Goal: Task Accomplishment & Management: Complete application form

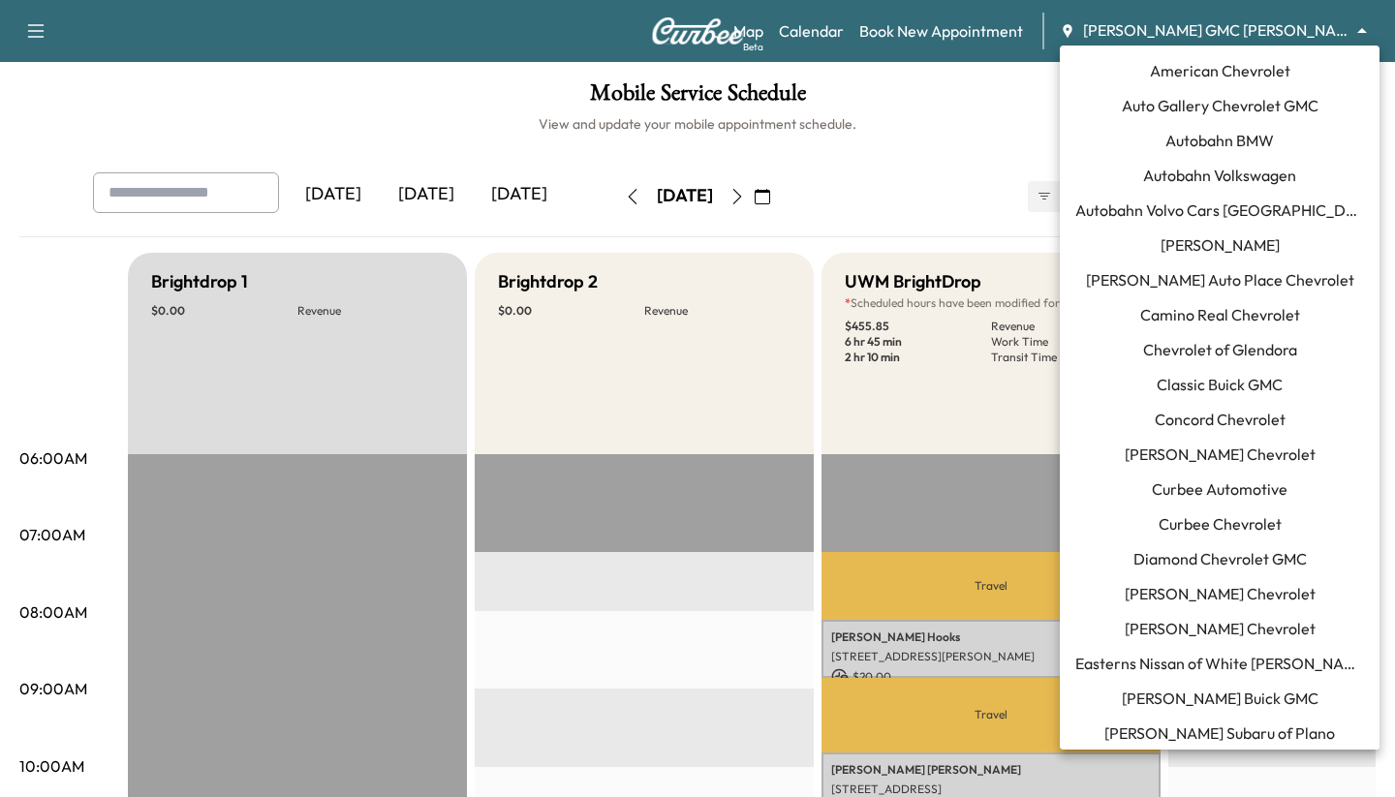
click at [1149, 25] on body "Support Log Out Map Beta Calendar Book New Appointment Todd Wenzel Buick GMC Da…" at bounding box center [697, 398] width 1395 height 797
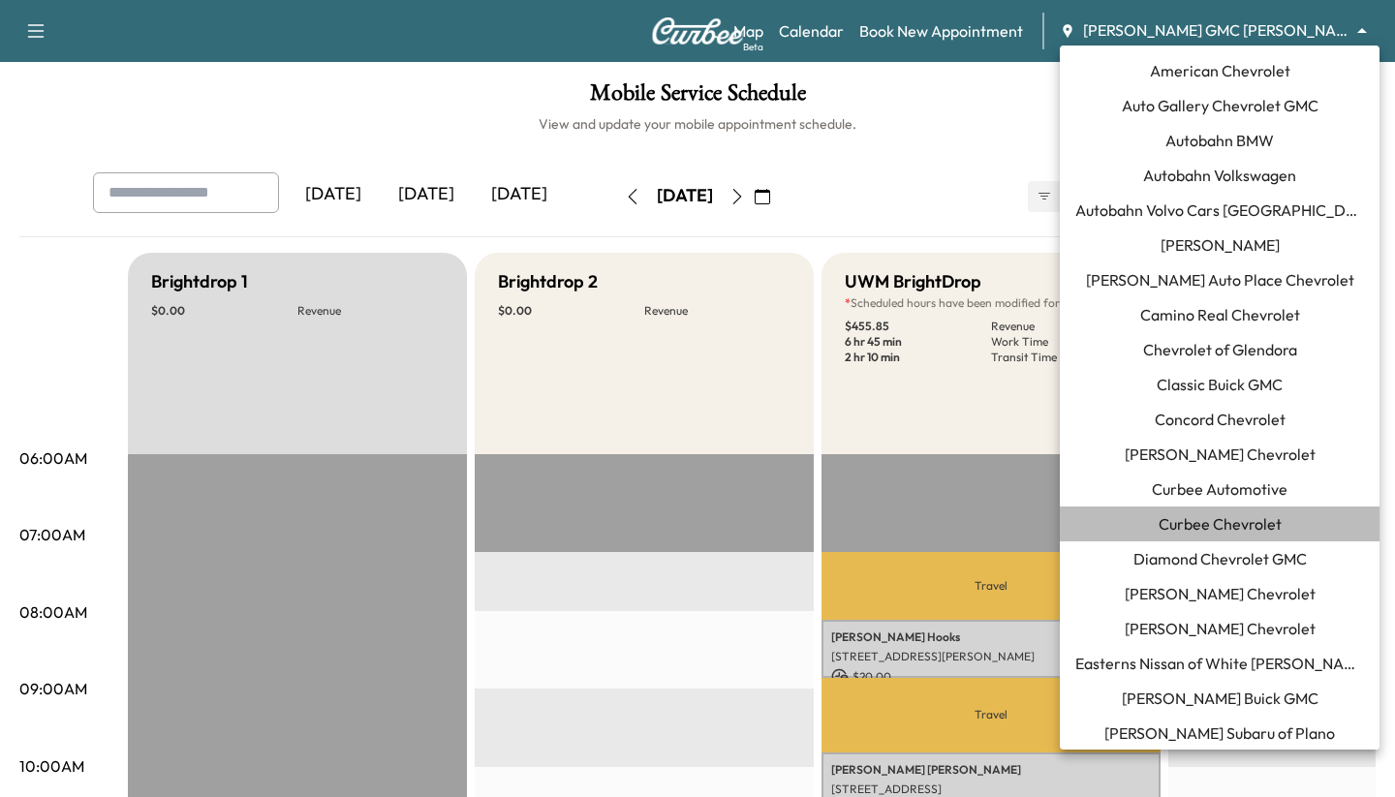
click at [1215, 531] on span "Curbee Chevrolet" at bounding box center [1220, 524] width 123 height 23
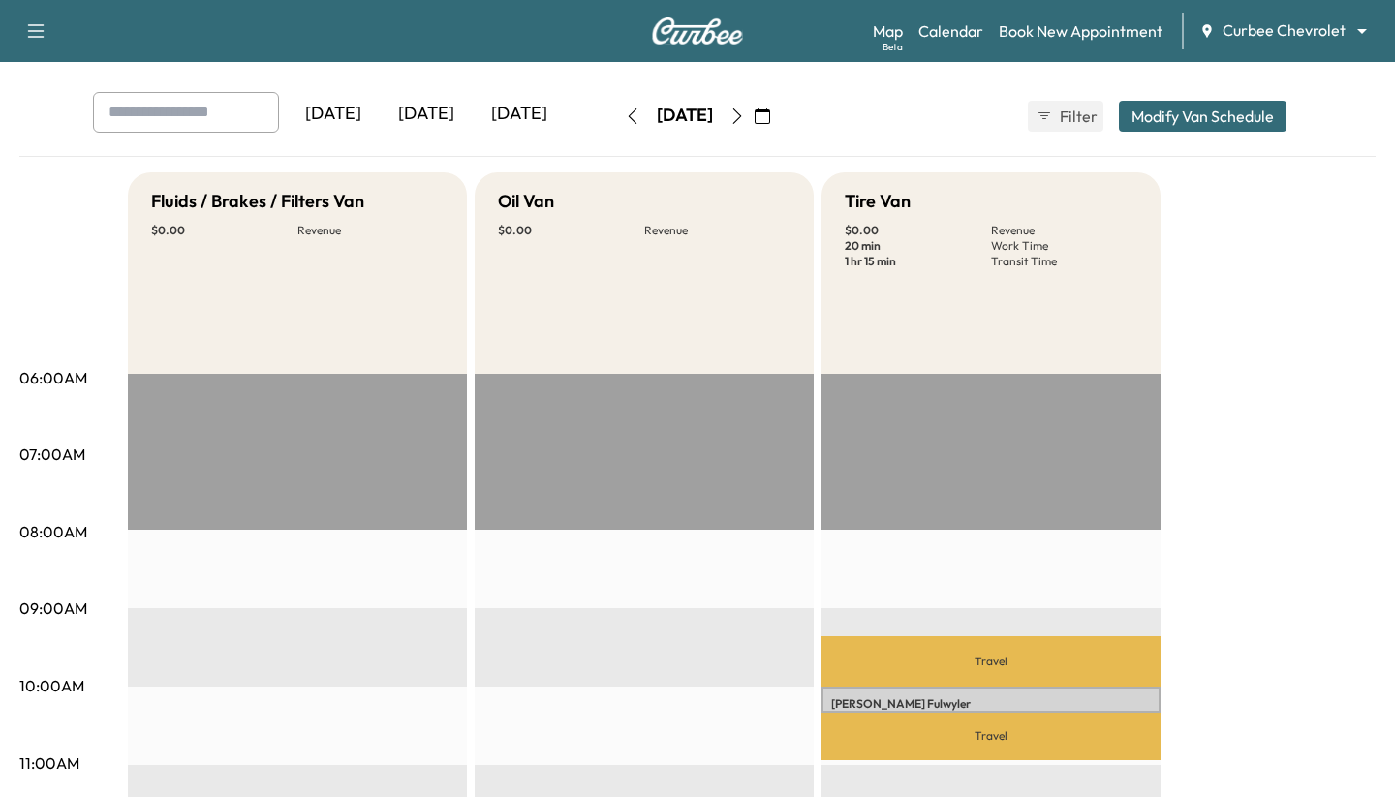
scroll to position [82, 0]
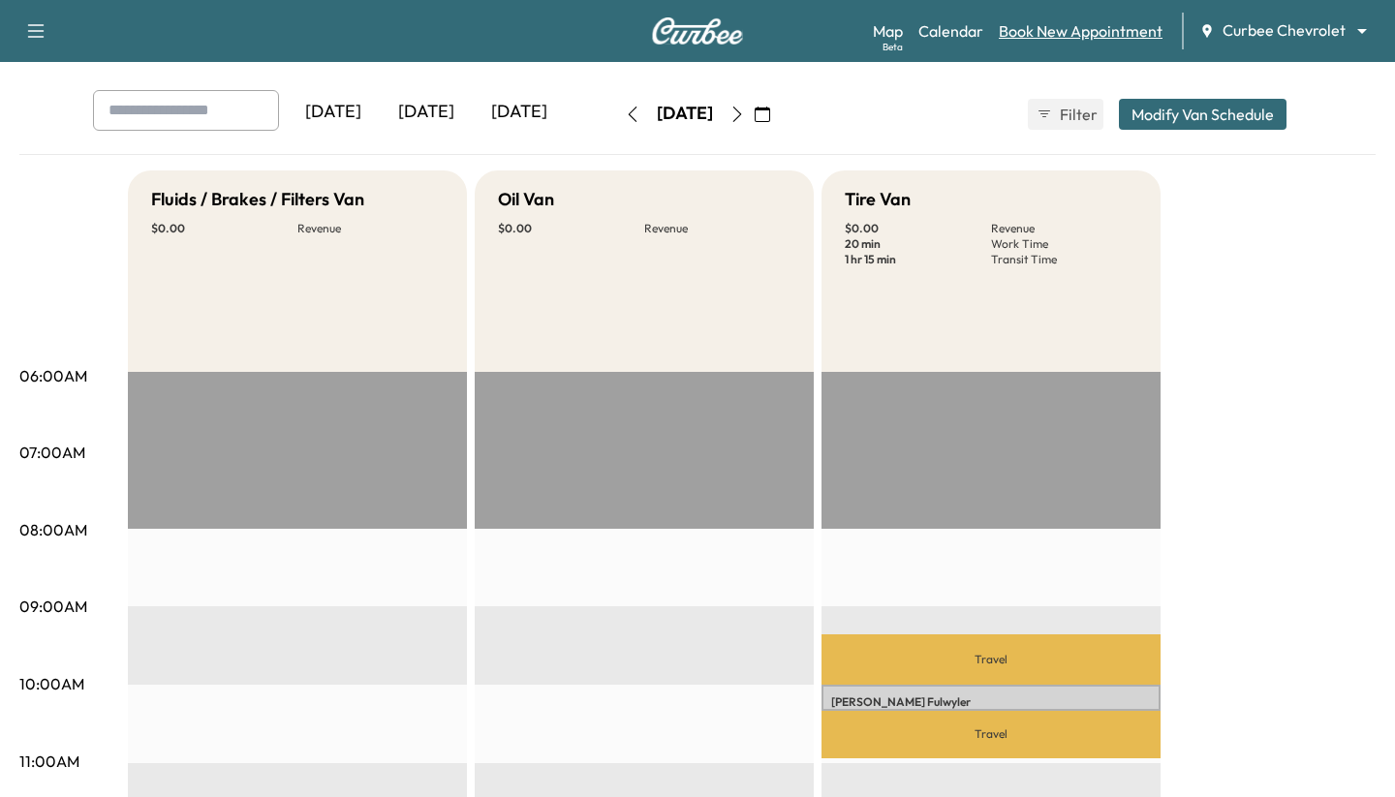
click at [1094, 37] on link "Book New Appointment" at bounding box center [1081, 30] width 164 height 23
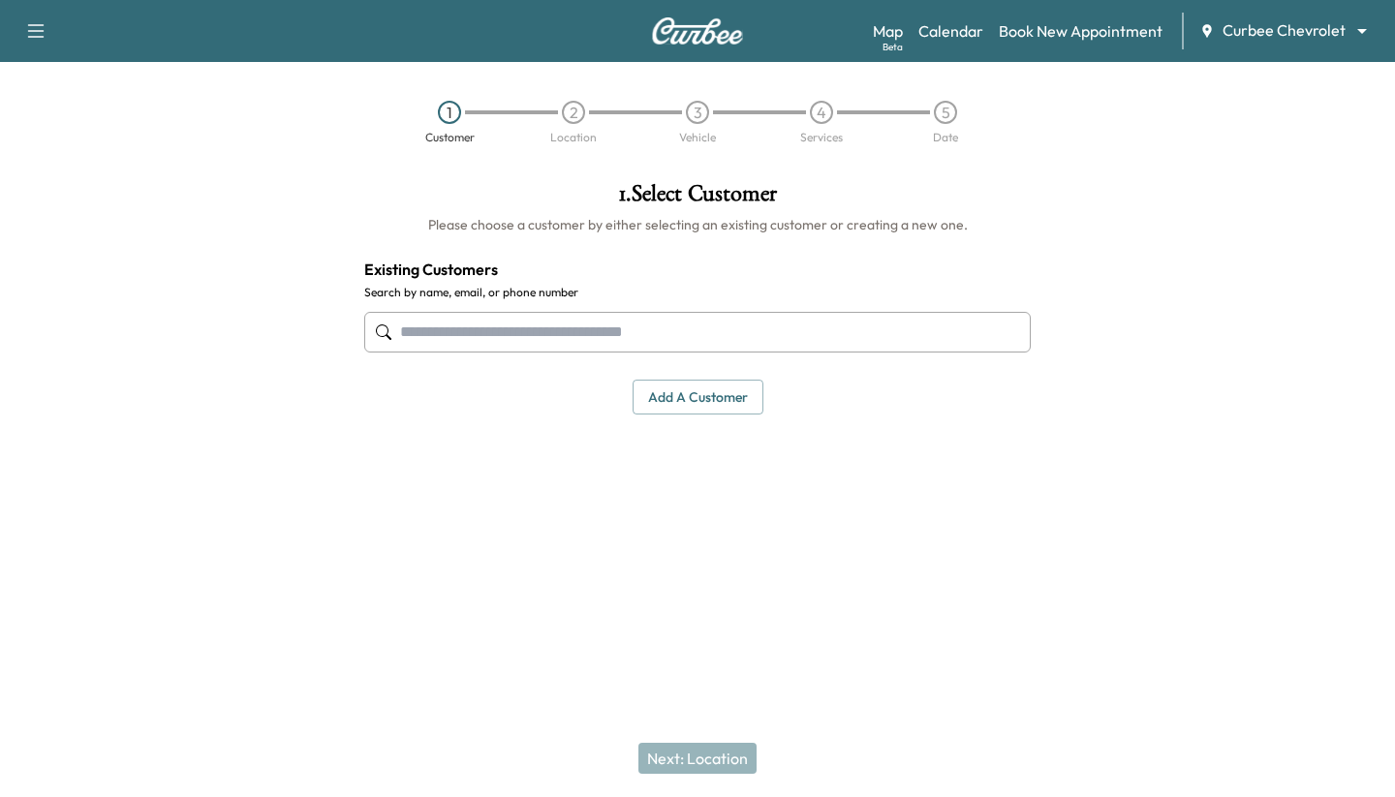
click at [639, 336] on input "text" at bounding box center [697, 332] width 667 height 41
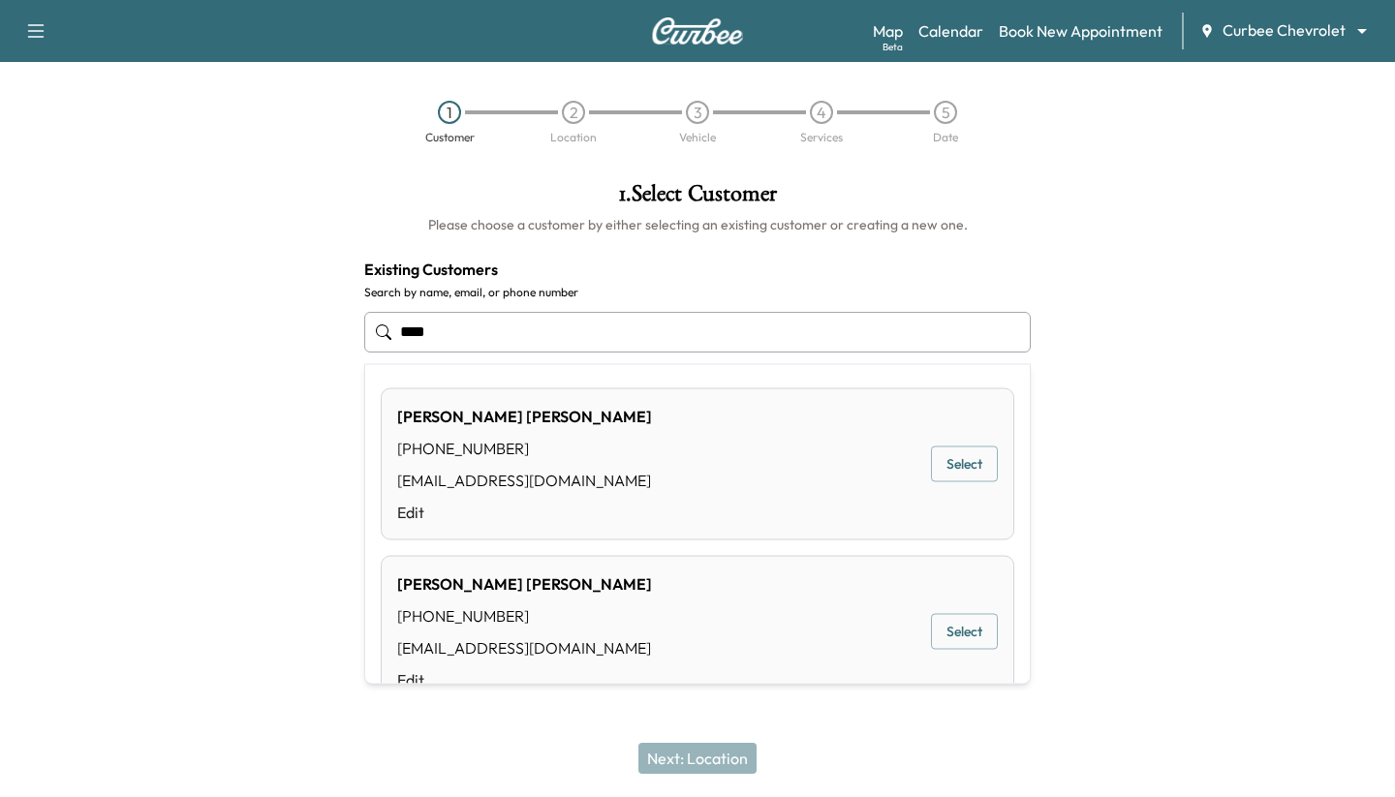
click at [950, 450] on button "Select" at bounding box center [964, 465] width 67 height 36
type input "**********"
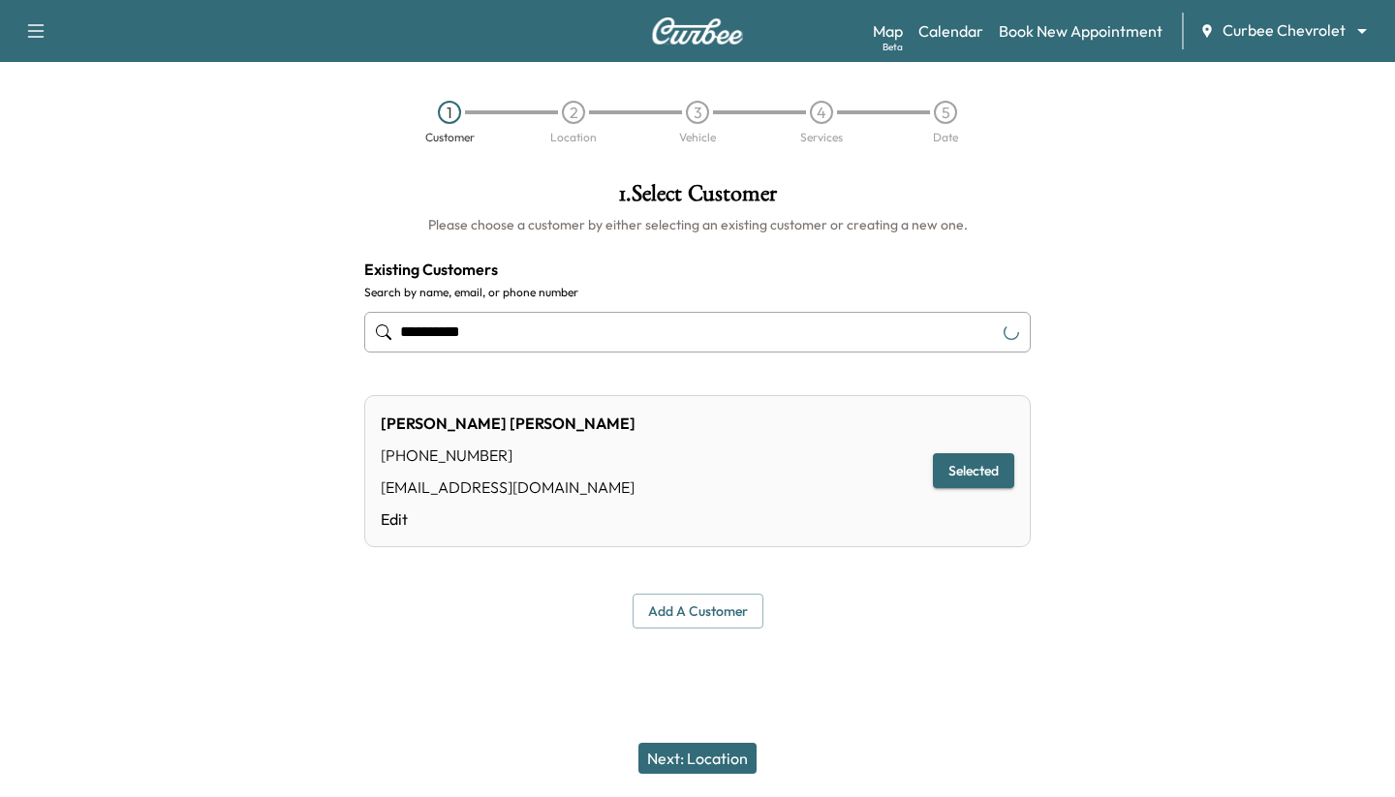
click at [685, 748] on button "Next: Location" at bounding box center [698, 758] width 118 height 31
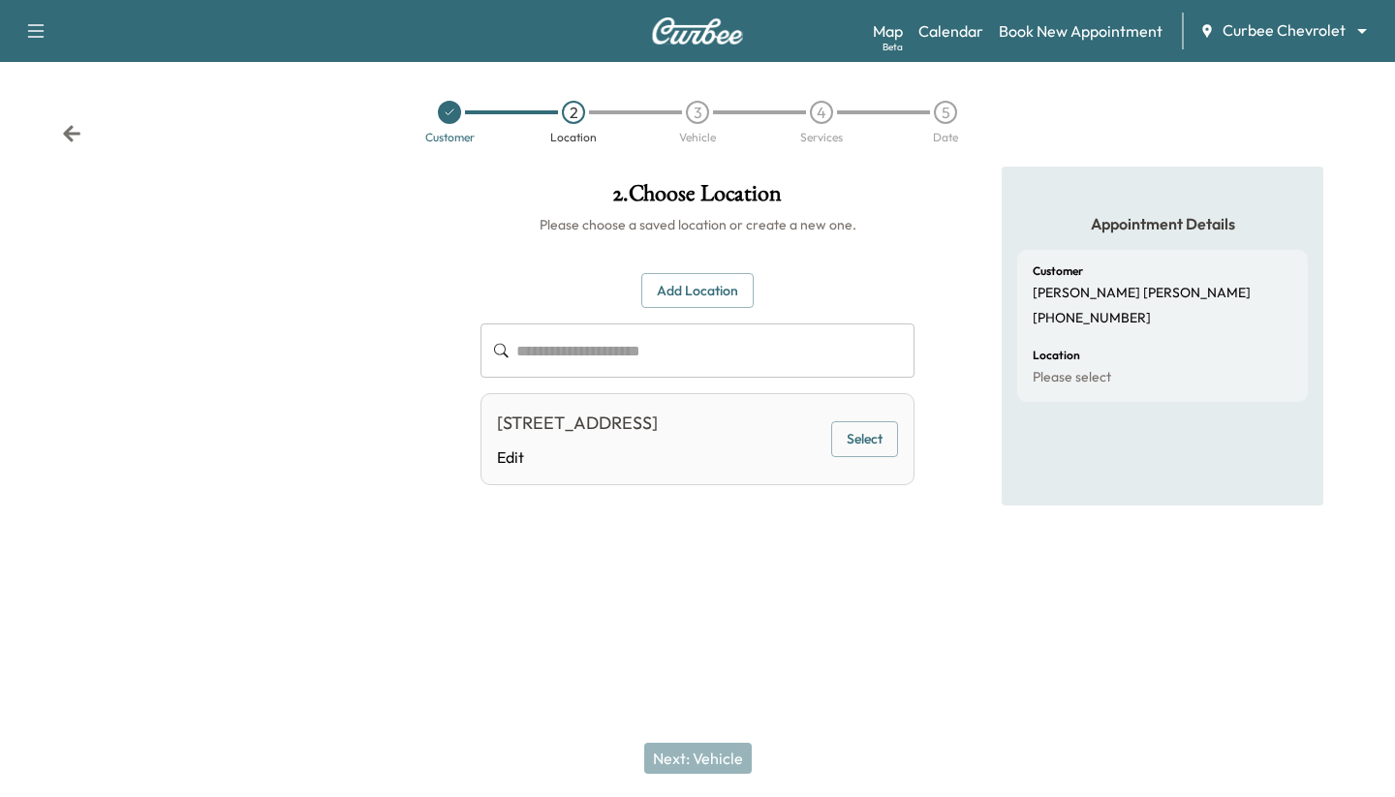
click at [851, 439] on button "Select" at bounding box center [864, 439] width 67 height 36
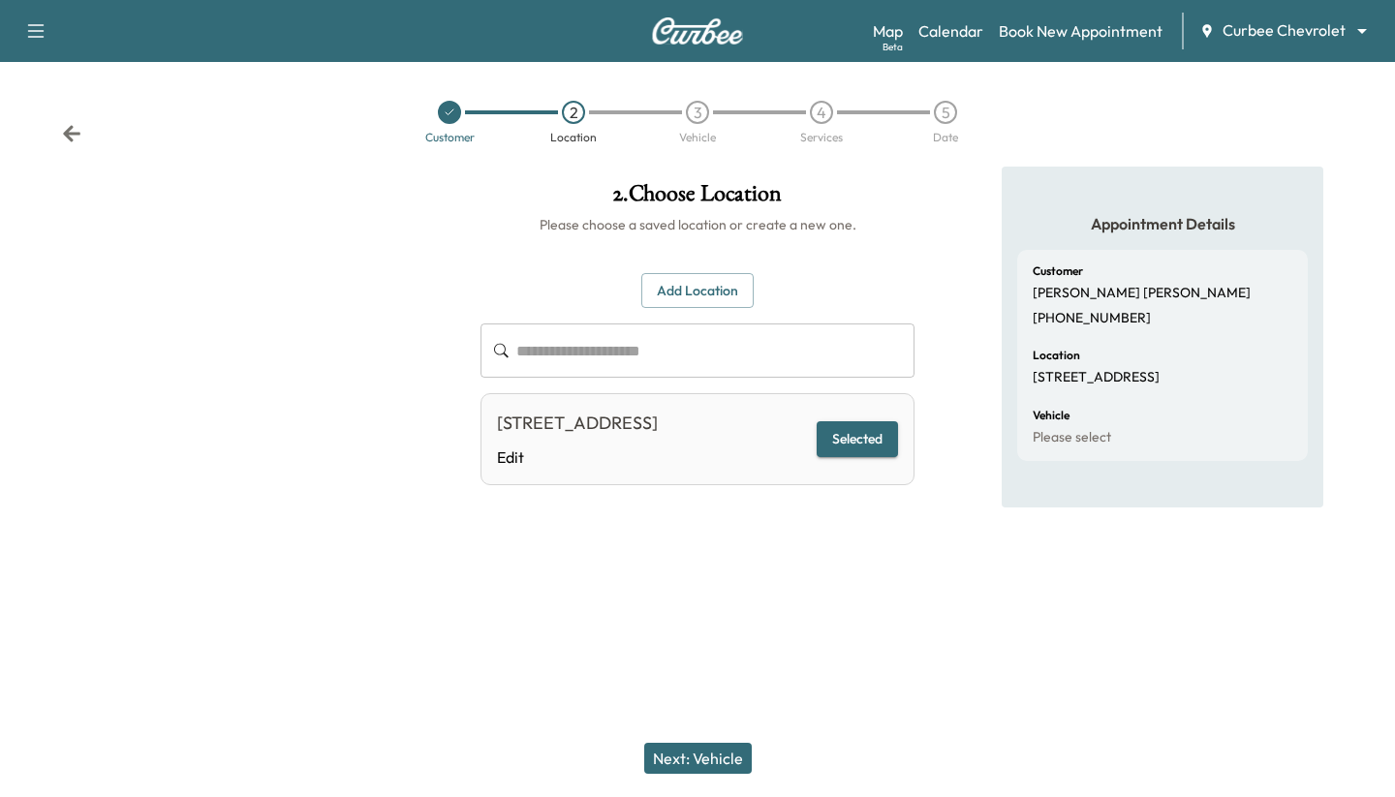
click at [704, 757] on button "Next: Vehicle" at bounding box center [698, 758] width 108 height 31
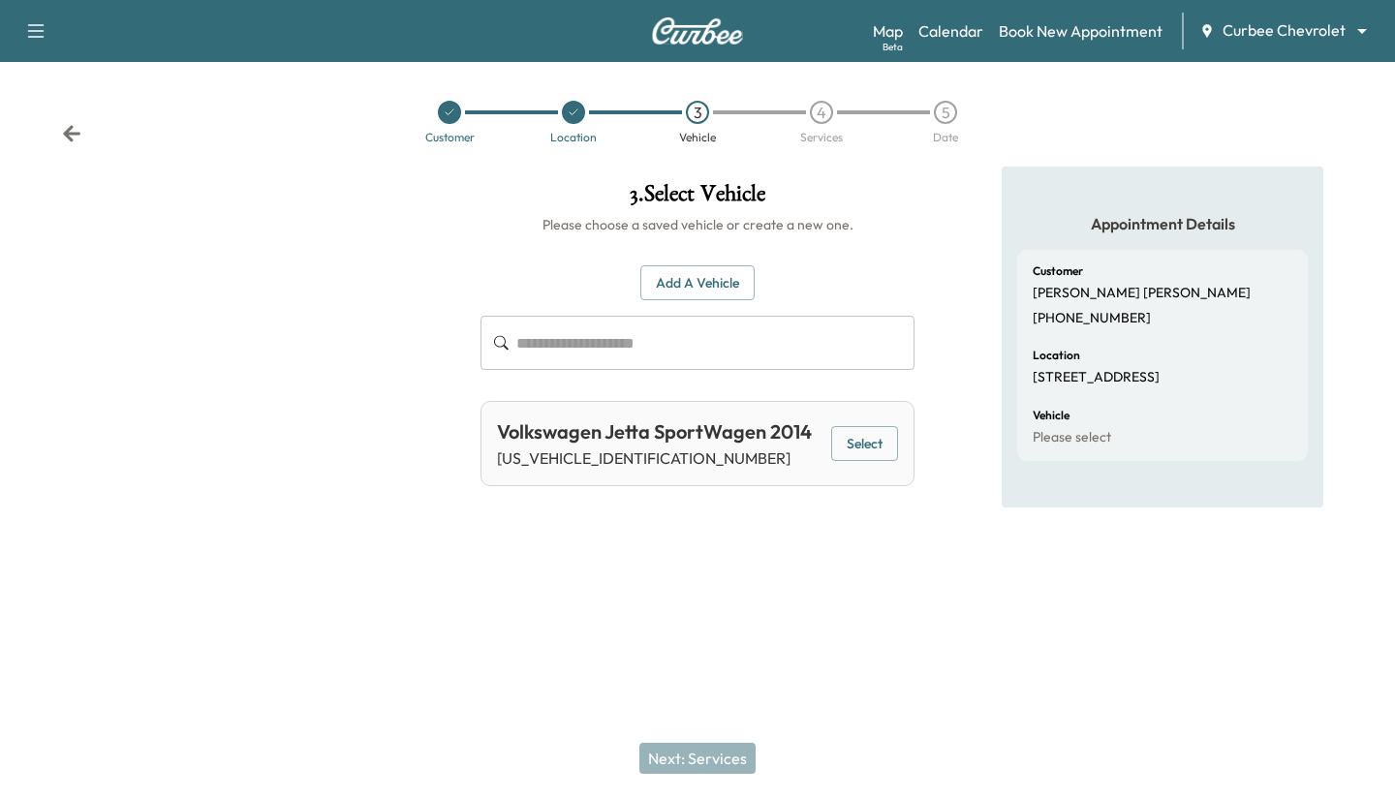
click at [828, 437] on div "Volkswagen Jetta SportWagen 2014 3VWPL7AJ0EM626090 Select" at bounding box center [698, 443] width 434 height 85
click at [845, 427] on button "Select" at bounding box center [864, 444] width 67 height 36
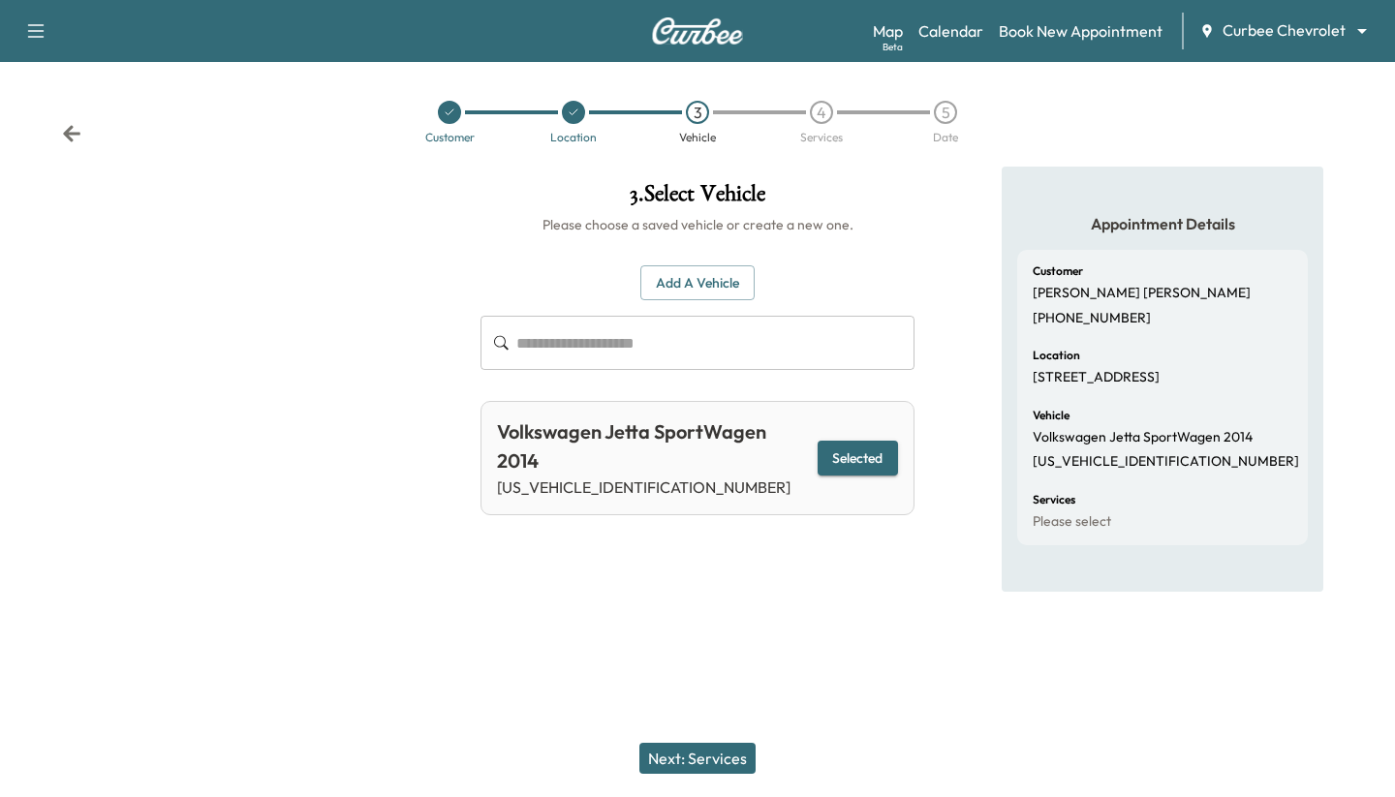
click at [711, 763] on button "Next: Services" at bounding box center [697, 758] width 116 height 31
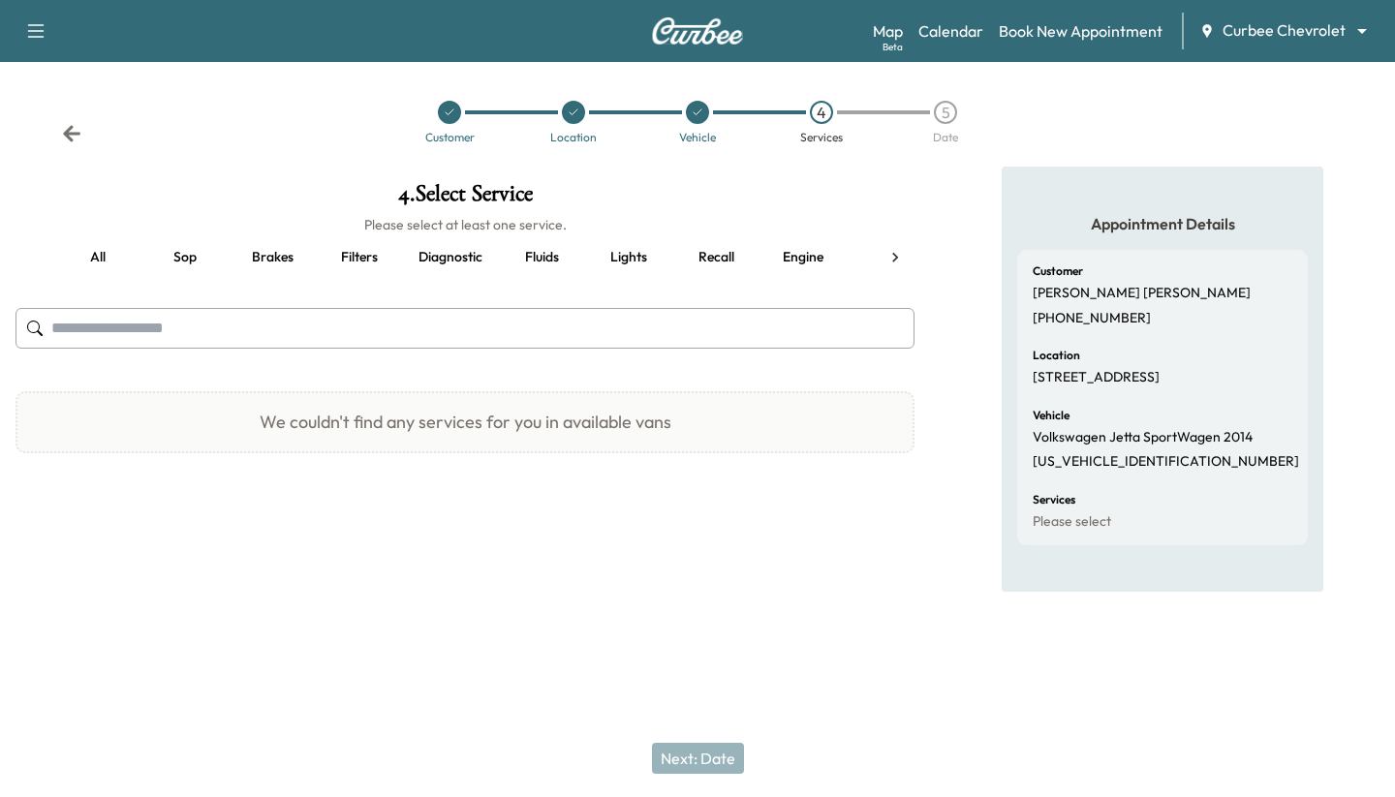
click at [630, 252] on button "Lights" at bounding box center [628, 257] width 87 height 47
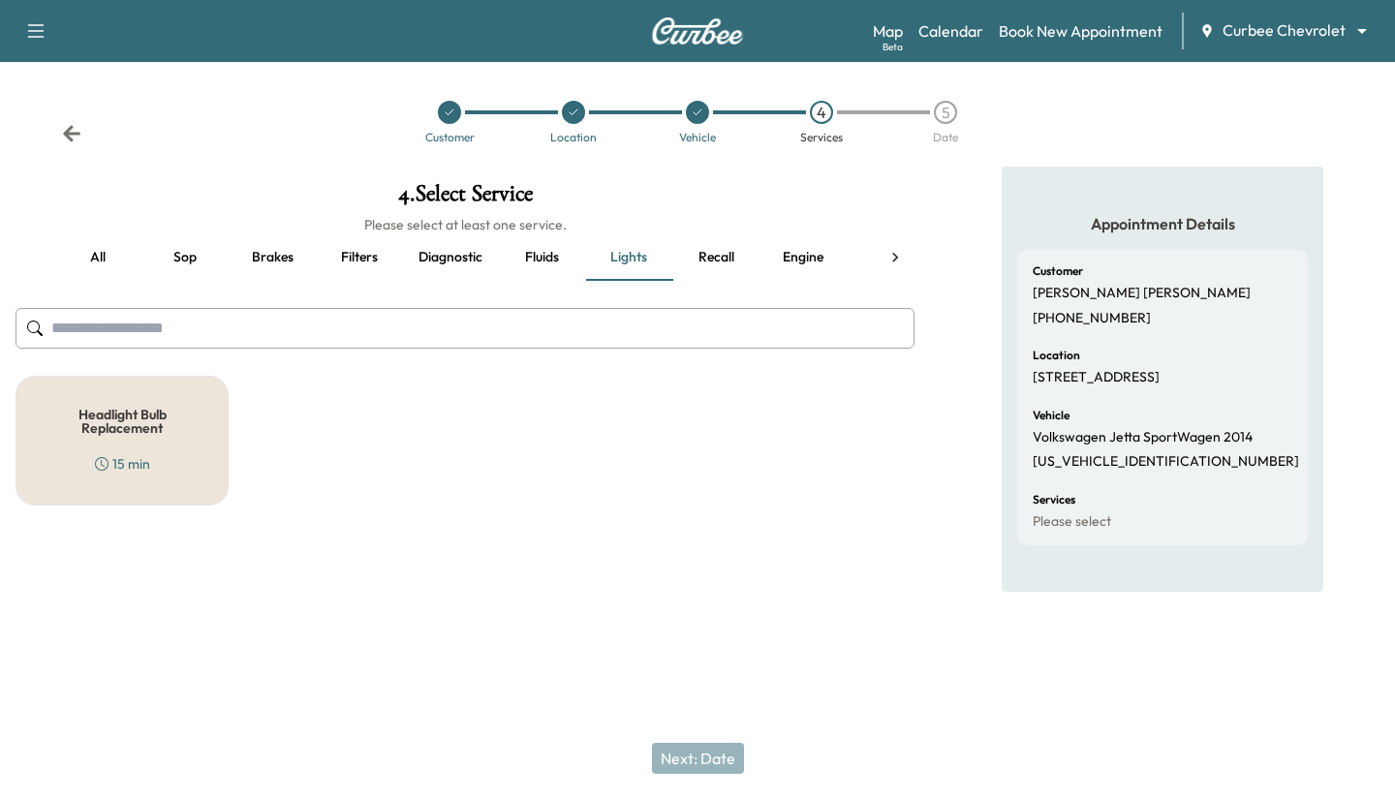
click at [107, 477] on div "Headlight Bulb Replacement 15 min" at bounding box center [122, 441] width 213 height 130
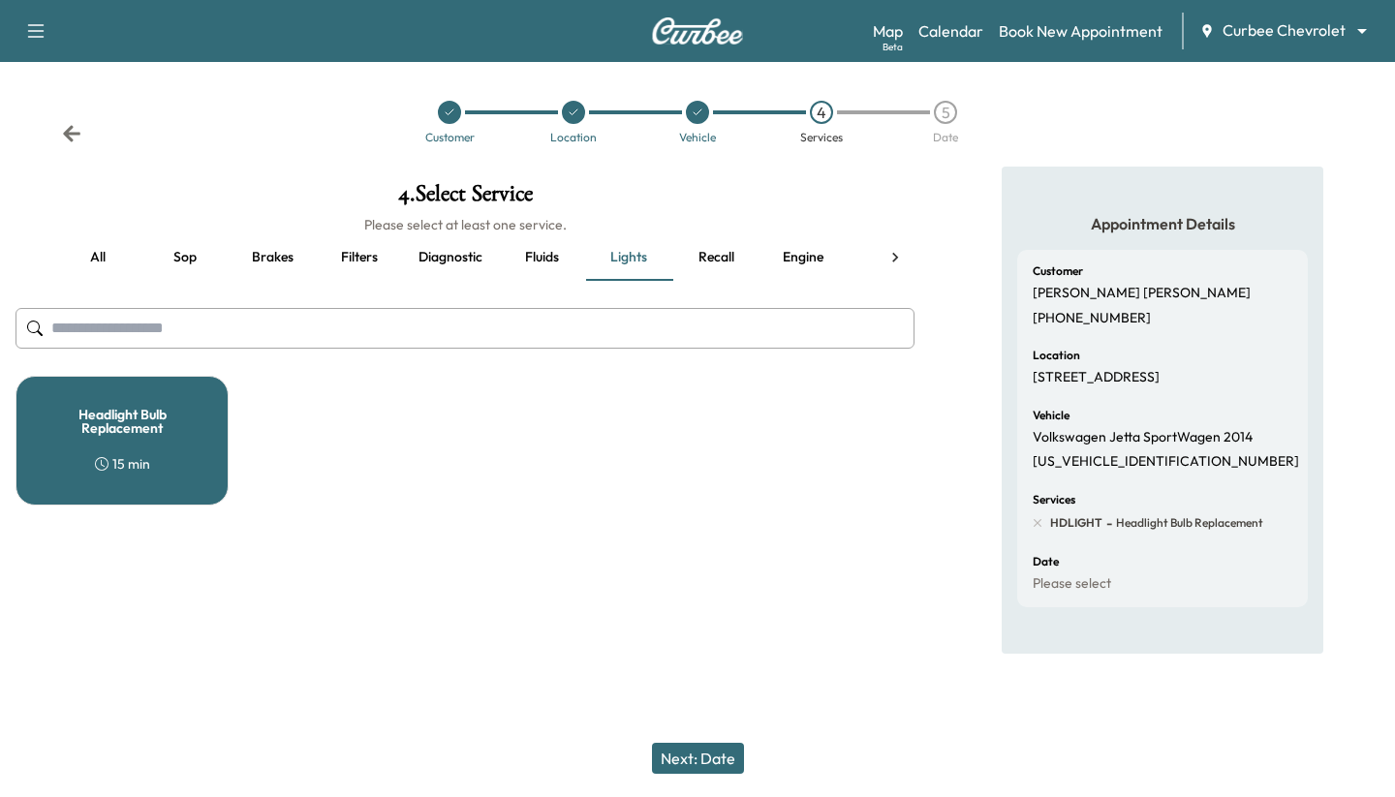
click at [707, 763] on button "Next: Date" at bounding box center [698, 758] width 92 height 31
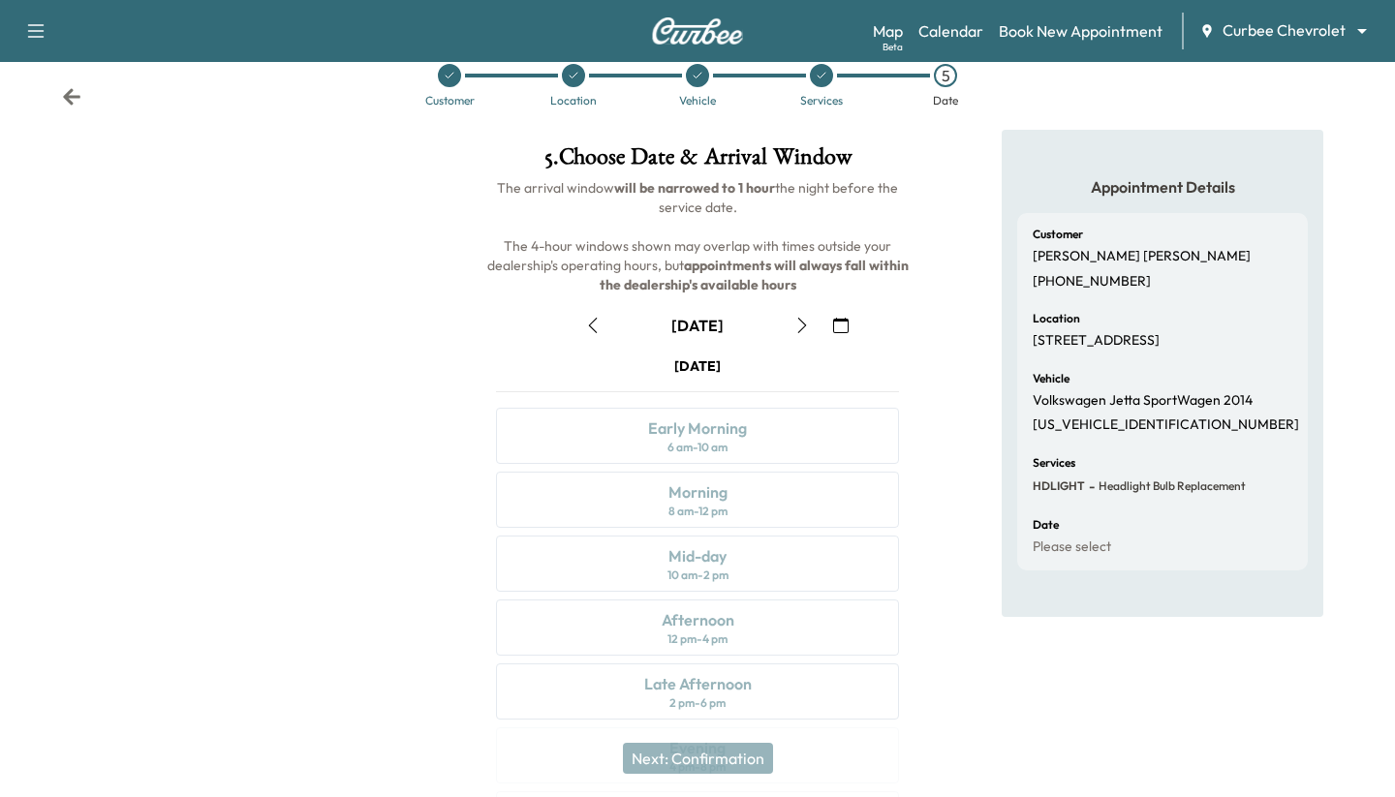
scroll to position [6, 0]
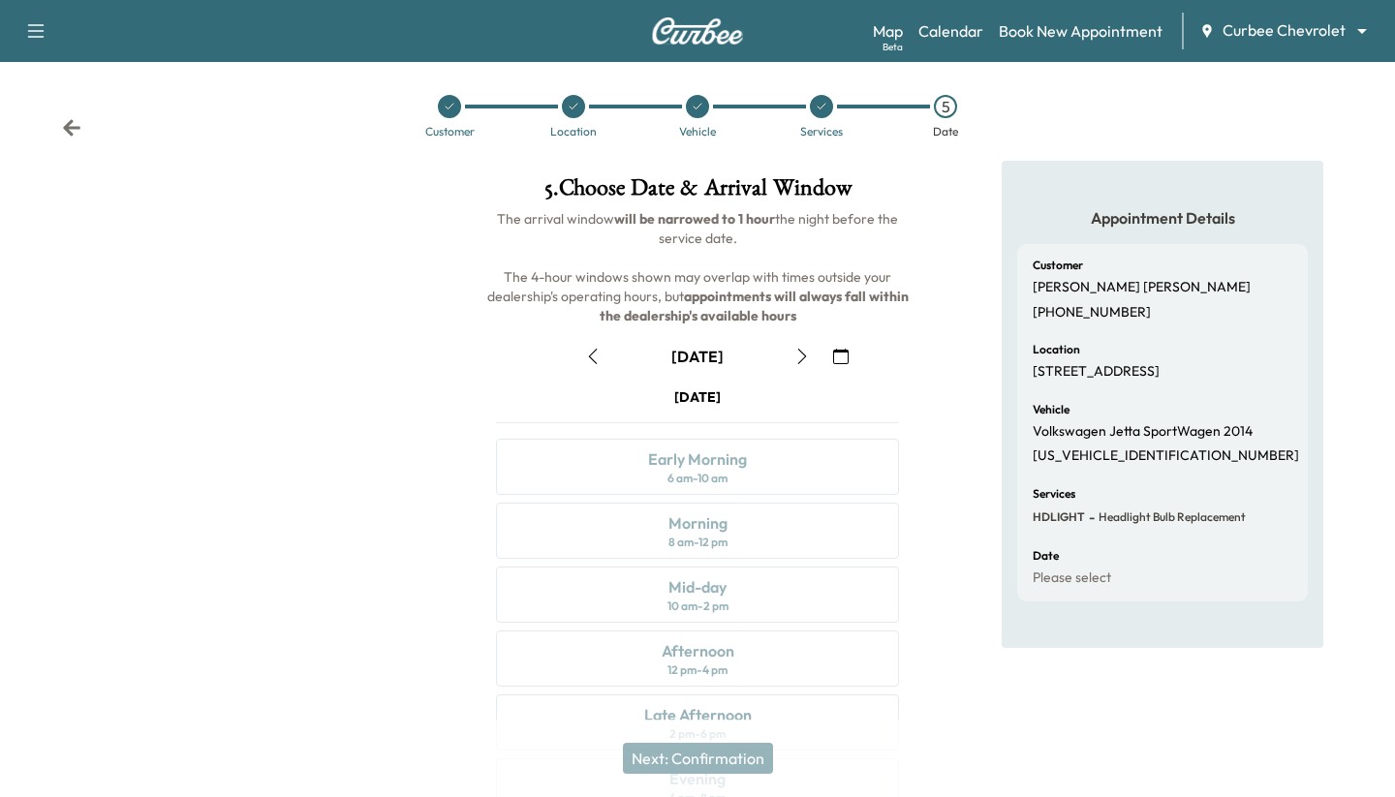
click at [817, 92] on div "Customer Location Vehicle Services 5 Date" at bounding box center [697, 116] width 1395 height 89
click at [818, 106] on icon at bounding box center [822, 107] width 12 height 12
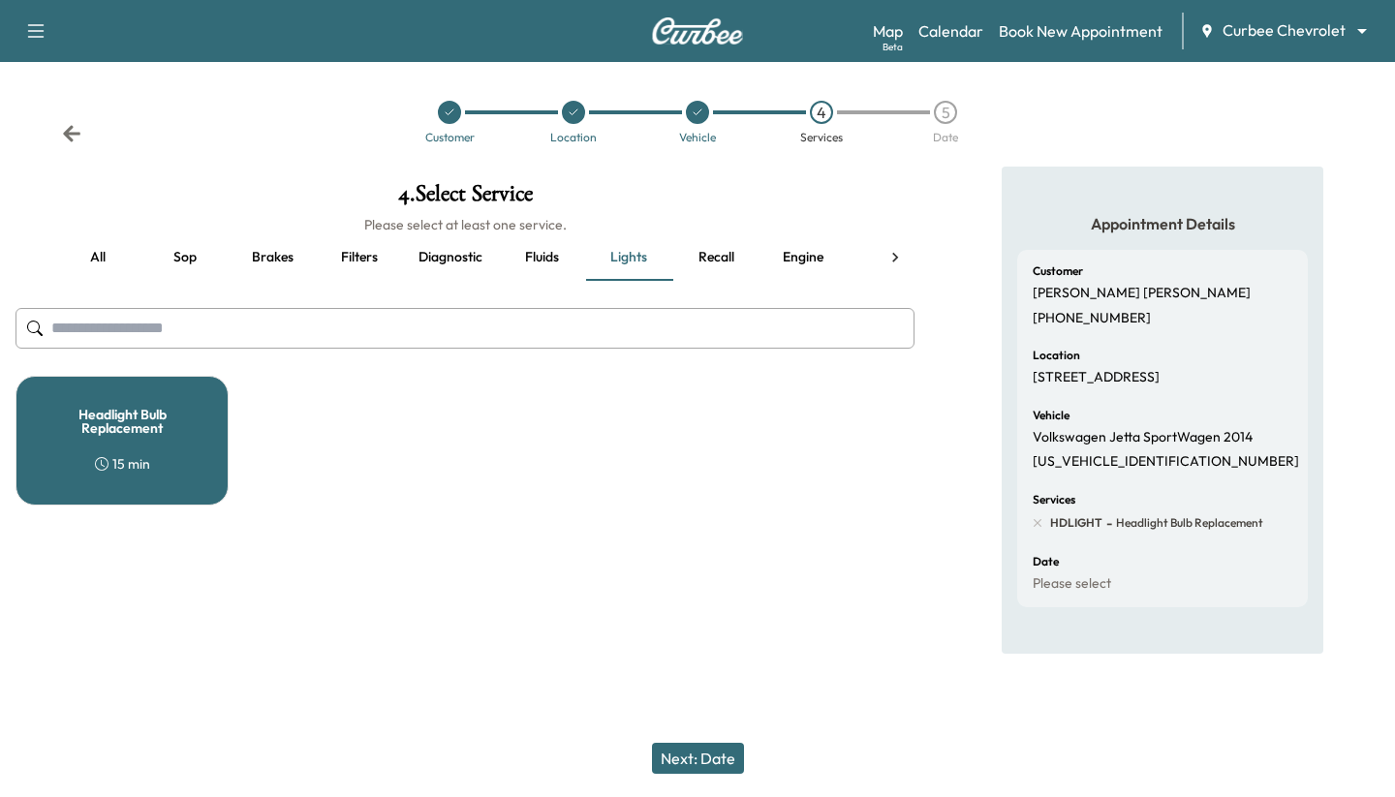
click at [105, 259] on button "all" at bounding box center [97, 257] width 87 height 47
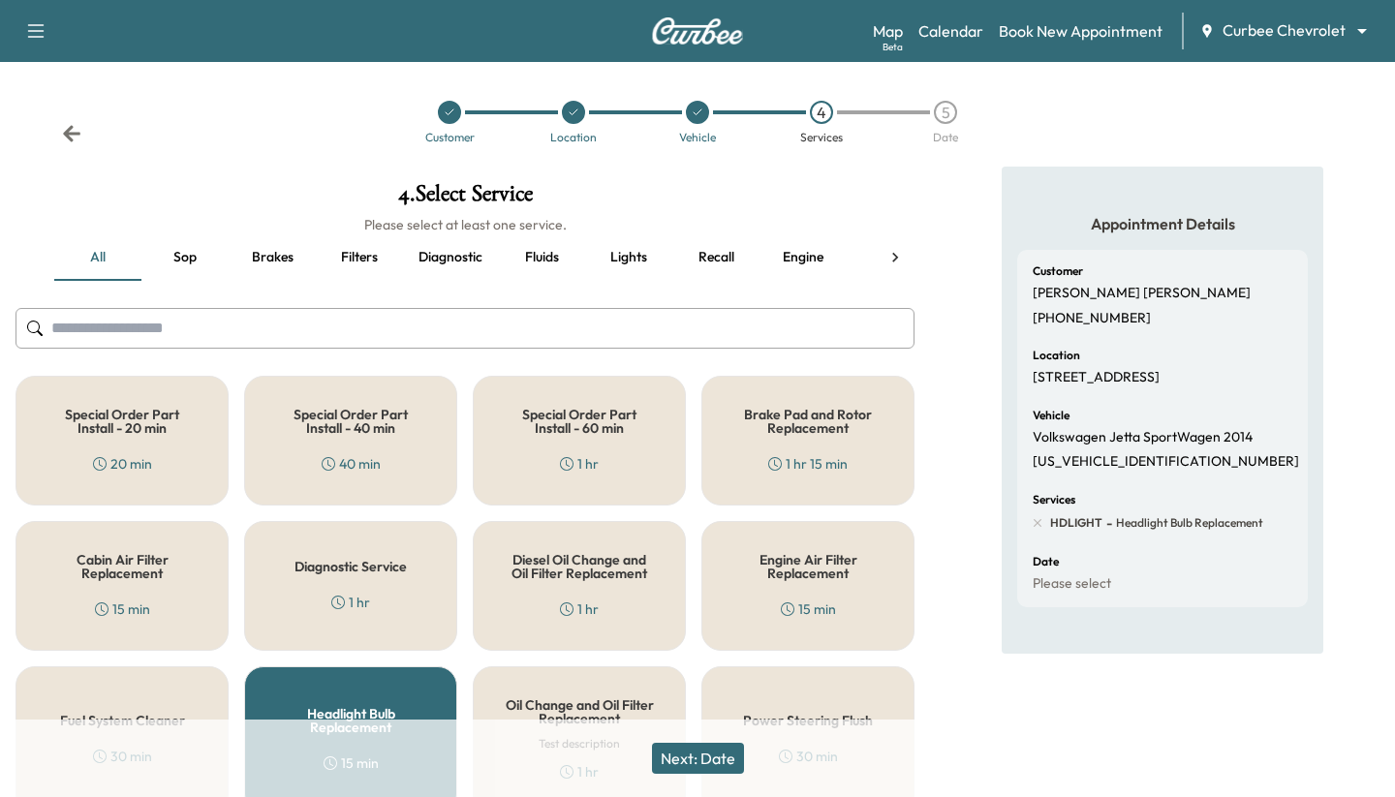
click at [391, 721] on div "Next: Date" at bounding box center [697, 759] width 1395 height 78
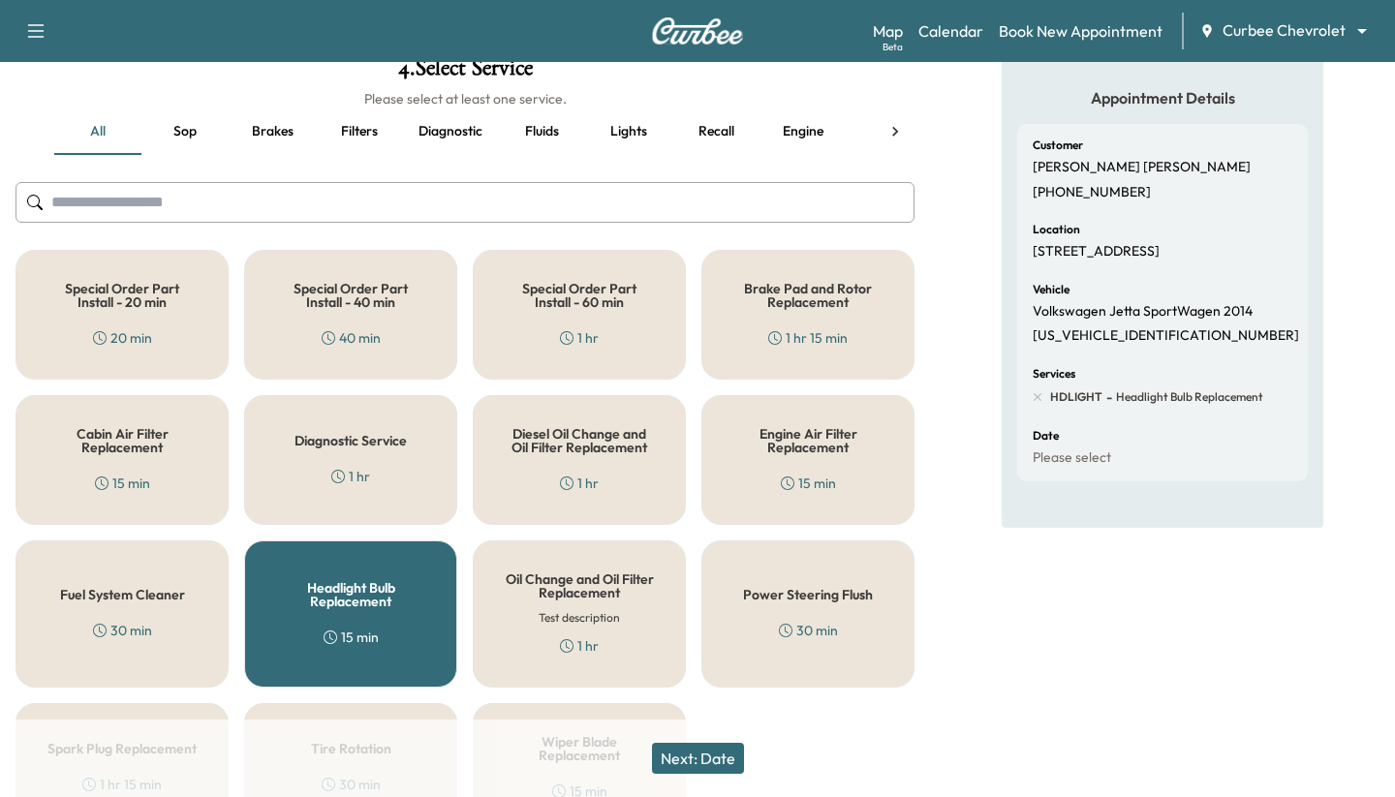
scroll to position [211, 0]
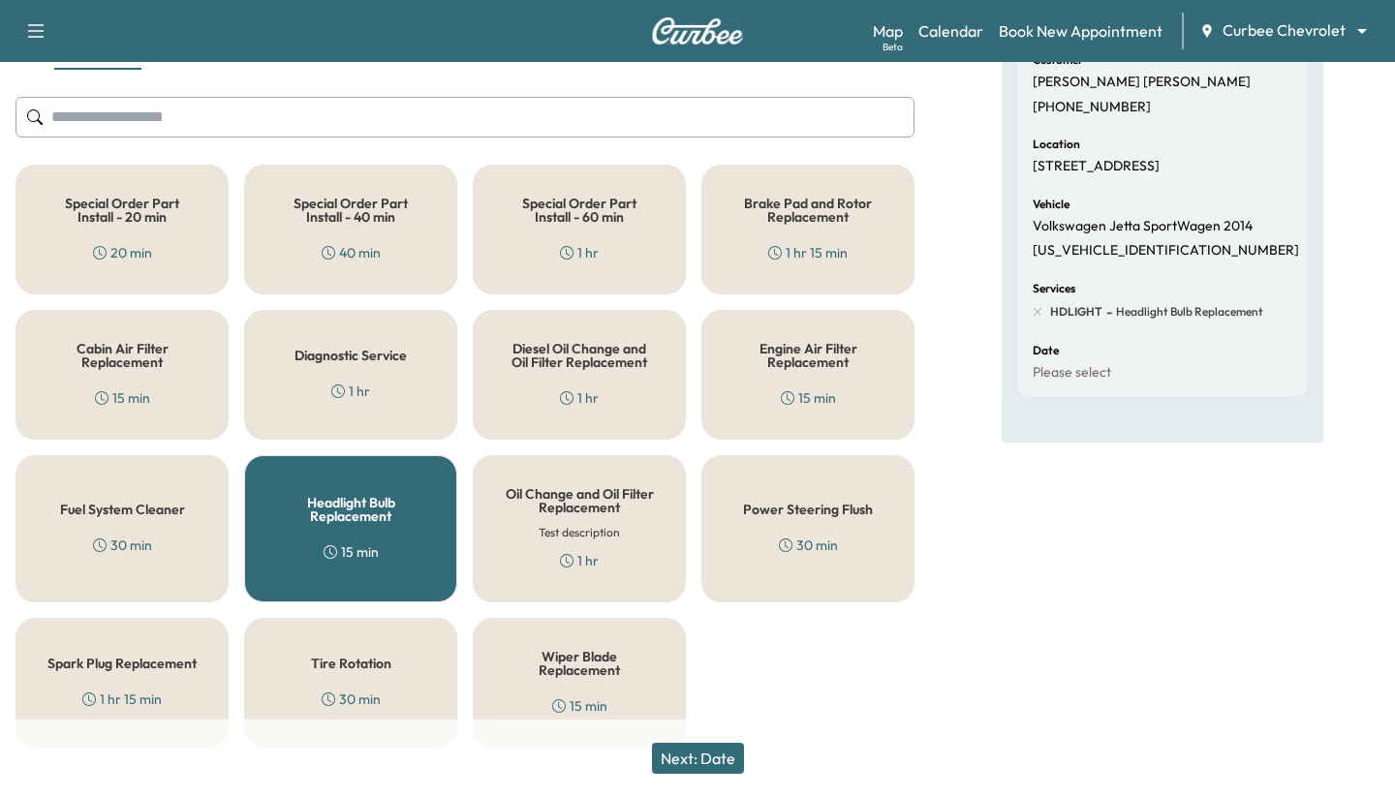
click at [391, 532] on div "Headlight Bulb Replacement 15 min" at bounding box center [350, 528] width 213 height 147
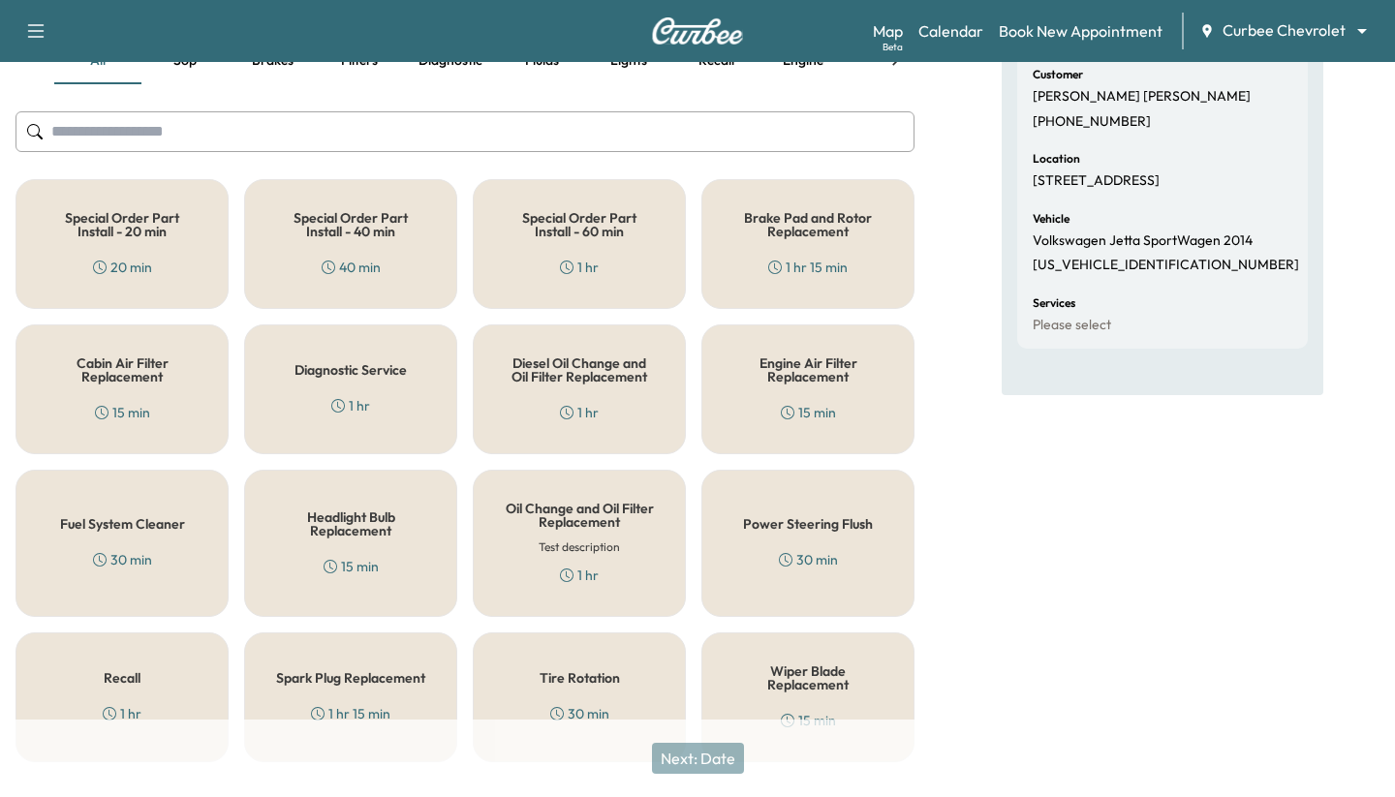
scroll to position [191, 0]
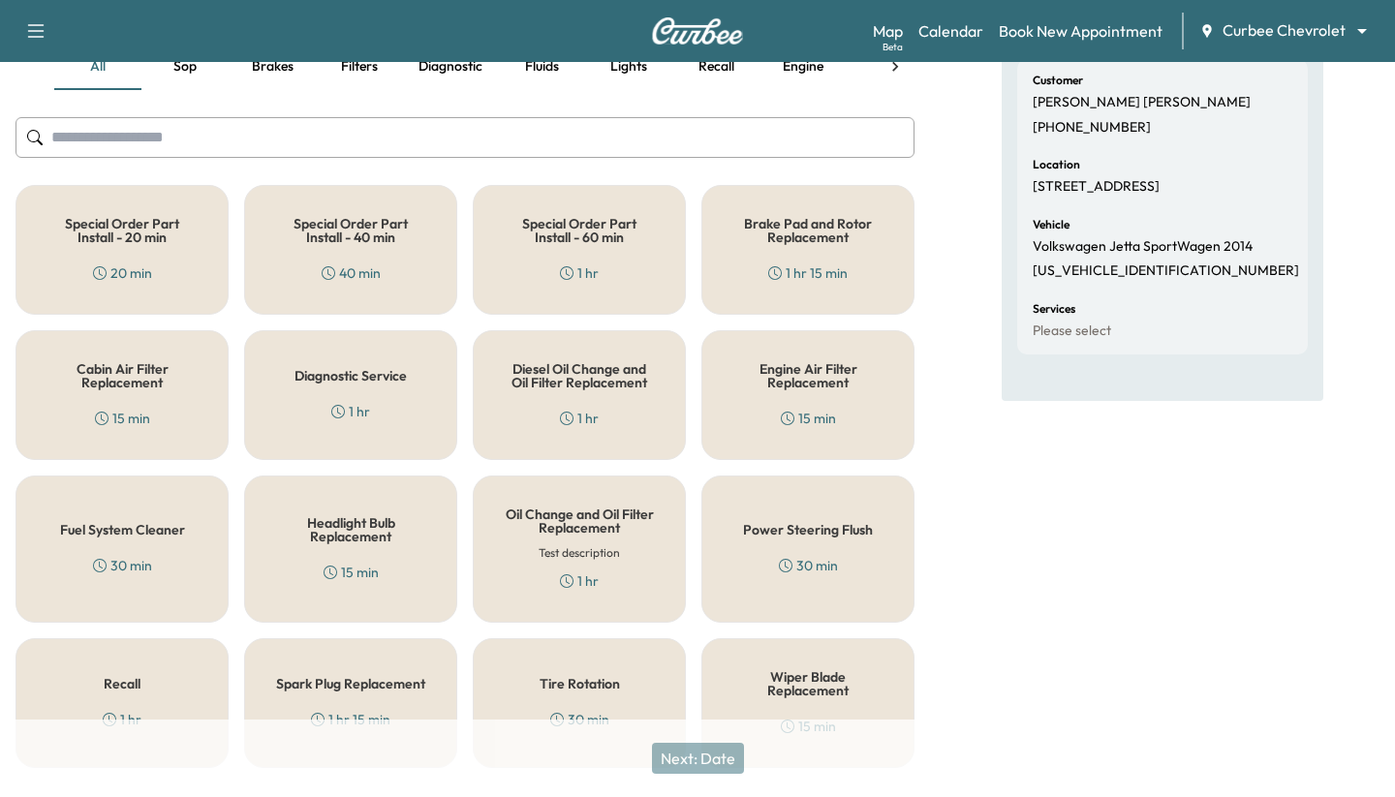
click at [617, 553] on h6 "Test description" at bounding box center [579, 553] width 81 height 17
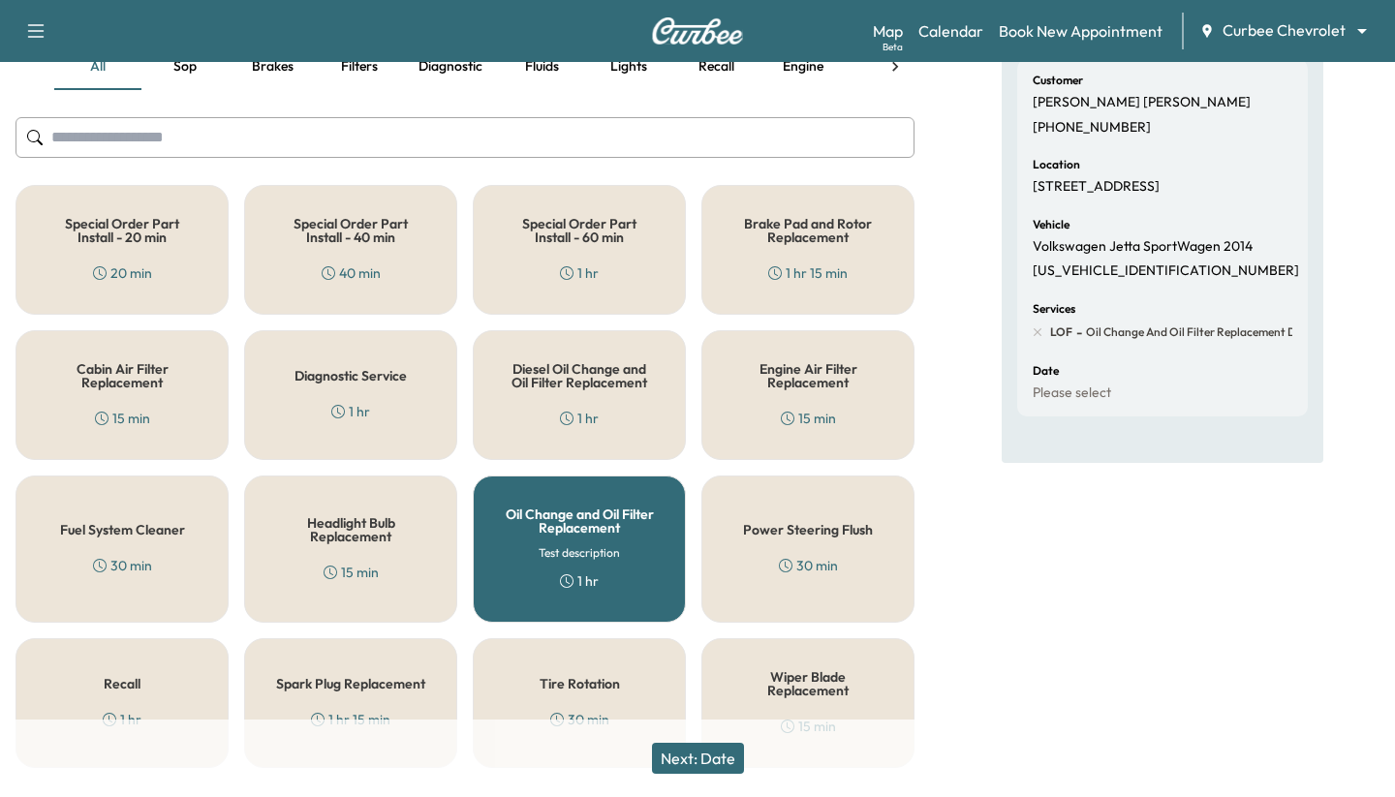
click at [690, 763] on button "Next: Date" at bounding box center [698, 758] width 92 height 31
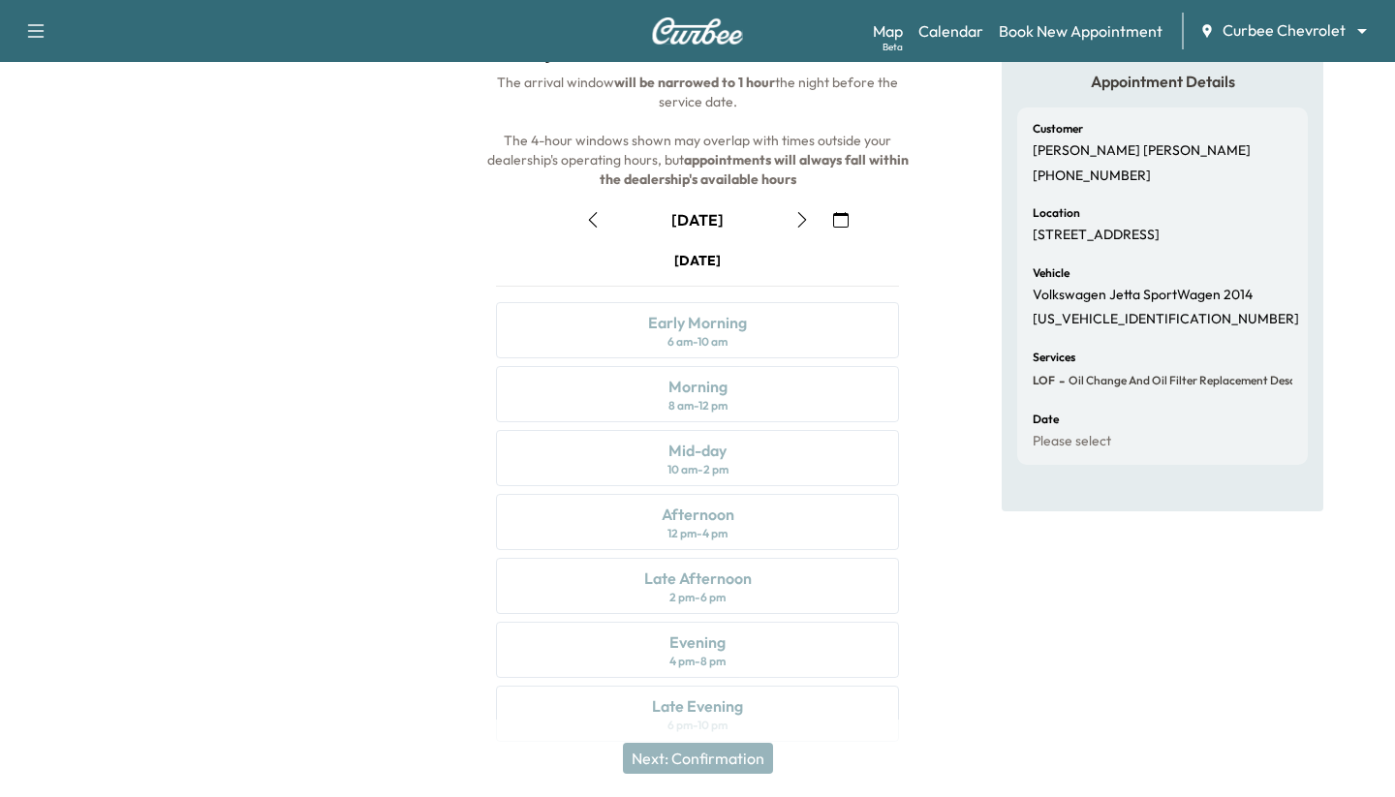
scroll to position [39, 0]
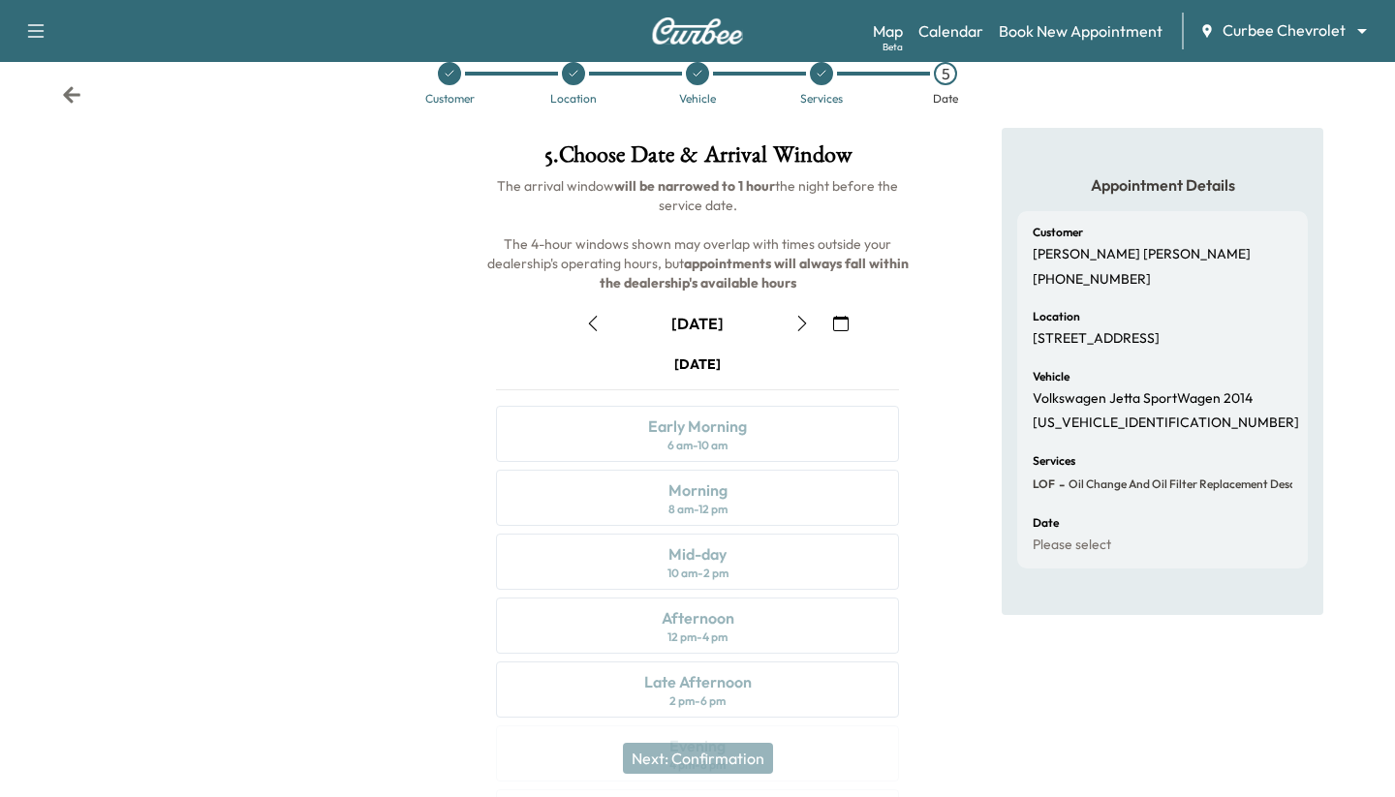
click at [797, 323] on icon "button" at bounding box center [802, 324] width 16 height 16
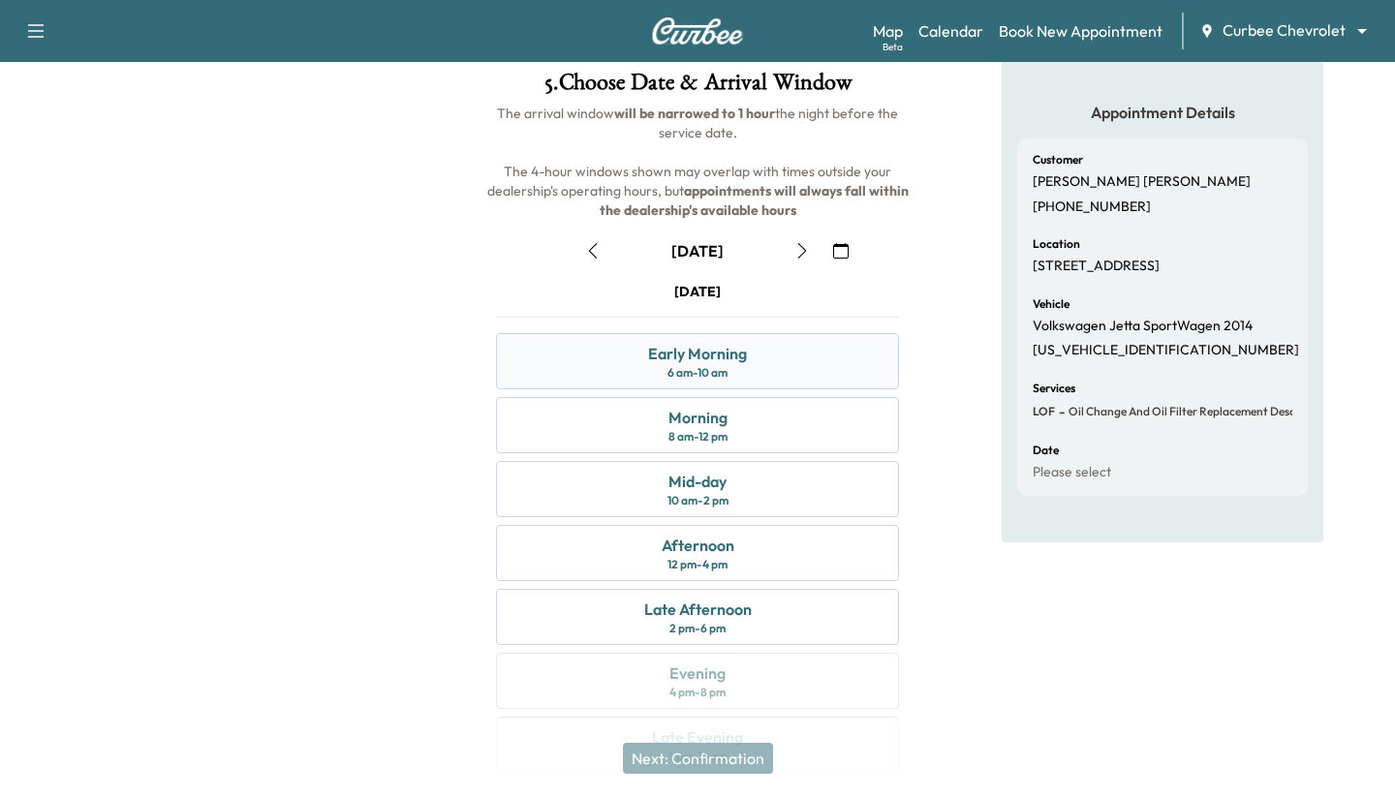
scroll to position [102, 0]
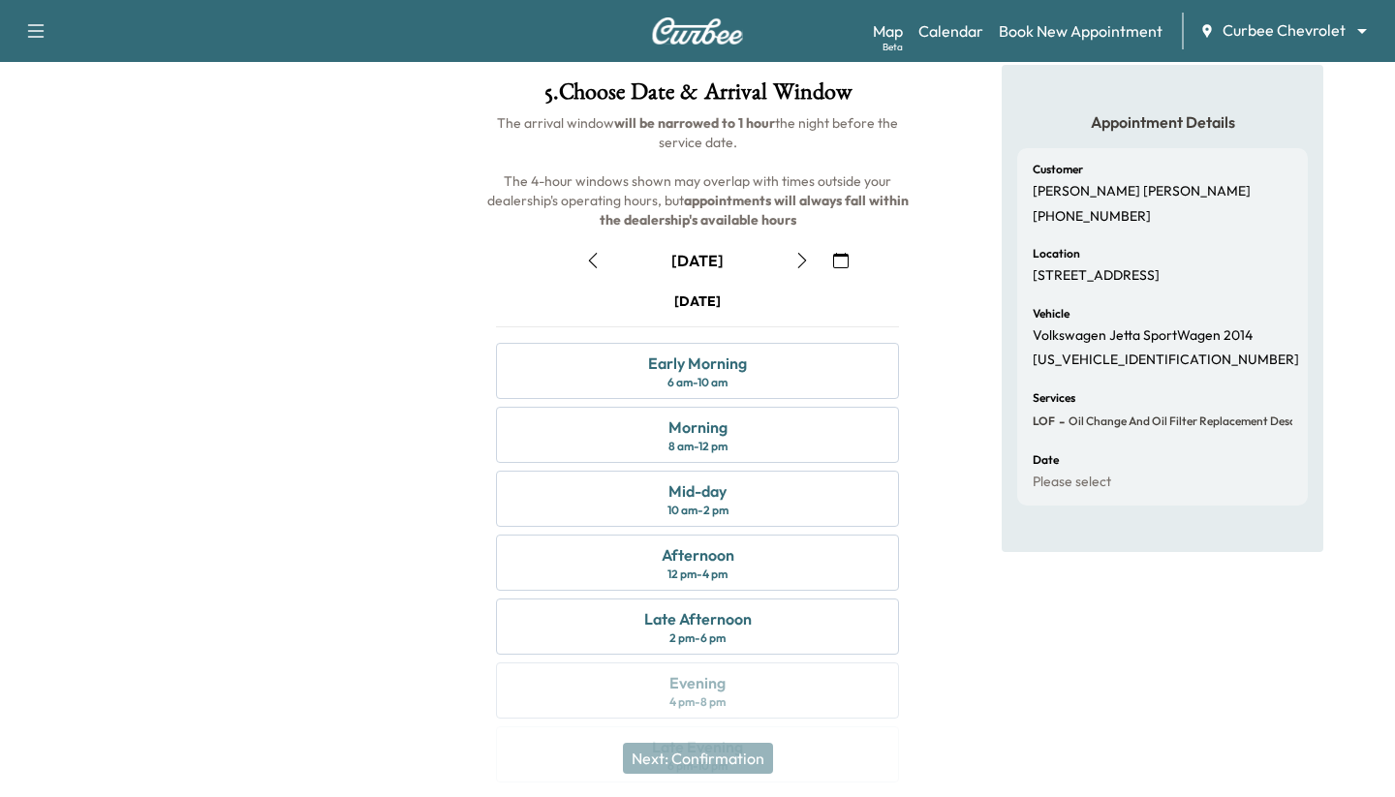
click at [589, 255] on icon "button" at bounding box center [593, 261] width 16 height 16
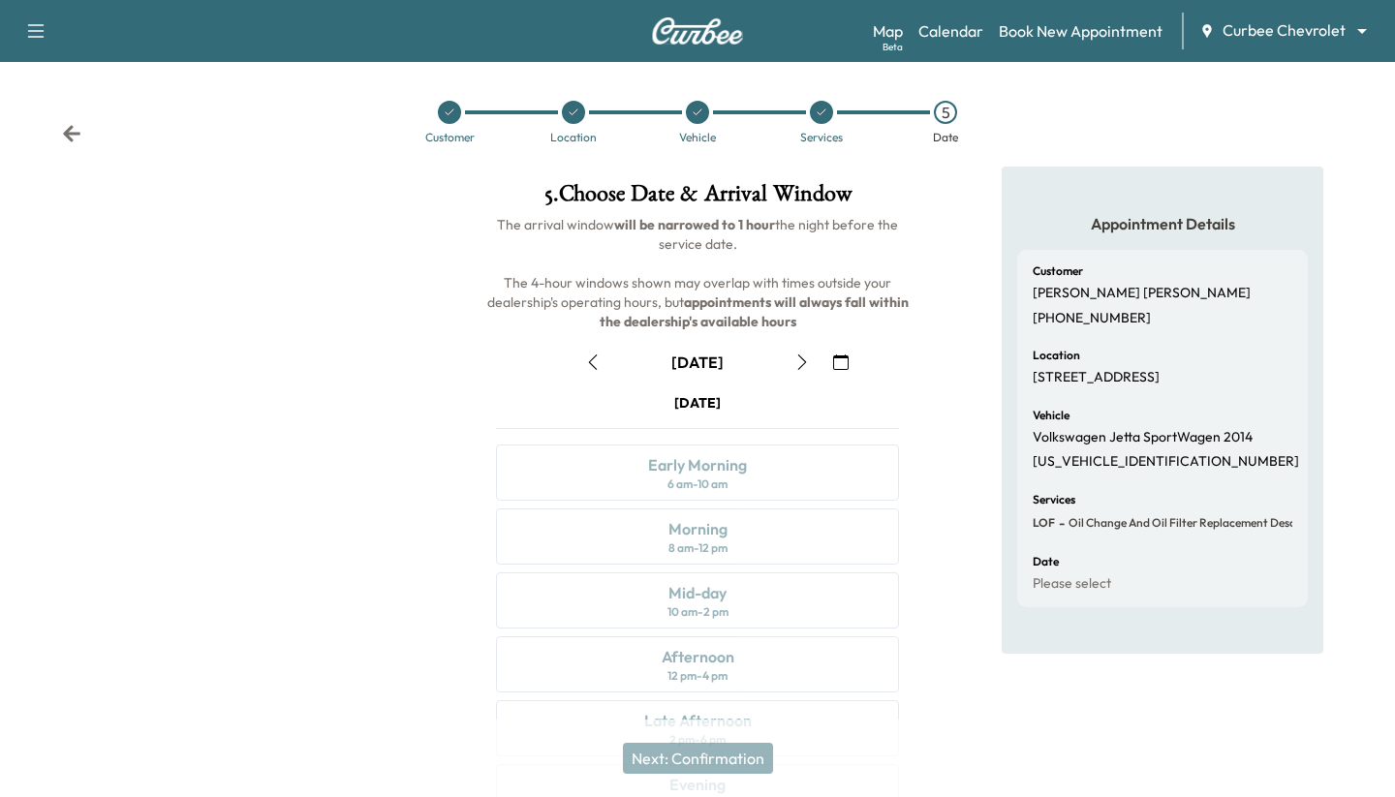
scroll to position [0, 0]
click at [797, 360] on icon "button" at bounding box center [802, 363] width 16 height 16
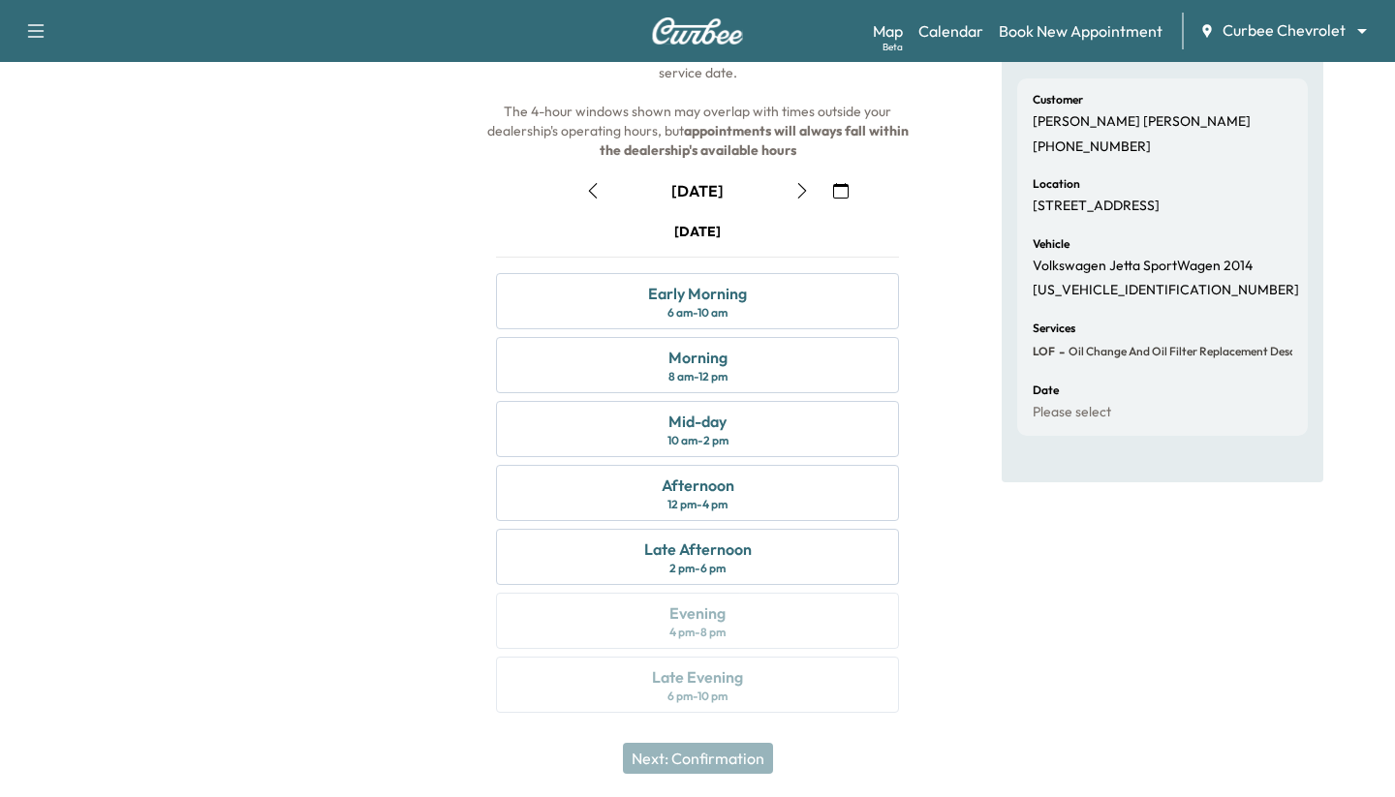
scroll to position [171, 0]
click at [575, 488] on div "Afternoon 12 pm - 4 pm" at bounding box center [697, 493] width 403 height 56
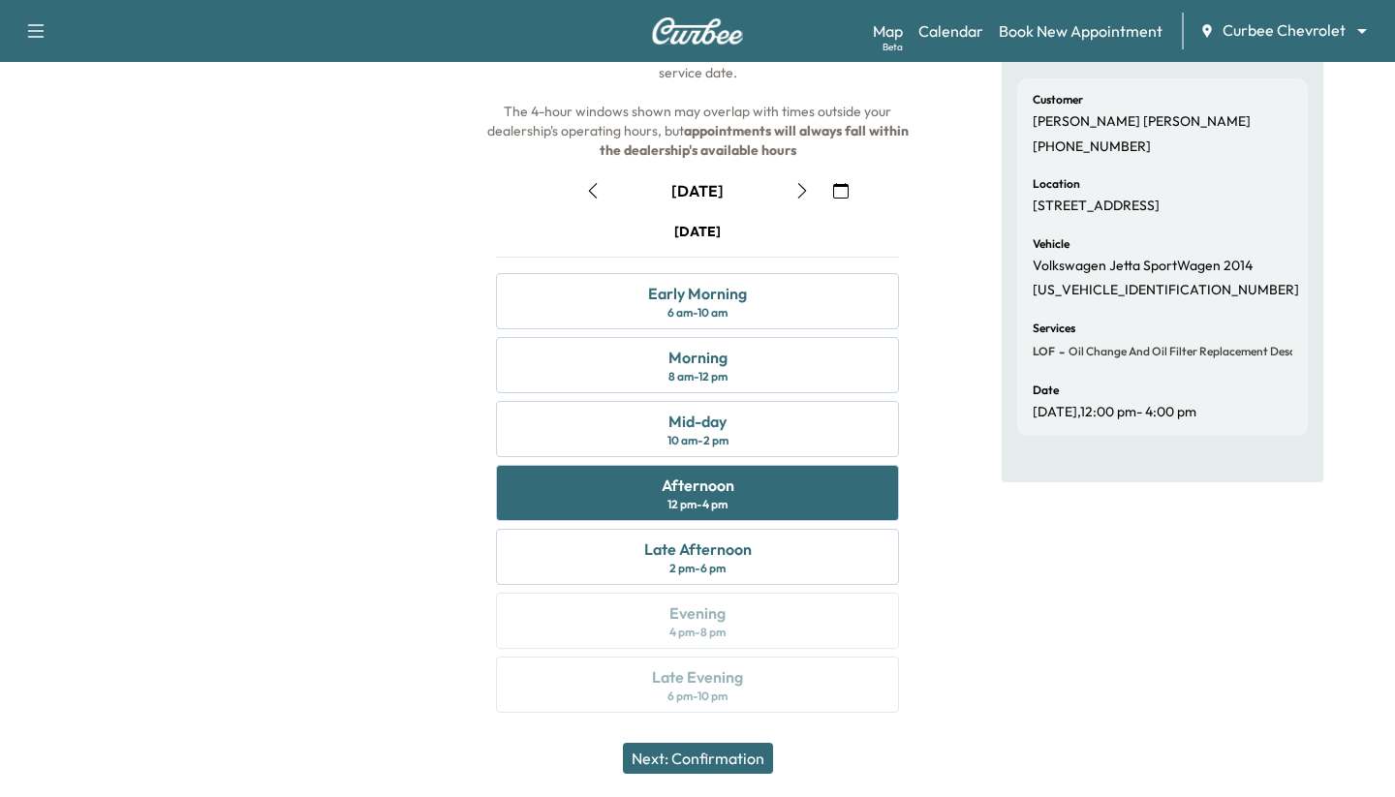
click at [694, 745] on button "Next: Confirmation" at bounding box center [698, 758] width 150 height 31
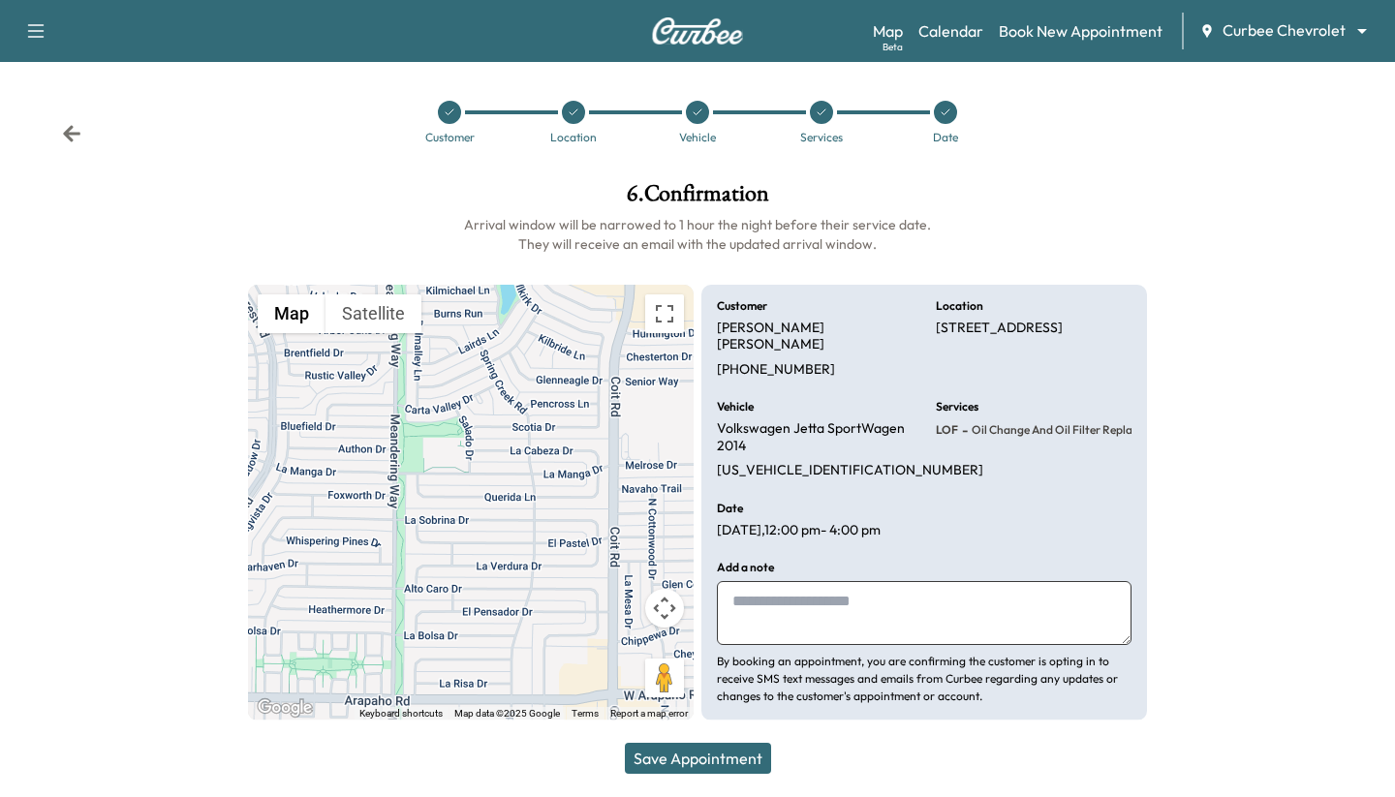
click at [667, 757] on button "Save Appointment" at bounding box center [698, 758] width 146 height 31
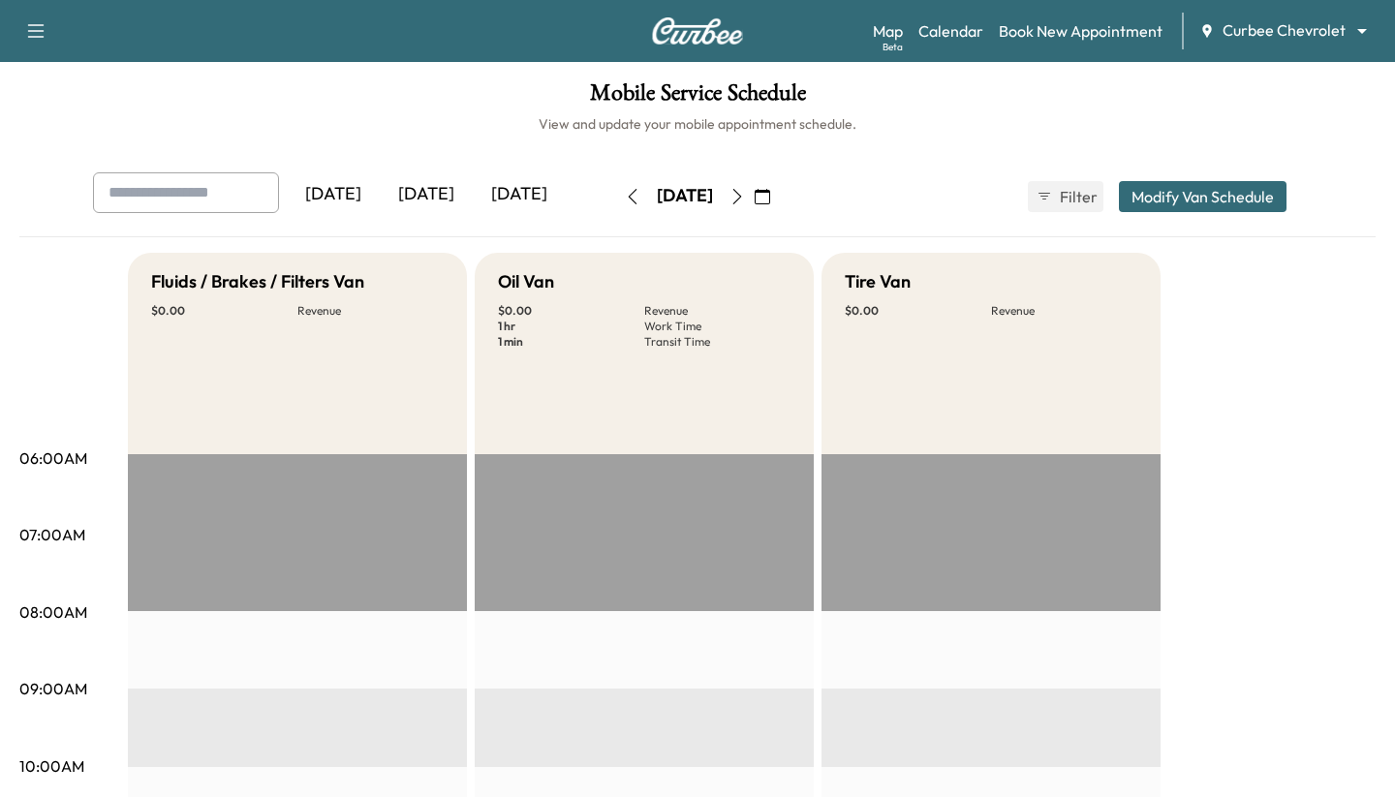
click at [625, 198] on icon "button" at bounding box center [633, 197] width 16 height 16
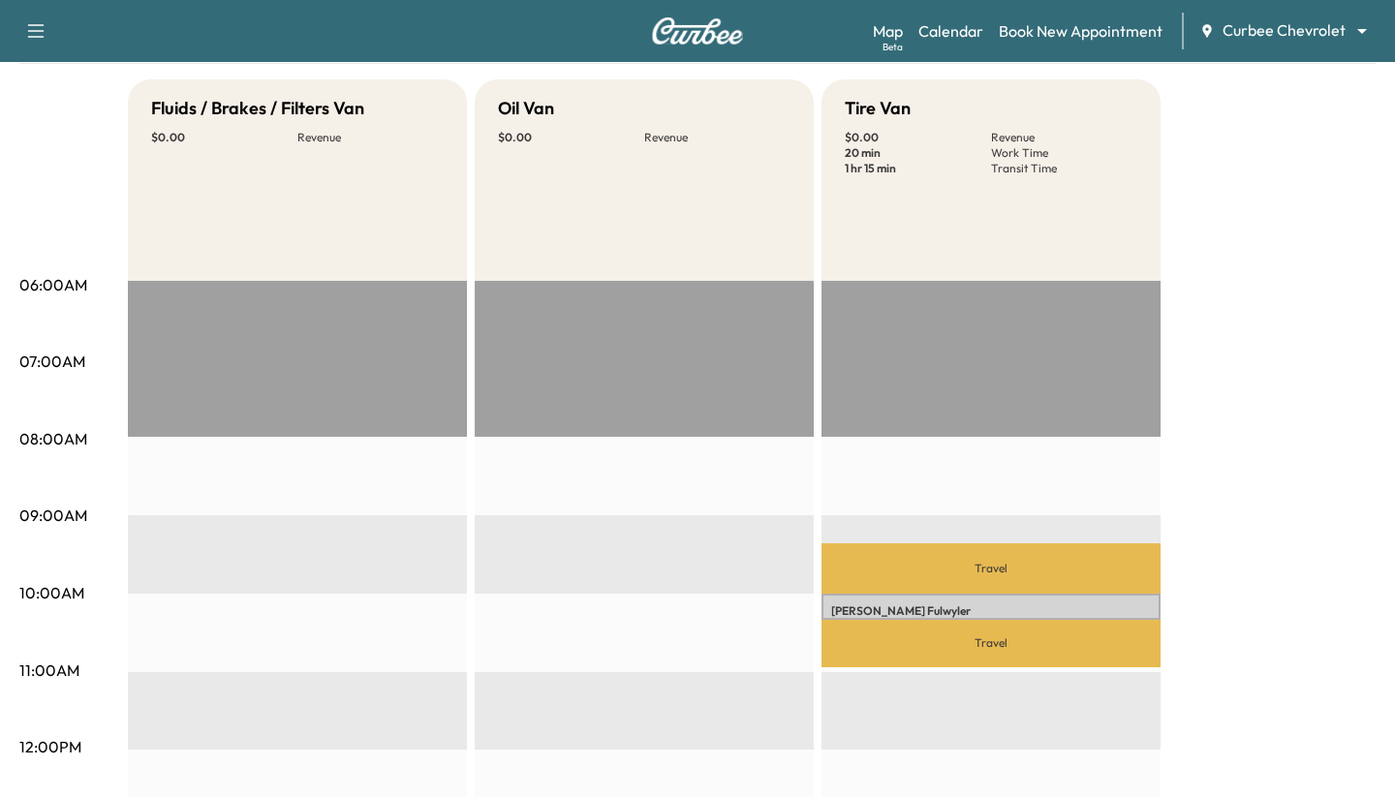
scroll to position [195, 0]
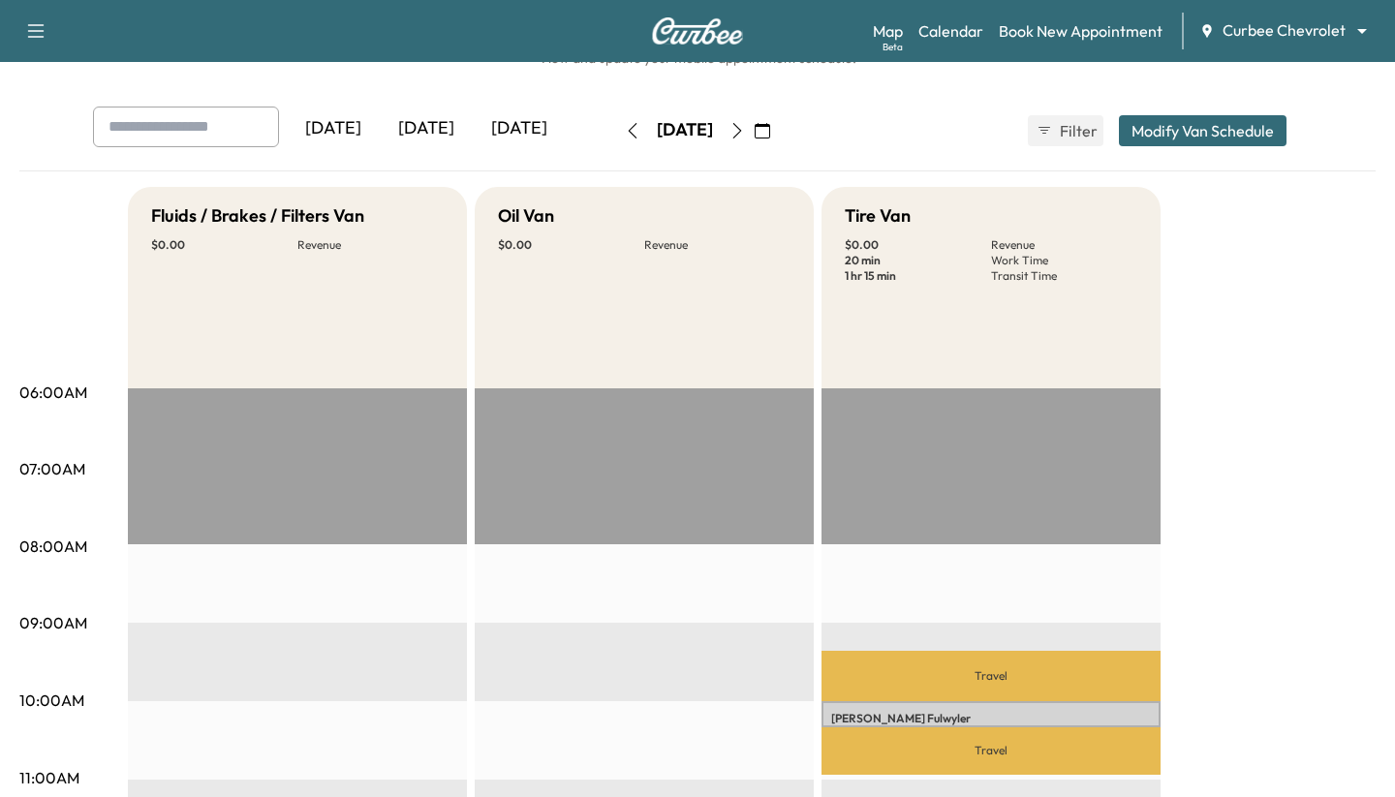
scroll to position [0, 0]
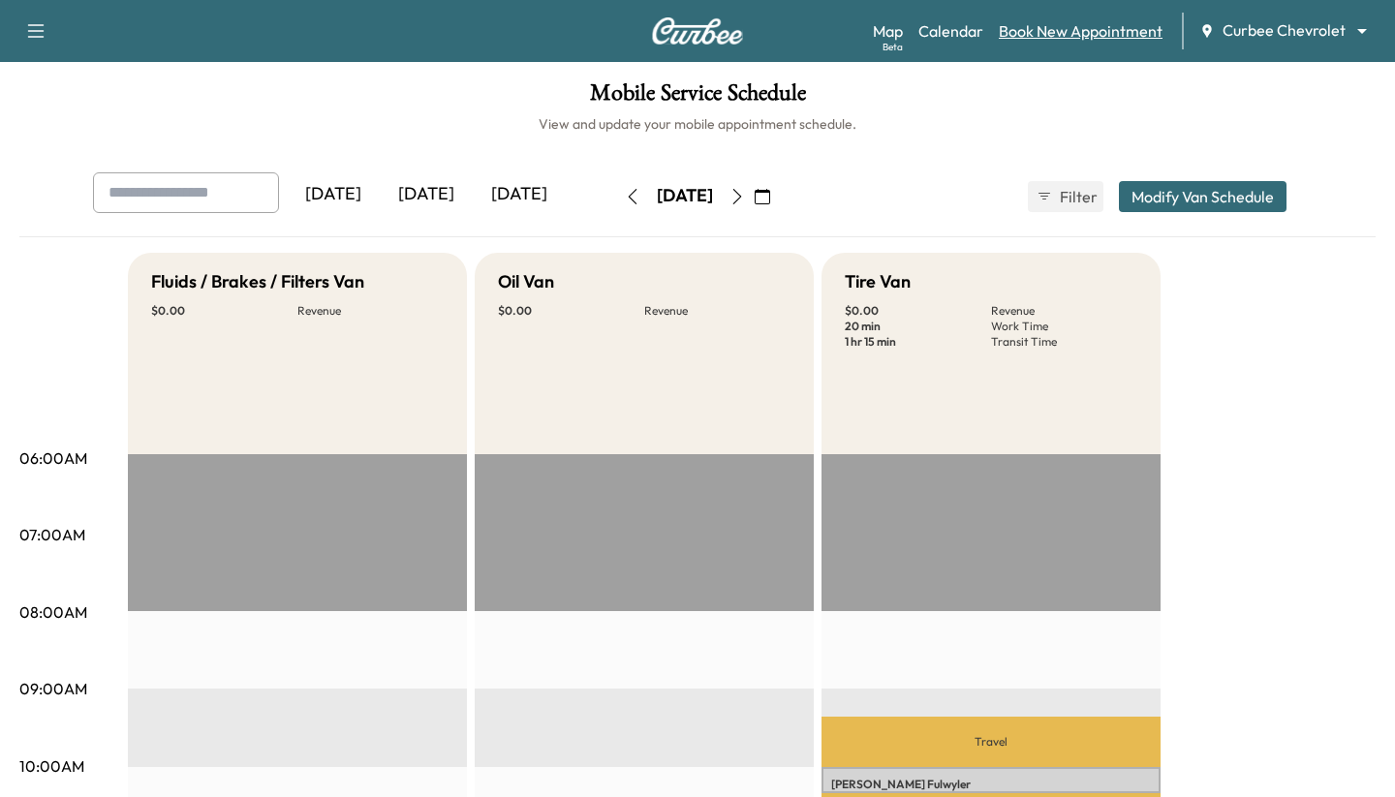
click at [1016, 31] on link "Book New Appointment" at bounding box center [1081, 30] width 164 height 23
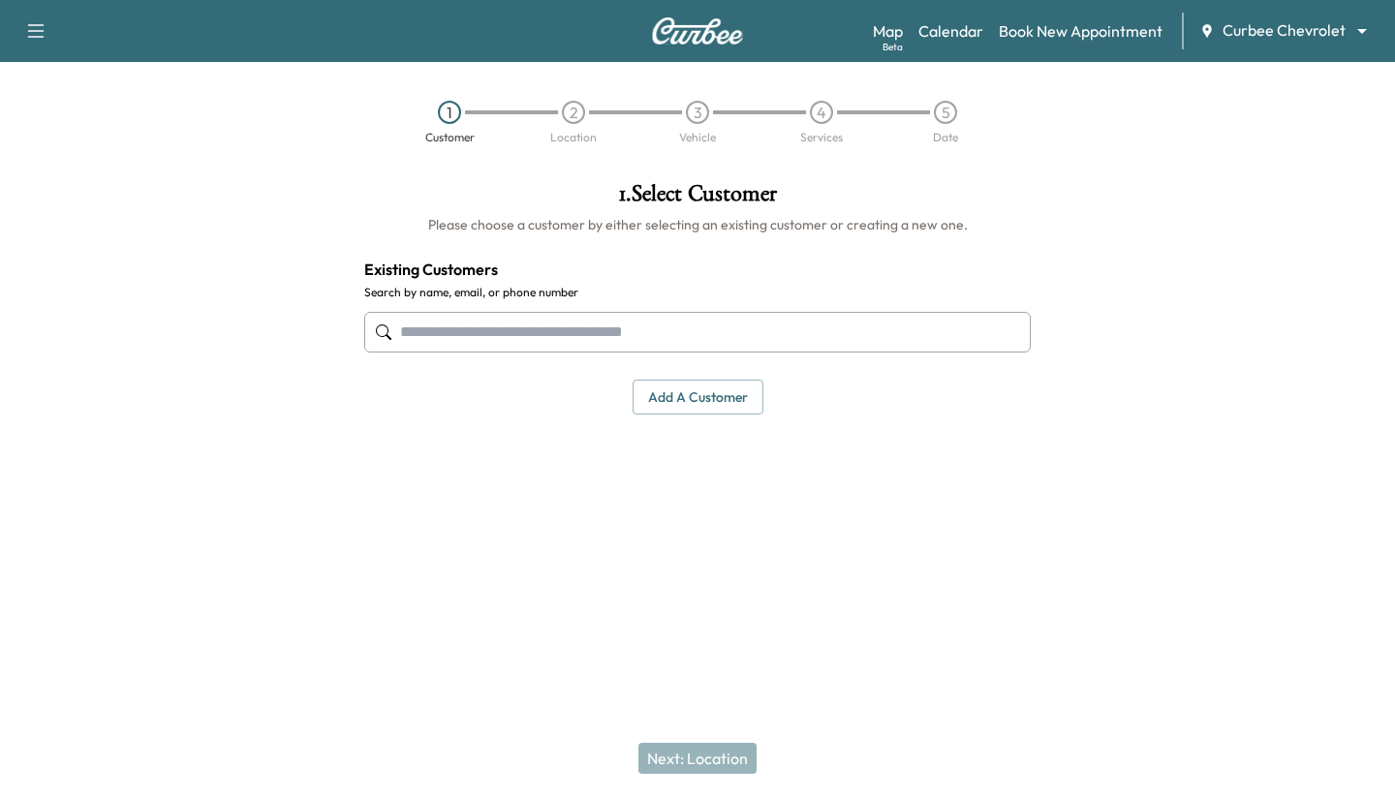
click at [756, 323] on input "text" at bounding box center [697, 332] width 667 height 41
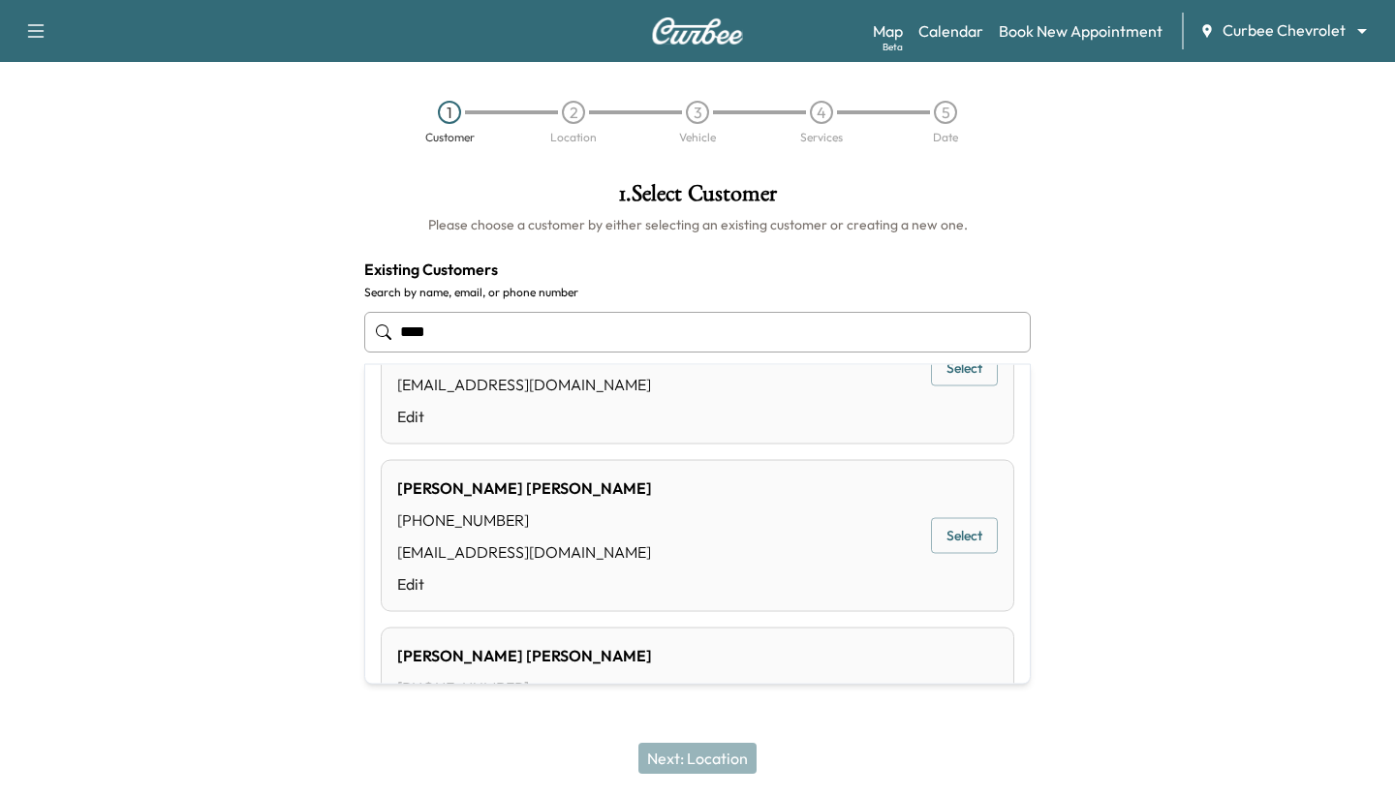
scroll to position [113, 0]
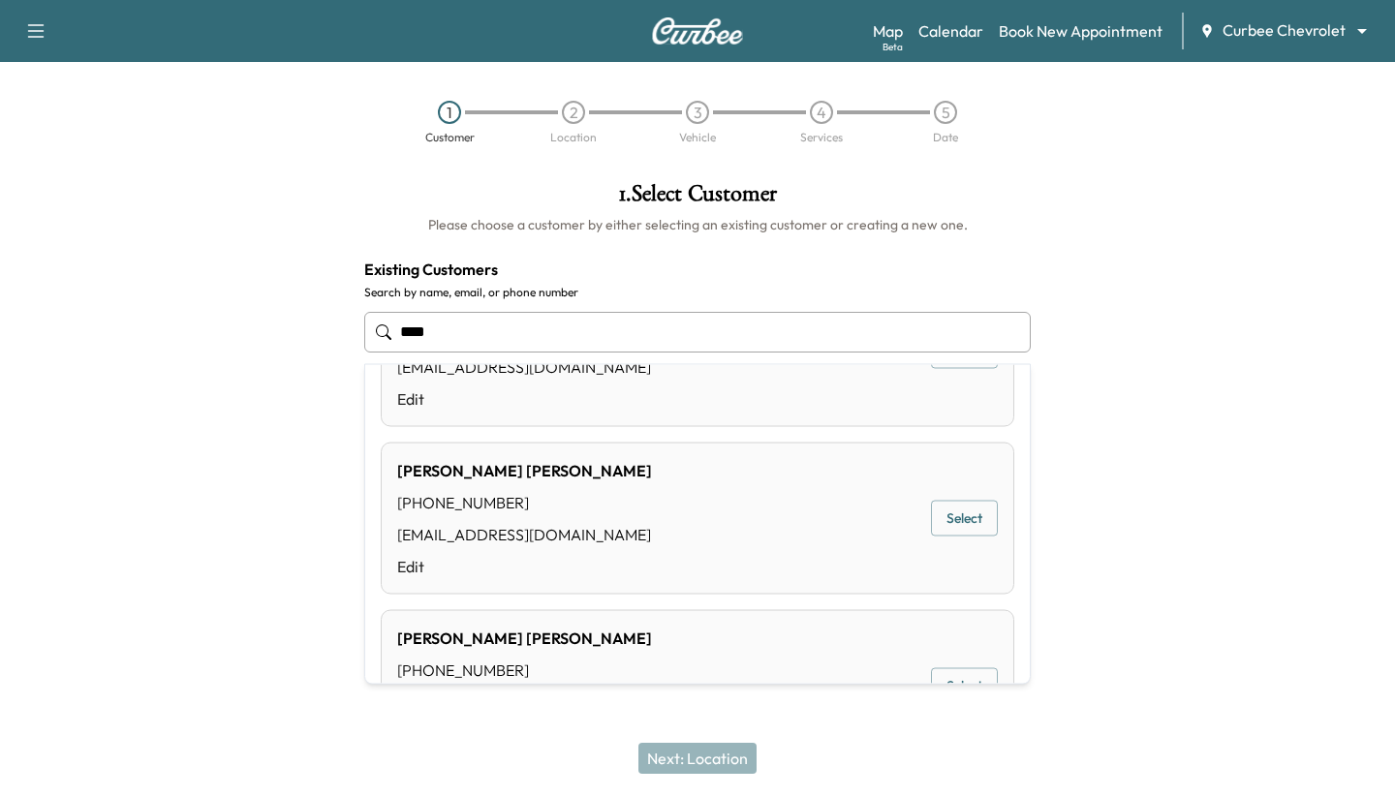
click at [971, 520] on button "Select" at bounding box center [964, 519] width 67 height 36
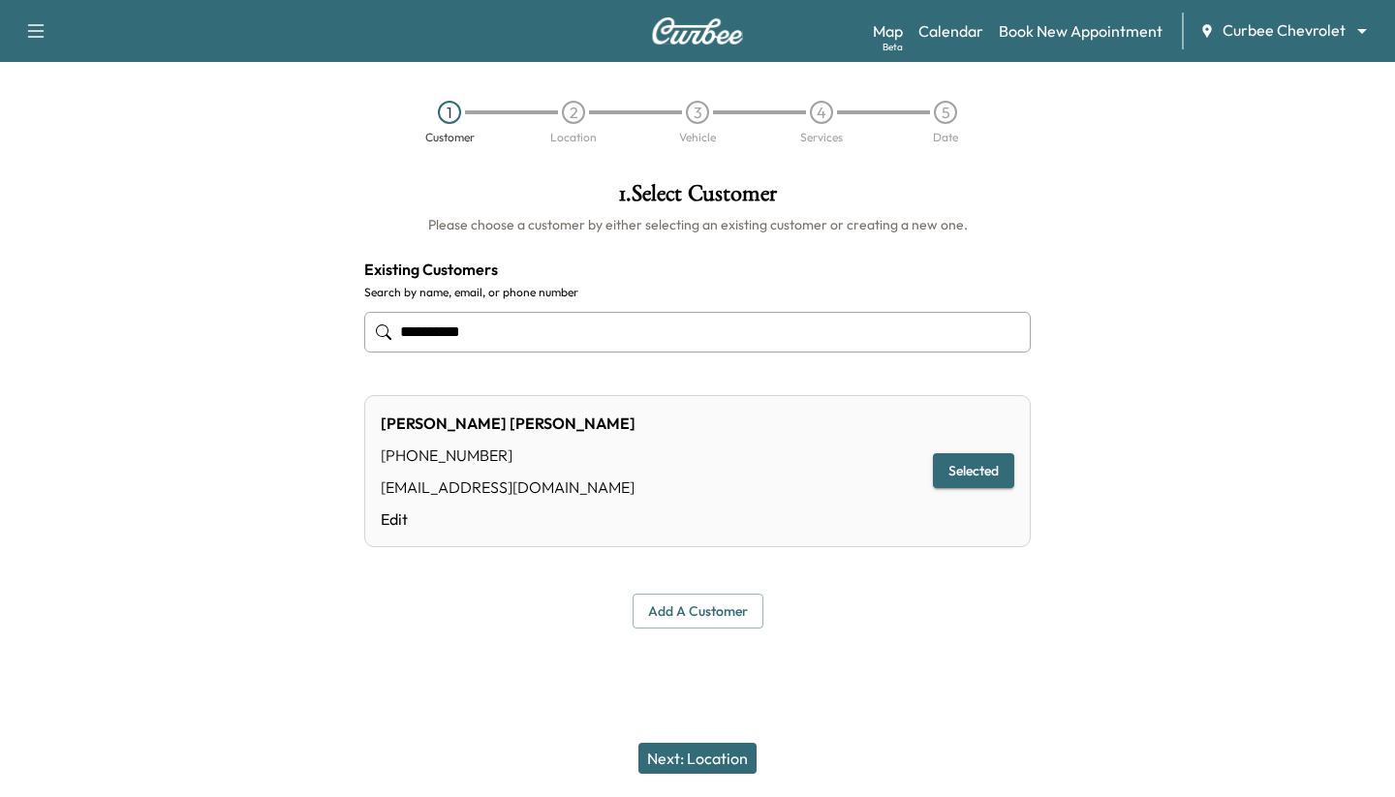
type input "**********"
click at [726, 761] on button "Next: Location" at bounding box center [698, 758] width 118 height 31
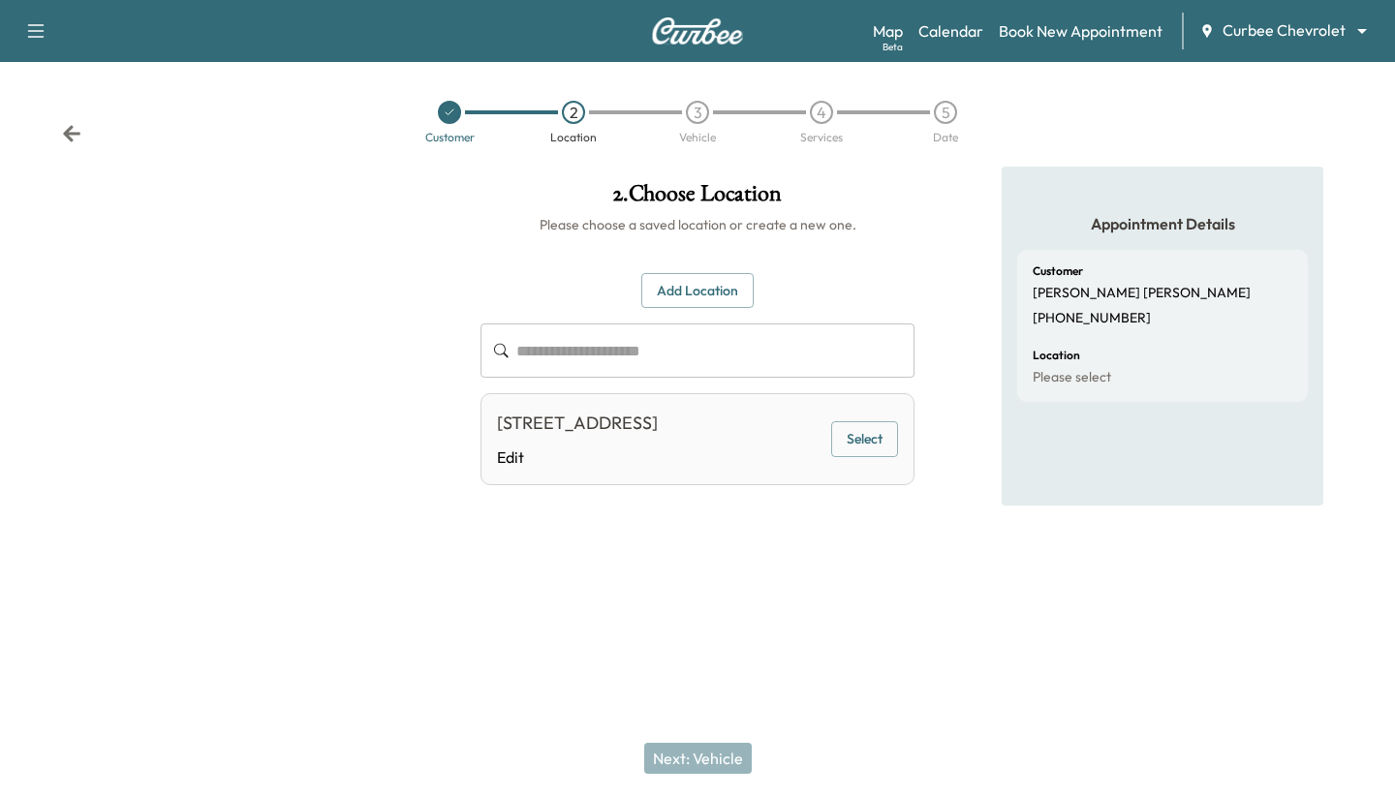
click at [868, 443] on button "Select" at bounding box center [864, 439] width 67 height 36
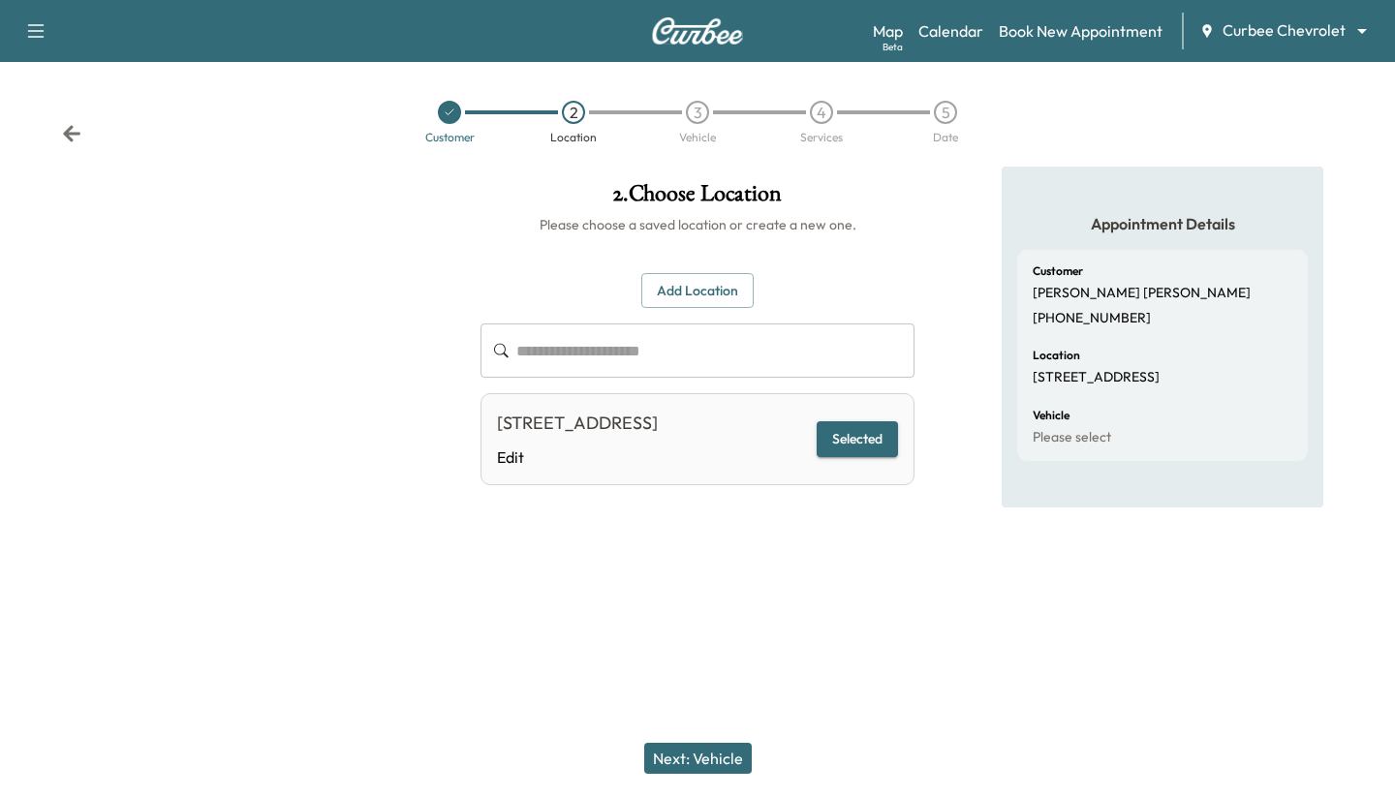
click at [688, 756] on button "Next: Vehicle" at bounding box center [698, 758] width 108 height 31
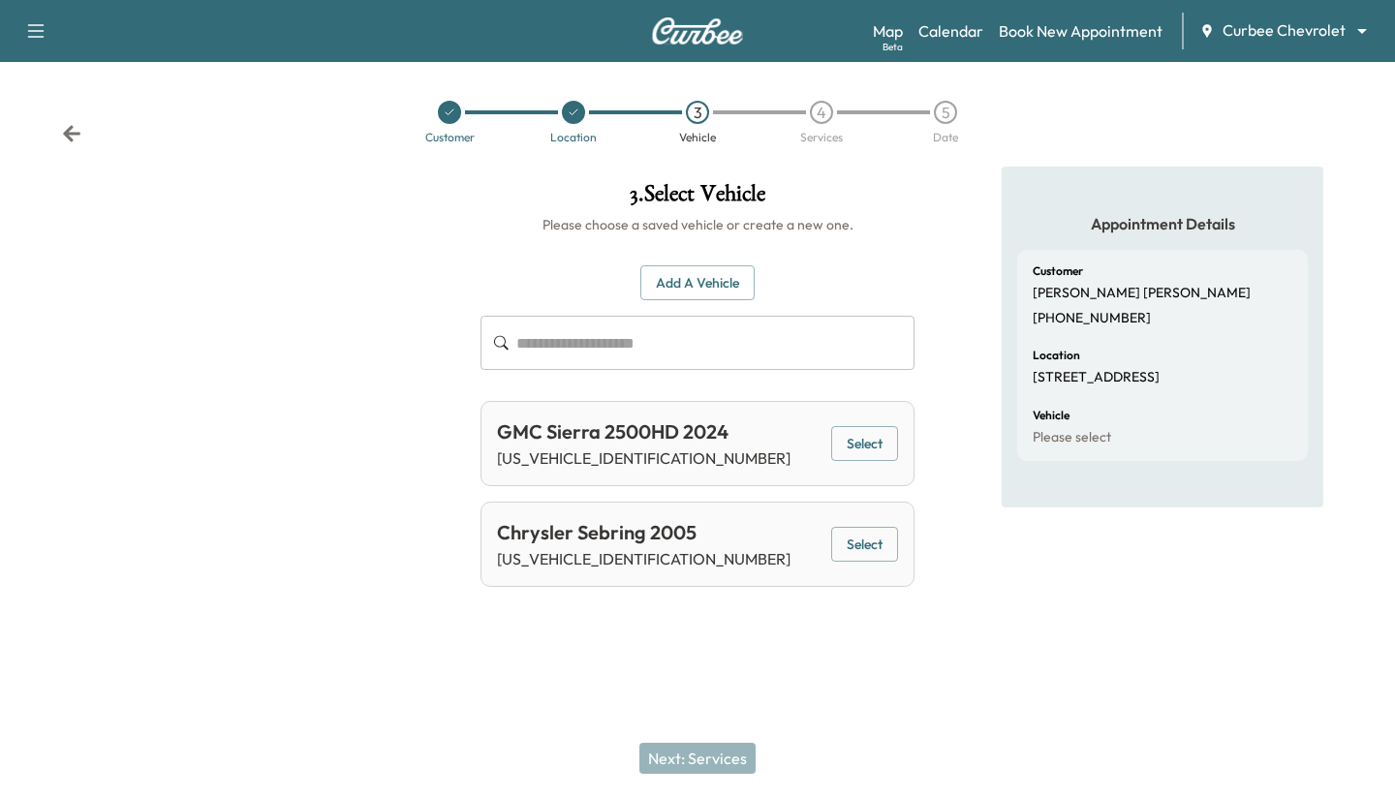
click at [862, 541] on button "Select" at bounding box center [864, 545] width 67 height 36
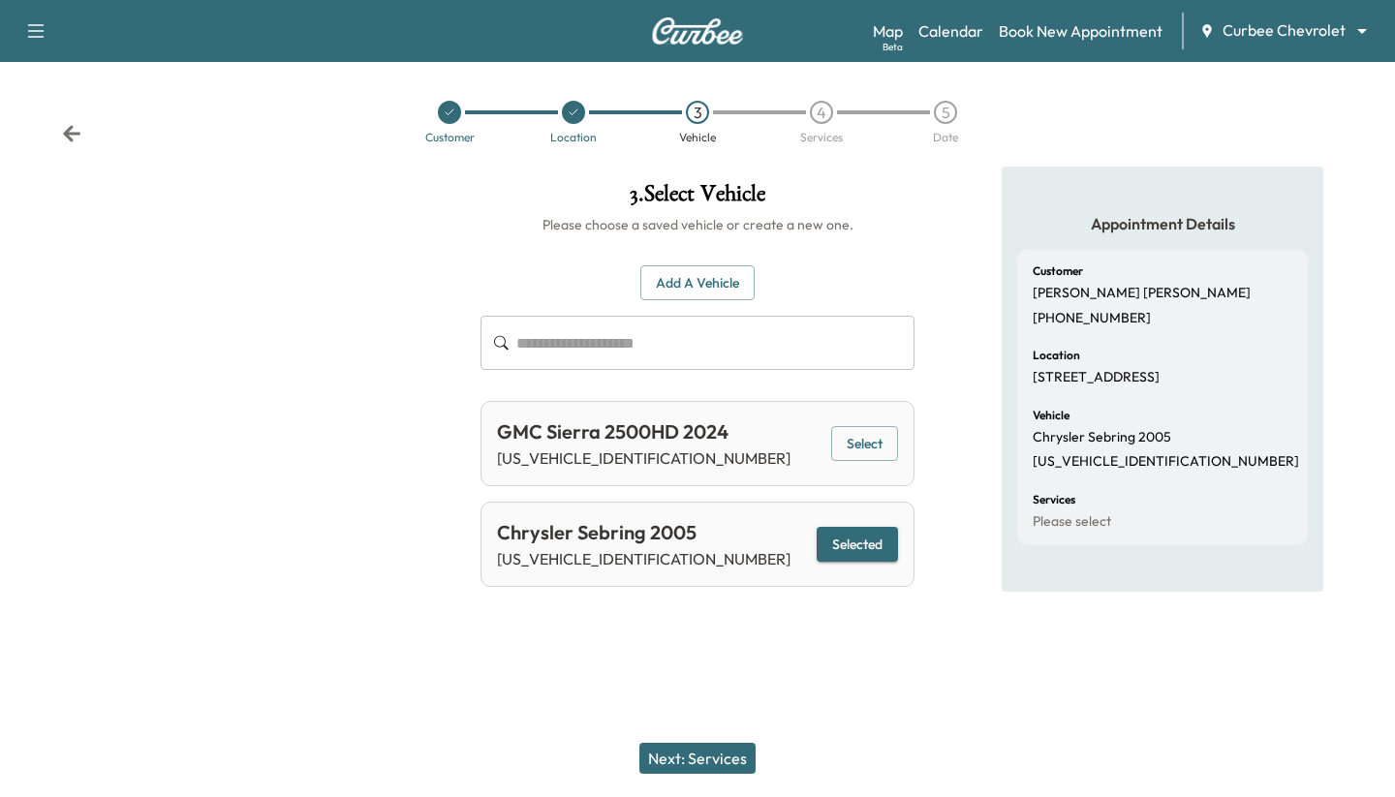
click at [691, 755] on button "Next: Services" at bounding box center [697, 758] width 116 height 31
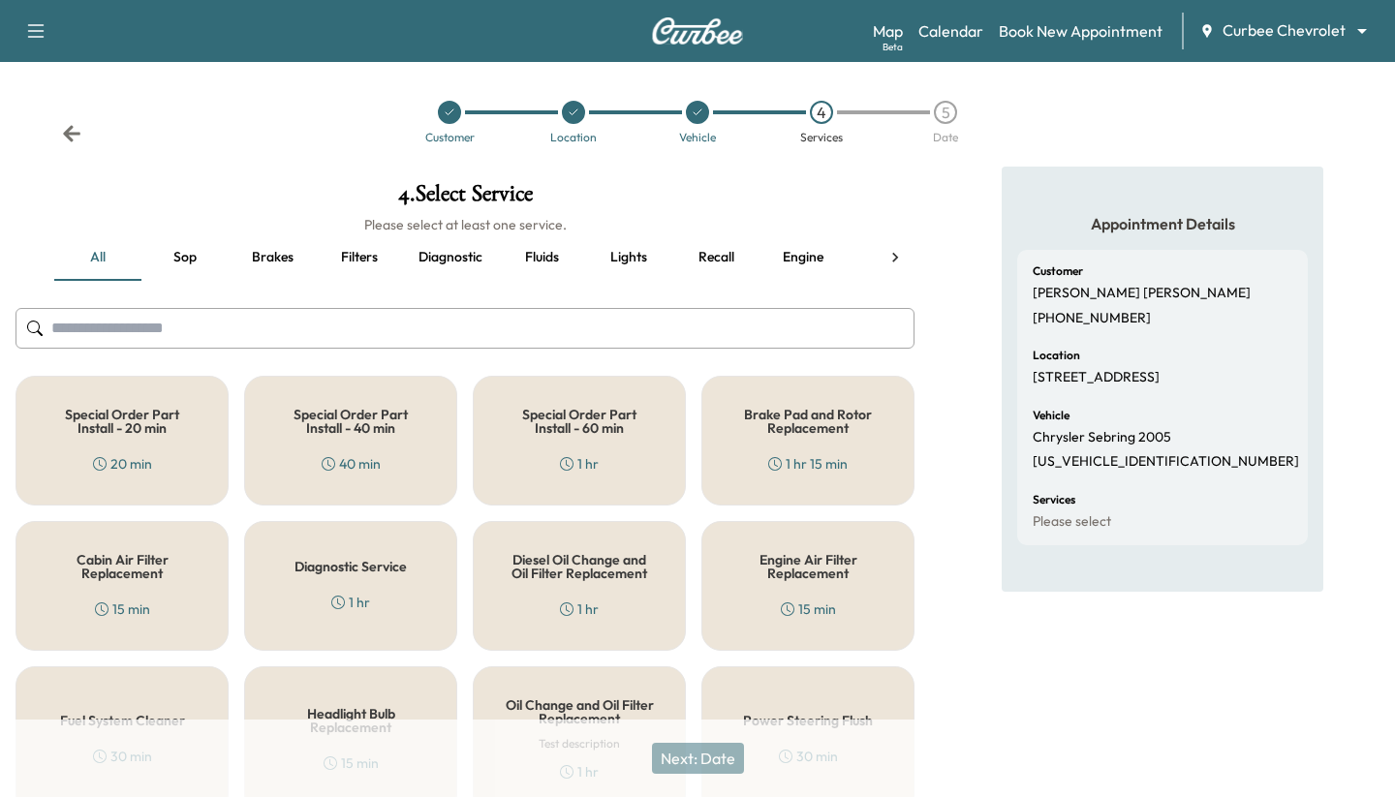
click at [428, 478] on div "Special Order Part Install - 40 min 40 min" at bounding box center [350, 441] width 213 height 130
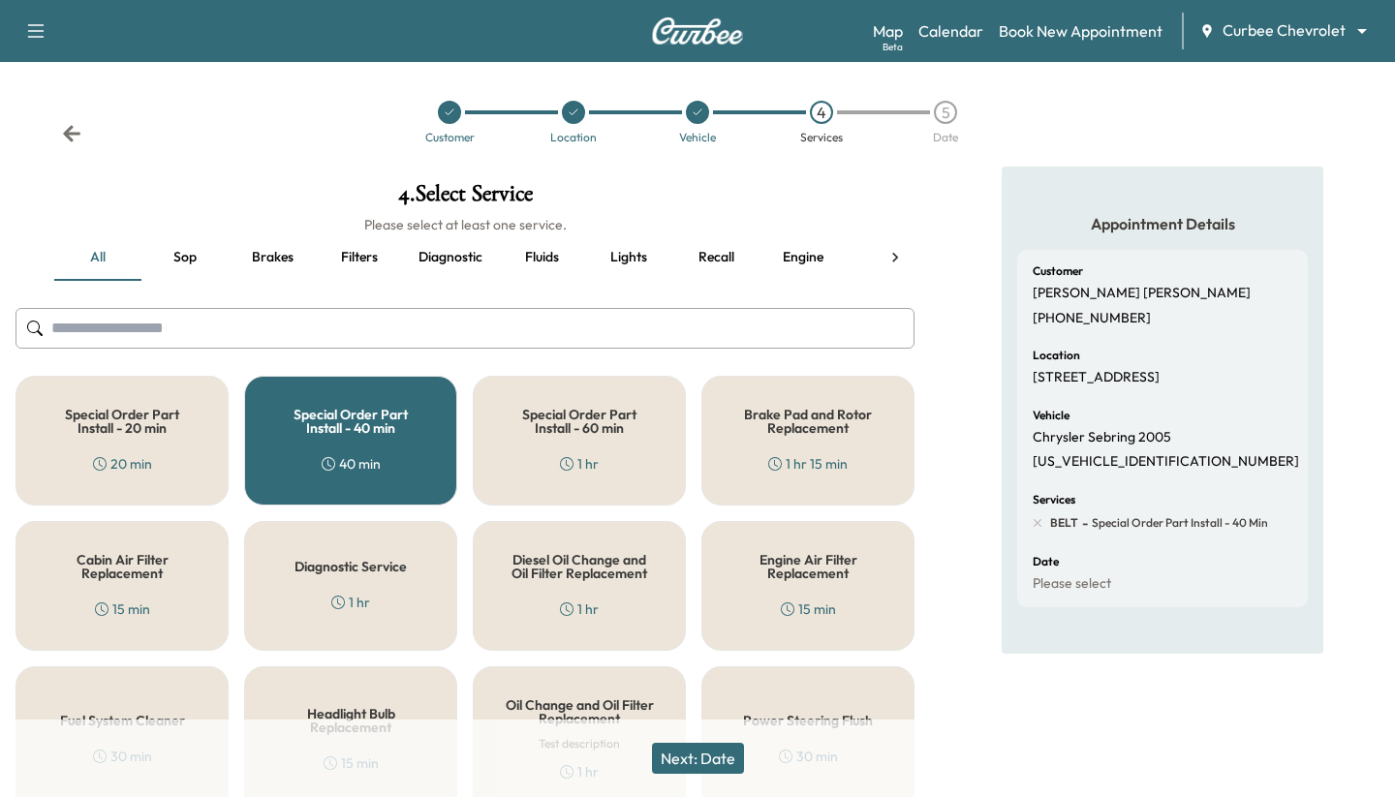
click at [683, 761] on button "Next: Date" at bounding box center [698, 758] width 92 height 31
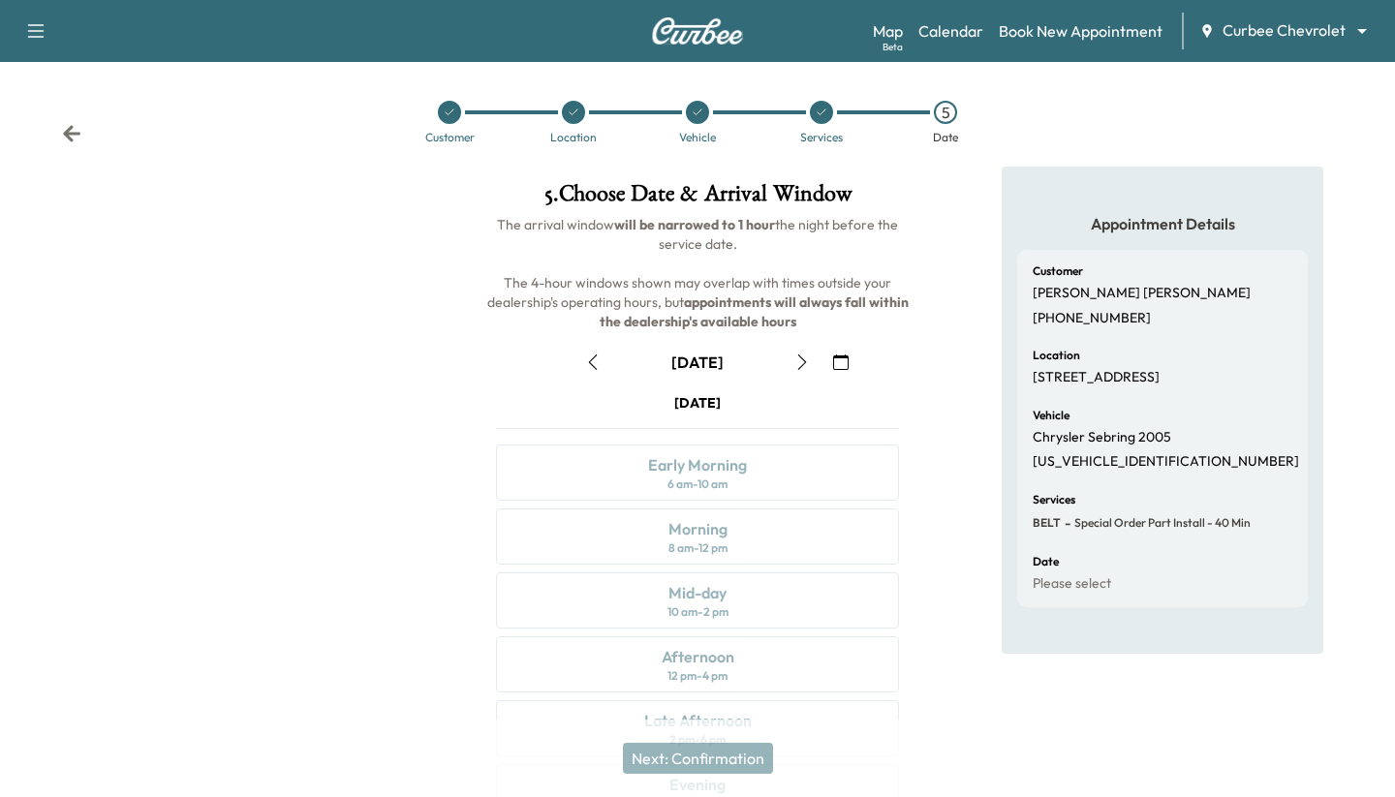
click at [803, 360] on icon "button" at bounding box center [802, 363] width 16 height 16
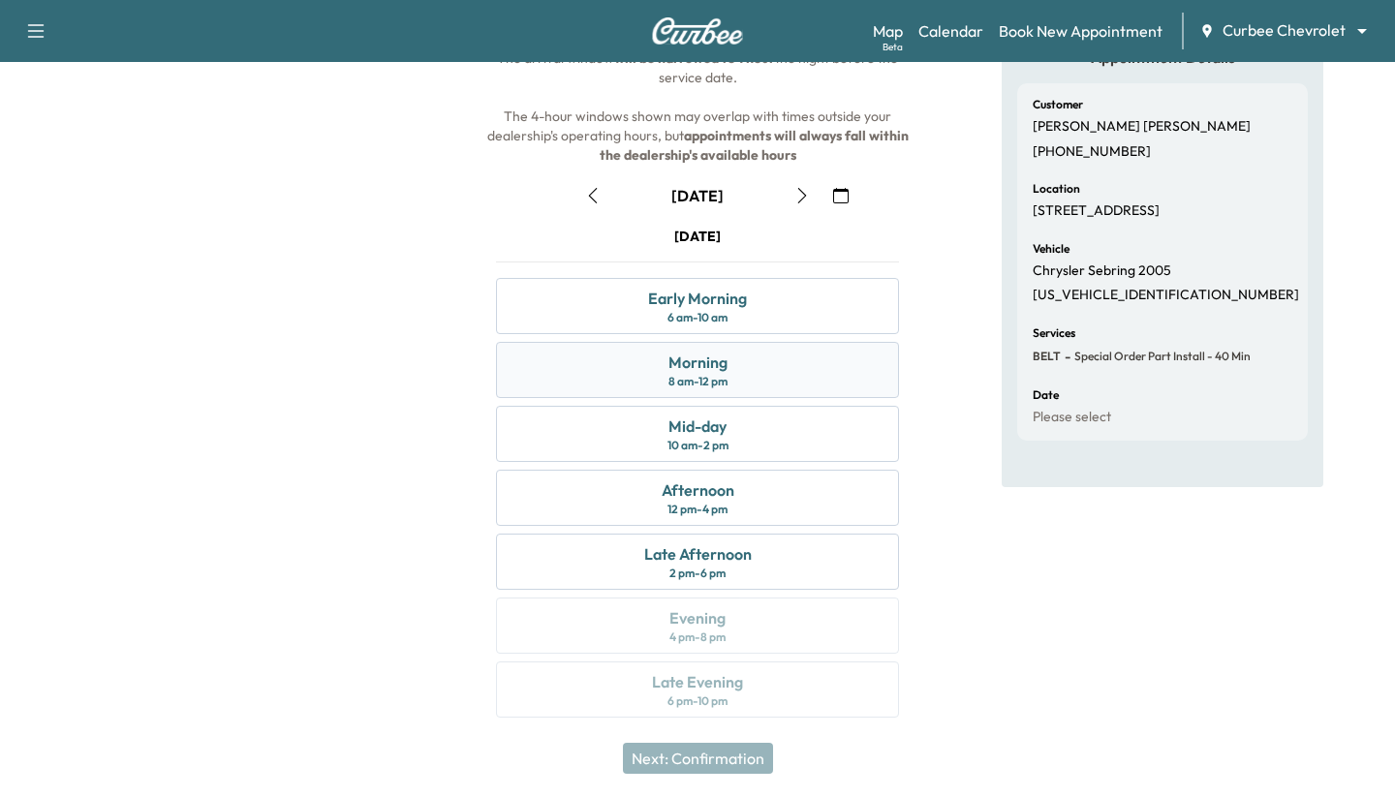
scroll to position [171, 0]
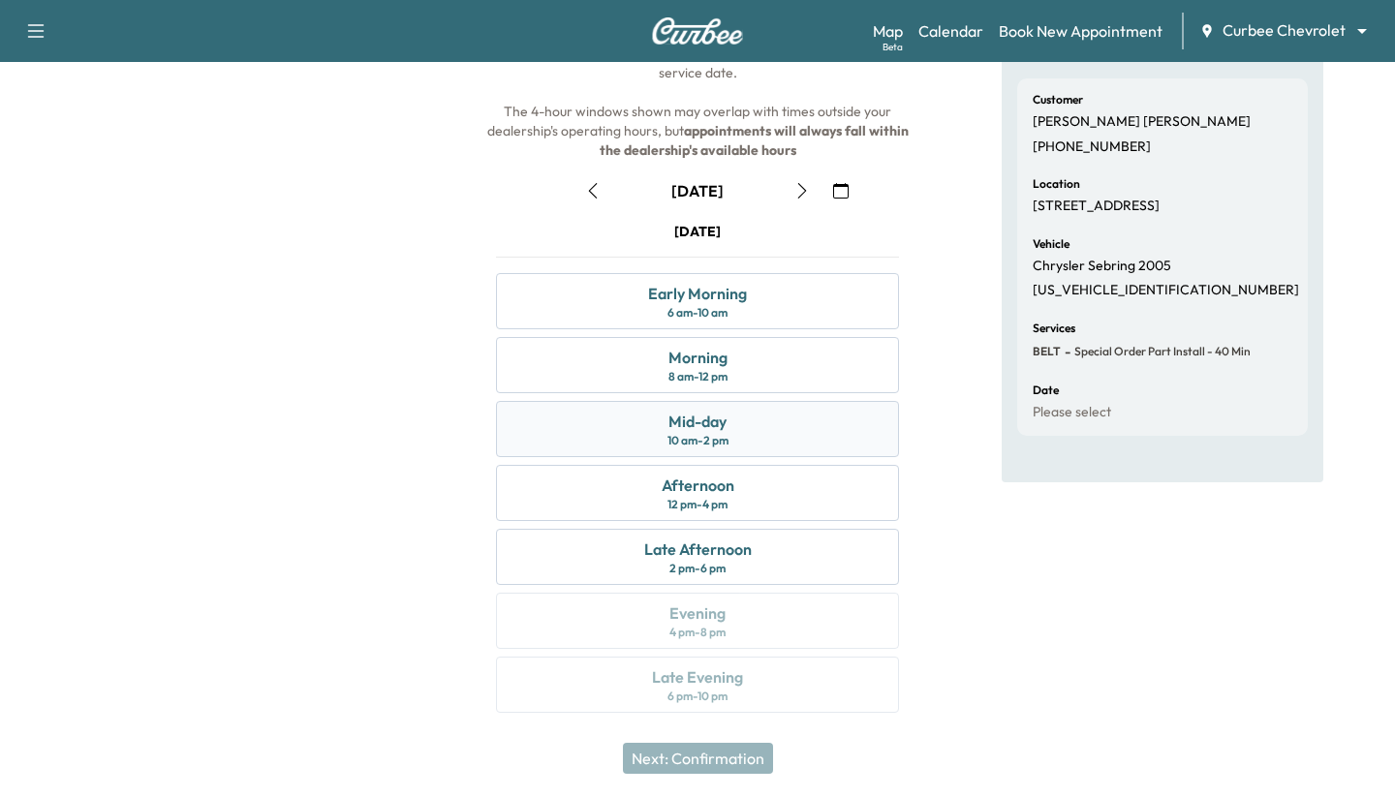
click at [639, 412] on div "Mid-day 10 am - 2 pm" at bounding box center [697, 429] width 403 height 56
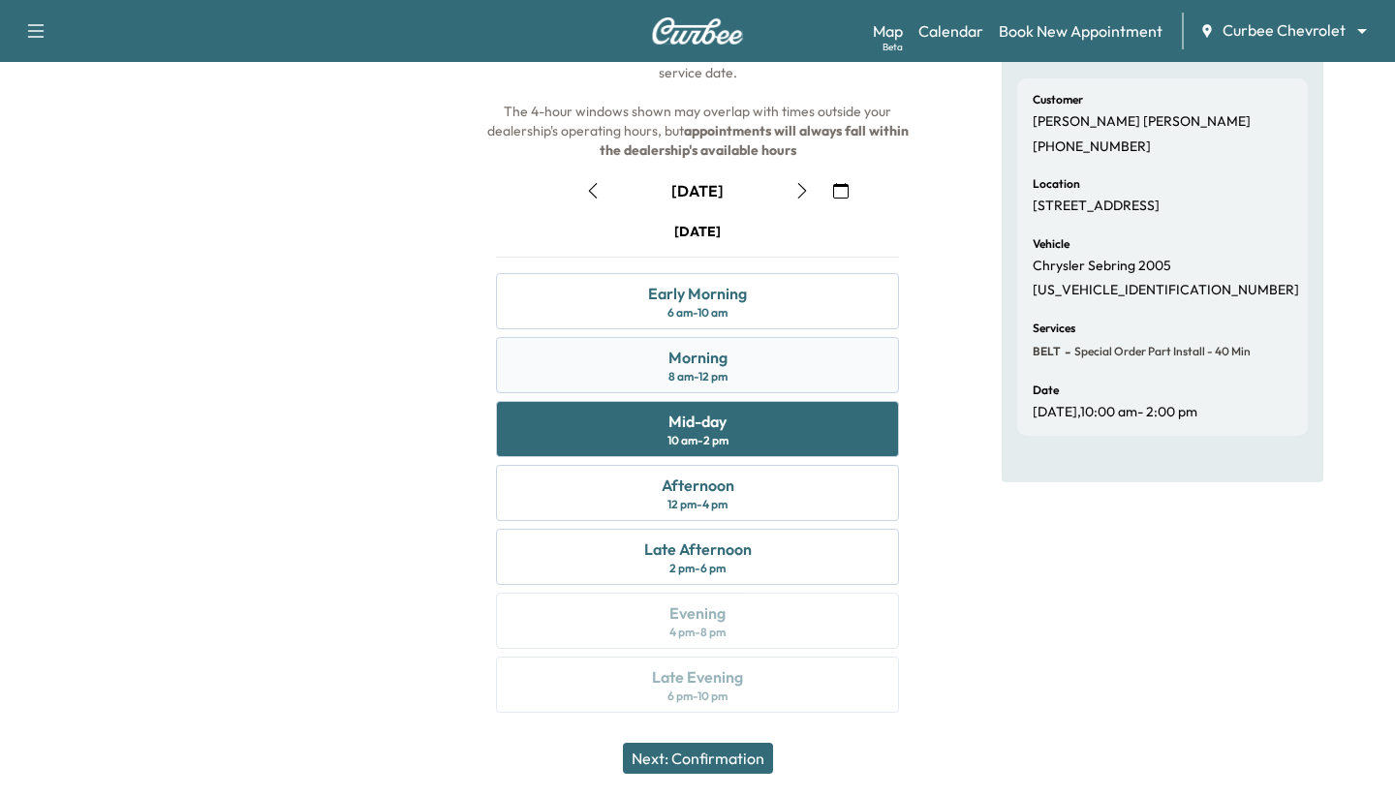
click at [636, 361] on div "Morning 8 am - 12 pm" at bounding box center [697, 365] width 403 height 56
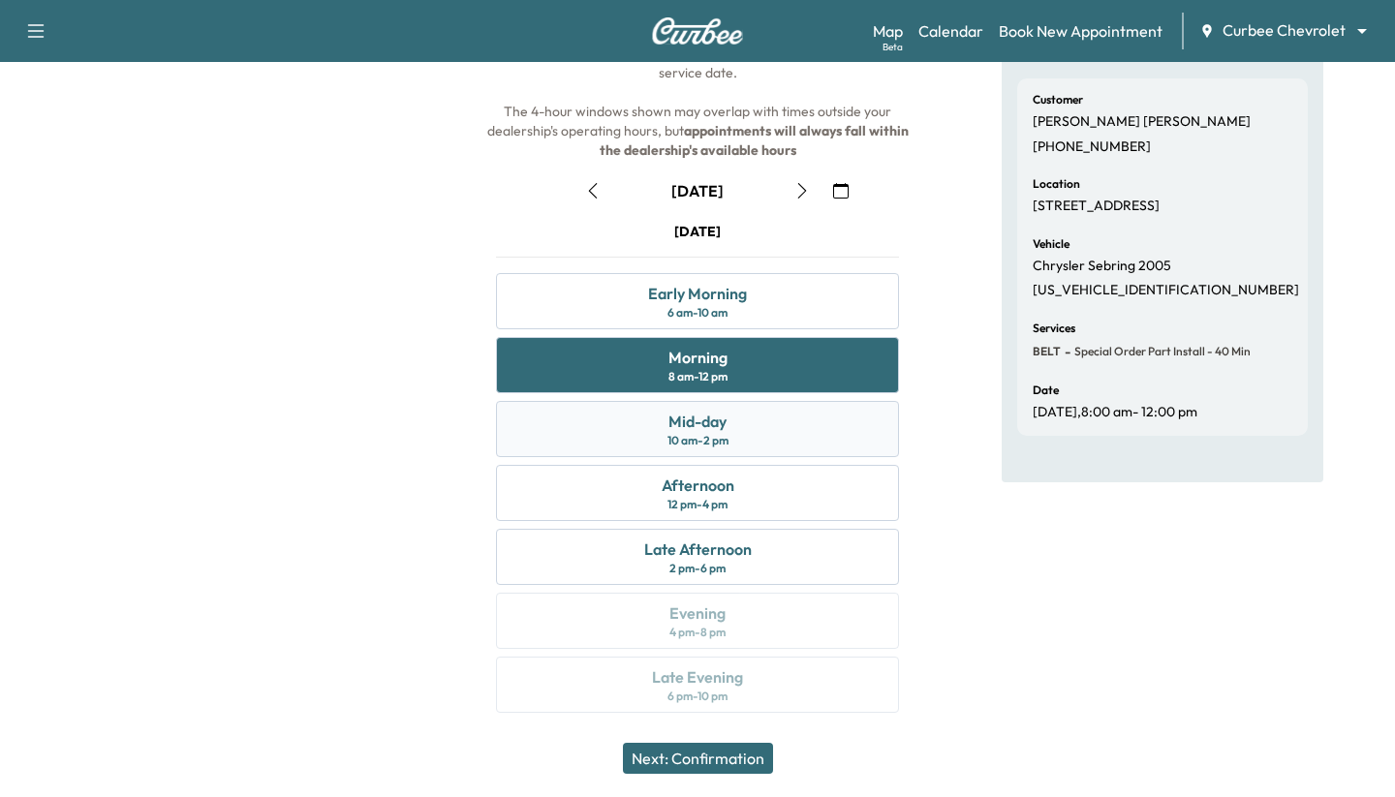
click at [634, 445] on div "Mid-day 10 am - 2 pm" at bounding box center [697, 429] width 403 height 56
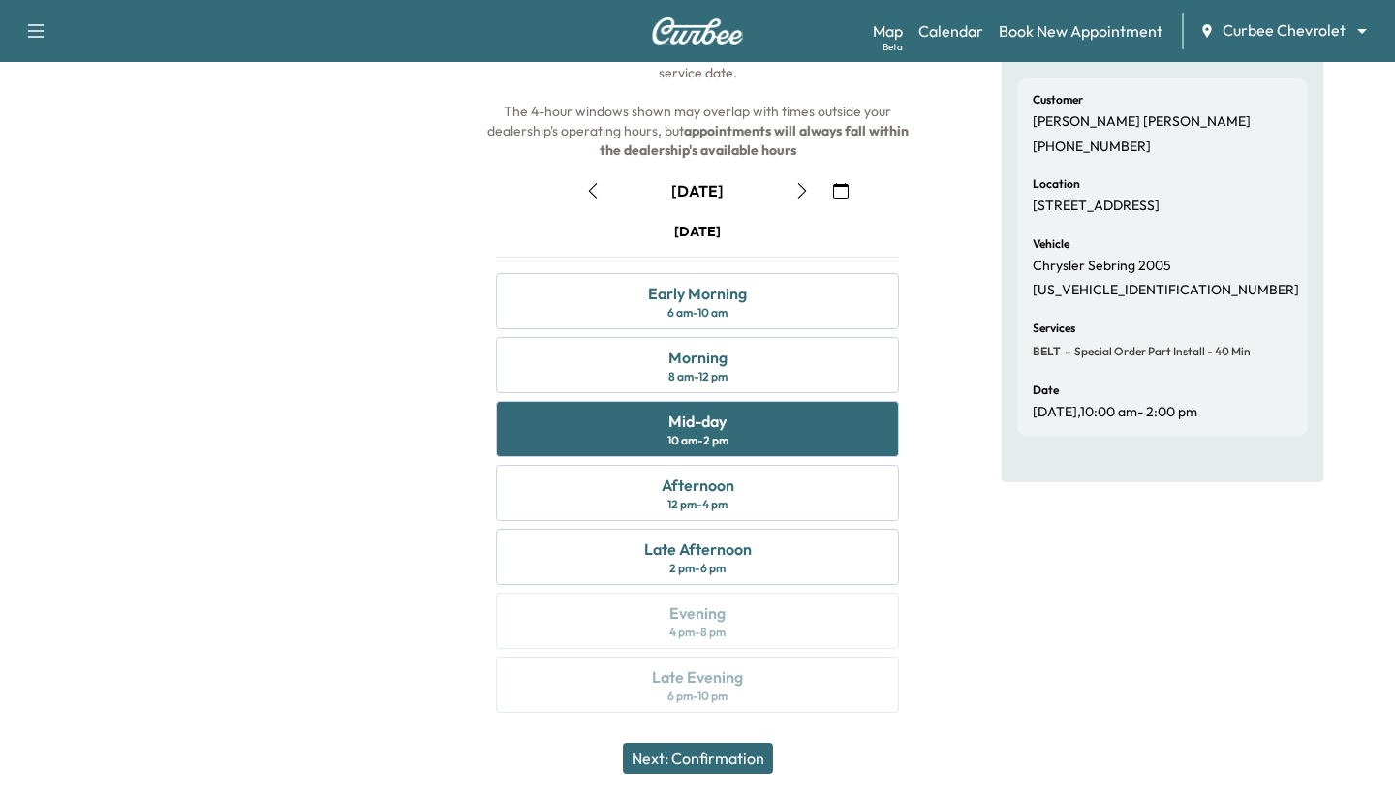
click at [700, 762] on button "Next: Confirmation" at bounding box center [698, 758] width 150 height 31
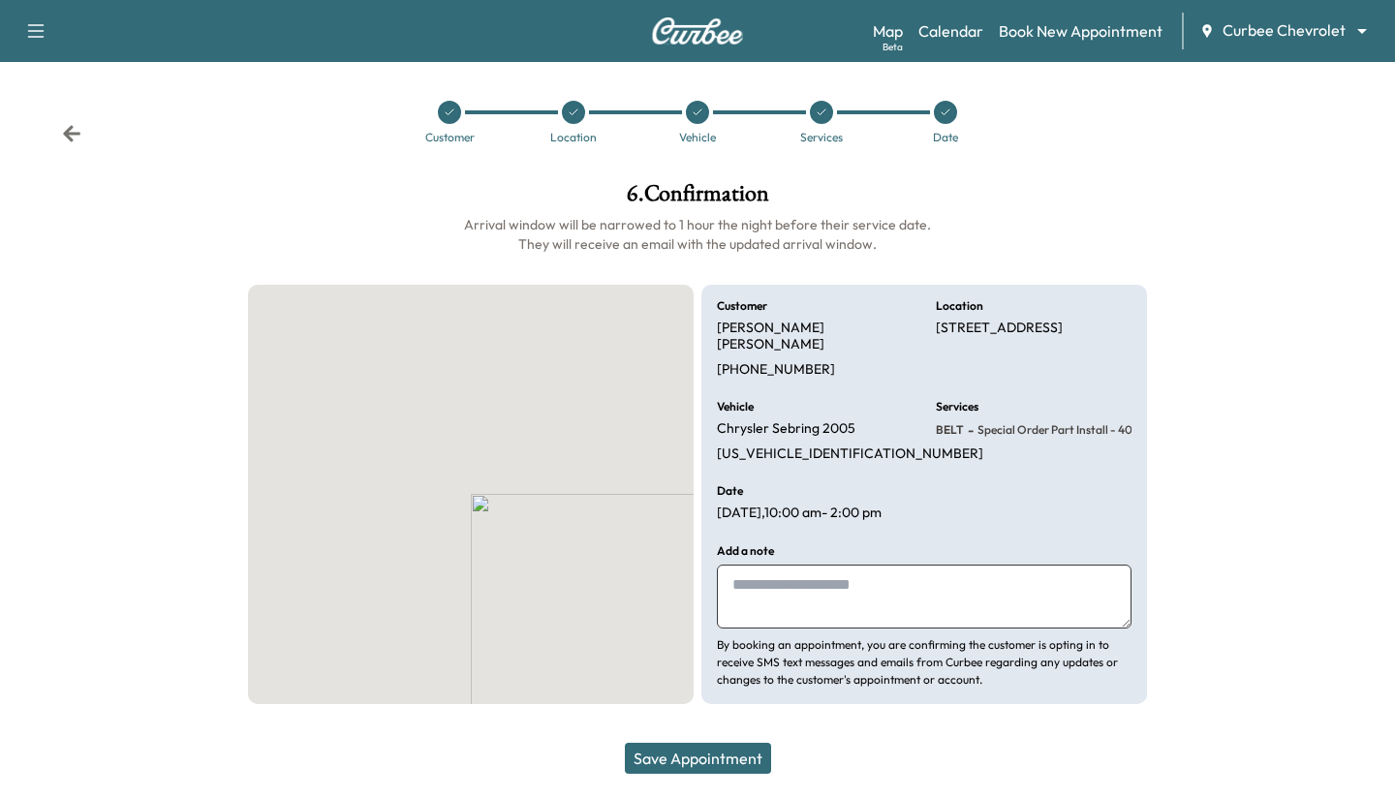
scroll to position [0, 0]
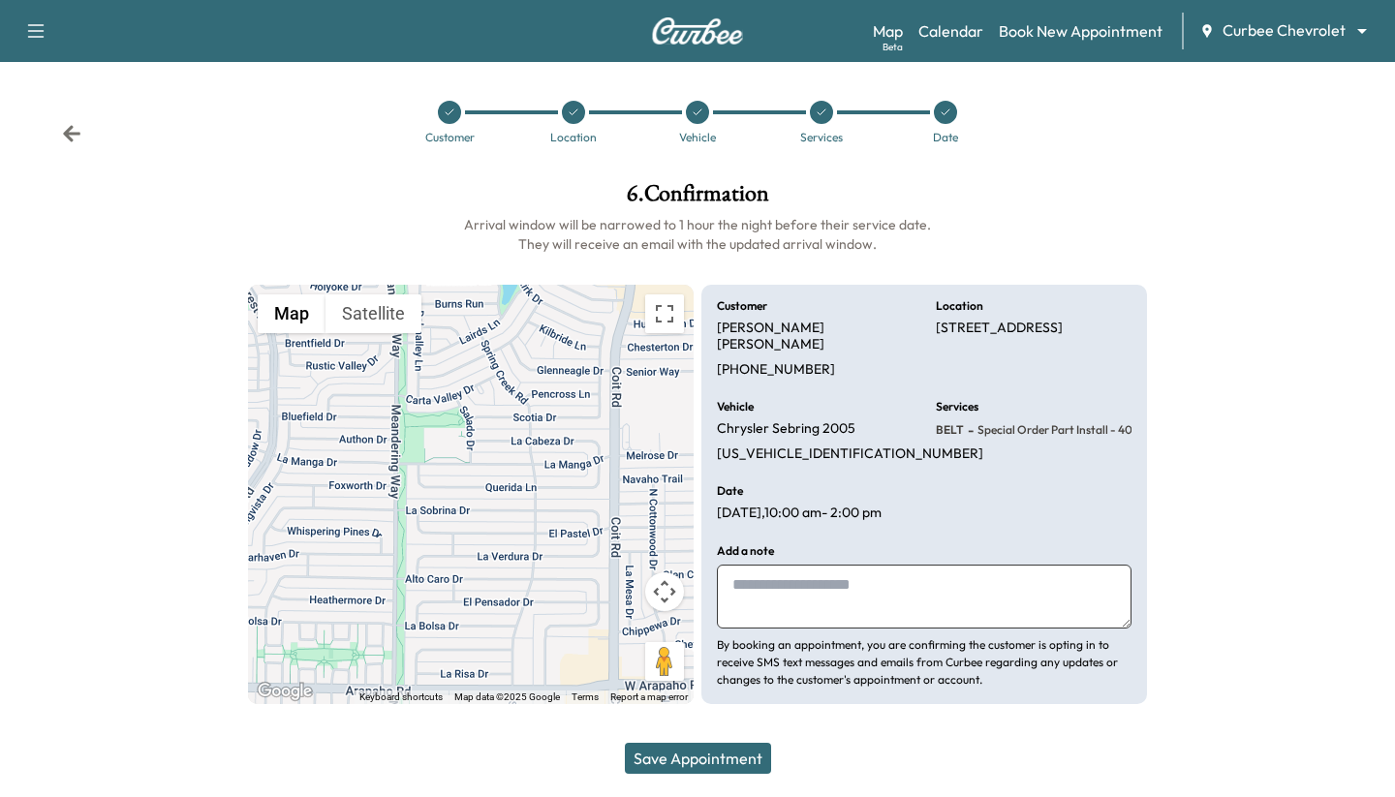
click at [706, 763] on button "Save Appointment" at bounding box center [698, 758] width 146 height 31
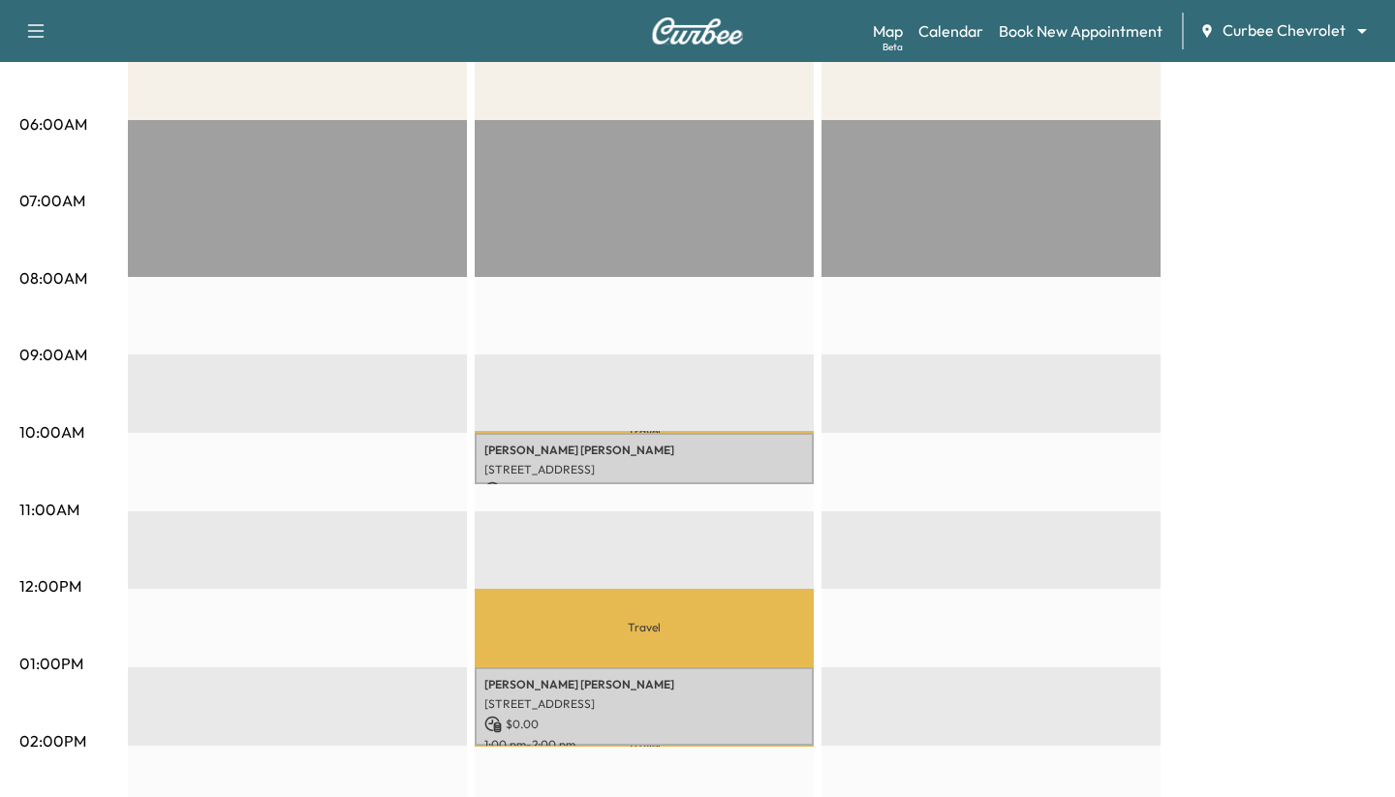
scroll to position [315, 0]
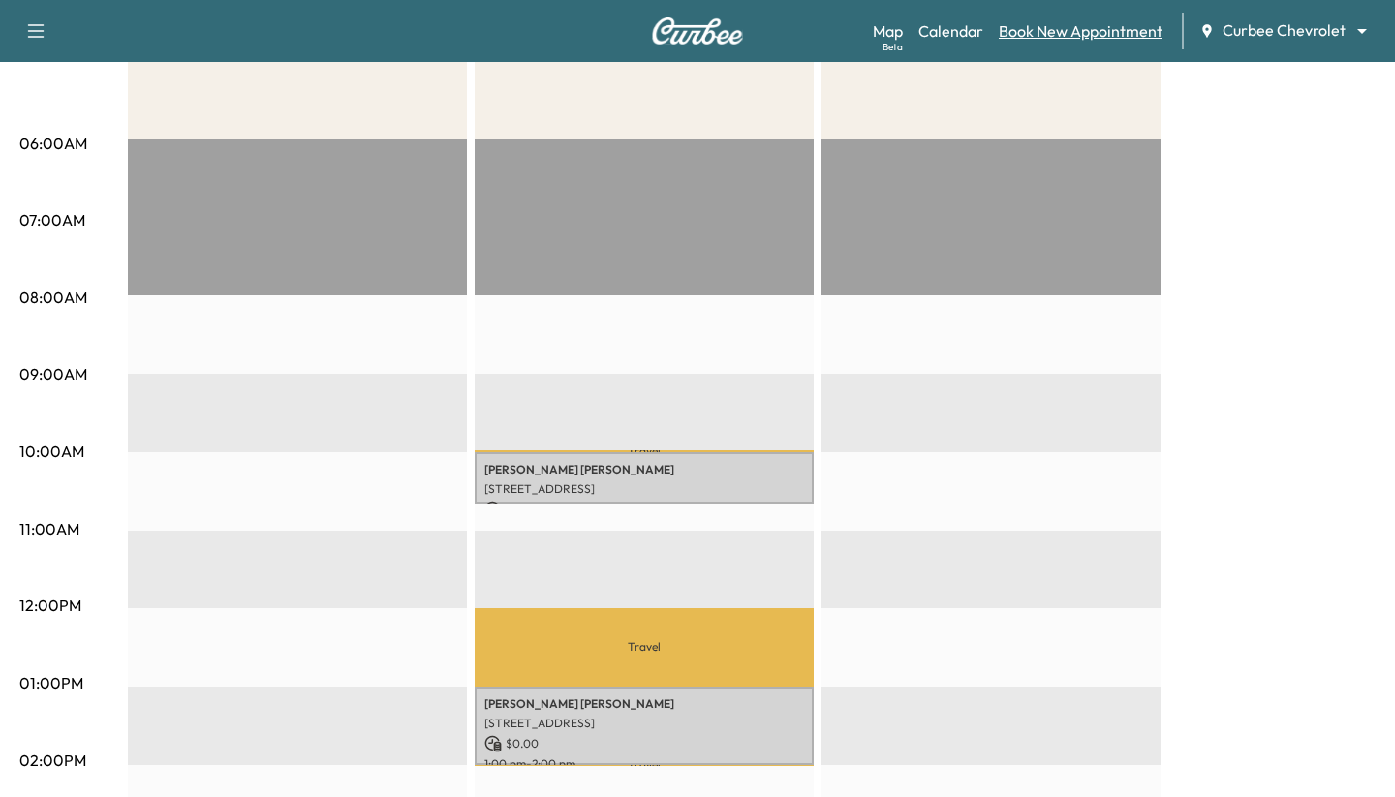
click at [1043, 29] on link "Book New Appointment" at bounding box center [1081, 30] width 164 height 23
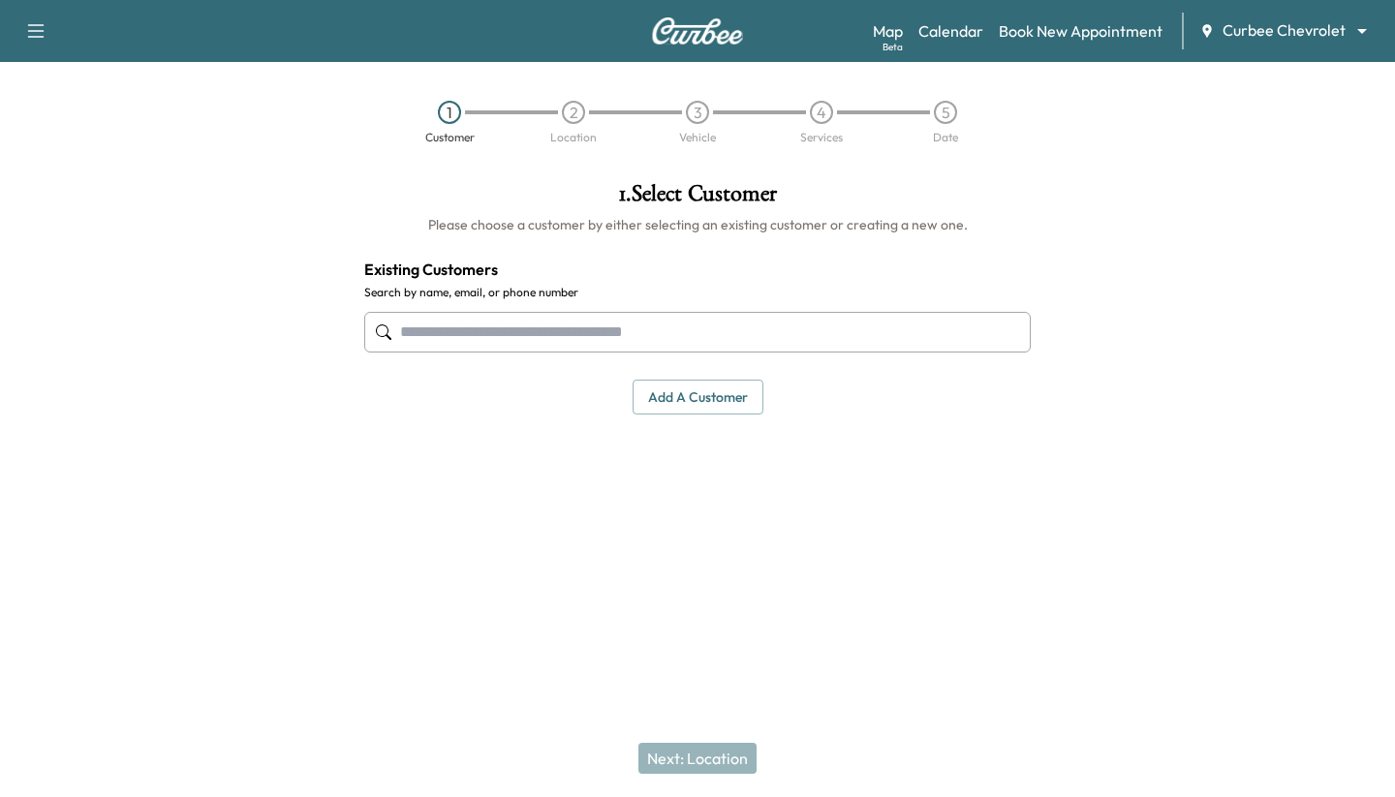
click at [768, 320] on input "text" at bounding box center [697, 332] width 667 height 41
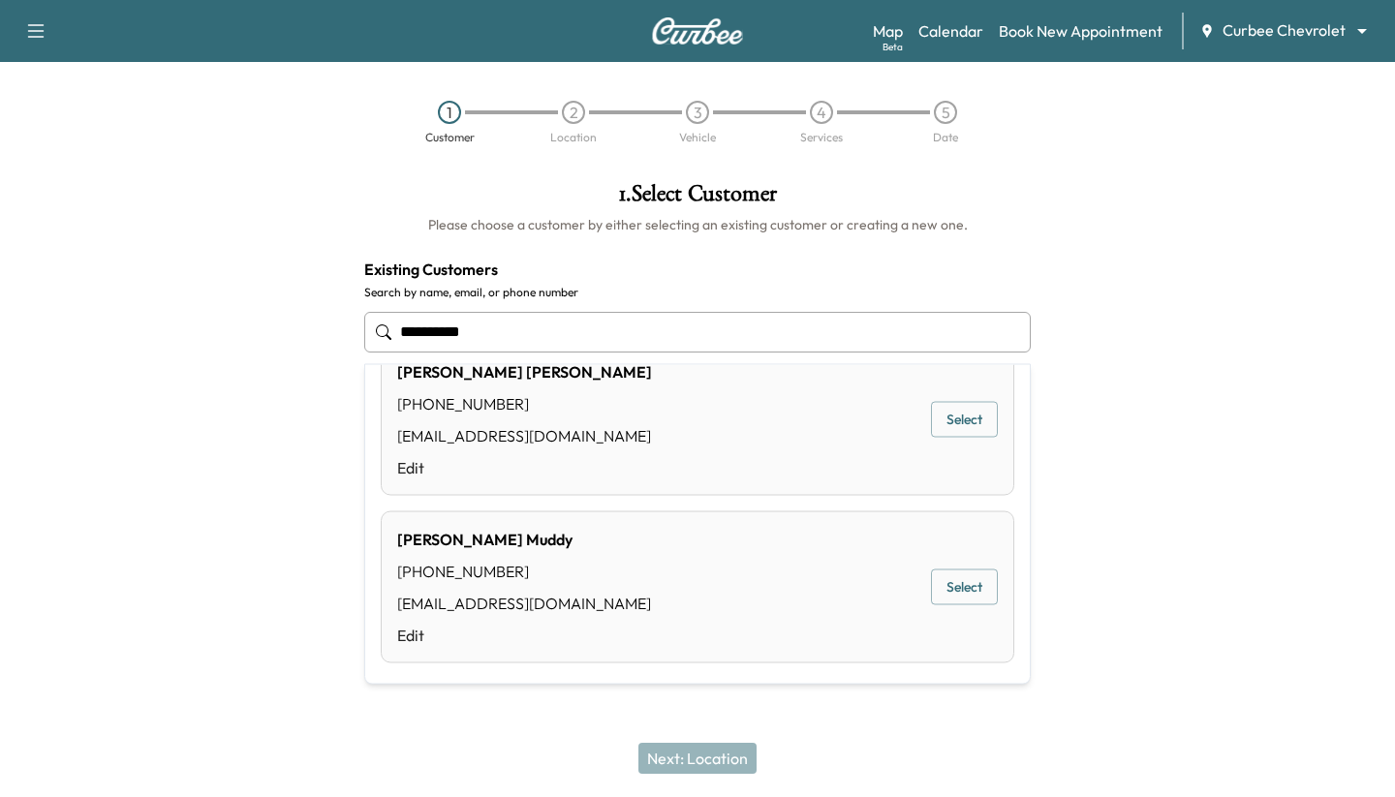
scroll to position [382, 0]
click at [938, 579] on button "Select" at bounding box center [964, 586] width 67 height 36
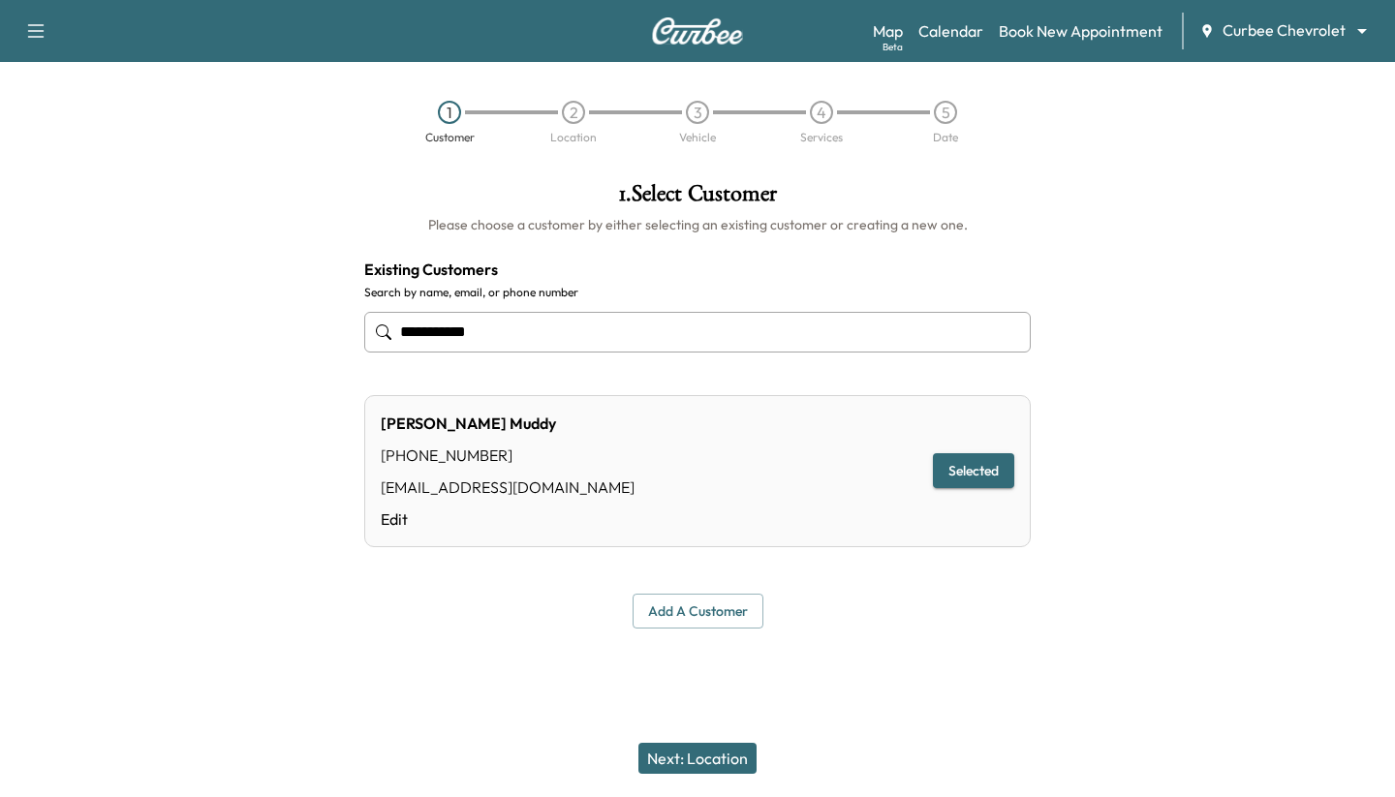
type input "**********"
click at [688, 755] on button "Next: Location" at bounding box center [698, 758] width 118 height 31
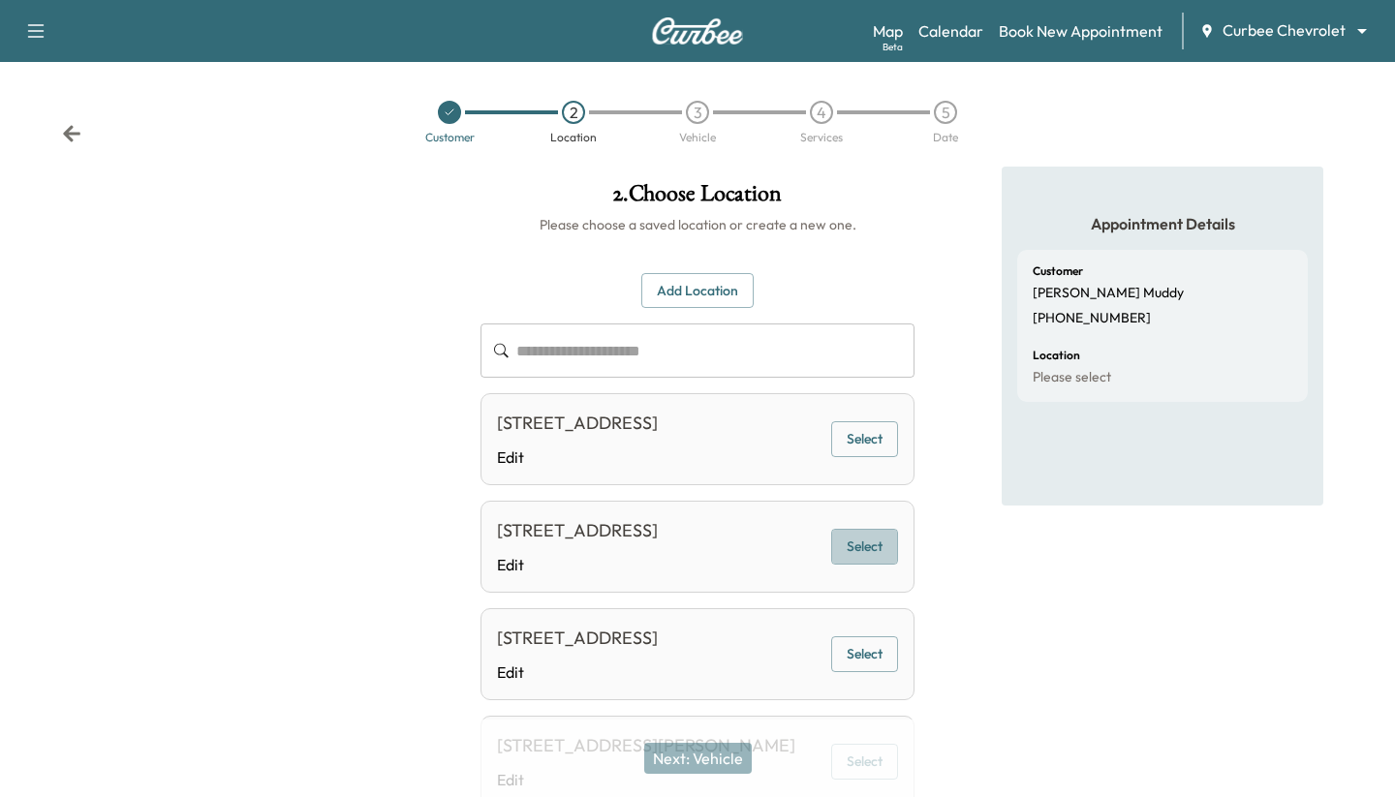
click at [859, 546] on button "Select" at bounding box center [864, 547] width 67 height 36
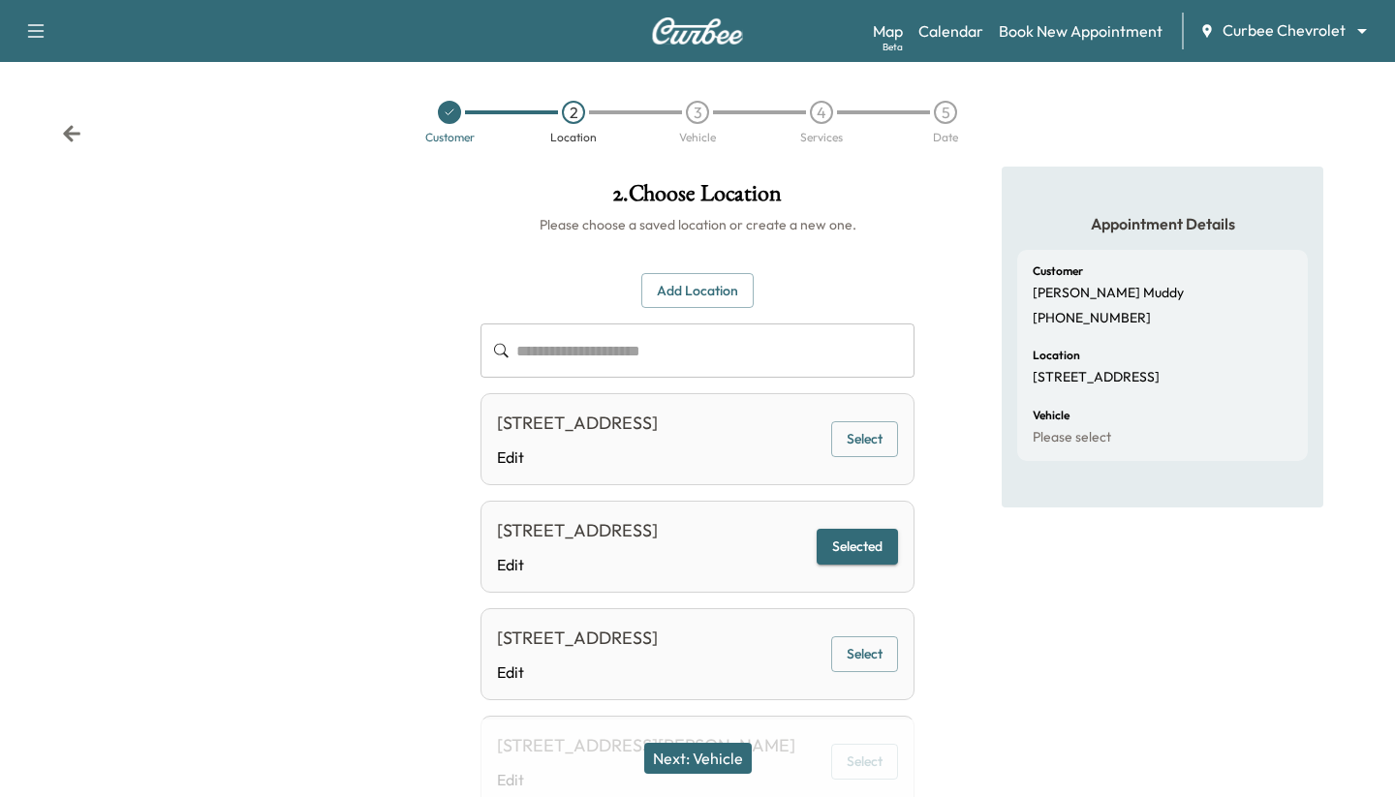
click at [712, 760] on button "Next: Vehicle" at bounding box center [698, 758] width 108 height 31
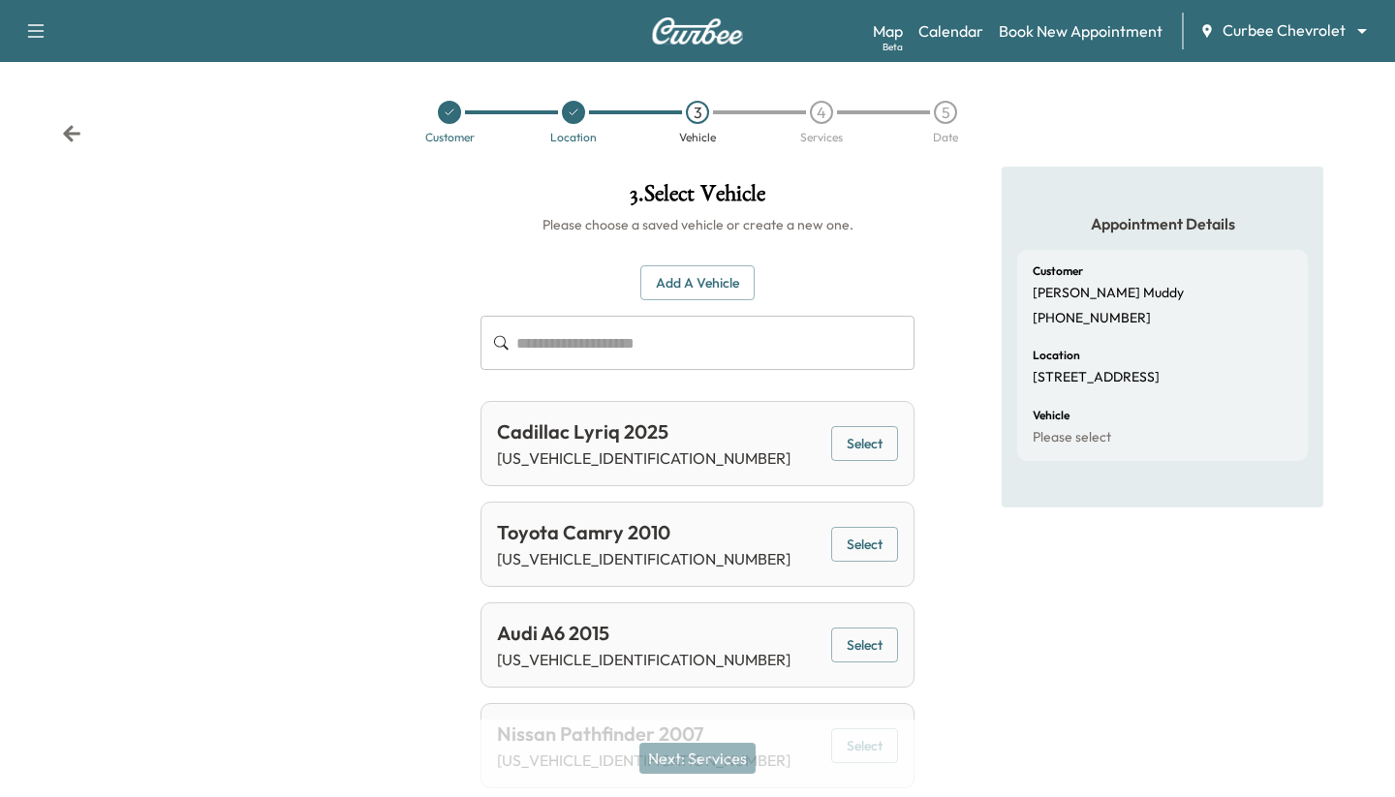
click at [876, 419] on div "Cadillac Lyriq 2025 1GYKPRRLXSZ310400 Select" at bounding box center [698, 443] width 434 height 85
click at [869, 441] on button "Select" at bounding box center [864, 444] width 67 height 36
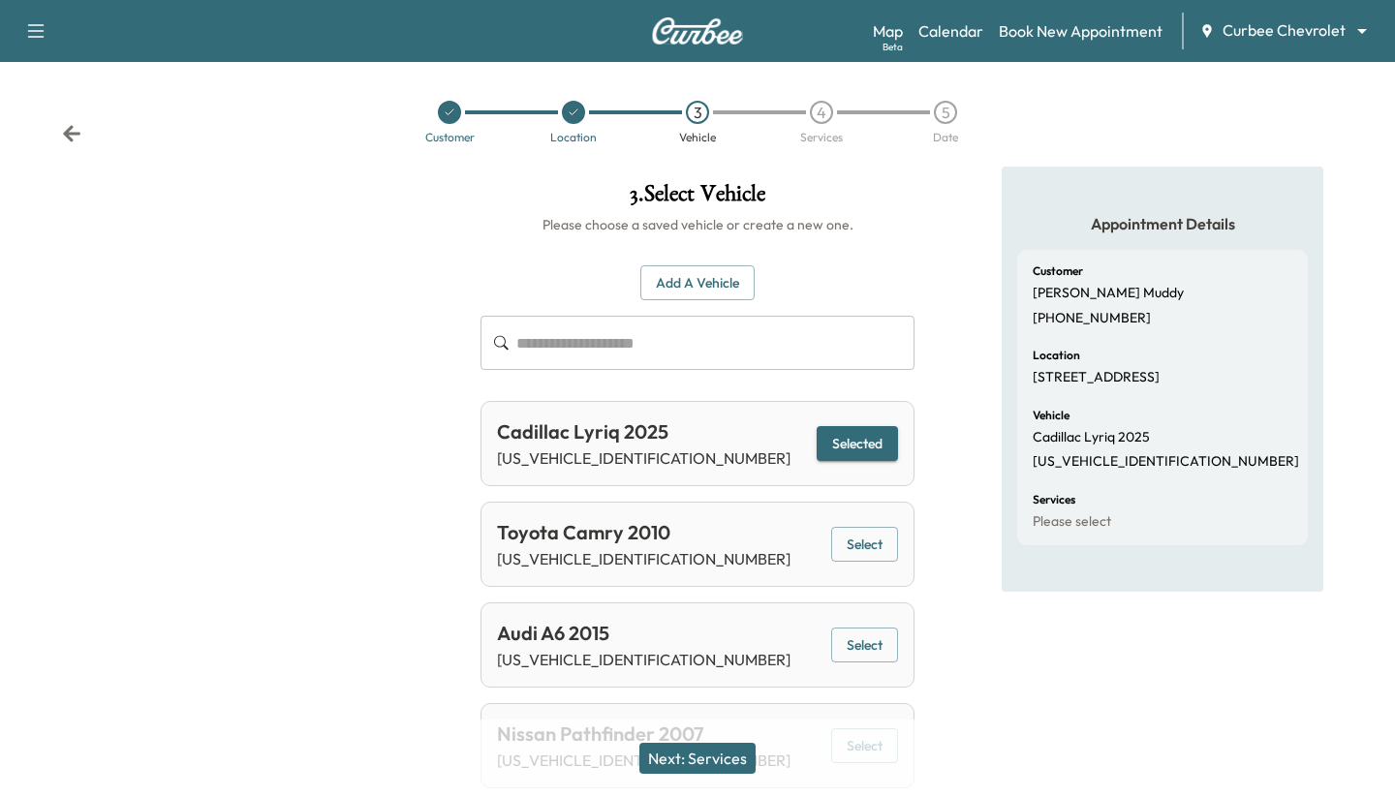
click at [713, 759] on button "Next: Services" at bounding box center [697, 758] width 116 height 31
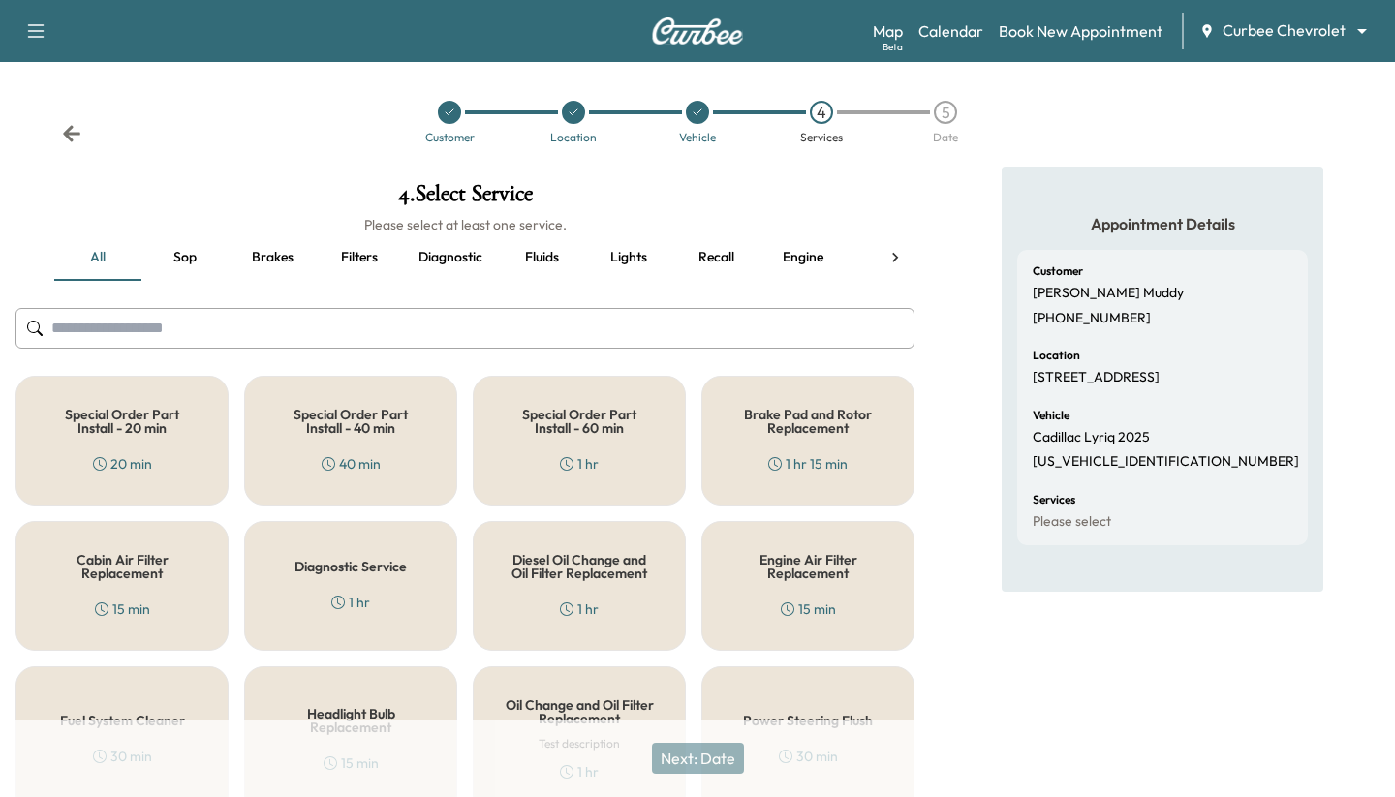
click at [357, 571] on h5 "Diagnostic Service" at bounding box center [351, 567] width 112 height 14
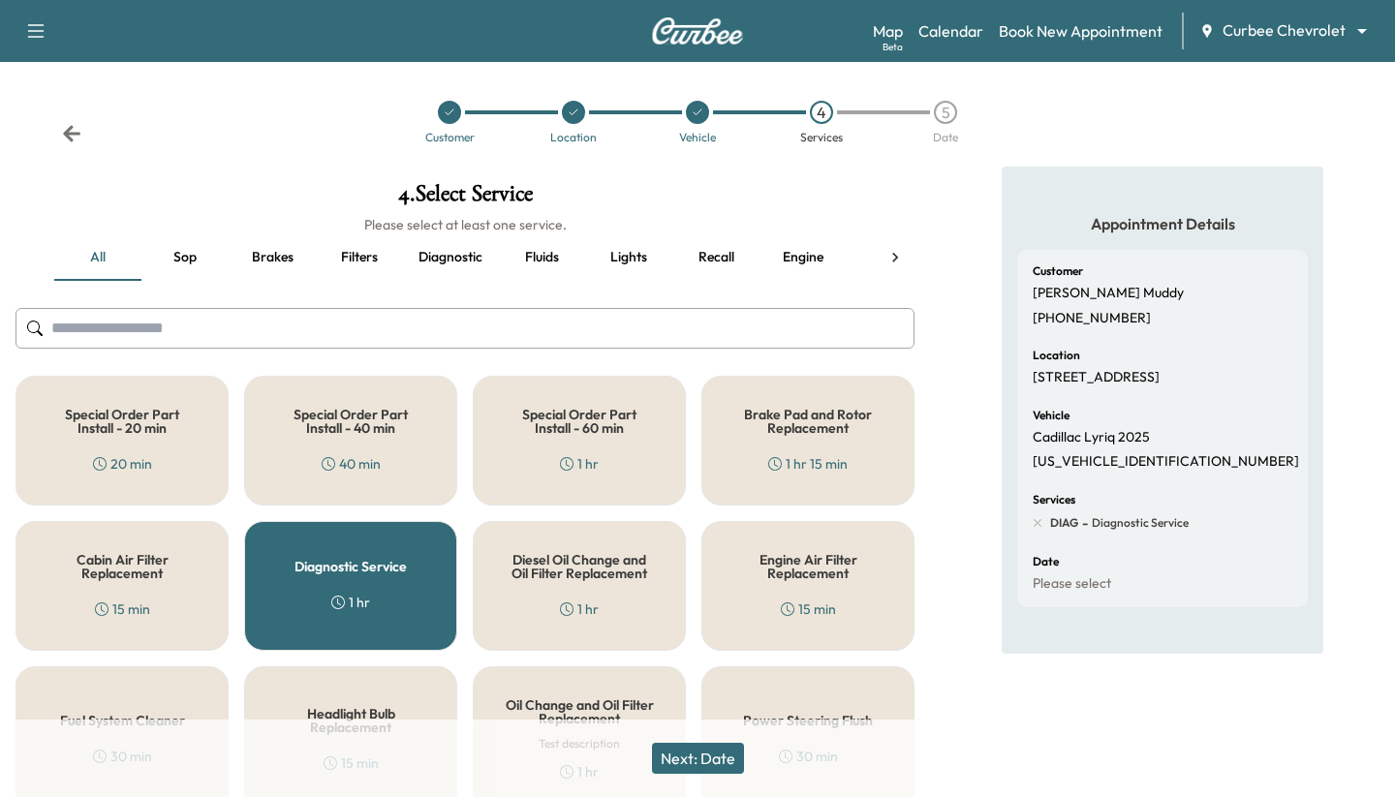
click at [708, 770] on button "Next: Date" at bounding box center [698, 758] width 92 height 31
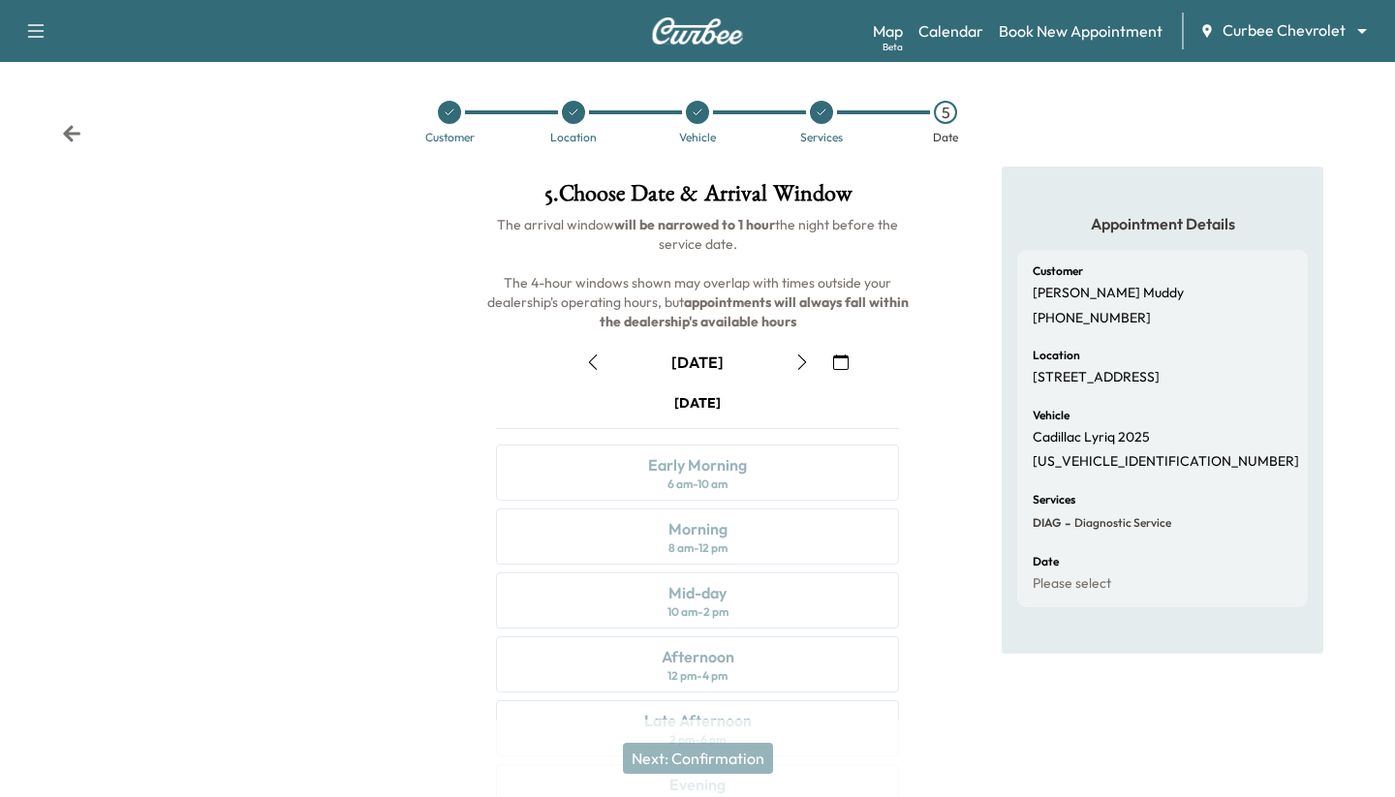
click at [803, 373] on button "button" at bounding box center [802, 362] width 33 height 31
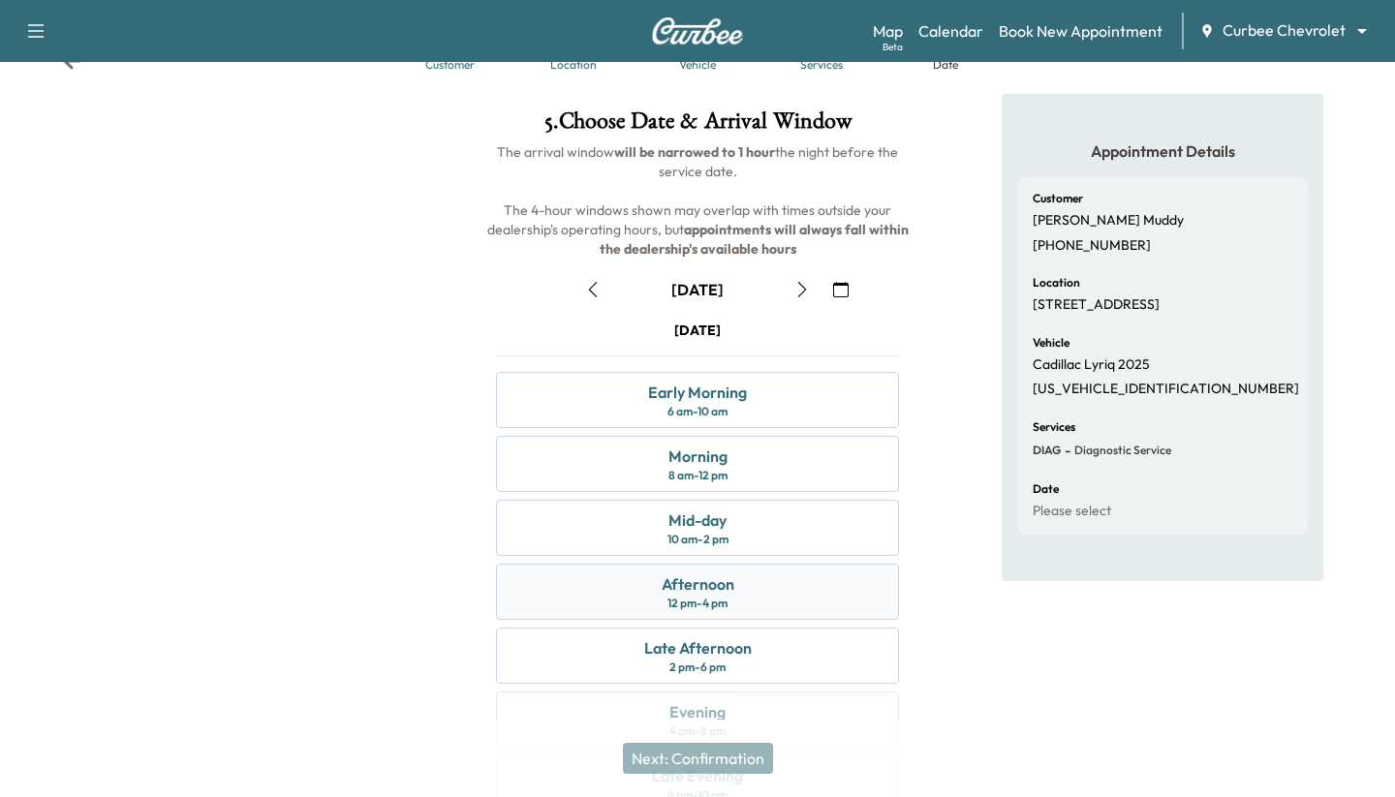
scroll to position [101, 0]
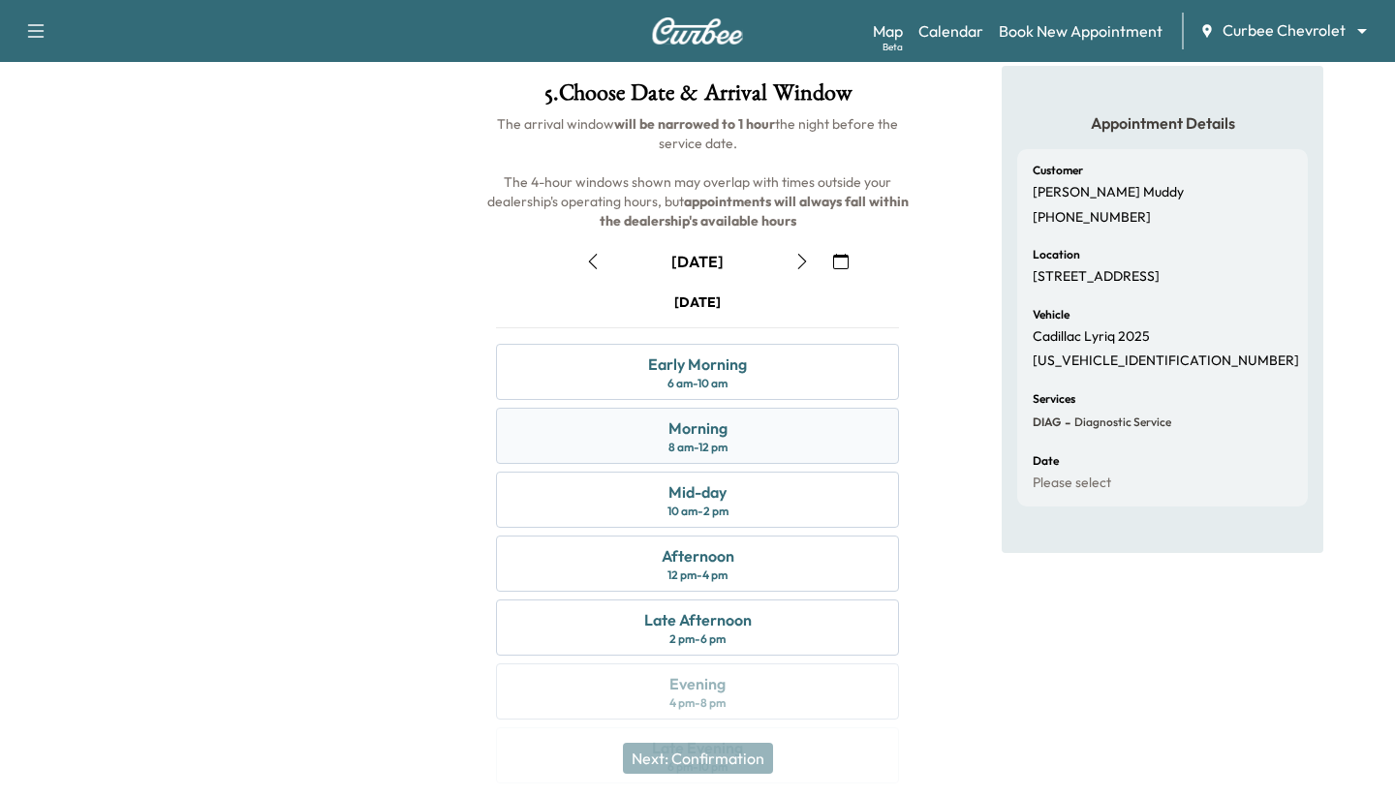
click at [702, 429] on div "Morning" at bounding box center [698, 428] width 59 height 23
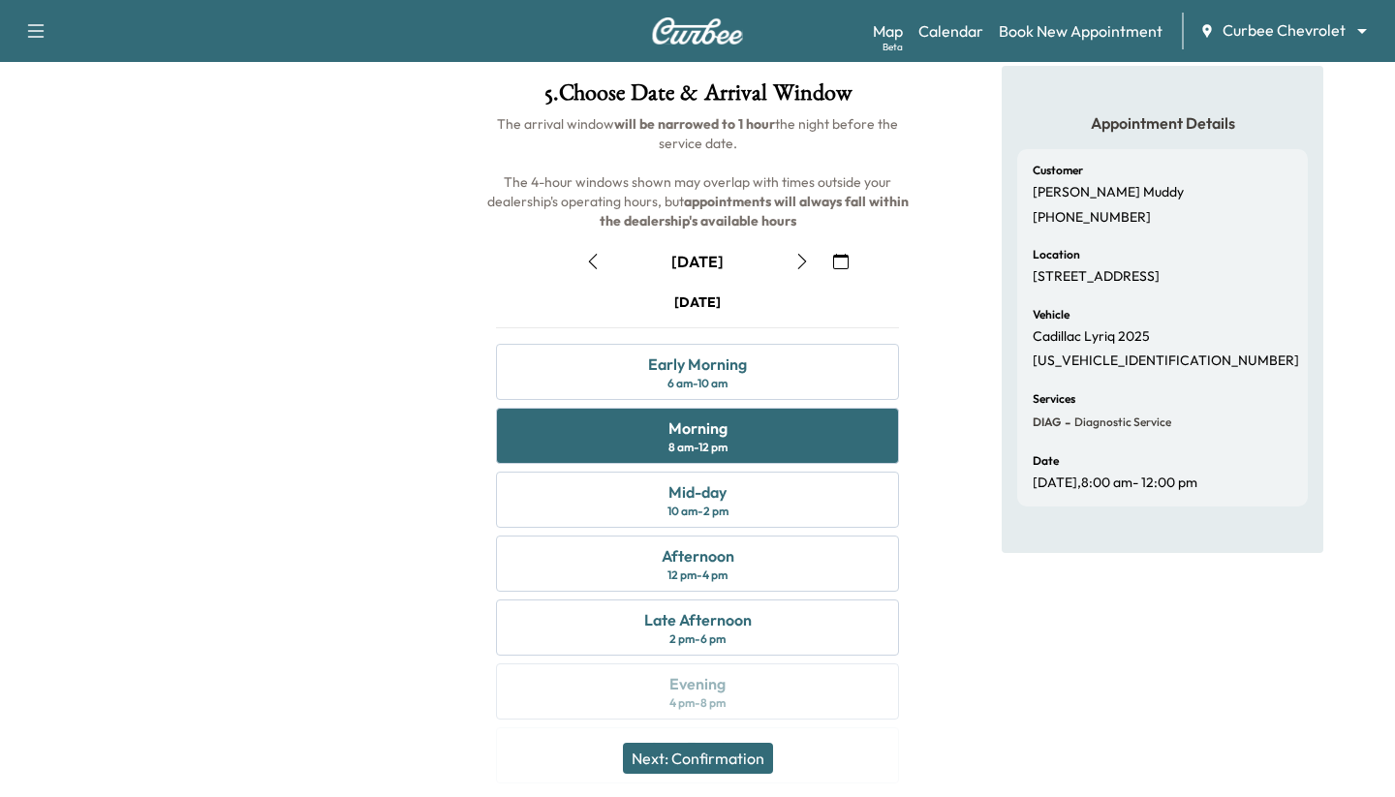
click at [678, 765] on button "Next: Confirmation" at bounding box center [698, 758] width 150 height 31
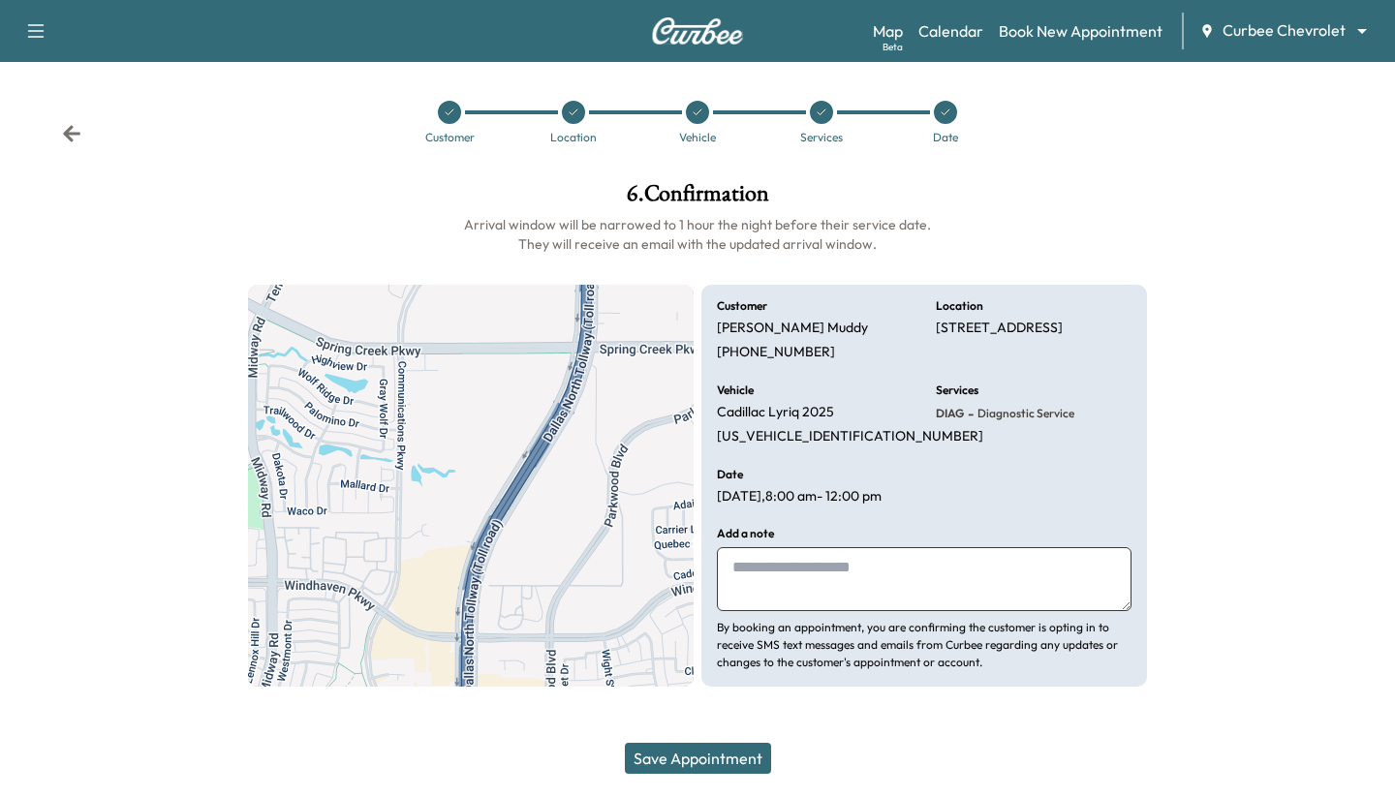
click at [678, 765] on button "Save Appointment" at bounding box center [698, 758] width 146 height 31
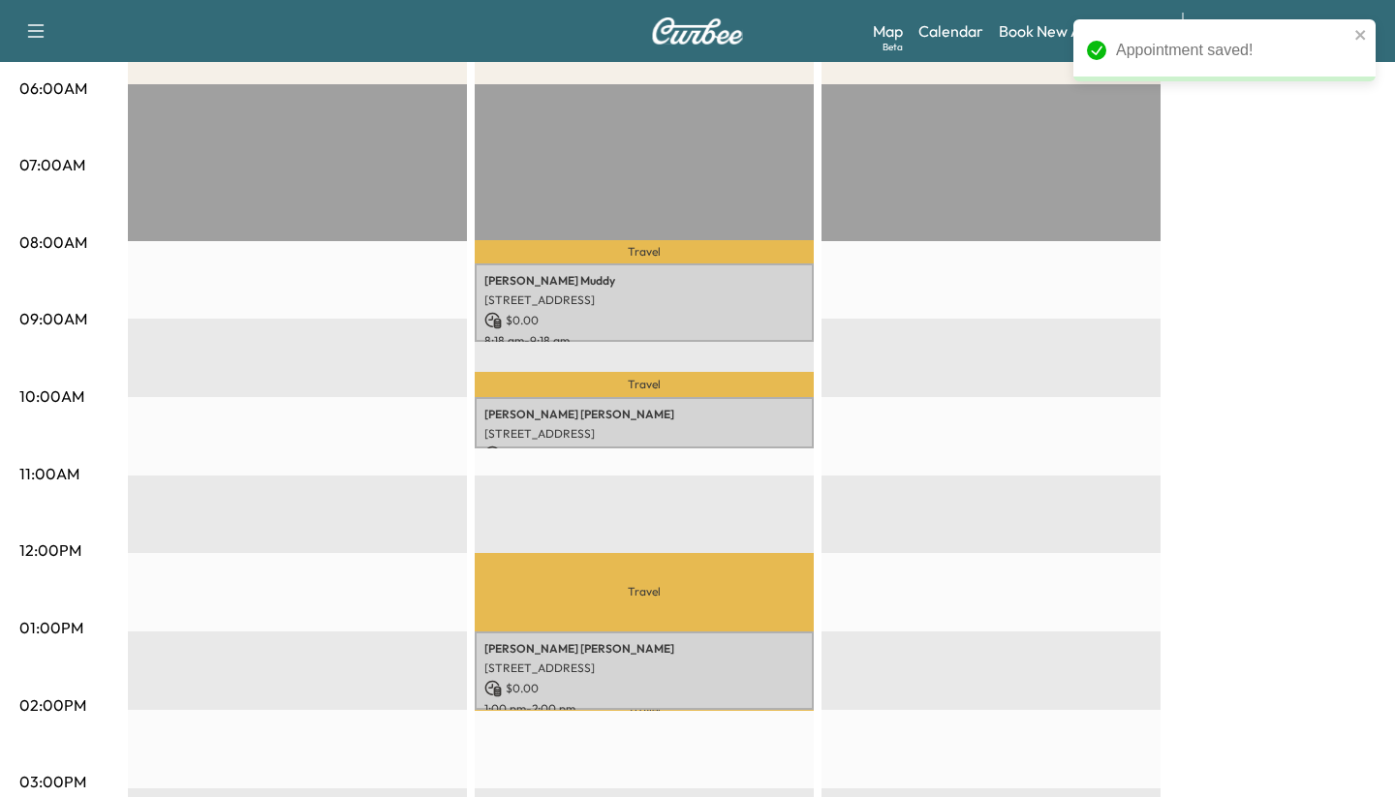
scroll to position [388, 0]
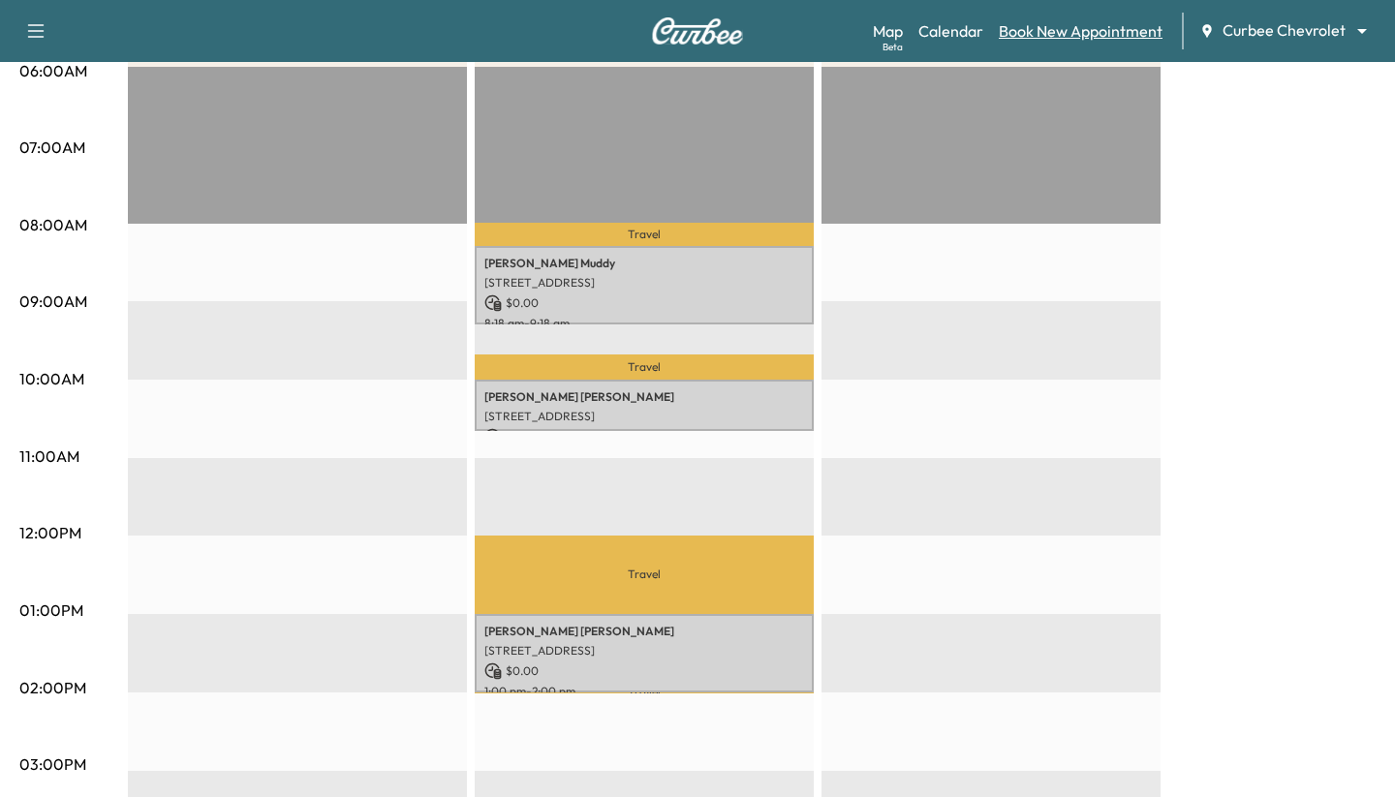
click at [1052, 26] on link "Book New Appointment" at bounding box center [1081, 30] width 164 height 23
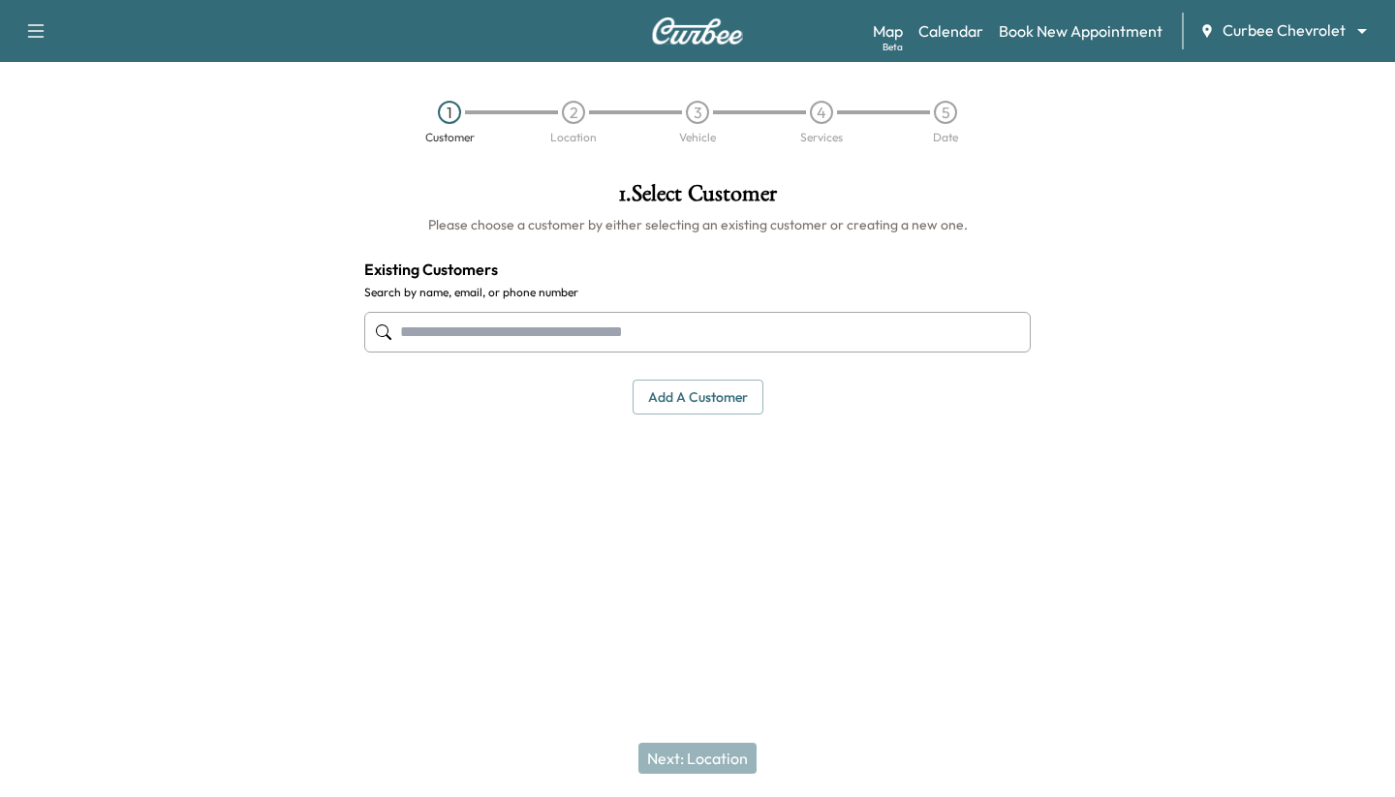
click at [618, 338] on input "text" at bounding box center [697, 332] width 667 height 41
type input "***"
click at [698, 404] on button "Add a customer" at bounding box center [698, 398] width 131 height 36
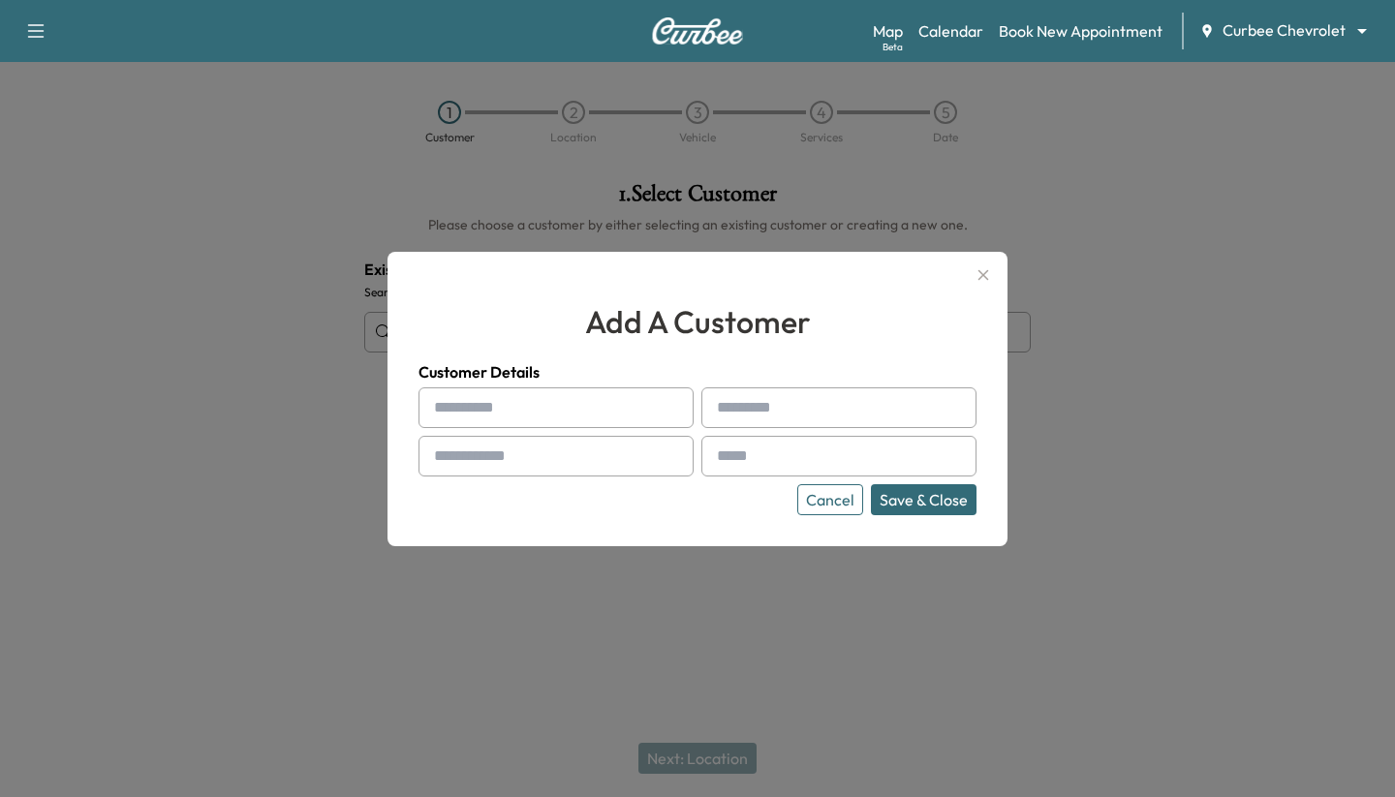
click at [612, 385] on div "Customer Details Cancel Save & Close" at bounding box center [698, 437] width 558 height 155
click at [613, 410] on input "text" at bounding box center [556, 408] width 275 height 41
type input "***"
type input "****"
type input "**********"
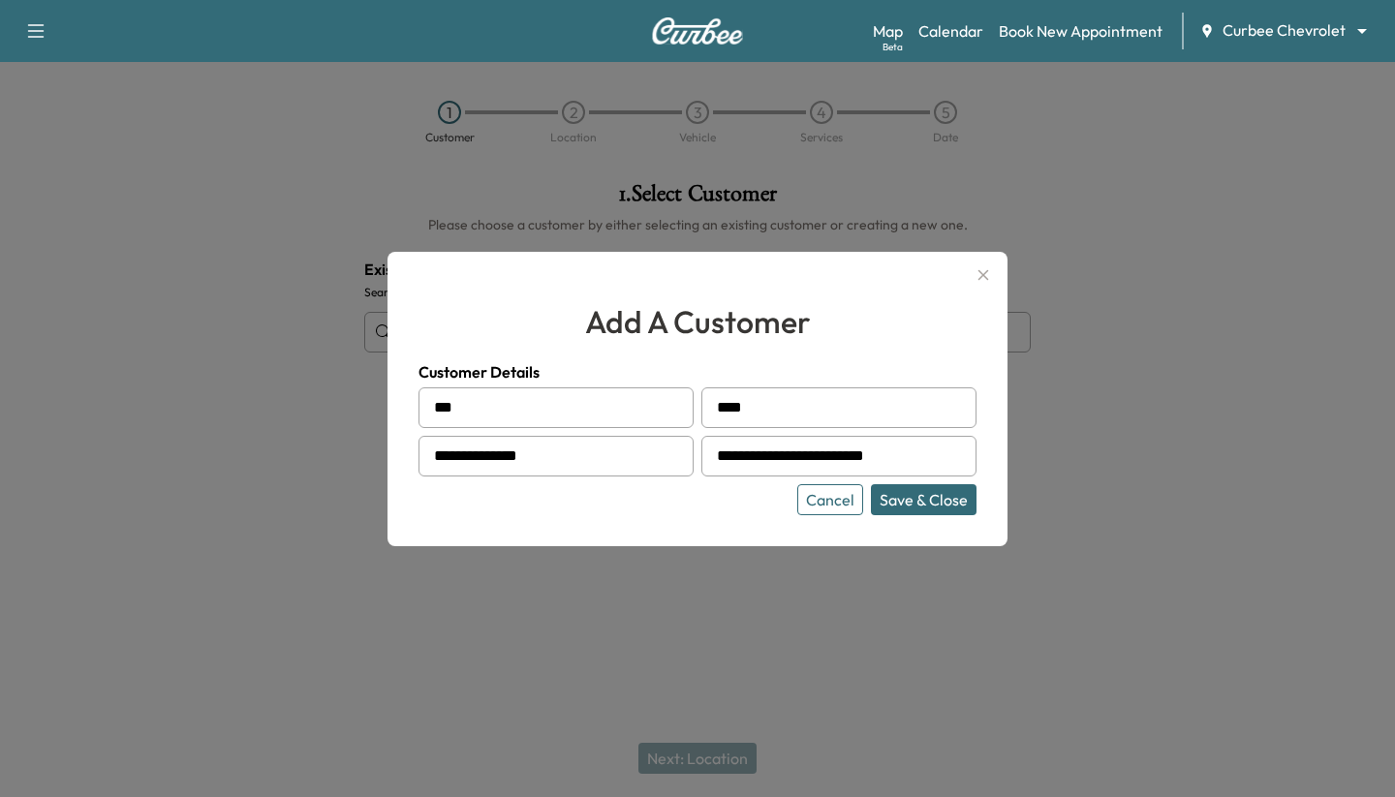
type input "**********"
click at [871, 484] on button "Save & Close" at bounding box center [924, 499] width 106 height 31
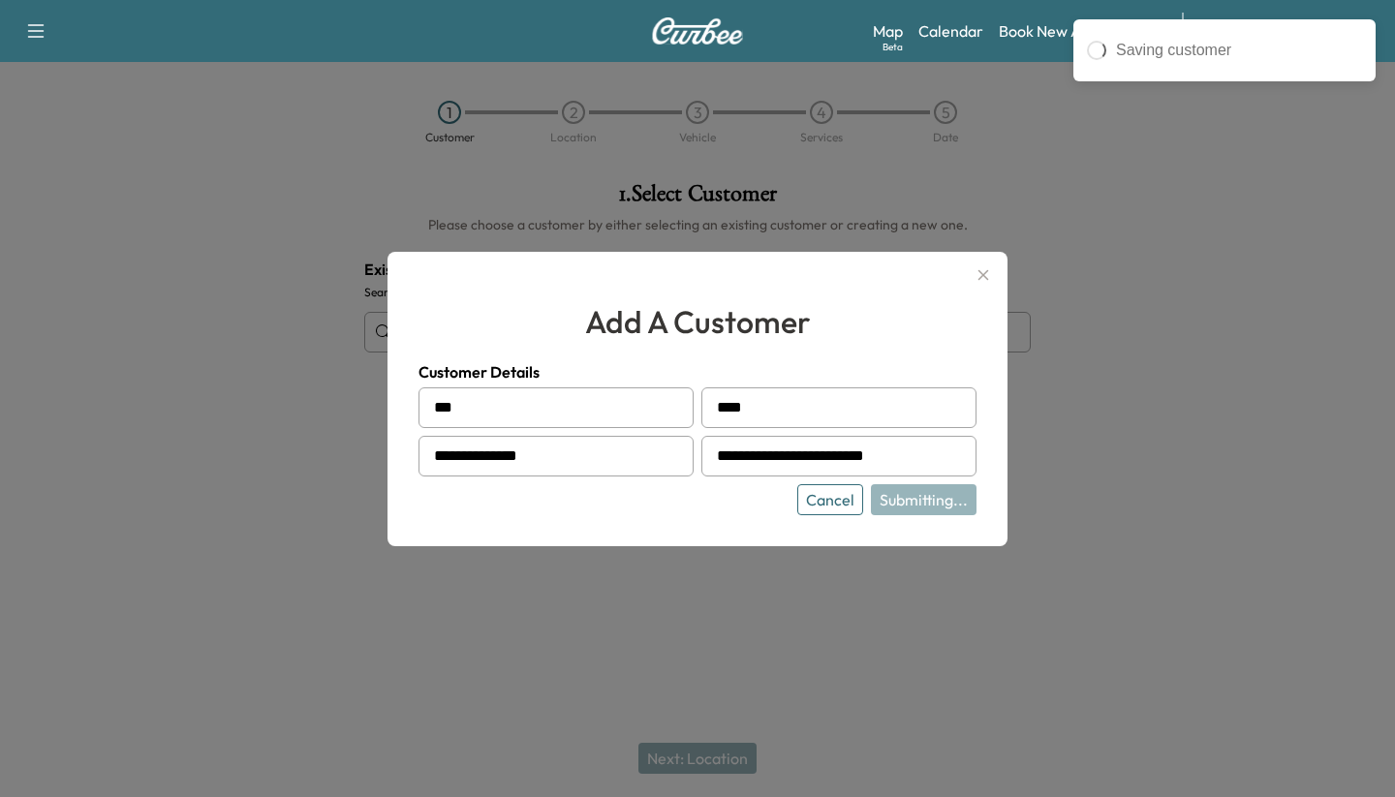
type input "********"
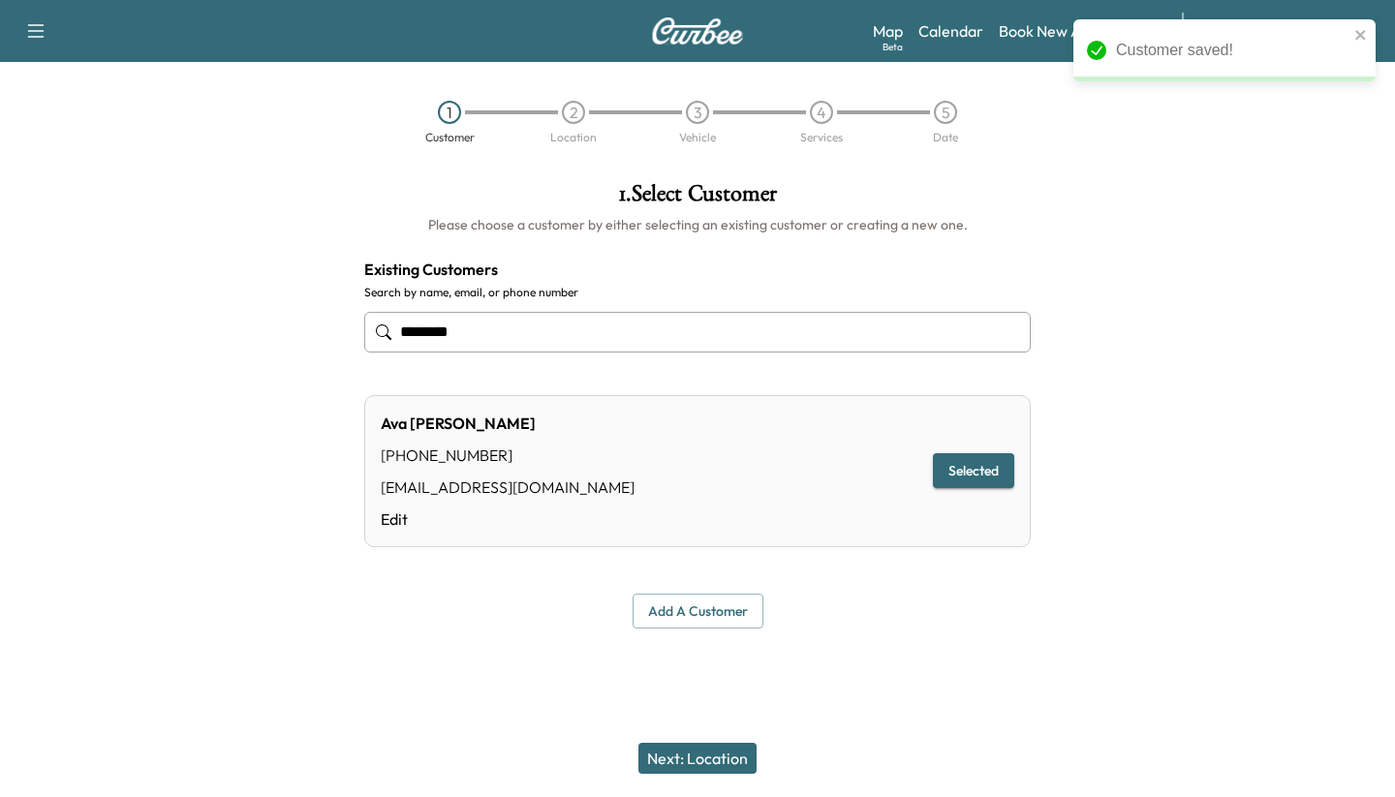
click at [668, 754] on button "Next: Location" at bounding box center [698, 758] width 118 height 31
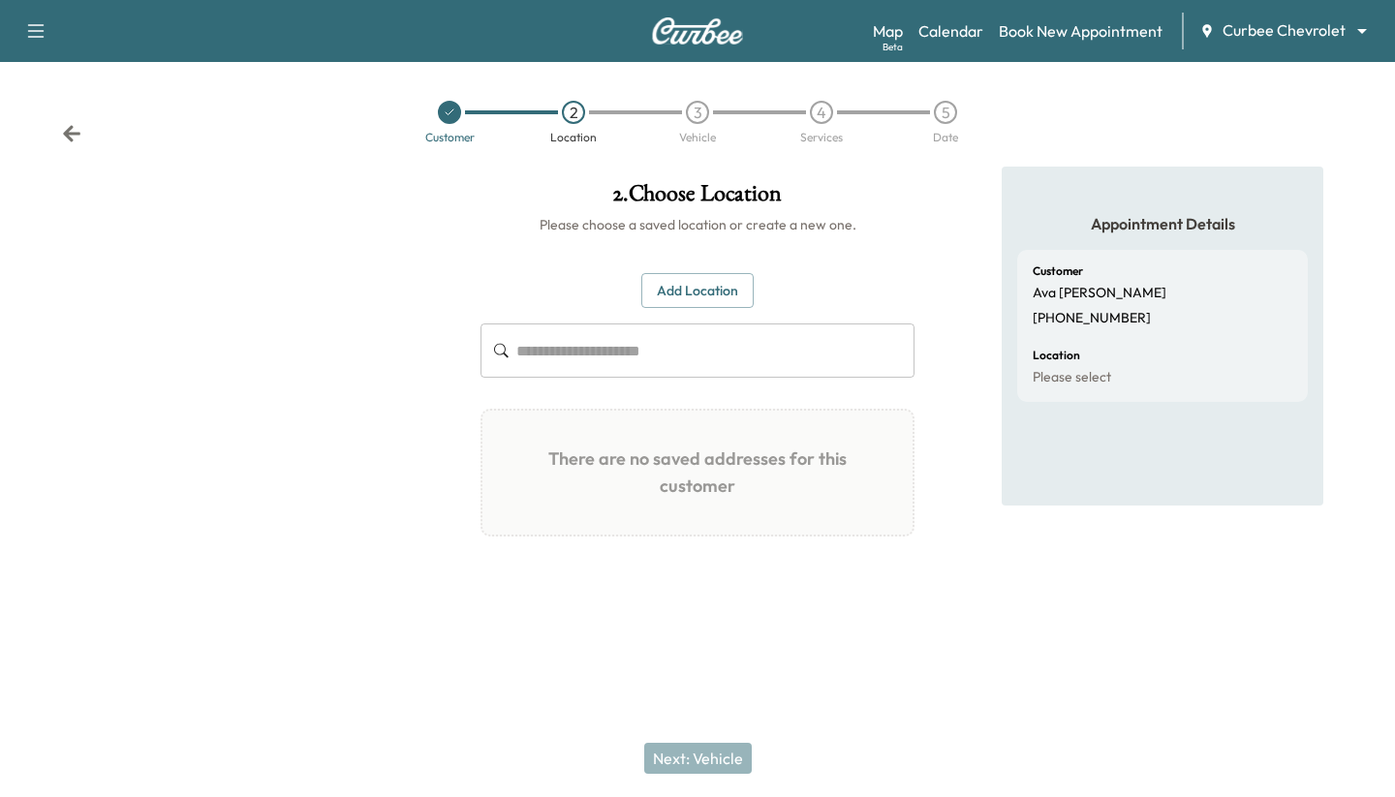
click at [670, 288] on button "Add Location" at bounding box center [697, 291] width 112 height 36
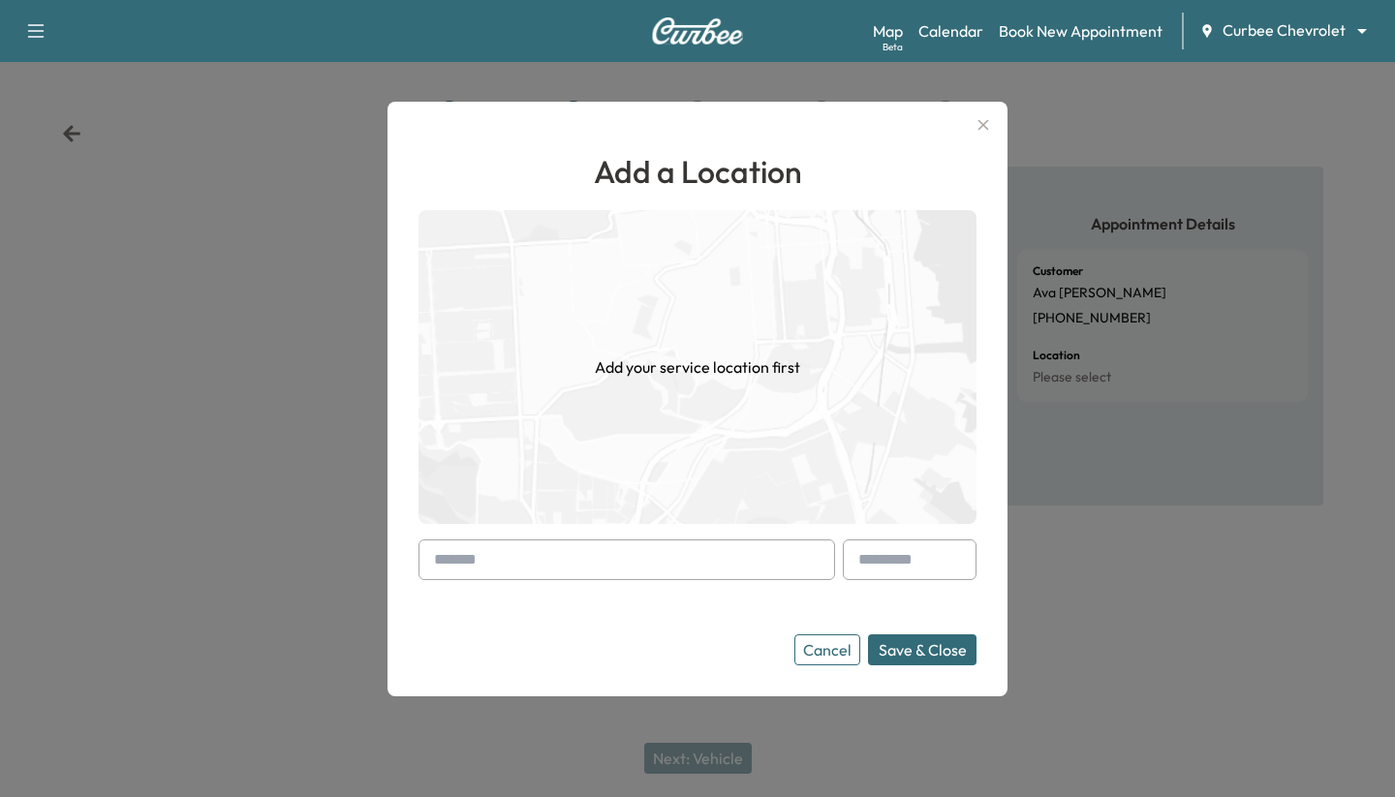
click at [569, 552] on input "text" at bounding box center [627, 560] width 417 height 41
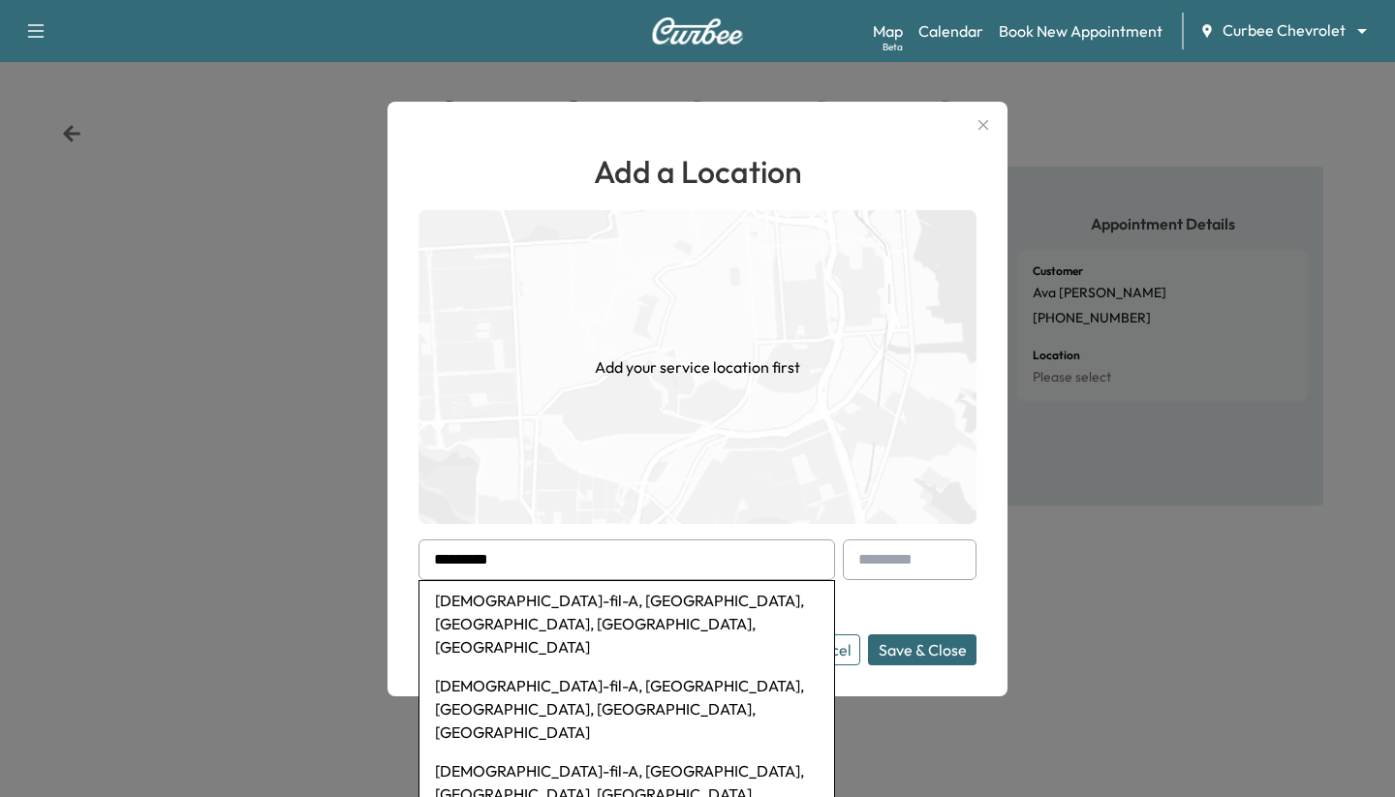
click at [579, 752] on li "Chick-fil-A, Arapaho Road, Dallas, TX, USA" at bounding box center [627, 783] width 415 height 62
type input "**********"
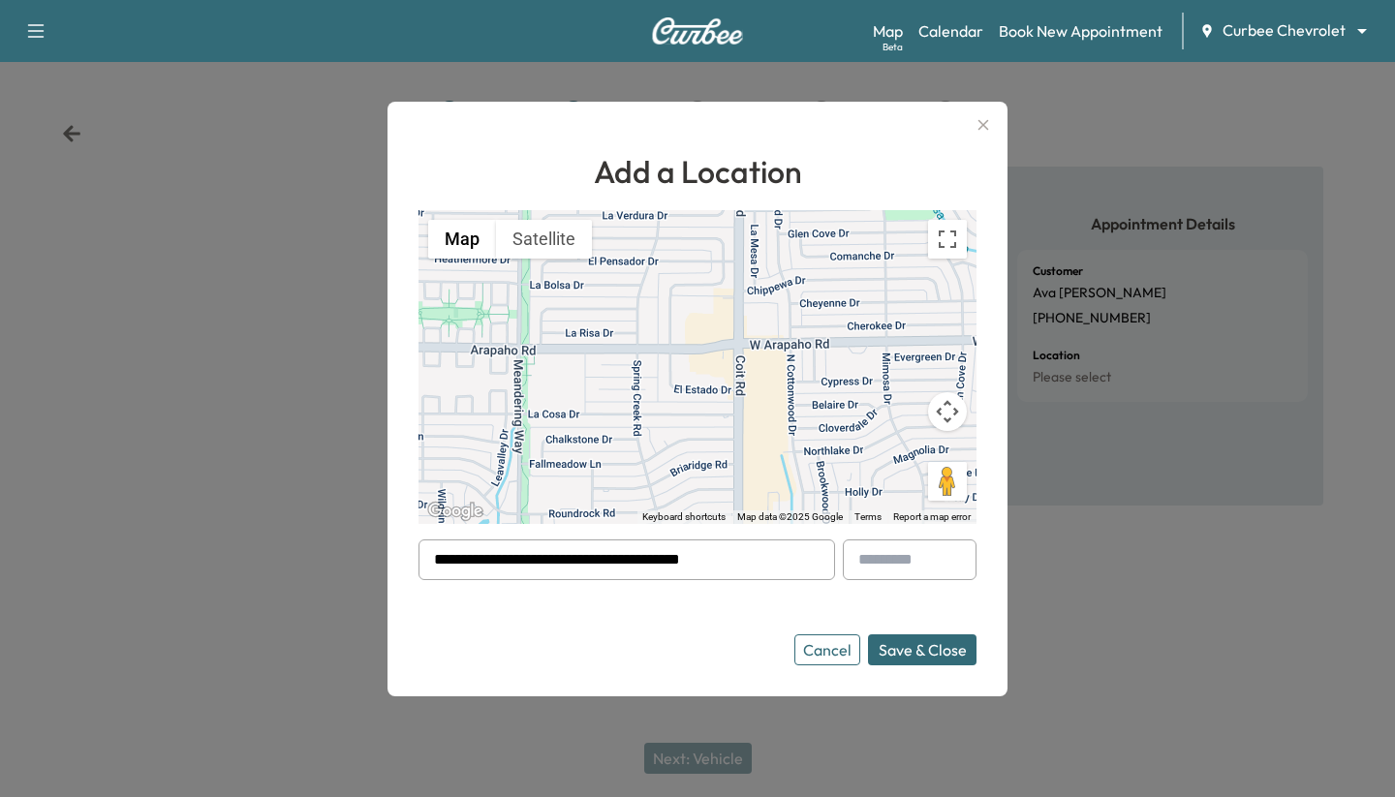
click at [900, 650] on button "Save & Close" at bounding box center [922, 650] width 109 height 31
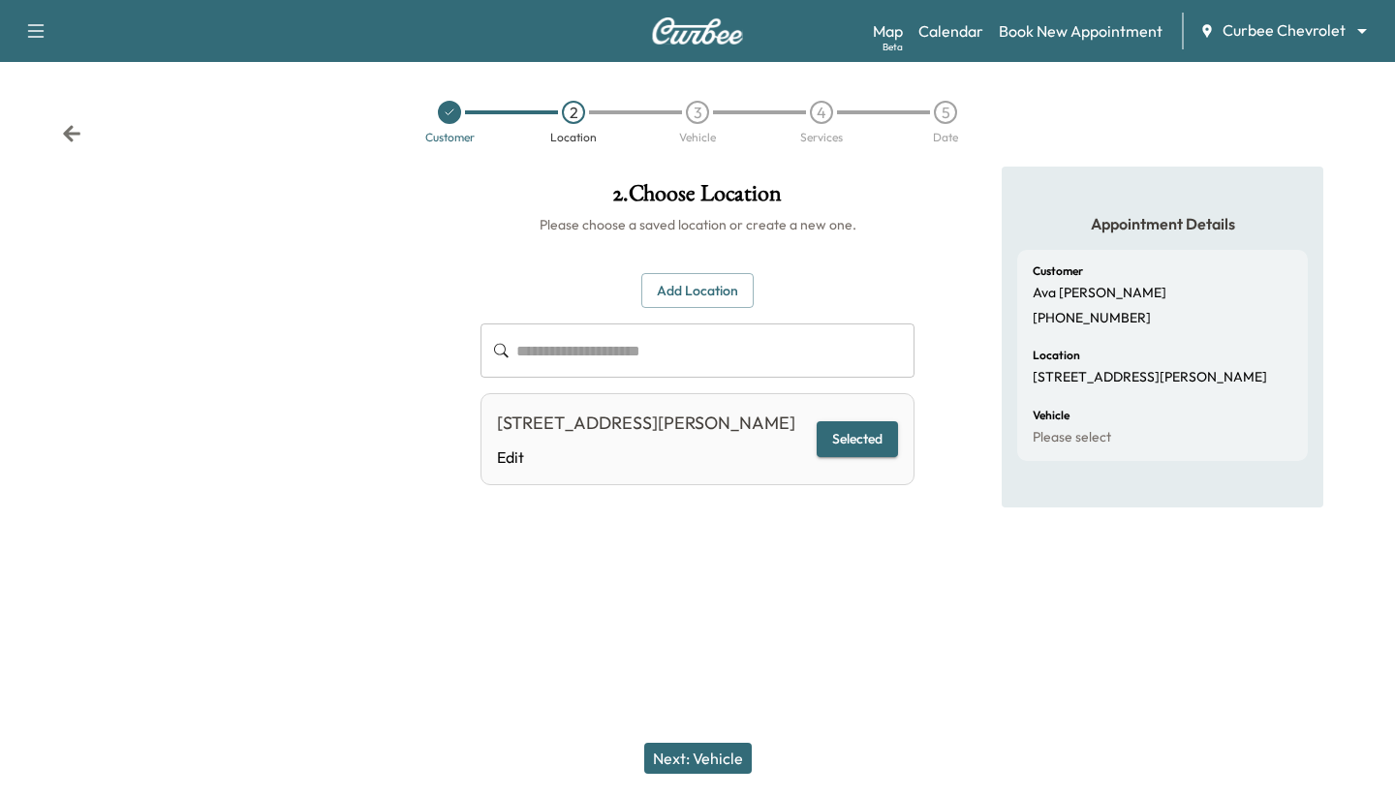
click at [681, 749] on button "Next: Vehicle" at bounding box center [698, 758] width 108 height 31
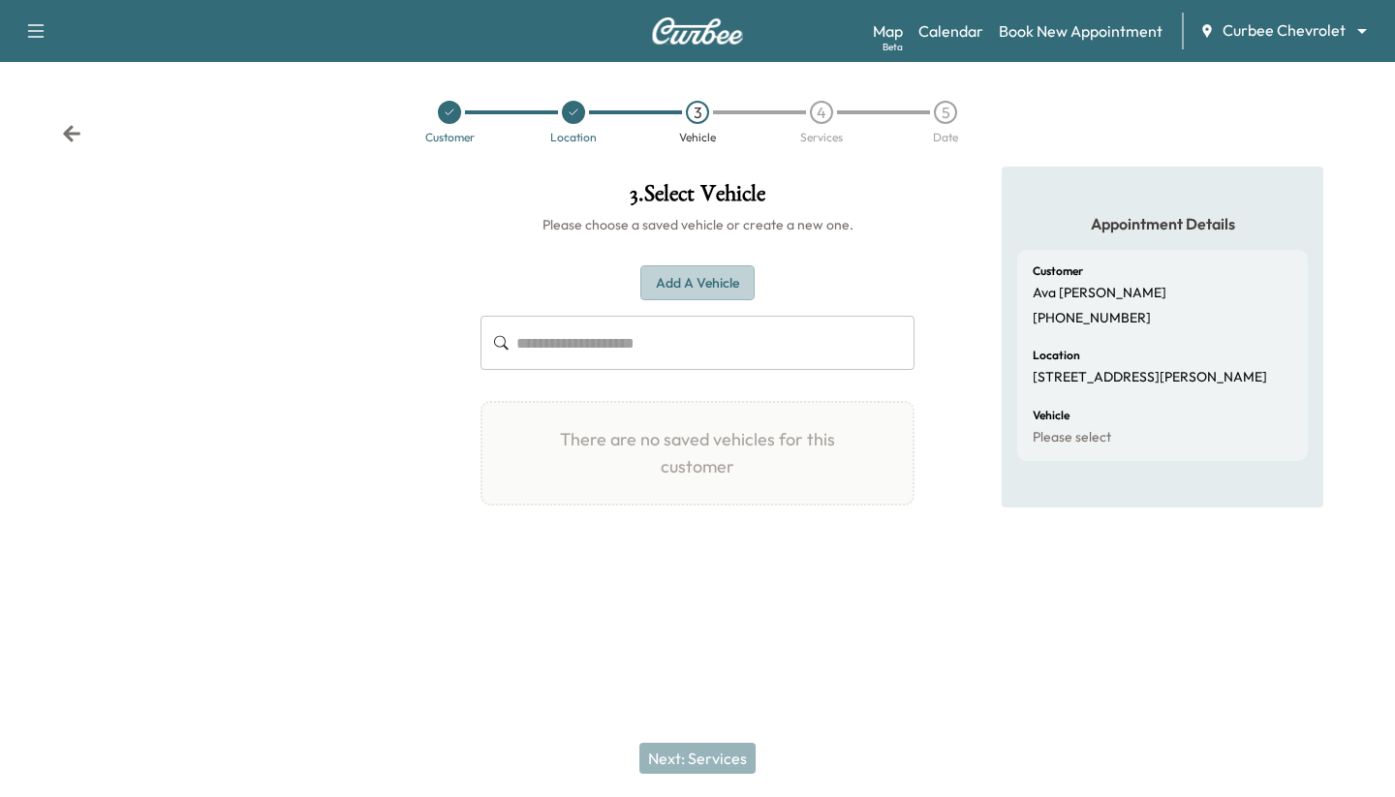
click at [708, 281] on button "Add a Vehicle" at bounding box center [697, 283] width 114 height 36
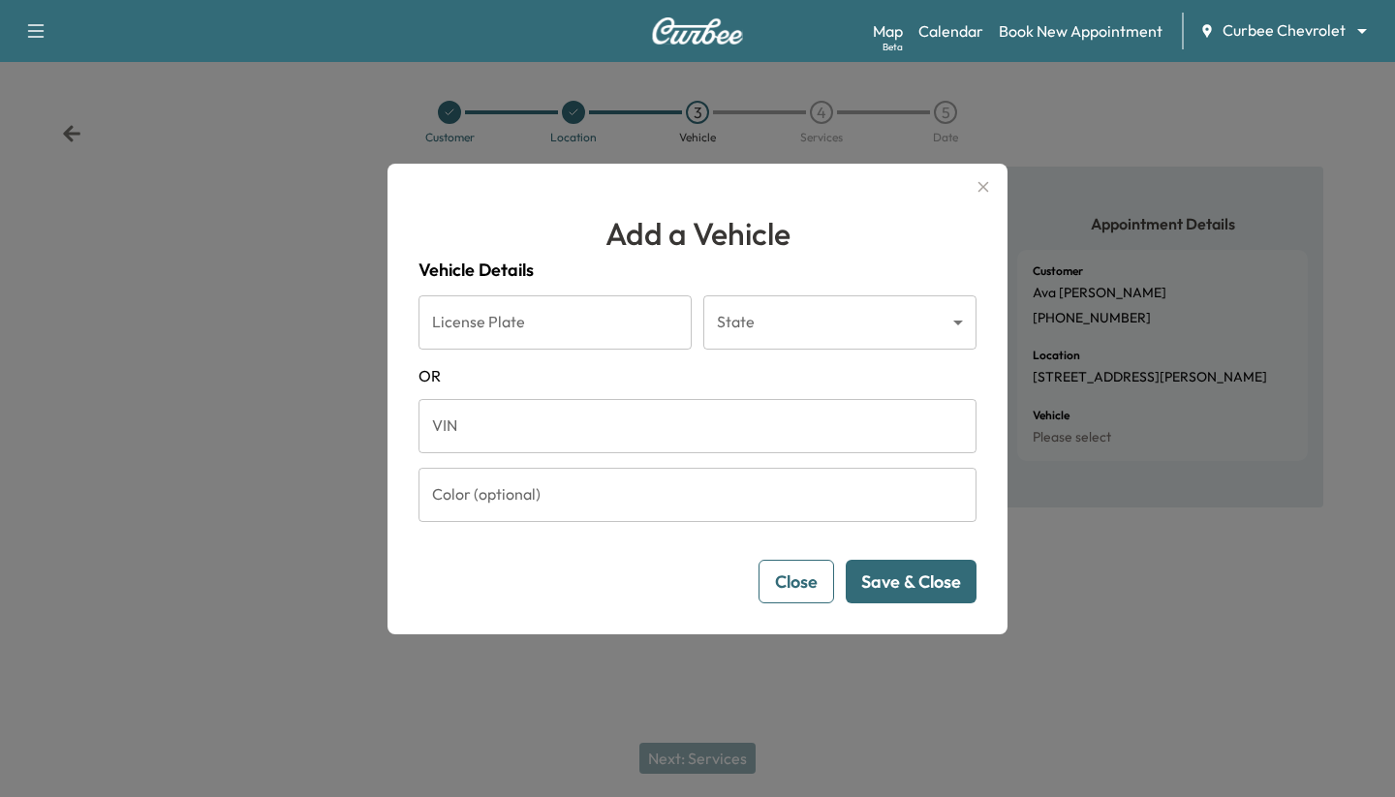
click at [639, 423] on input "VIN" at bounding box center [698, 426] width 558 height 54
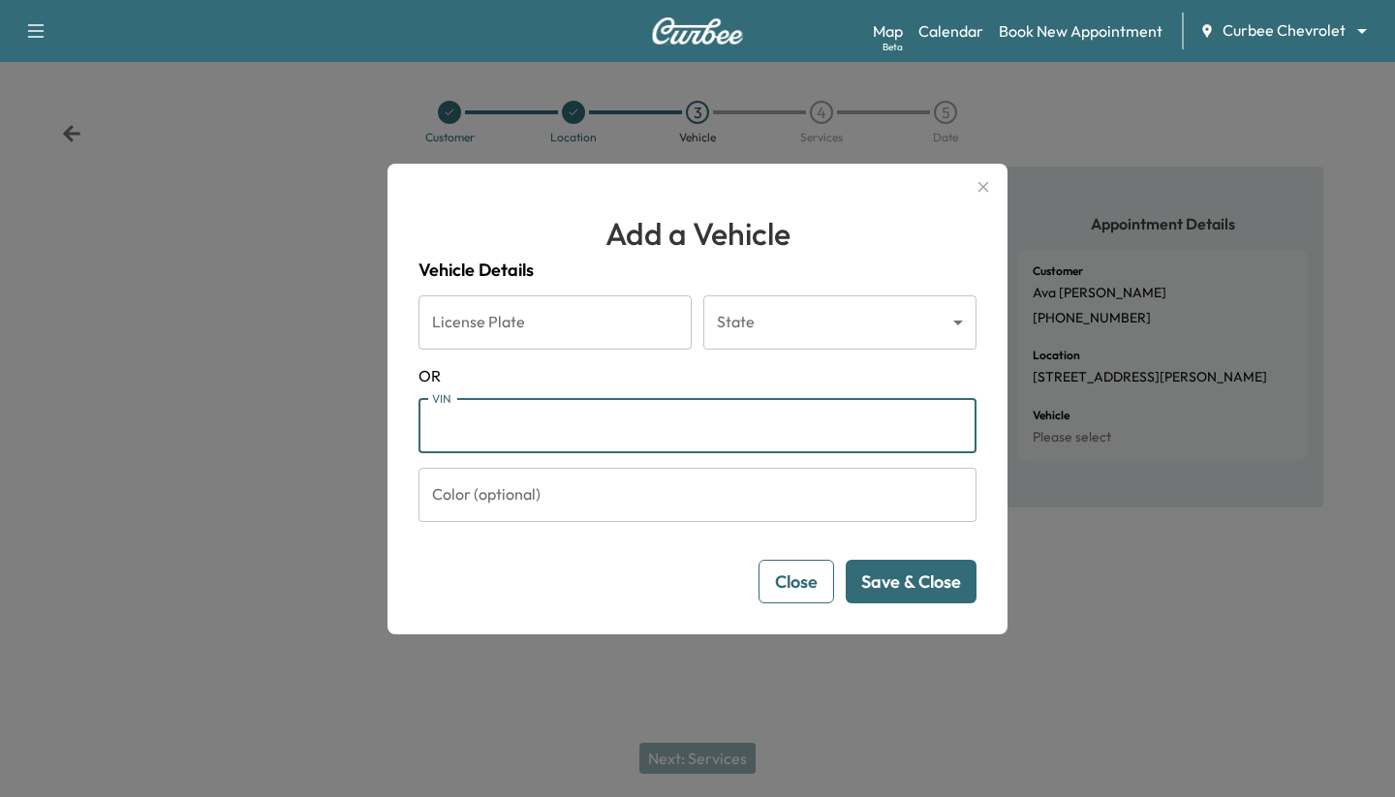
paste input "**********"
type input "**********"
click at [899, 581] on button "Save & Close" at bounding box center [911, 582] width 131 height 44
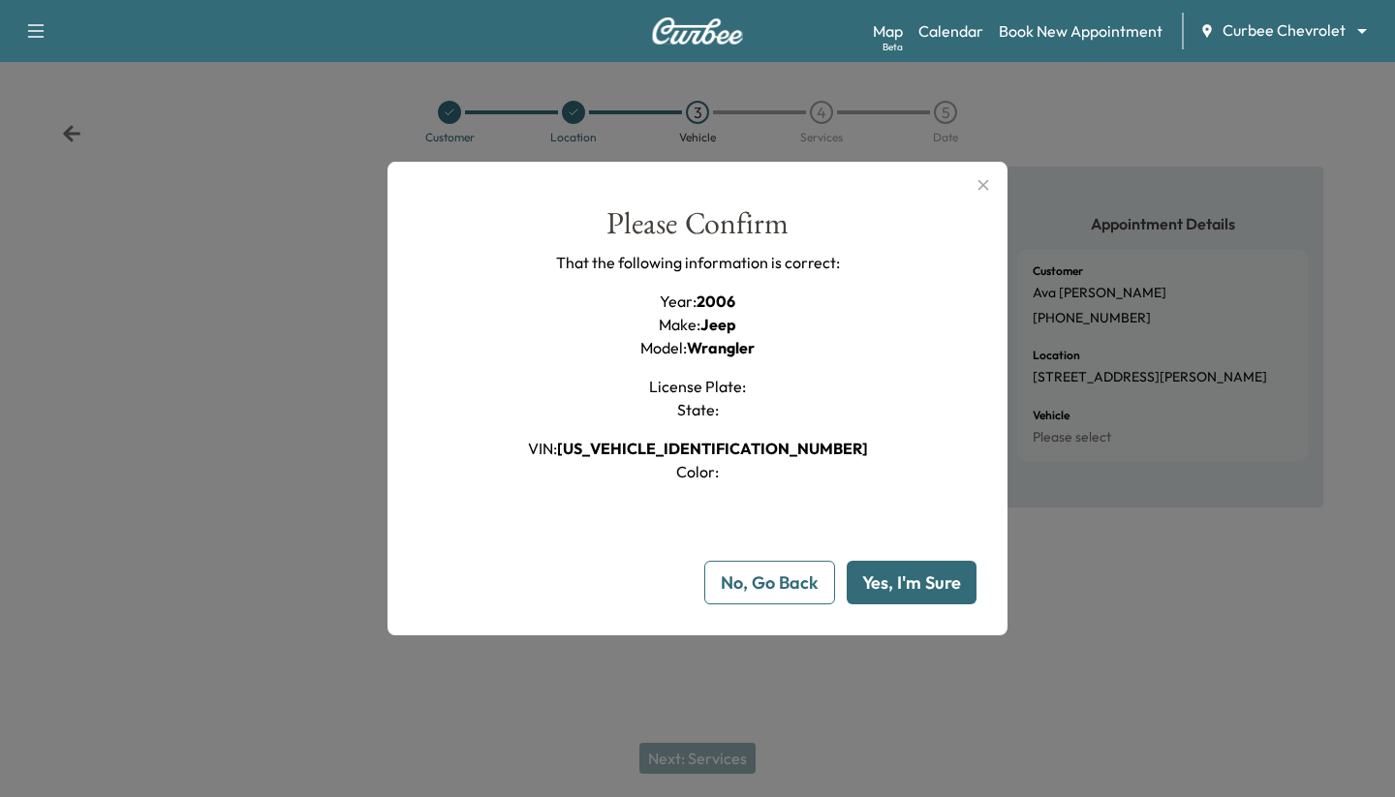
click at [888, 585] on button "Yes, I'm Sure" at bounding box center [912, 583] width 130 height 44
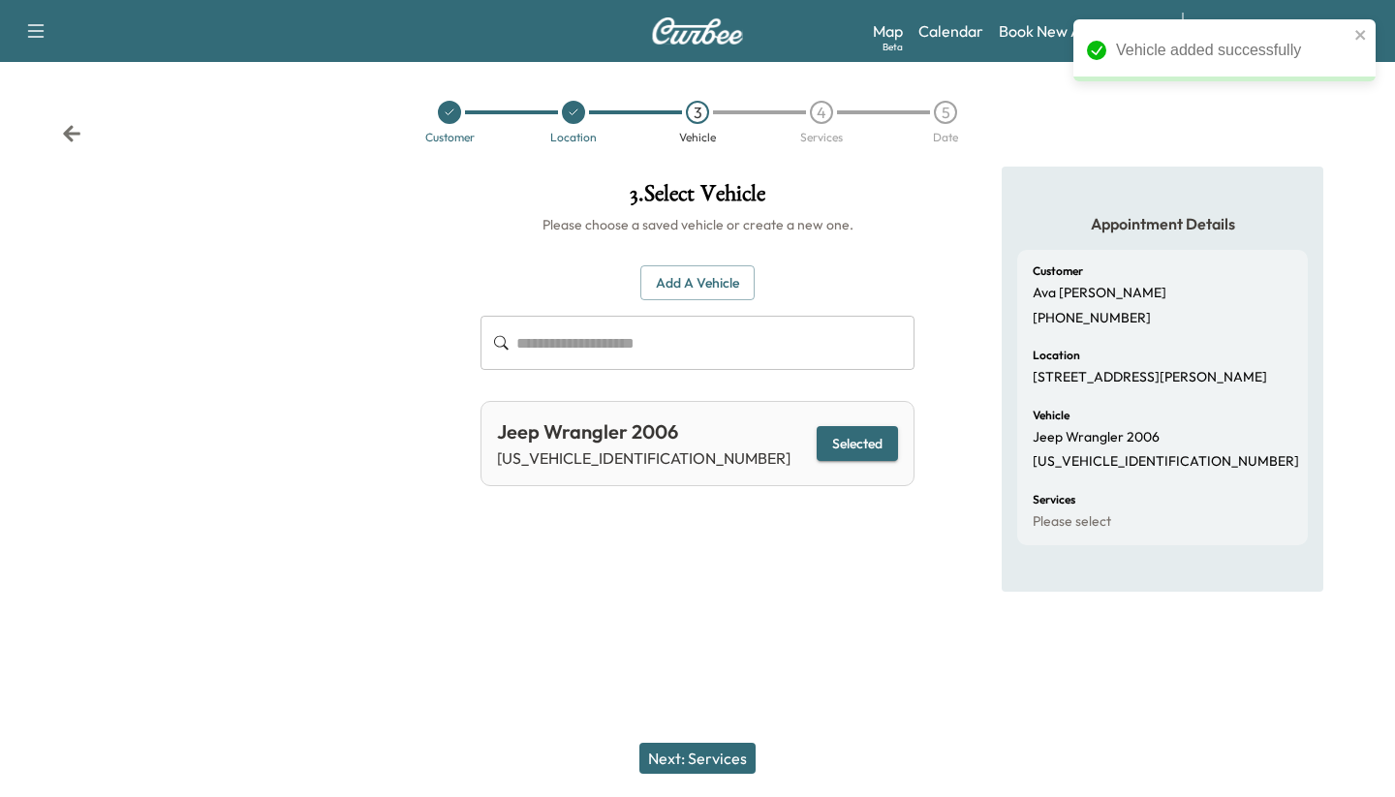
click at [709, 753] on button "Next: Services" at bounding box center [697, 758] width 116 height 31
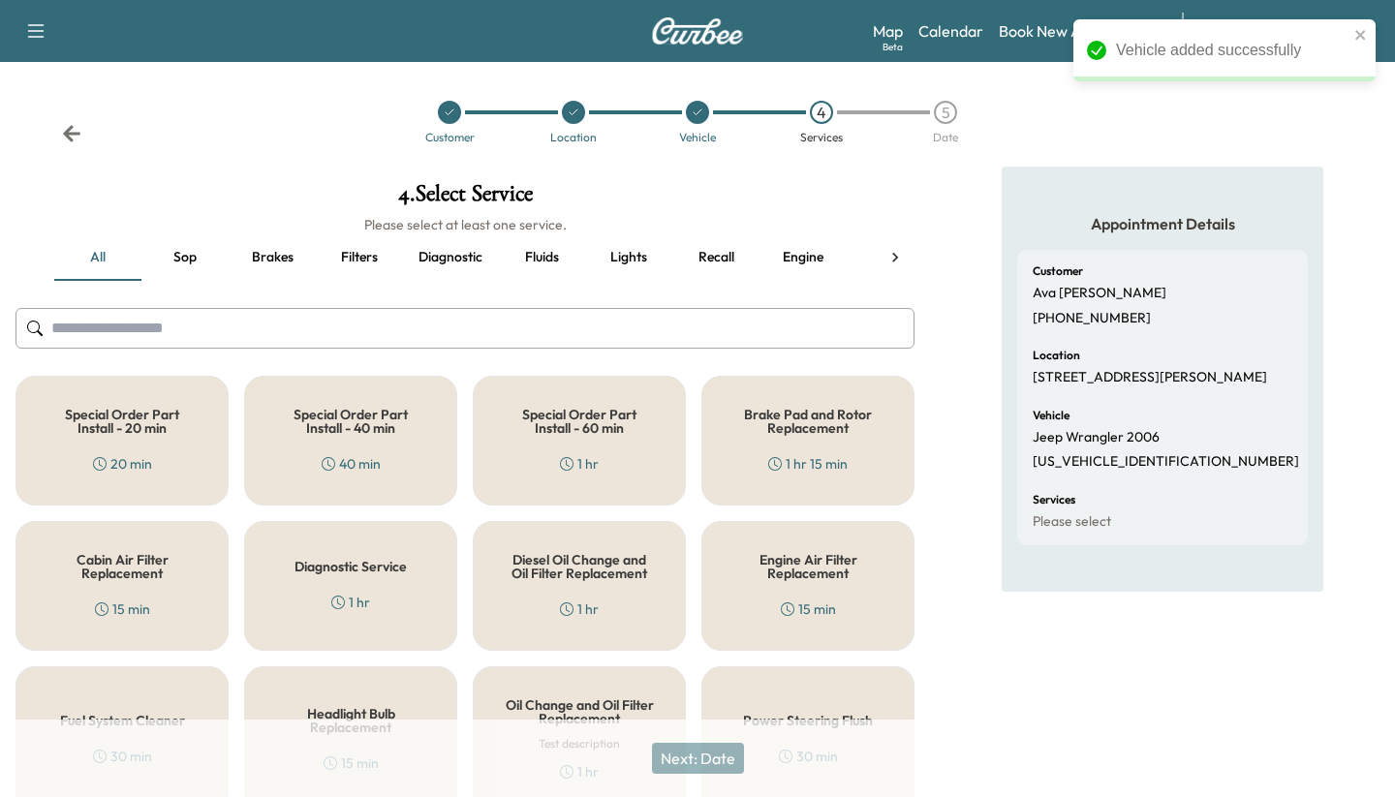
click at [604, 450] on div "Special Order Part Install - 60 min 1 hr" at bounding box center [579, 441] width 213 height 130
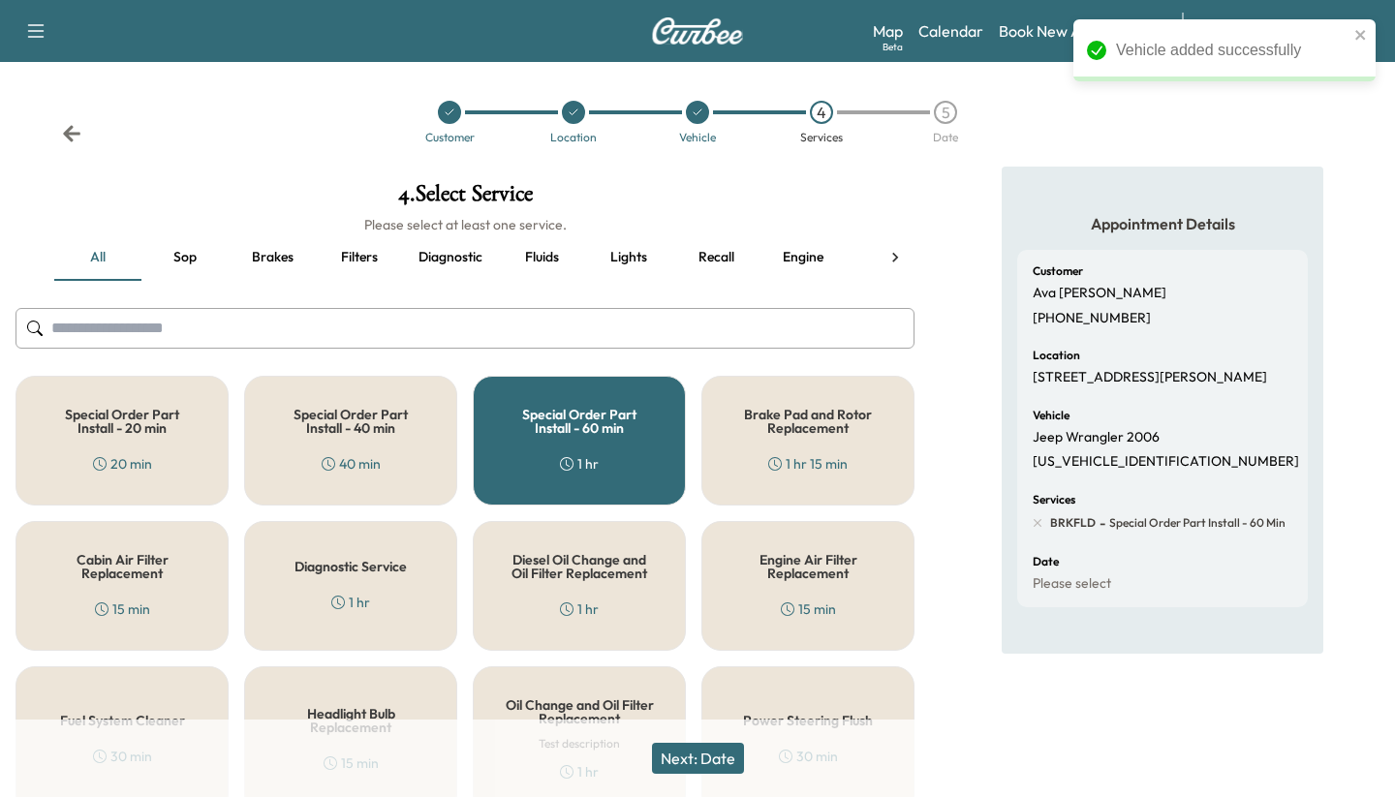
click at [689, 756] on button "Next: Date" at bounding box center [698, 758] width 92 height 31
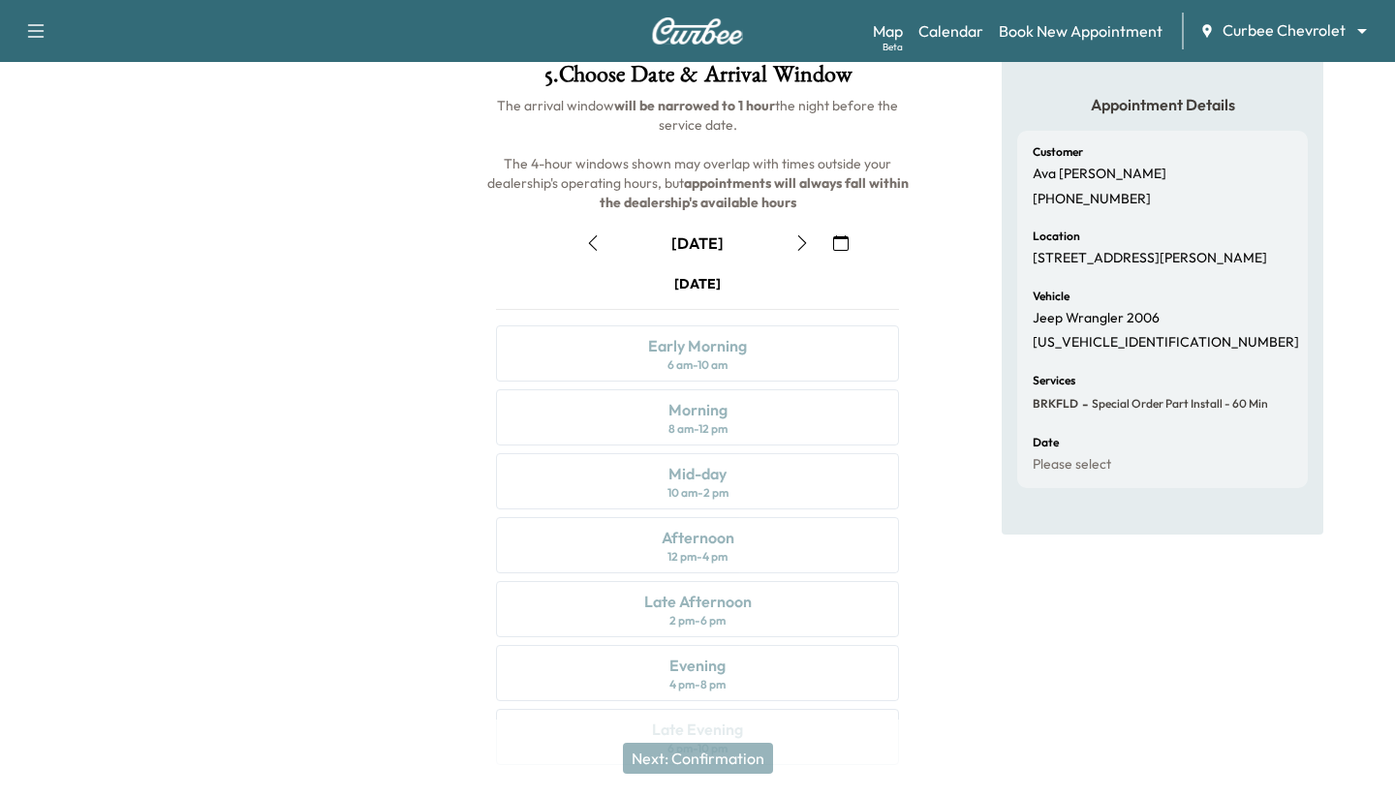
scroll to position [168, 0]
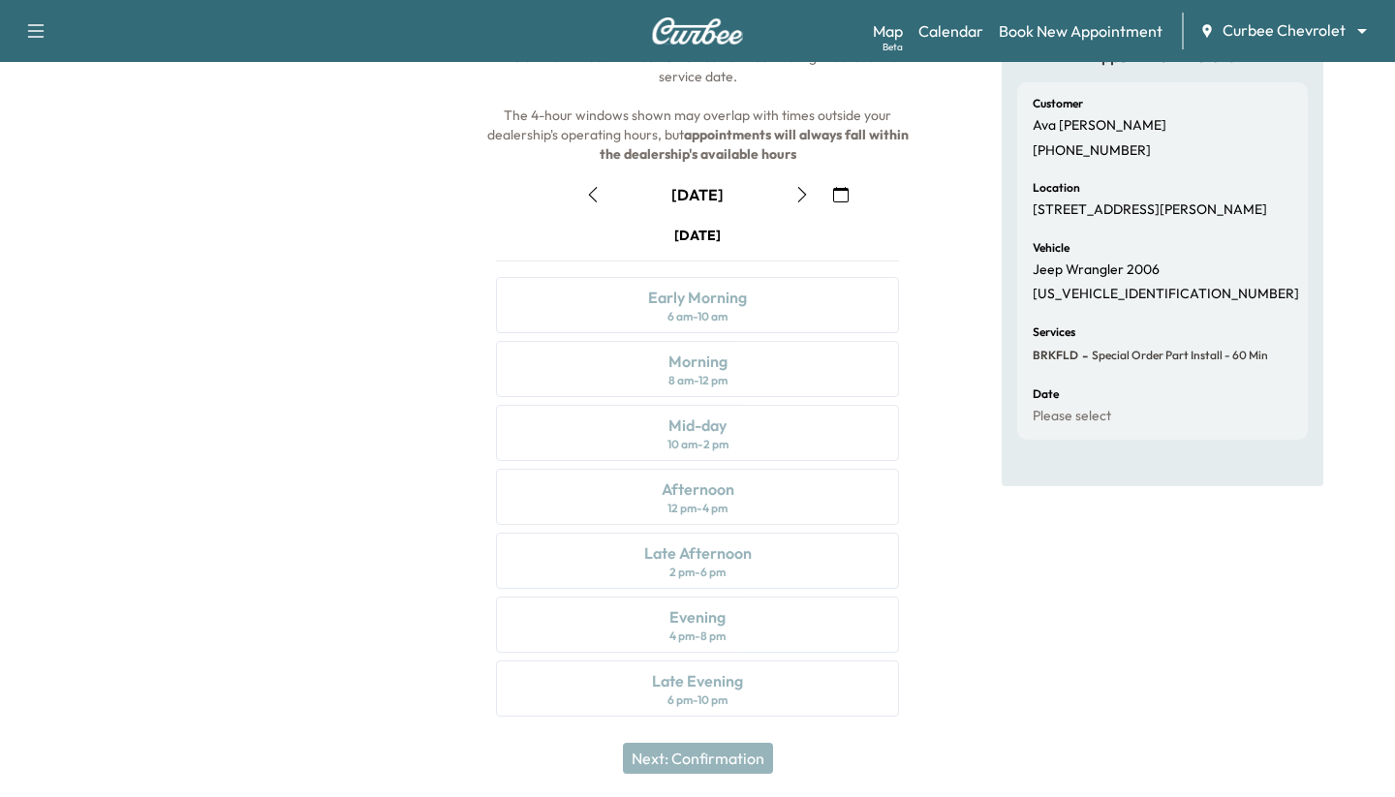
click at [801, 203] on button "button" at bounding box center [802, 194] width 33 height 31
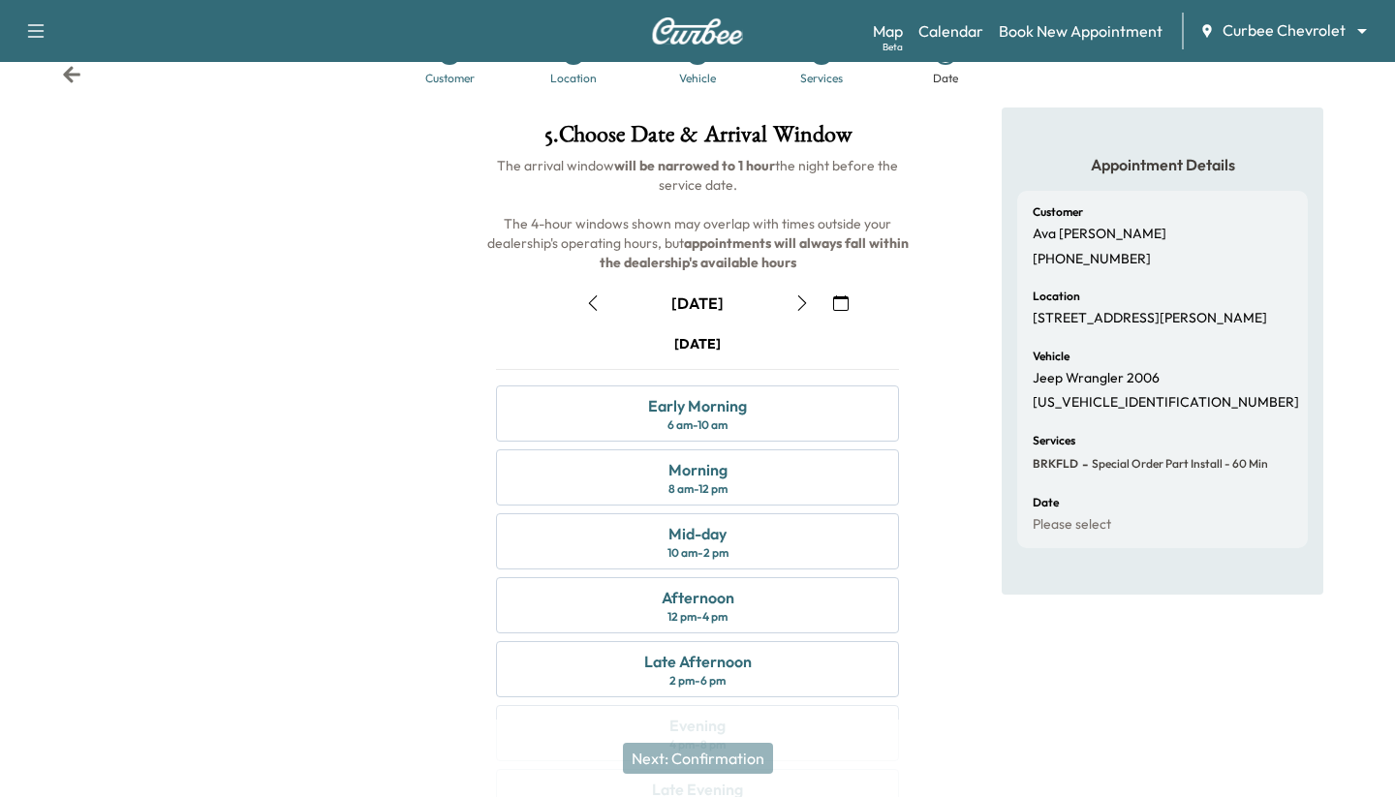
scroll to position [120, 0]
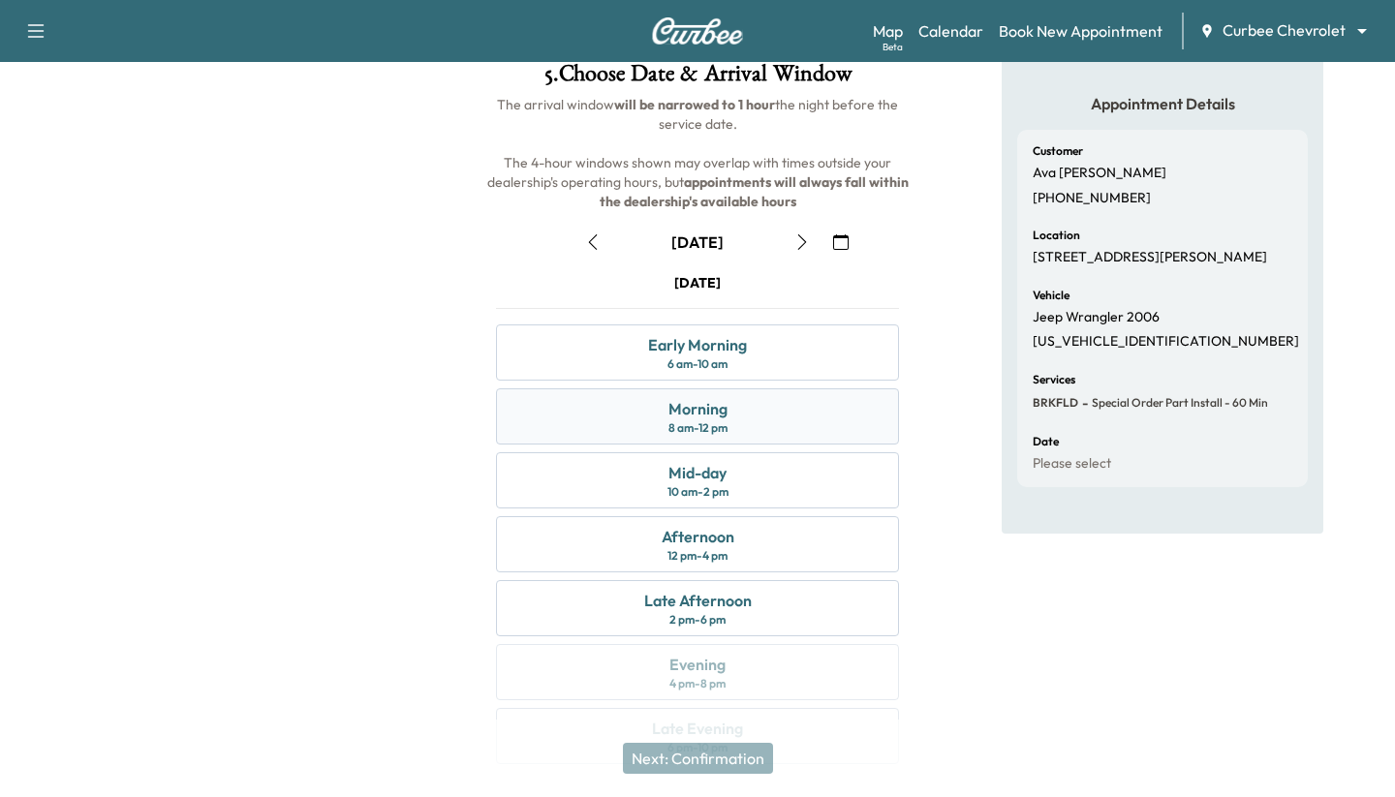
click at [733, 431] on div "Morning 8 am - 12 pm" at bounding box center [697, 417] width 403 height 56
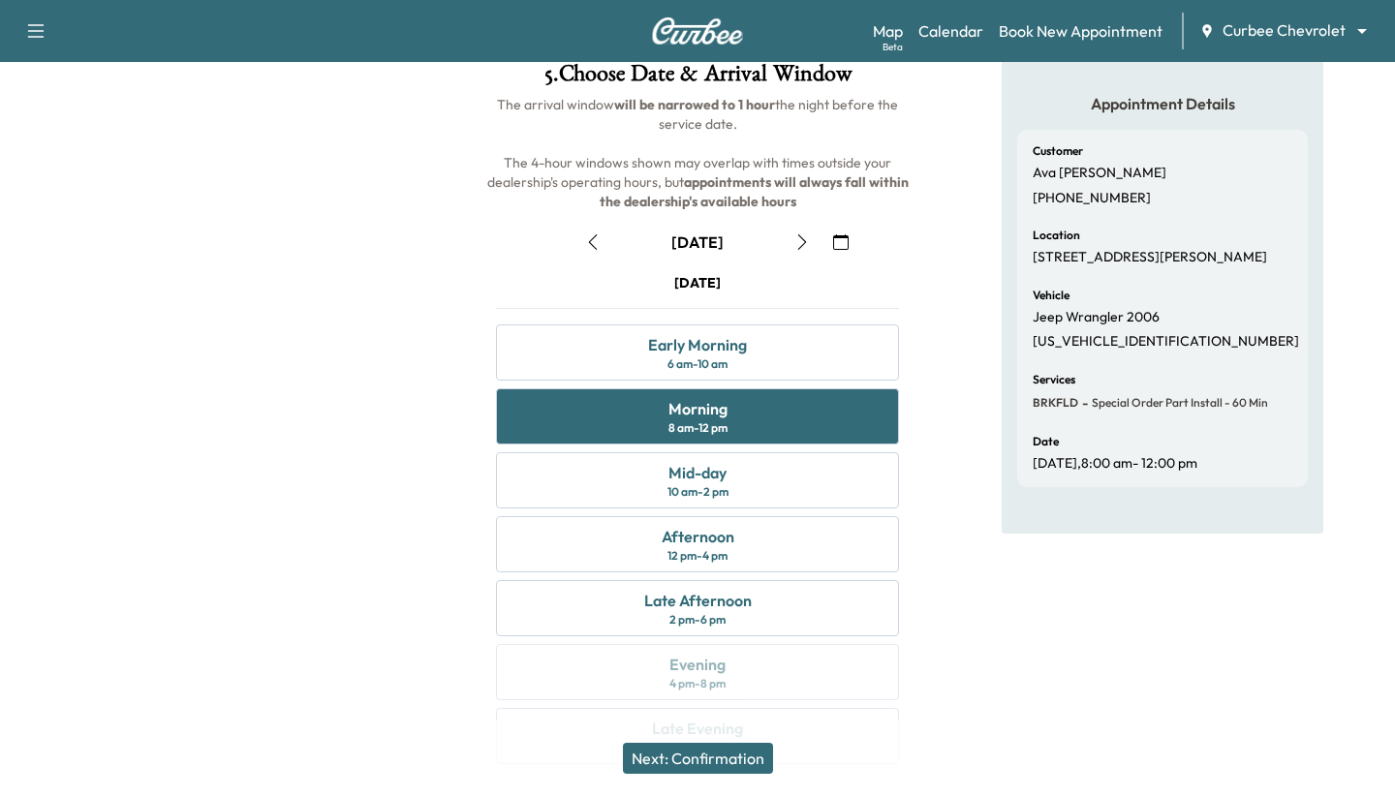
click at [694, 751] on button "Next: Confirmation" at bounding box center [698, 758] width 150 height 31
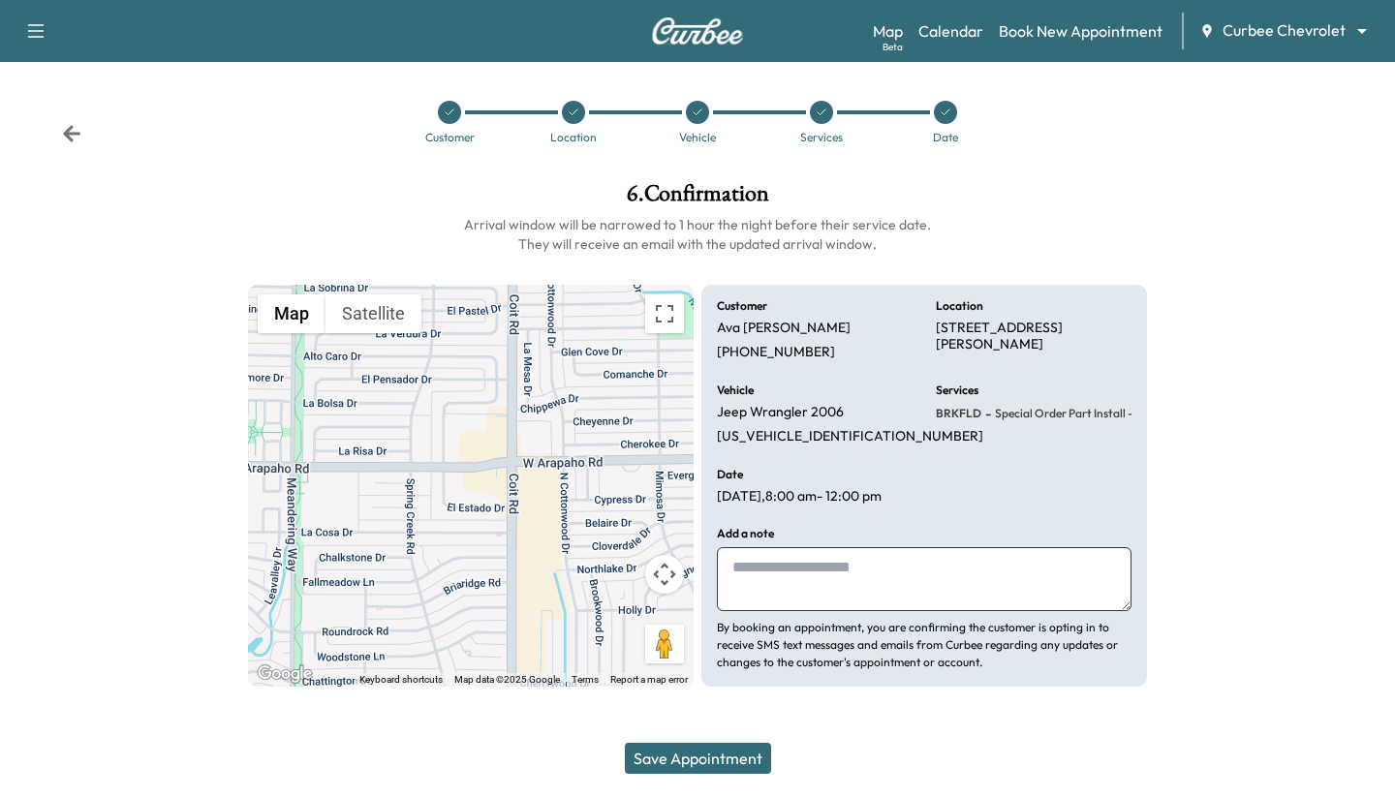
click at [704, 760] on button "Save Appointment" at bounding box center [698, 758] width 146 height 31
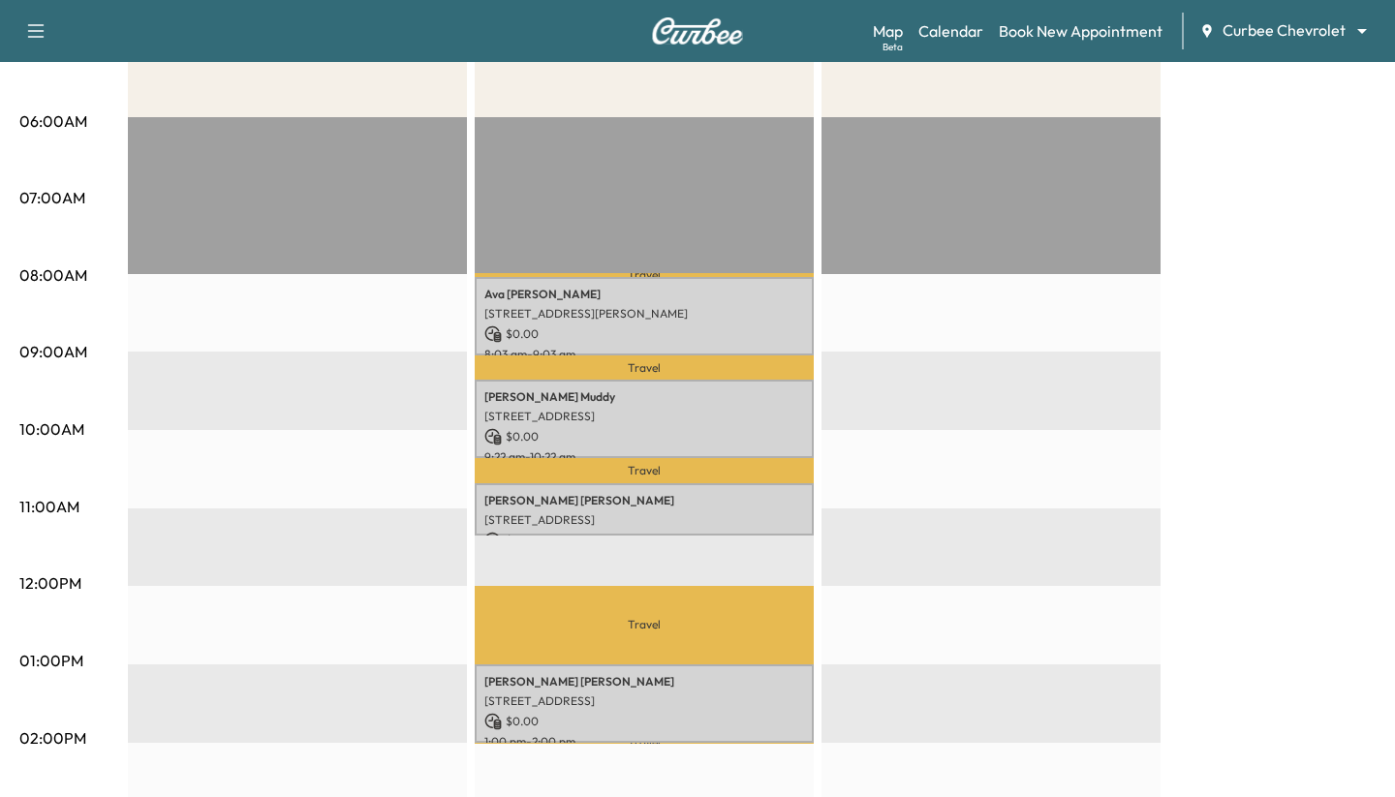
scroll to position [345, 0]
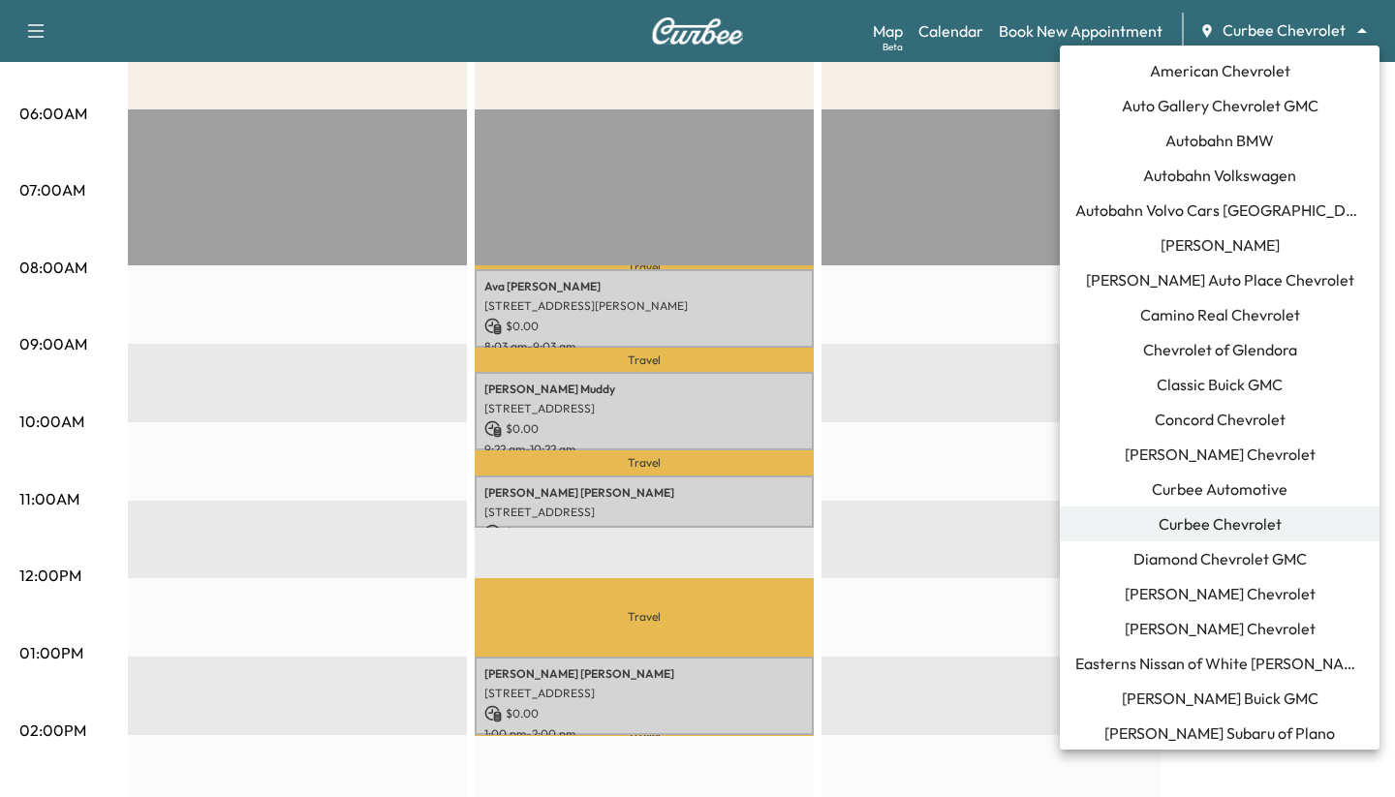
click at [1226, 30] on body "Support Log Out Map Beta Calendar Book New Appointment Curbee Chevrolet *******…" at bounding box center [697, 53] width 1395 height 797
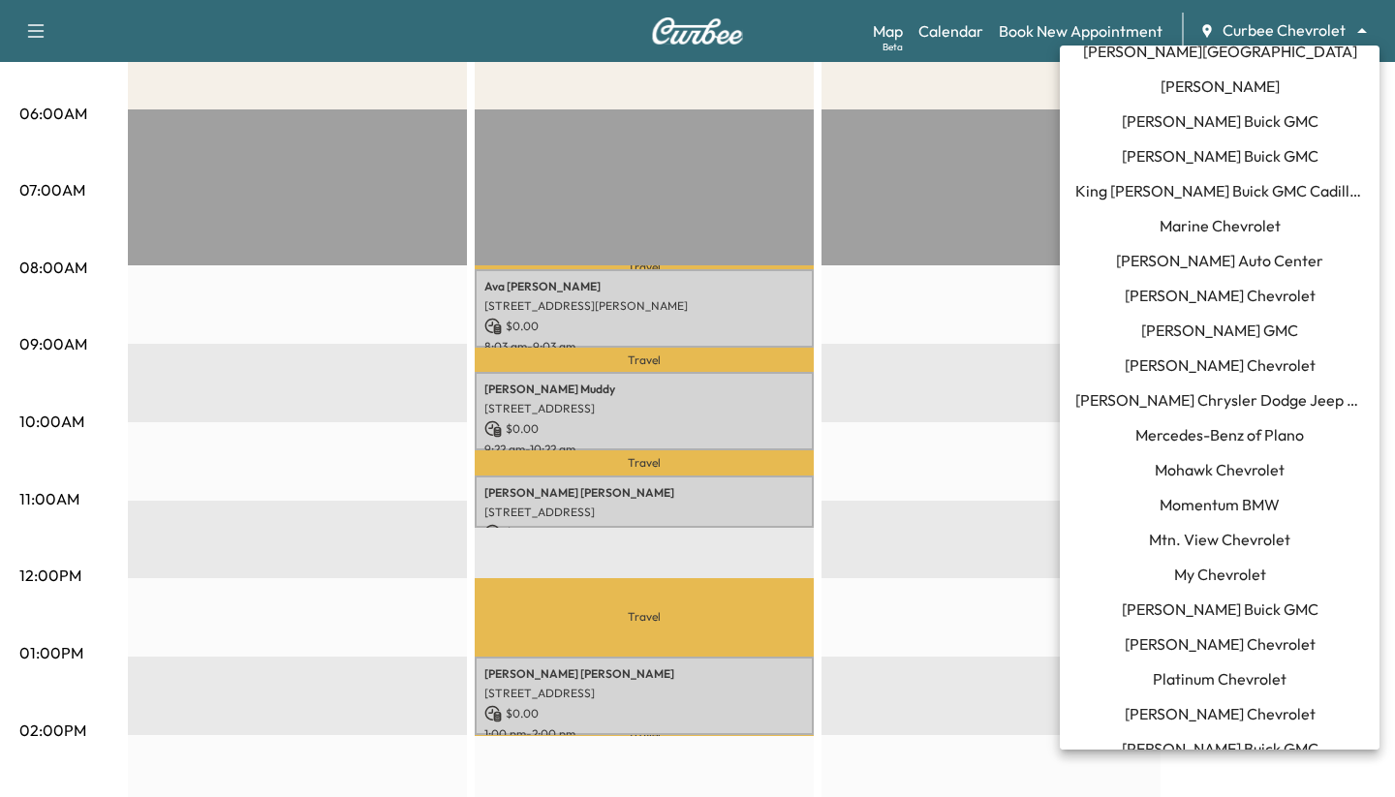
scroll to position [1613, 0]
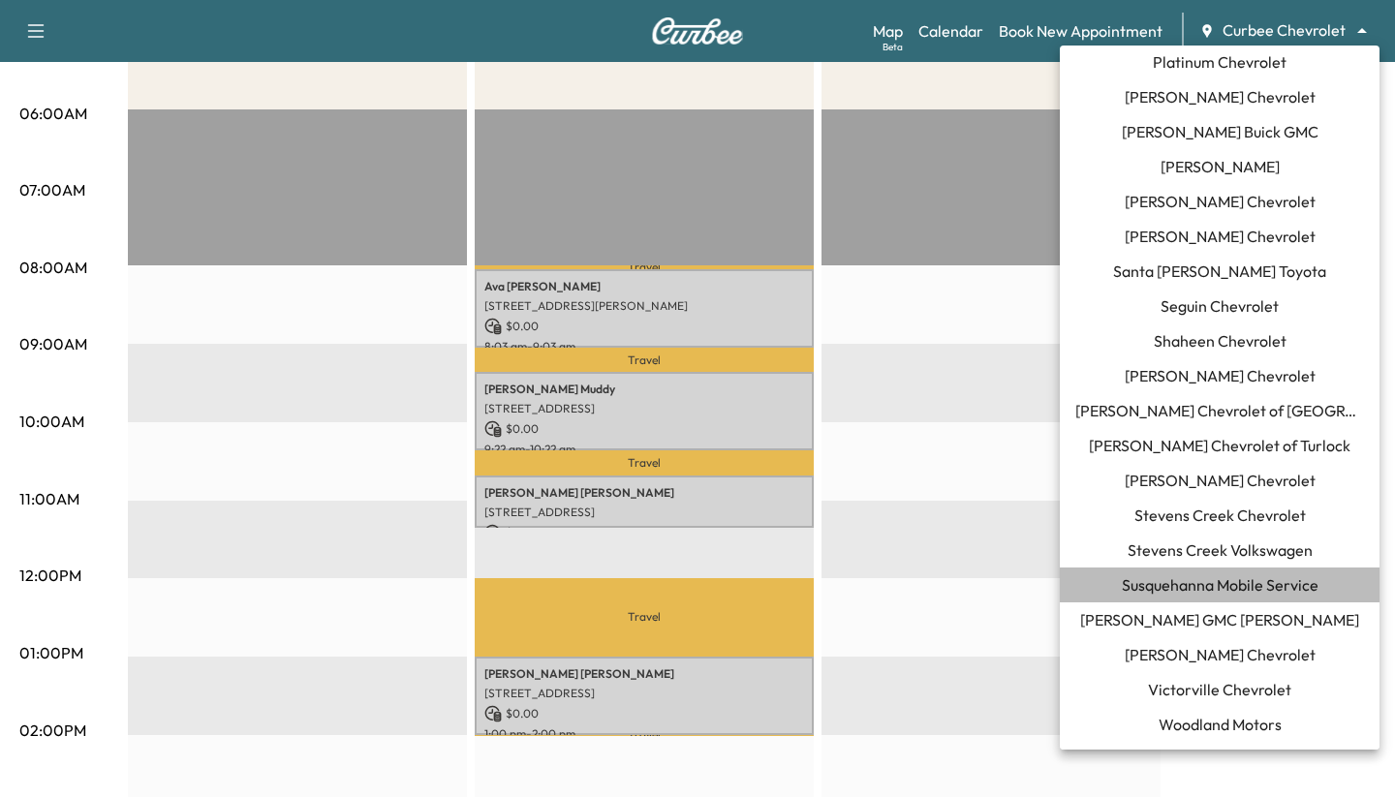
click at [1163, 587] on span "Susquehanna Mobile Service" at bounding box center [1220, 585] width 197 height 23
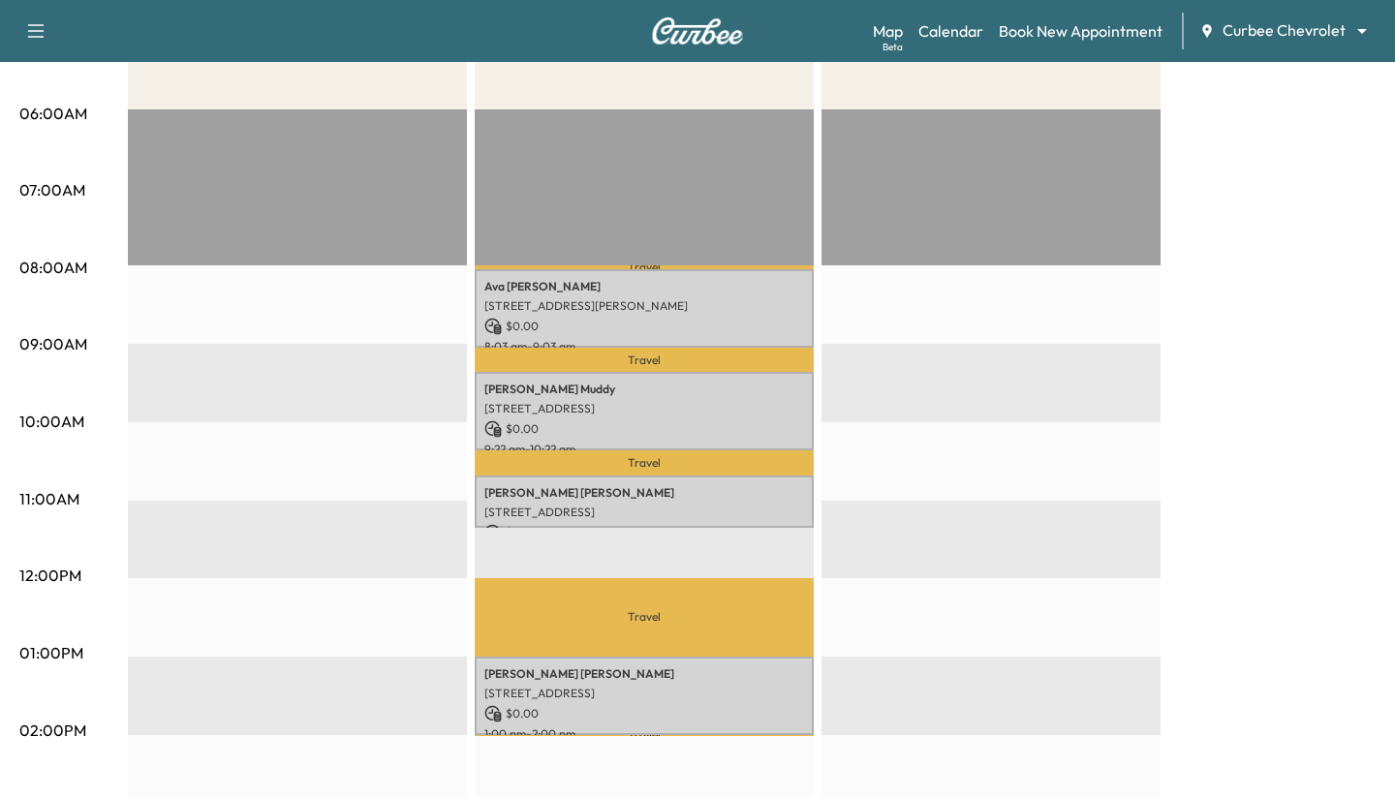
scroll to position [0, 0]
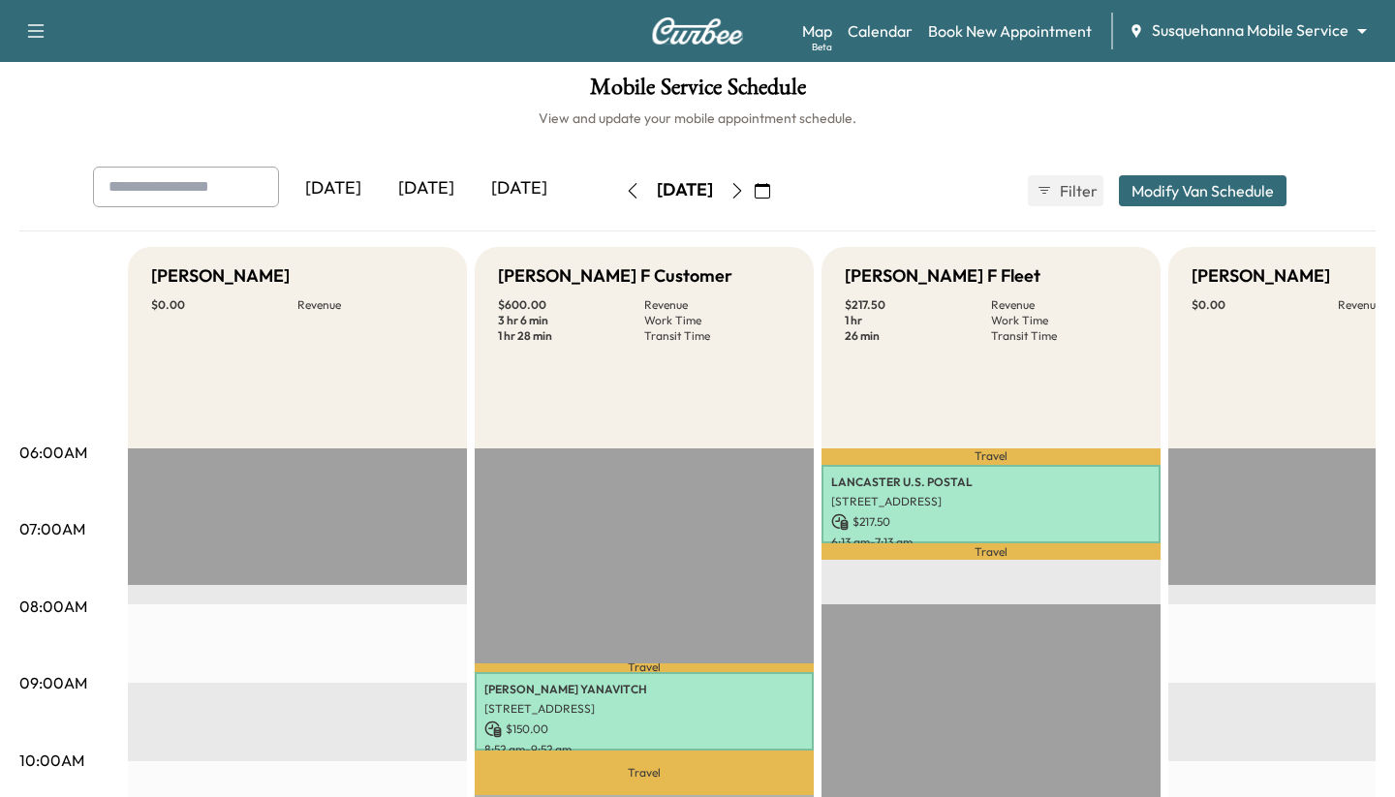
scroll to position [9, 0]
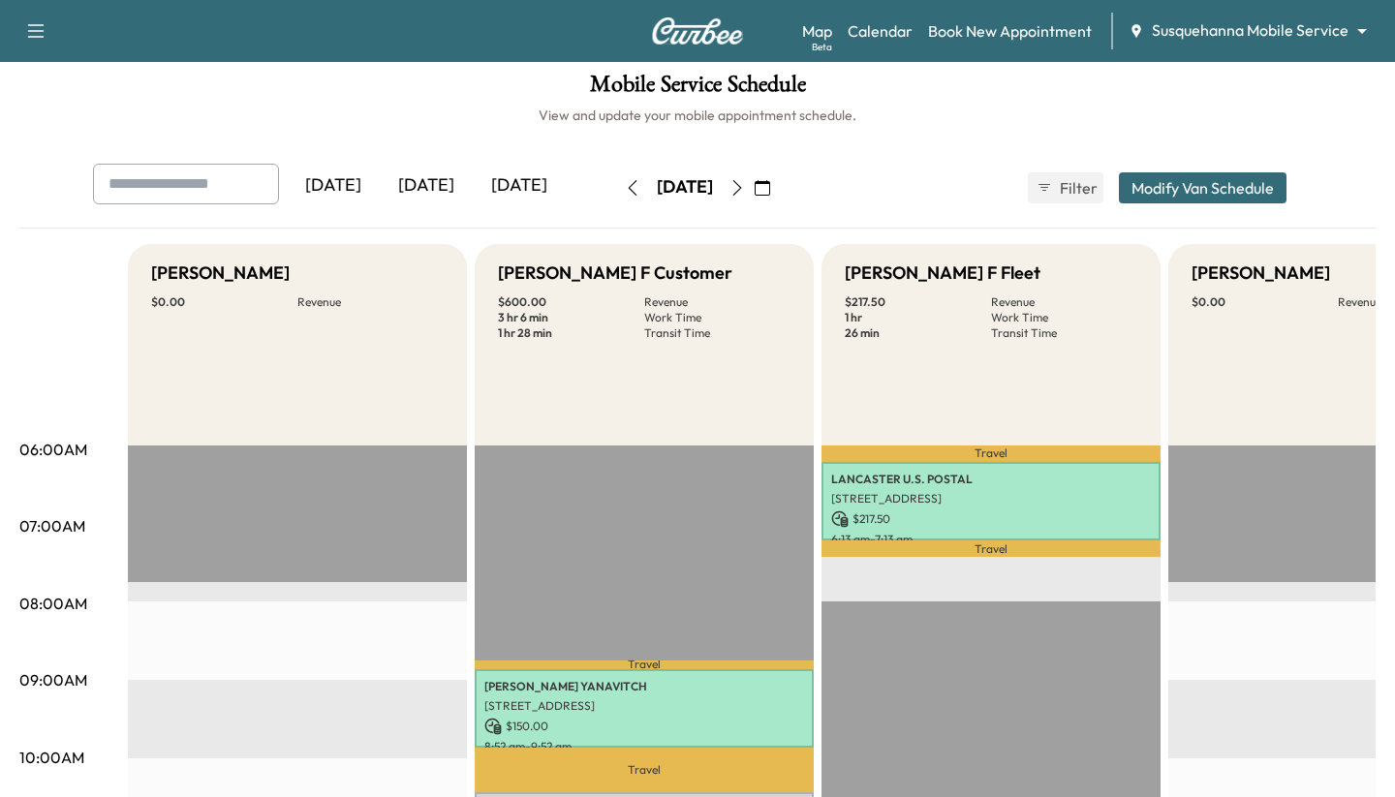
click at [625, 190] on icon "button" at bounding box center [633, 188] width 16 height 16
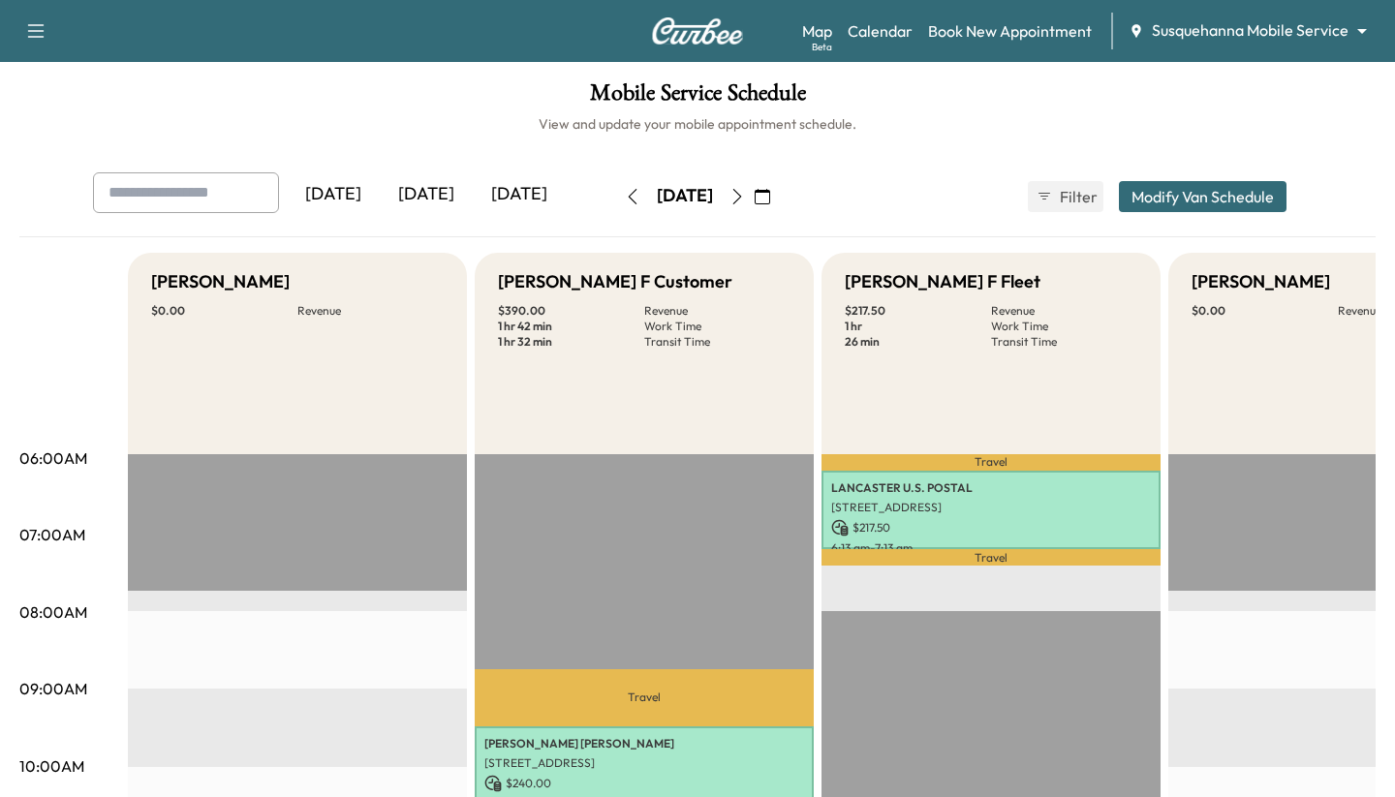
click at [616, 210] on button "button" at bounding box center [632, 196] width 33 height 31
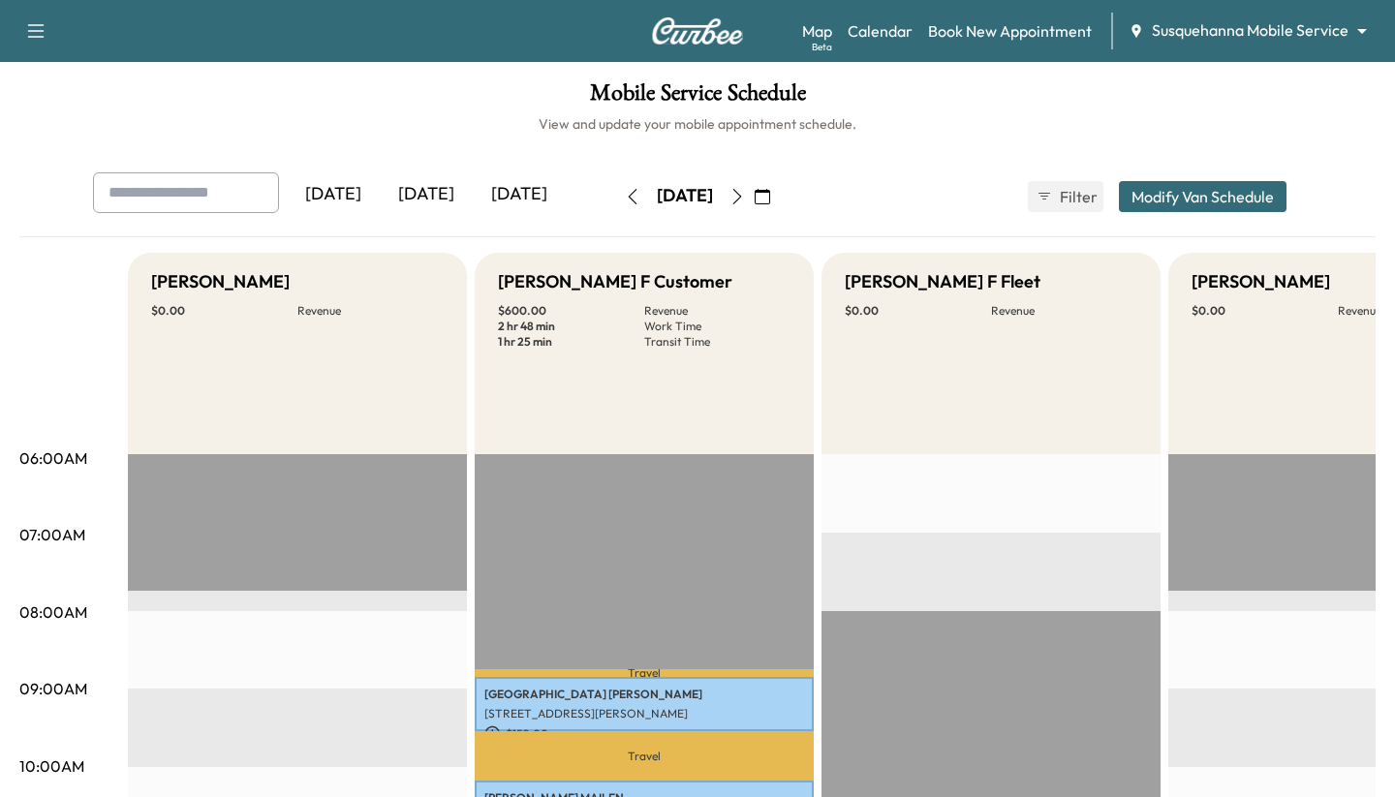
click at [745, 194] on icon "button" at bounding box center [738, 197] width 16 height 16
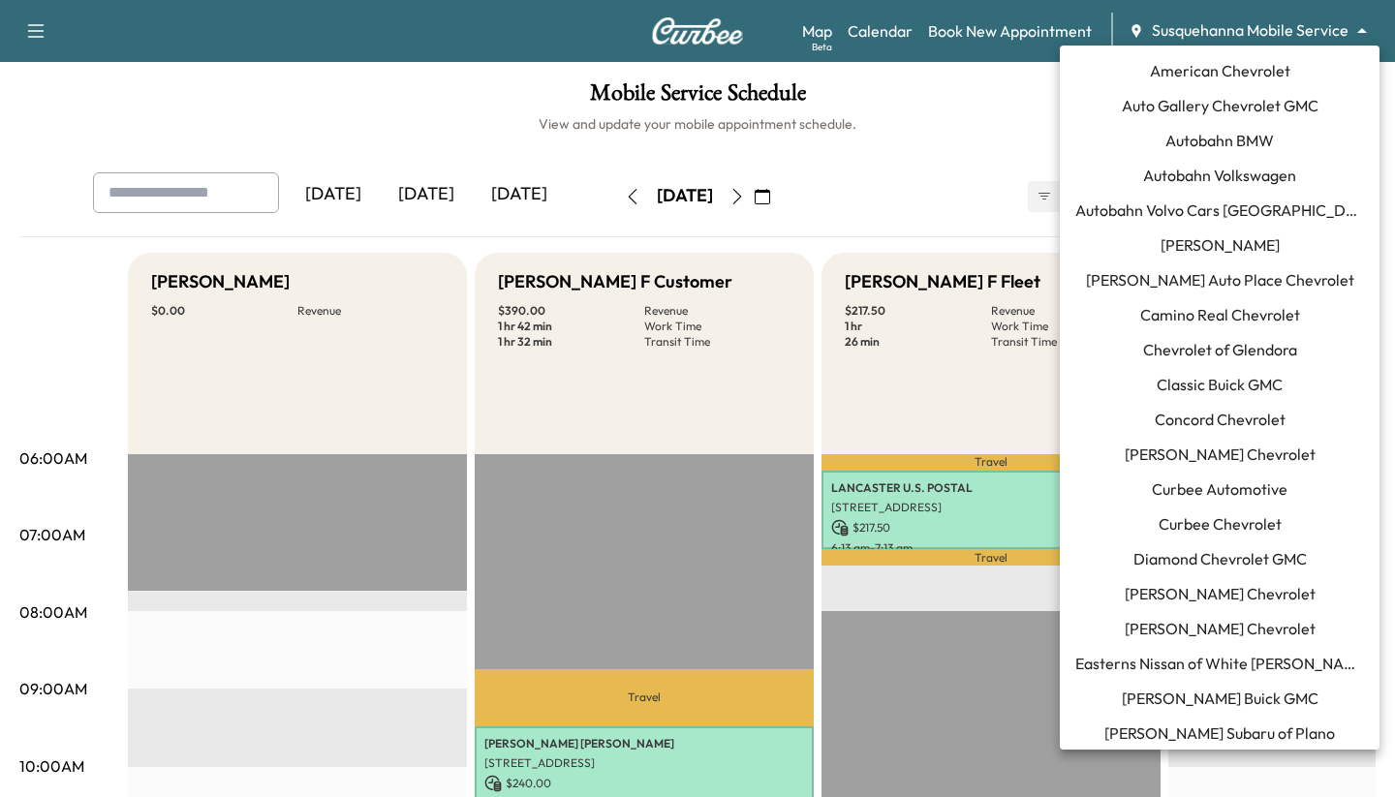
click at [1179, 40] on body "Support Log Out Map Beta Calendar Book New Appointment Susquehanna Mobile Servi…" at bounding box center [697, 398] width 1395 height 797
click at [1175, 514] on span "Curbee Chevrolet" at bounding box center [1220, 524] width 123 height 23
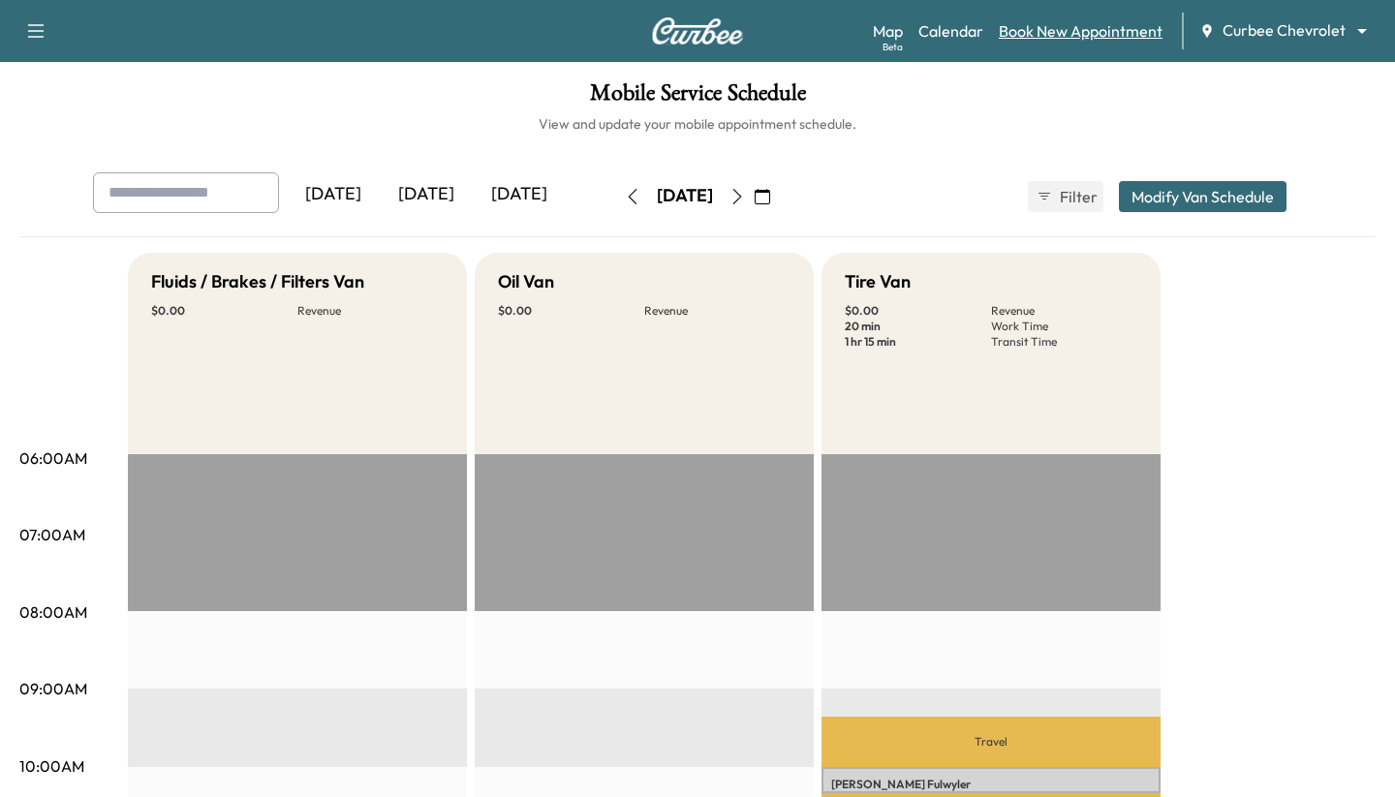
click at [1030, 29] on link "Book New Appointment" at bounding box center [1081, 30] width 164 height 23
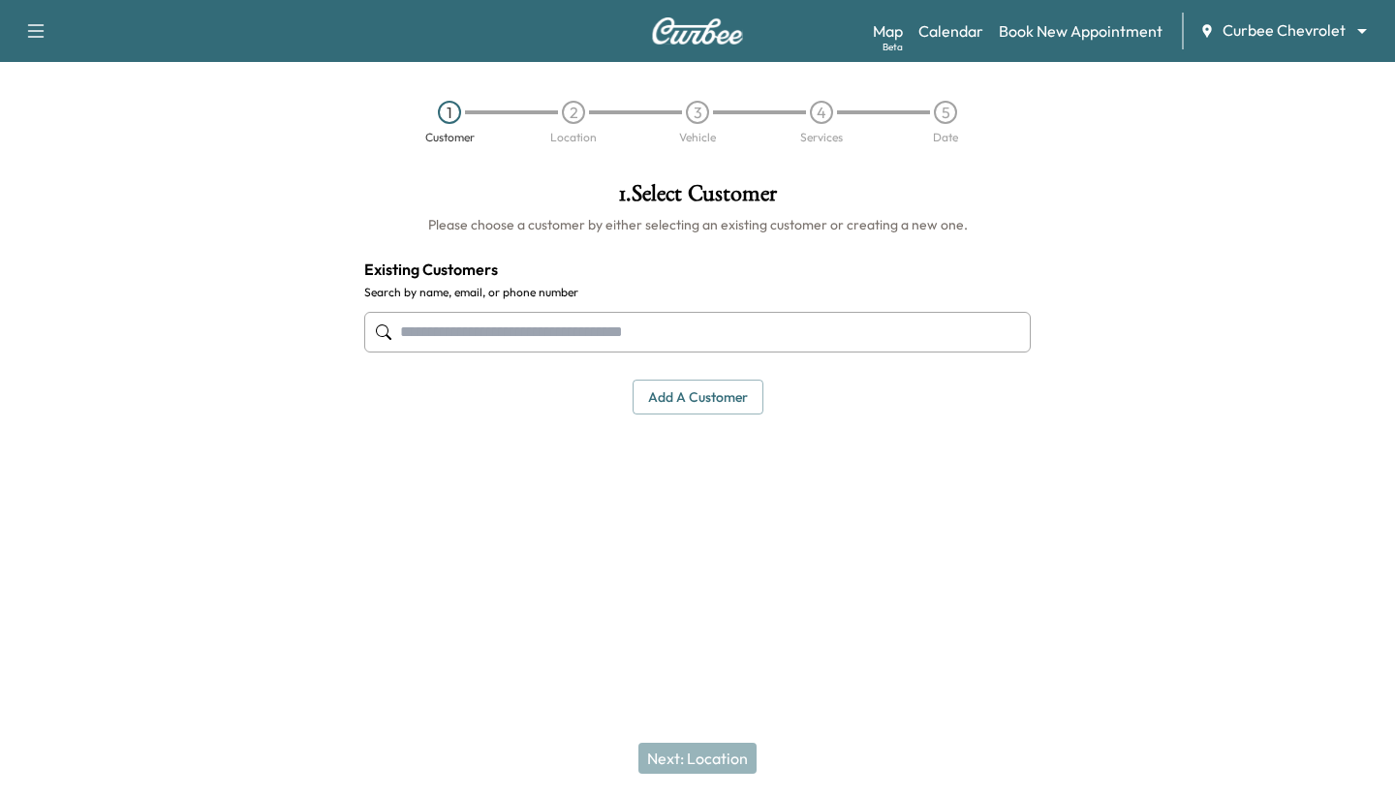
click at [661, 335] on input "text" at bounding box center [697, 332] width 667 height 41
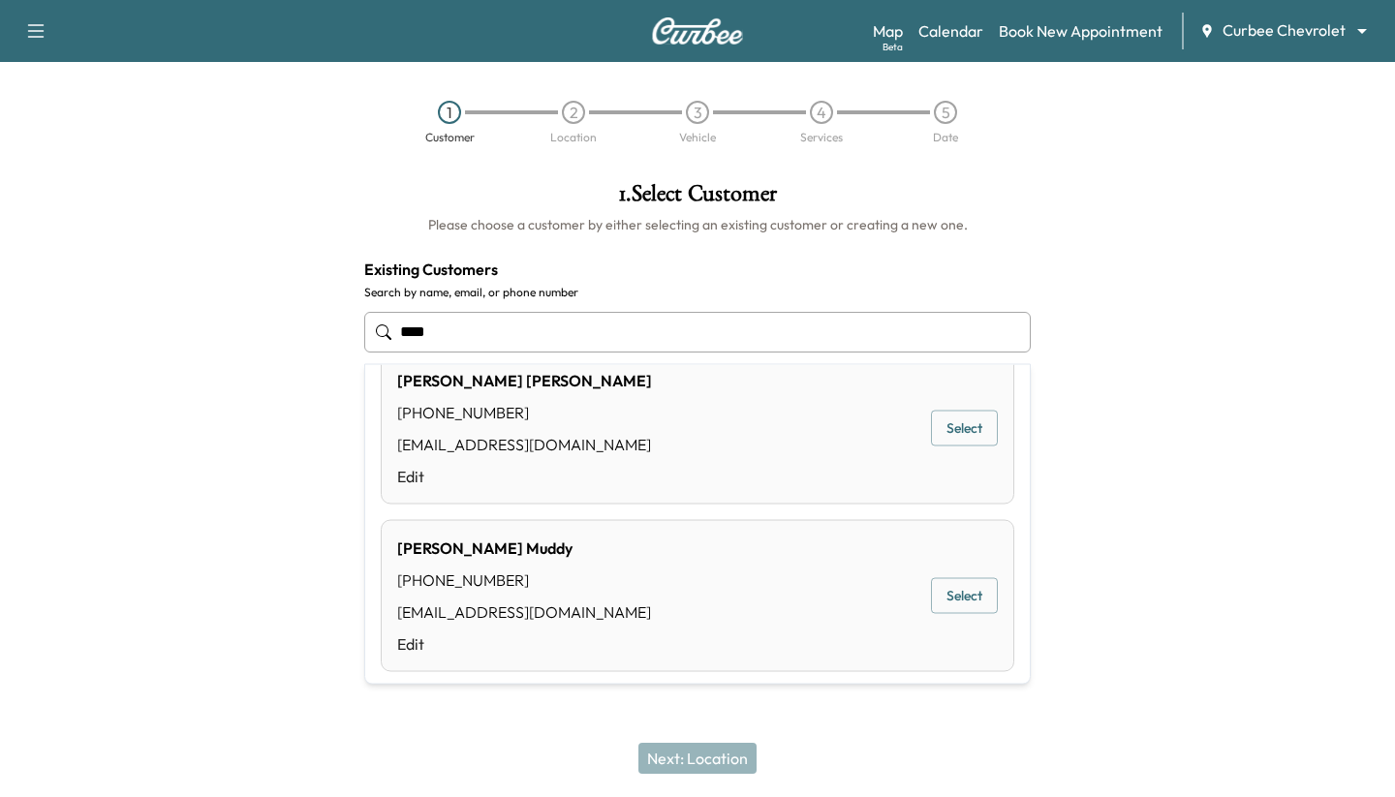
scroll to position [550, 0]
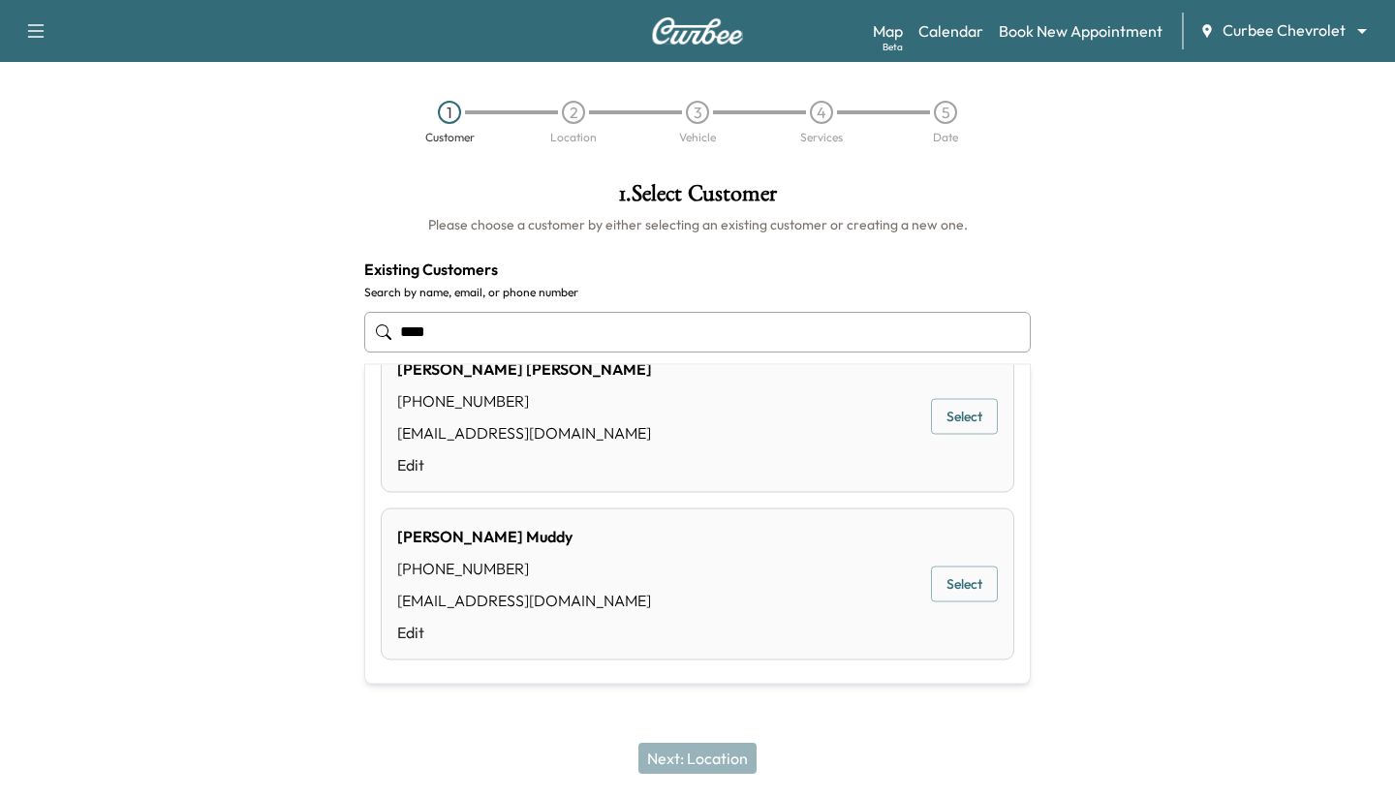
click at [583, 465] on div "Chris Mudd (972) 533-7392 thechrisman@gmail.com Edit Select" at bounding box center [698, 417] width 634 height 152
type input "**********"
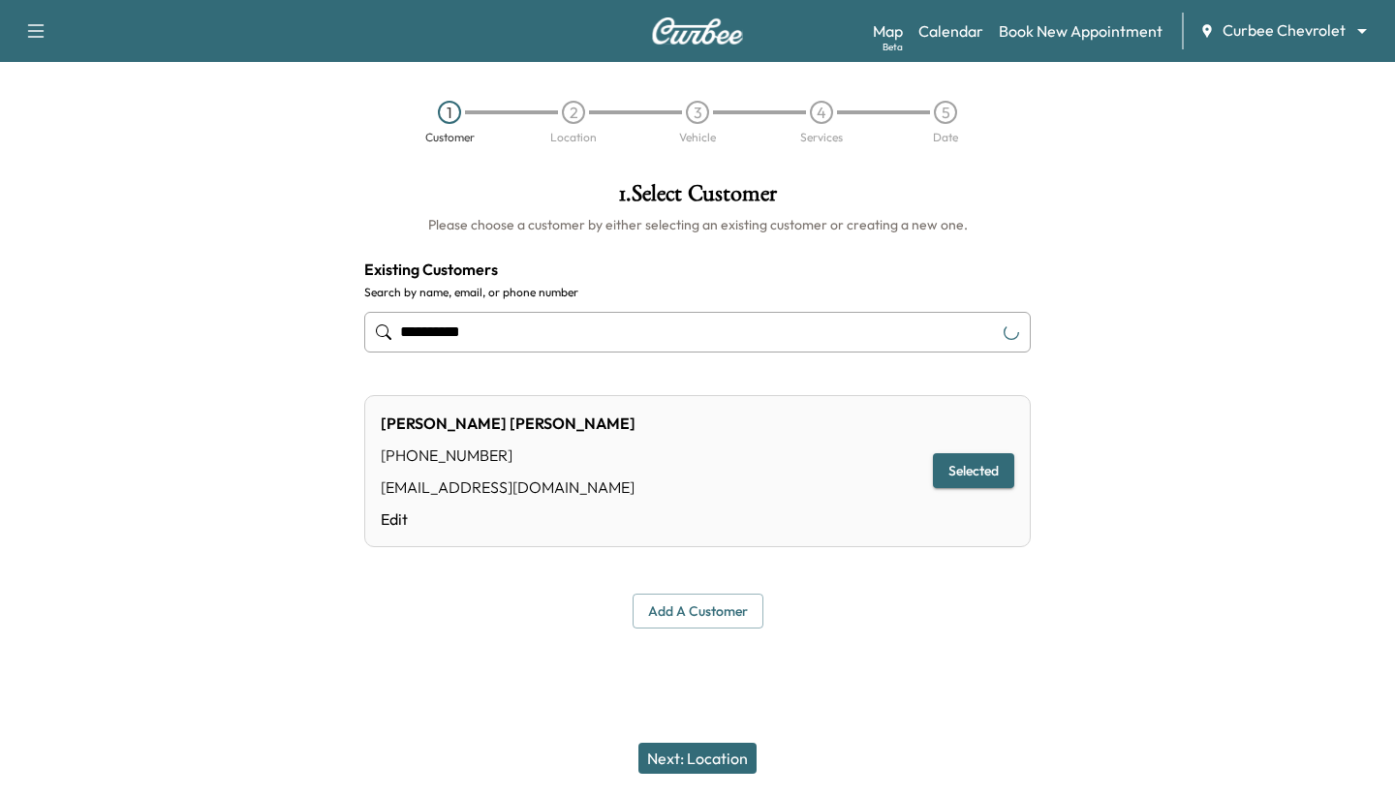
click at [682, 759] on button "Next: Location" at bounding box center [698, 758] width 118 height 31
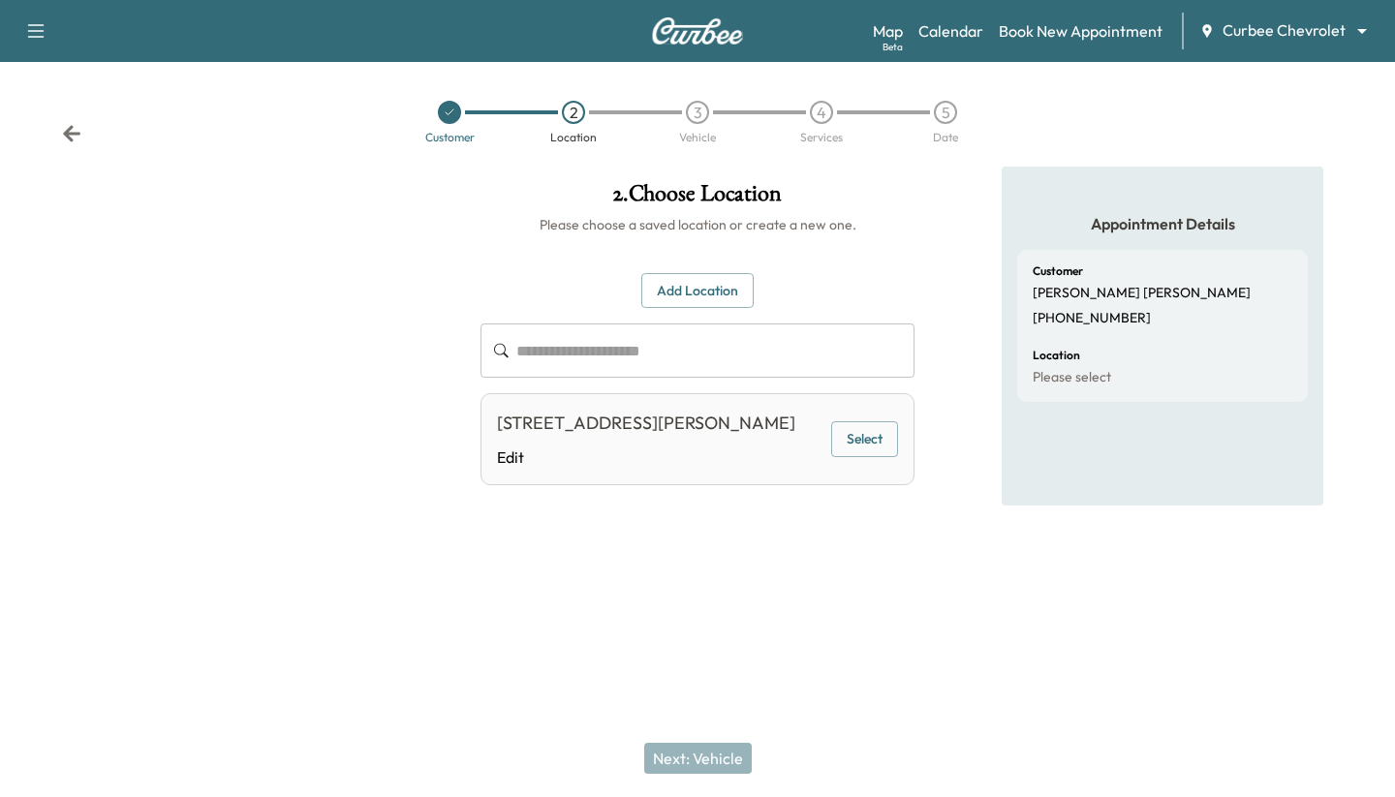
click at [894, 436] on button "Select" at bounding box center [864, 439] width 67 height 36
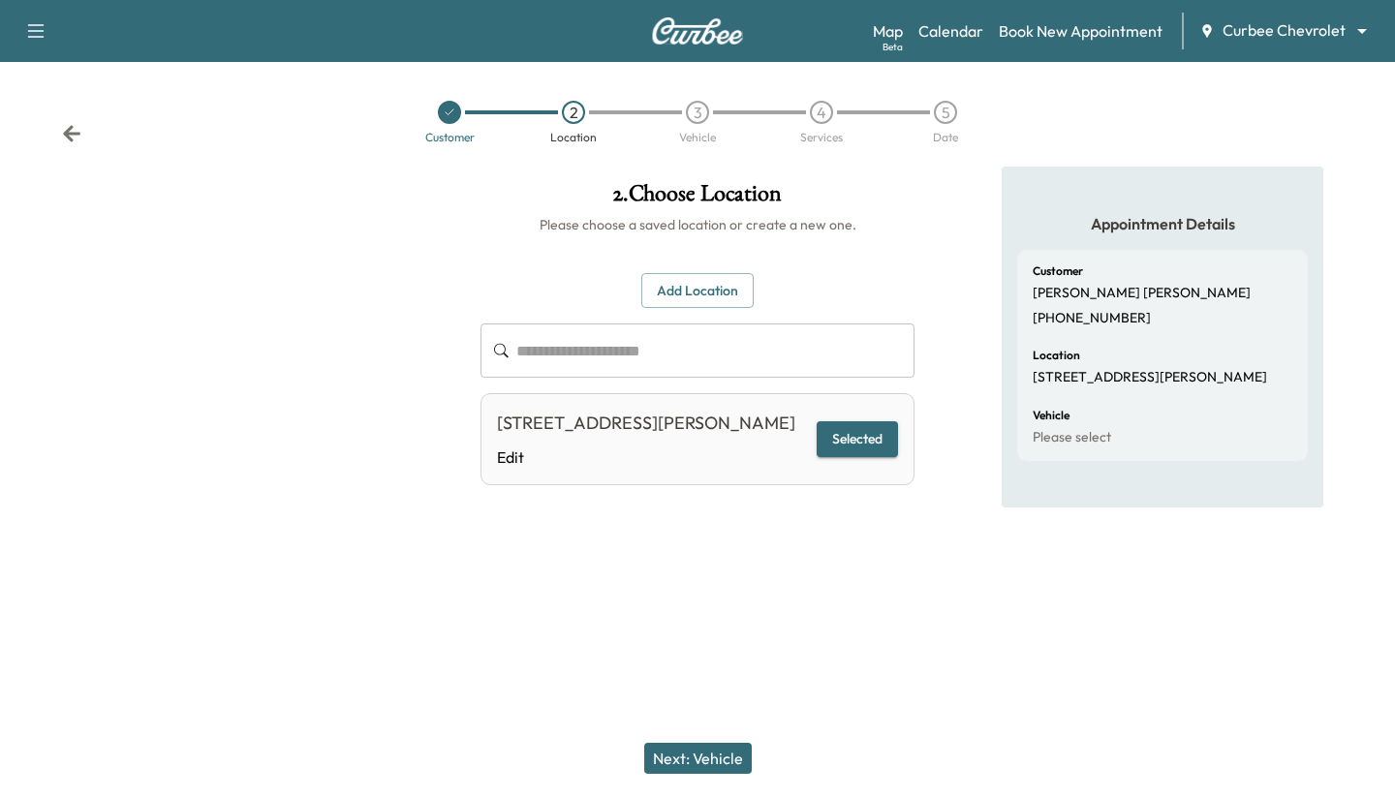
click at [709, 758] on button "Next: Vehicle" at bounding box center [698, 758] width 108 height 31
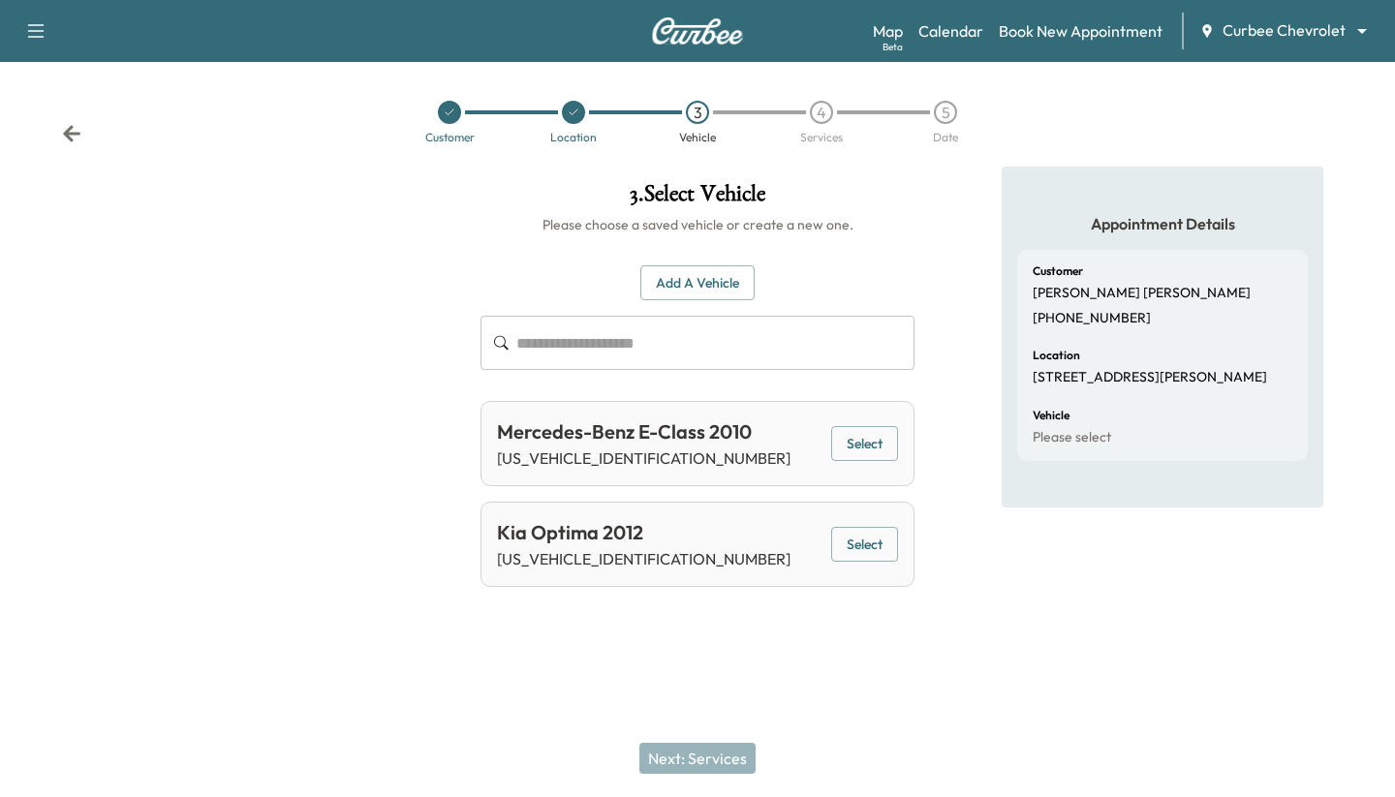
click at [882, 545] on button "Select" at bounding box center [864, 545] width 67 height 36
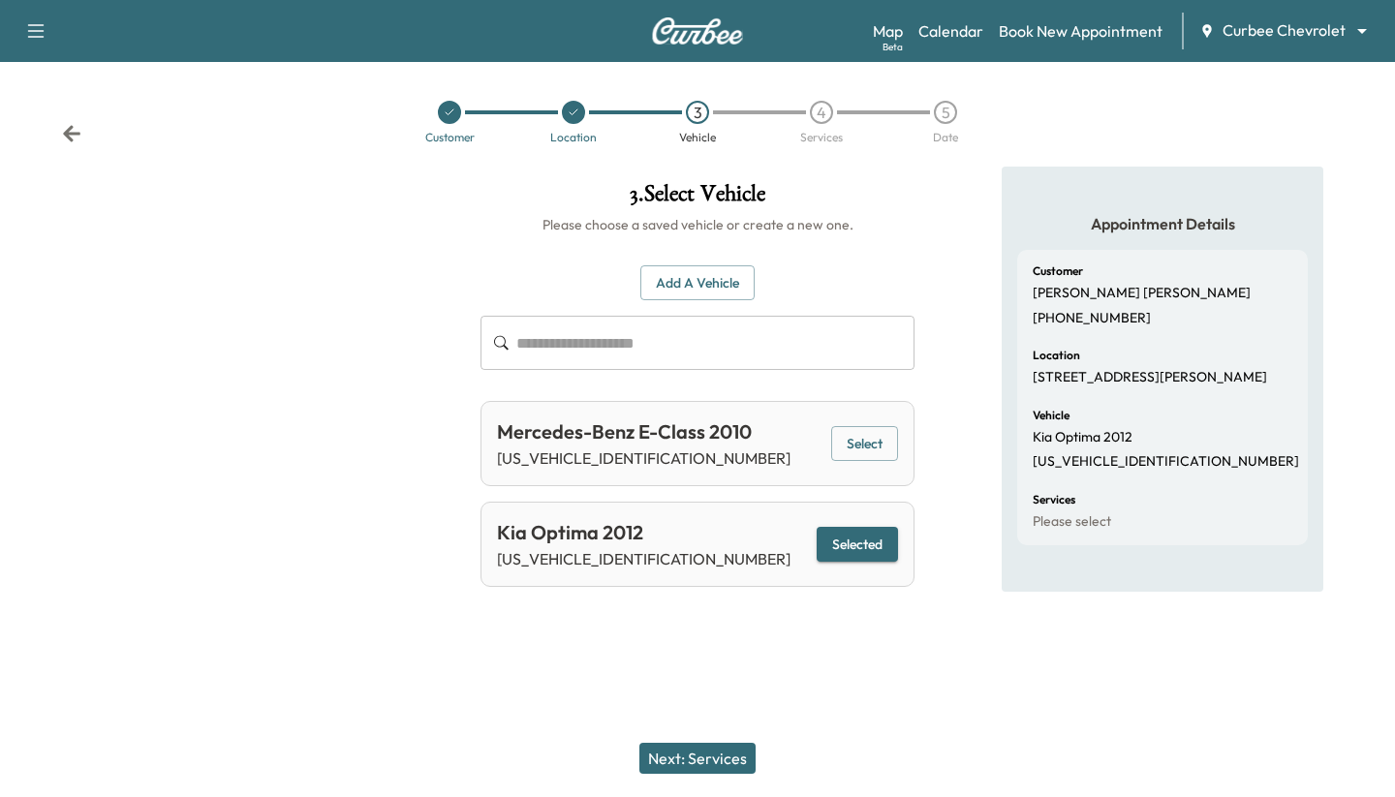
click at [675, 756] on button "Next: Services" at bounding box center [697, 758] width 116 height 31
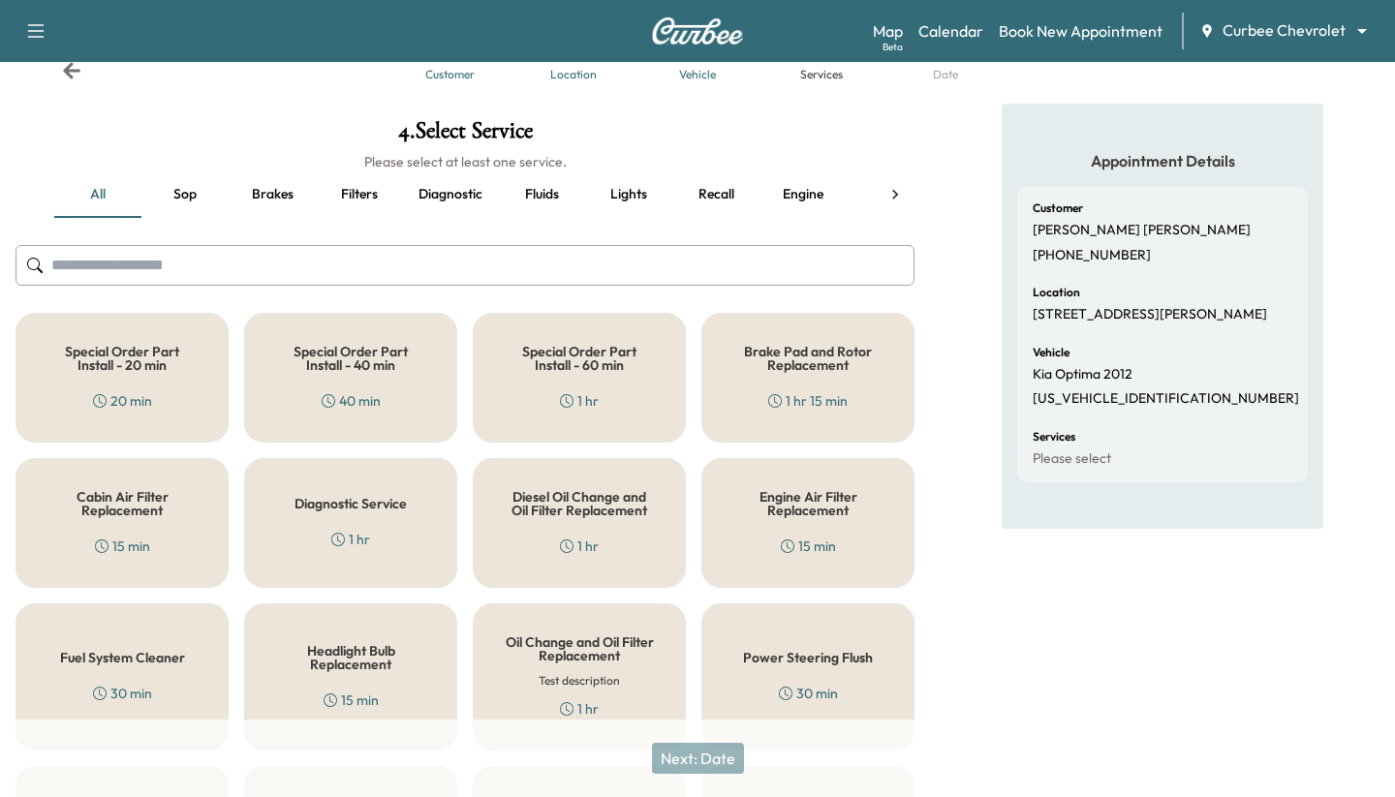
scroll to position [67, 0]
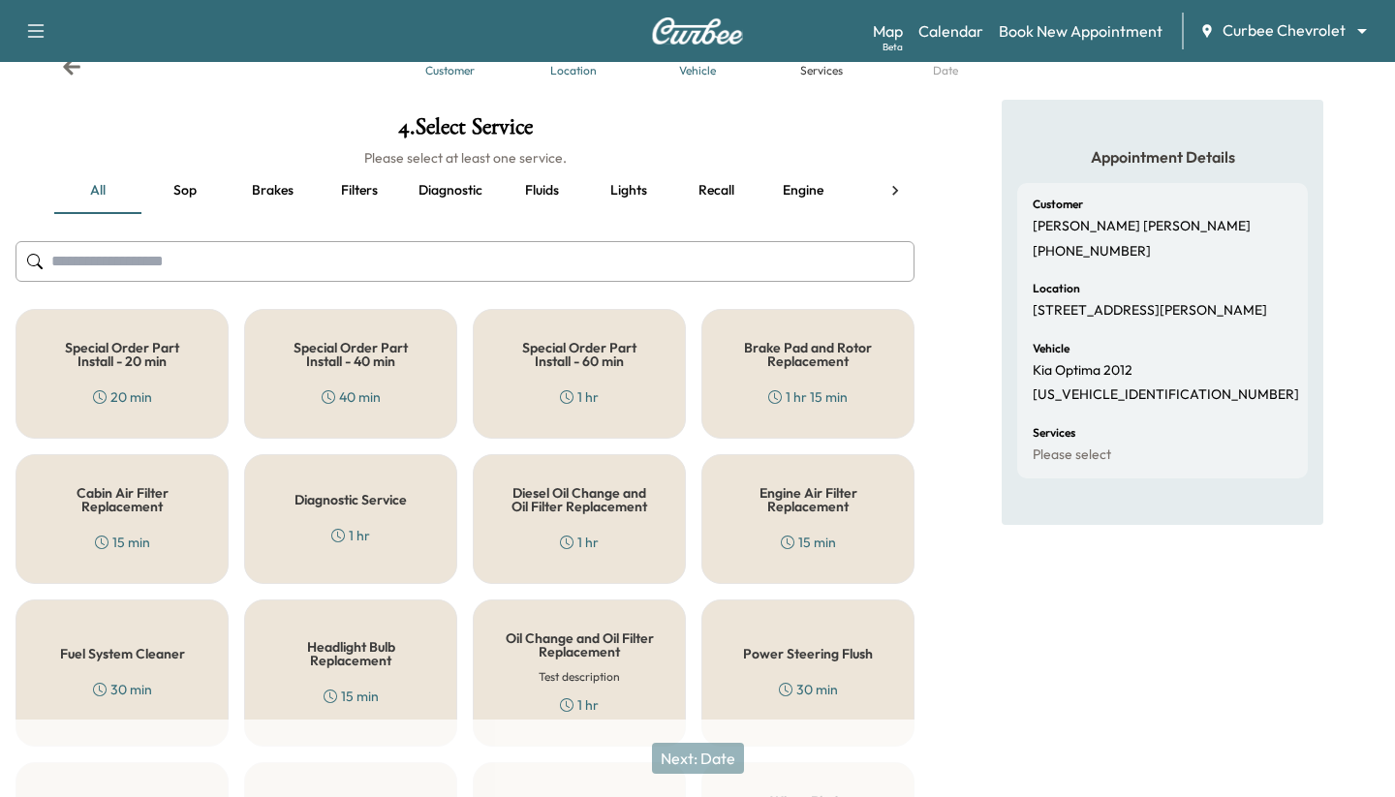
click at [772, 508] on h5 "Engine Air Filter Replacement" at bounding box center [807, 499] width 149 height 27
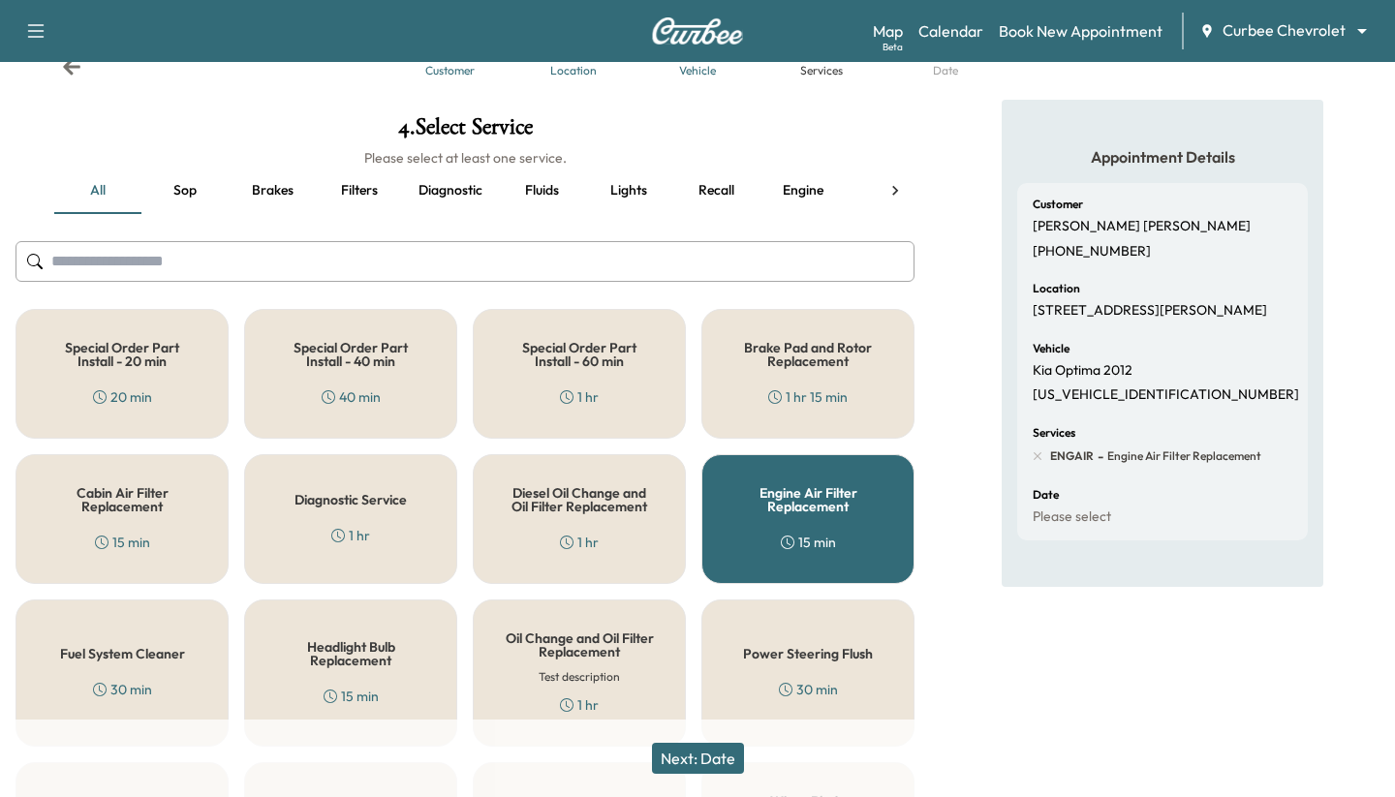
click at [699, 755] on button "Next: Date" at bounding box center [698, 758] width 92 height 31
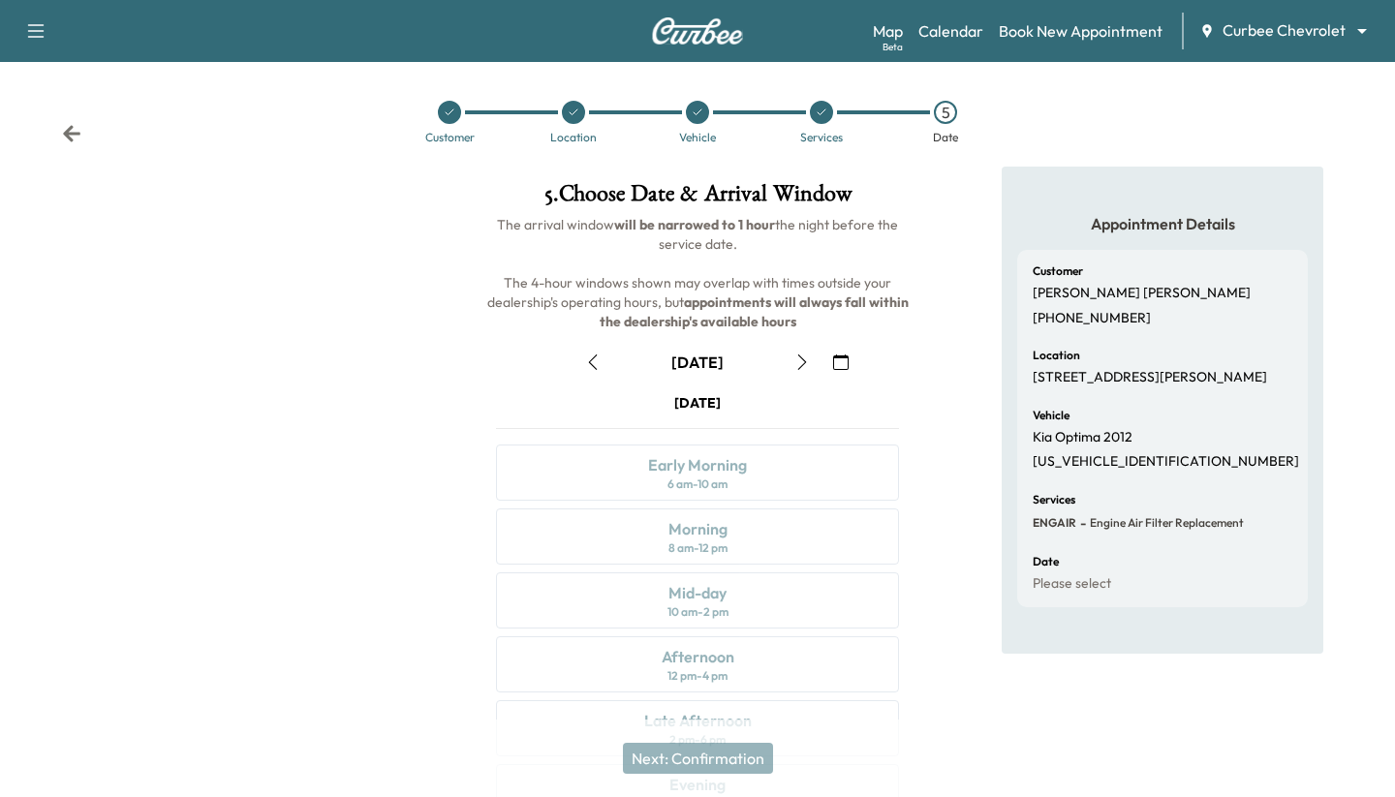
click at [800, 366] on icon "button" at bounding box center [802, 363] width 9 height 16
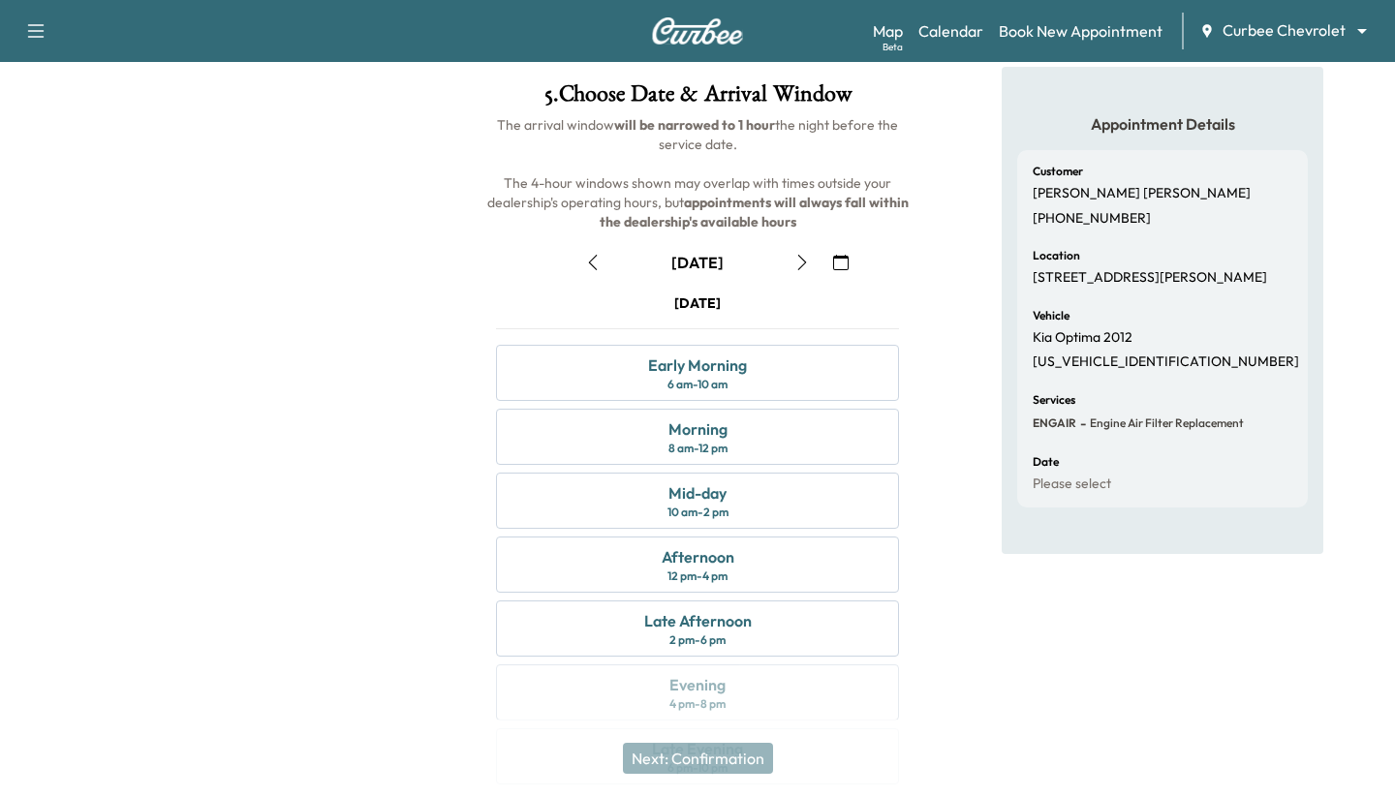
scroll to position [171, 0]
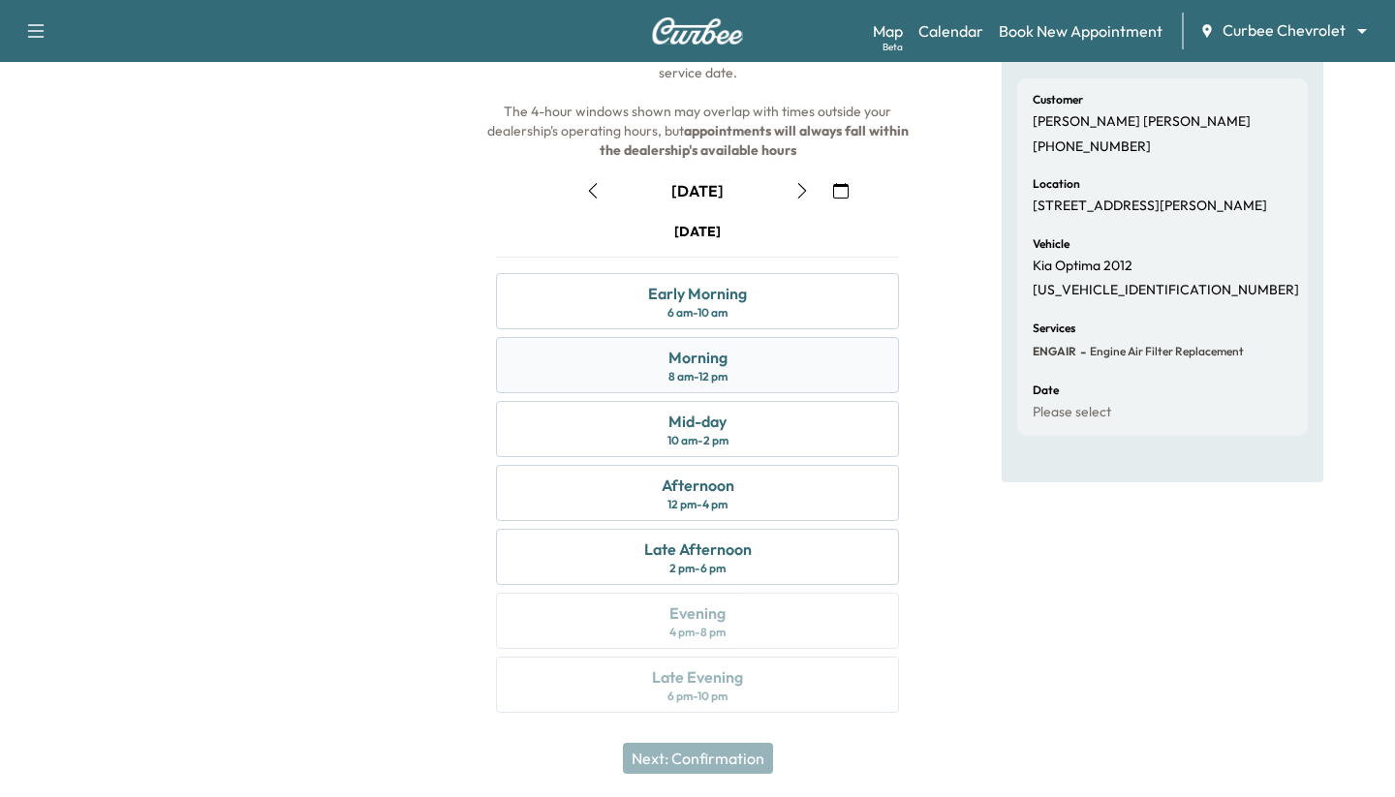
click at [667, 365] on div "Morning 8 am - 12 pm" at bounding box center [697, 365] width 403 height 56
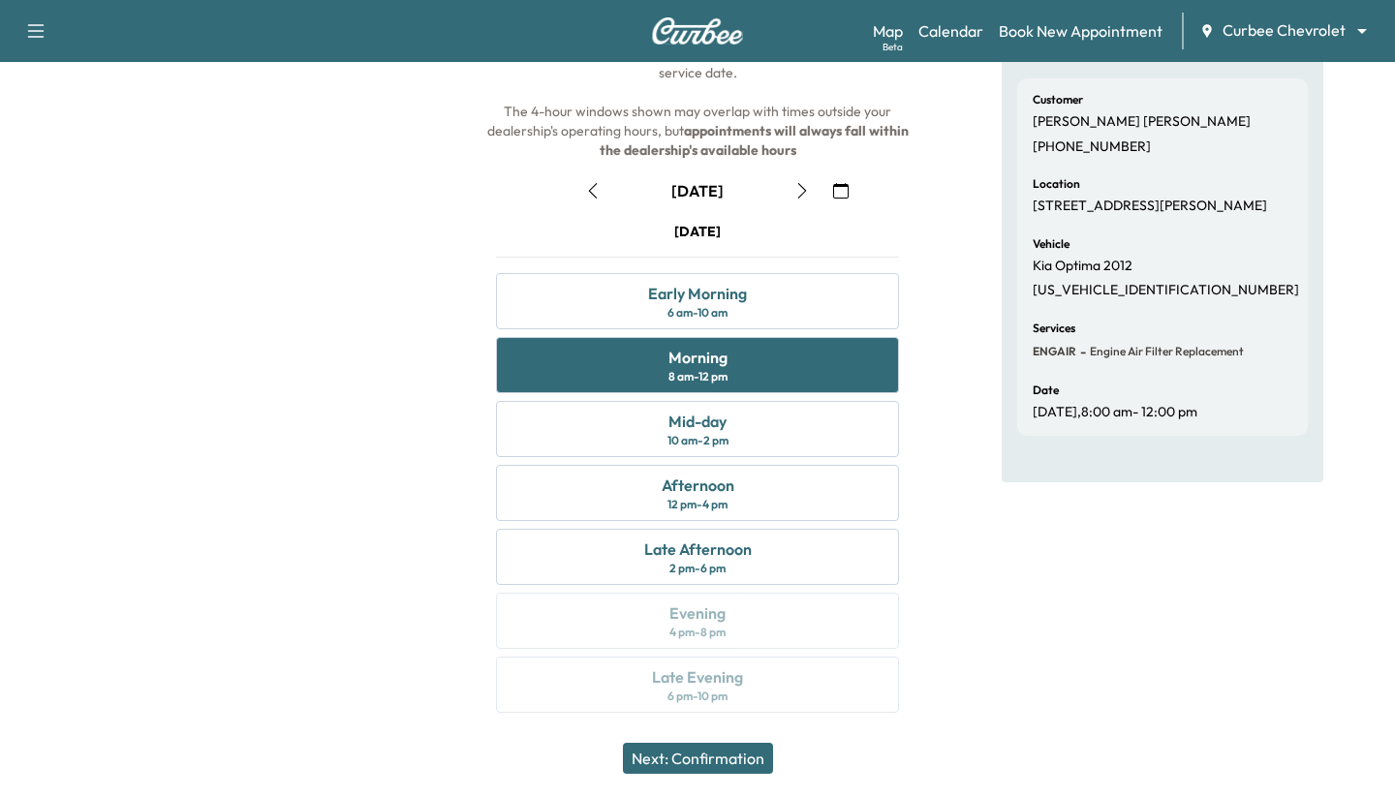
click at [673, 760] on button "Next: Confirmation" at bounding box center [698, 758] width 150 height 31
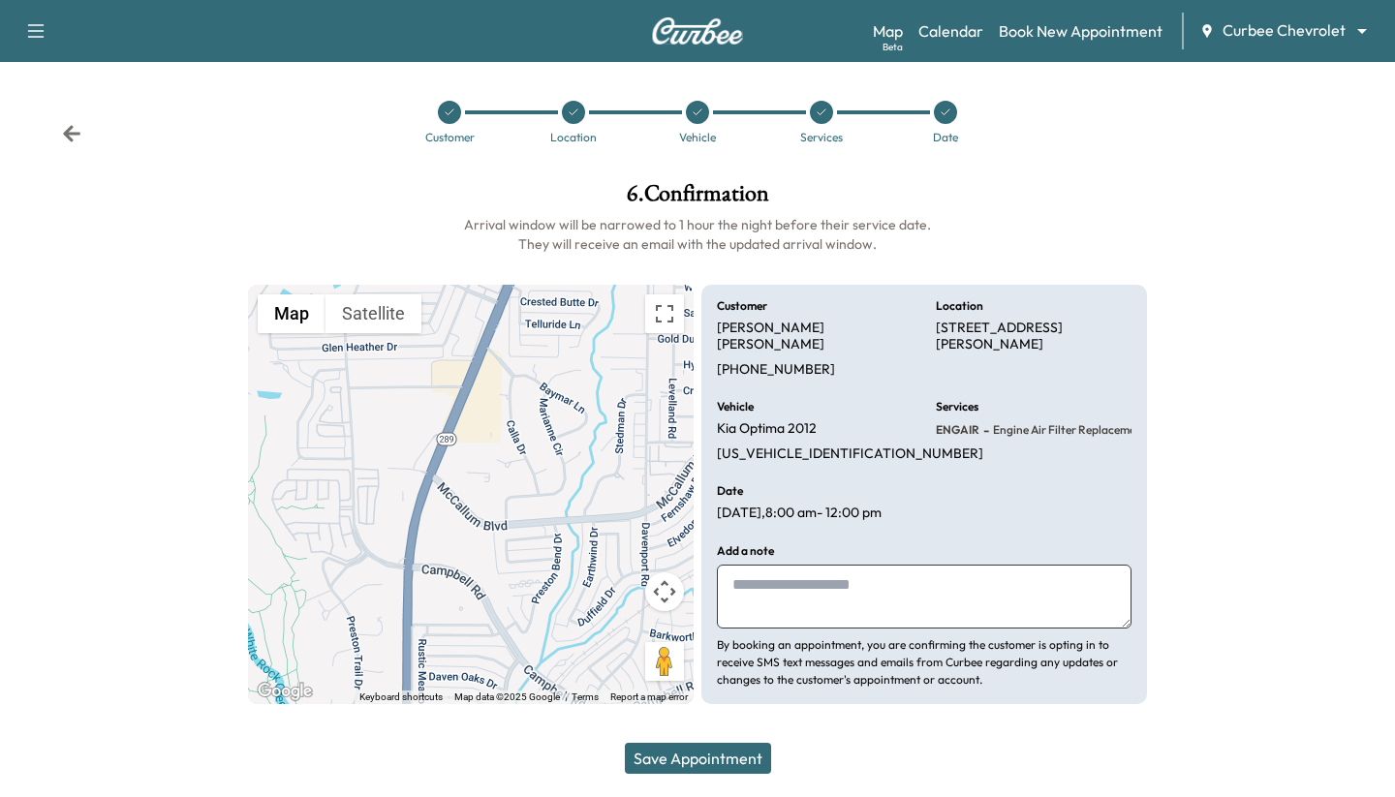
click at [685, 754] on button "Save Appointment" at bounding box center [698, 758] width 146 height 31
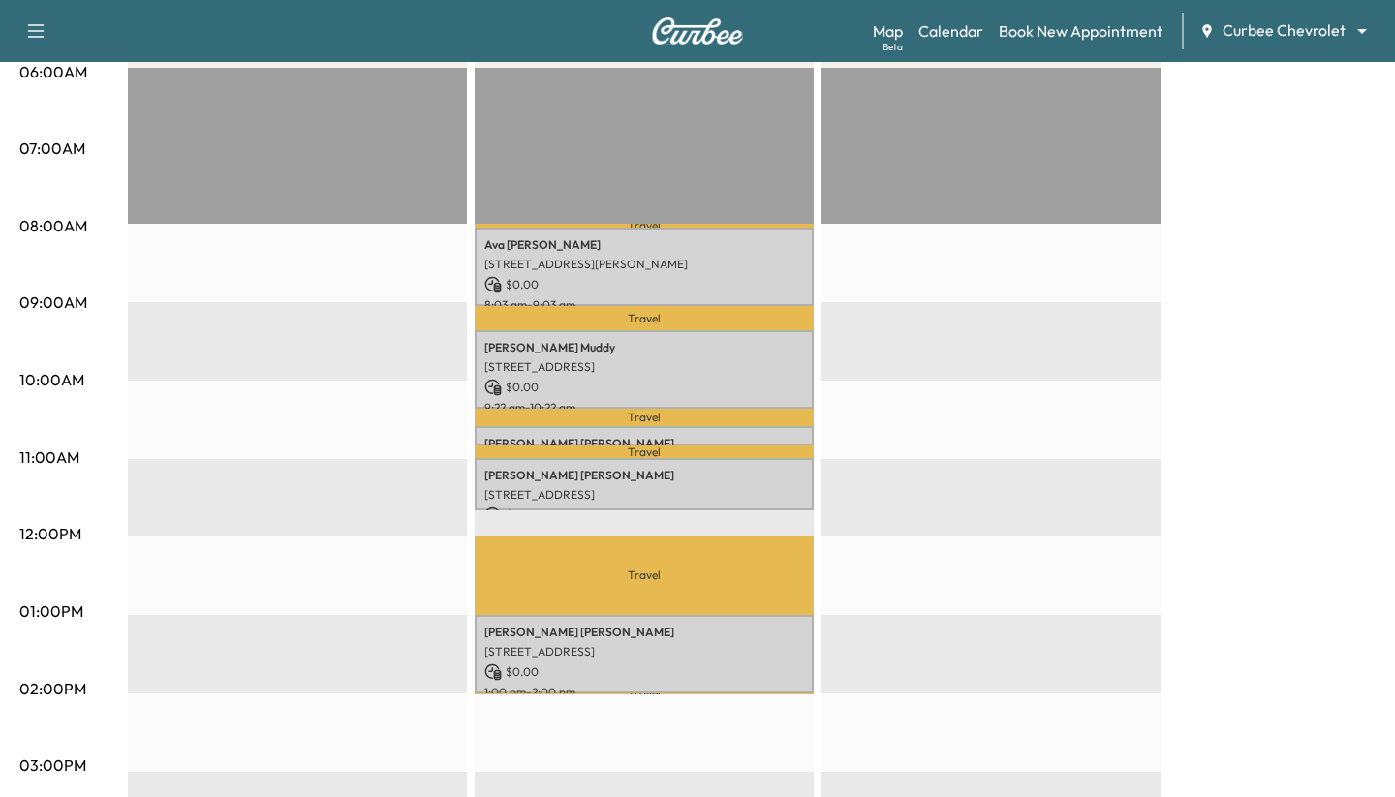
scroll to position [378, 0]
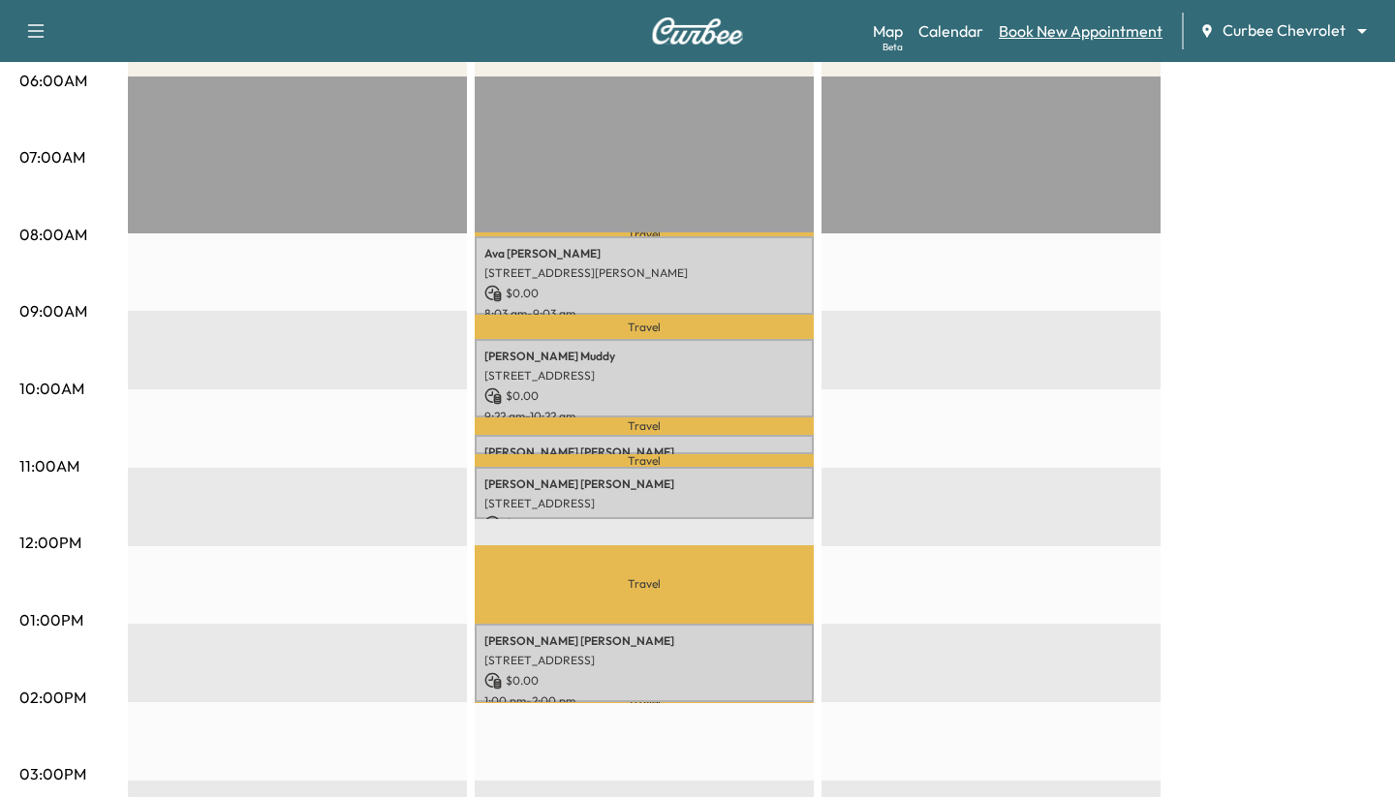
click at [1069, 23] on link "Book New Appointment" at bounding box center [1081, 30] width 164 height 23
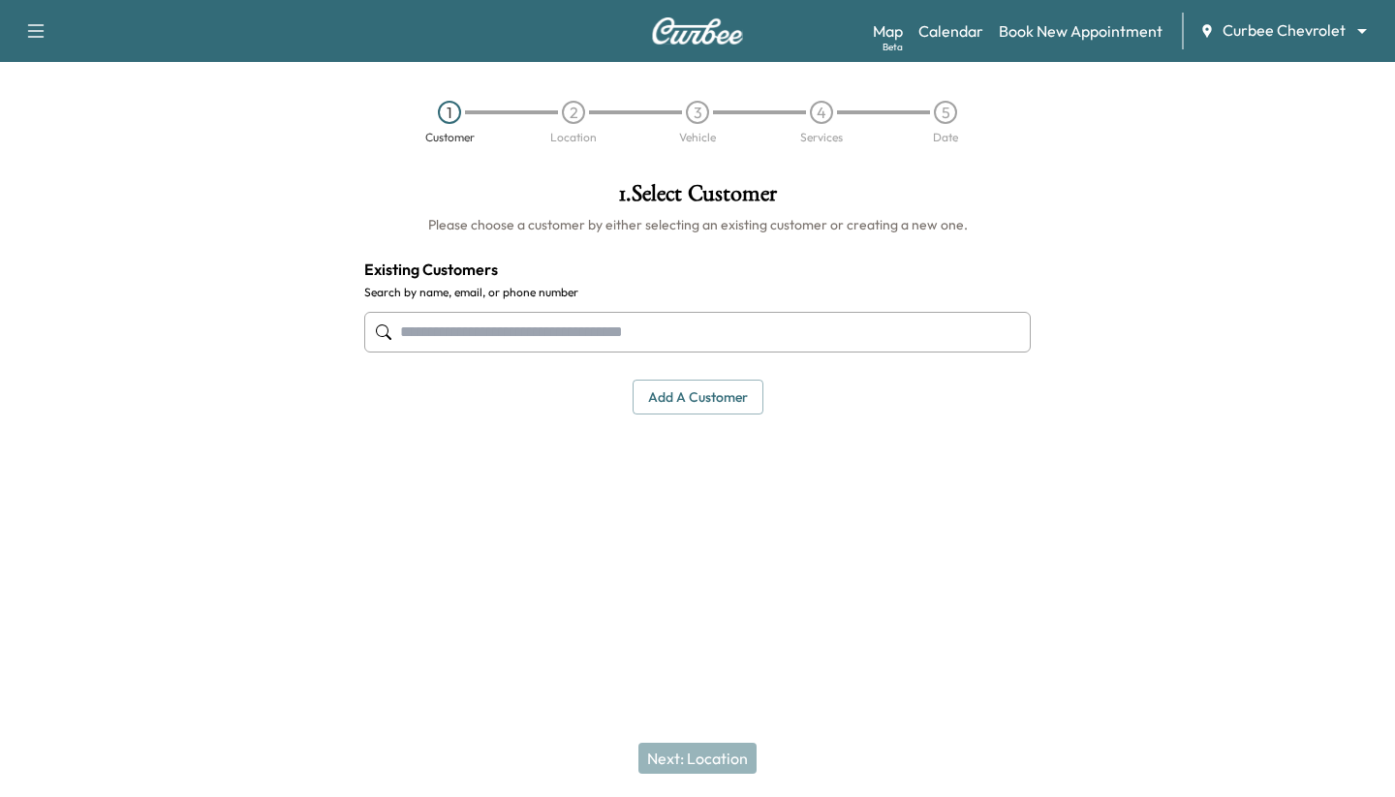
click at [696, 331] on input "text" at bounding box center [697, 332] width 667 height 41
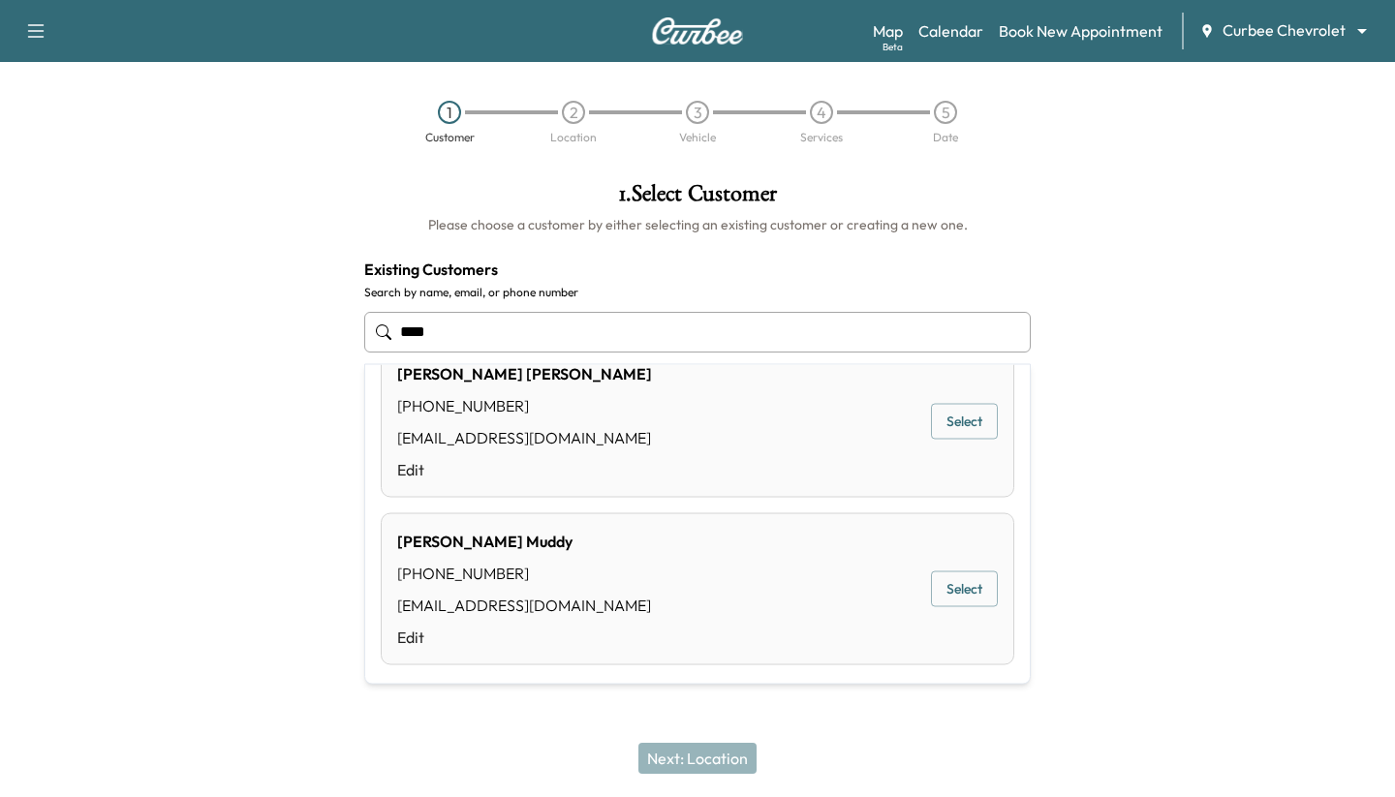
scroll to position [550, 0]
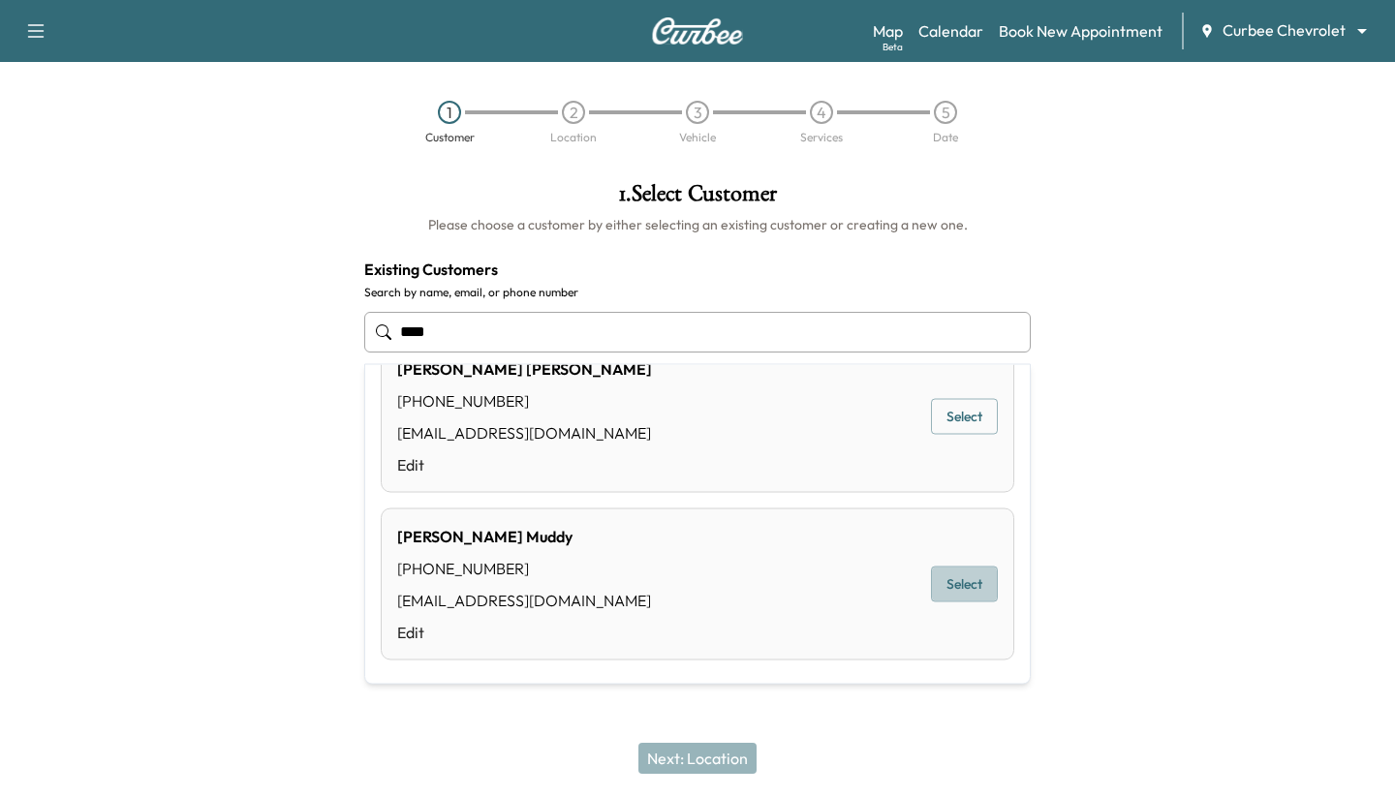
click at [950, 579] on button "Select" at bounding box center [964, 585] width 67 height 36
type input "**********"
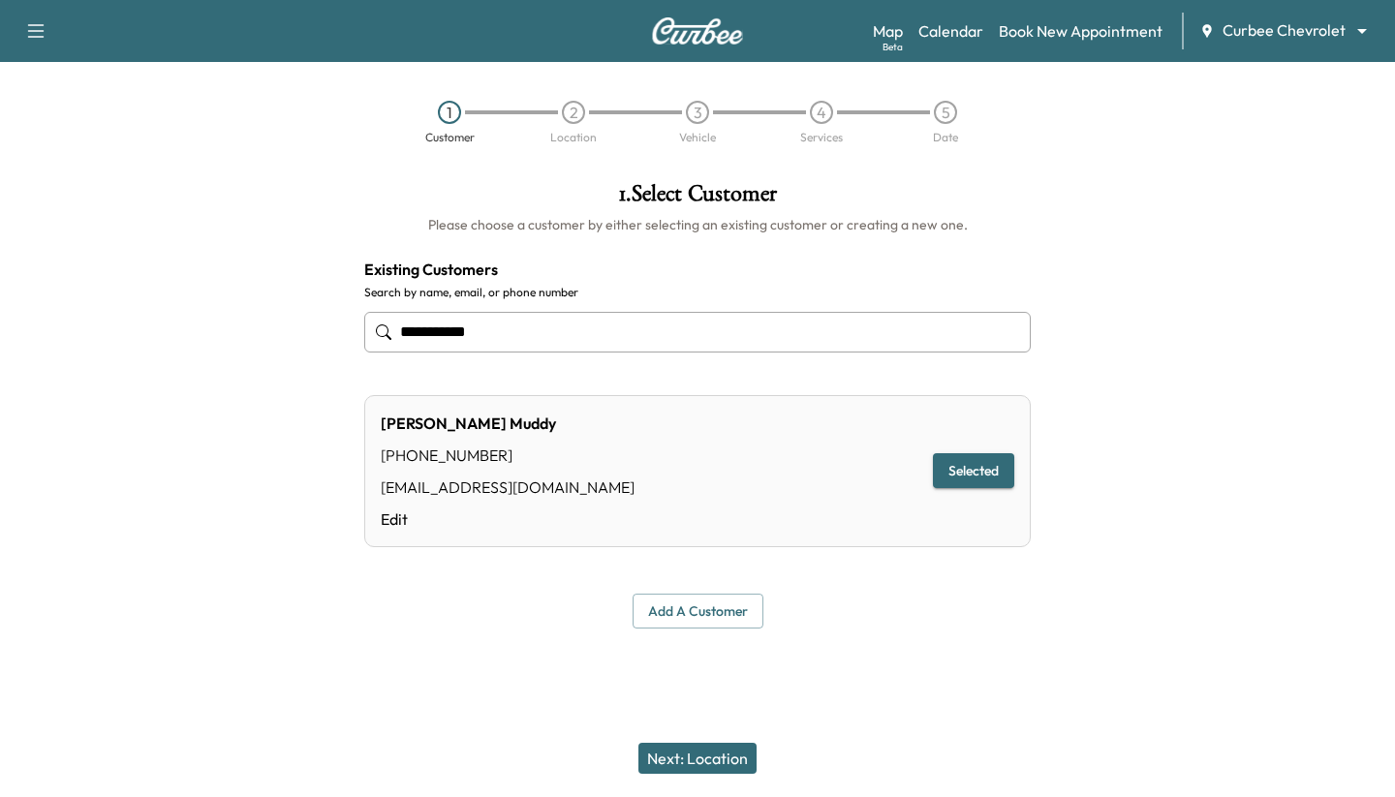
click at [726, 763] on button "Next: Location" at bounding box center [698, 758] width 118 height 31
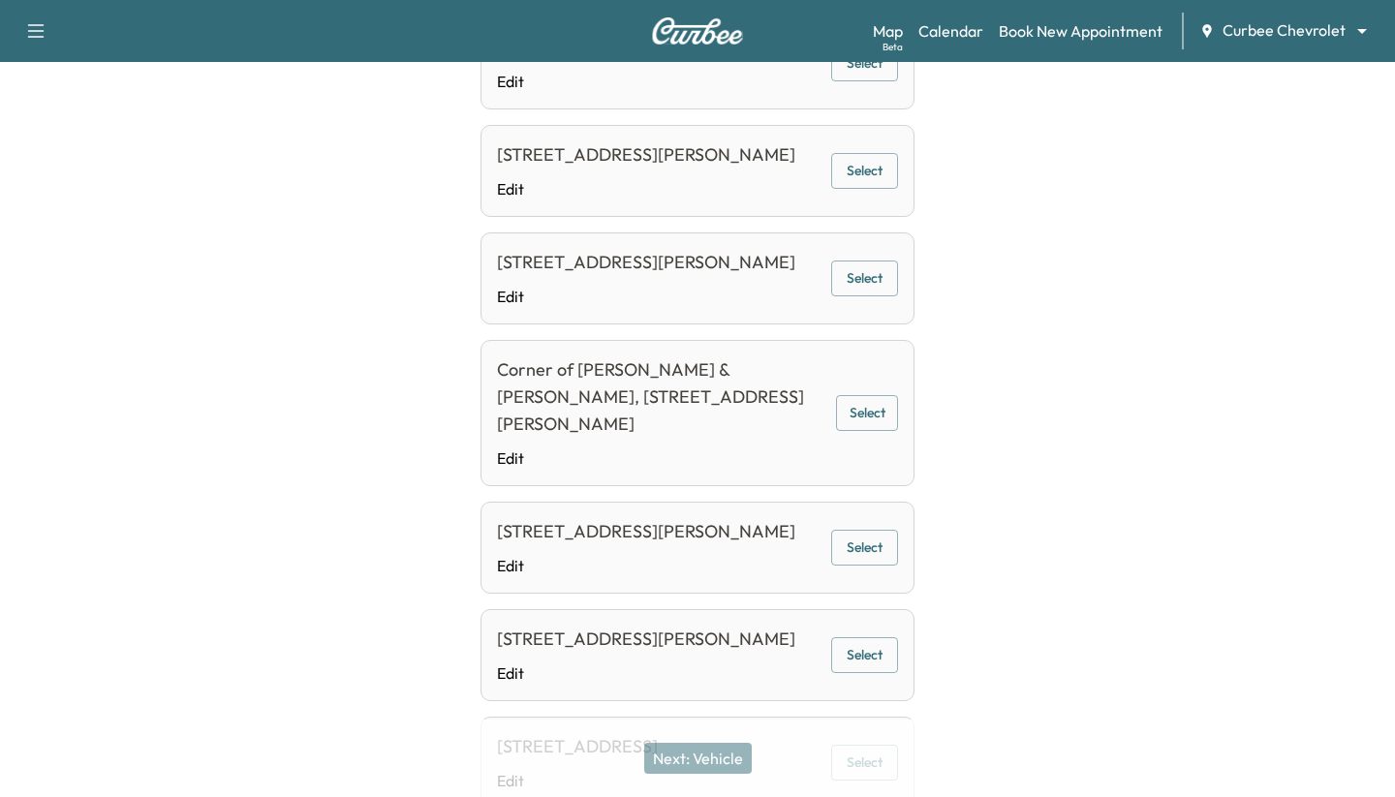
scroll to position [601, 0]
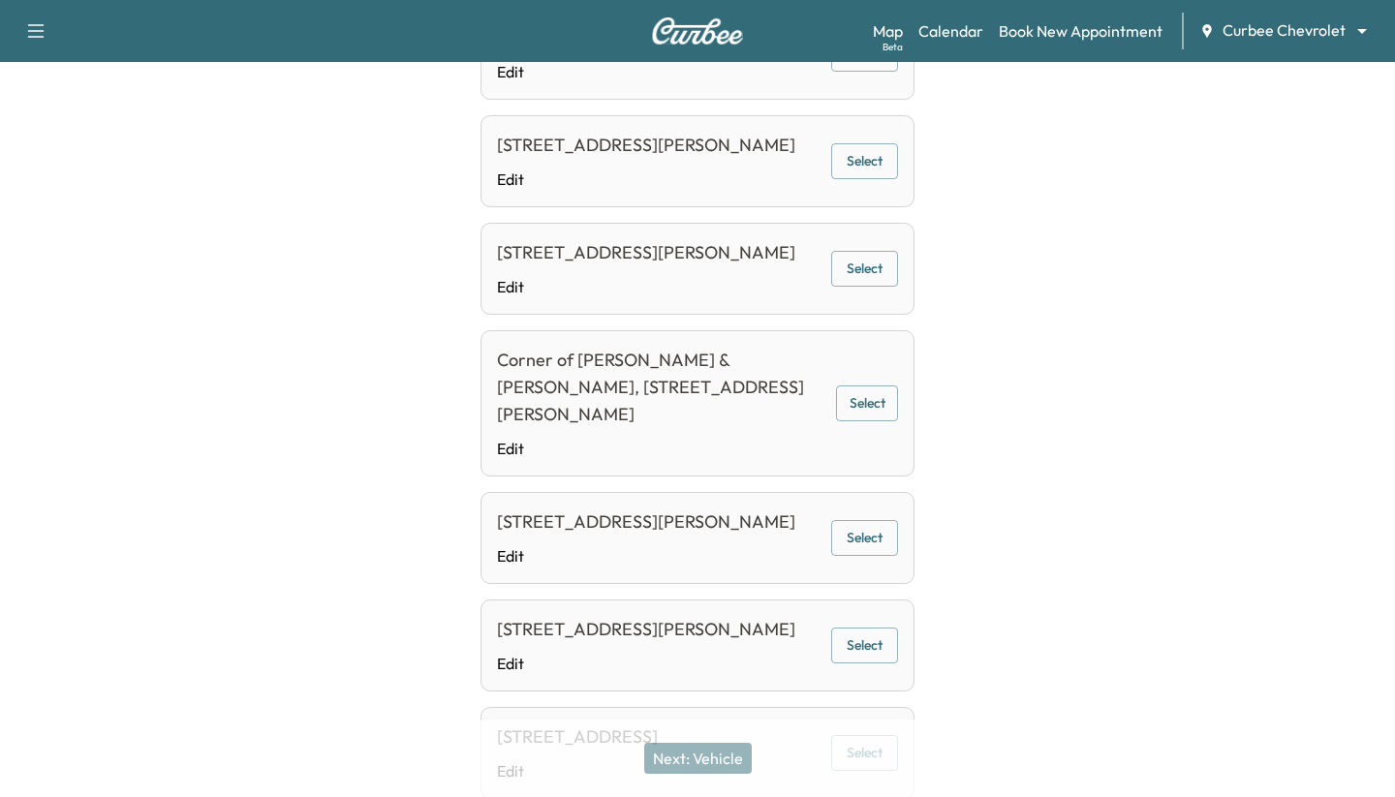
click at [867, 421] on button "Select" at bounding box center [867, 404] width 62 height 36
click at [673, 754] on button "Next: Vehicle" at bounding box center [698, 758] width 108 height 31
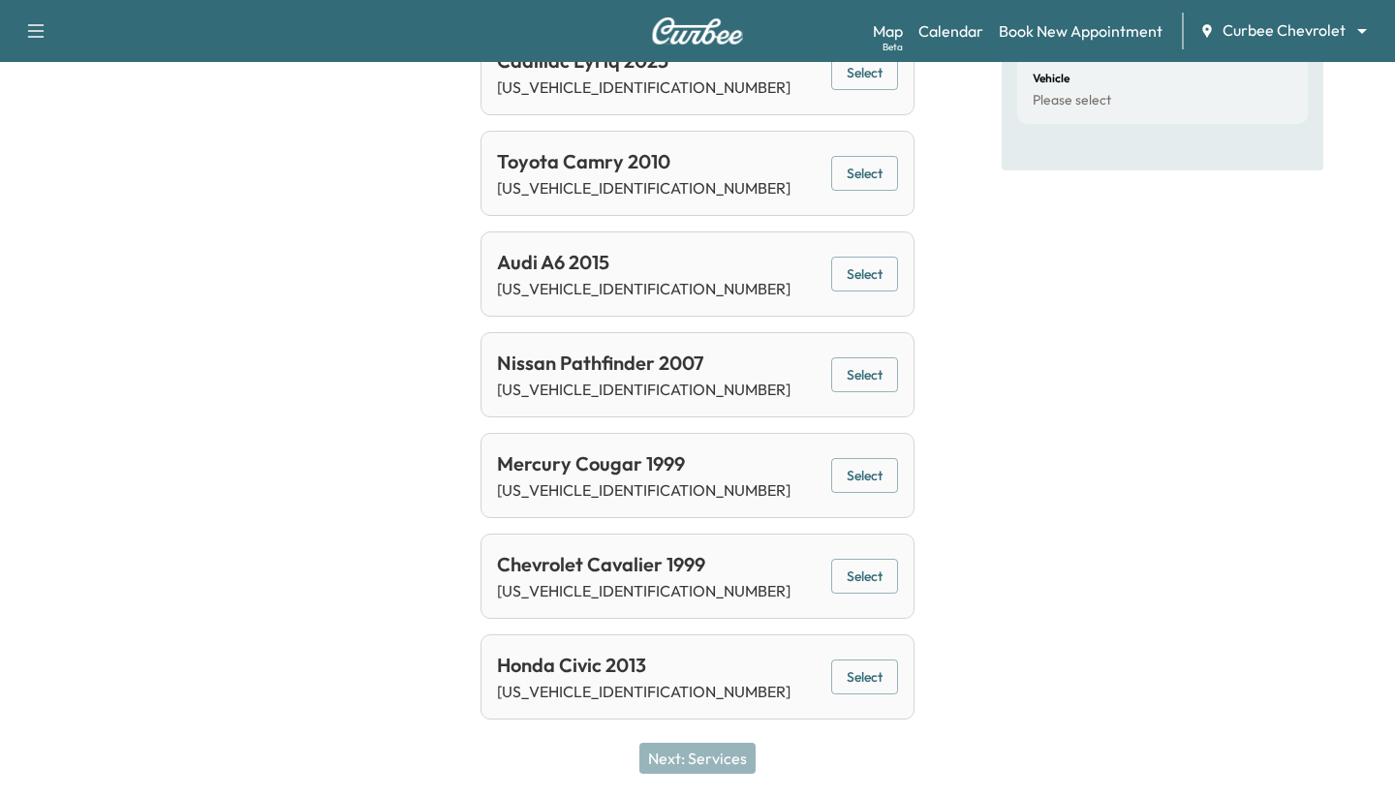
click at [866, 571] on button "Select" at bounding box center [864, 577] width 67 height 36
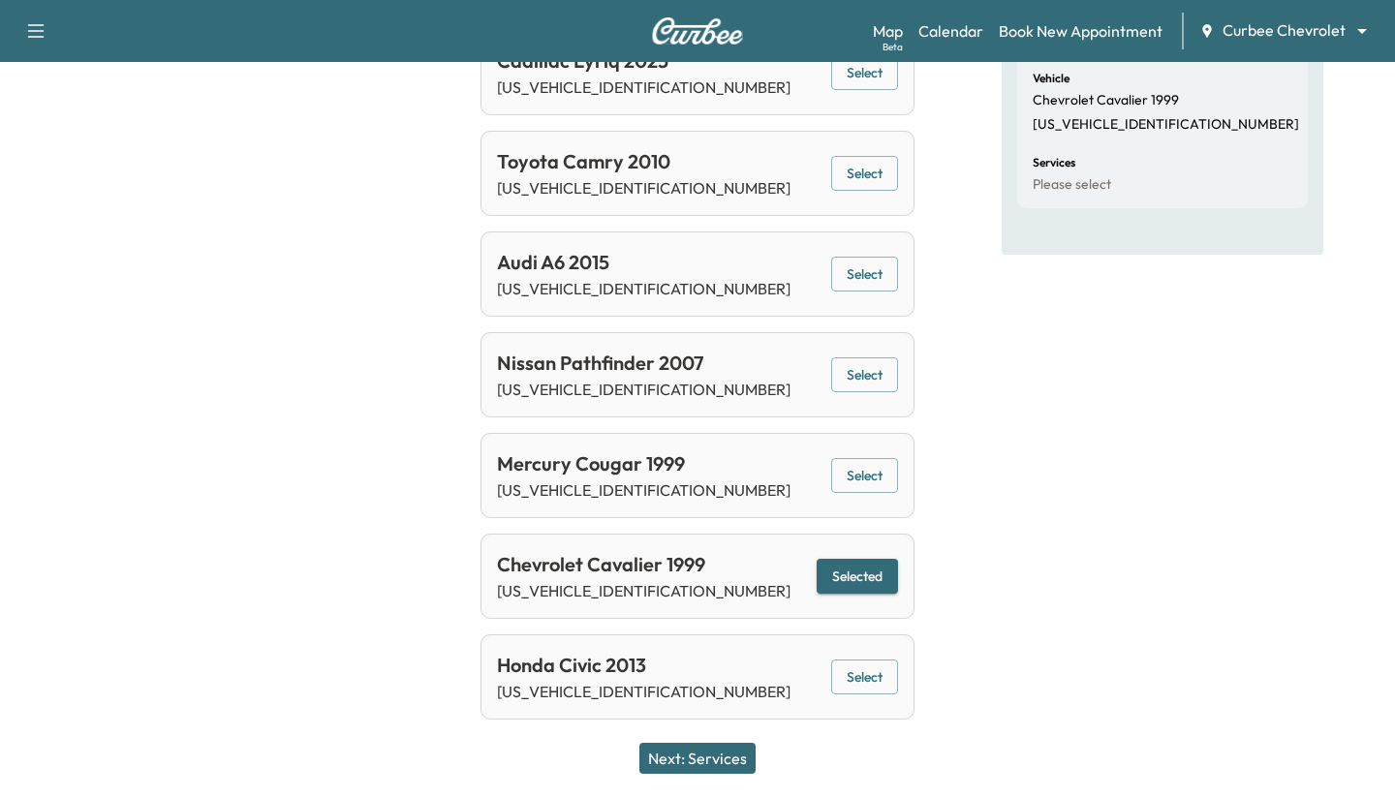
click at [700, 764] on button "Next: Services" at bounding box center [697, 758] width 116 height 31
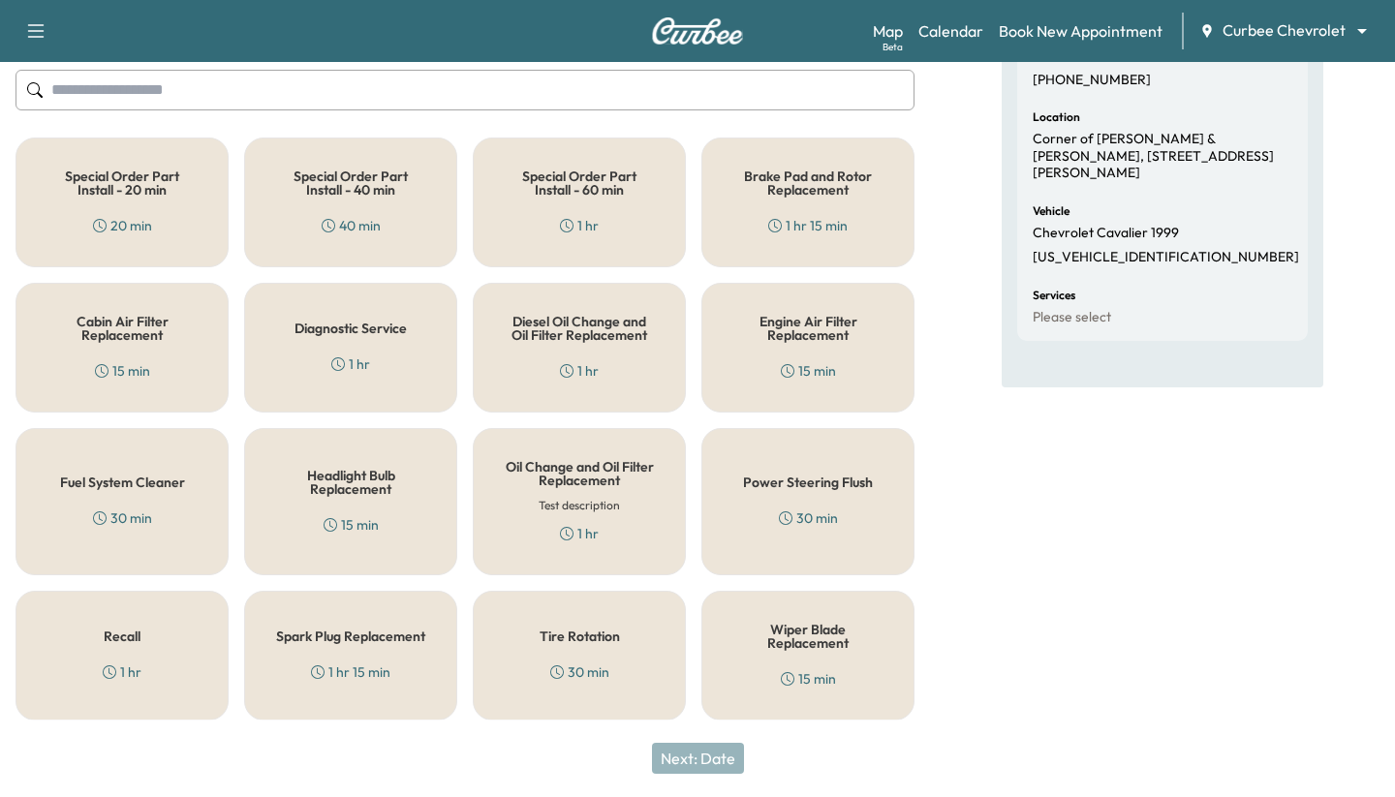
click at [769, 650] on div "Wiper Blade Replacement 15 min" at bounding box center [807, 656] width 213 height 130
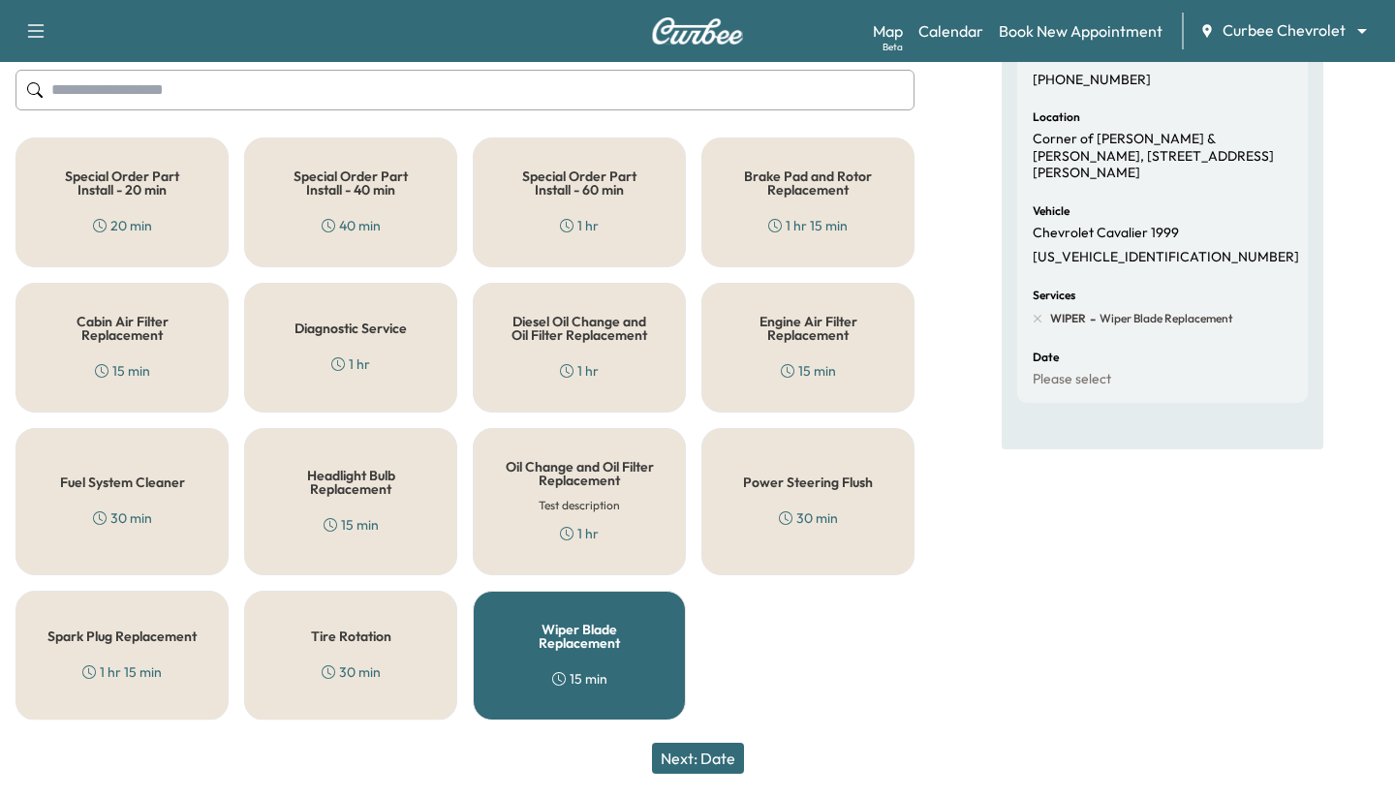
click at [686, 762] on button "Next: Date" at bounding box center [698, 758] width 92 height 31
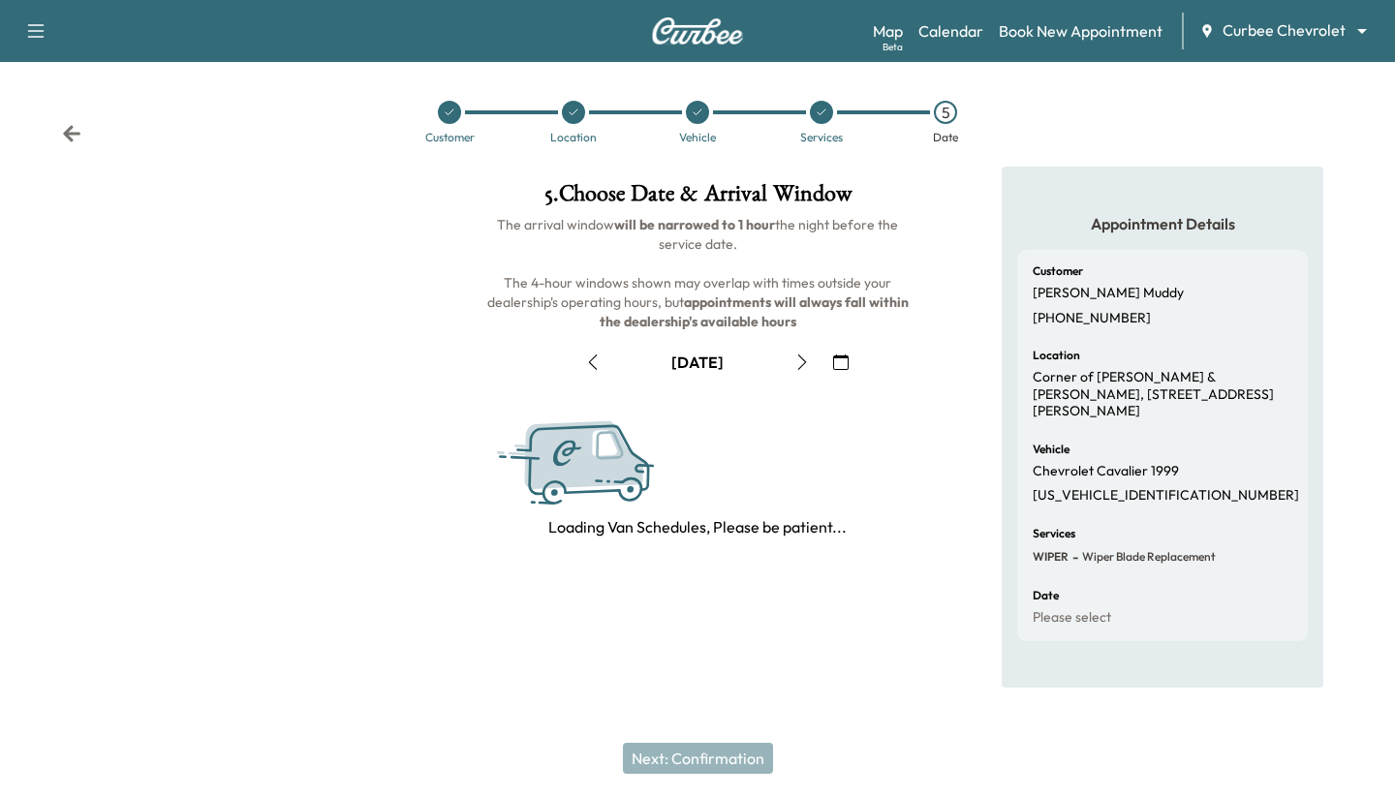
scroll to position [0, 0]
click at [801, 355] on icon "button" at bounding box center [802, 363] width 16 height 16
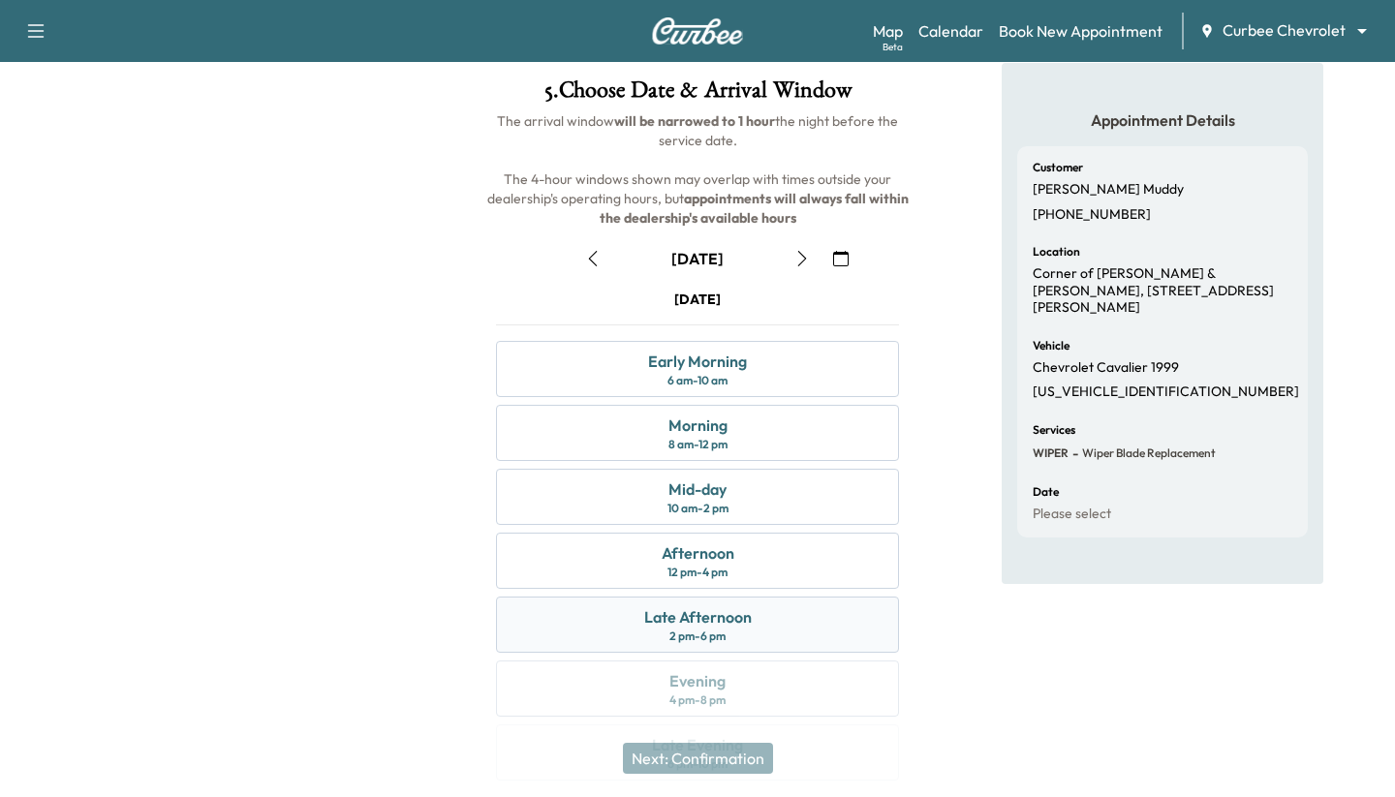
scroll to position [136, 0]
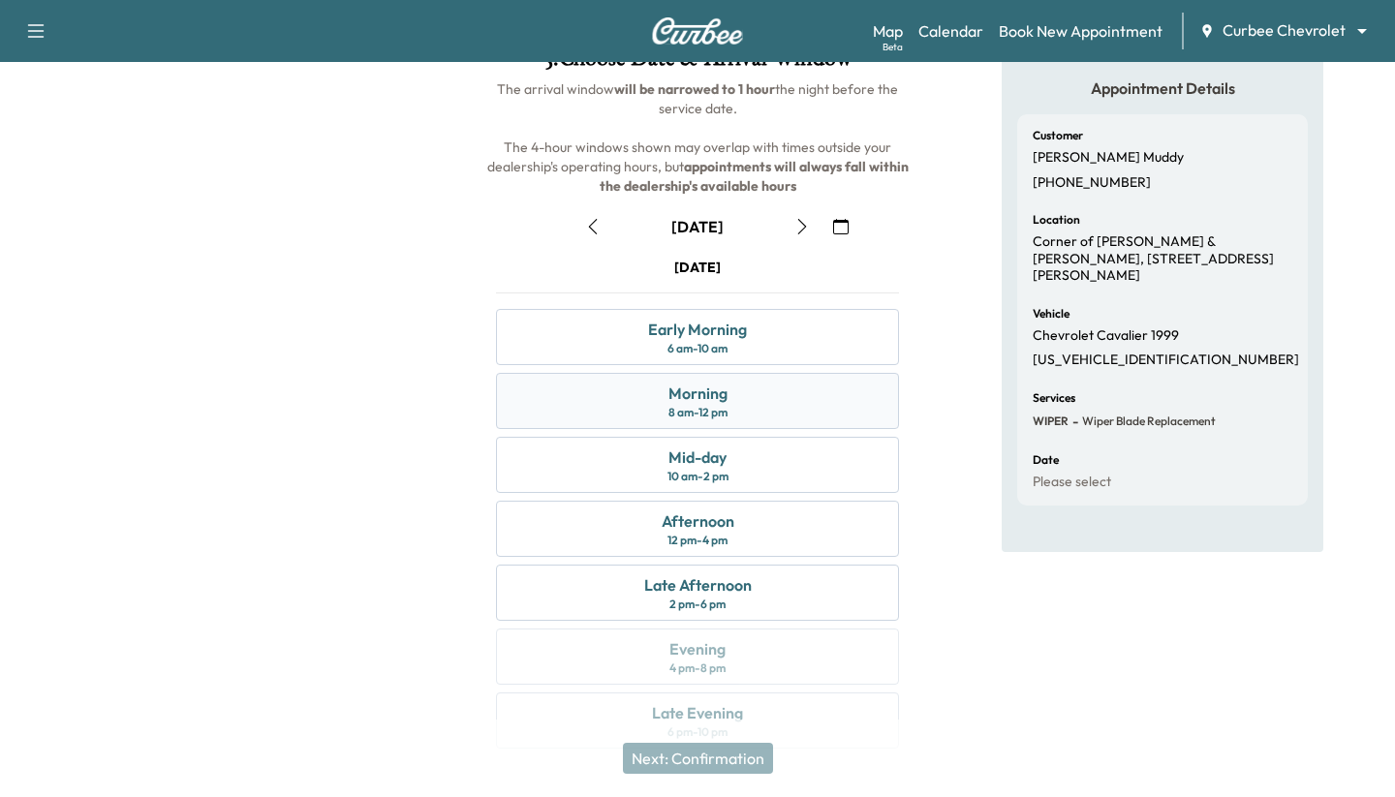
click at [622, 412] on div "Morning 8 am - 12 pm" at bounding box center [697, 401] width 403 height 56
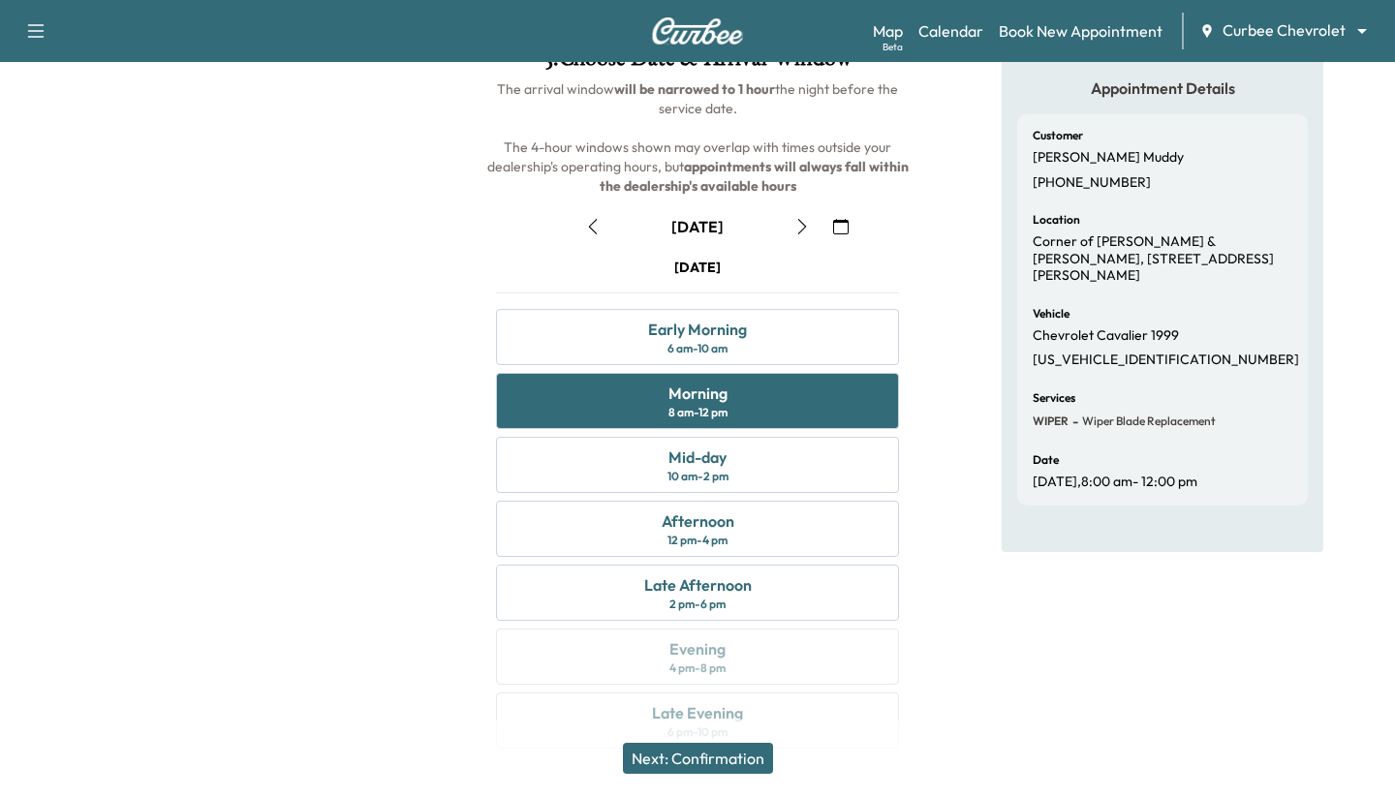
click at [694, 756] on button "Next: Confirmation" at bounding box center [698, 758] width 150 height 31
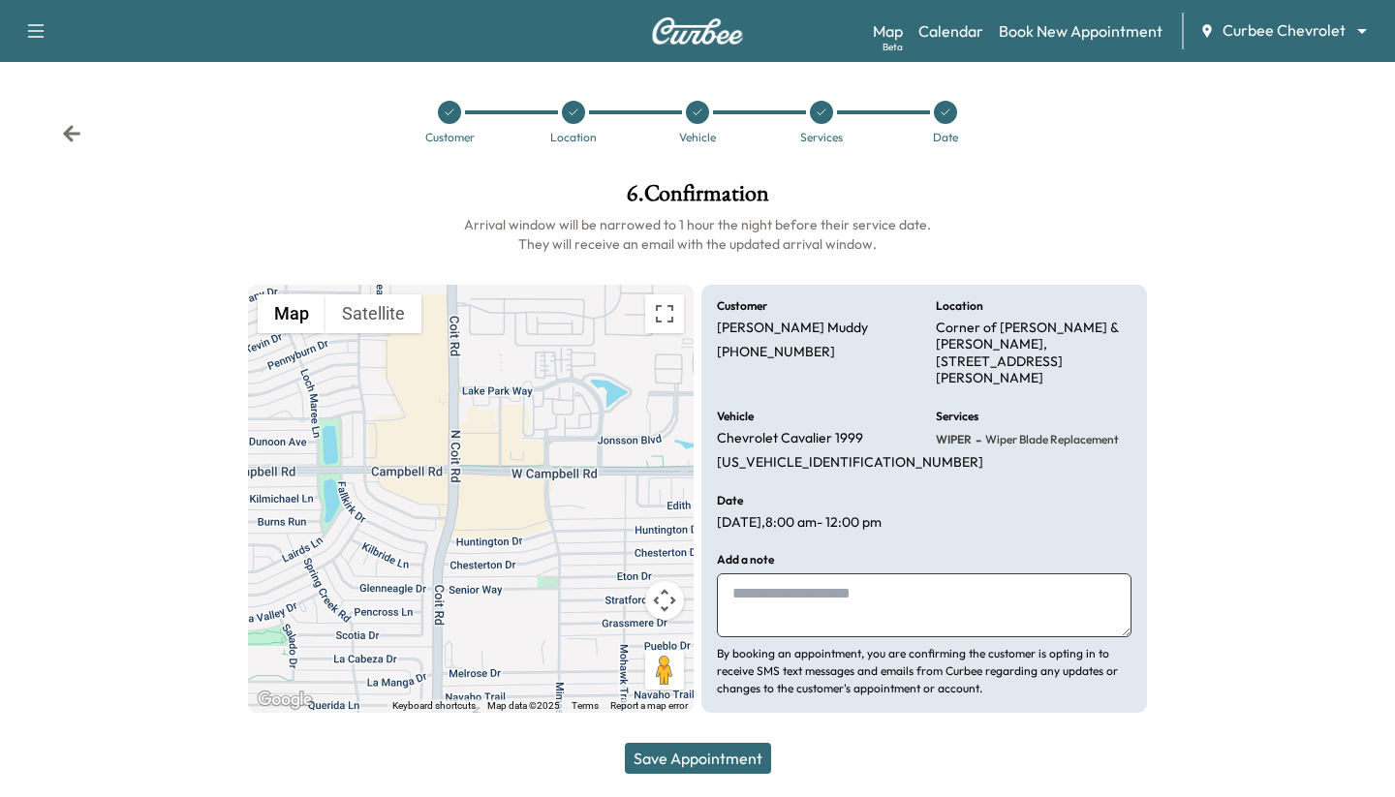
click at [678, 740] on div "Save Appointment" at bounding box center [697, 759] width 1395 height 78
click at [678, 754] on button "Save Appointment" at bounding box center [698, 758] width 146 height 31
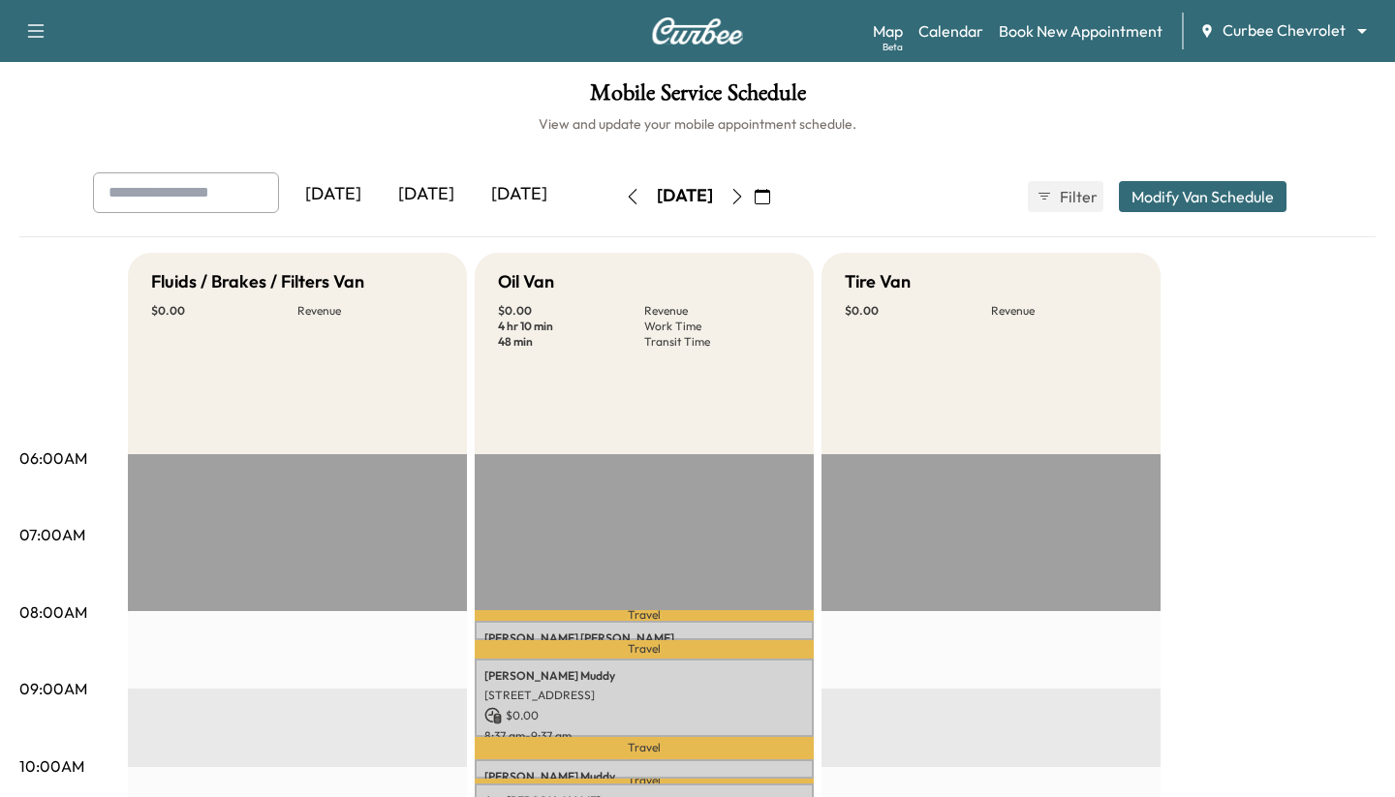
click at [1054, 18] on div "Map Beta Calendar Book New Appointment Curbee Chevrolet ******** ​" at bounding box center [1126, 31] width 507 height 37
click at [1053, 32] on link "Book New Appointment" at bounding box center [1081, 30] width 164 height 23
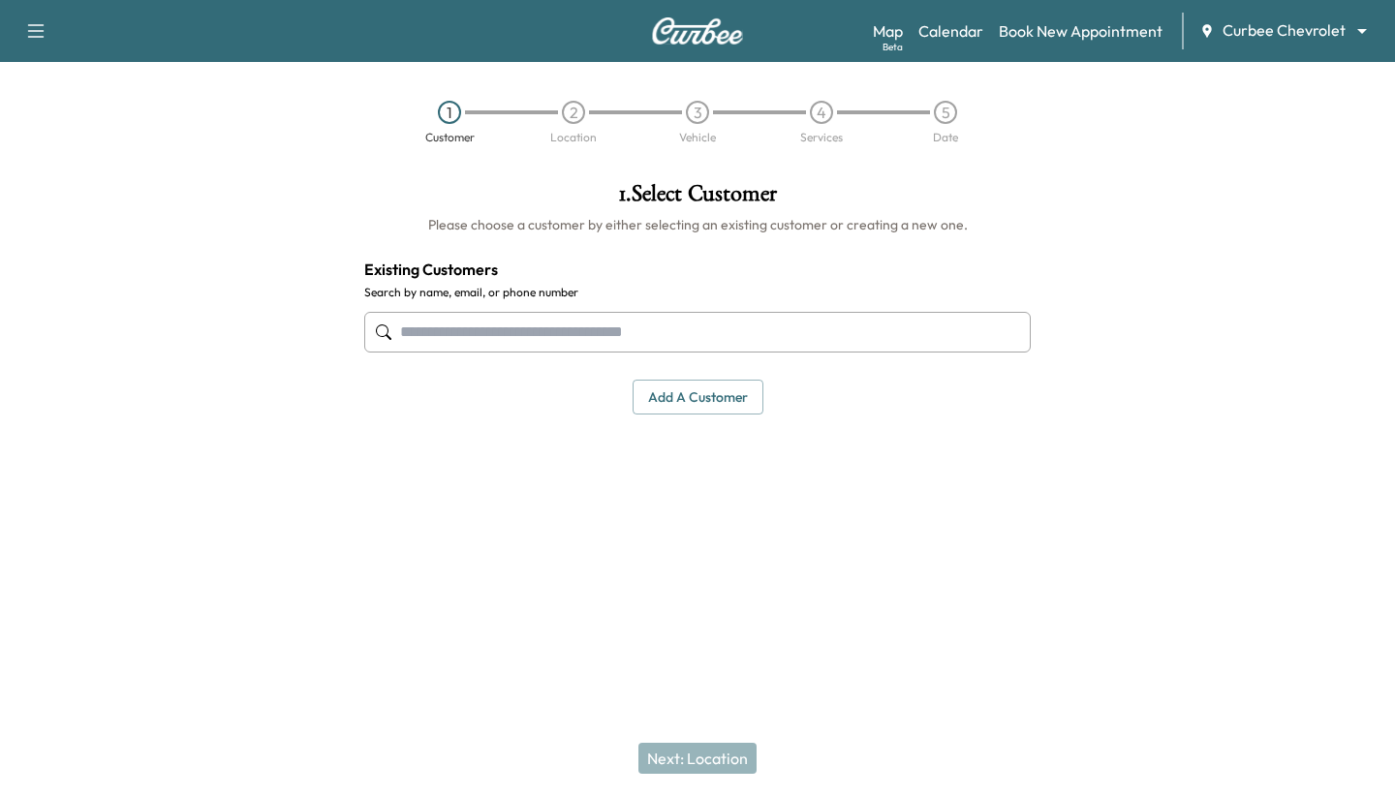
click at [670, 330] on input "text" at bounding box center [697, 332] width 667 height 41
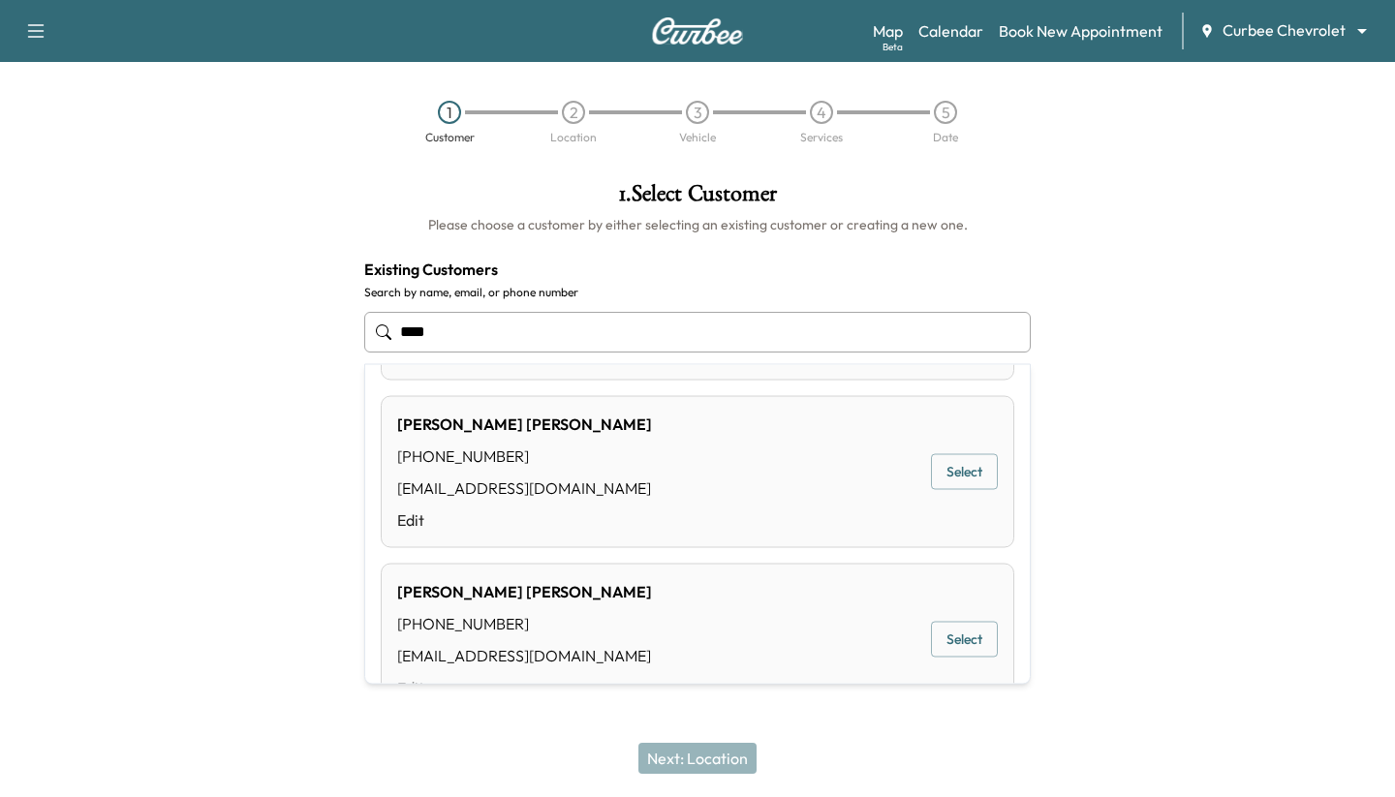
scroll to position [169, 0]
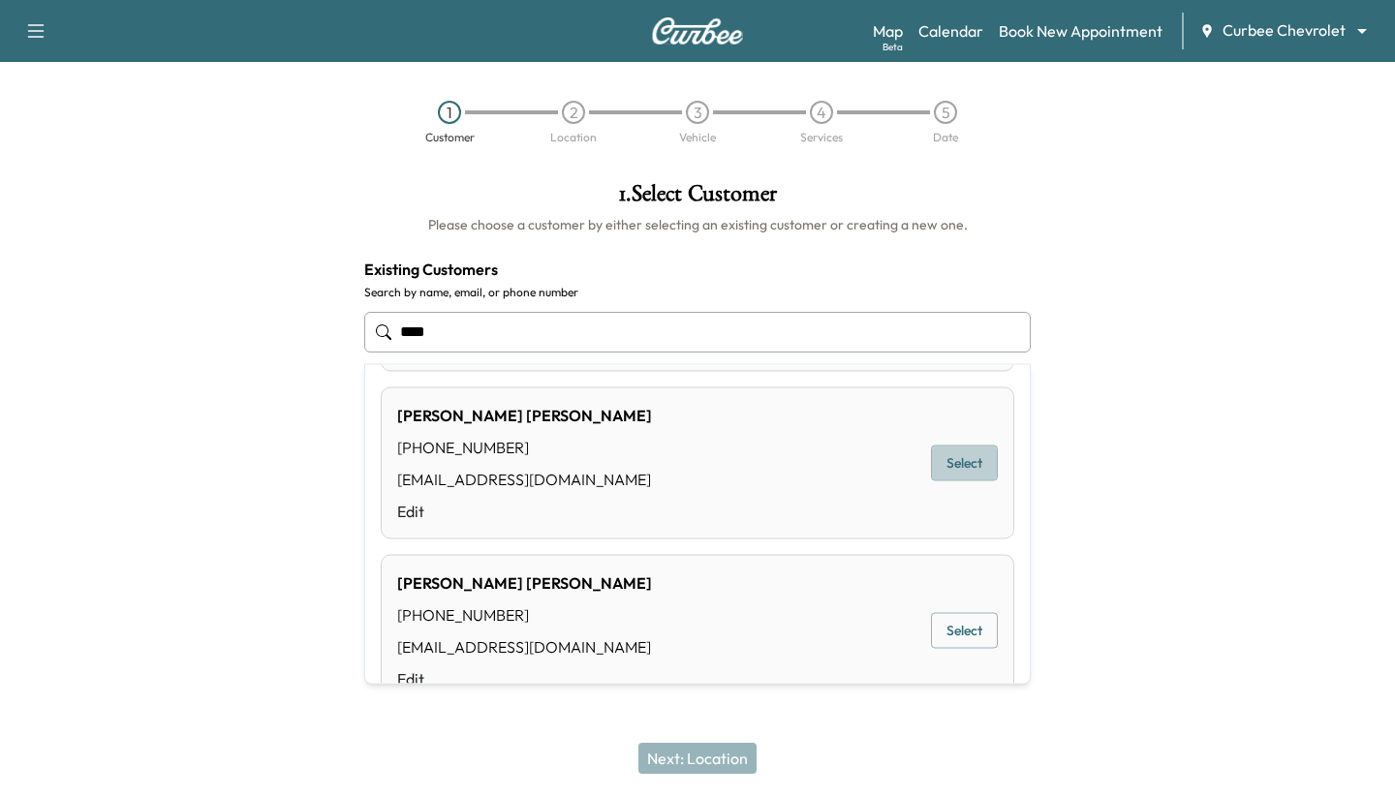
click at [941, 459] on button "Select" at bounding box center [964, 464] width 67 height 36
type input "**********"
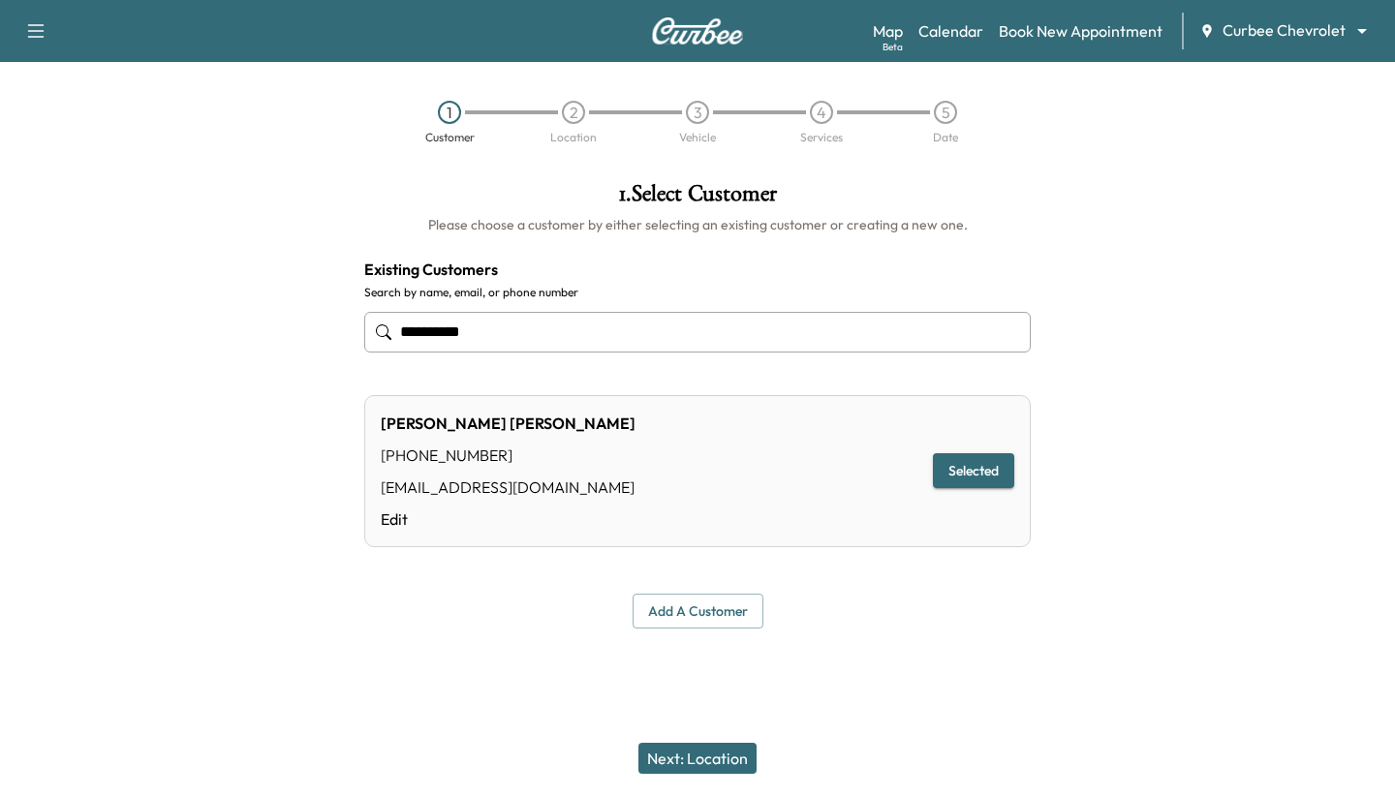
click at [713, 760] on button "Next: Location" at bounding box center [698, 758] width 118 height 31
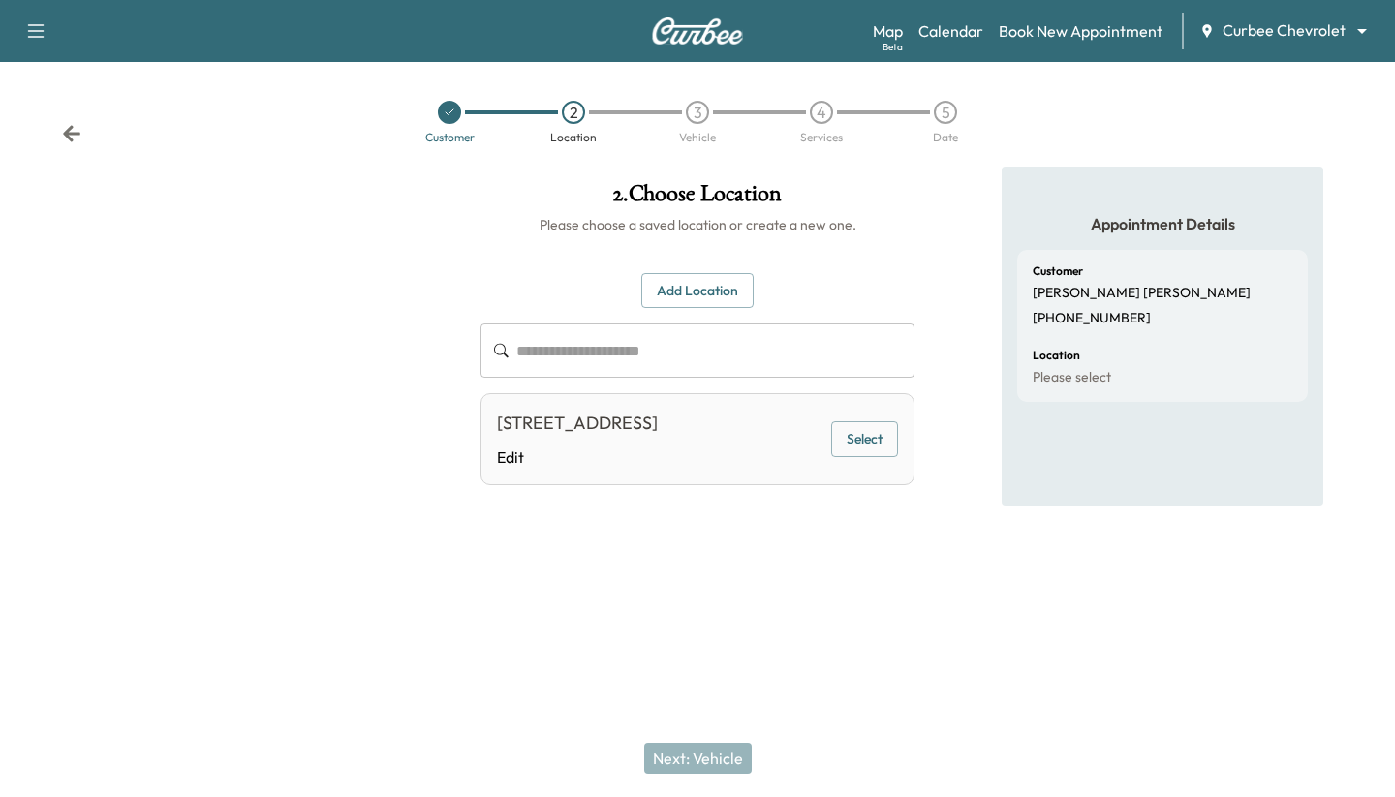
click at [857, 459] on div "7706 Querida Ln, Dallas, TX 75248, USA Edit Select" at bounding box center [698, 439] width 434 height 92
click at [863, 434] on button "Select" at bounding box center [864, 439] width 67 height 36
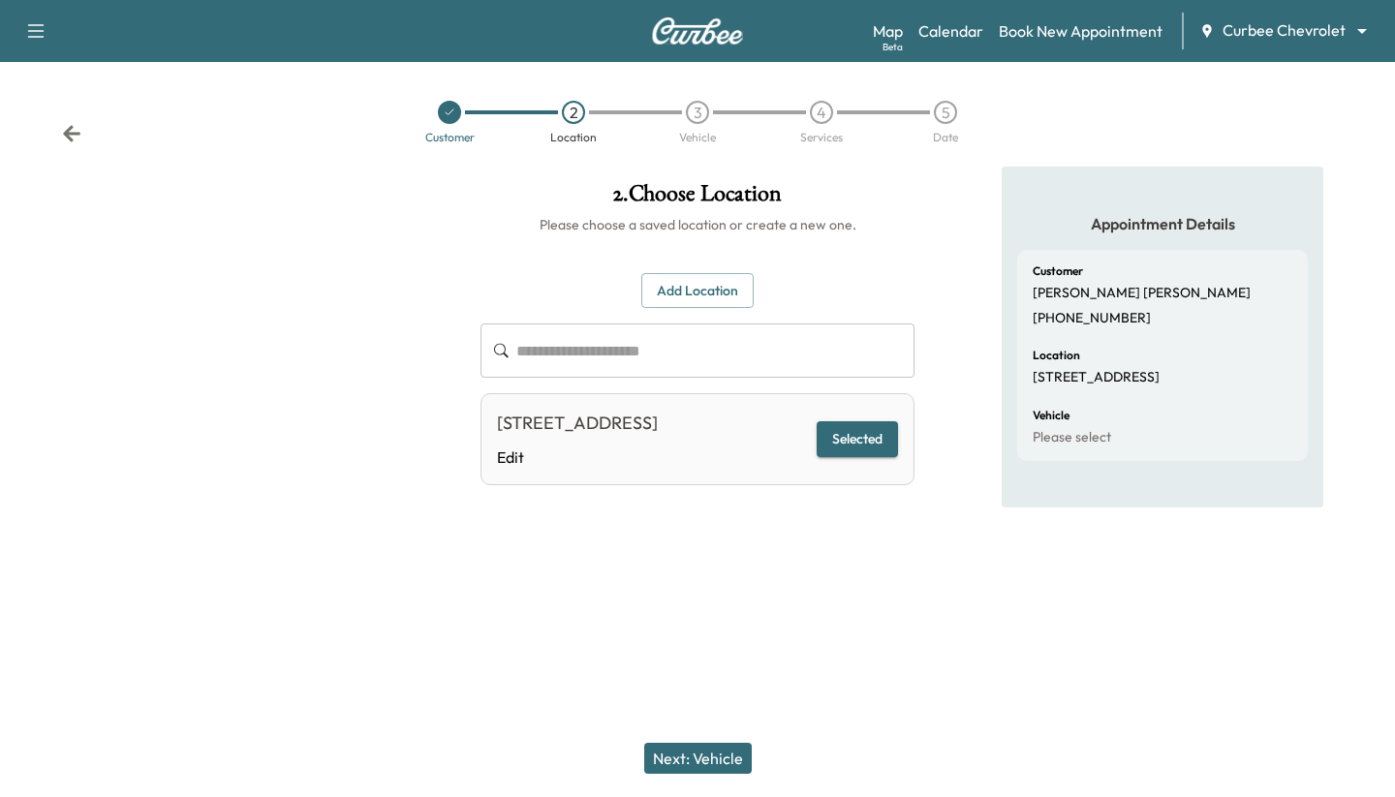
click at [709, 755] on button "Next: Vehicle" at bounding box center [698, 758] width 108 height 31
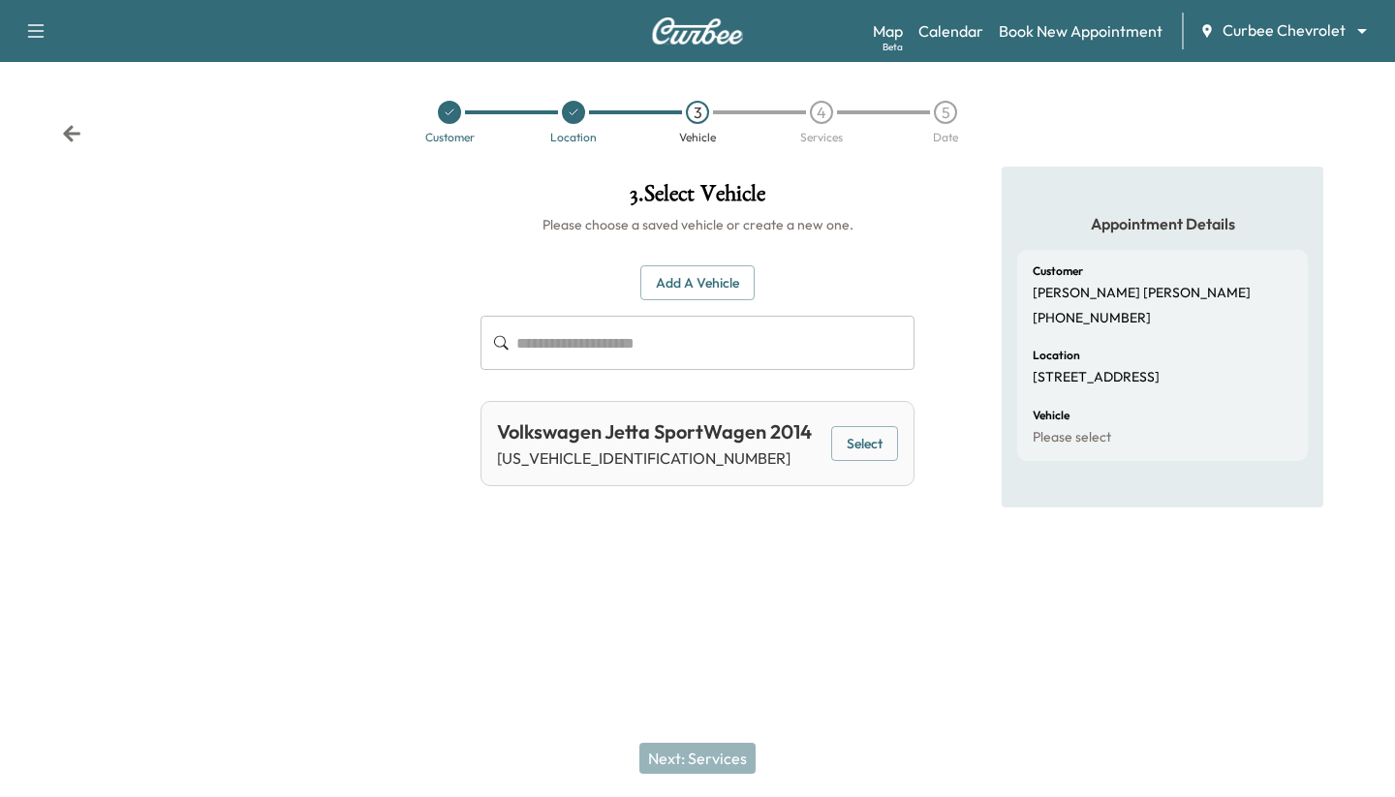
click at [866, 439] on button "Select" at bounding box center [864, 444] width 67 height 36
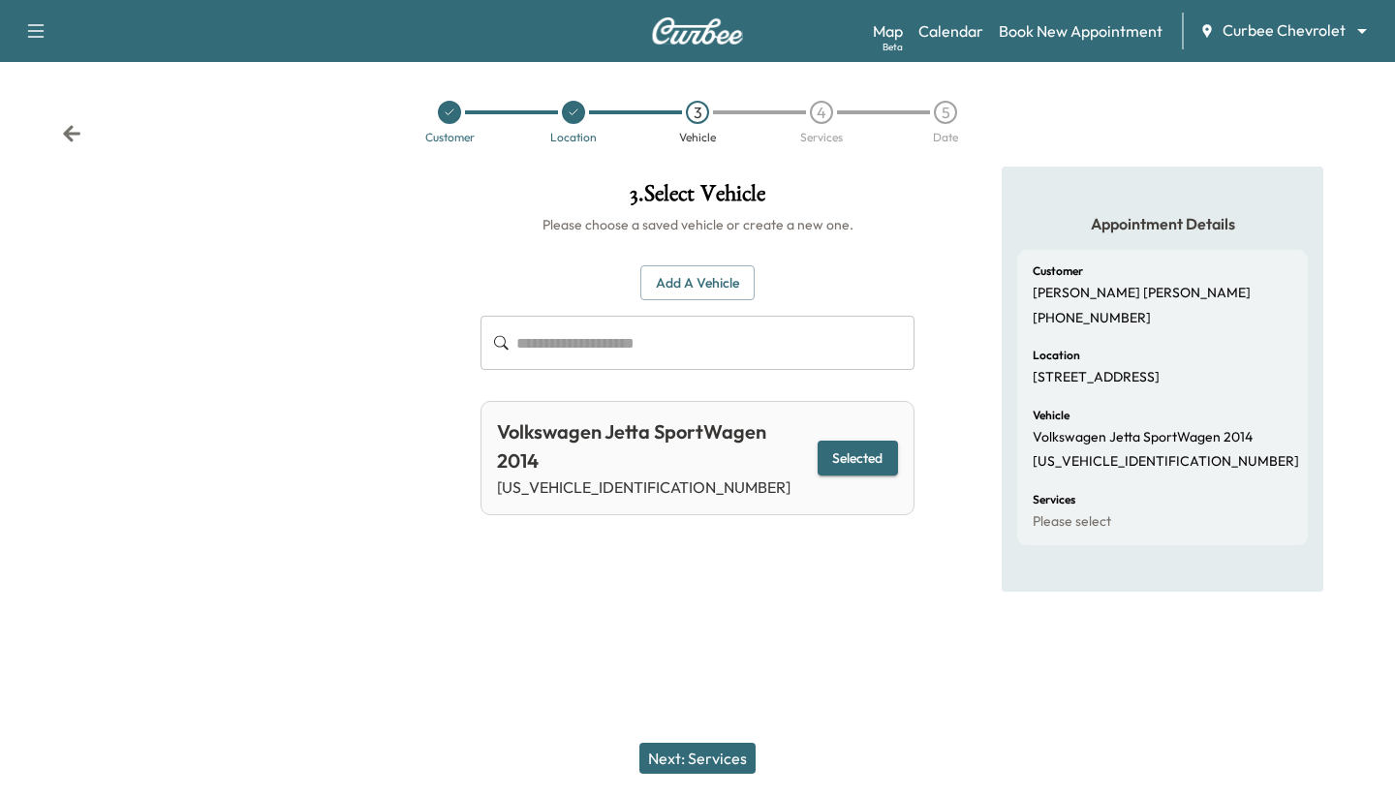
click at [716, 748] on button "Next: Services" at bounding box center [697, 758] width 116 height 31
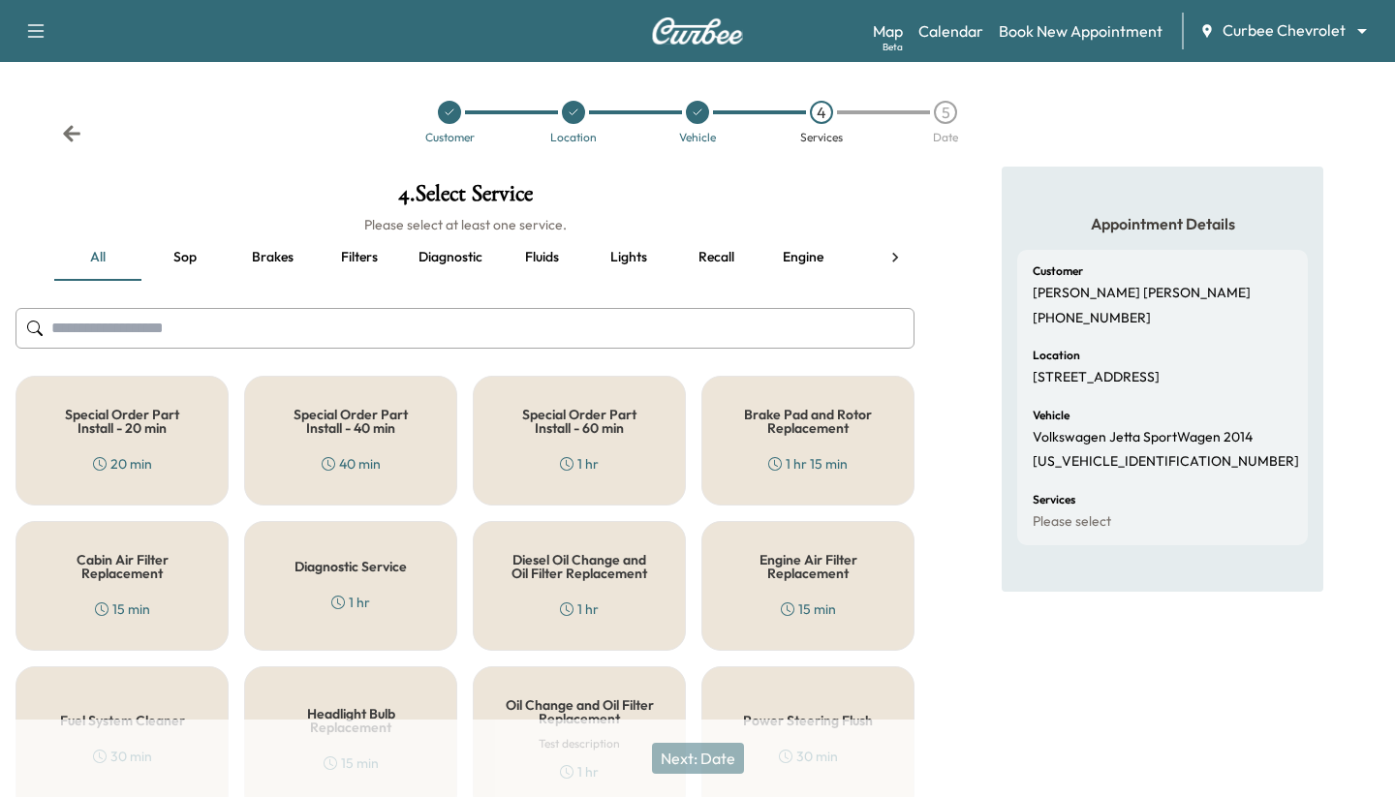
click at [805, 571] on h5 "Engine Air Filter Replacement" at bounding box center [807, 566] width 149 height 27
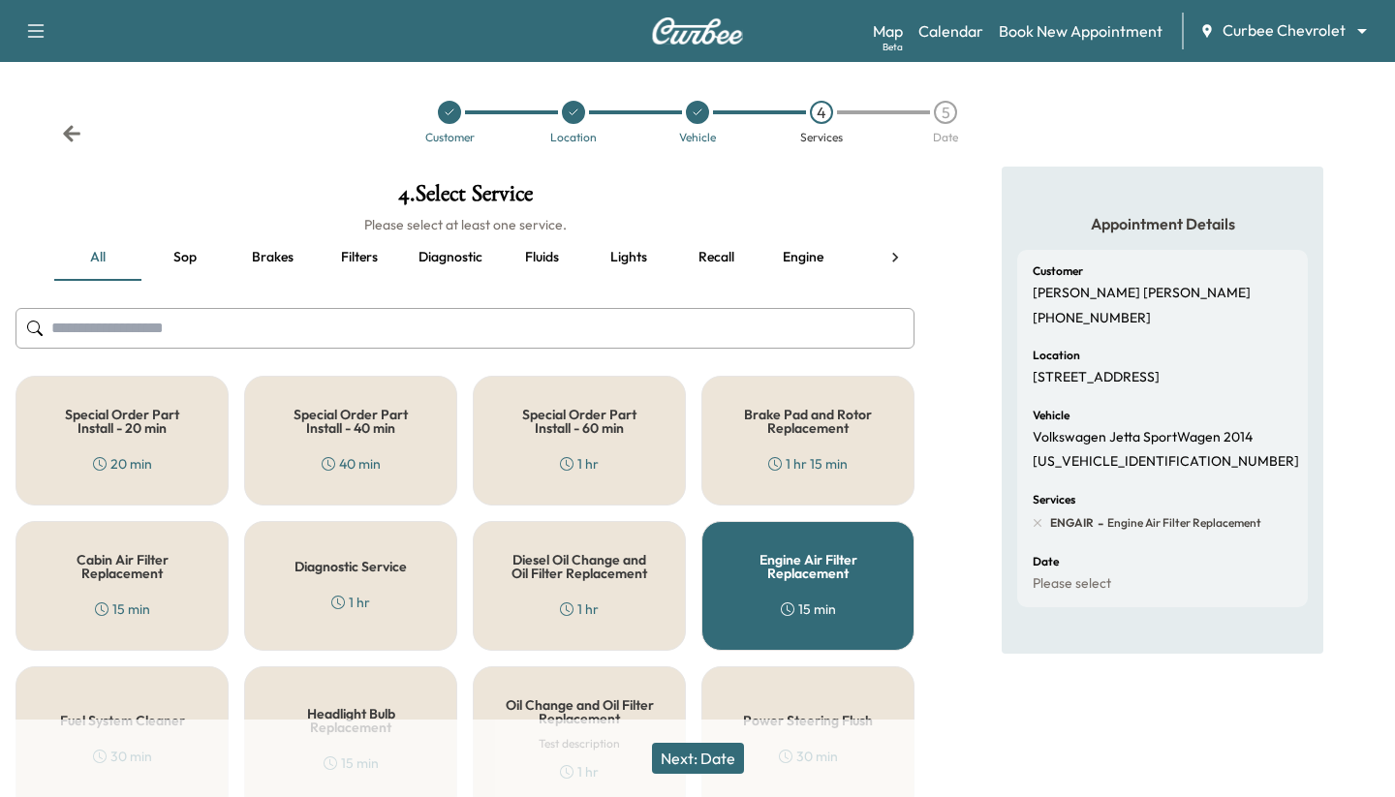
click at [688, 755] on button "Next: Date" at bounding box center [698, 758] width 92 height 31
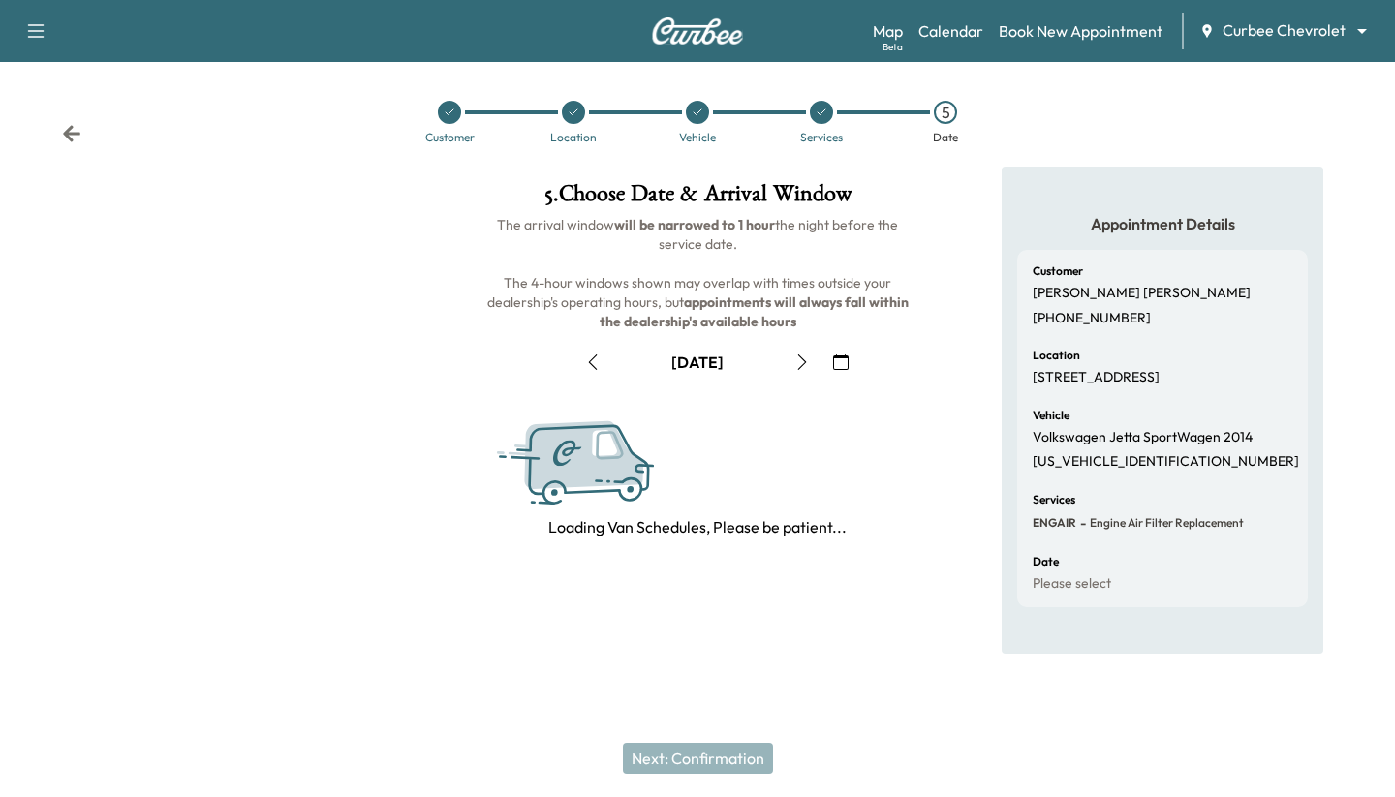
click at [800, 369] on icon "button" at bounding box center [802, 363] width 16 height 16
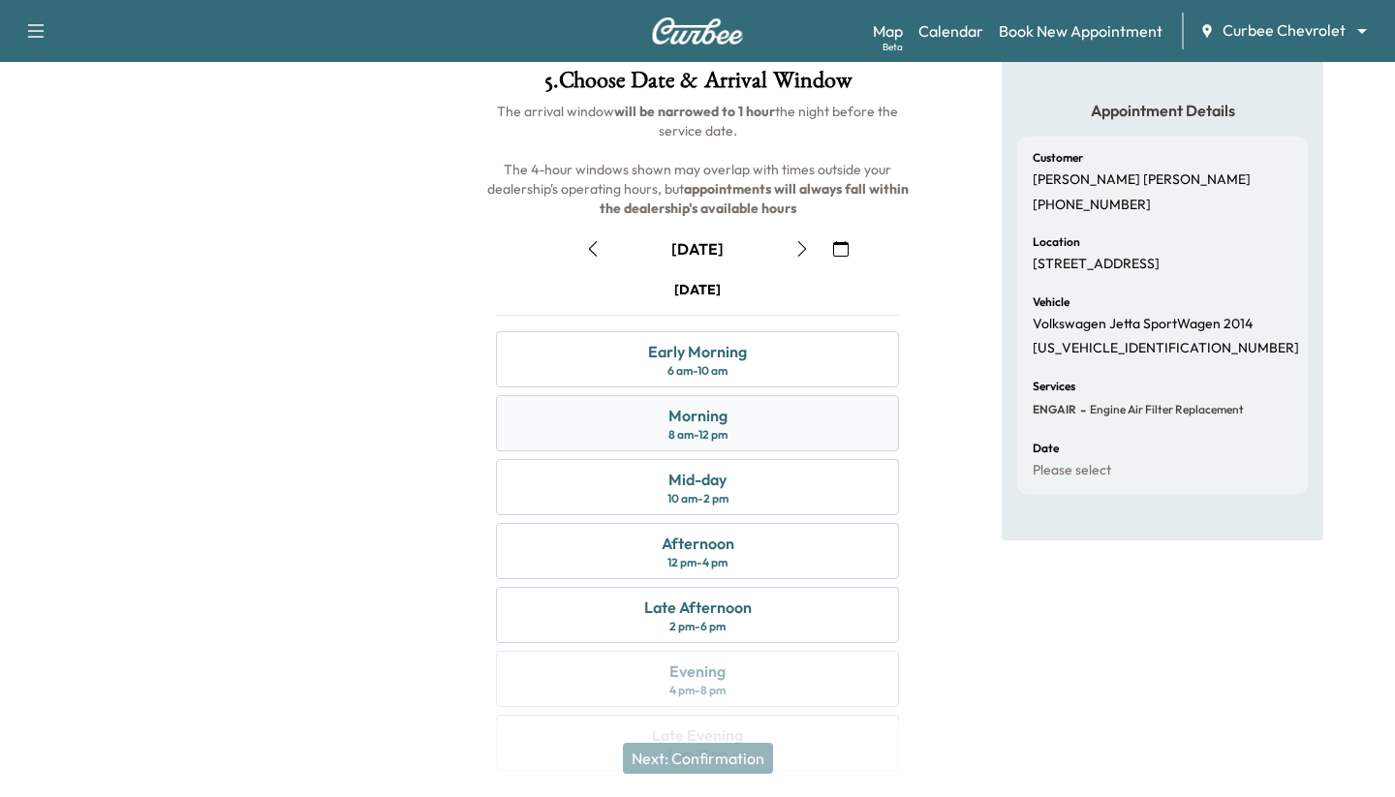
scroll to position [134, 0]
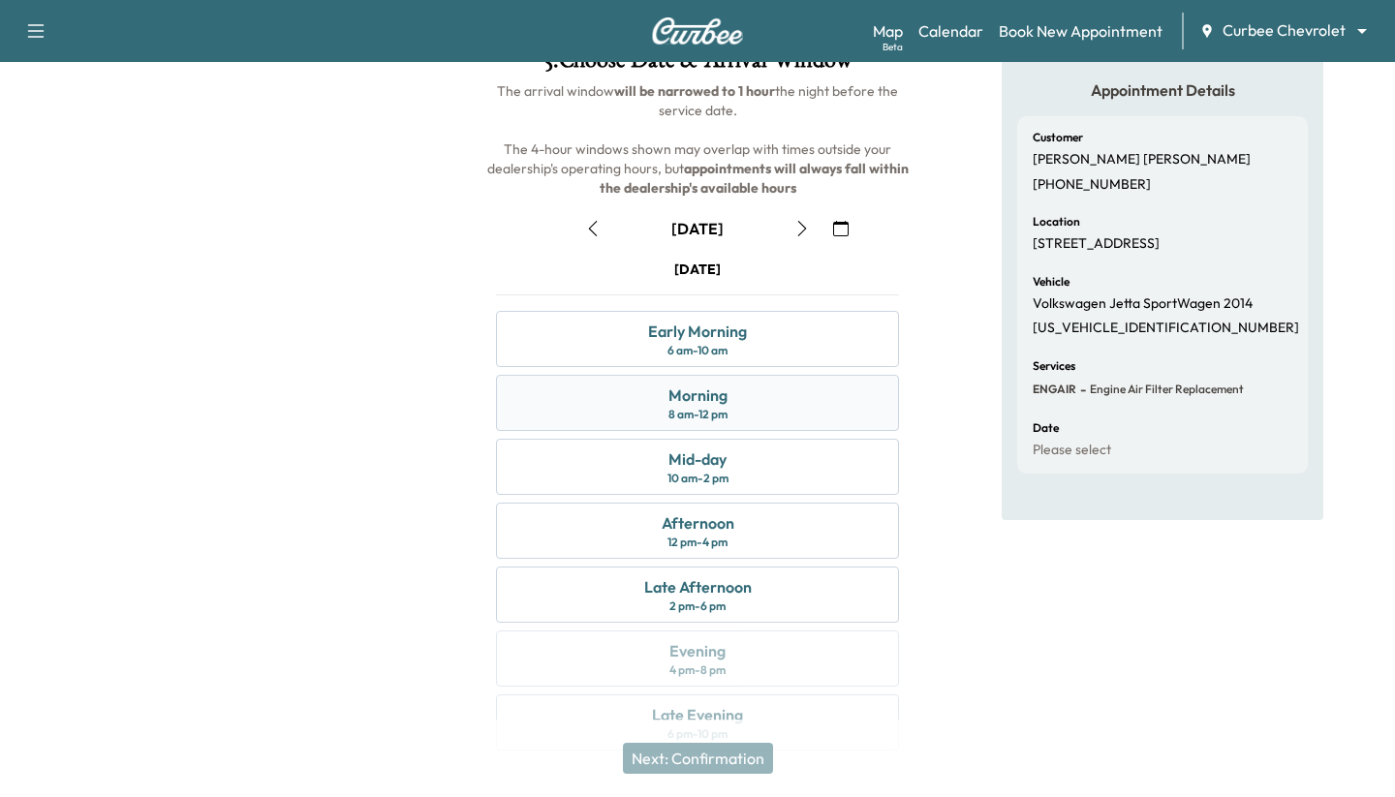
click at [719, 397] on div "Morning" at bounding box center [698, 395] width 59 height 23
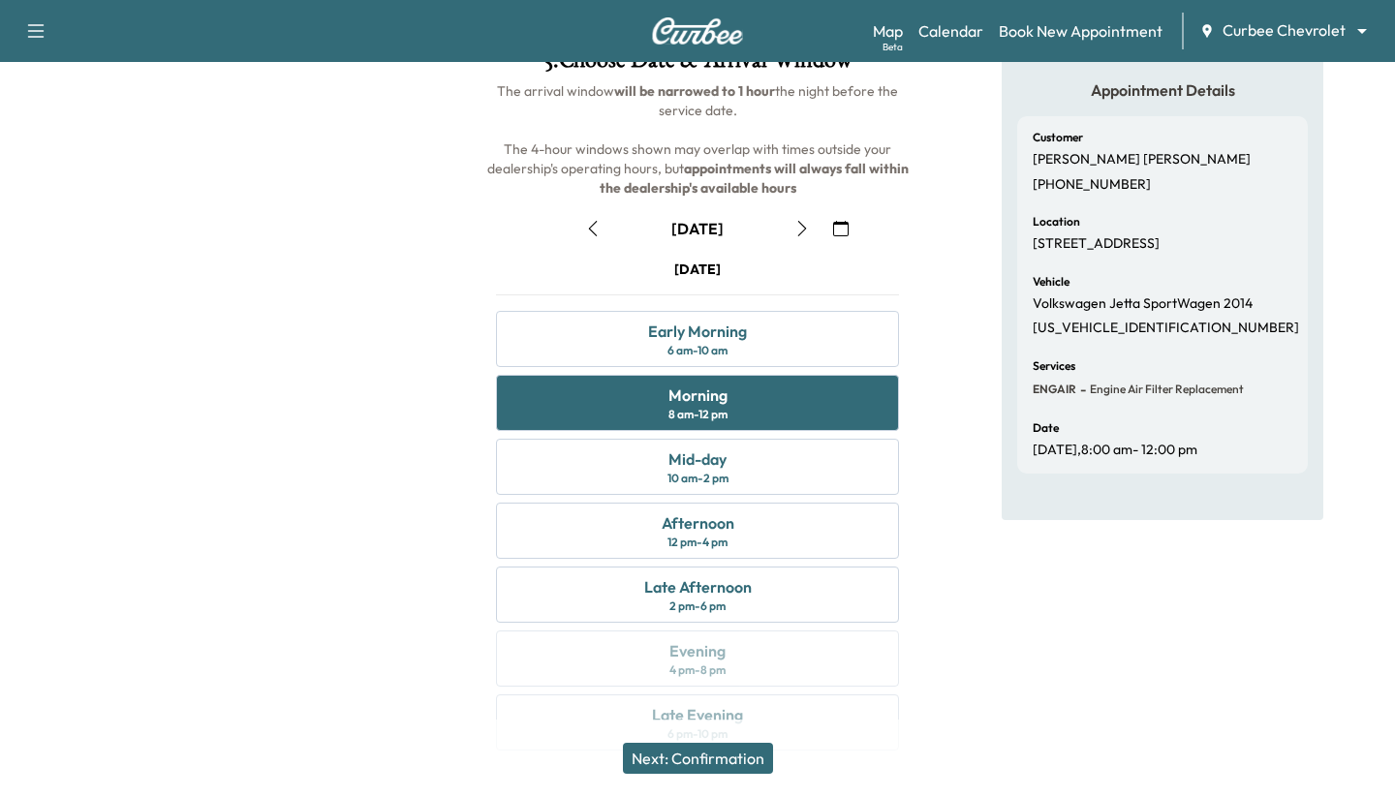
click at [715, 761] on button "Next: Confirmation" at bounding box center [698, 758] width 150 height 31
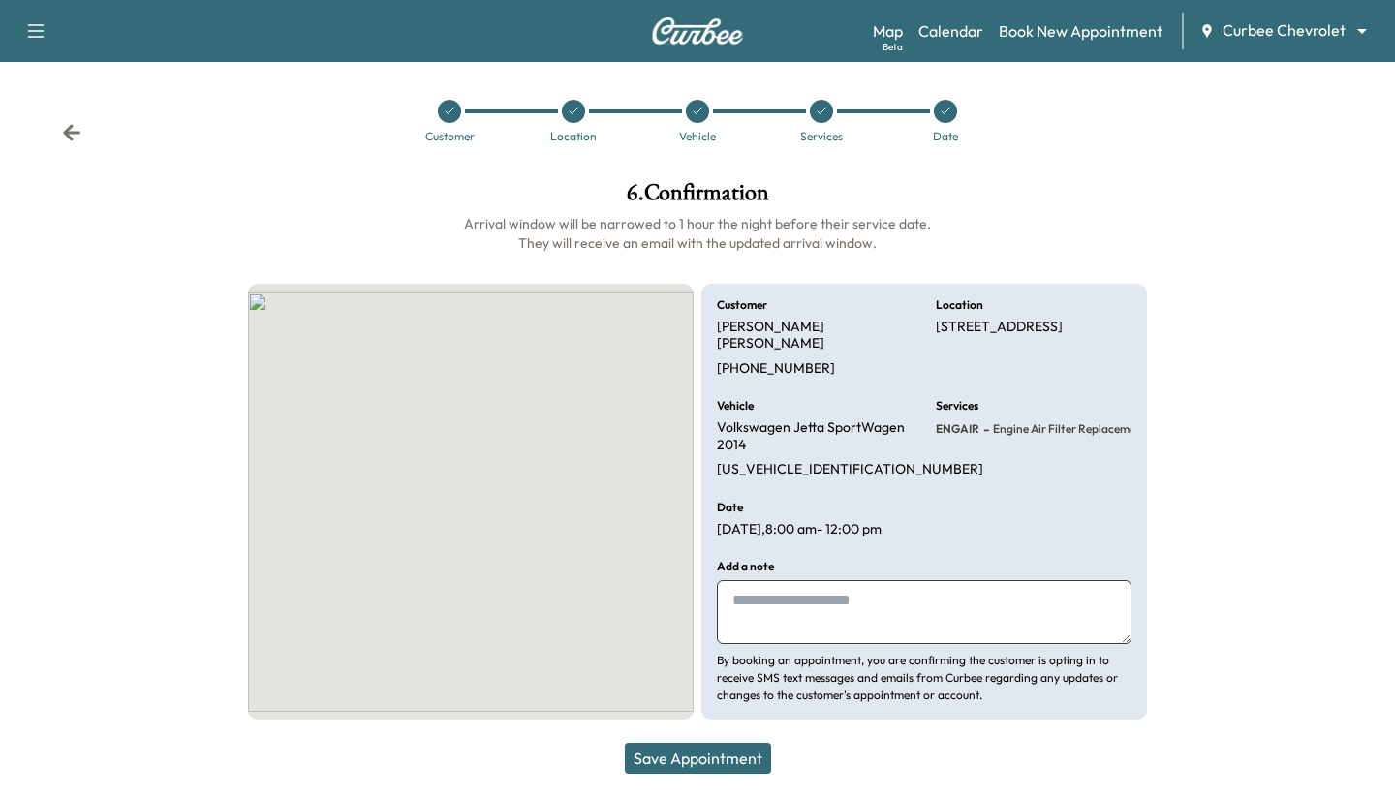
scroll to position [0, 0]
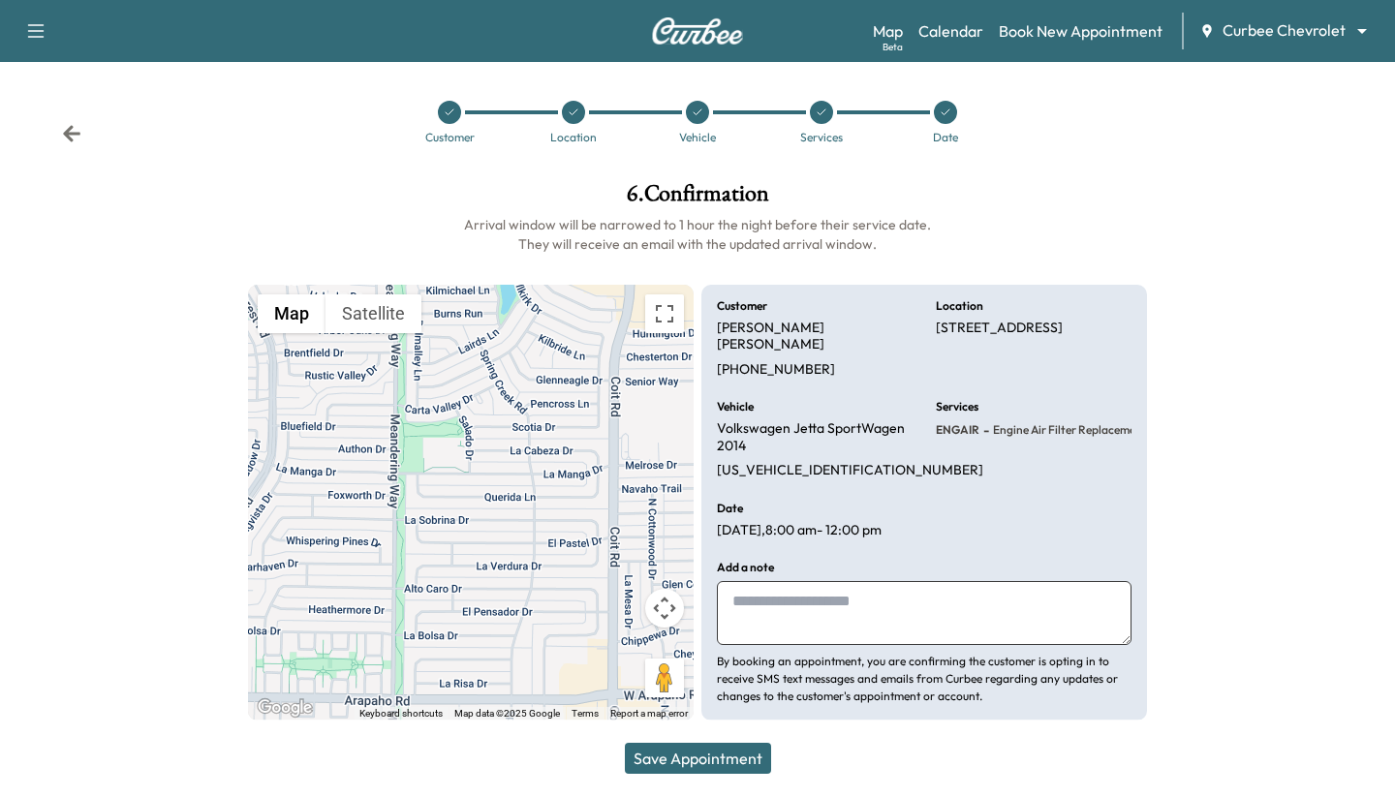
click at [715, 761] on button "Save Appointment" at bounding box center [698, 758] width 146 height 31
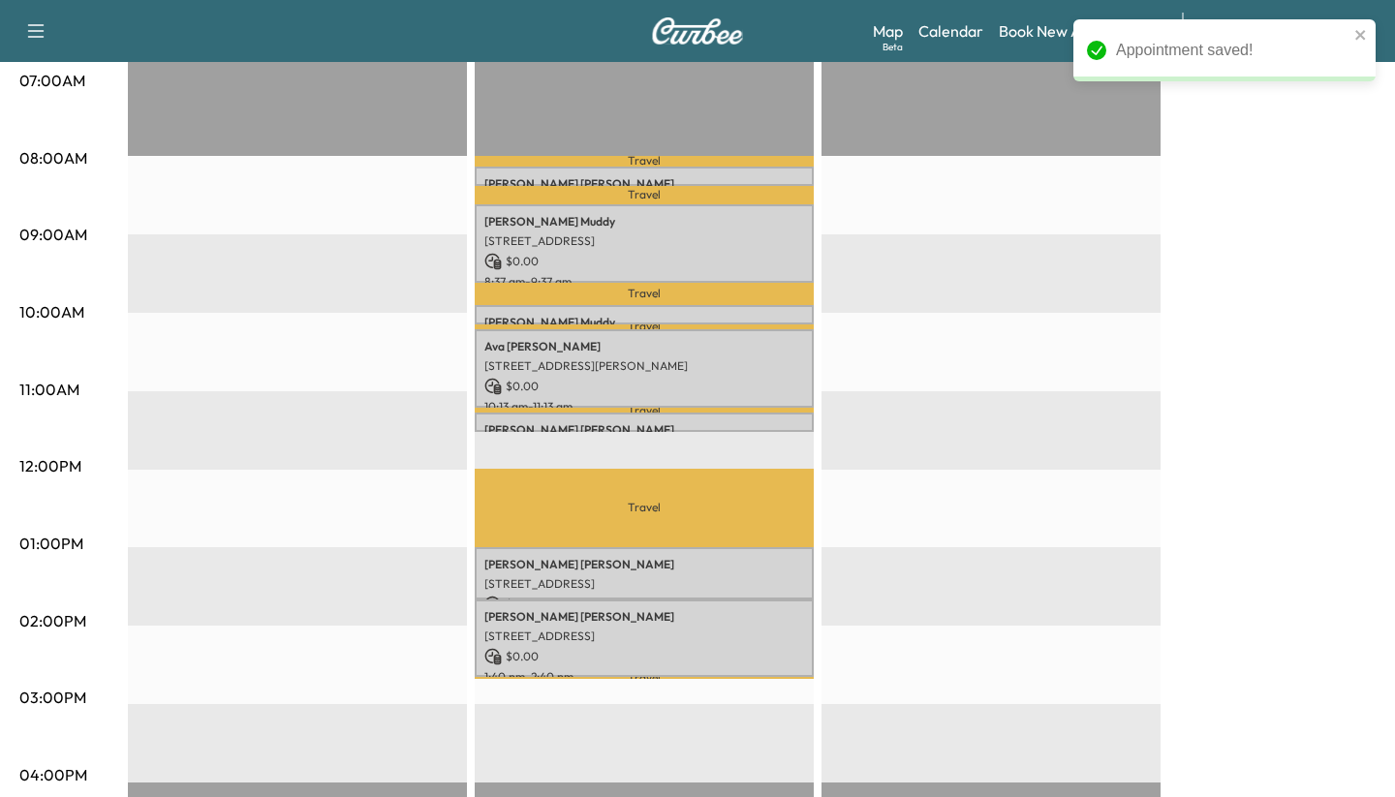
scroll to position [476, 0]
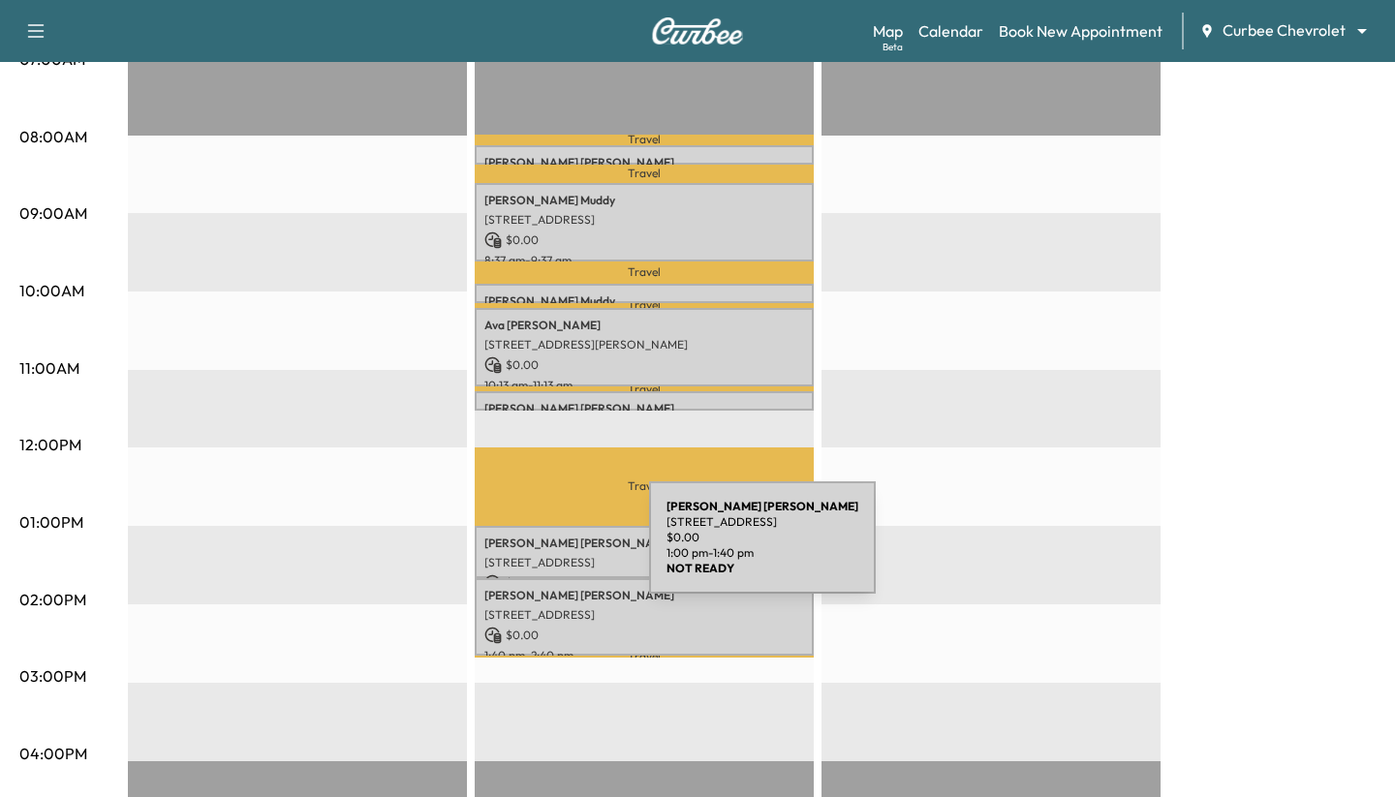
click at [504, 549] on p "Chris Mudd" at bounding box center [644, 544] width 320 height 16
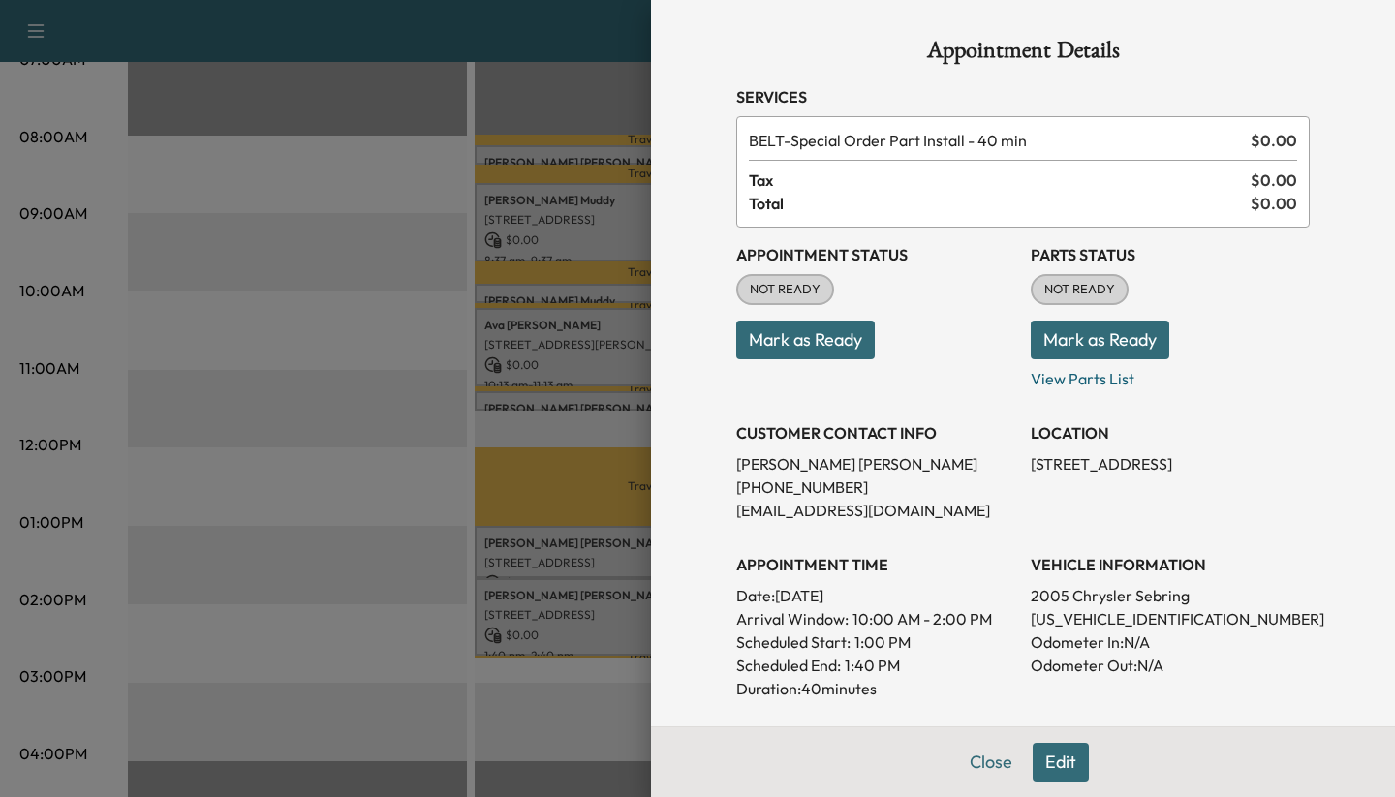
click at [381, 566] on div at bounding box center [697, 398] width 1395 height 797
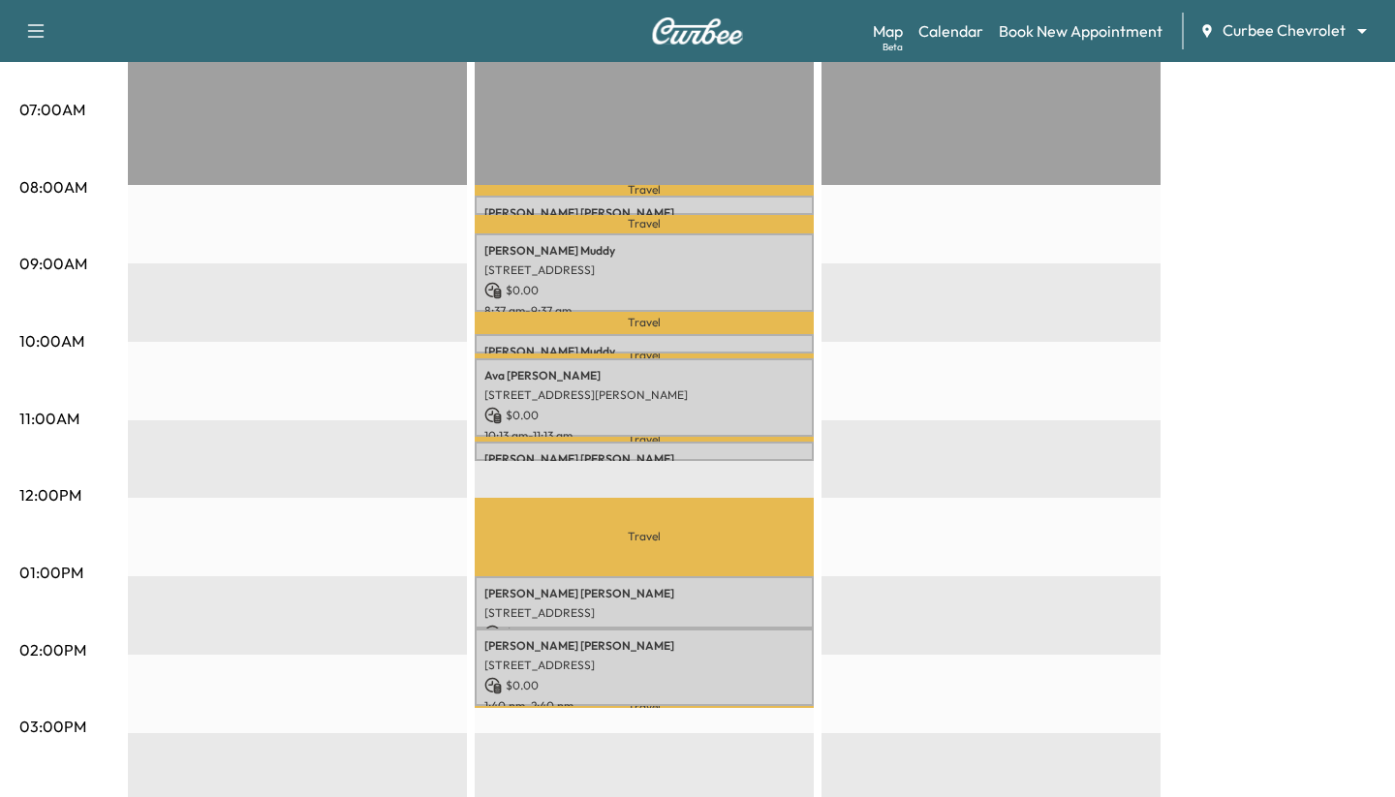
scroll to position [409, 0]
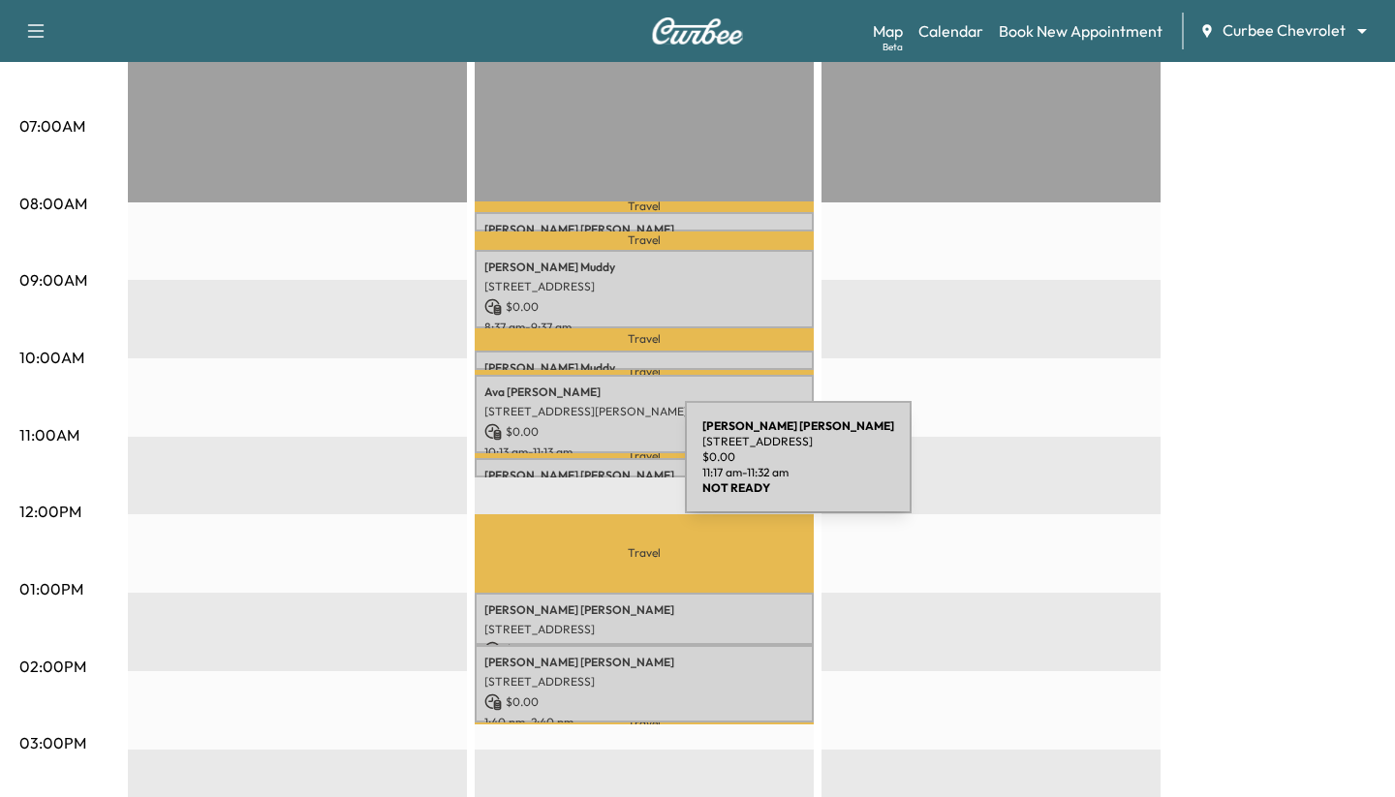
click at [540, 469] on p "Chris Mudd" at bounding box center [644, 476] width 320 height 16
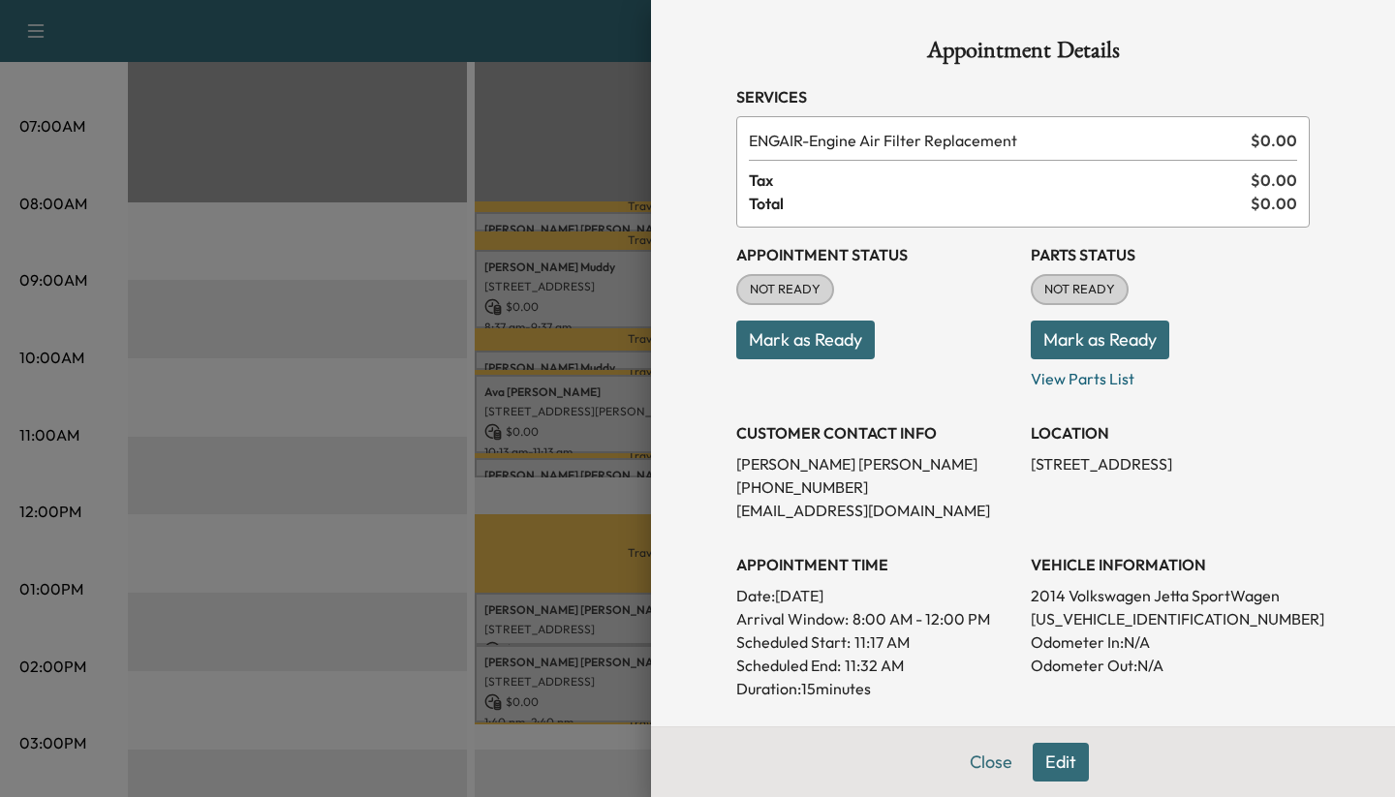
click at [1048, 755] on button "Edit" at bounding box center [1061, 762] width 56 height 39
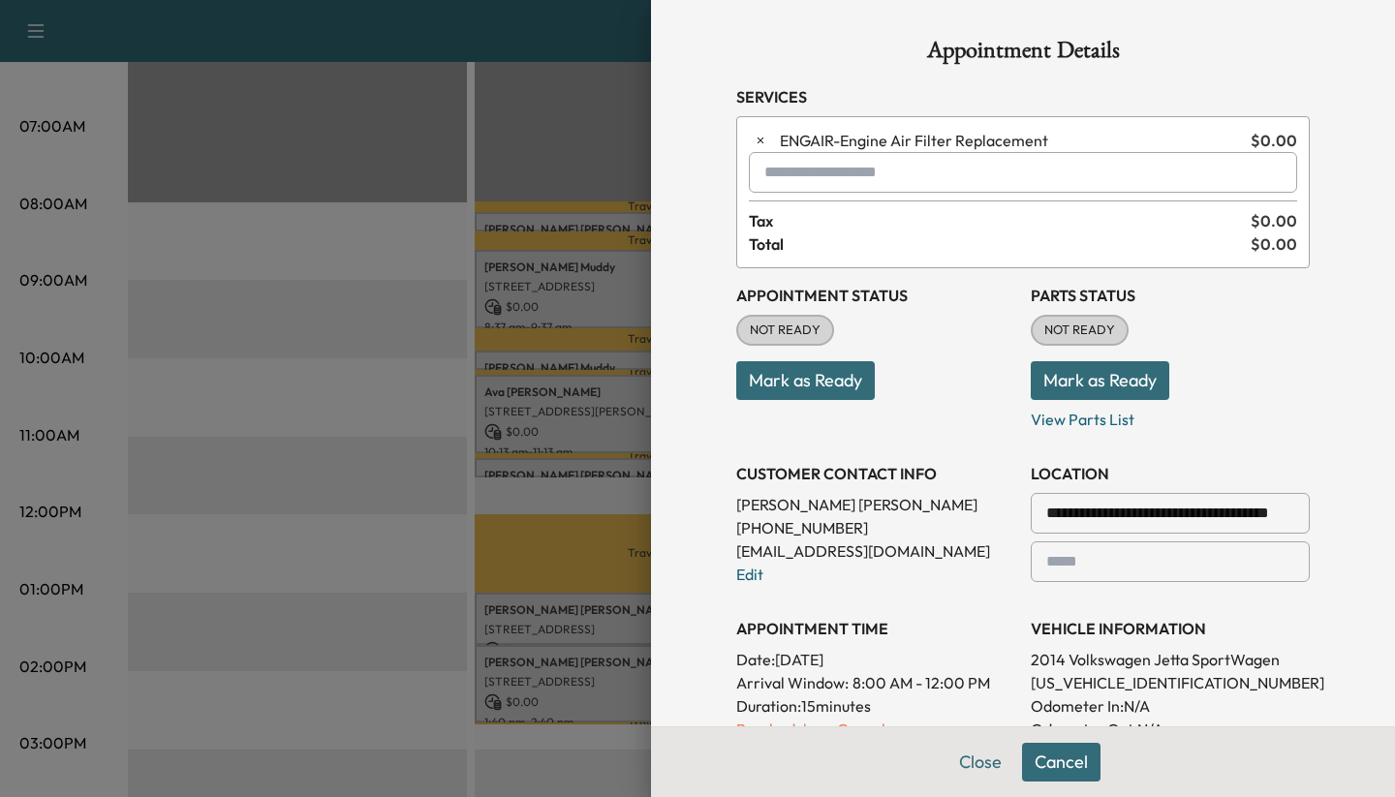
click at [797, 171] on input "text" at bounding box center [1023, 172] width 548 height 41
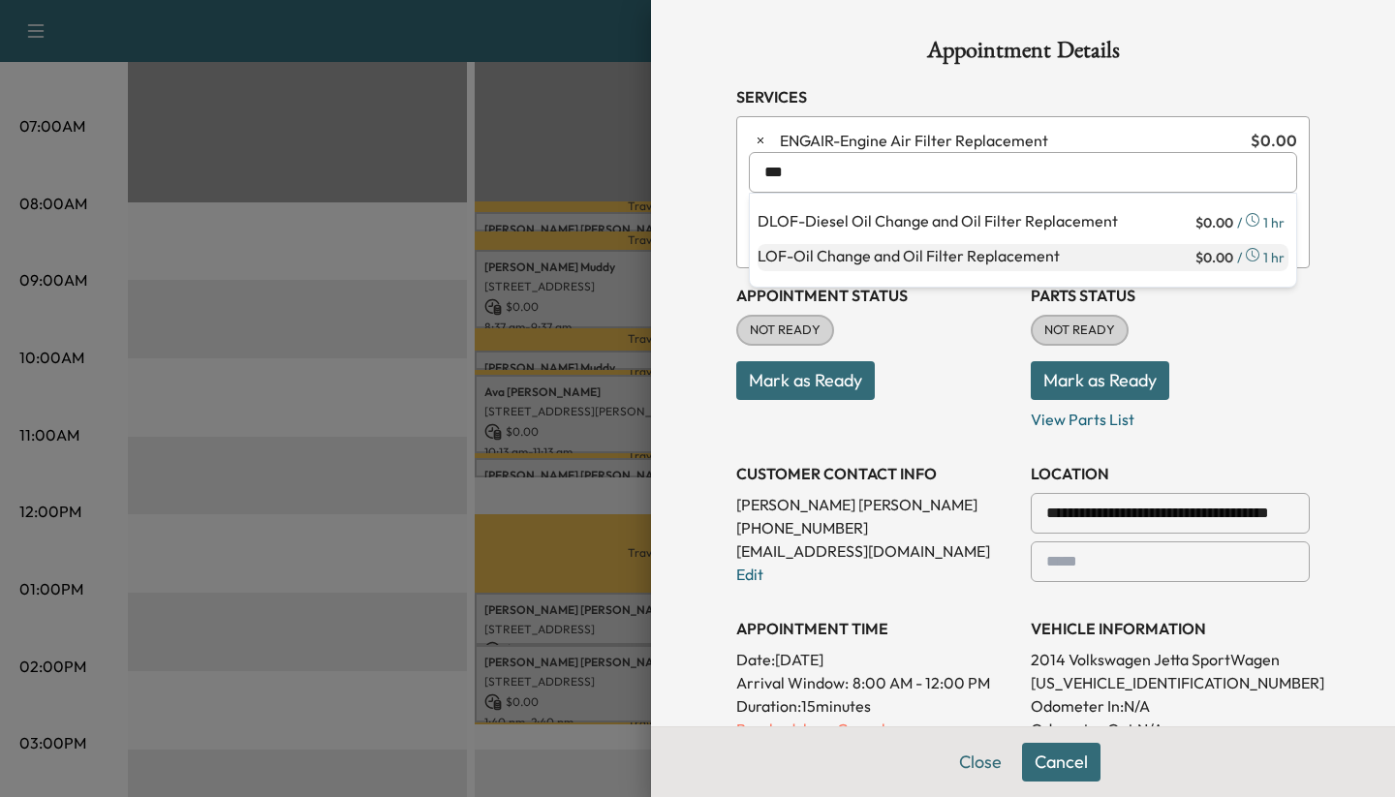
click at [812, 252] on p "LOF - Oil Change and Oil Filter Replacement" at bounding box center [975, 257] width 434 height 27
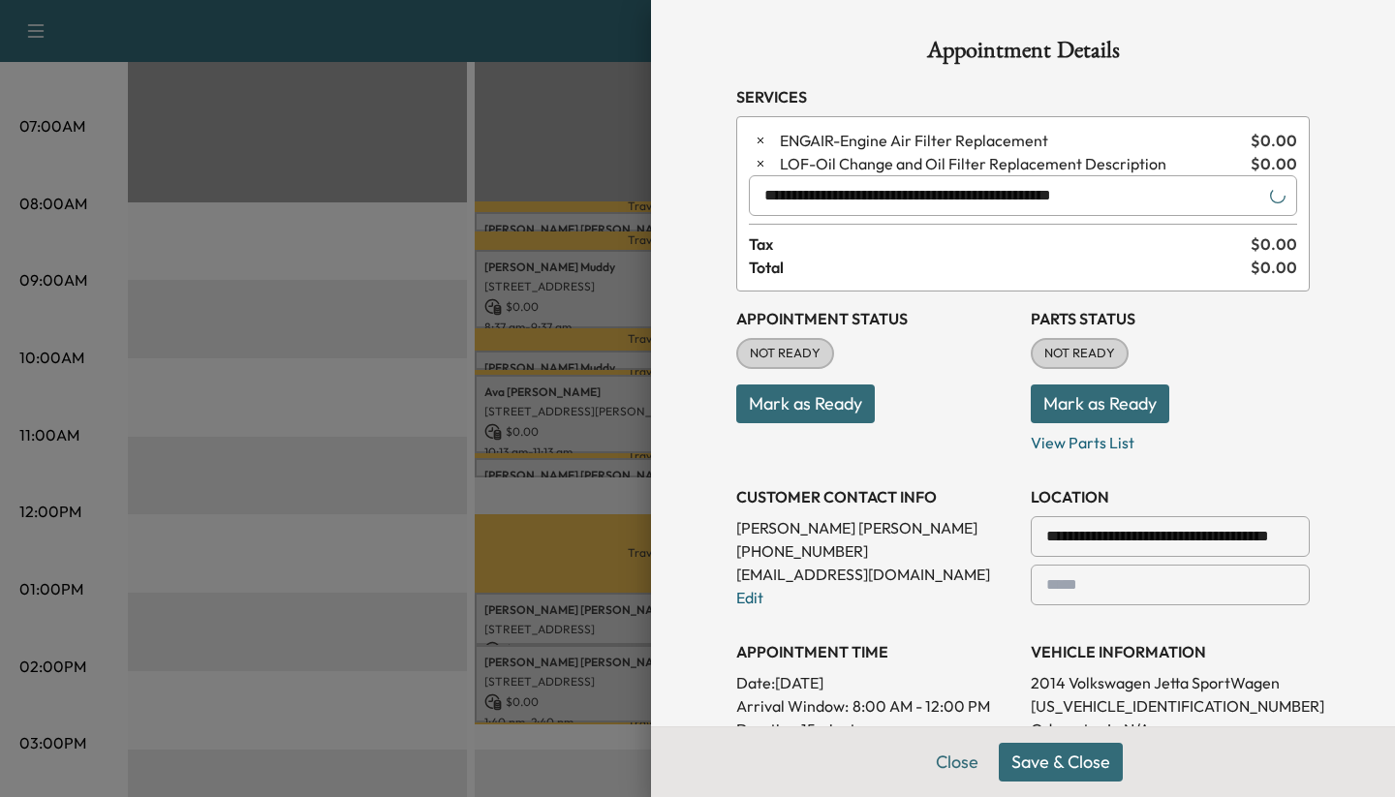
type input "**********"
click at [1047, 770] on button "Save & Close" at bounding box center [1061, 762] width 124 height 39
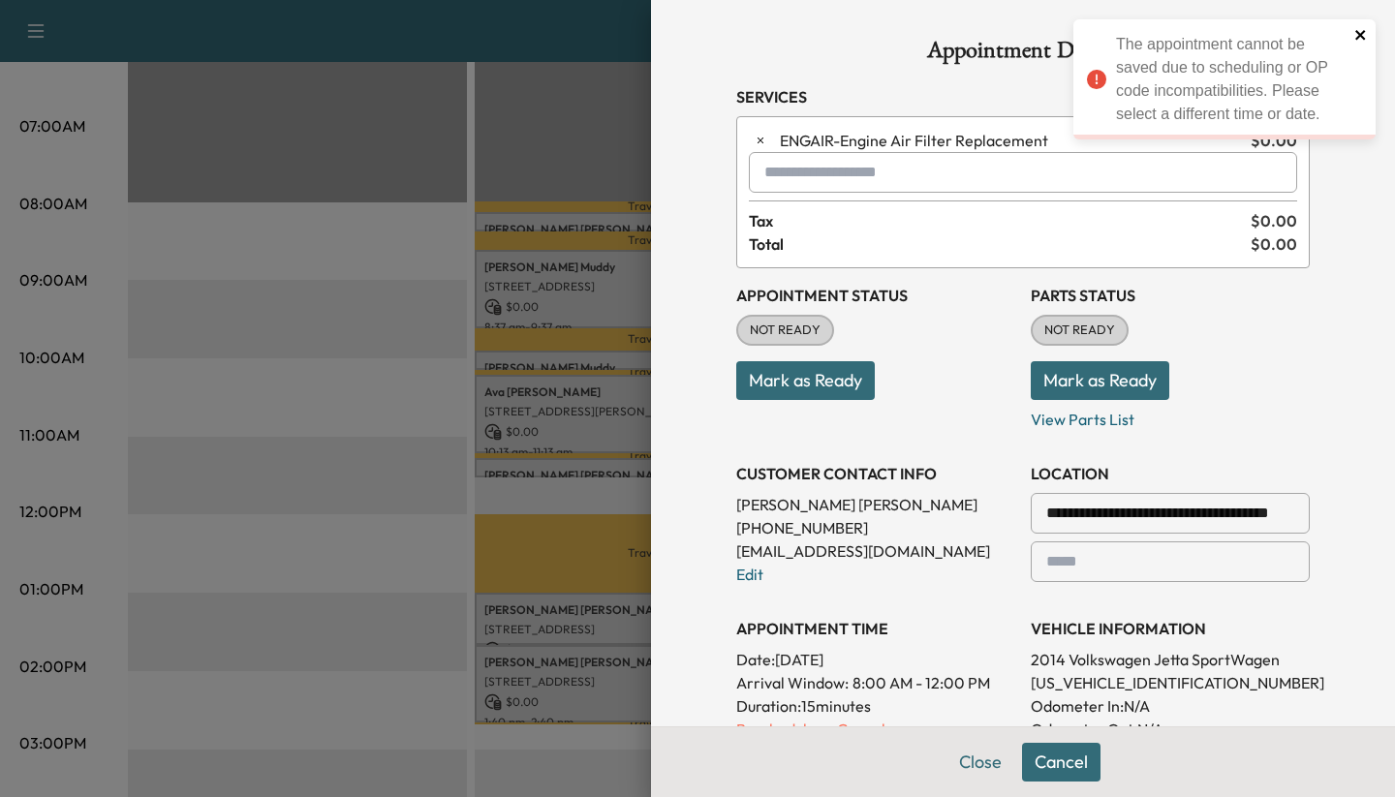
click at [1360, 33] on icon "close" at bounding box center [1360, 35] width 10 height 10
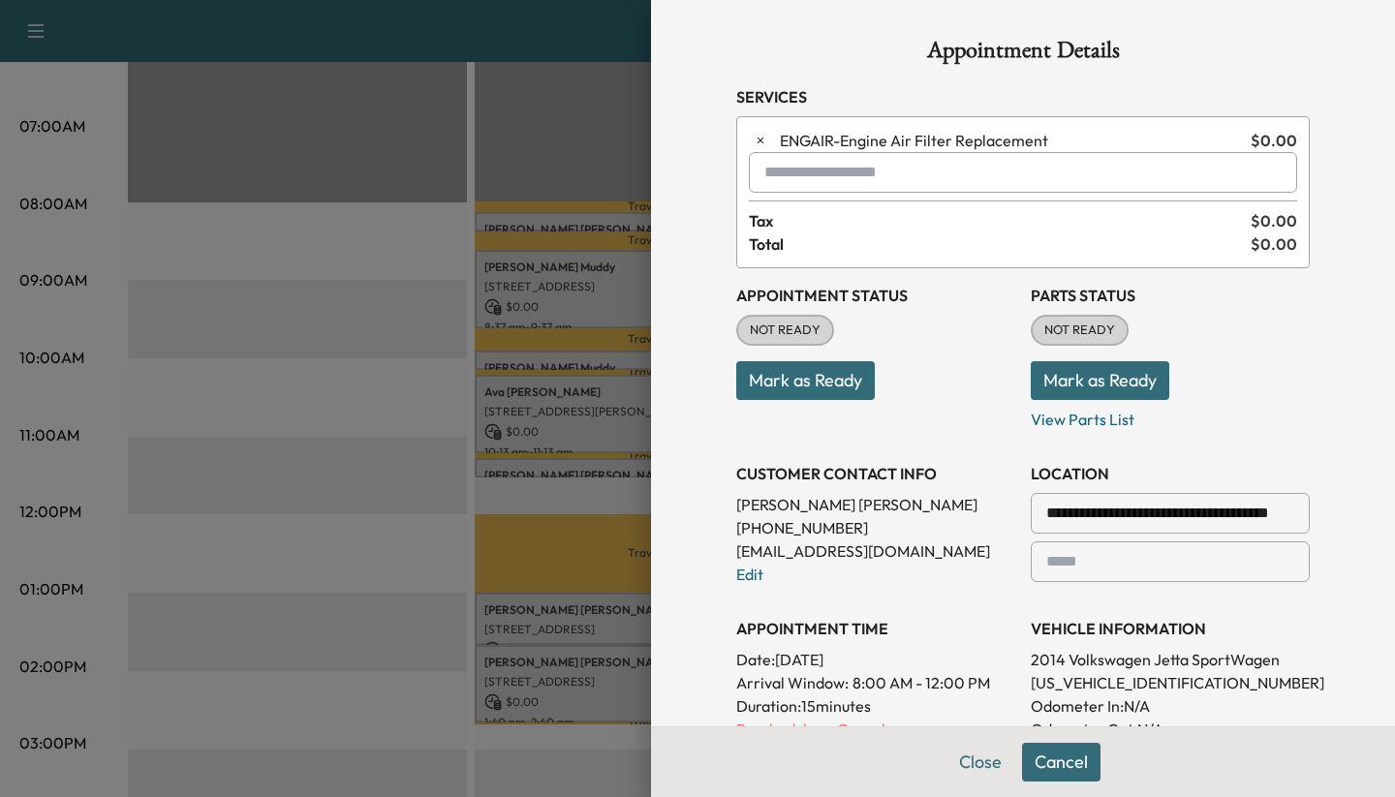
click at [458, 400] on div at bounding box center [697, 398] width 1395 height 797
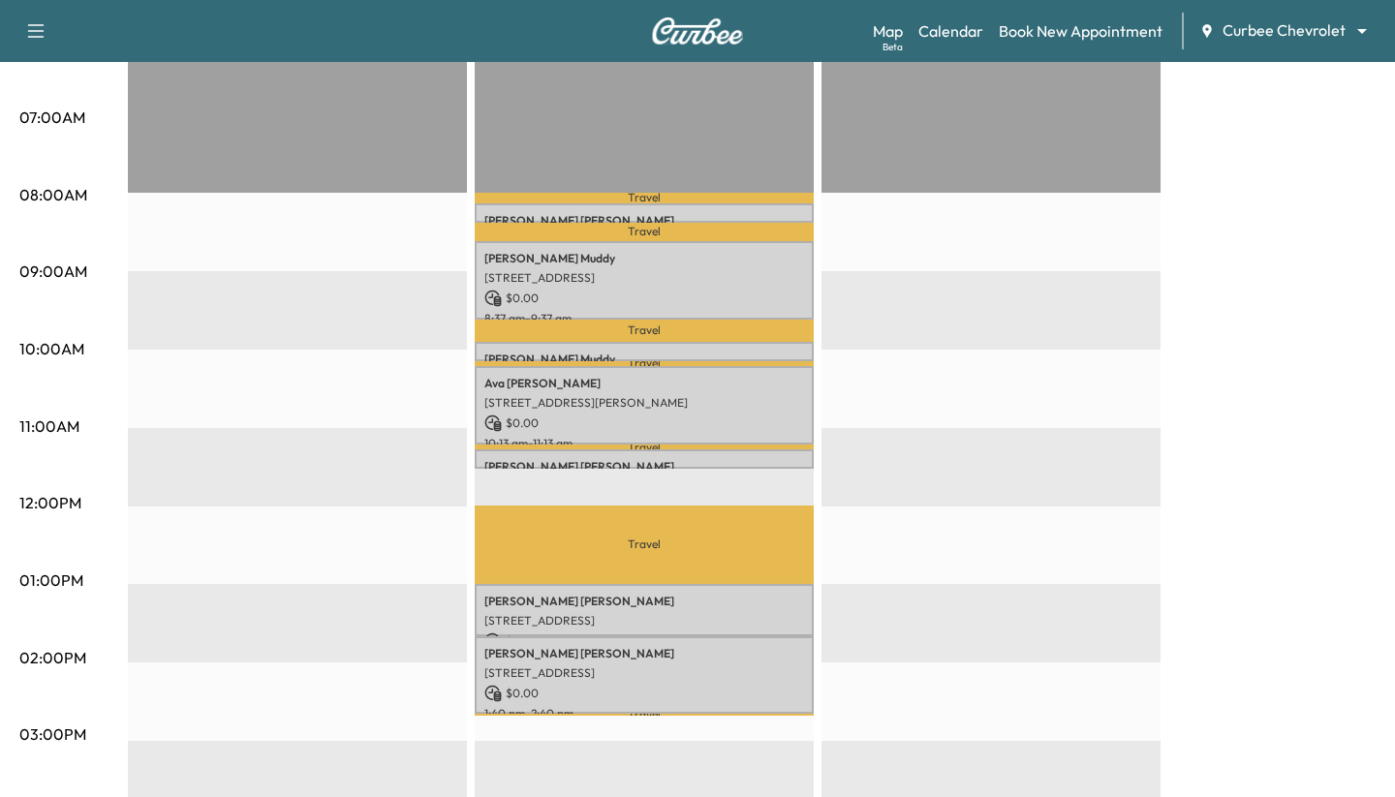
scroll to position [416, 0]
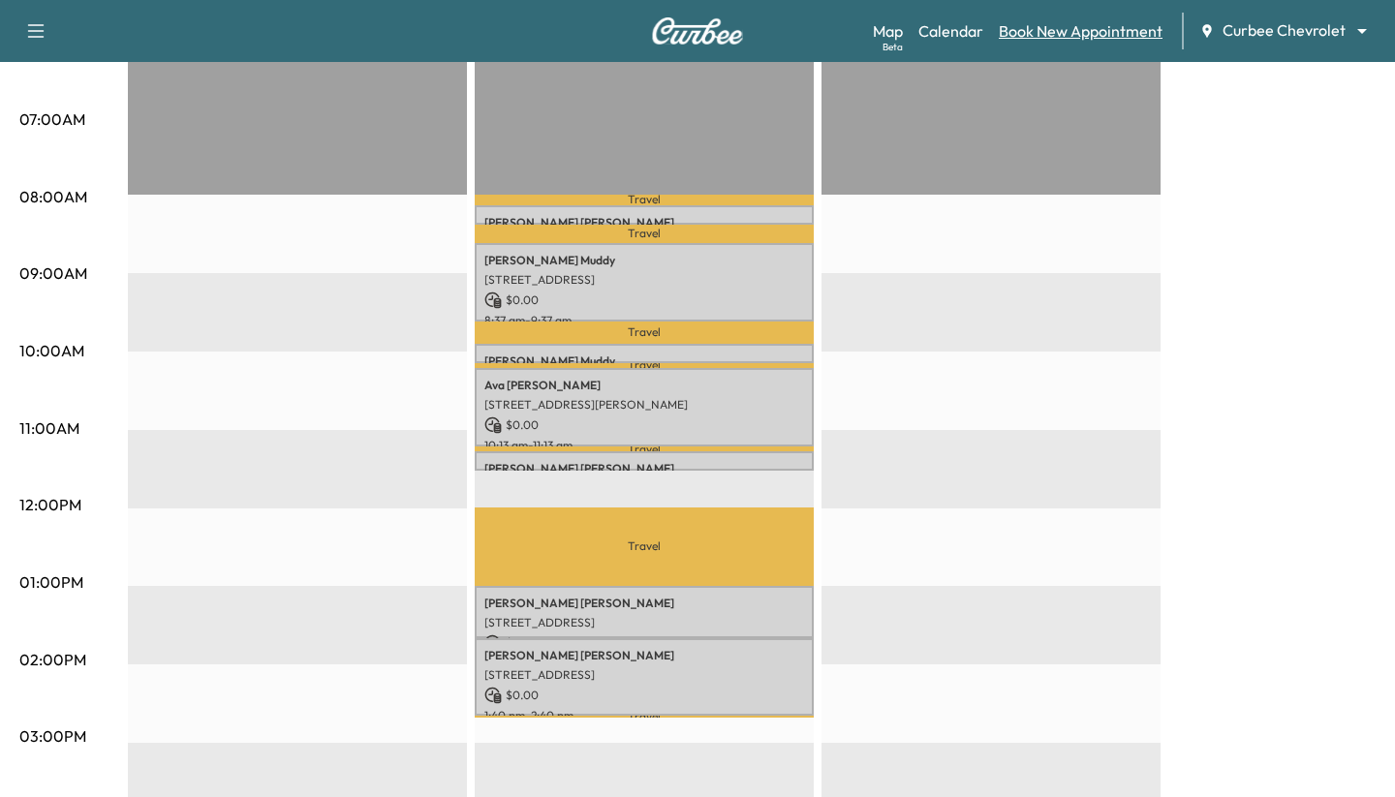
click at [1068, 36] on link "Book New Appointment" at bounding box center [1081, 30] width 164 height 23
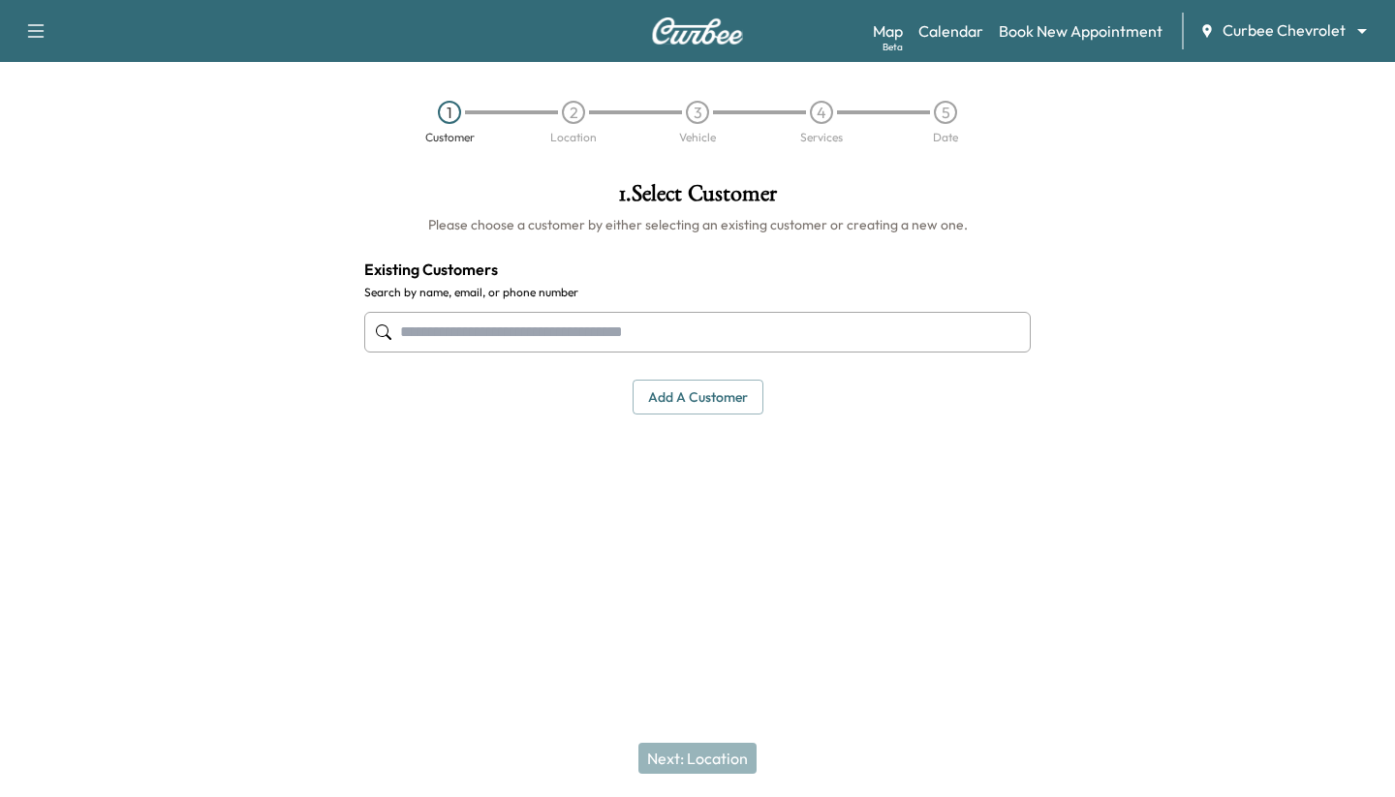
click at [662, 339] on input "text" at bounding box center [697, 332] width 667 height 41
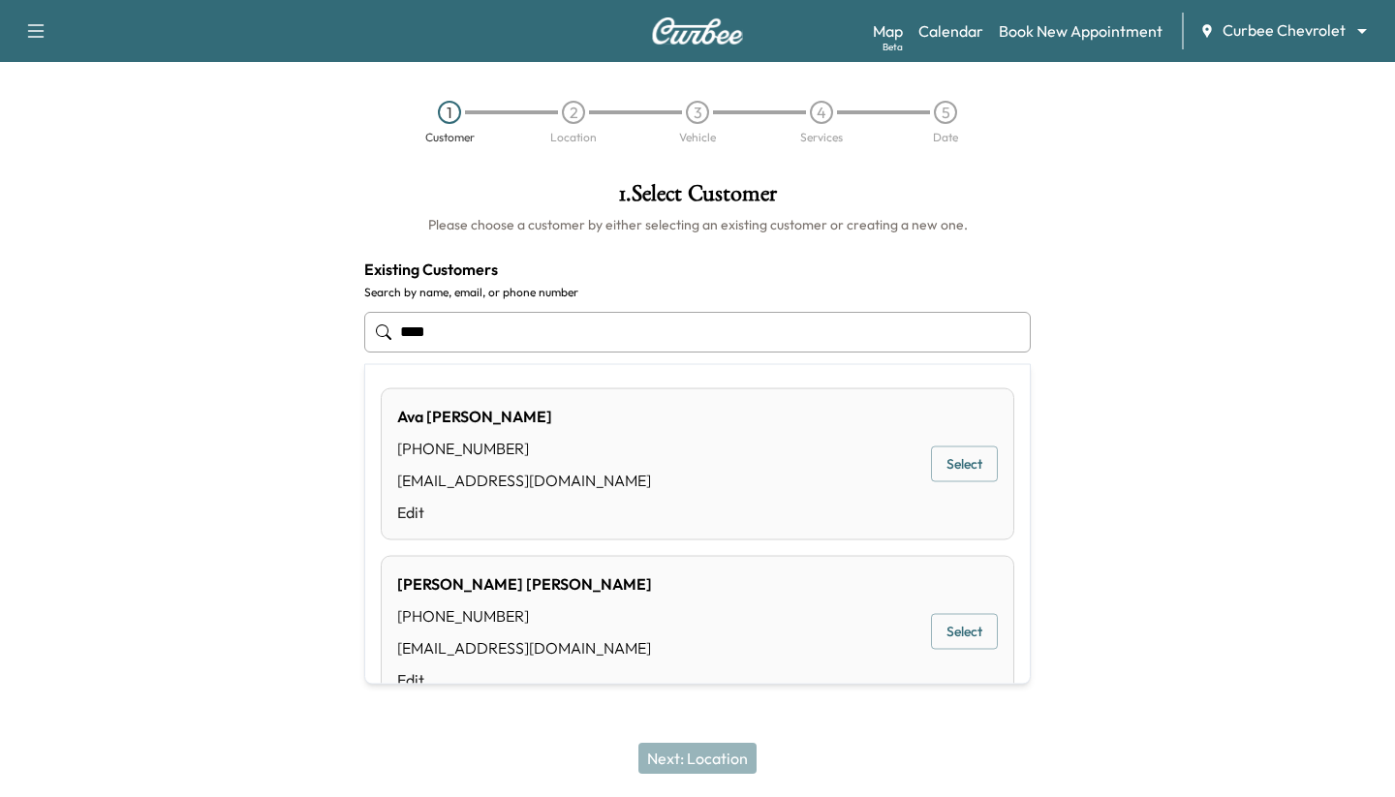
click at [966, 641] on button "Select" at bounding box center [964, 632] width 67 height 36
type input "**********"
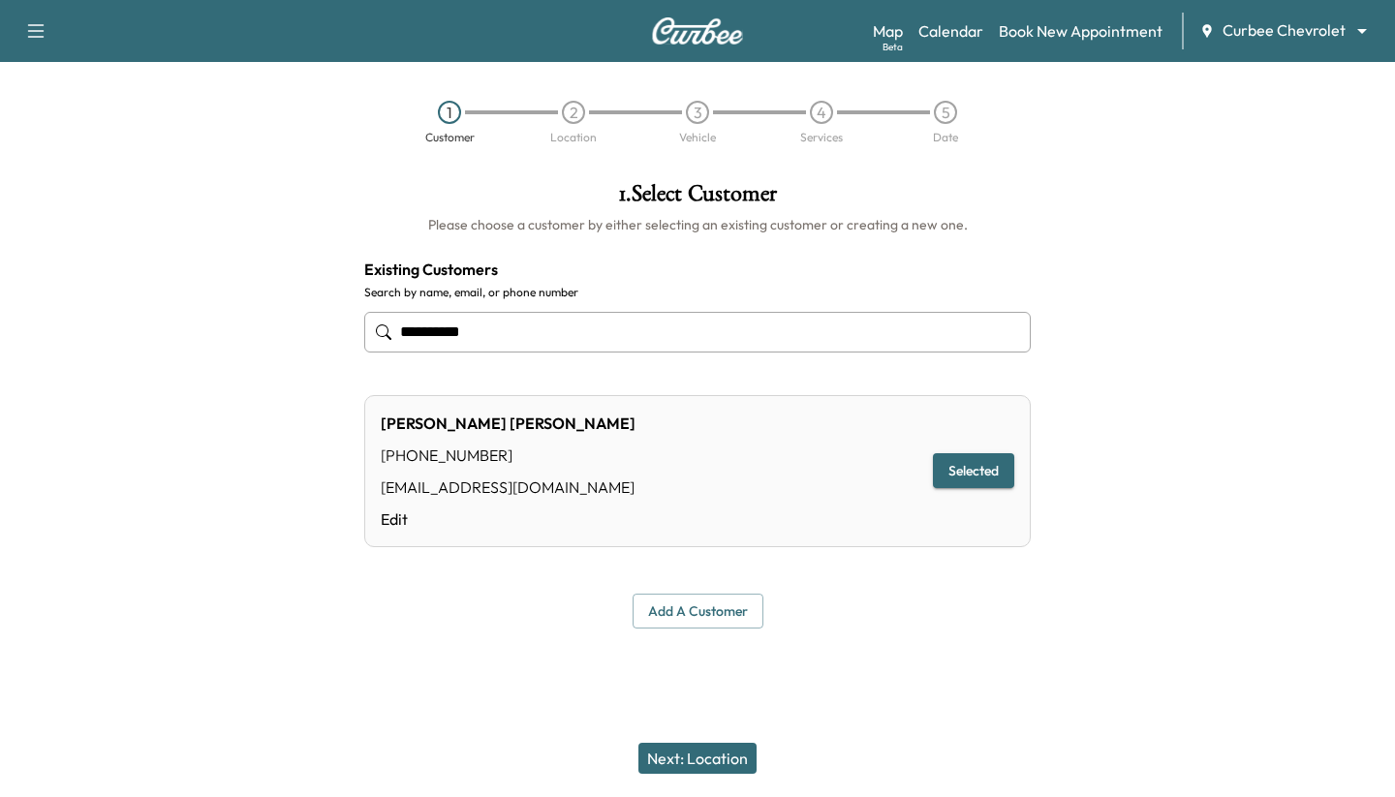
click at [713, 748] on button "Next: Location" at bounding box center [698, 758] width 118 height 31
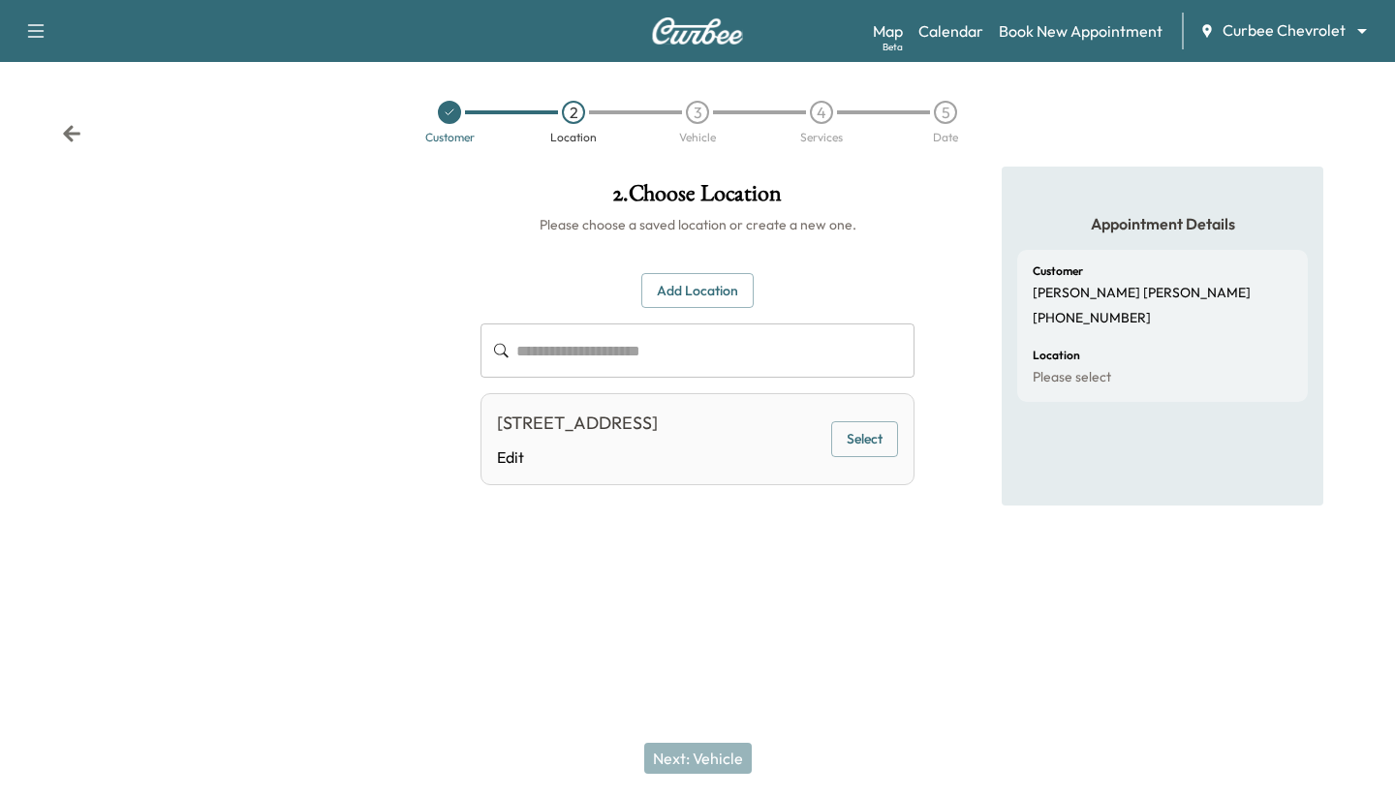
click at [852, 425] on button "Select" at bounding box center [864, 439] width 67 height 36
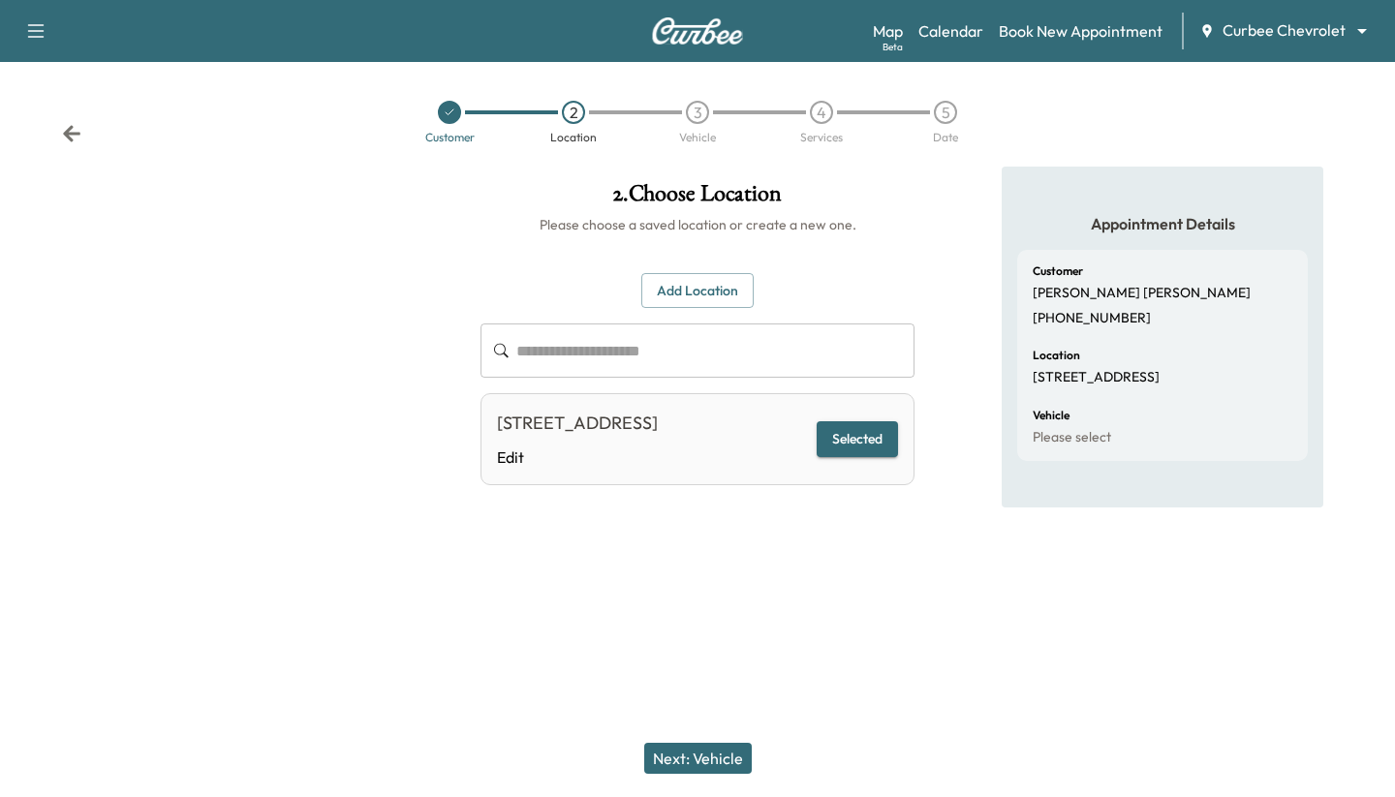
click at [670, 751] on button "Next: Vehicle" at bounding box center [698, 758] width 108 height 31
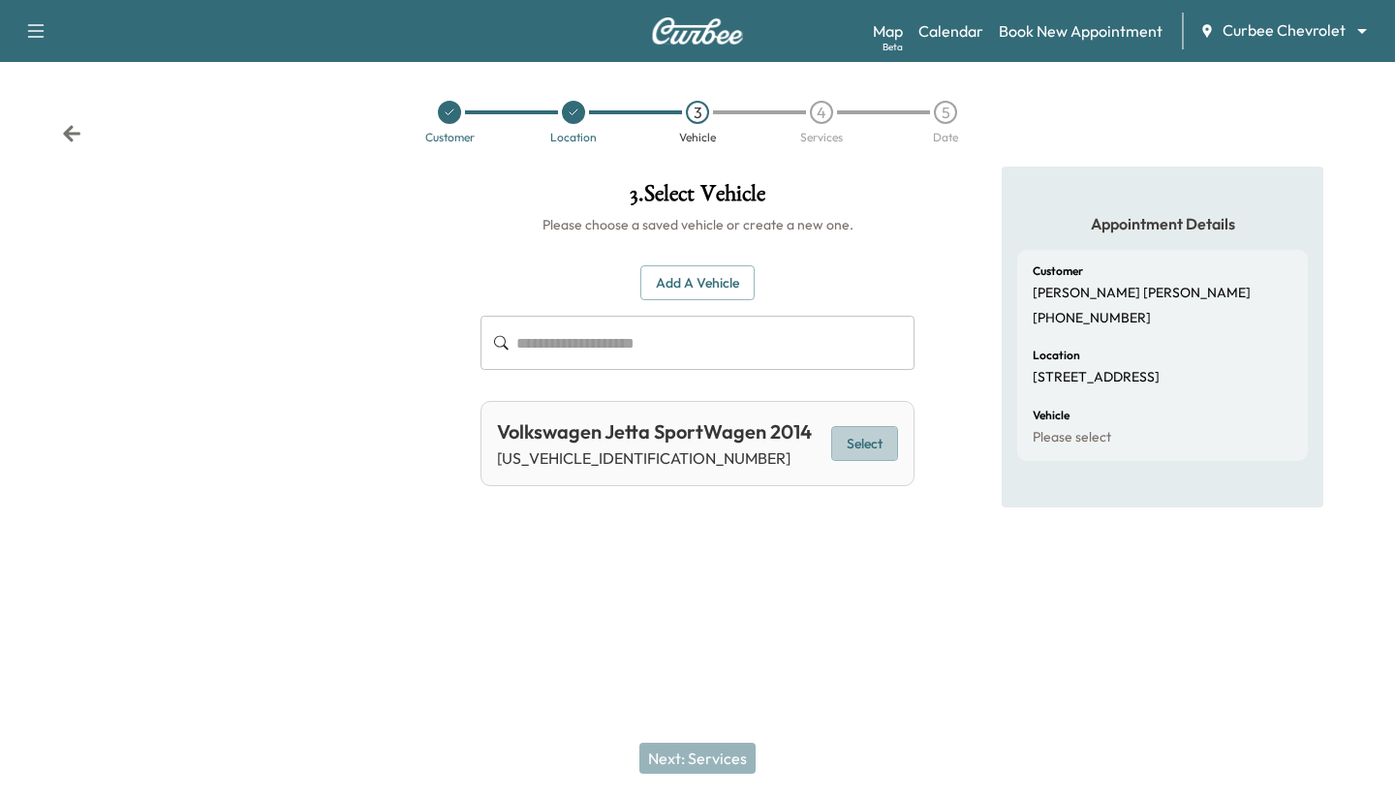
click at [840, 432] on button "Select" at bounding box center [864, 444] width 67 height 36
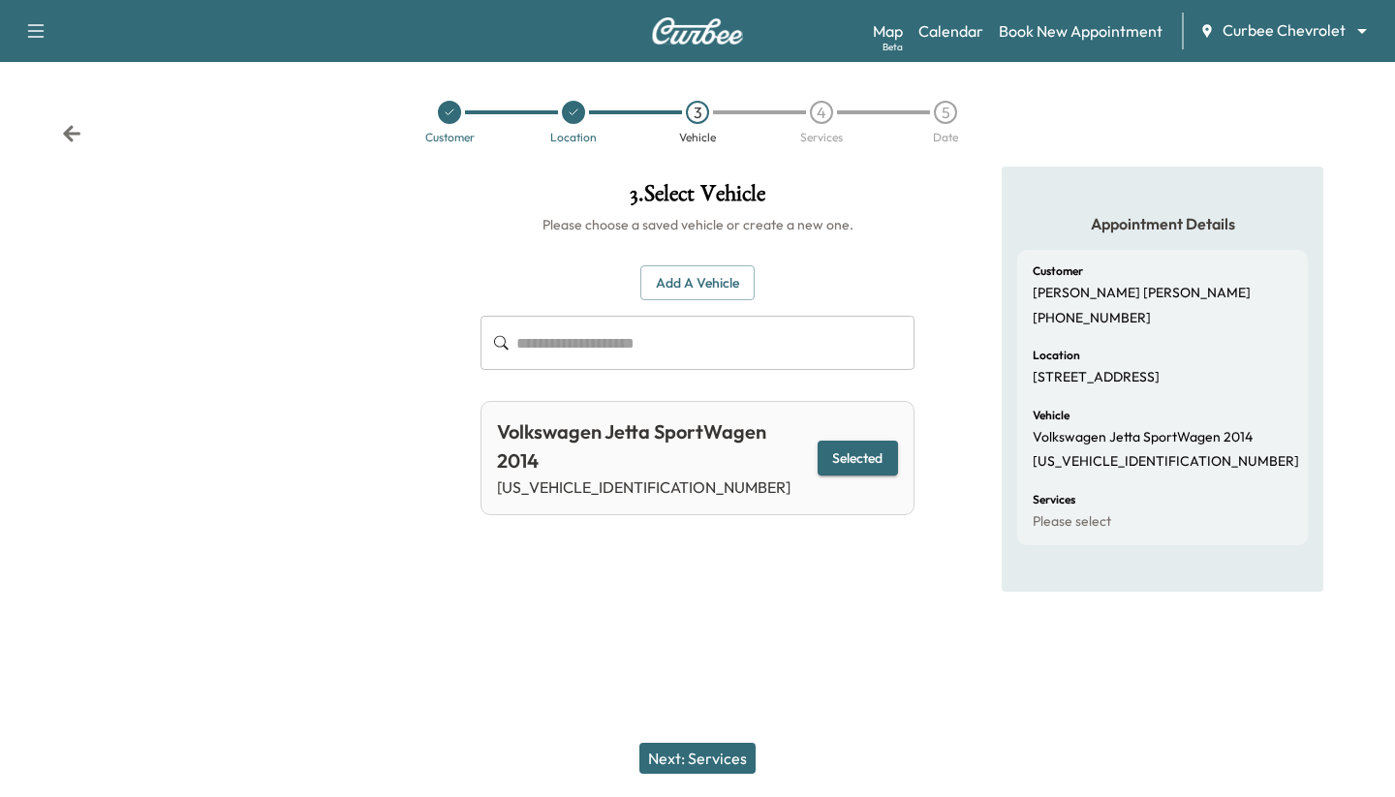
click at [704, 758] on button "Next: Services" at bounding box center [697, 758] width 116 height 31
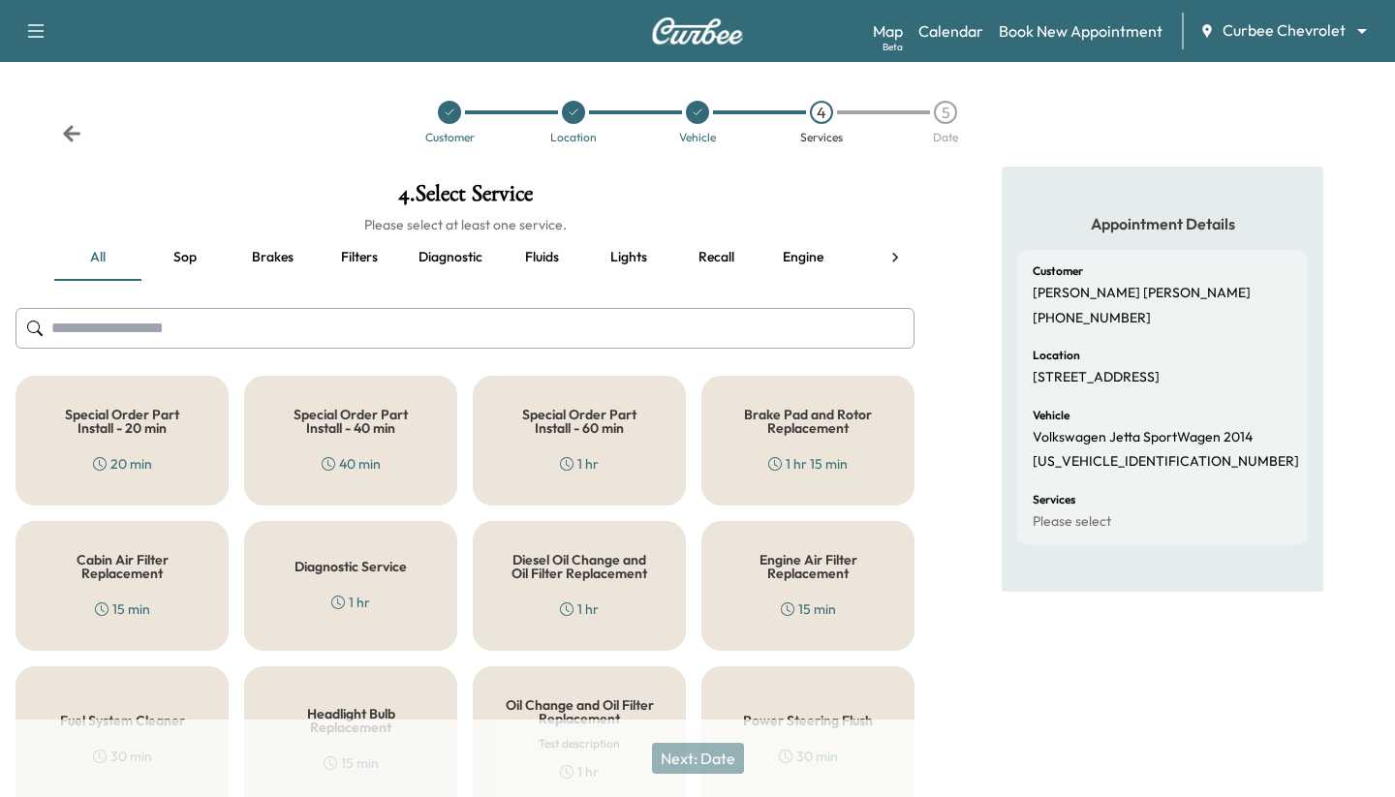
click at [850, 616] on div "Engine Air Filter Replacement 15 min" at bounding box center [807, 586] width 213 height 130
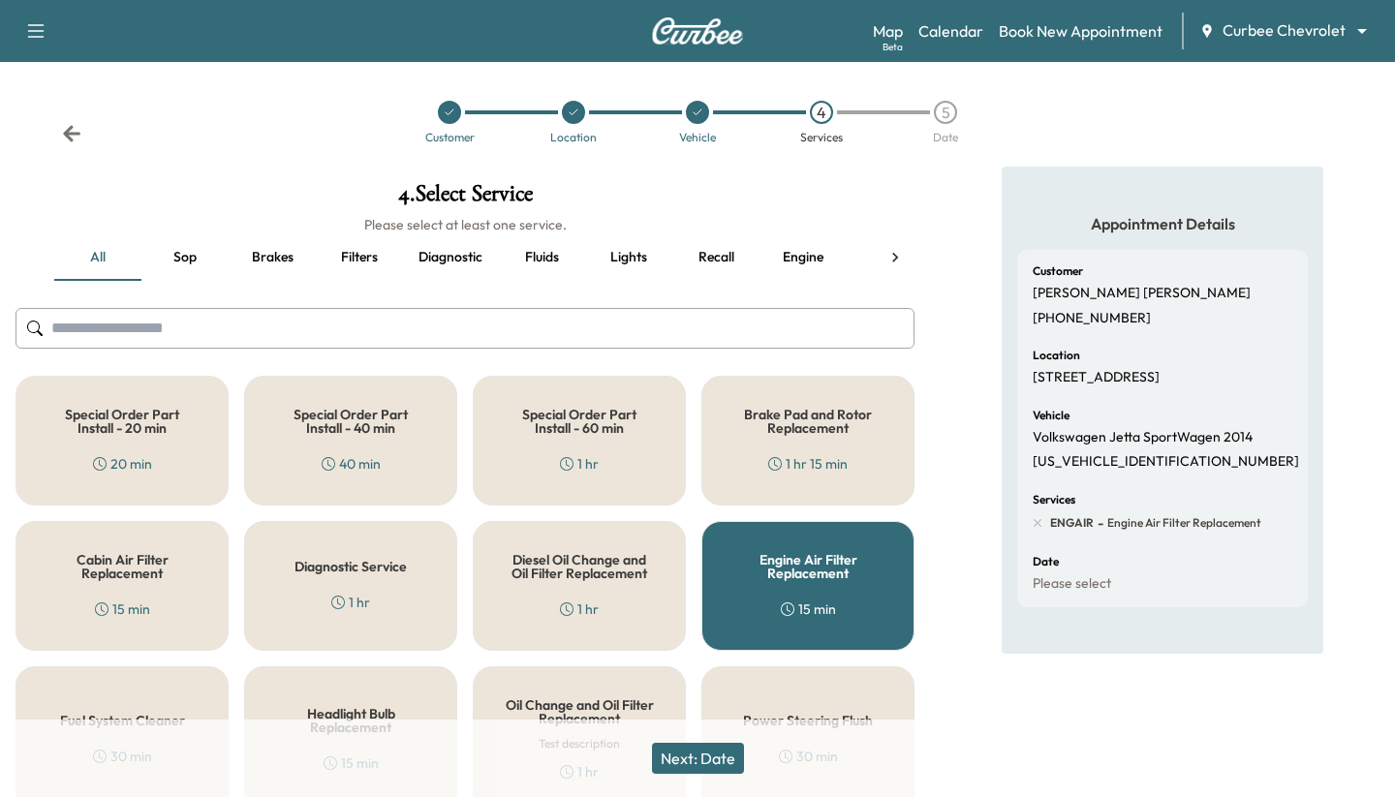
click at [727, 760] on button "Next: Date" at bounding box center [698, 758] width 92 height 31
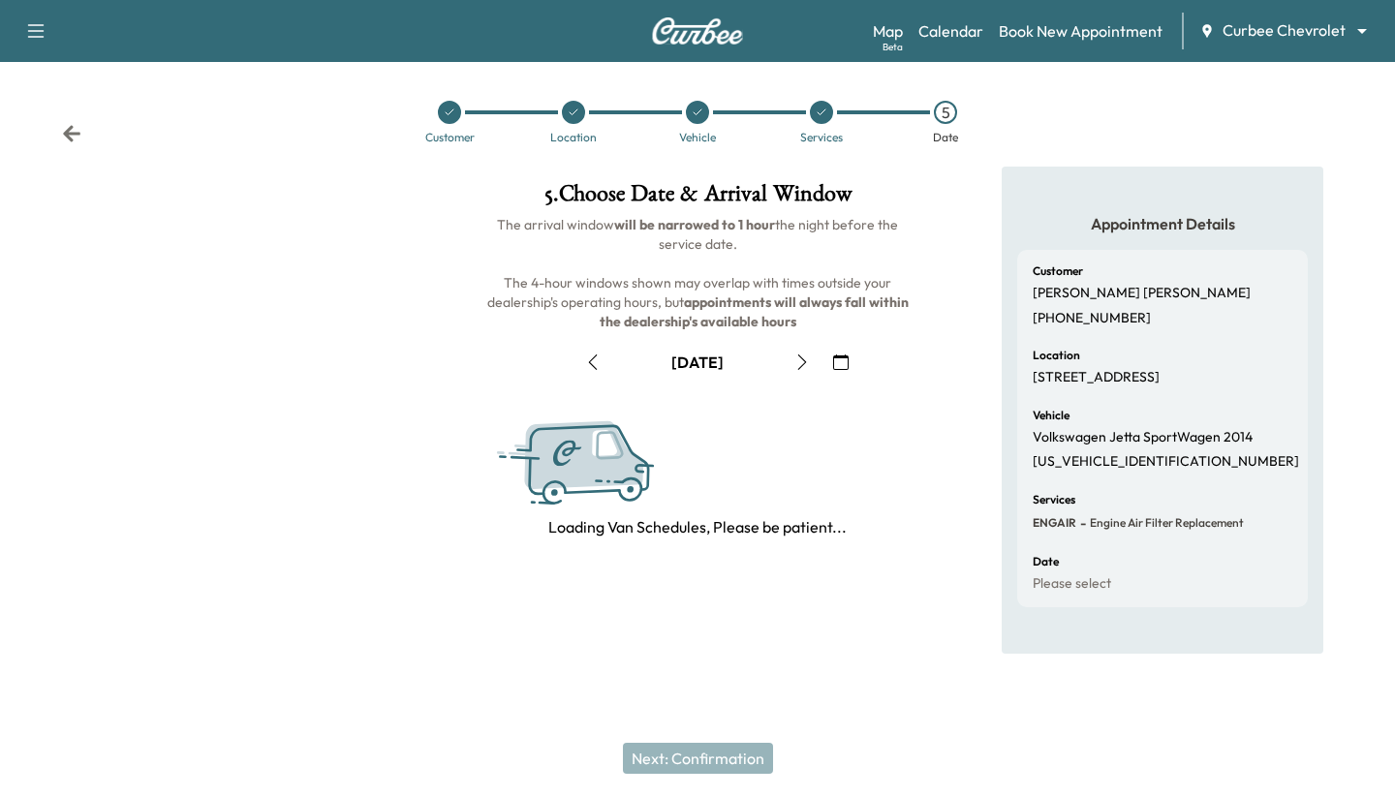
click at [803, 360] on icon "button" at bounding box center [802, 363] width 16 height 16
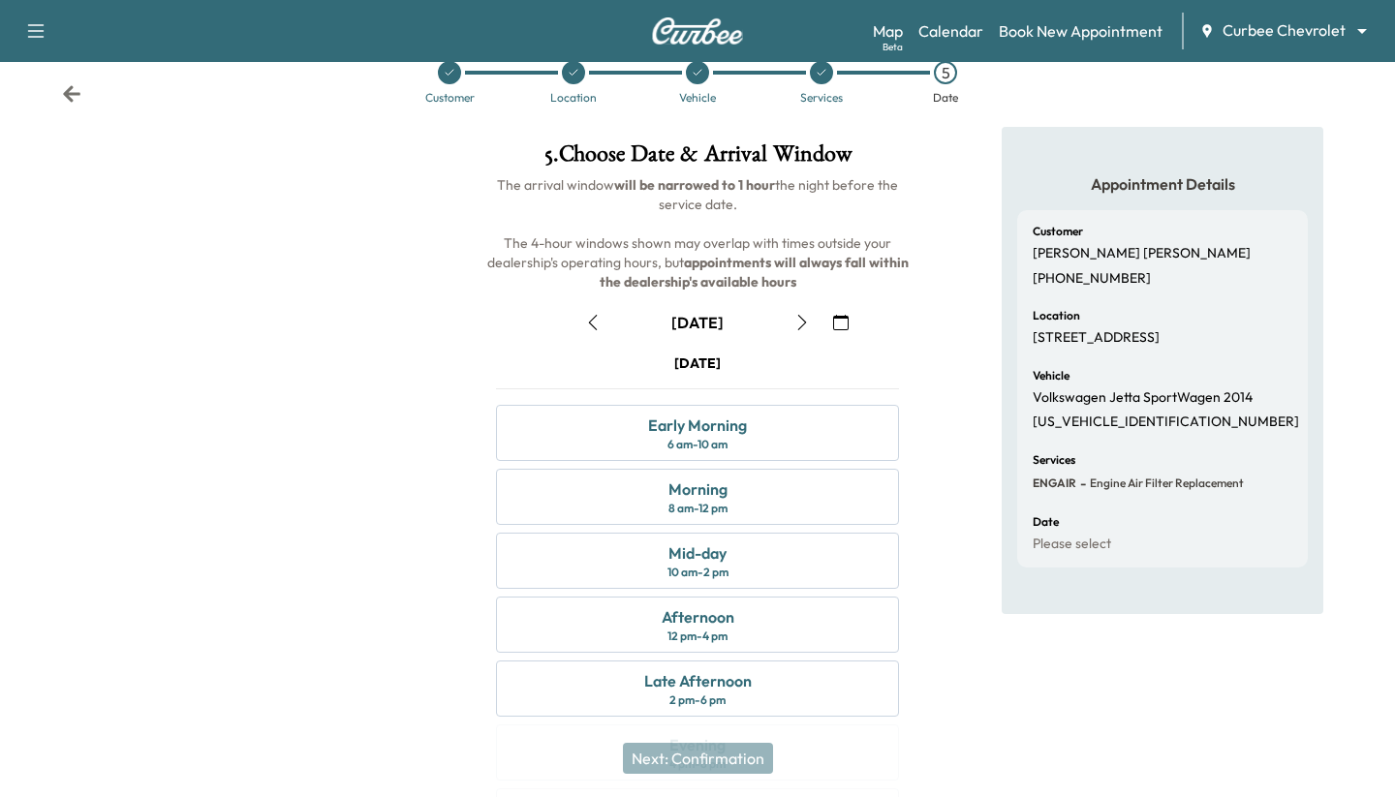
scroll to position [50, 0]
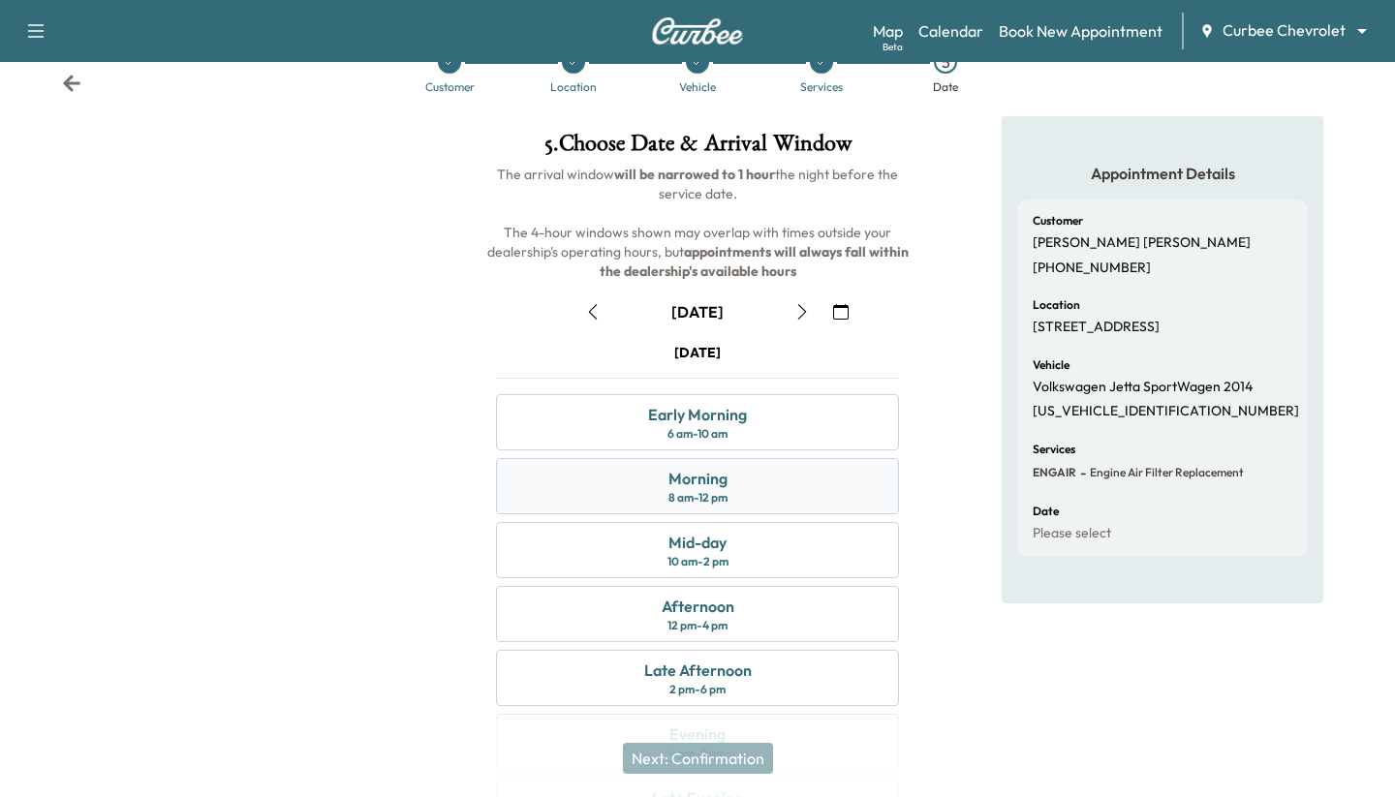
click at [790, 487] on div "Morning 8 am - 12 pm" at bounding box center [697, 486] width 403 height 56
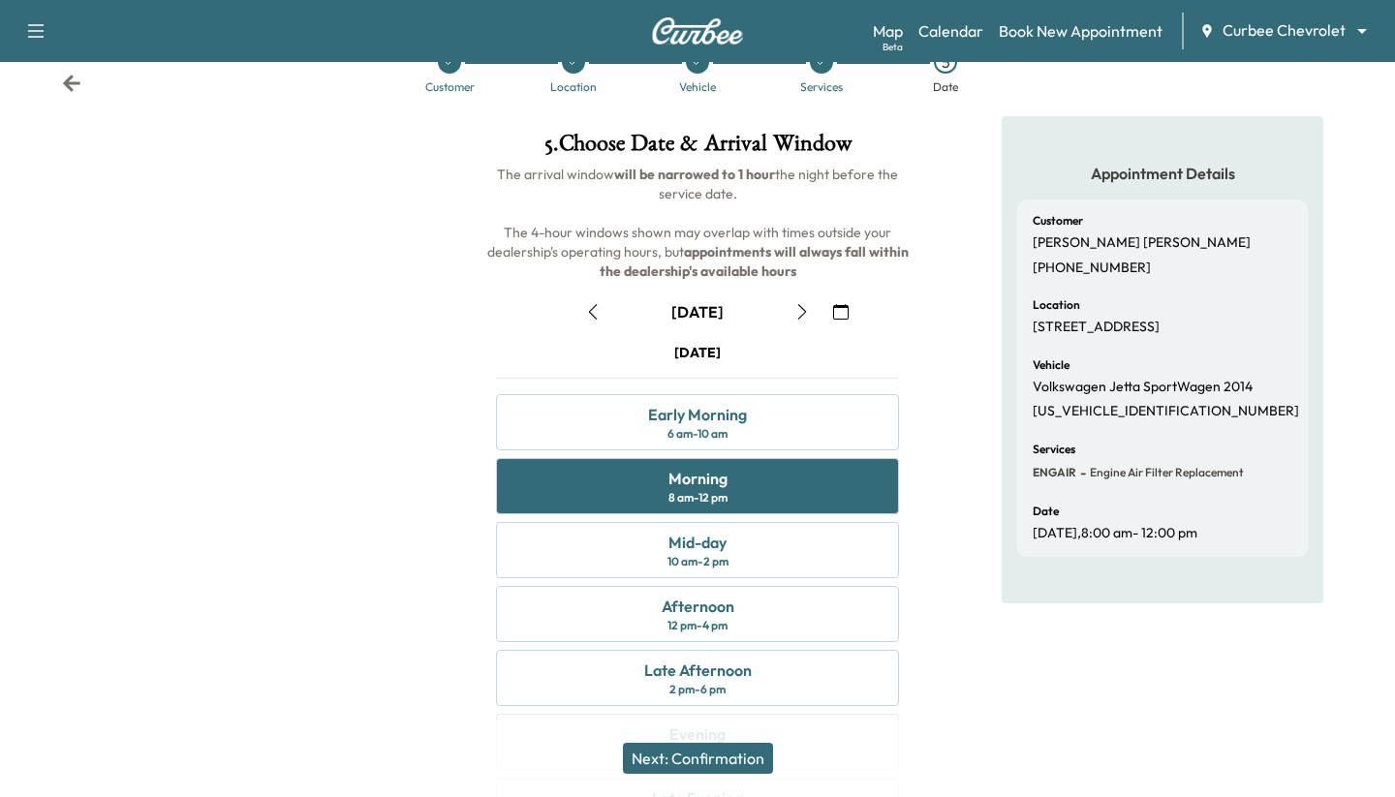
click at [686, 759] on button "Next: Confirmation" at bounding box center [698, 758] width 150 height 31
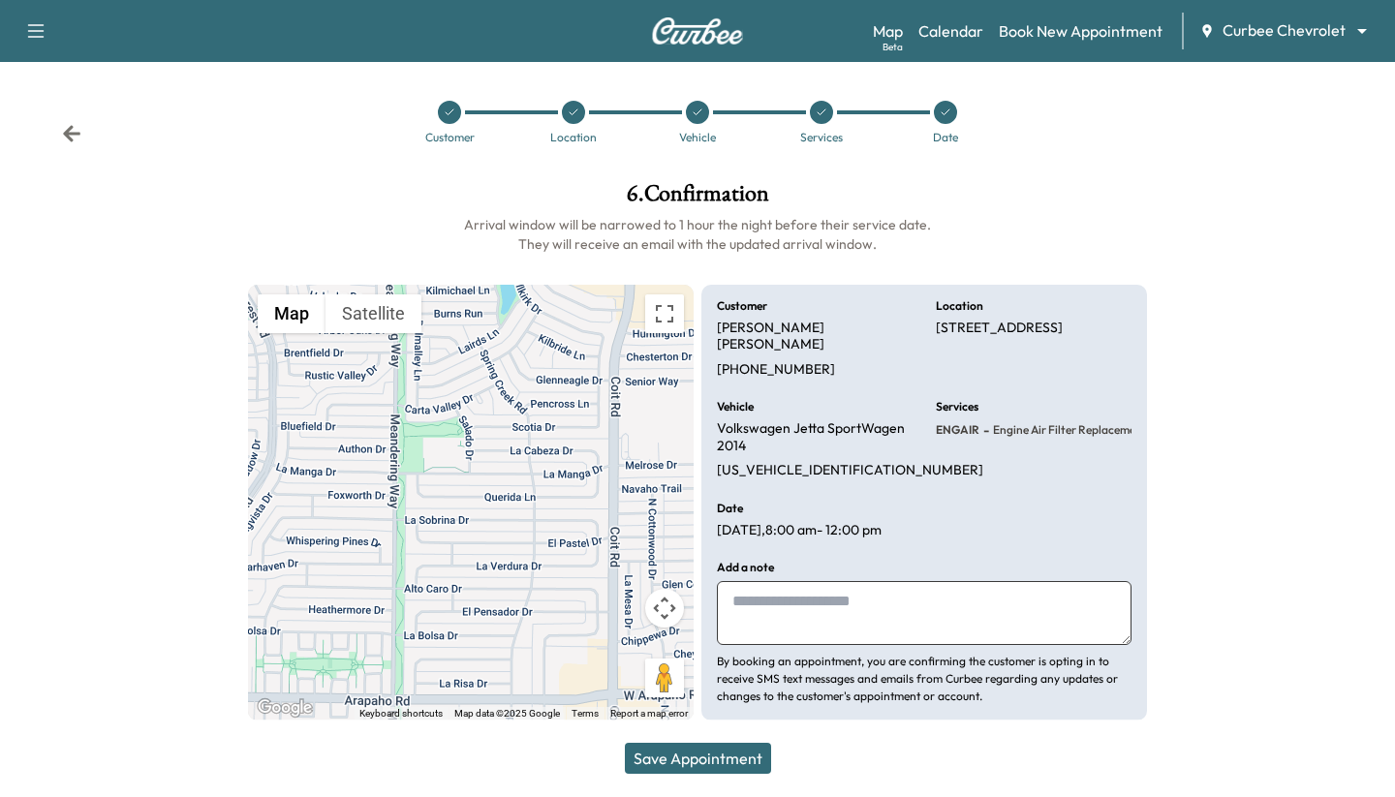
click at [686, 759] on button "Save Appointment" at bounding box center [698, 758] width 146 height 31
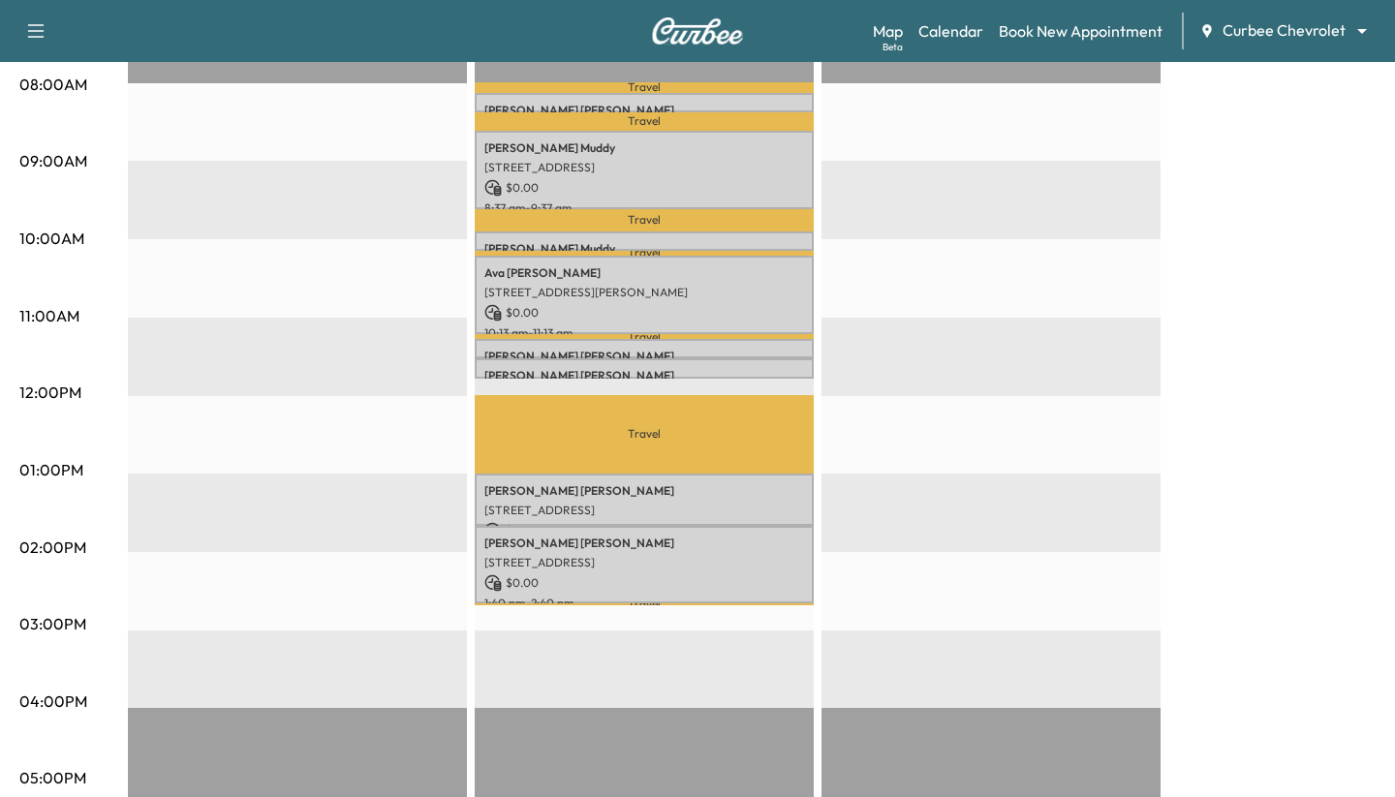
scroll to position [547, 0]
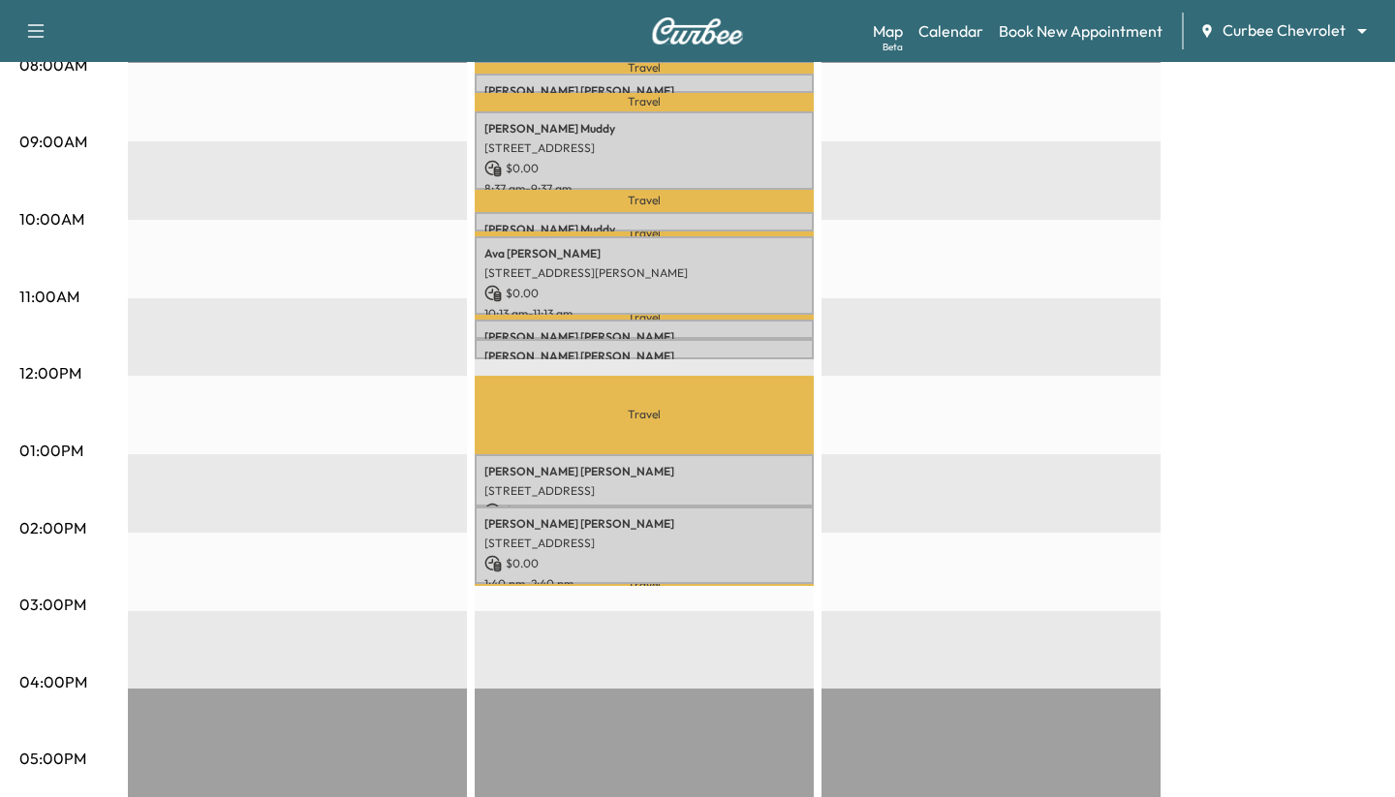
click at [1309, 50] on div "Support Log Out Map Beta Calendar Book New Appointment Curbee Chevrolet *******…" at bounding box center [697, 31] width 1395 height 62
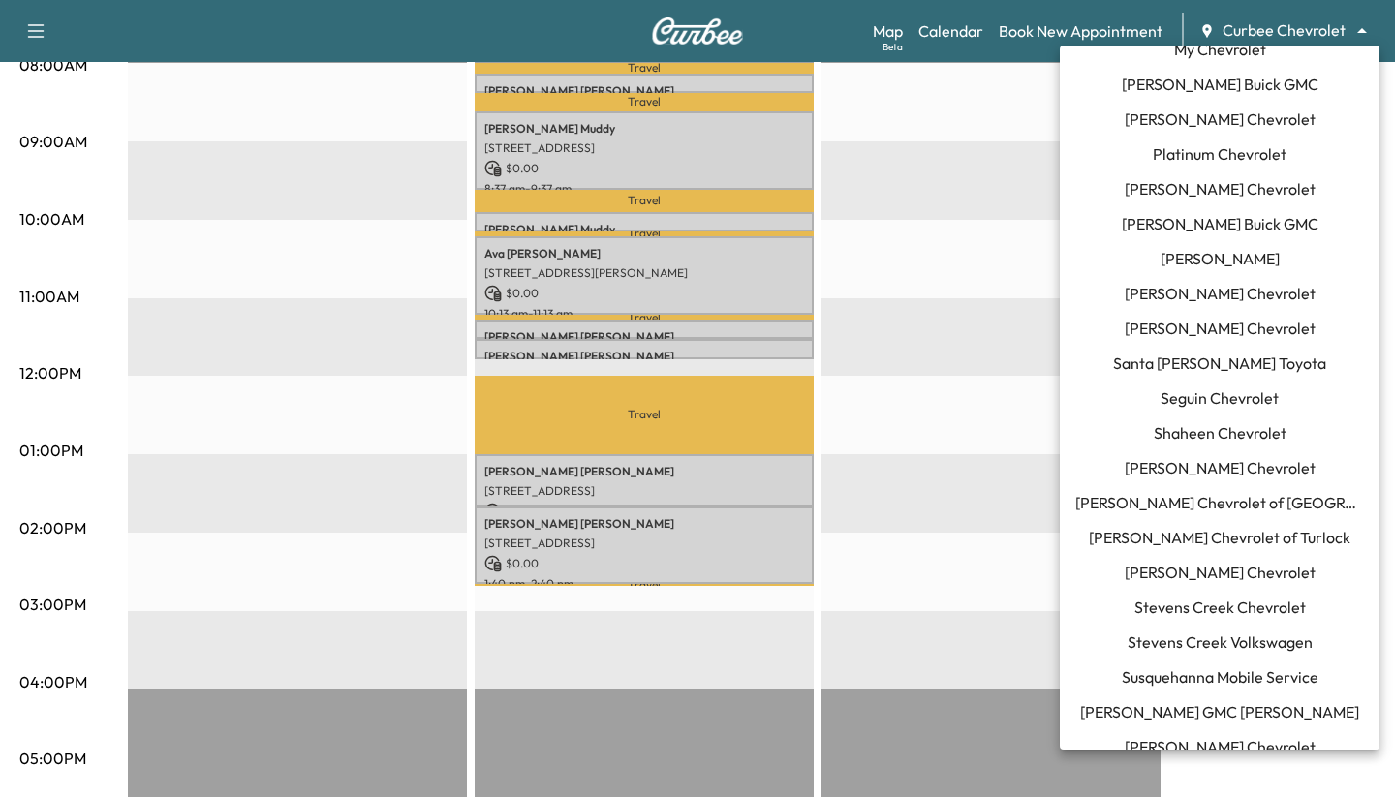
scroll to position [1613, 0]
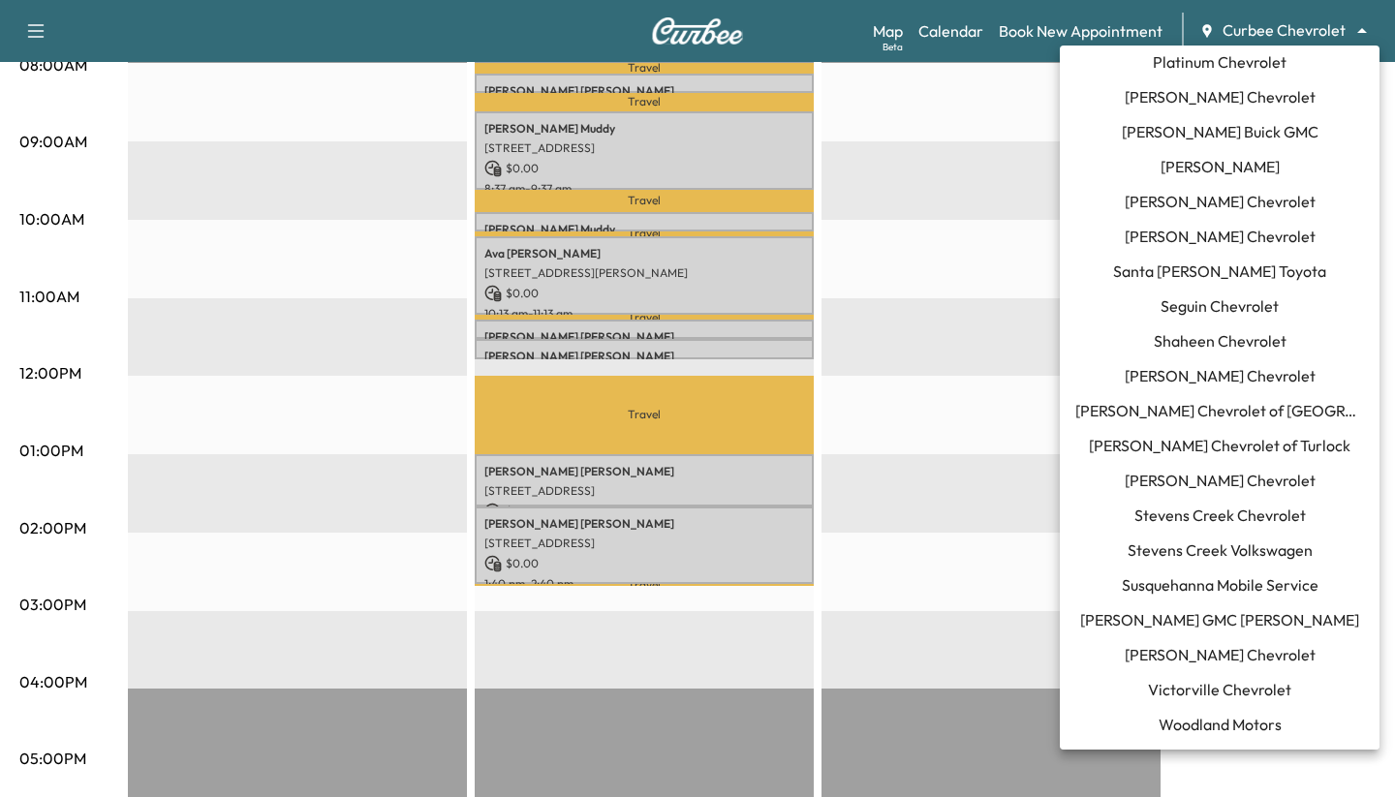
click at [1196, 590] on span "Susquehanna Mobile Service" at bounding box center [1220, 585] width 197 height 23
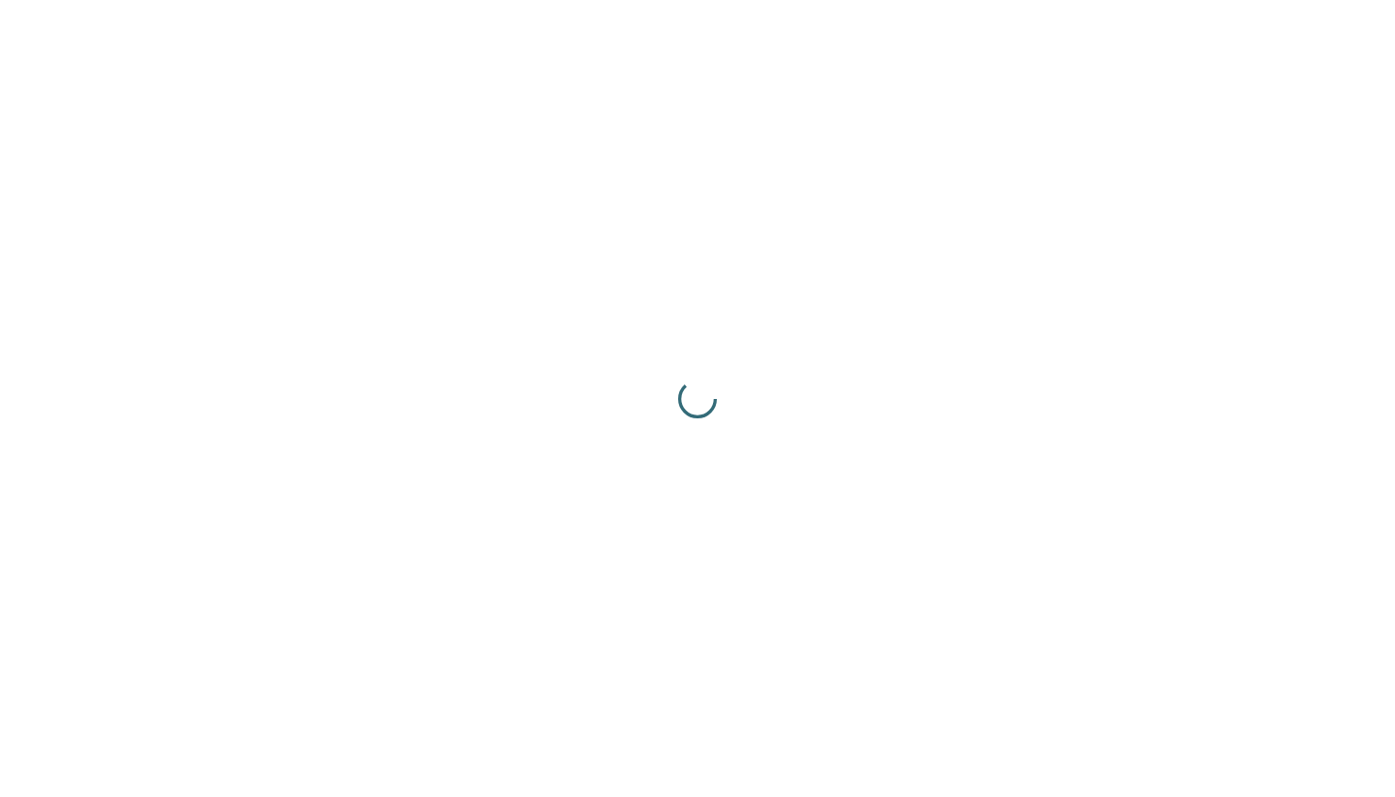
scroll to position [0, 0]
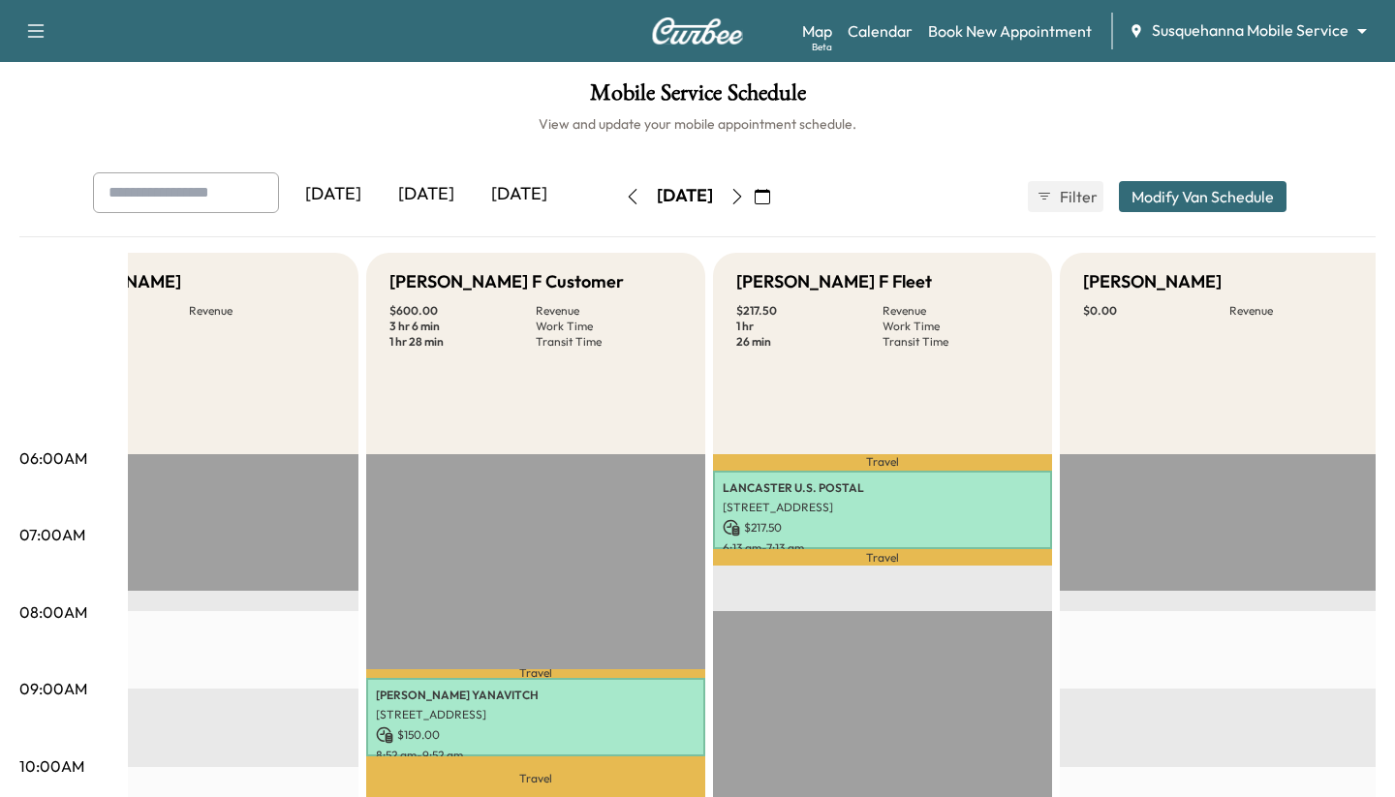
scroll to position [0, 110]
click at [1092, 203] on span "Filter" at bounding box center [1077, 196] width 35 height 23
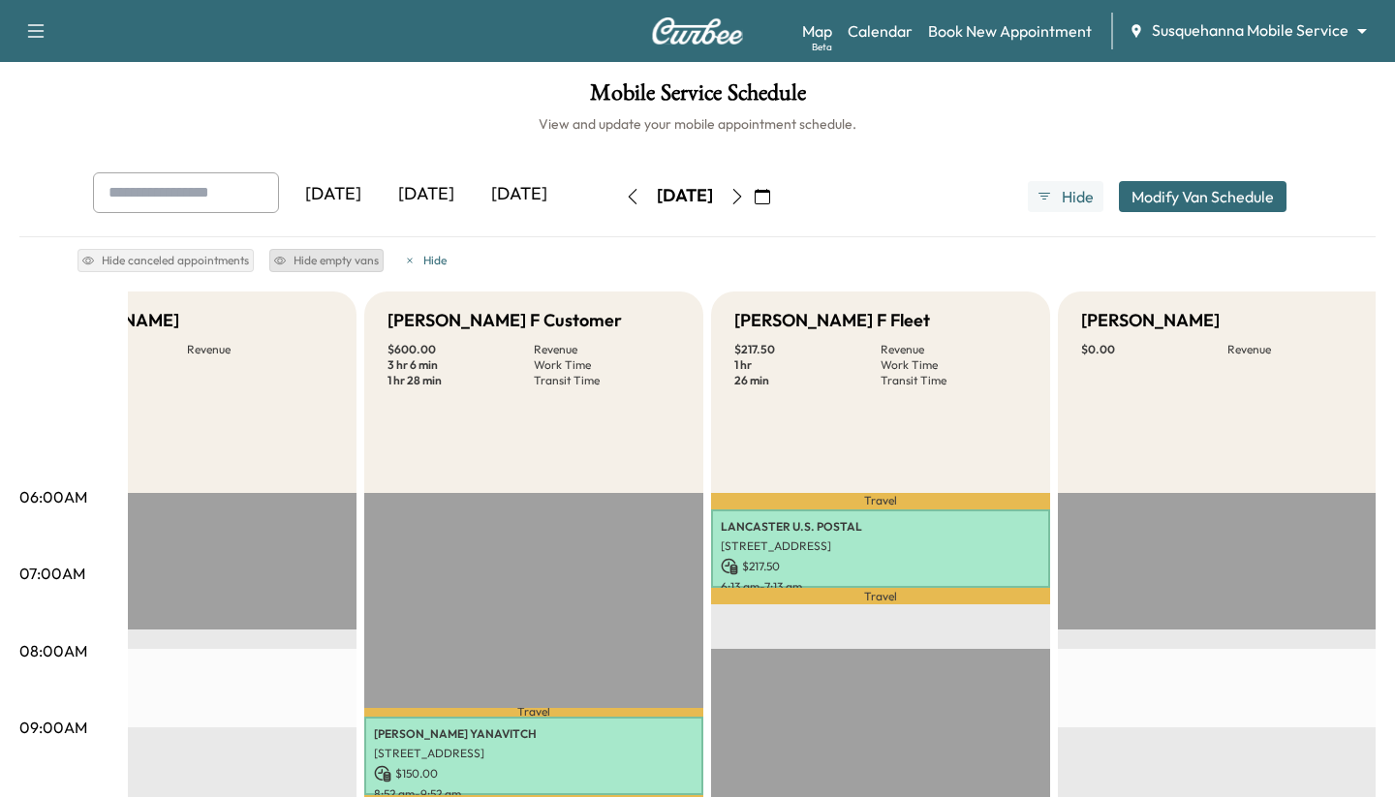
click at [308, 267] on button "Hide empty vans" at bounding box center [326, 260] width 114 height 23
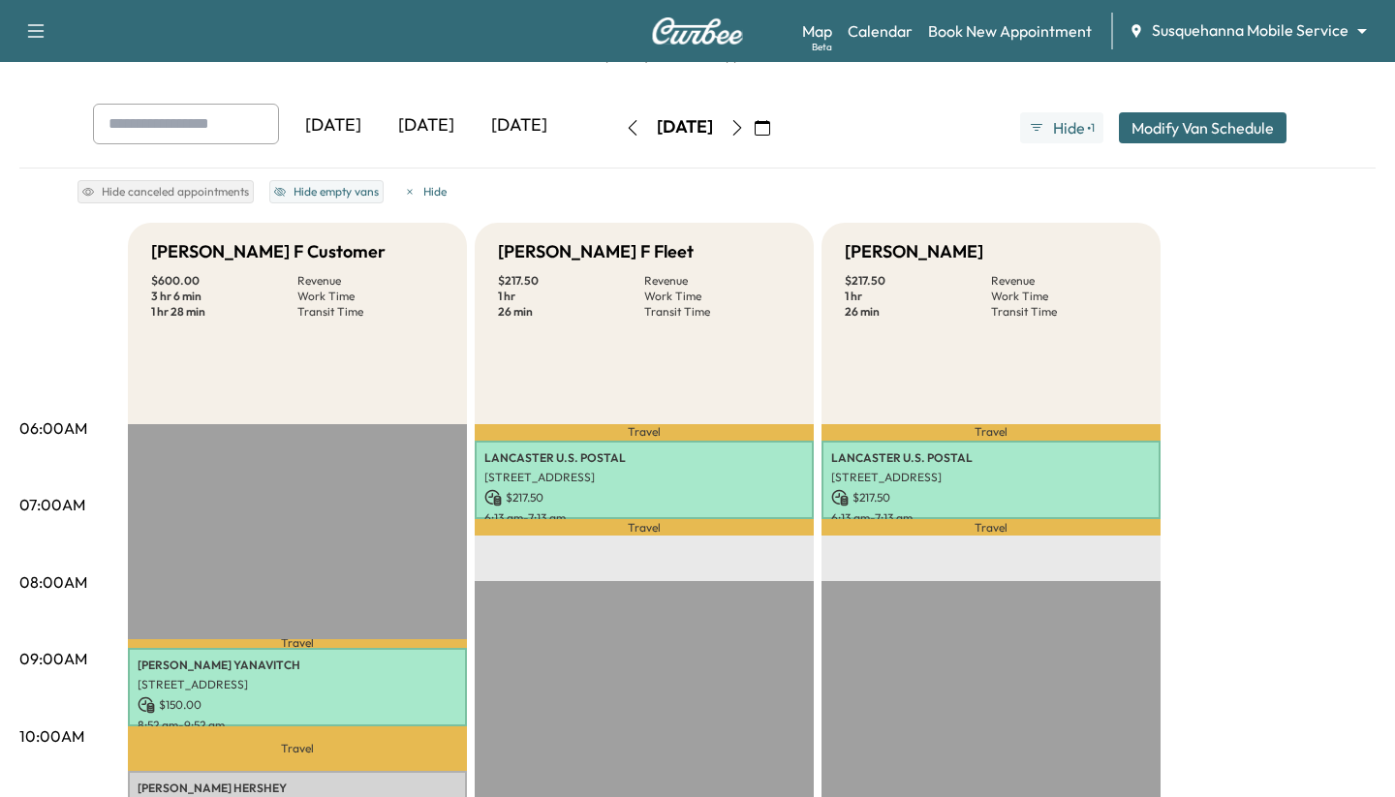
scroll to position [62, 0]
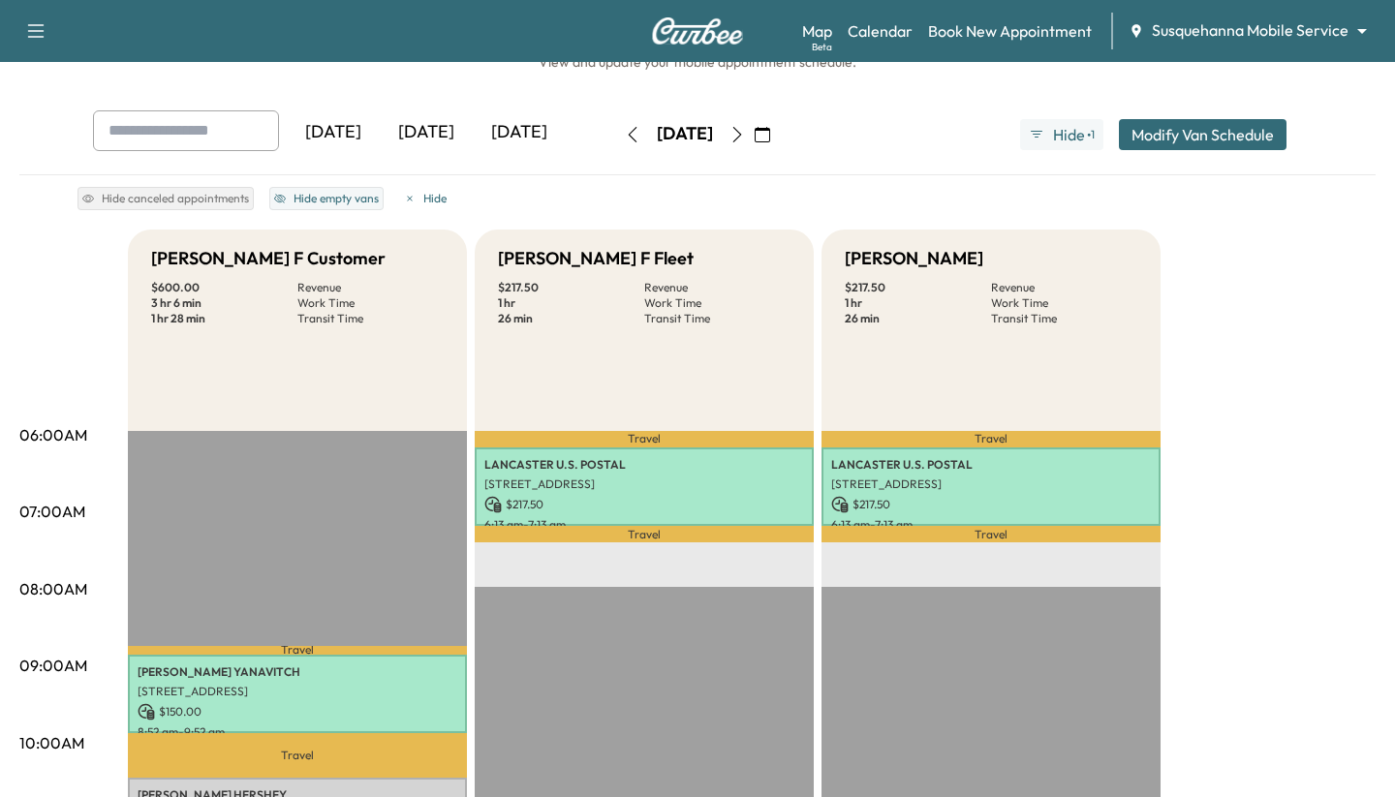
click at [629, 132] on icon "button" at bounding box center [633, 135] width 9 height 16
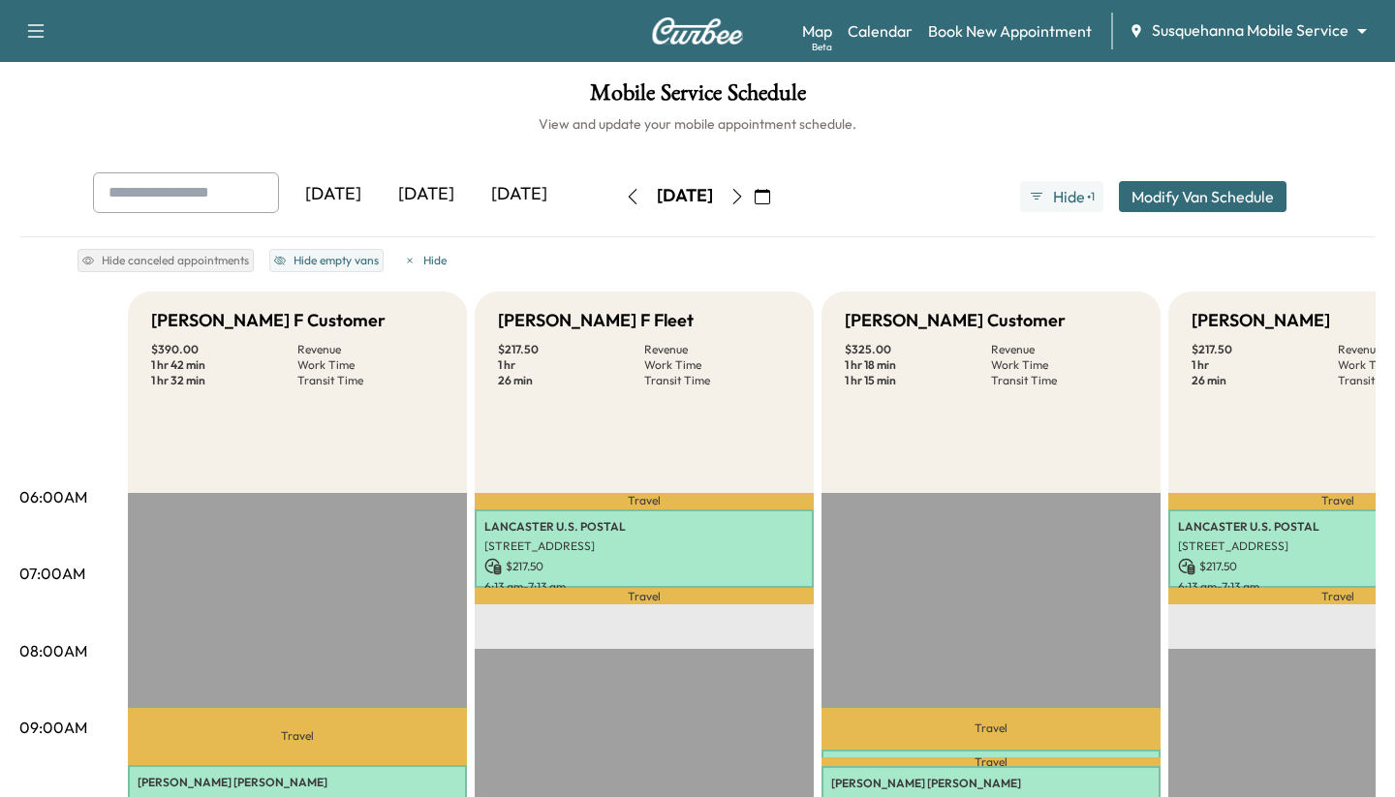
click at [625, 200] on icon "button" at bounding box center [633, 197] width 16 height 16
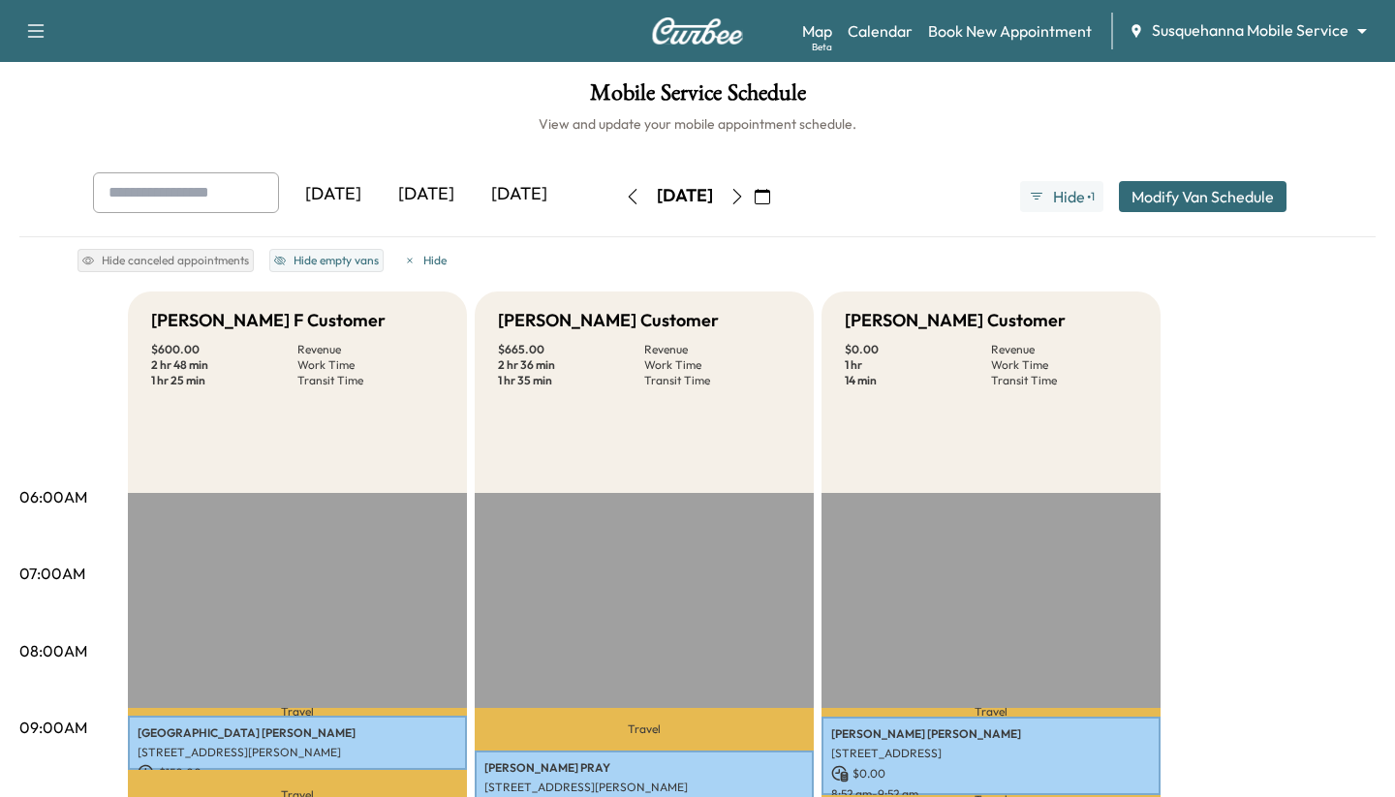
click at [625, 189] on icon "button" at bounding box center [633, 197] width 16 height 16
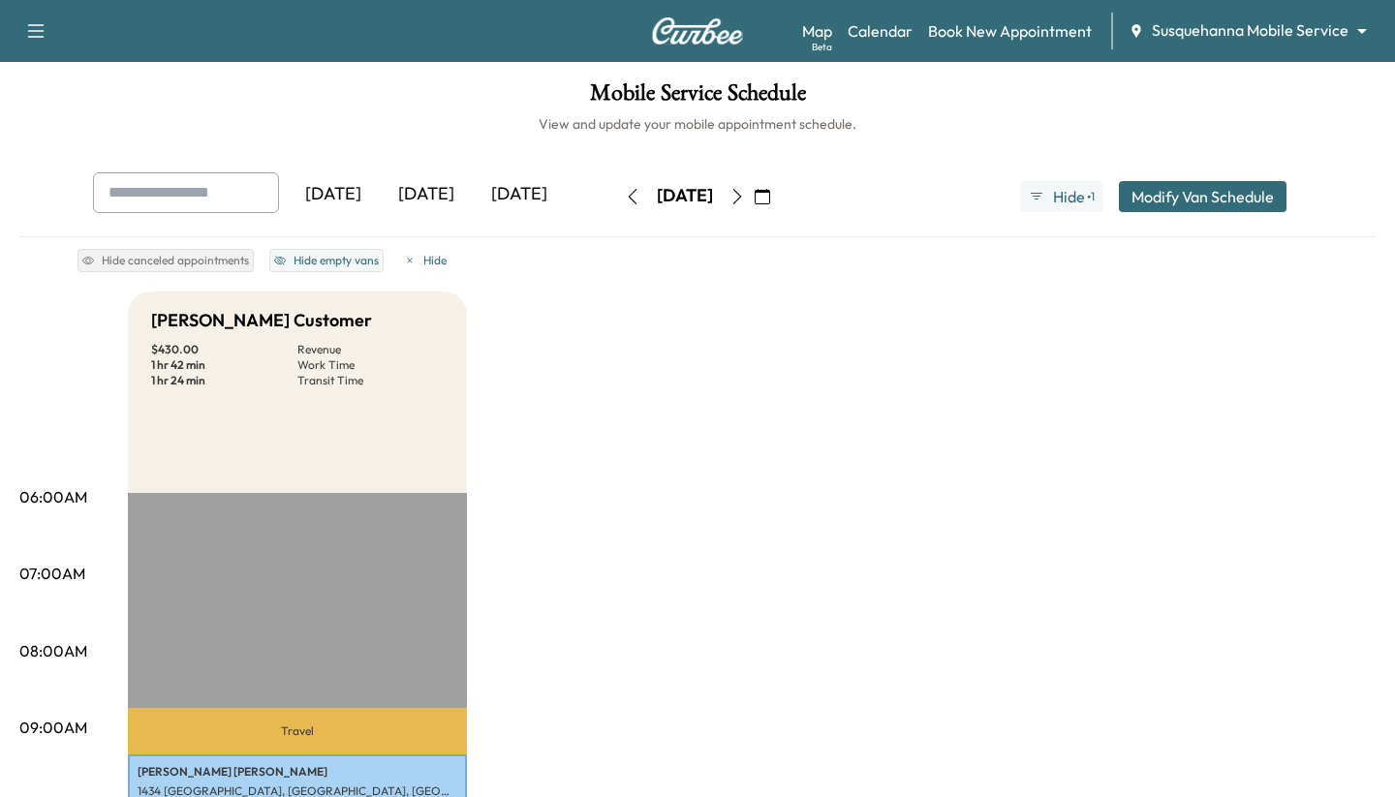
click at [754, 208] on button "button" at bounding box center [737, 196] width 33 height 31
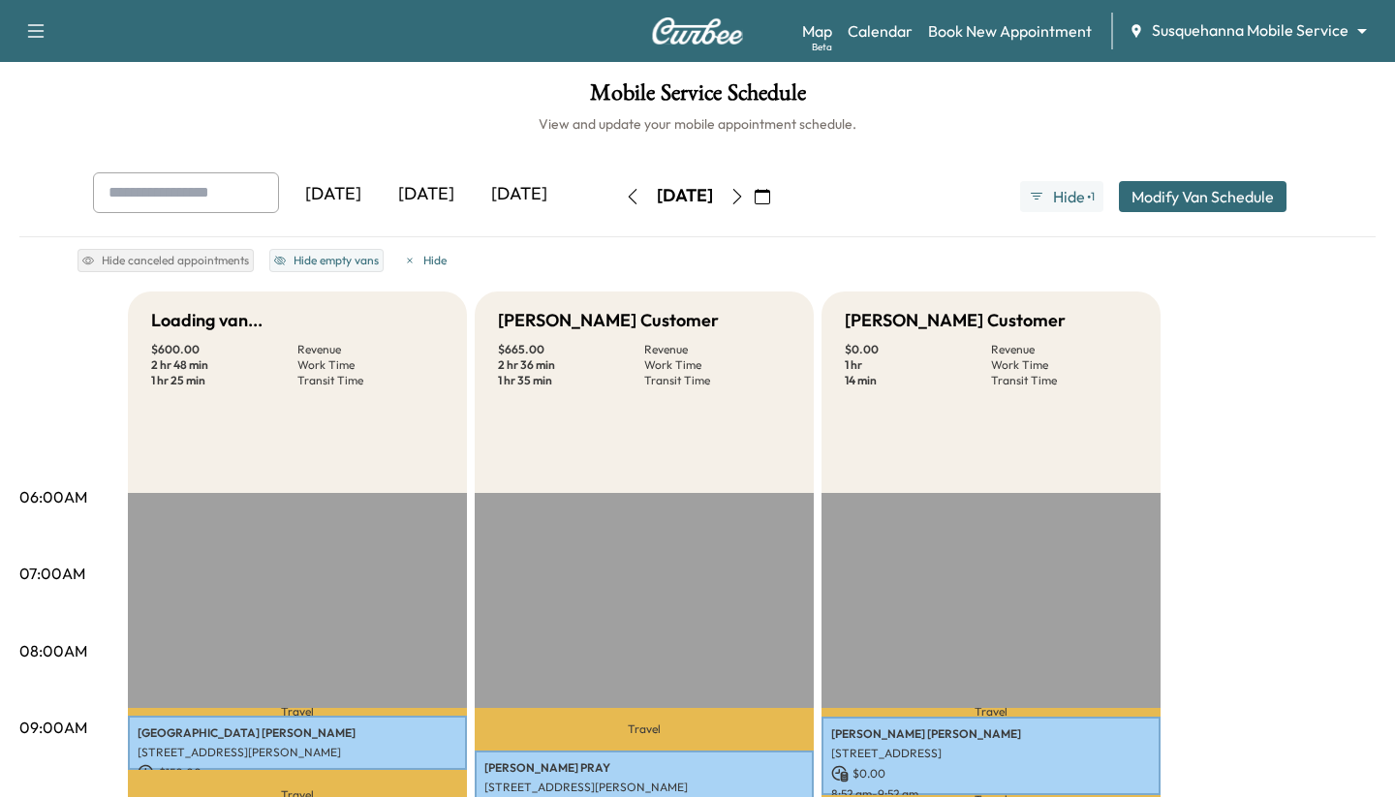
click at [754, 206] on button "button" at bounding box center [737, 196] width 33 height 31
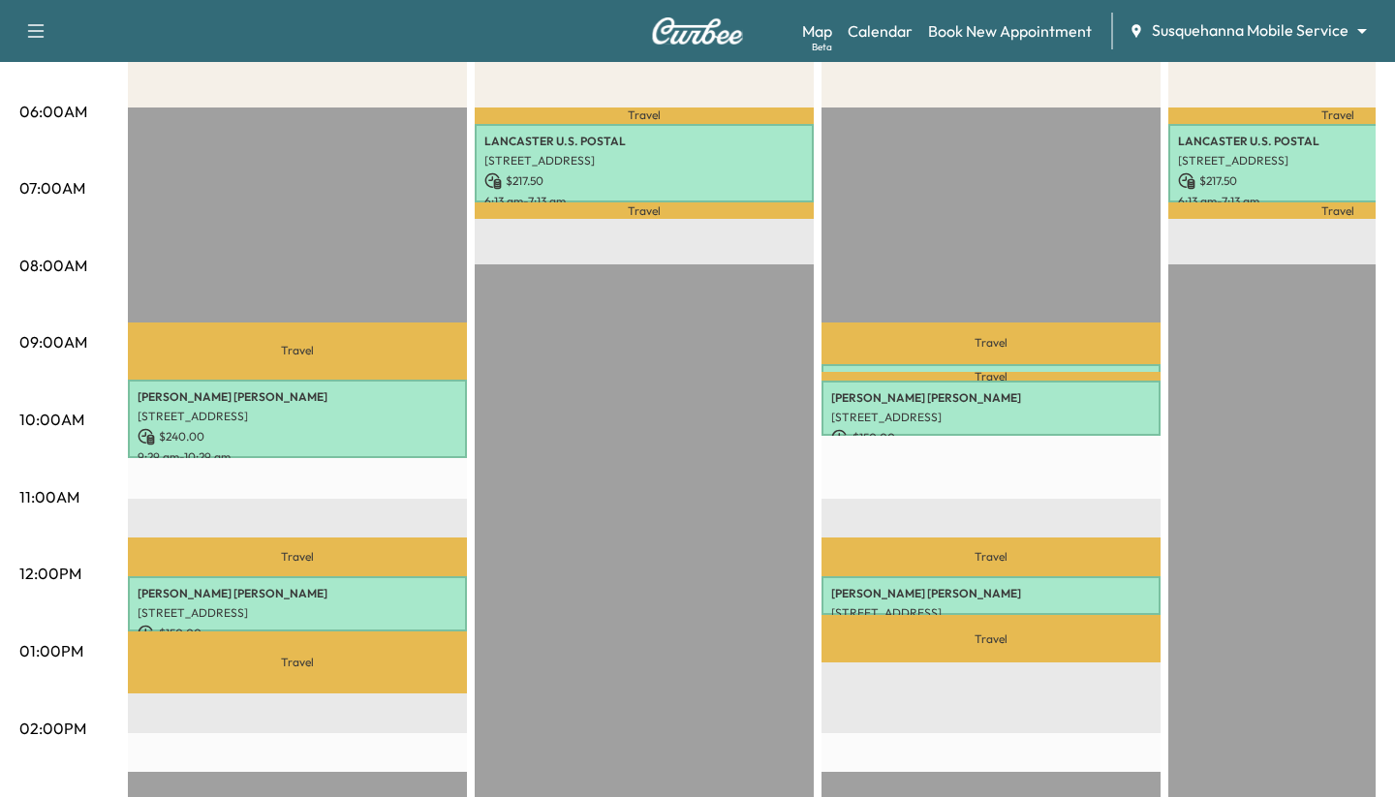
scroll to position [389, 0]
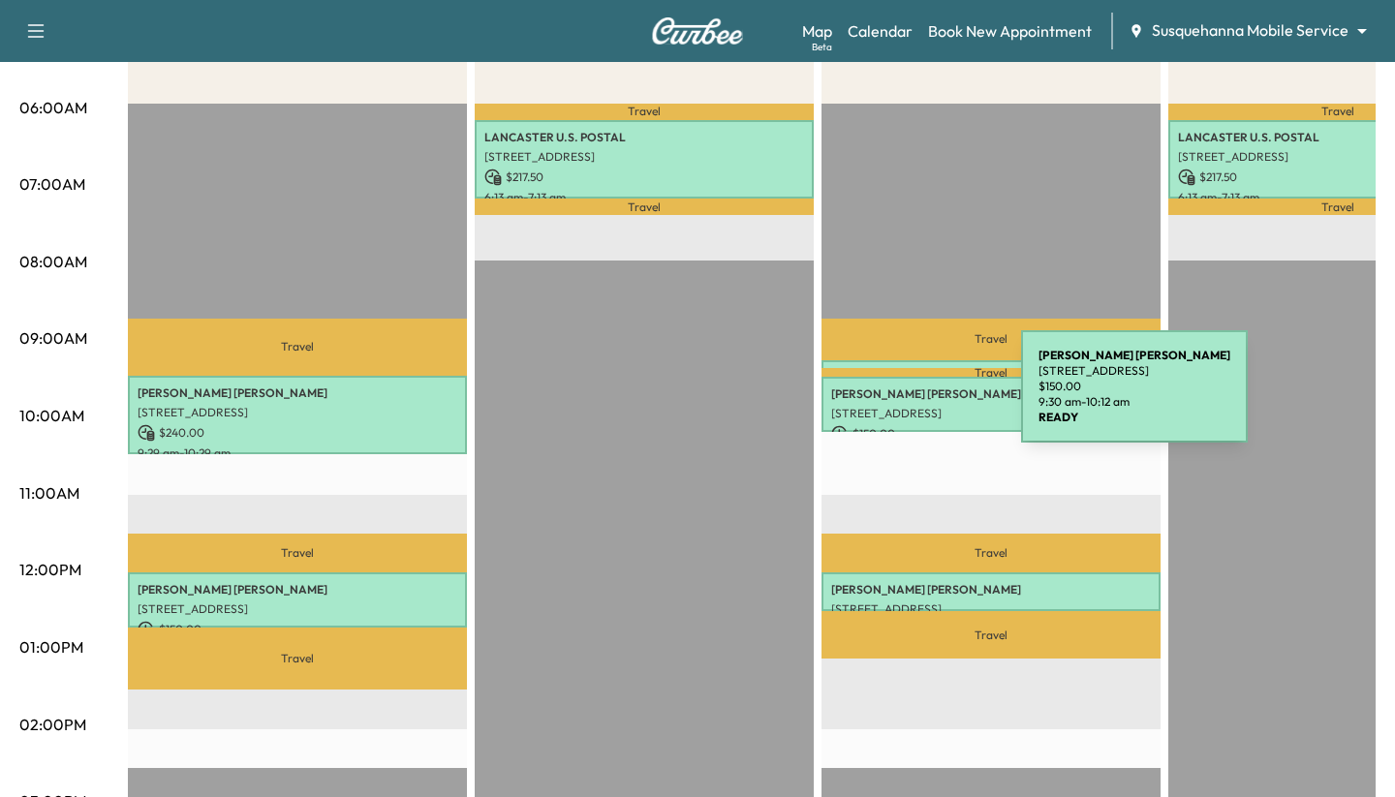
click at [876, 398] on p "EDWARD KLEIN" at bounding box center [991, 395] width 320 height 16
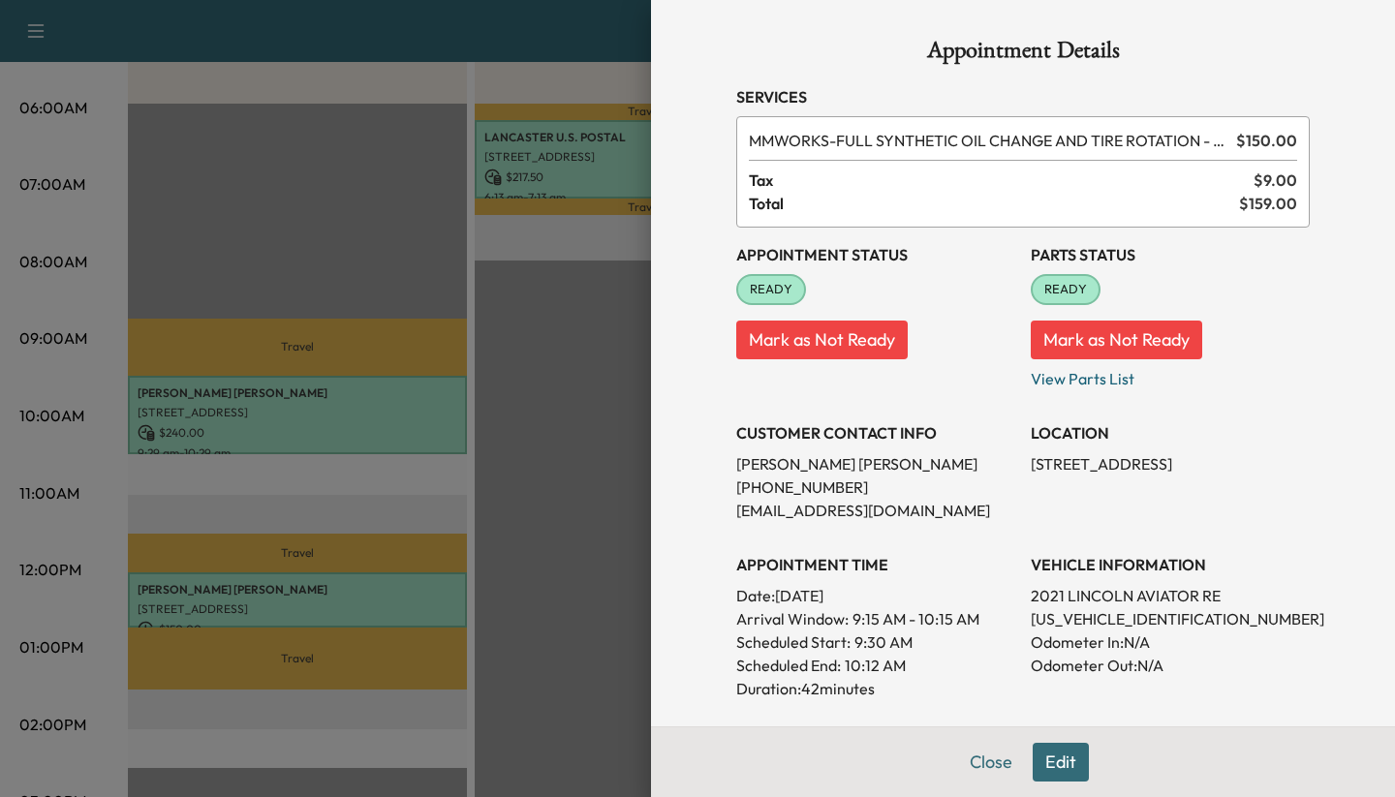
click at [385, 230] on div at bounding box center [697, 398] width 1395 height 797
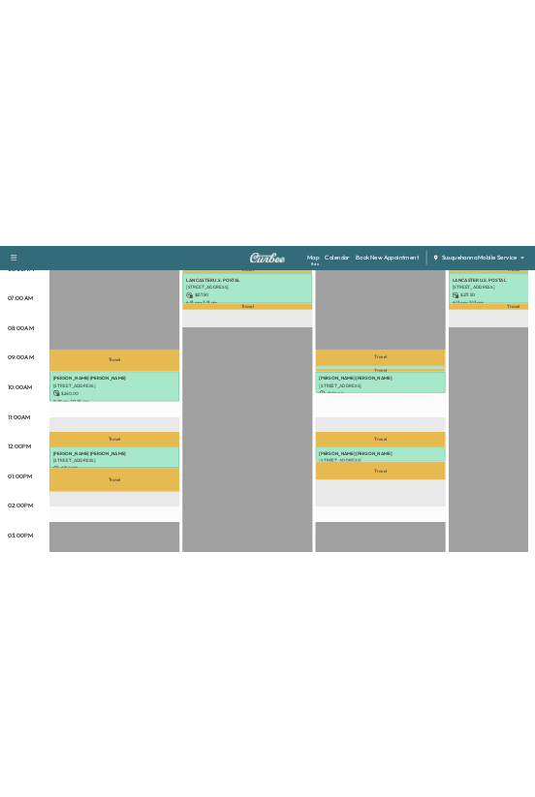
scroll to position [429, 0]
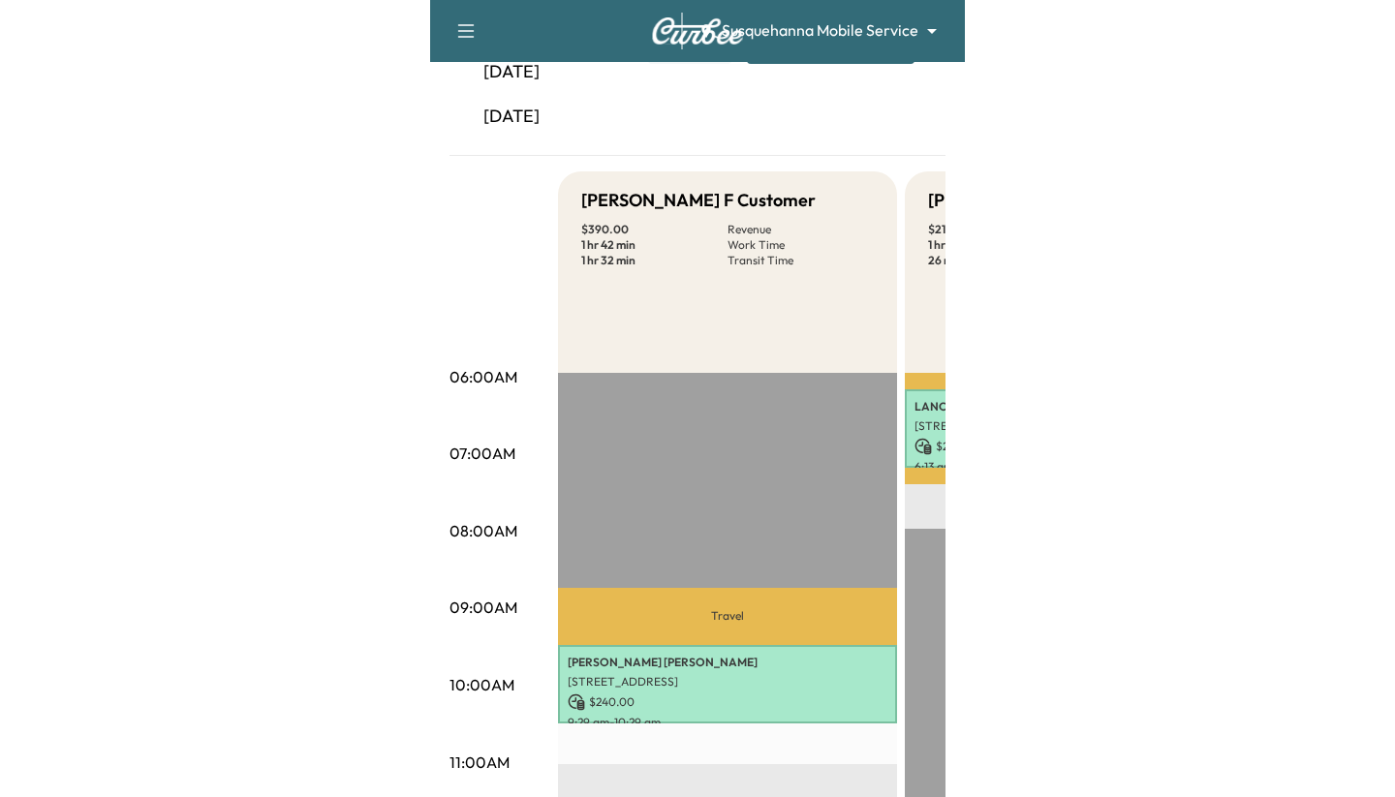
scroll to position [204, 0]
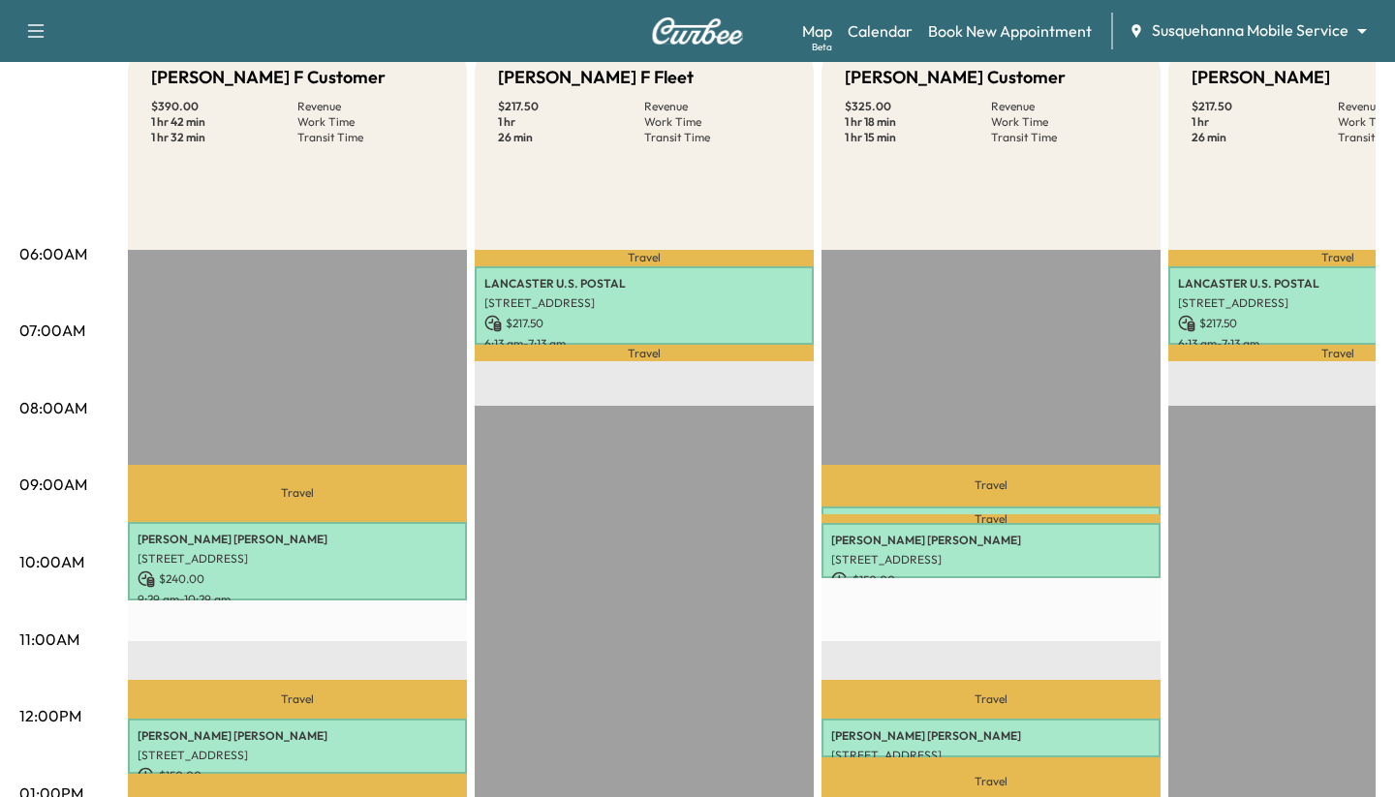
click at [534, 25] on body "Support Log Out Map Beta Calendar Book New Appointment Susquehanna Mobile Servi…" at bounding box center [697, 194] width 1395 height 797
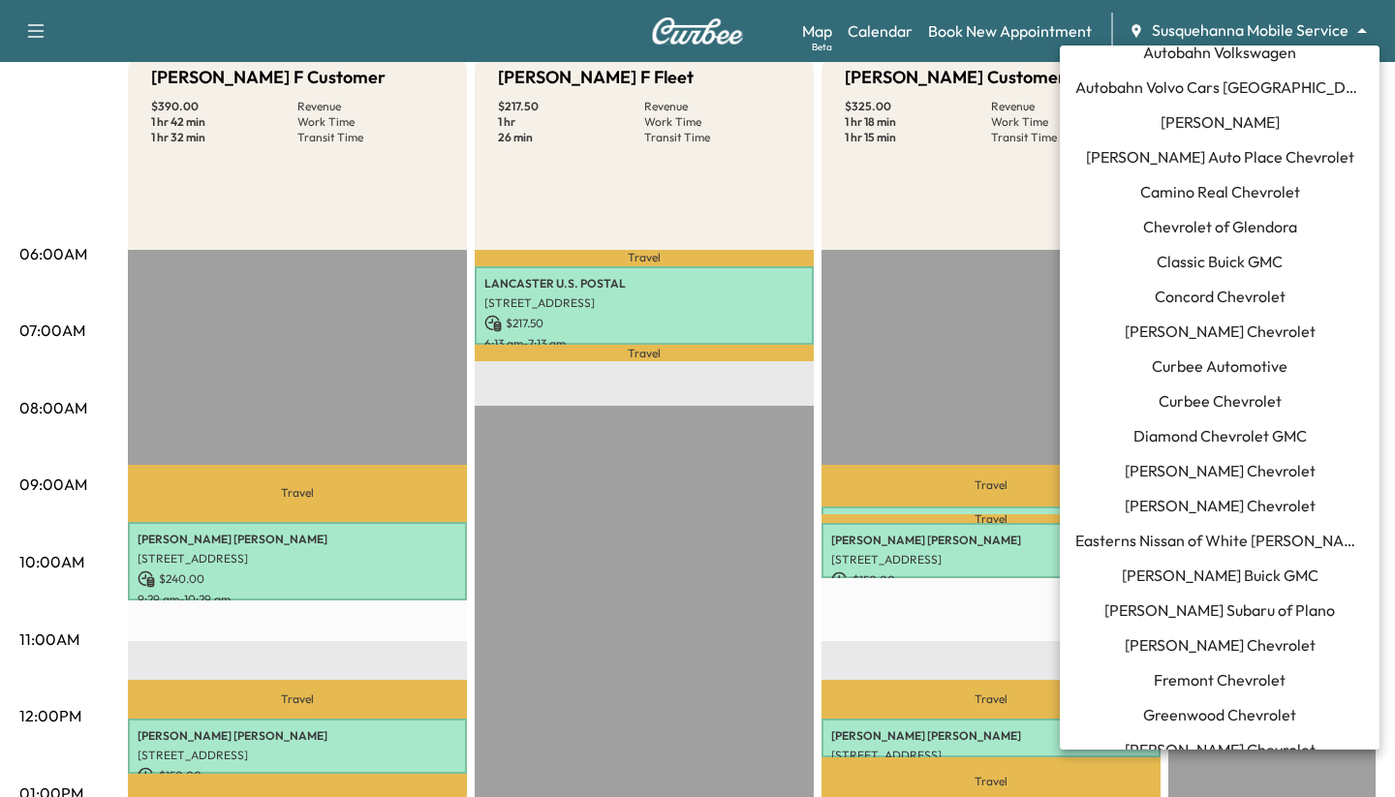
scroll to position [0, 0]
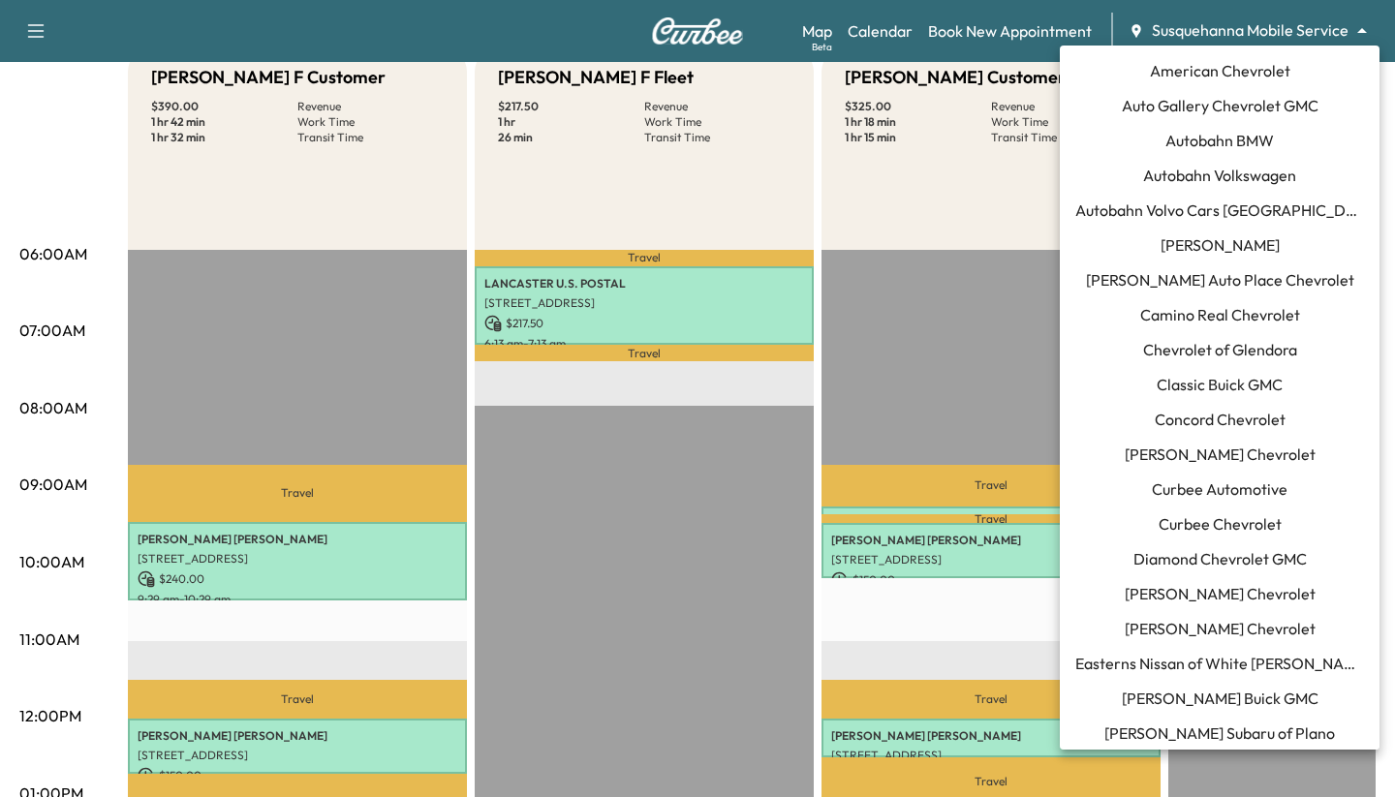
click at [534, 487] on span "Curbee Automotive" at bounding box center [1220, 489] width 136 height 23
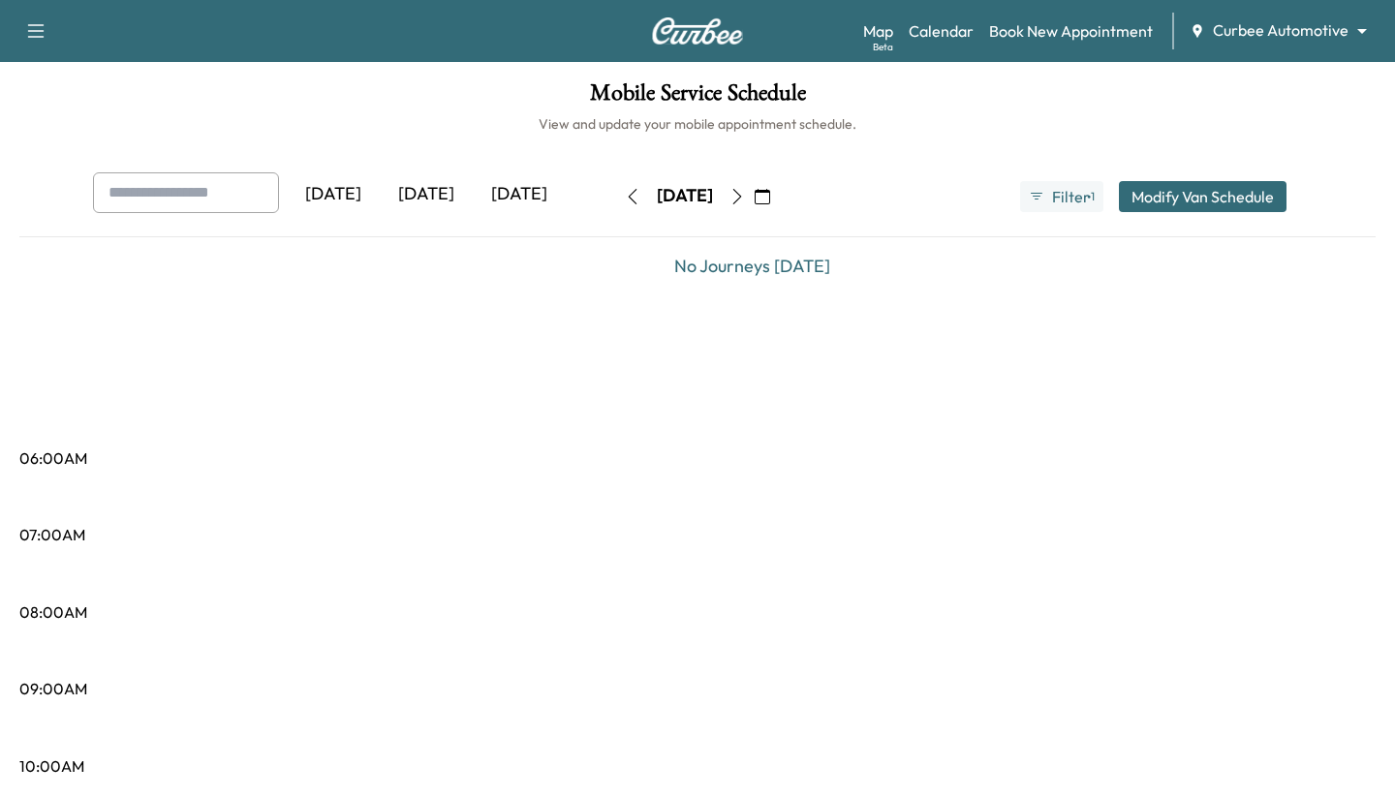
click at [534, 28] on body "Support Log Out Map Beta Calendar Book New Appointment Curbee Automotive ******…" at bounding box center [697, 398] width 1395 height 797
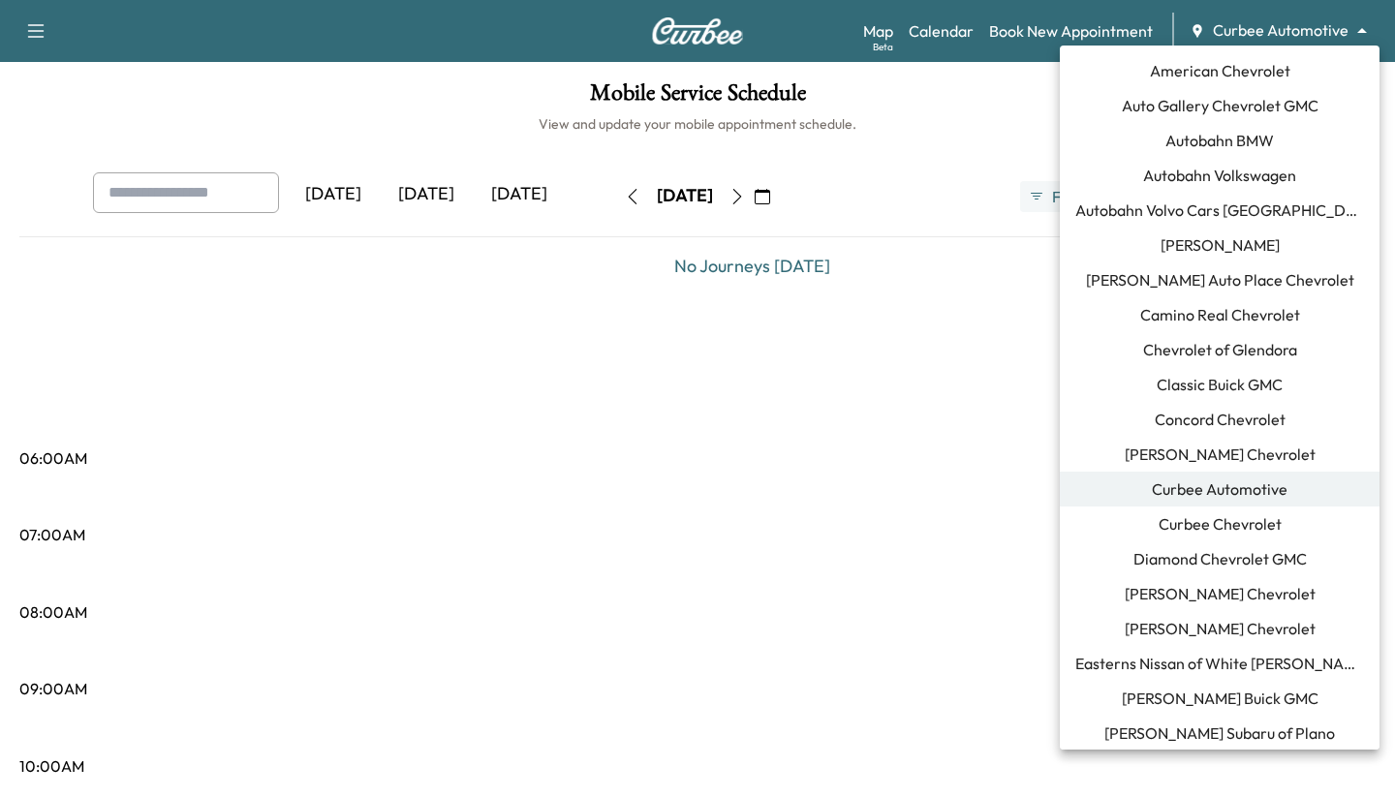
click at [534, 521] on span "Curbee Chevrolet" at bounding box center [1220, 524] width 123 height 23
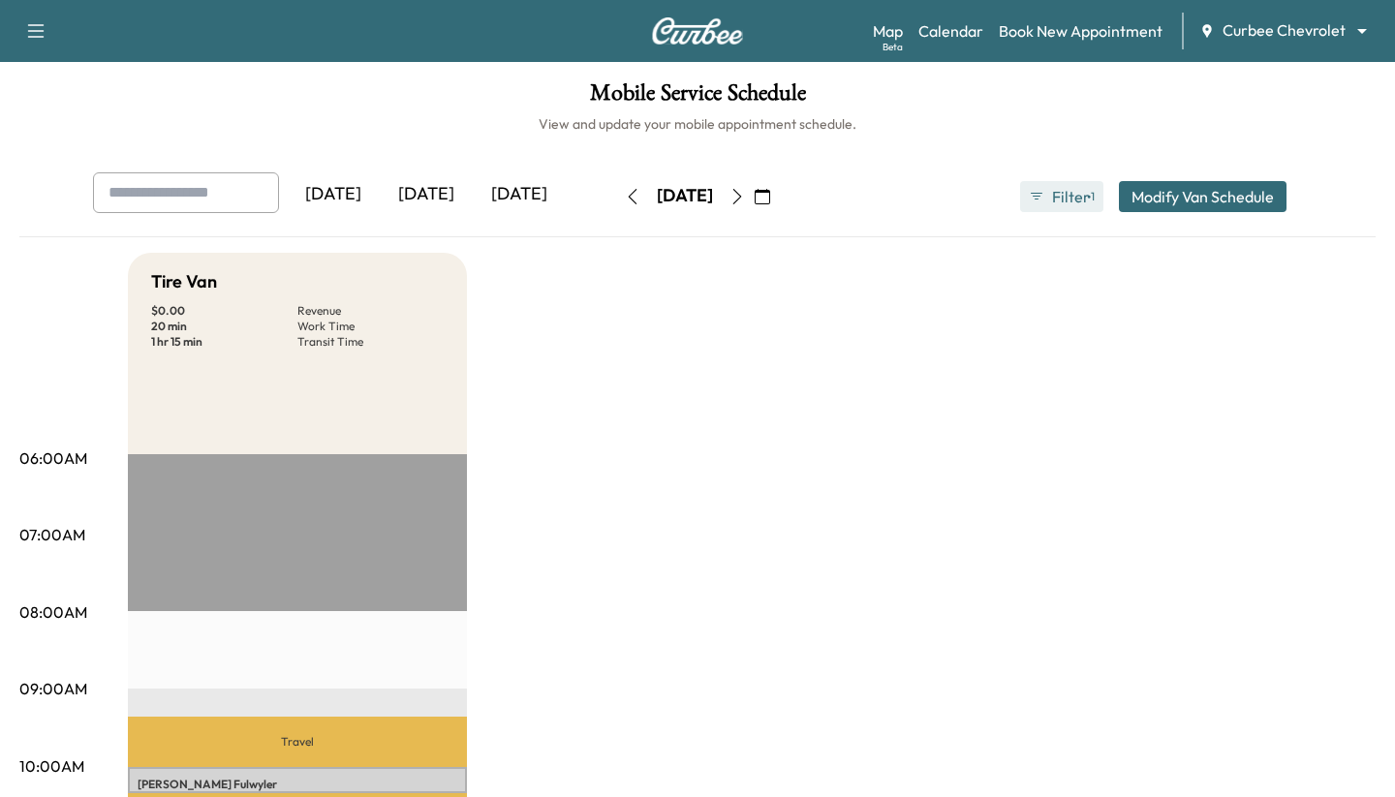
click at [534, 200] on button "Filter ● 1" at bounding box center [1061, 196] width 83 height 31
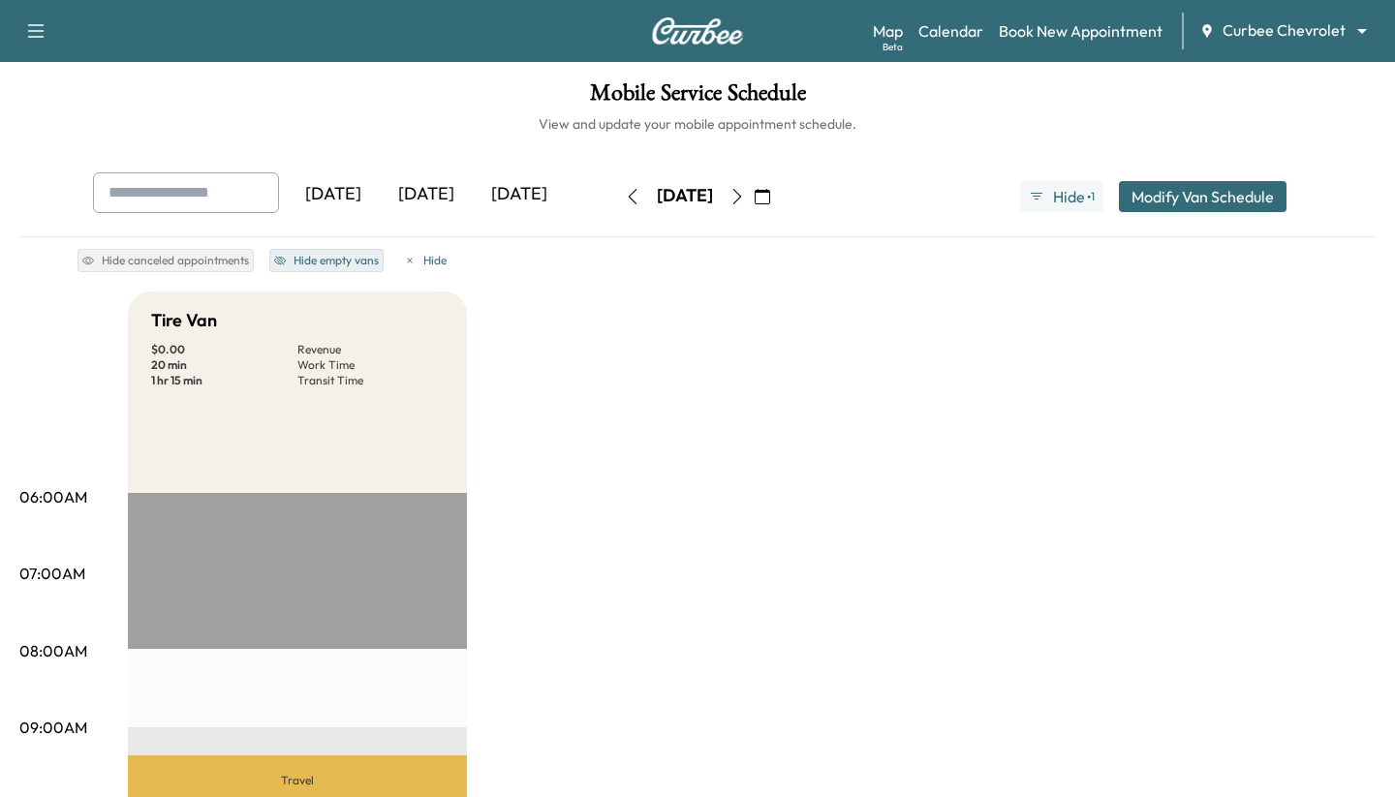
click at [294, 262] on button "Hide empty vans" at bounding box center [326, 260] width 114 height 23
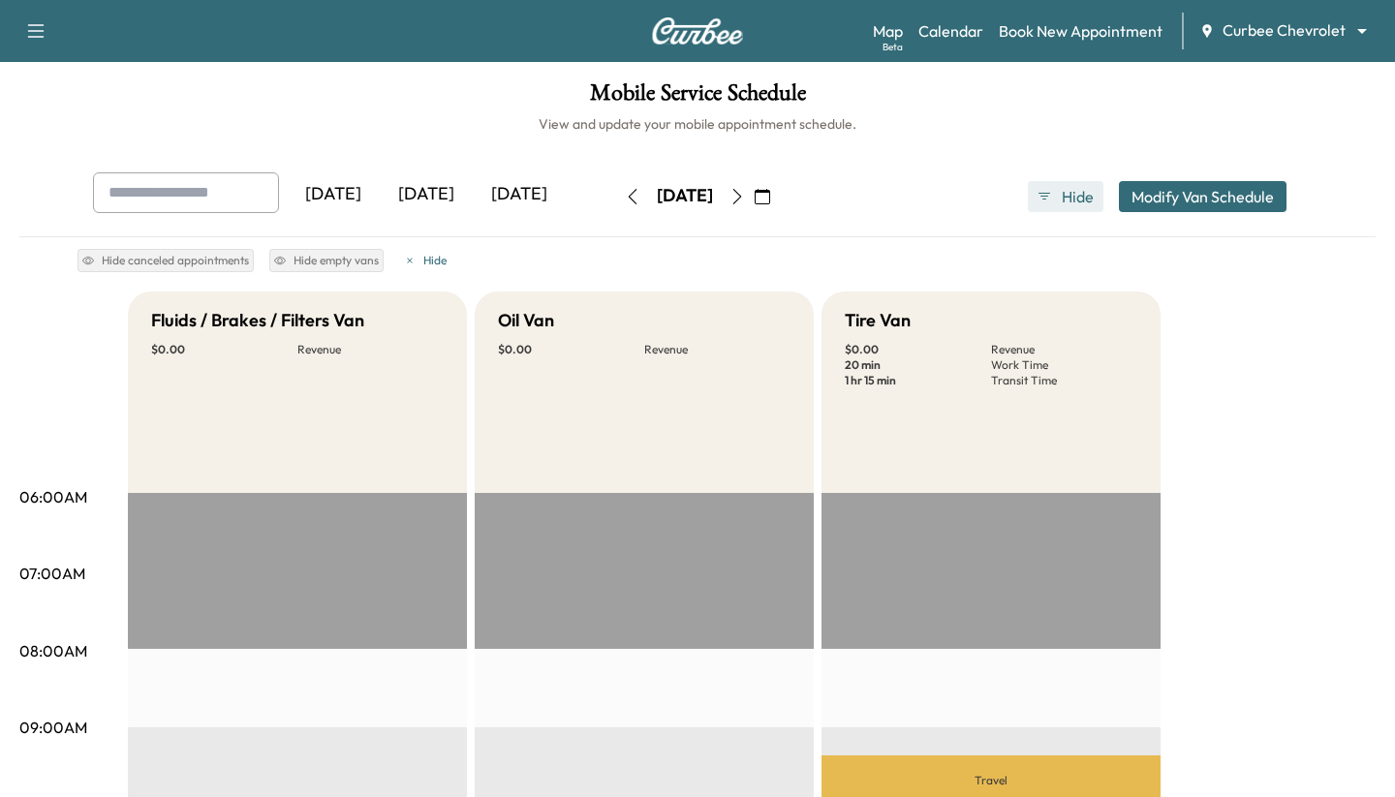
click at [534, 200] on span "Hide" at bounding box center [1077, 196] width 35 height 23
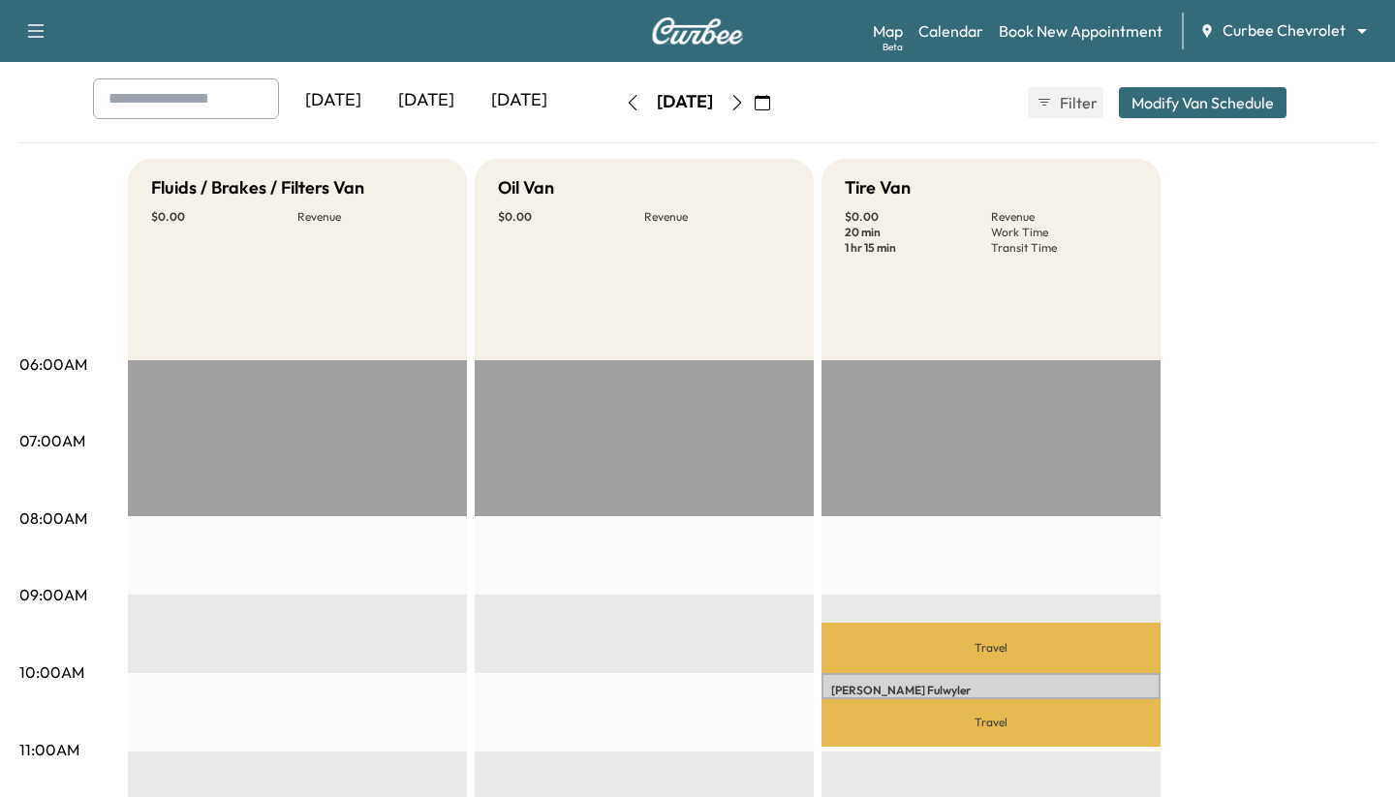
scroll to position [3, 0]
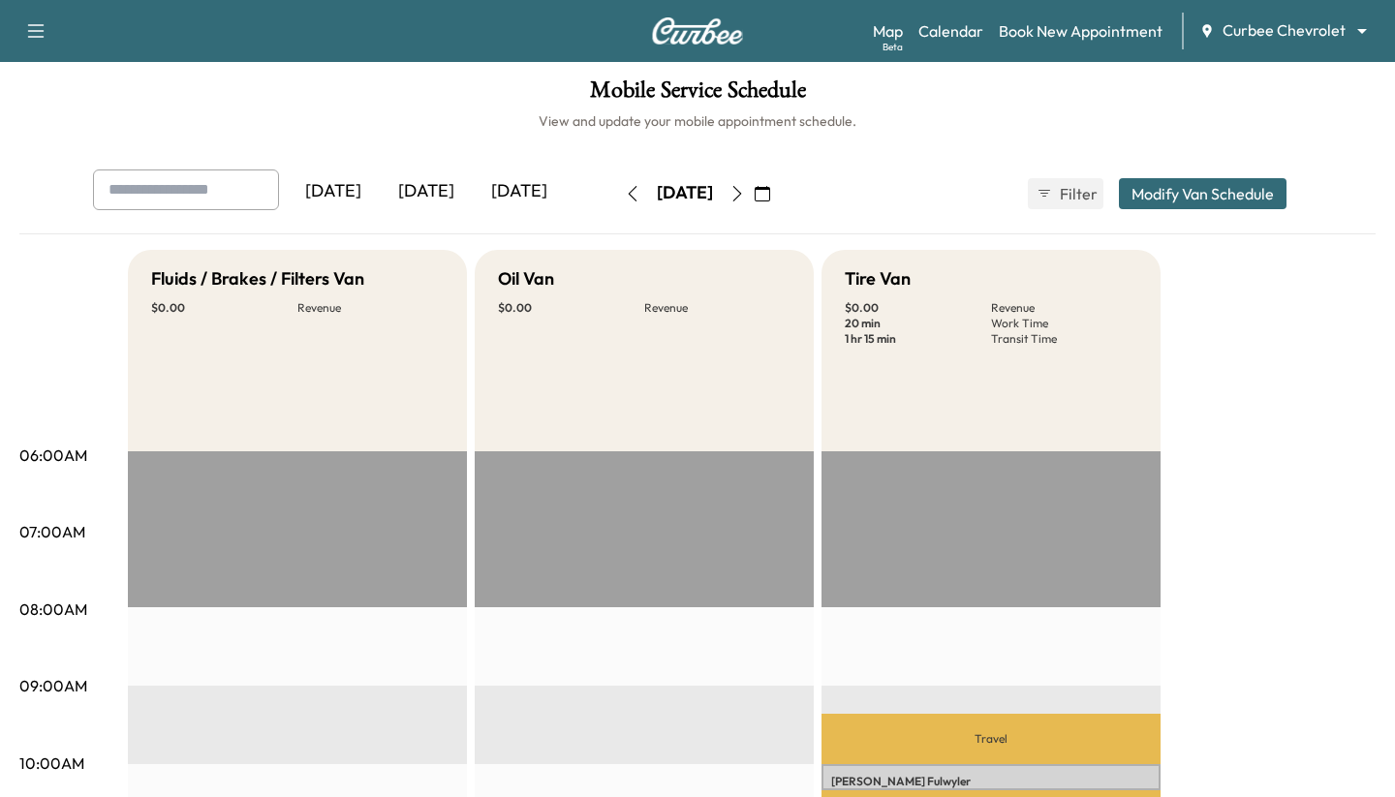
click at [534, 199] on icon "button" at bounding box center [738, 194] width 16 height 16
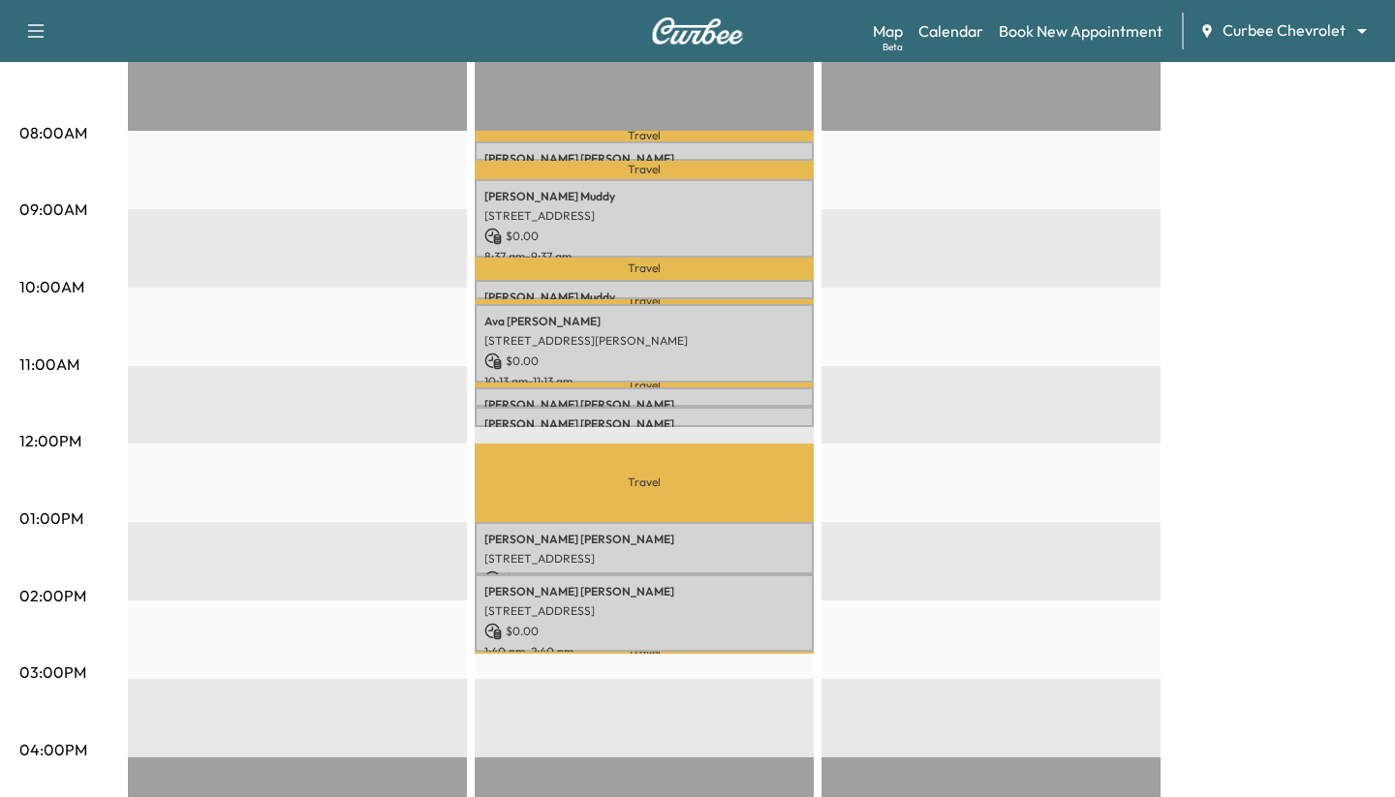
scroll to position [476, 0]
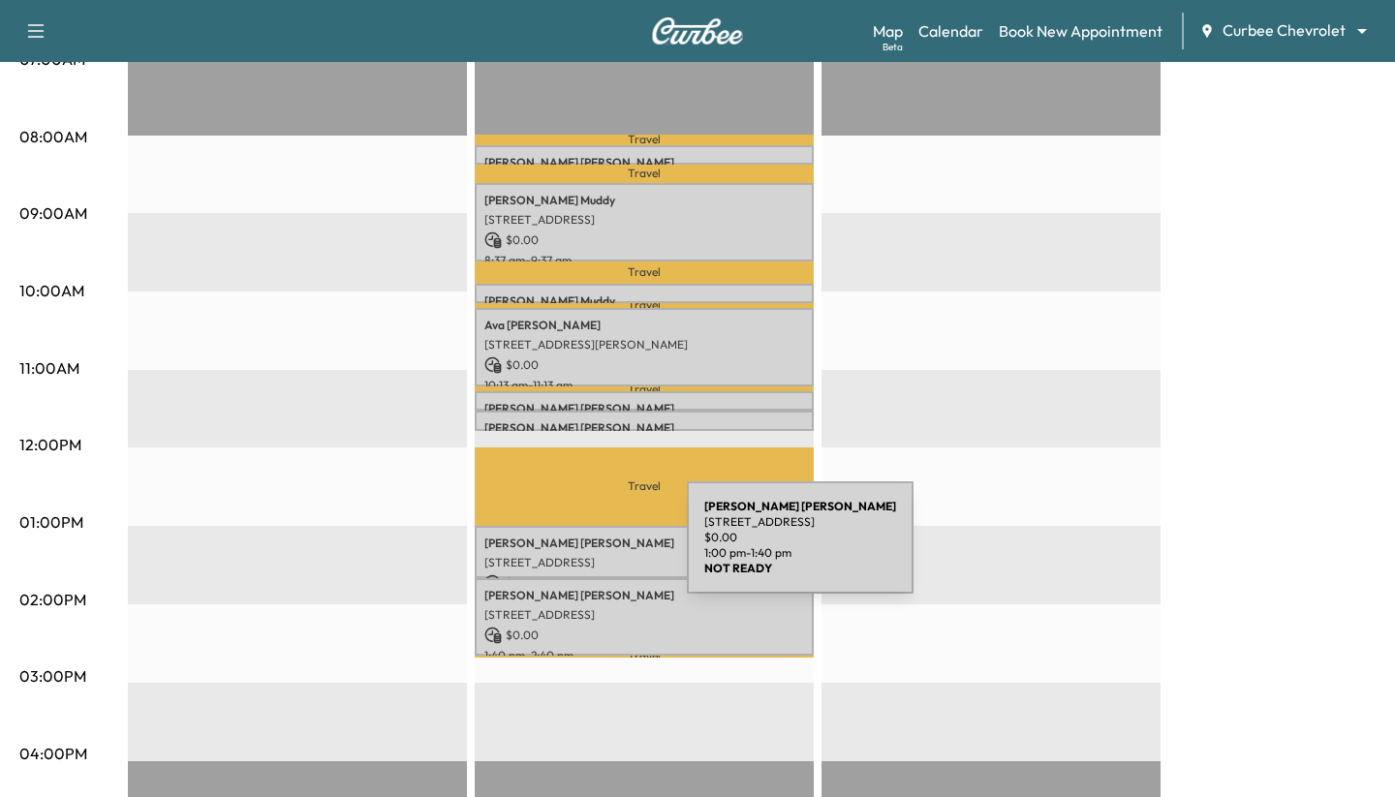
click at [534, 549] on p "Chris Mudd" at bounding box center [644, 544] width 320 height 16
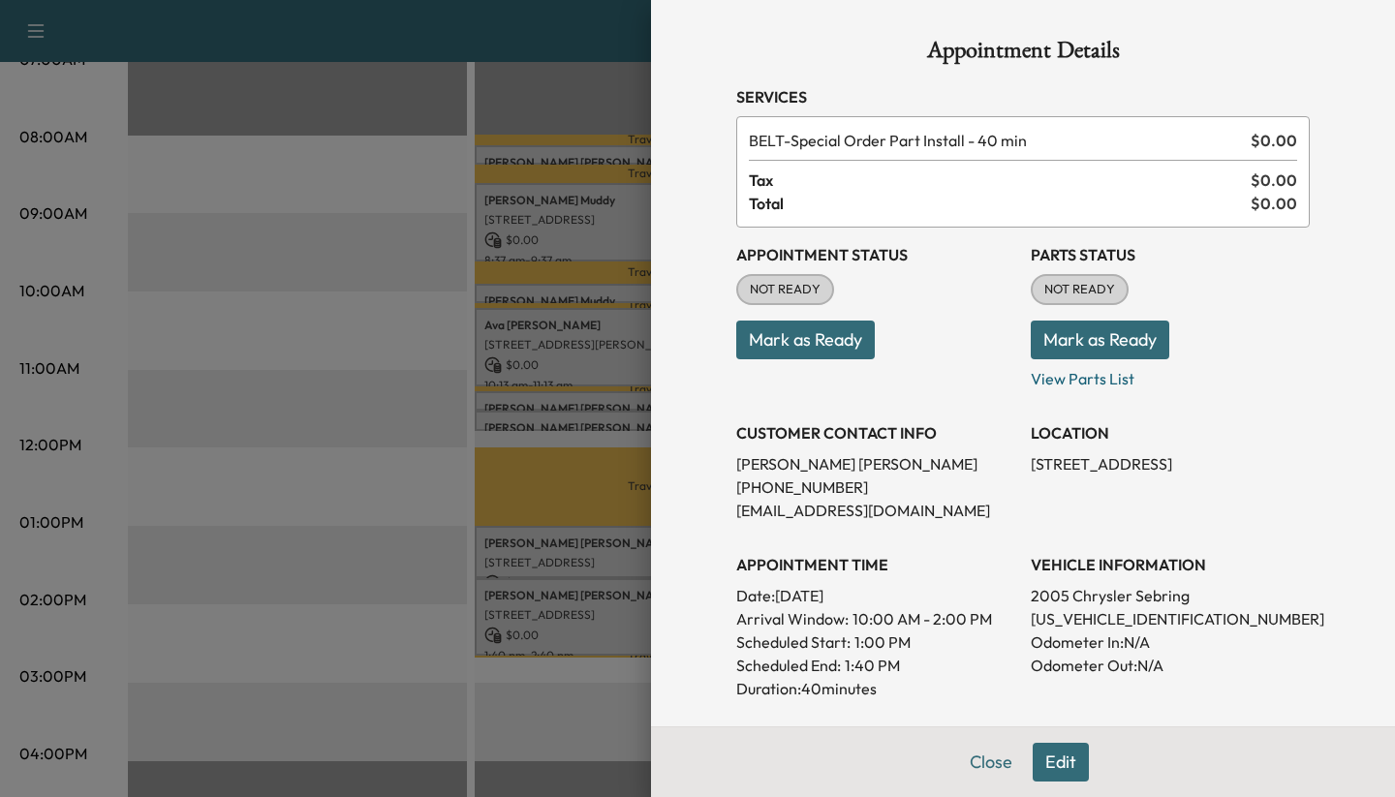
click at [534, 770] on button "Edit" at bounding box center [1061, 762] width 56 height 39
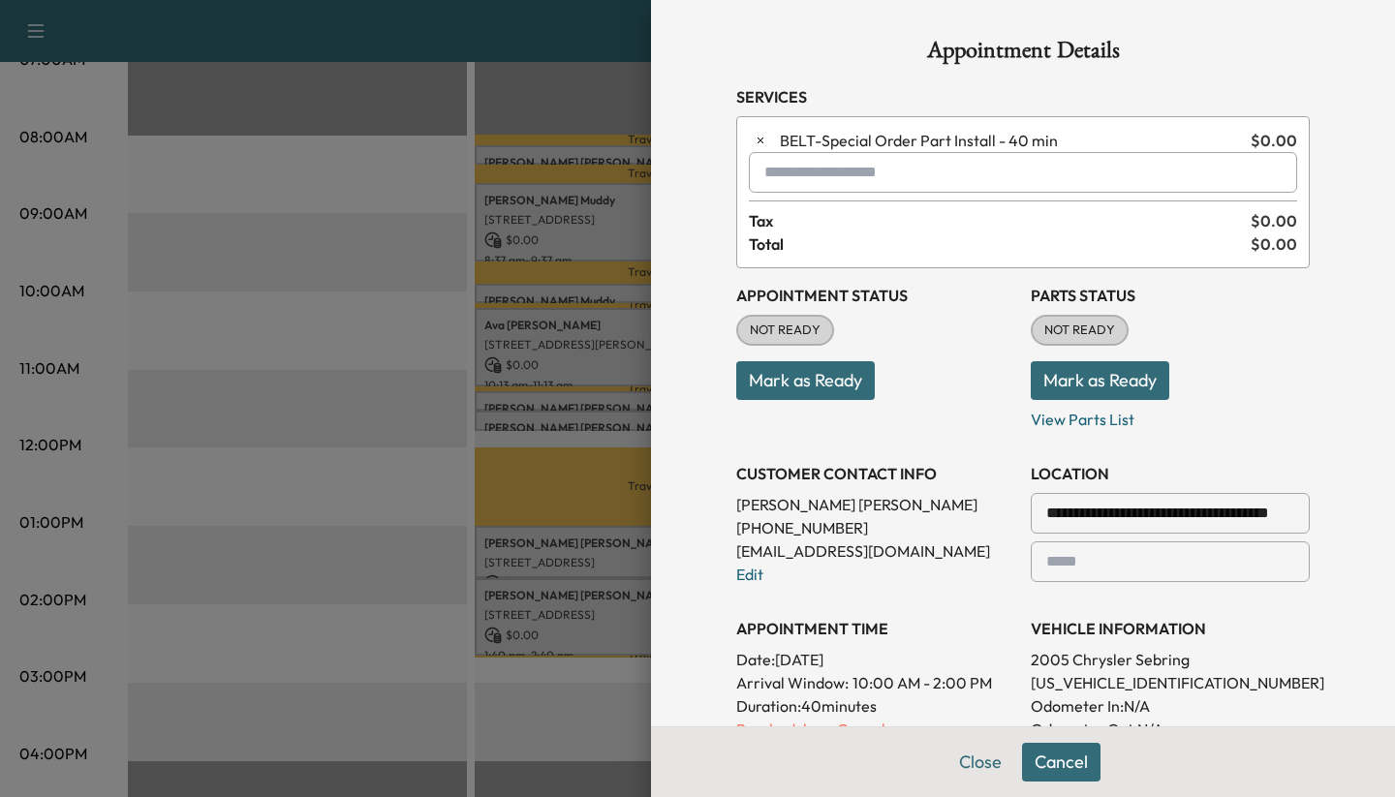
click at [534, 511] on input "**********" at bounding box center [1170, 513] width 279 height 41
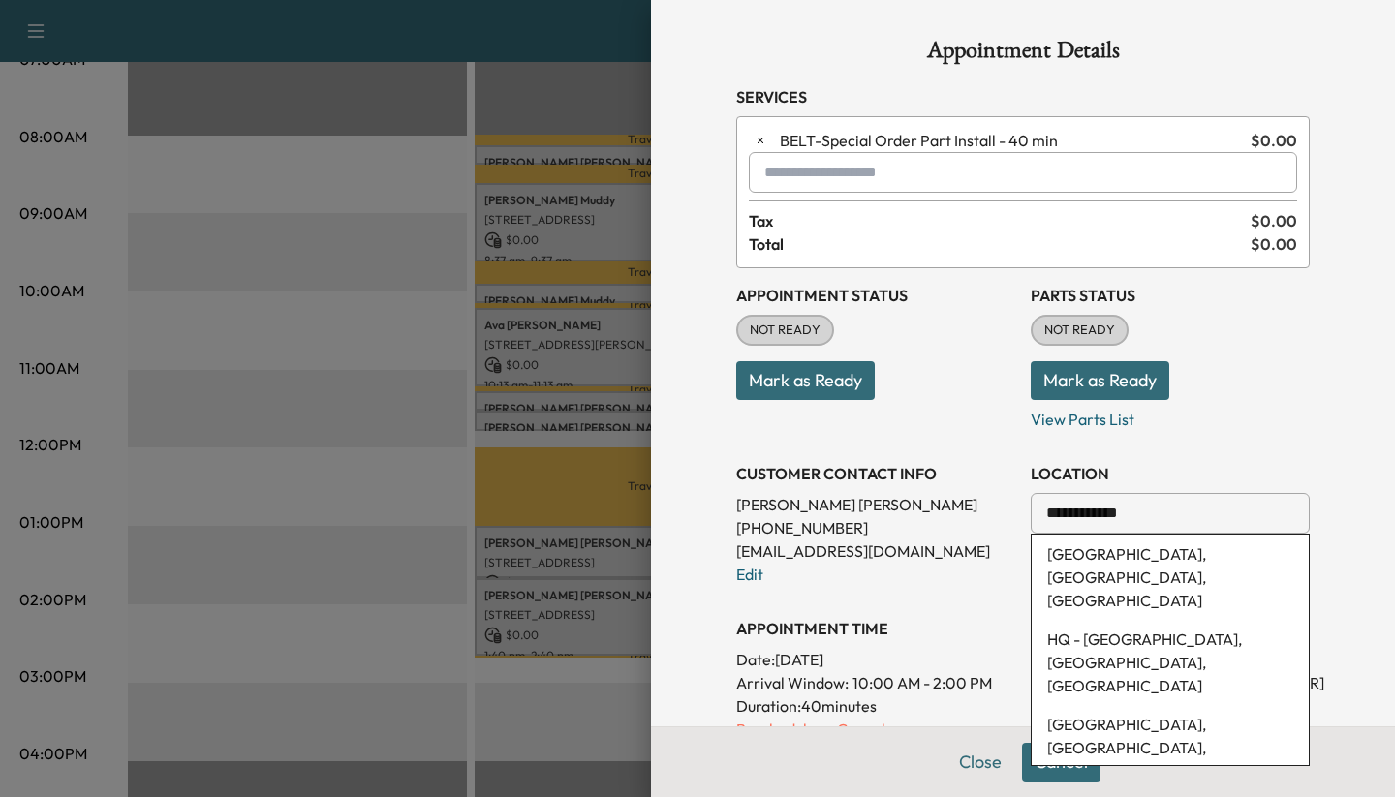
click at [534, 556] on li "Dominion Plaza, Preston Road, Dallas, TX, USA" at bounding box center [1170, 577] width 277 height 85
type input "**********"
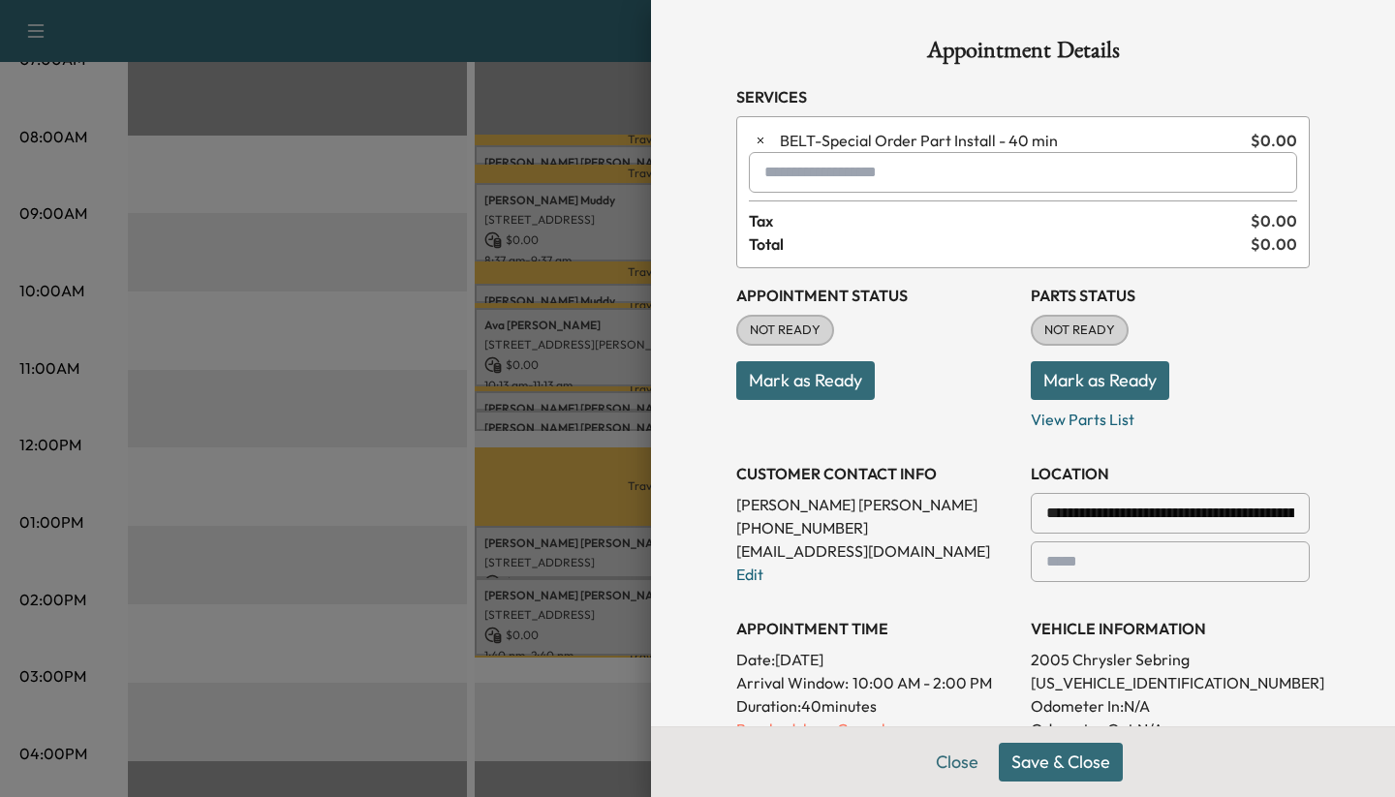
click at [534, 768] on button "Save & Close" at bounding box center [1061, 762] width 124 height 39
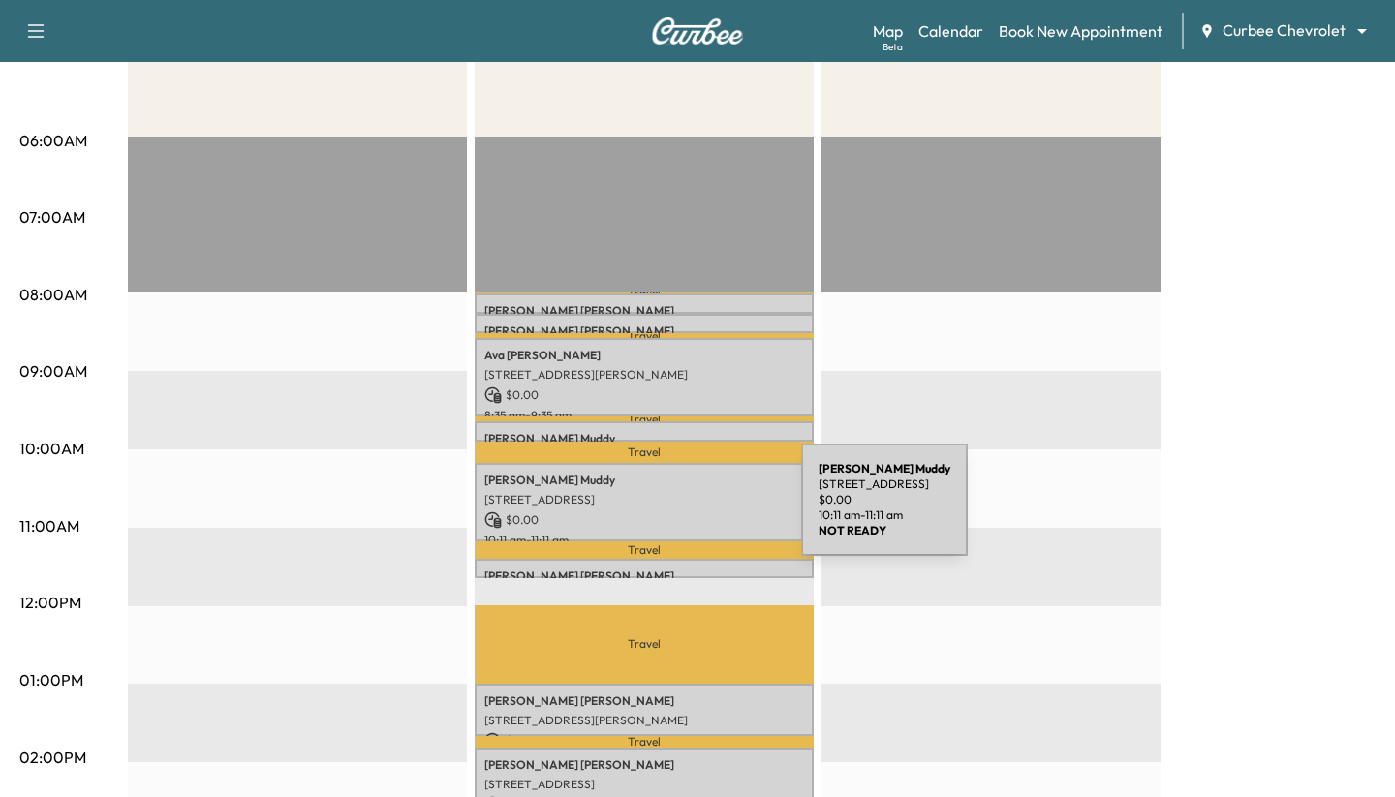
scroll to position [0, 0]
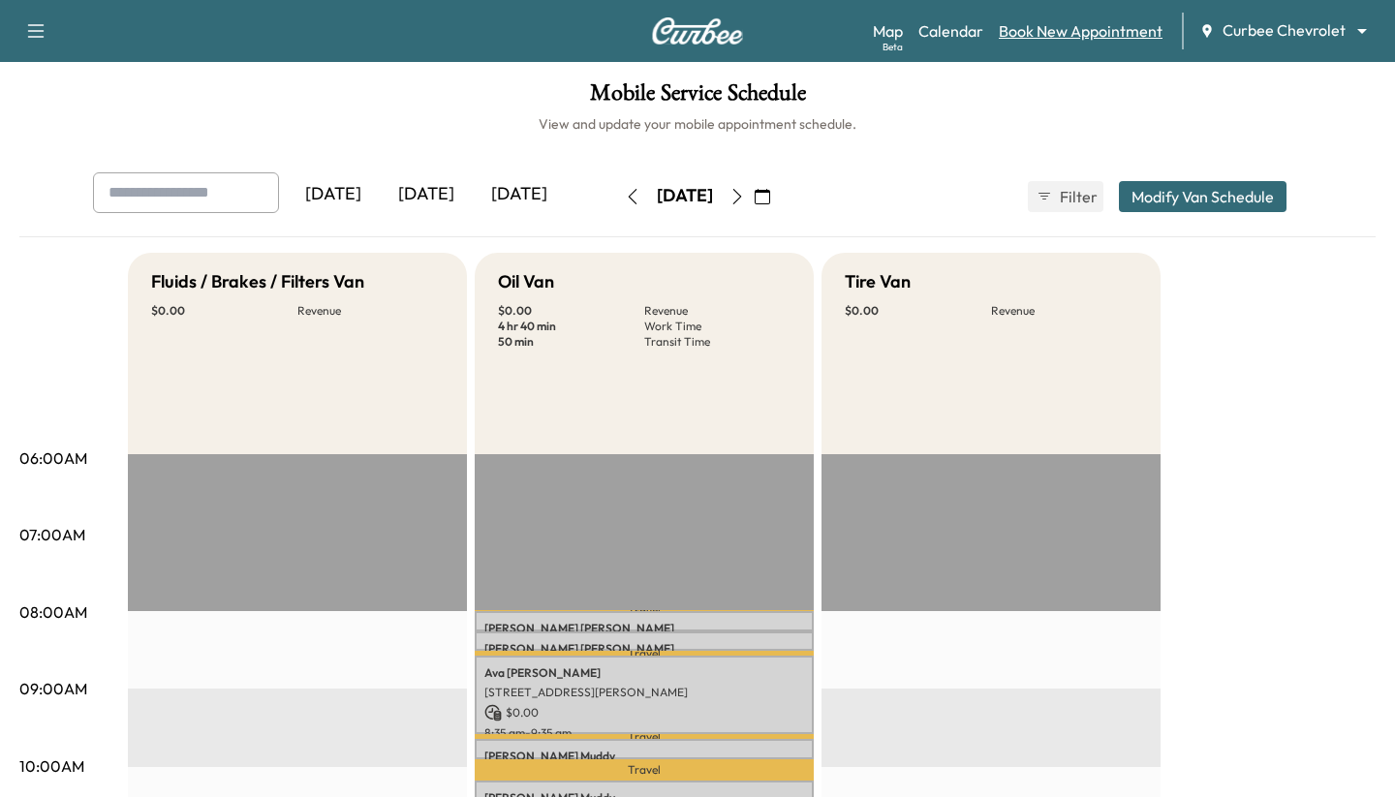
click at [534, 32] on link "Book New Appointment" at bounding box center [1081, 30] width 164 height 23
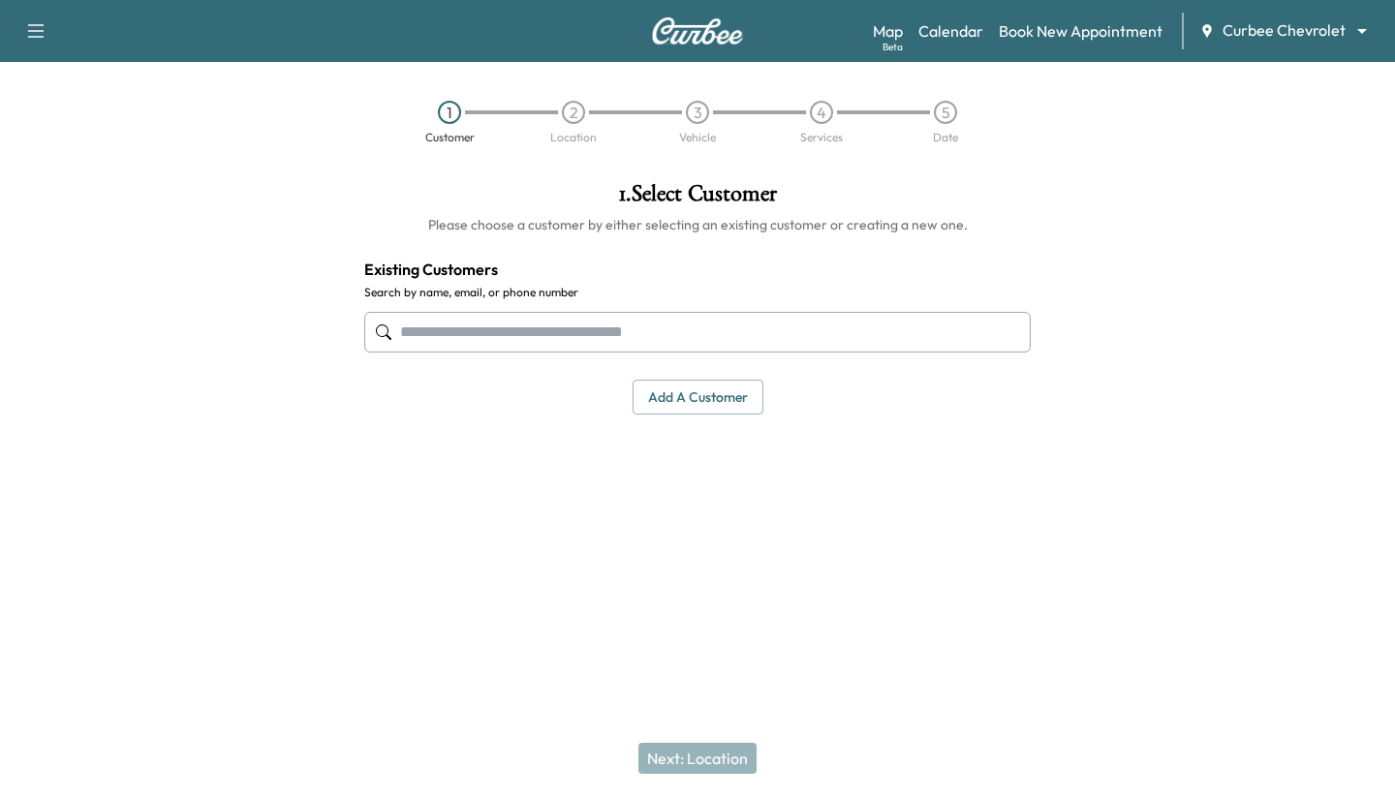
click at [534, 327] on input "text" at bounding box center [697, 332] width 667 height 41
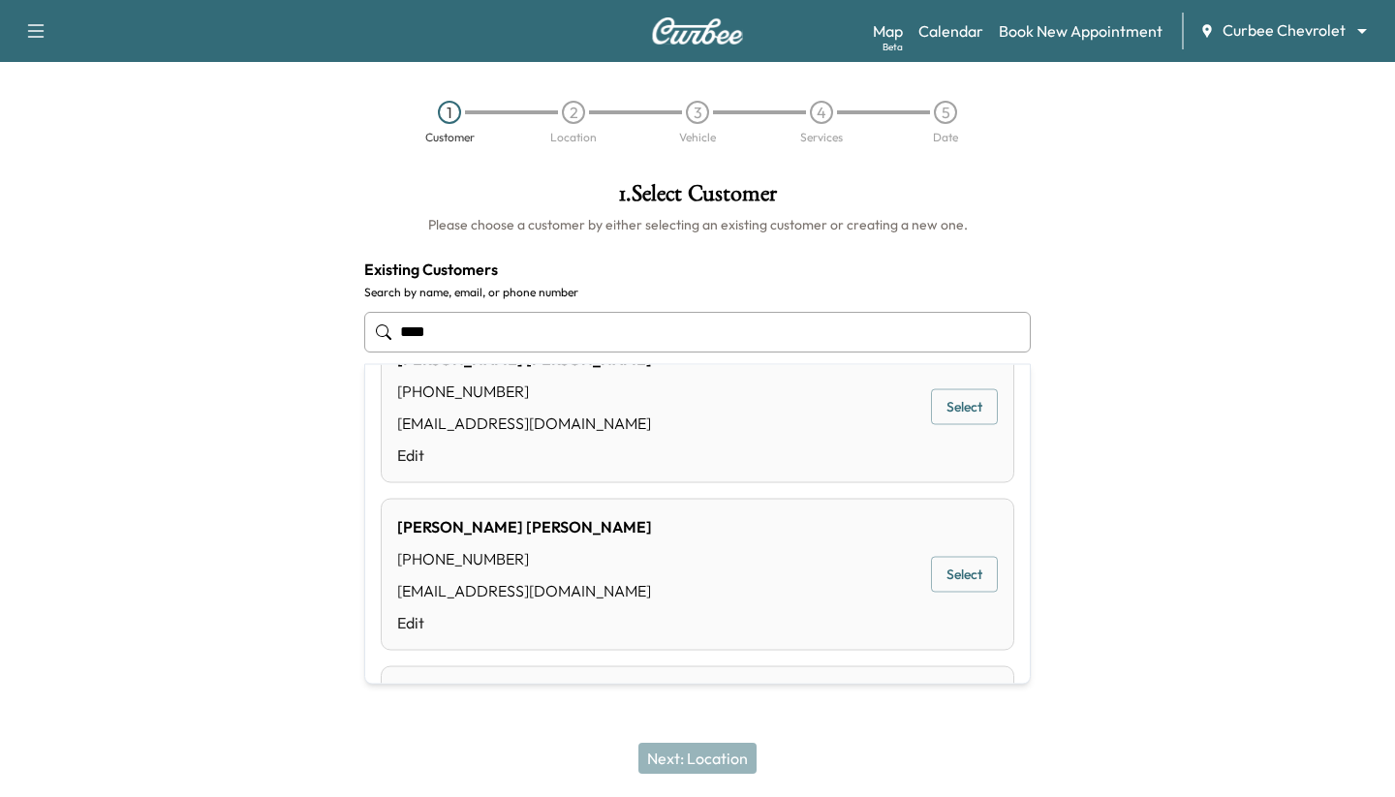
scroll to position [234, 0]
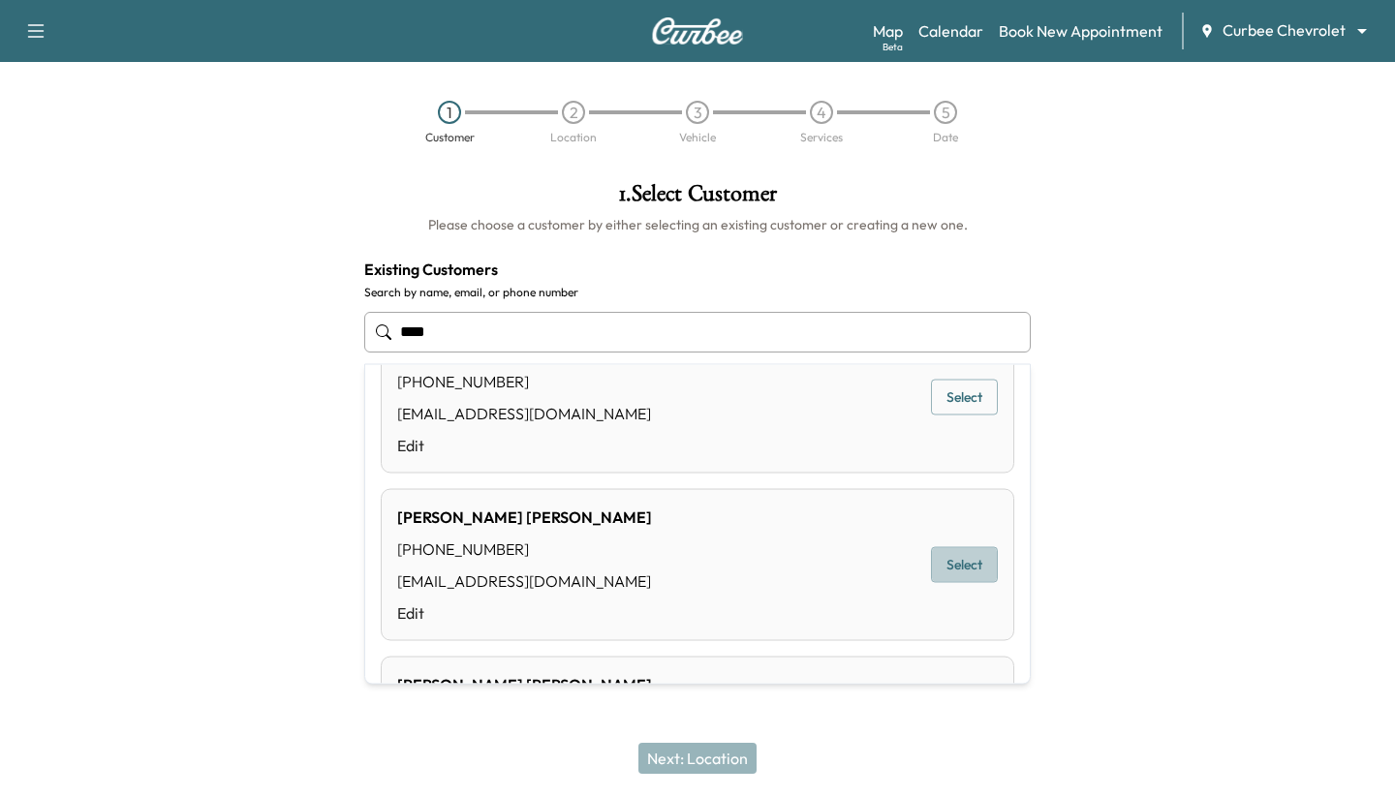
click at [534, 569] on button "Select" at bounding box center [964, 565] width 67 height 36
type input "**********"
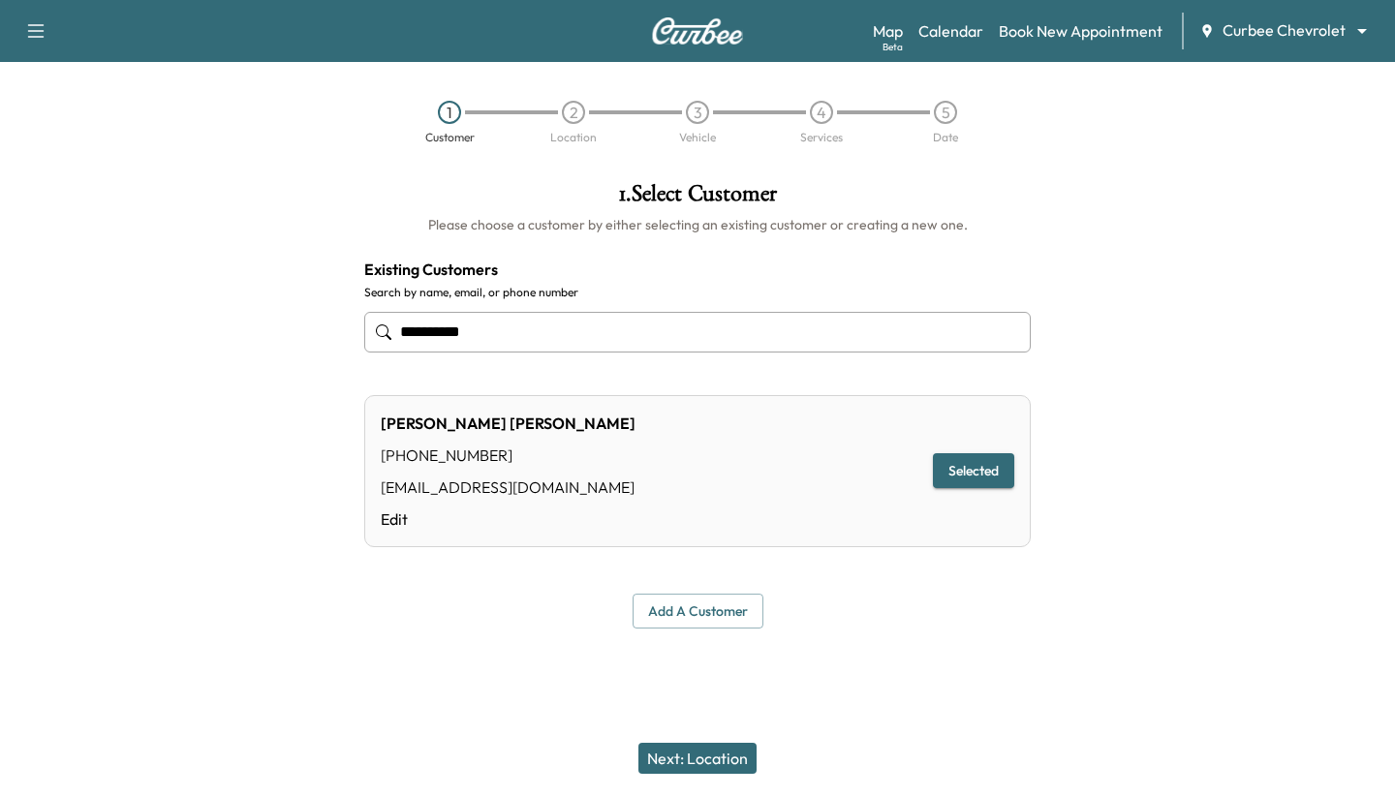
click at [534, 745] on button "Next: Location" at bounding box center [698, 758] width 118 height 31
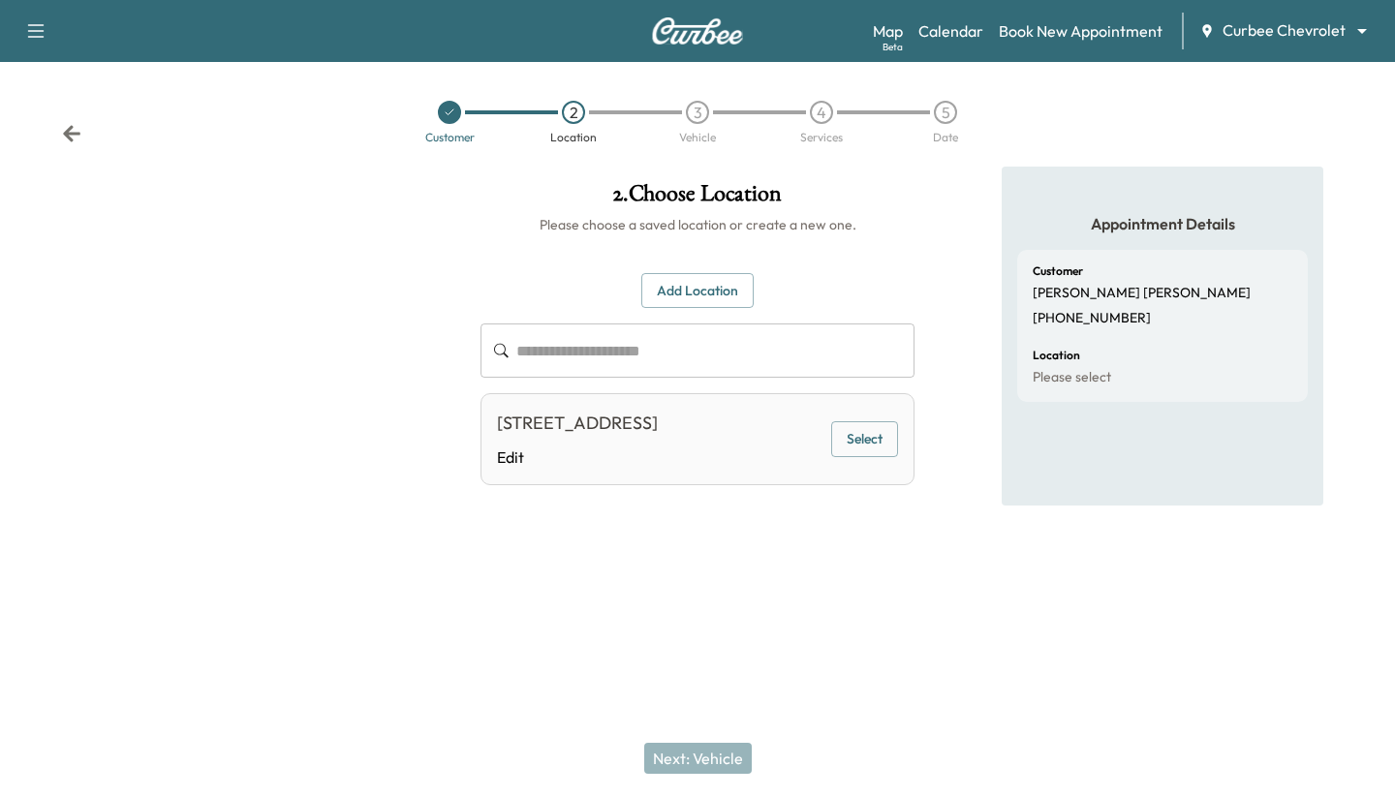
click at [534, 290] on button "Add Location" at bounding box center [697, 291] width 112 height 36
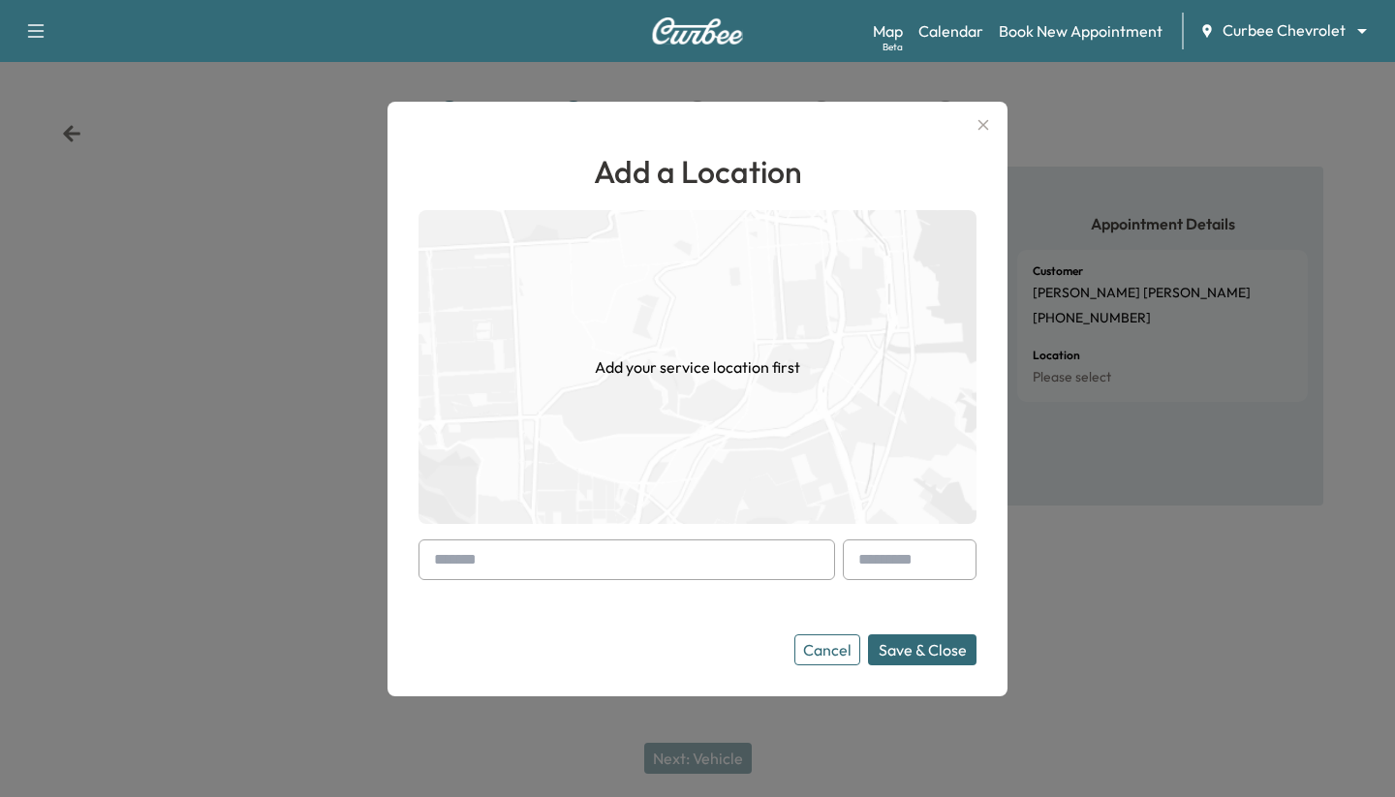
click at [534, 581] on form "Cancel Save & Close" at bounding box center [698, 603] width 558 height 126
click at [534, 570] on input "text" at bounding box center [627, 560] width 417 height 41
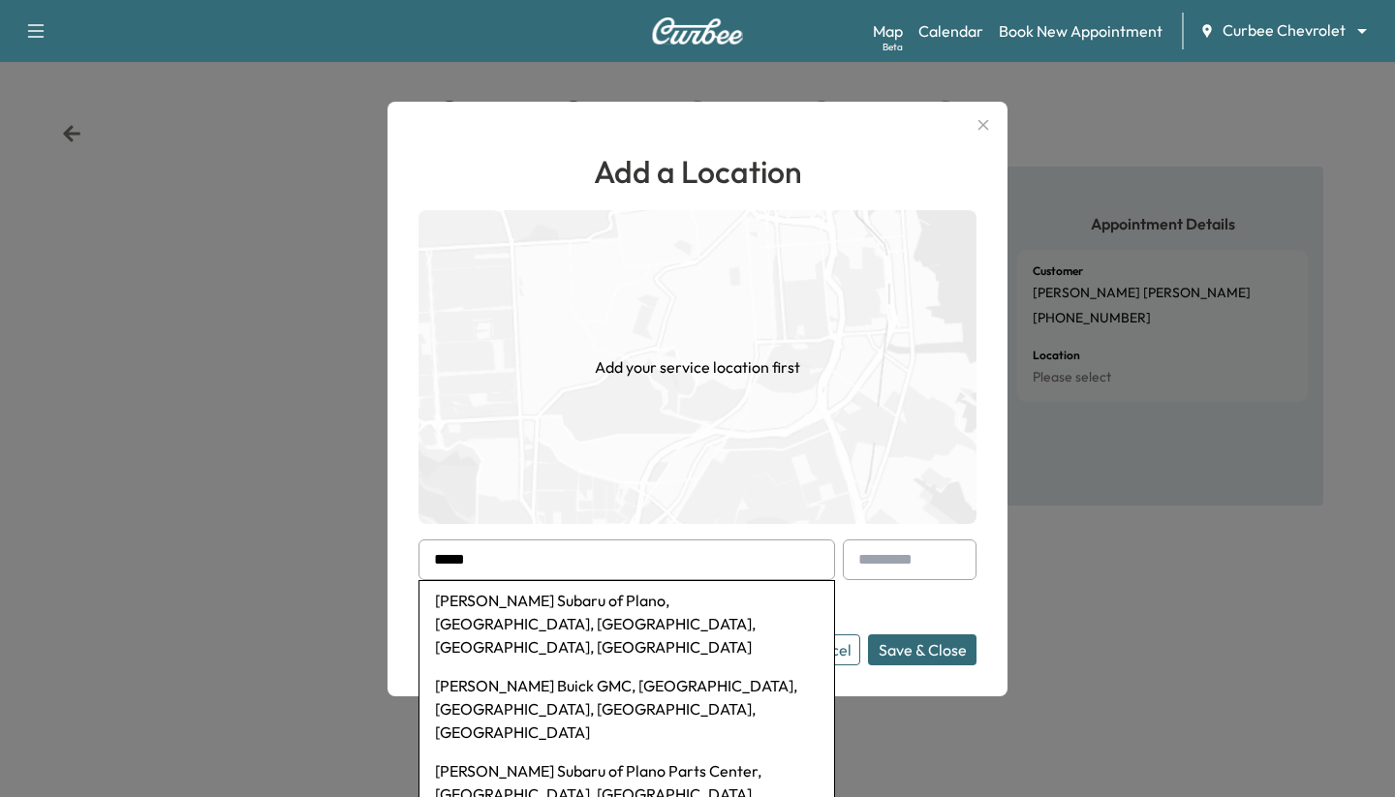
click at [534, 605] on li "Ewing Subaru of Plano, Dallas Parkway, Plano, TX, USA" at bounding box center [627, 623] width 415 height 85
type input "**********"
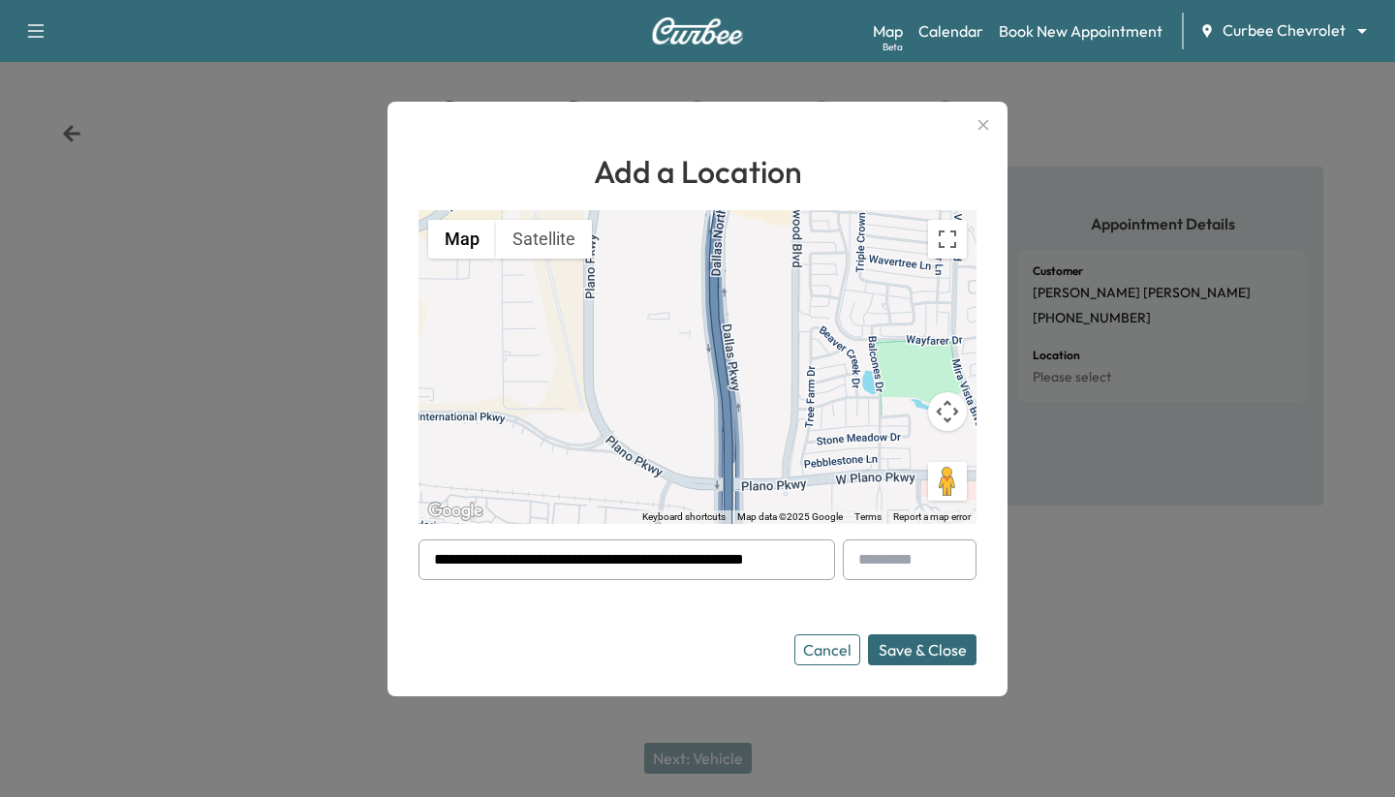
click at [534, 656] on button "Save & Close" at bounding box center [922, 650] width 109 height 31
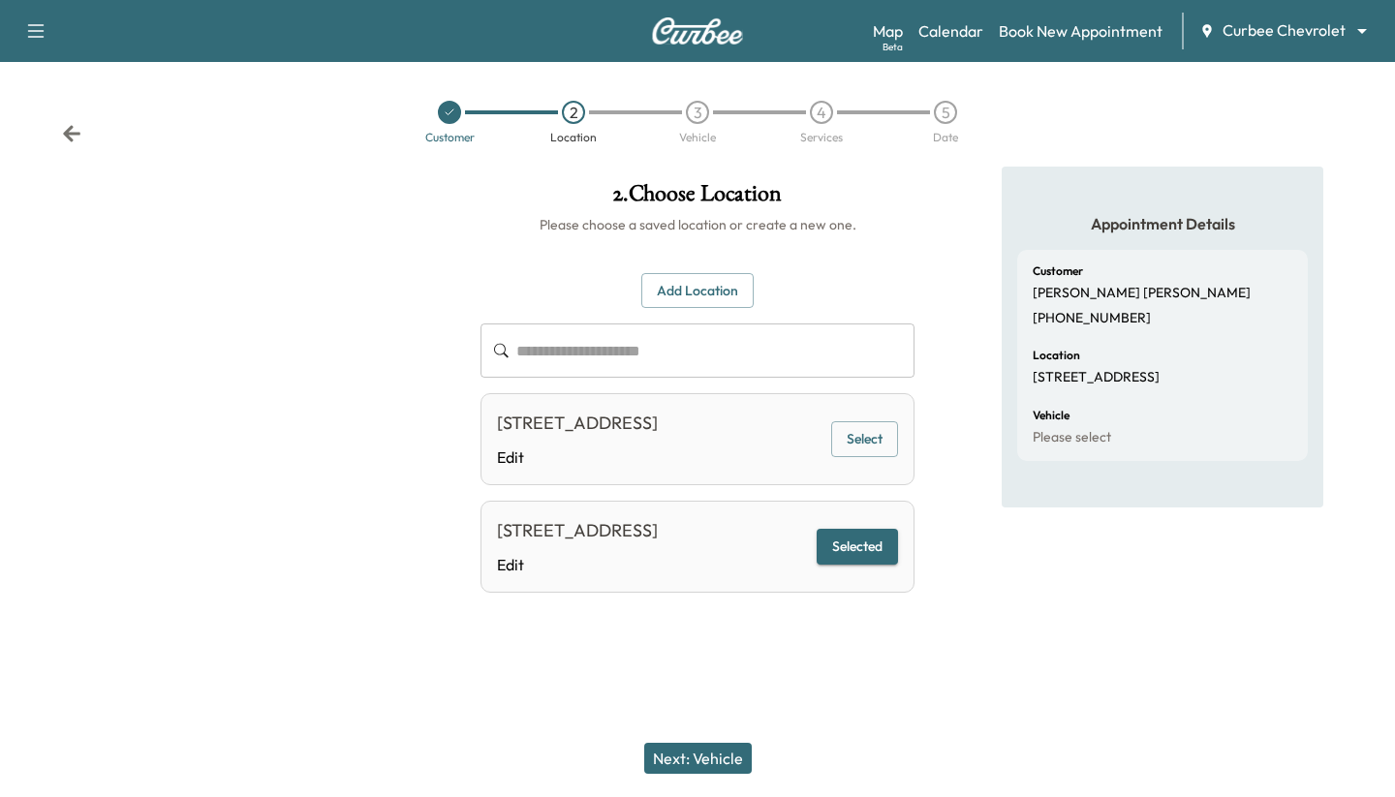
click at [534, 762] on button "Next: Vehicle" at bounding box center [698, 758] width 108 height 31
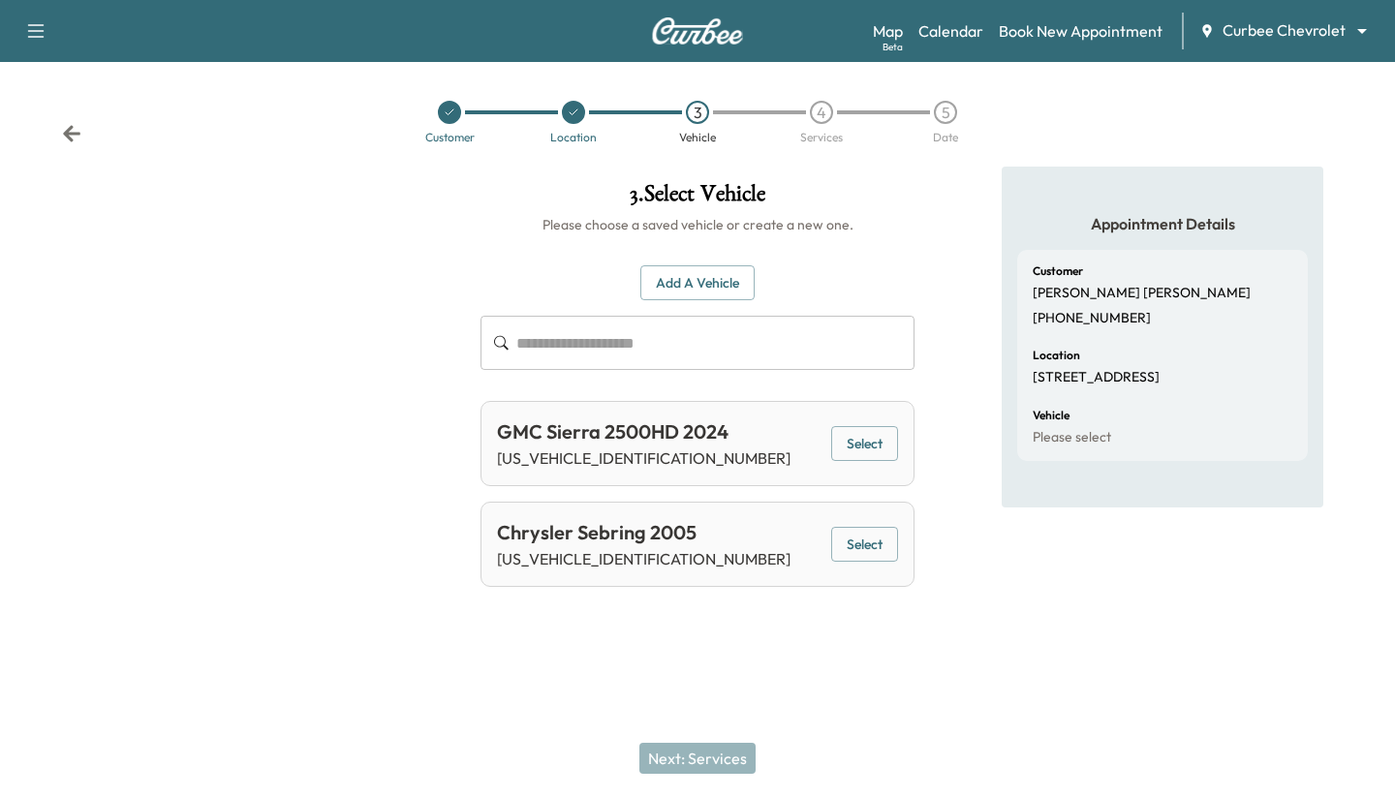
click at [534, 535] on button "Select" at bounding box center [864, 545] width 67 height 36
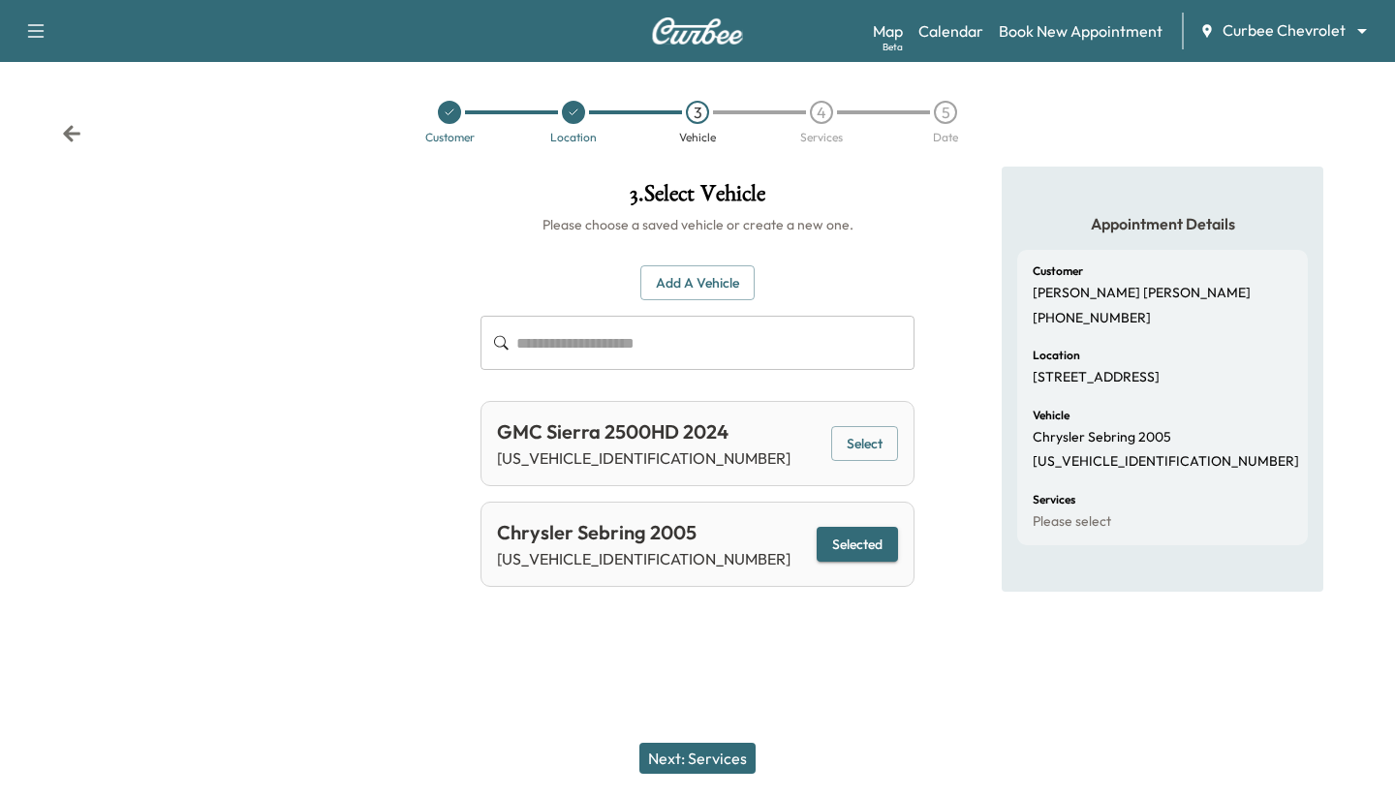
click at [534, 741] on div "Next: Services" at bounding box center [697, 759] width 1395 height 78
click at [534, 751] on button "Next: Services" at bounding box center [697, 758] width 116 height 31
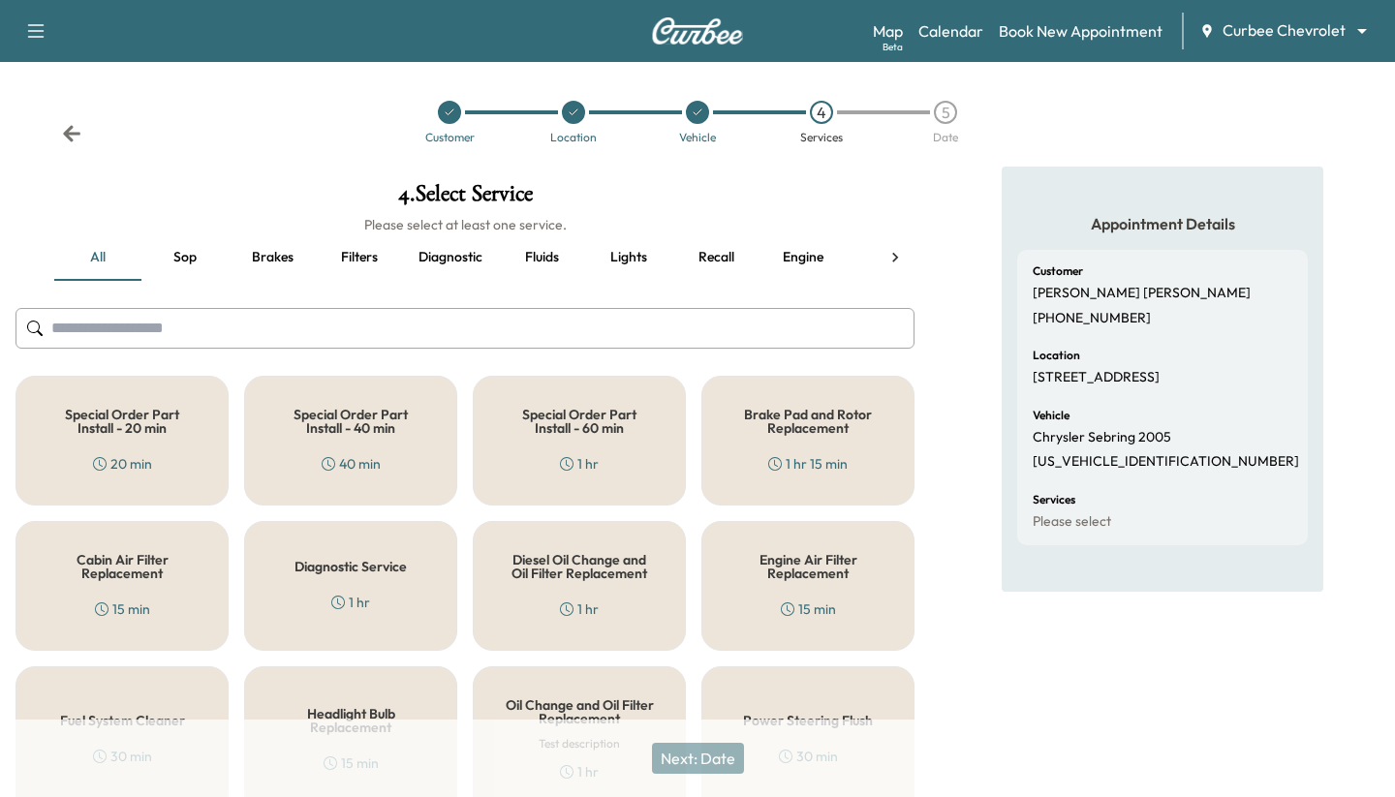
click at [534, 452] on div "Special Order Part Install - 60 min 1 hr" at bounding box center [579, 441] width 213 height 130
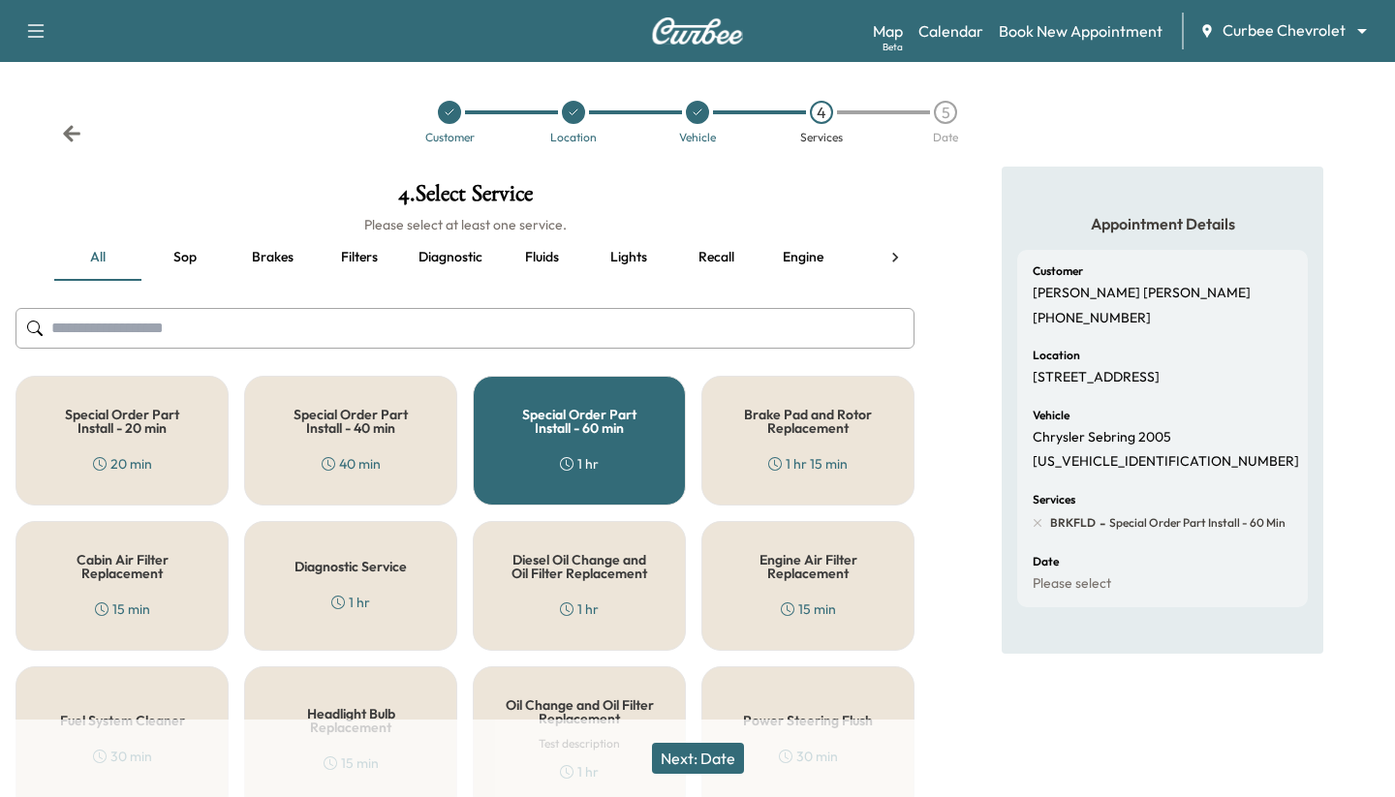
click at [534, 752] on button "Next: Date" at bounding box center [698, 758] width 92 height 31
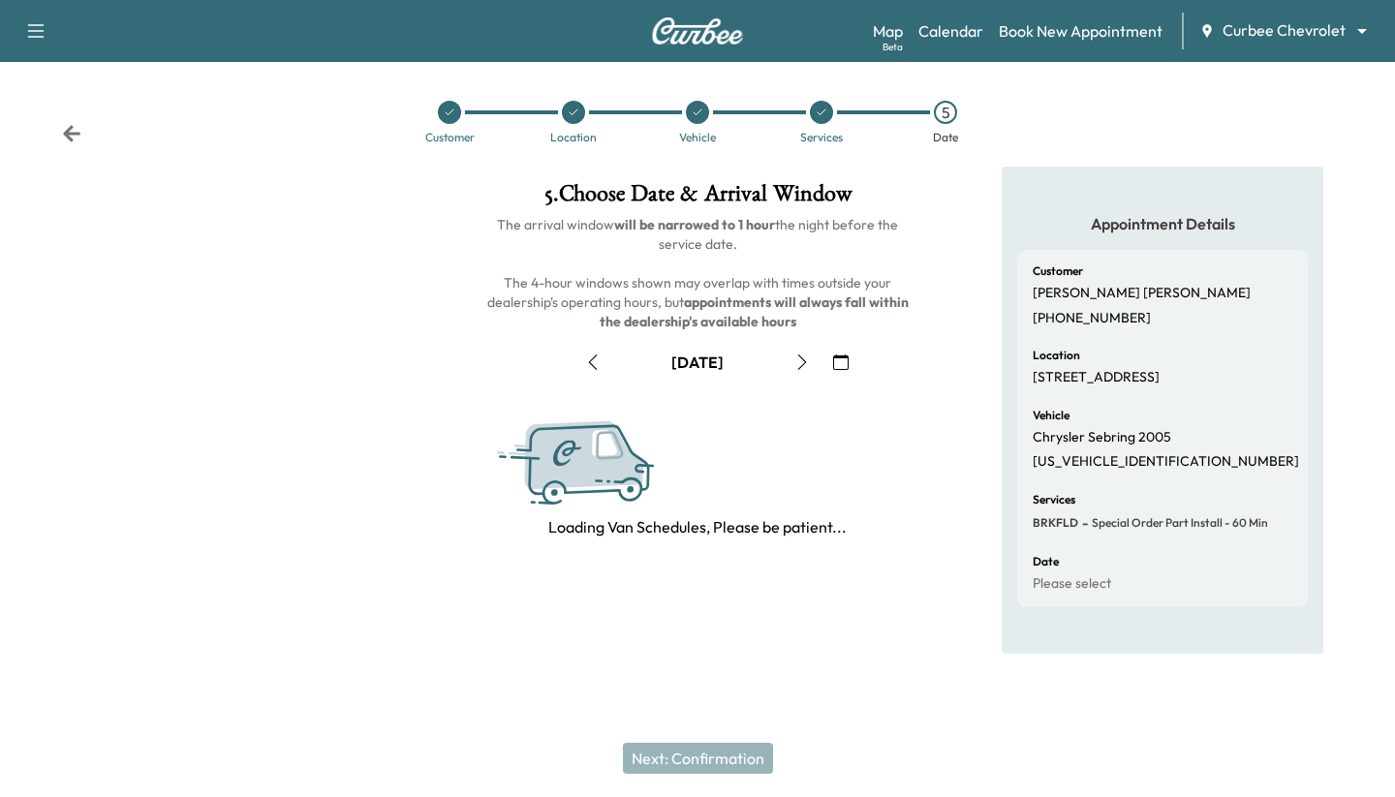
click at [534, 358] on icon "button" at bounding box center [802, 363] width 16 height 16
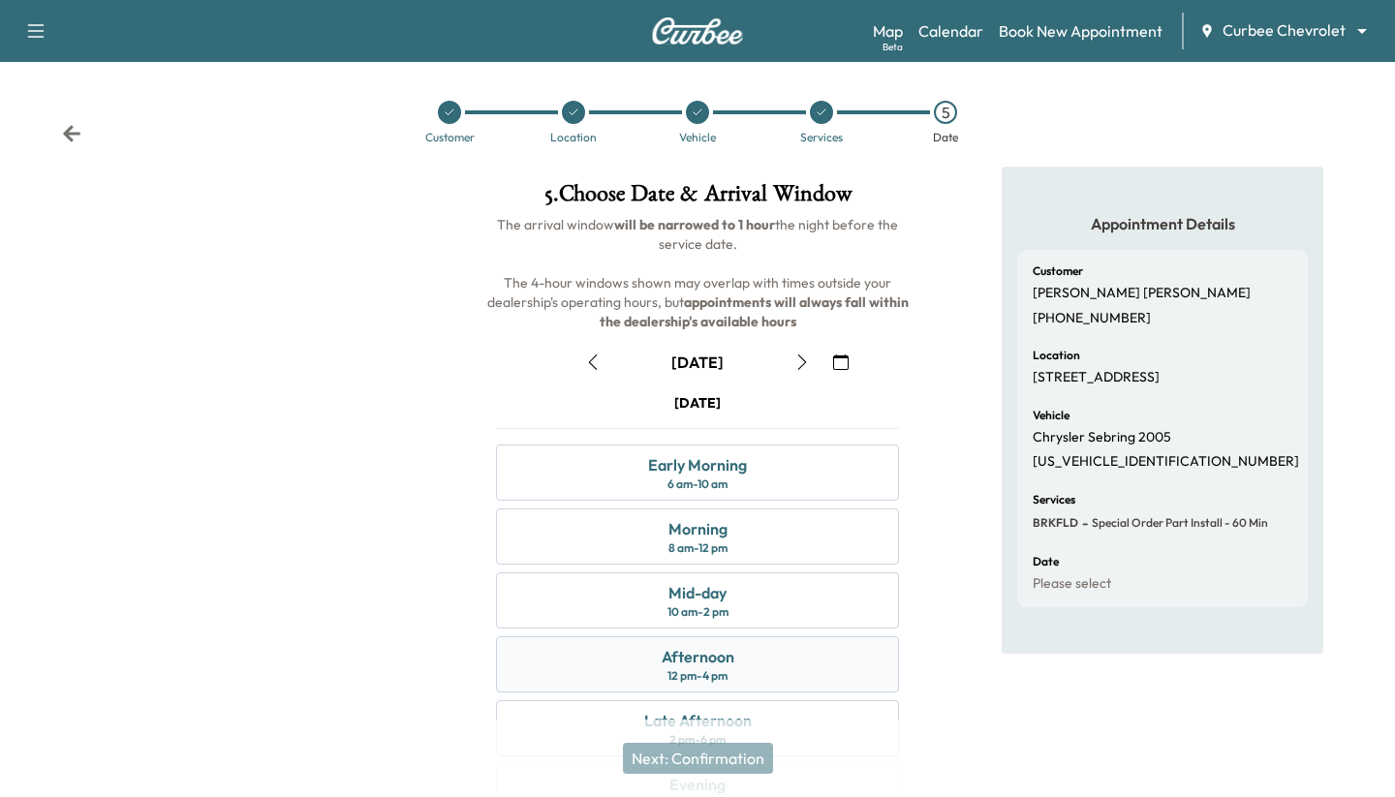
click at [534, 652] on div "Afternoon" at bounding box center [698, 656] width 73 height 23
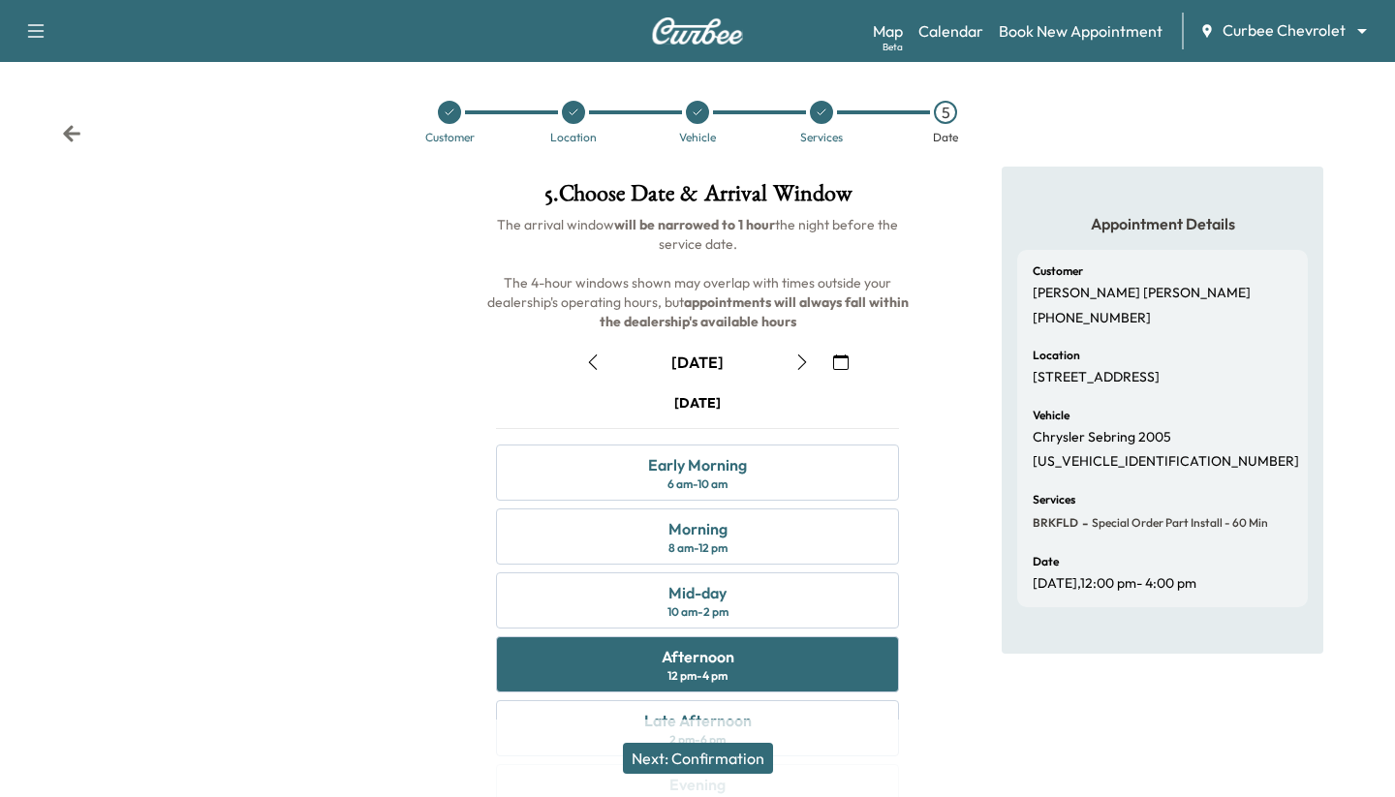
click at [534, 750] on button "Next: Confirmation" at bounding box center [698, 758] width 150 height 31
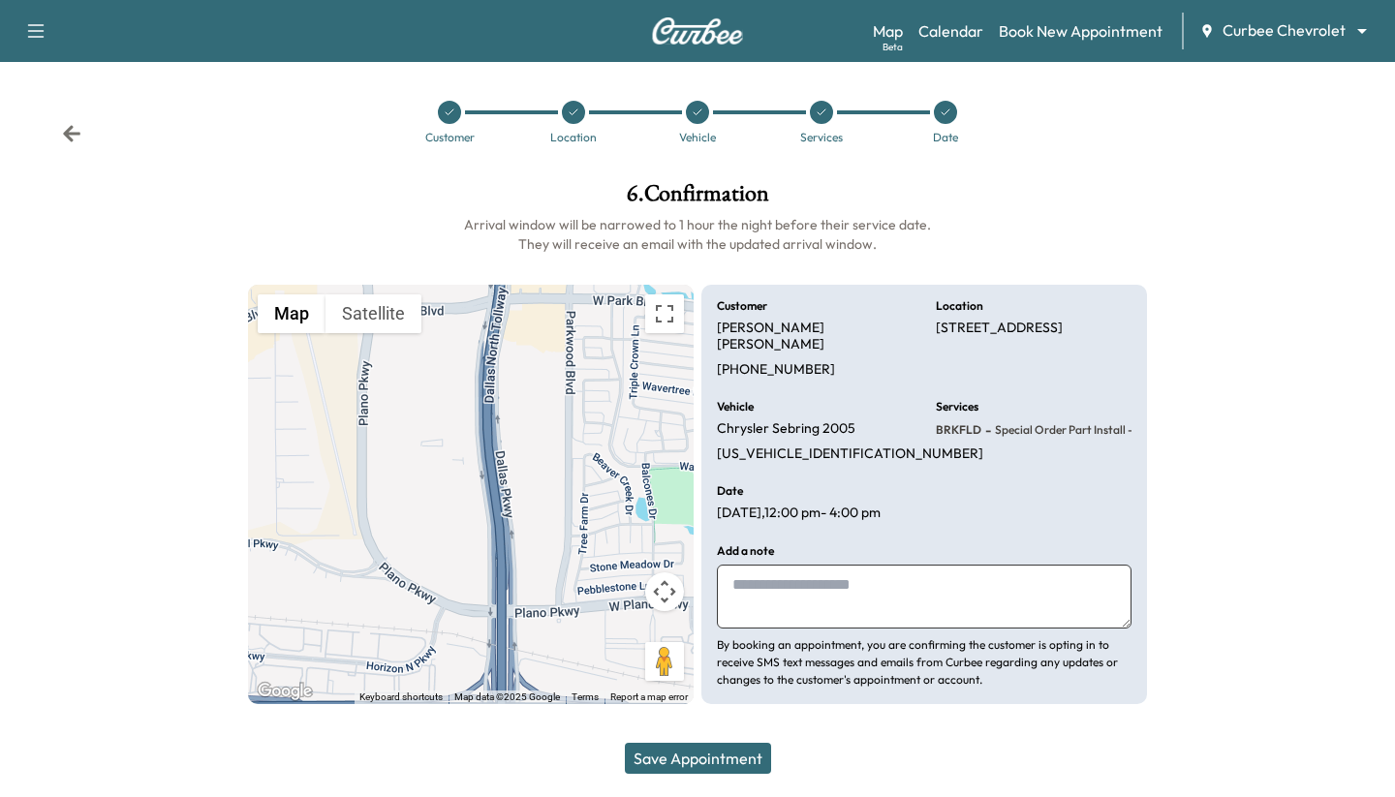
click at [534, 750] on button "Save Appointment" at bounding box center [698, 758] width 146 height 31
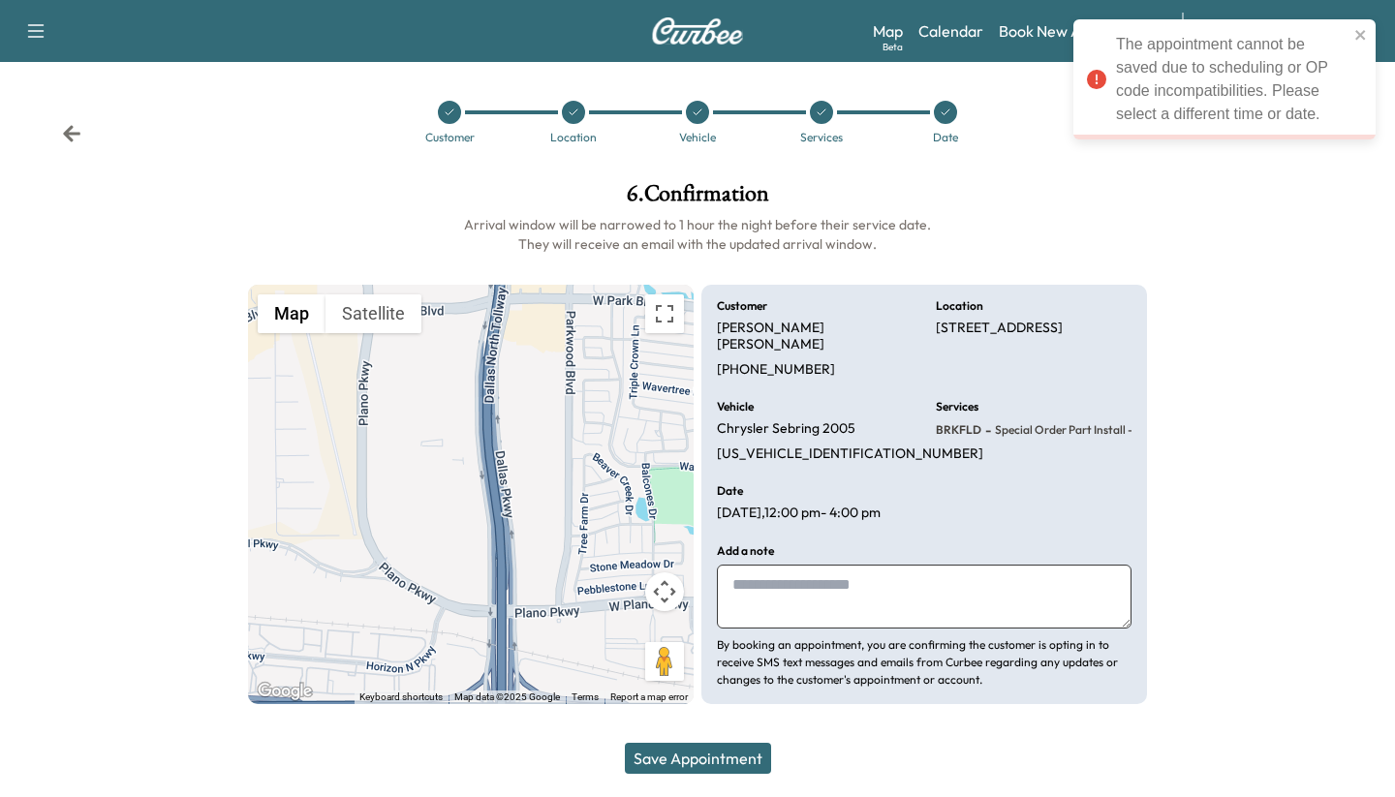
click at [534, 113] on icon at bounding box center [822, 112] width 8 height 6
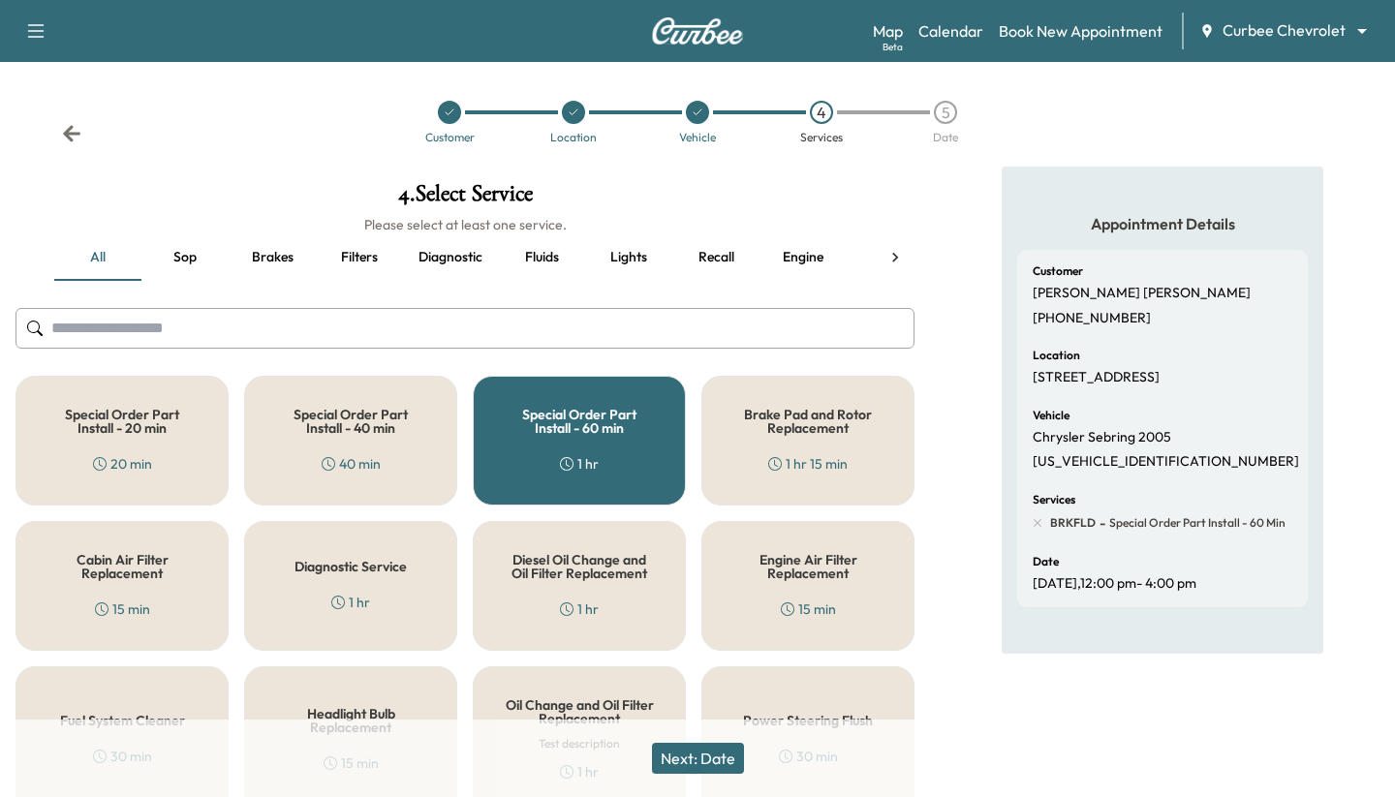
click at [534, 457] on div "Special Order Part Install - 60 min 1 hr" at bounding box center [579, 441] width 213 height 130
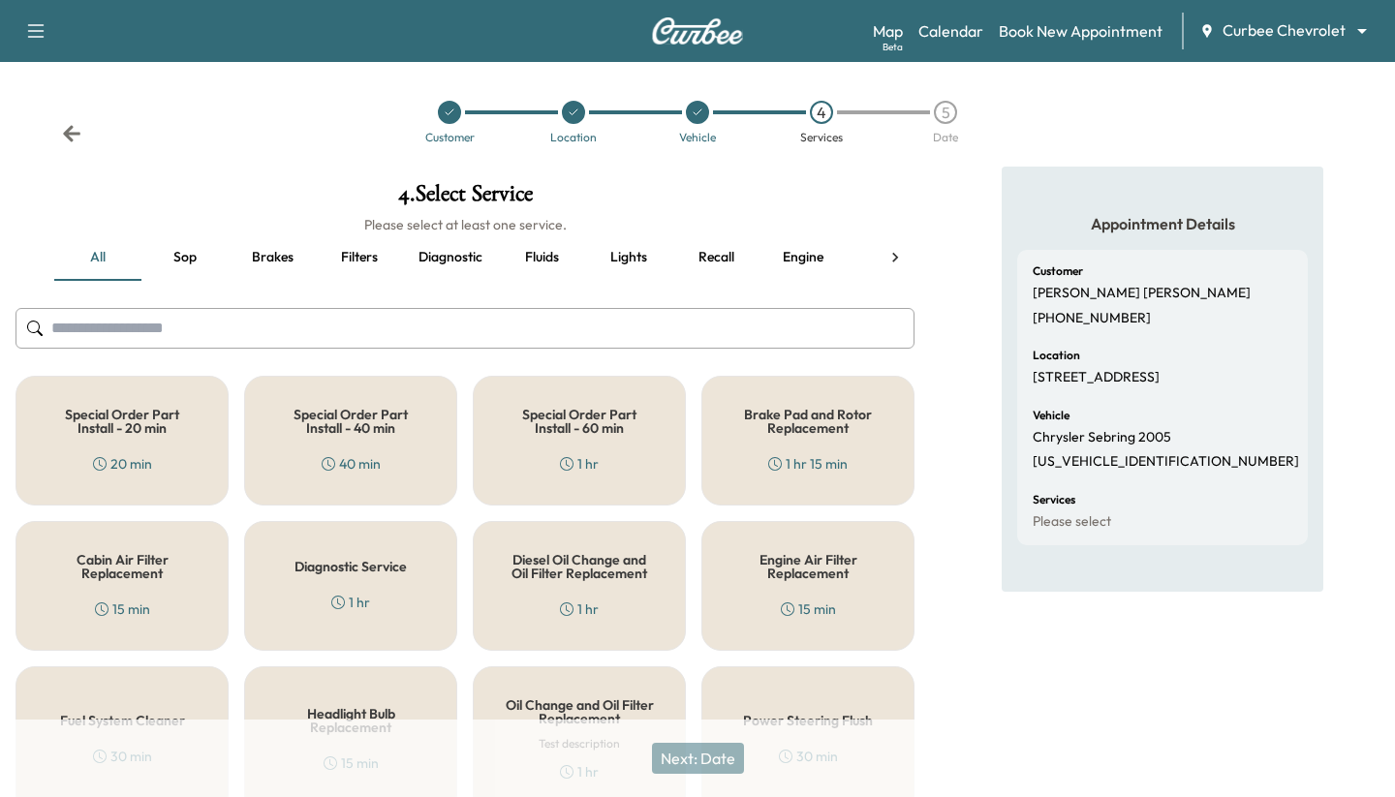
click at [534, 594] on div "Engine Air Filter Replacement 15 min" at bounding box center [807, 586] width 213 height 130
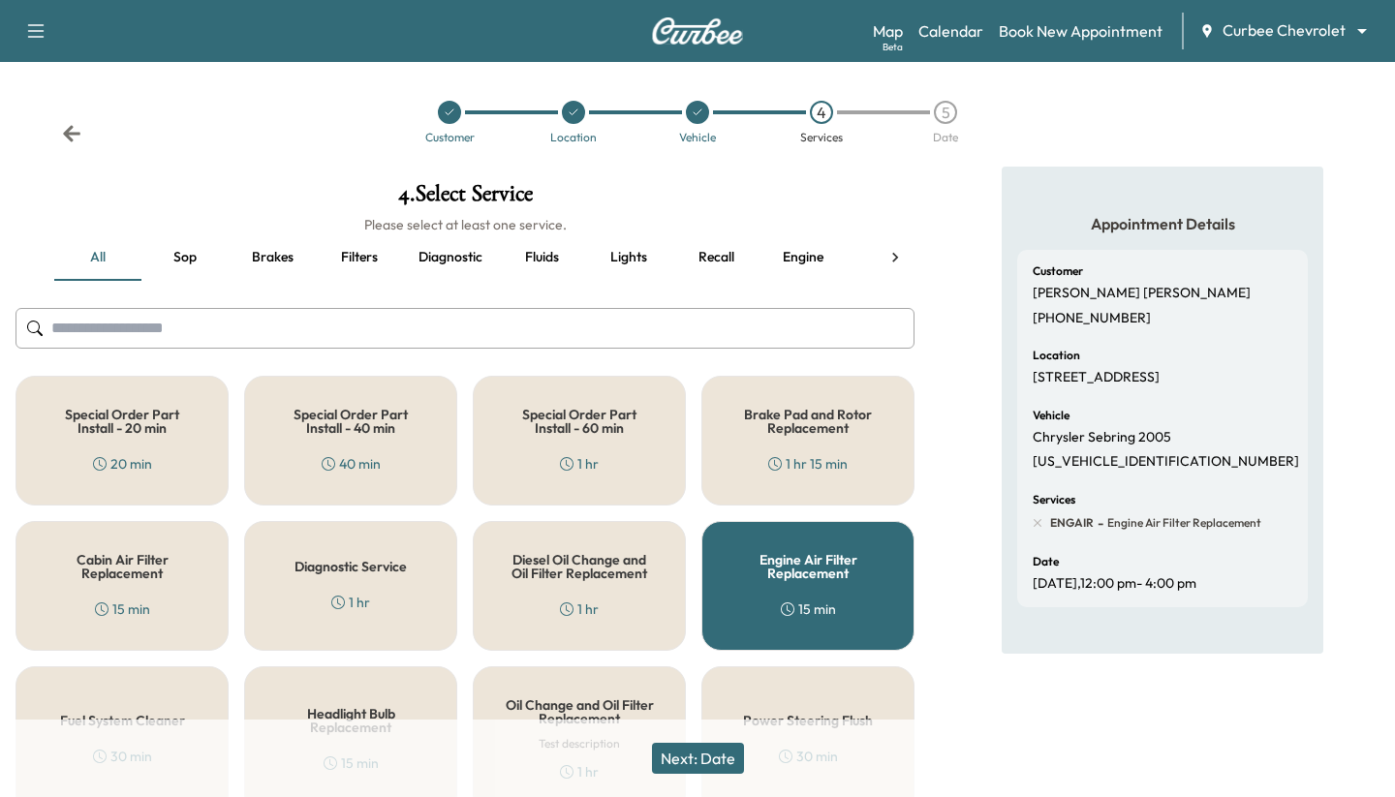
click at [534, 753] on button "Next: Date" at bounding box center [698, 758] width 92 height 31
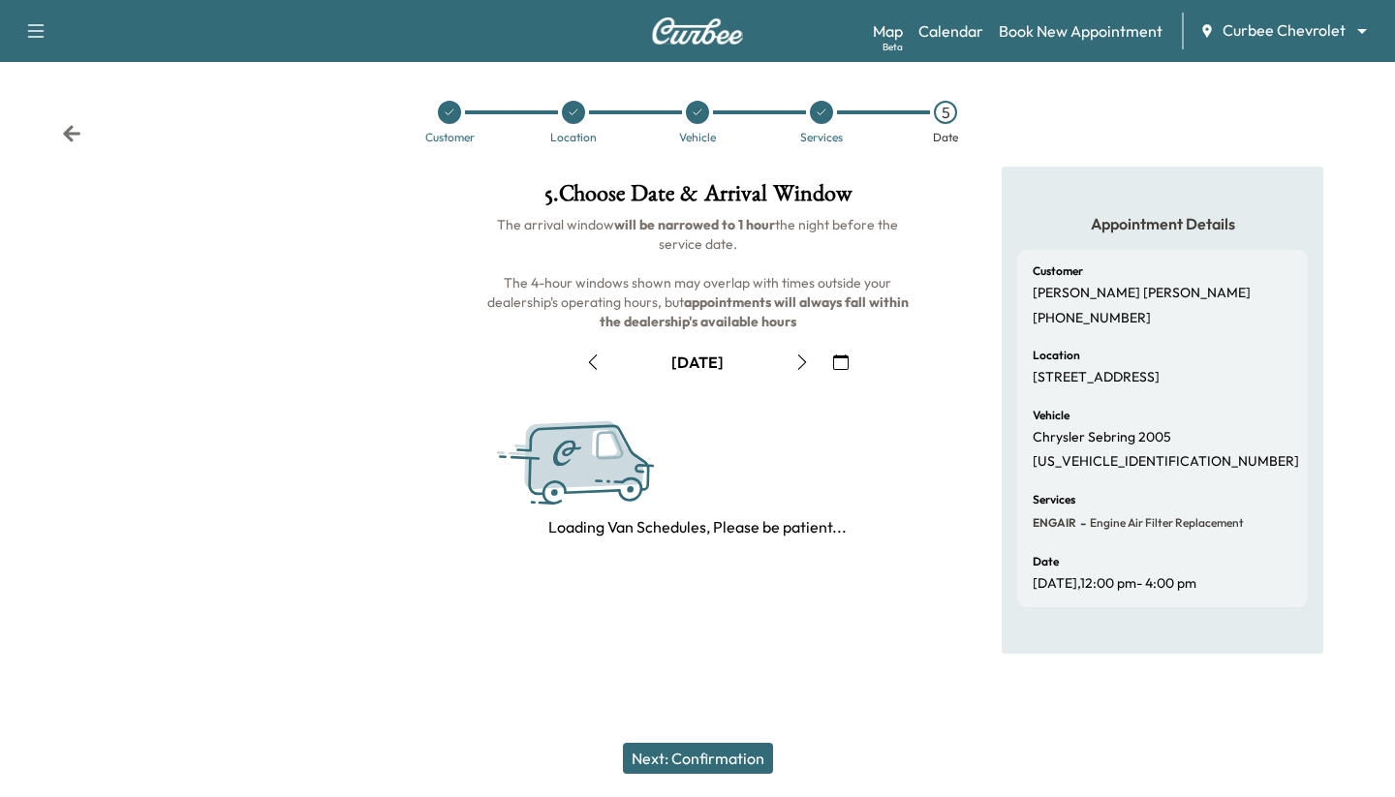
click at [534, 753] on button "Next: Confirmation" at bounding box center [698, 758] width 150 height 31
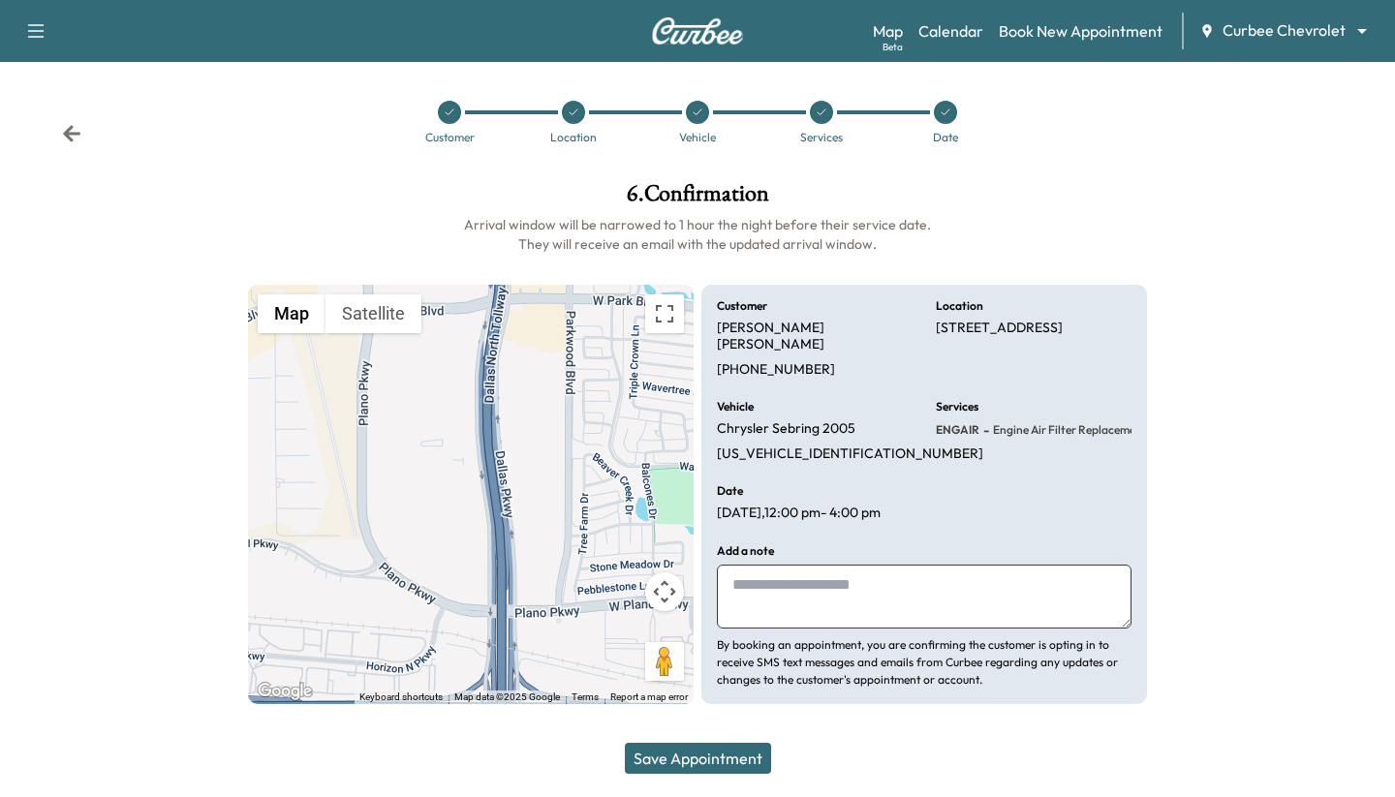
click at [534, 753] on button "Save Appointment" at bounding box center [698, 758] width 146 height 31
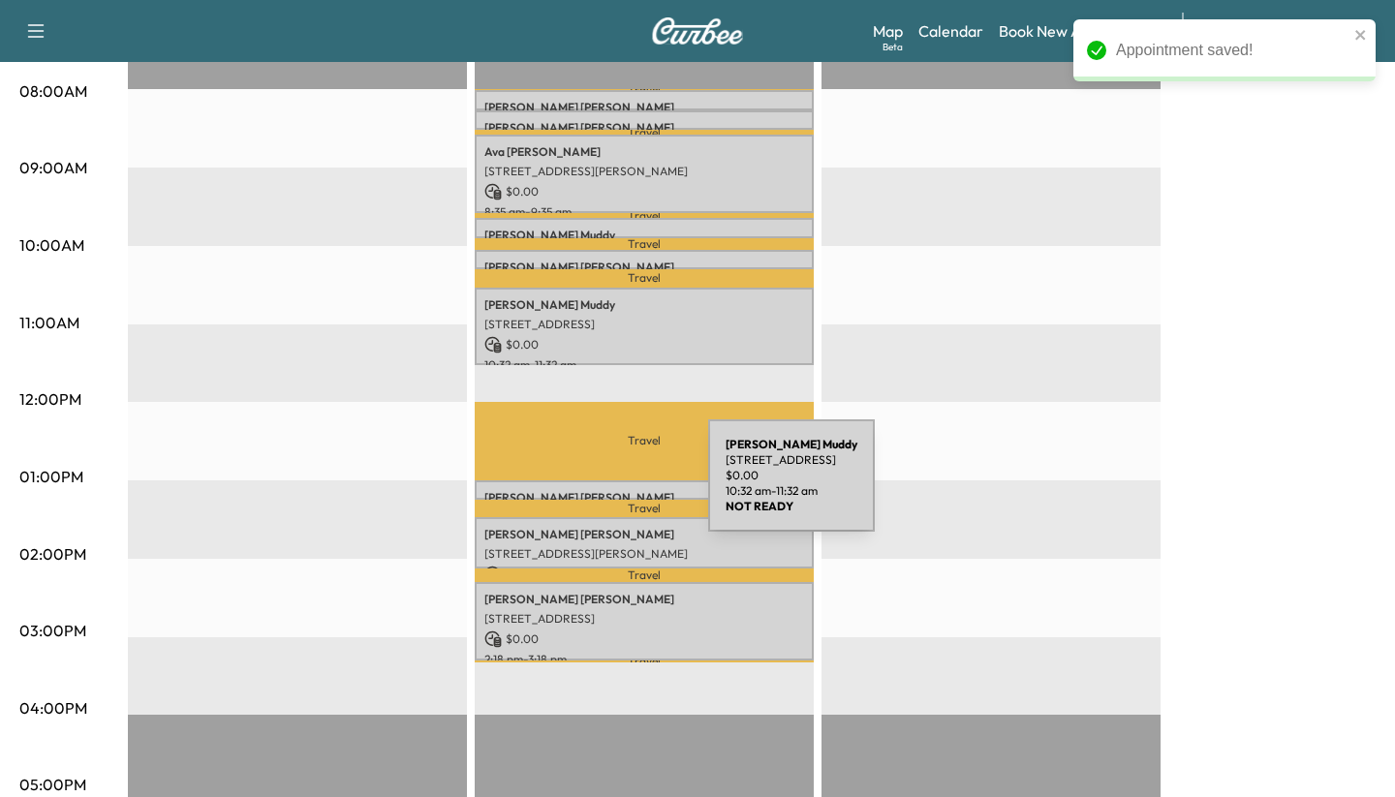
scroll to position [599, 0]
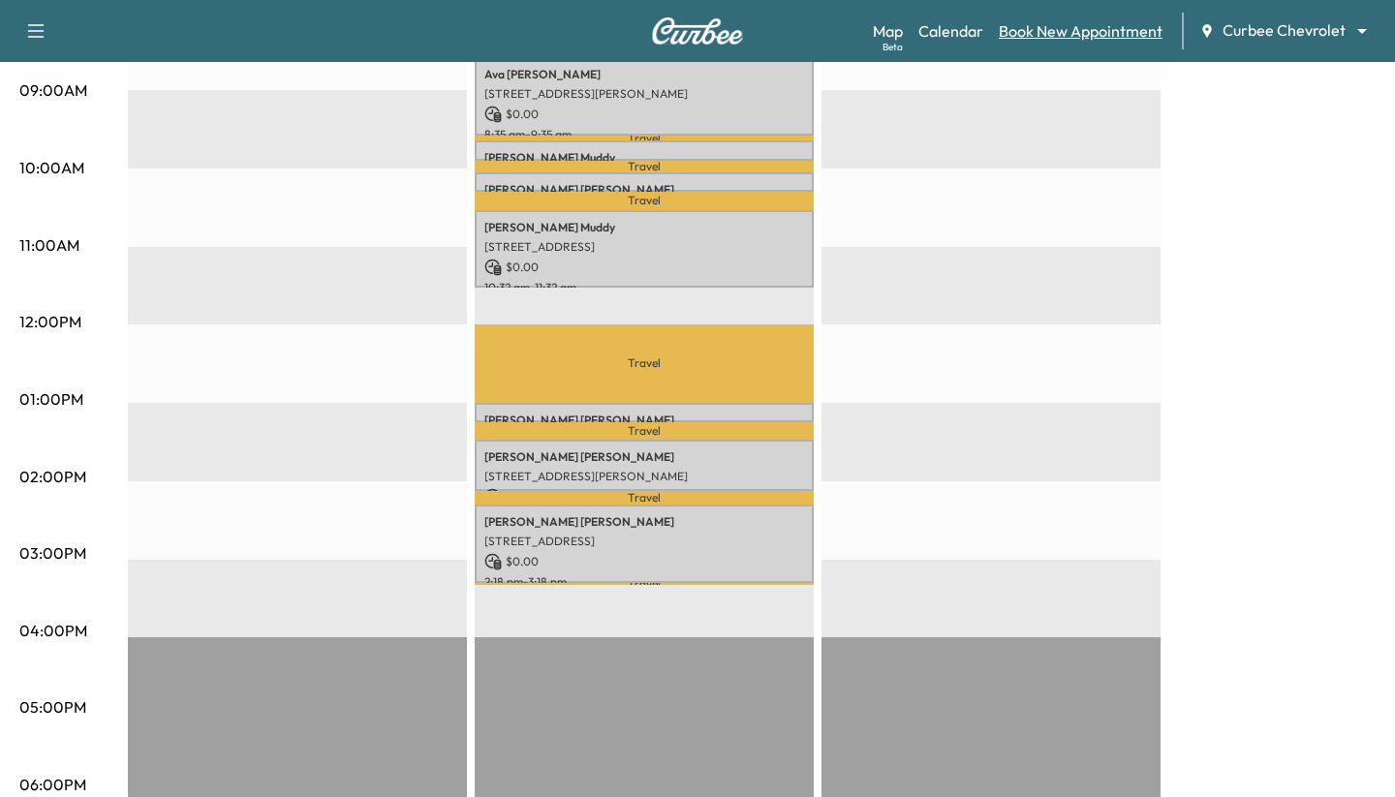
click at [534, 22] on link "Book New Appointment" at bounding box center [1081, 30] width 164 height 23
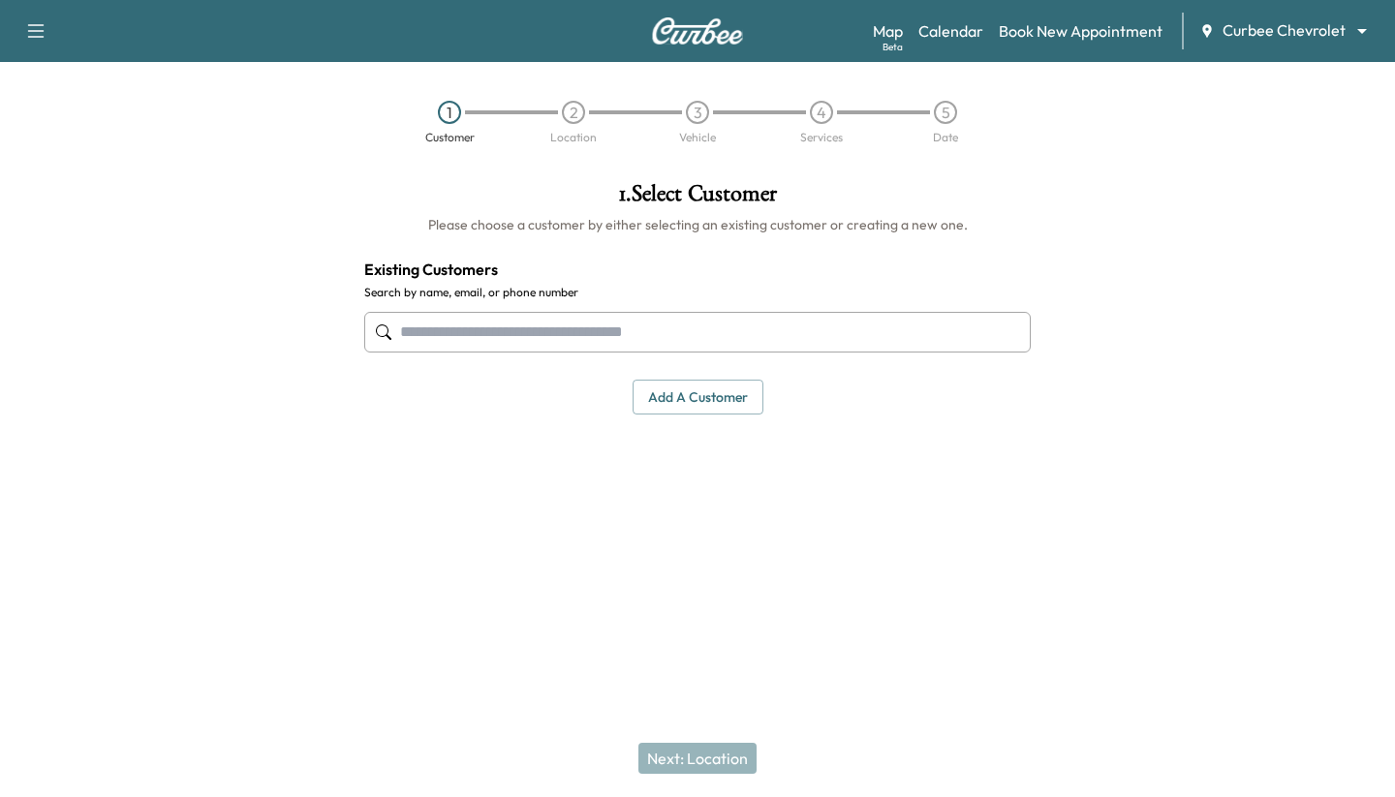
click at [515, 342] on input "text" at bounding box center [697, 332] width 667 height 41
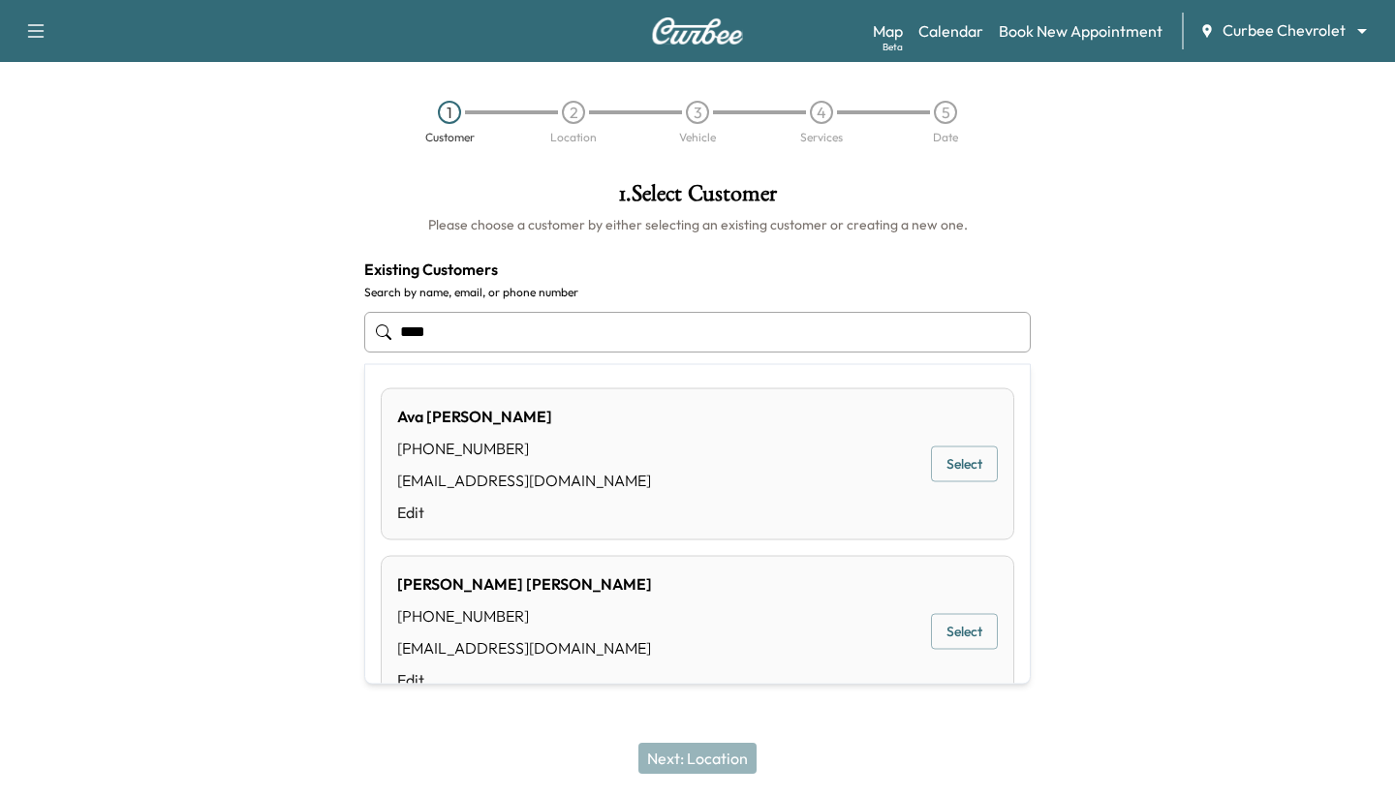
click at [534, 460] on button "Select" at bounding box center [964, 465] width 67 height 36
type input "********"
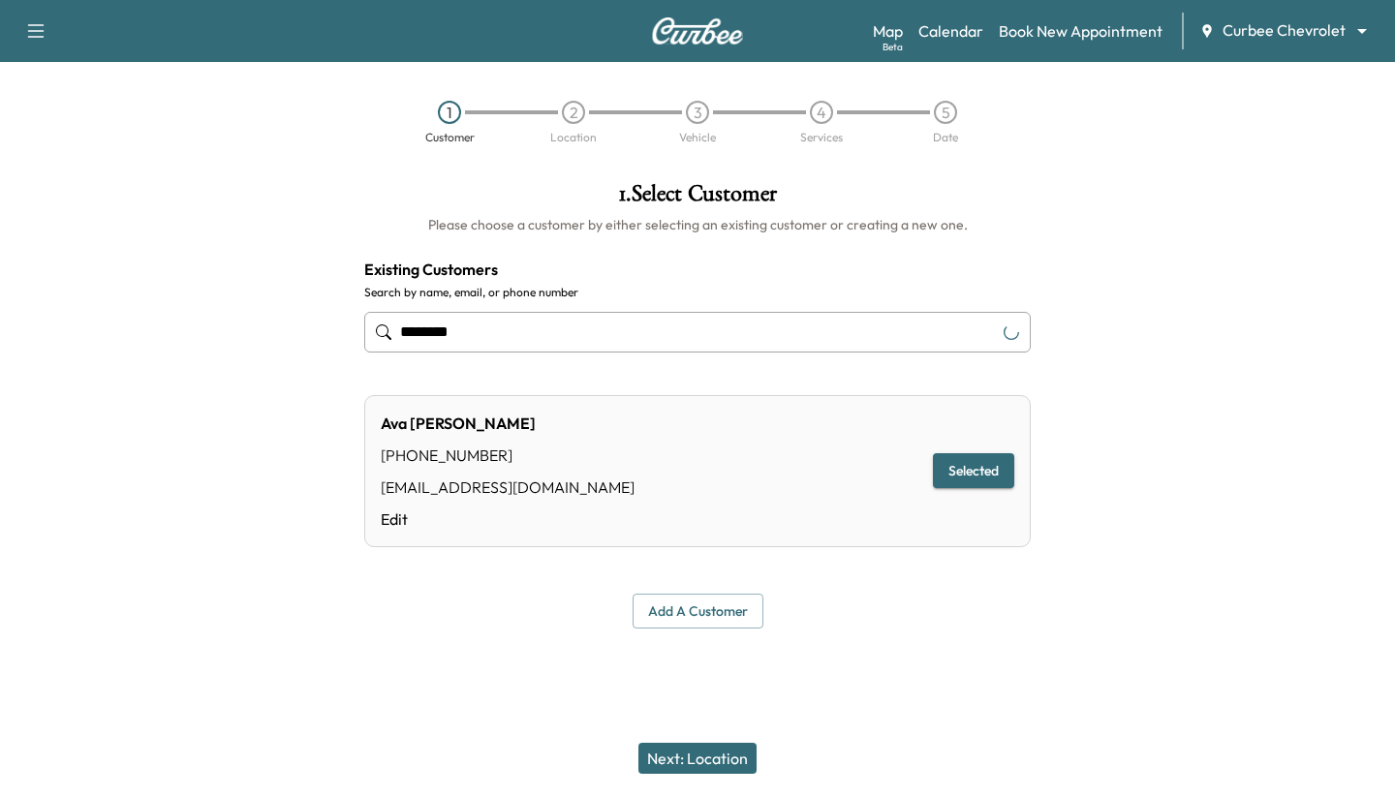
click at [534, 758] on button "Next: Location" at bounding box center [698, 758] width 118 height 31
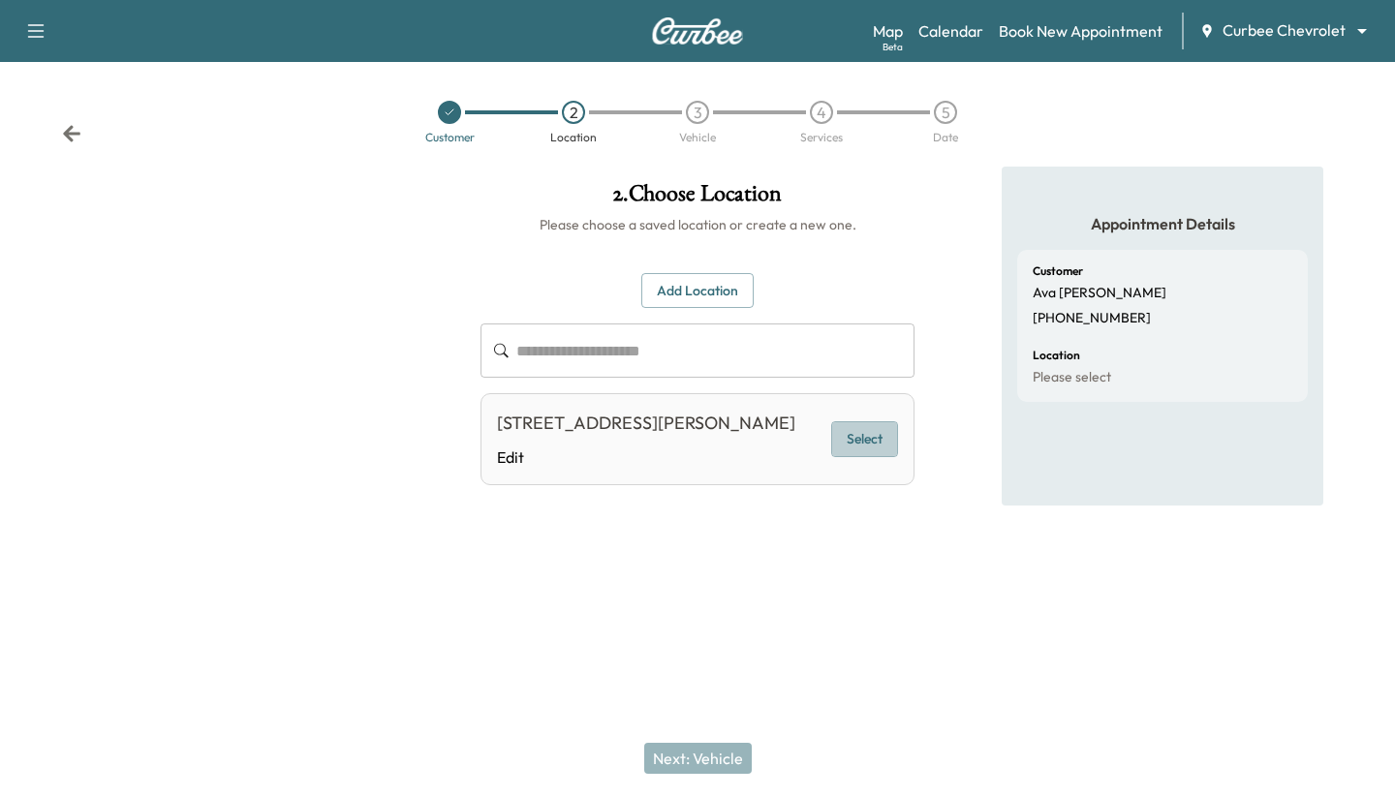
click at [534, 433] on button "Select" at bounding box center [864, 439] width 67 height 36
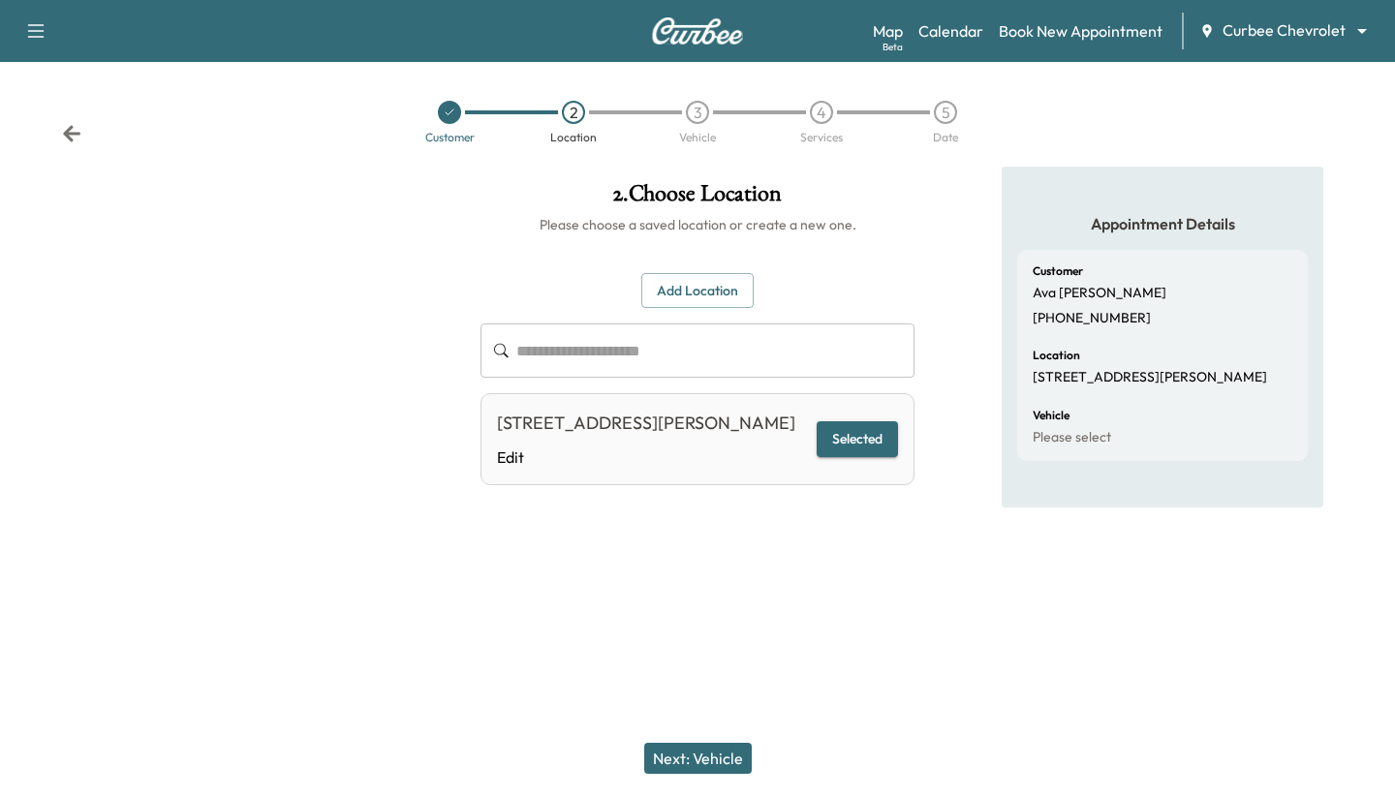
click at [534, 756] on div "Next: Vehicle" at bounding box center [697, 759] width 1395 height 78
click at [534, 756] on button "Next: Vehicle" at bounding box center [698, 758] width 108 height 31
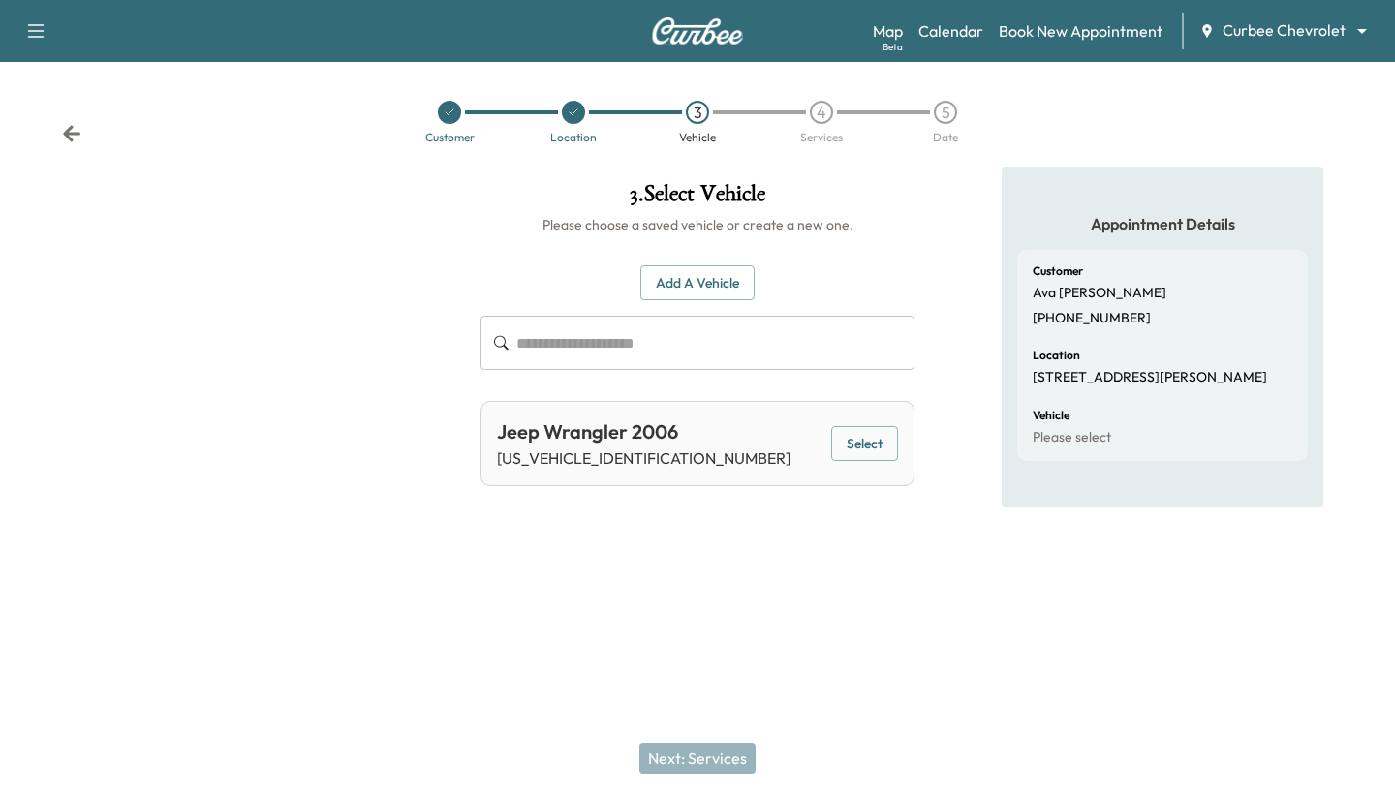
click at [534, 437] on button "Select" at bounding box center [864, 444] width 67 height 36
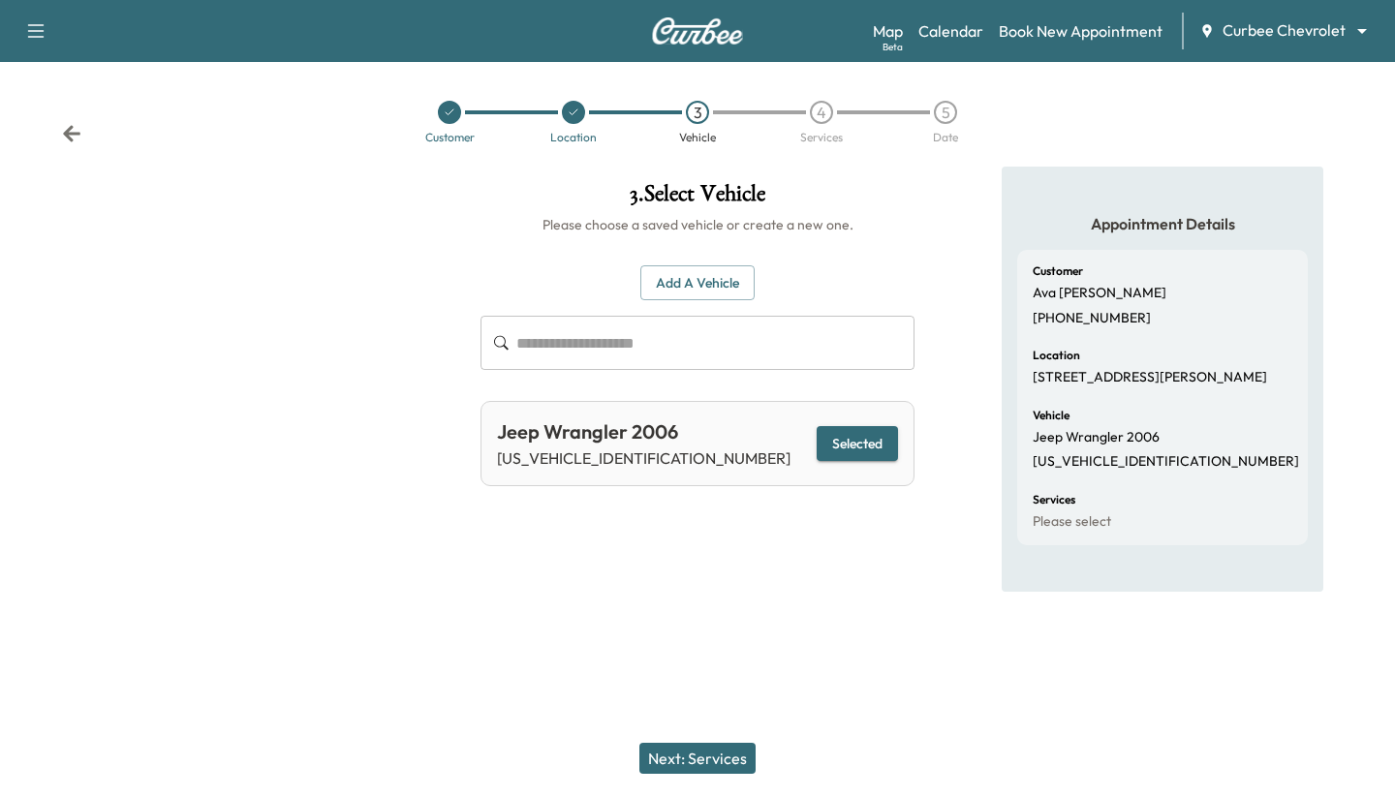
click at [534, 753] on button "Next: Services" at bounding box center [697, 758] width 116 height 31
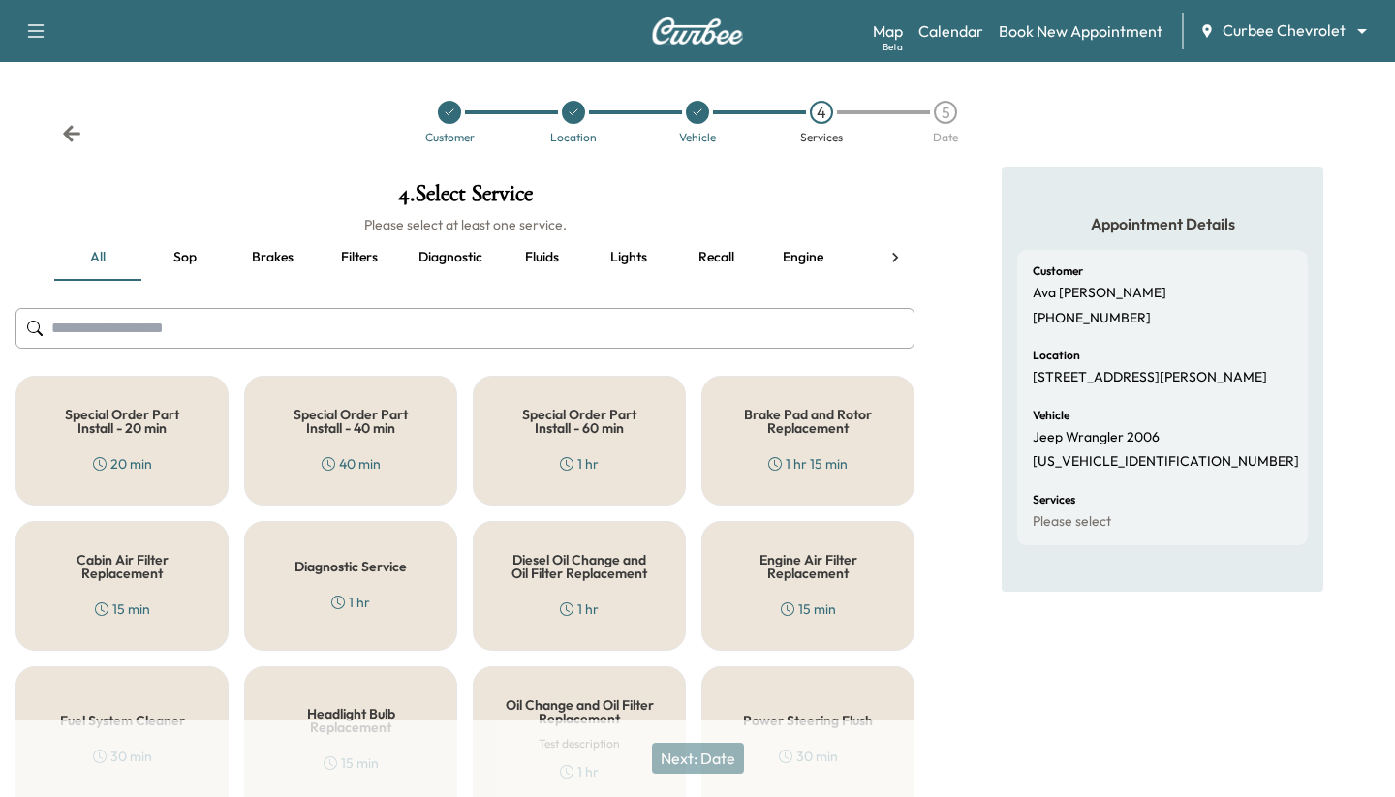
click at [534, 593] on div "Engine Air Filter Replacement 15 min" at bounding box center [807, 586] width 213 height 130
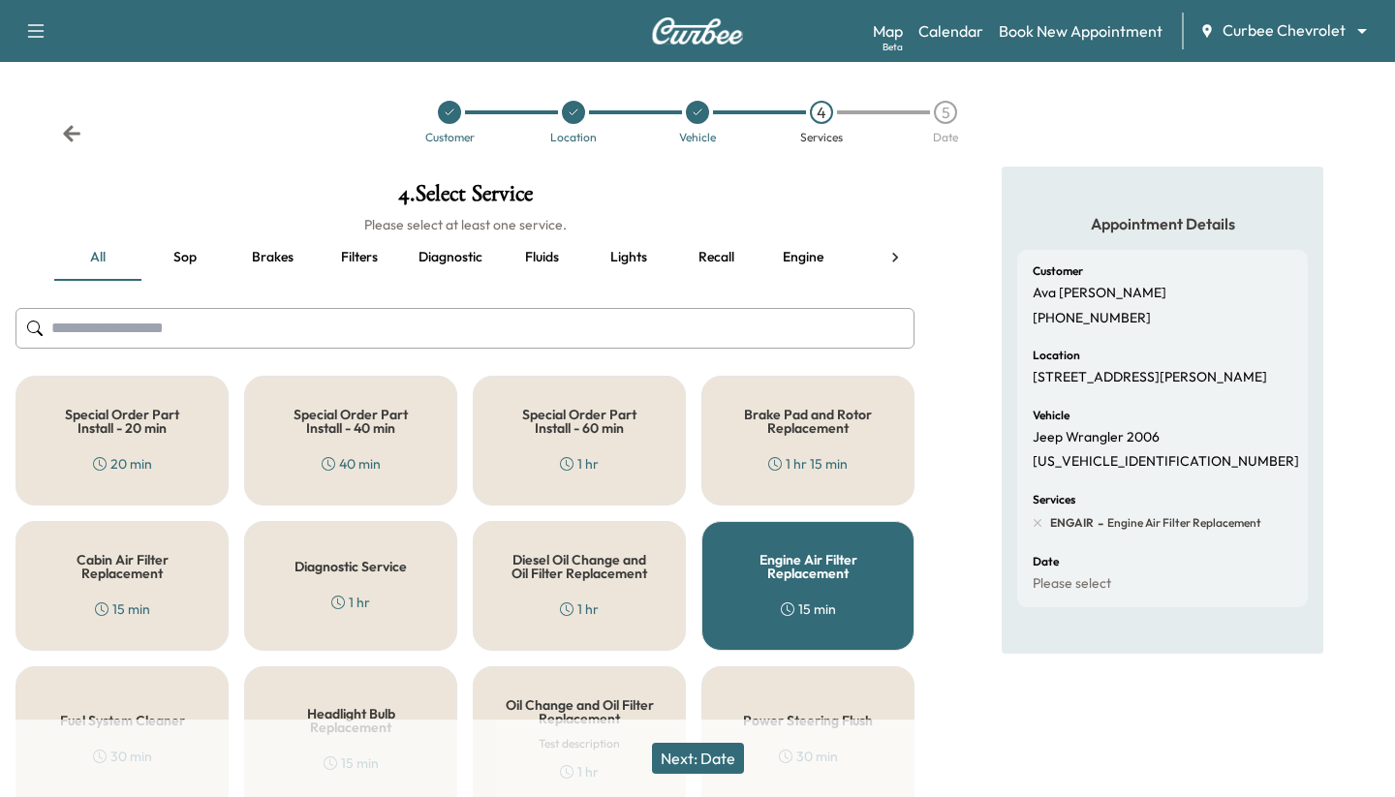
click at [534, 758] on button "Next: Date" at bounding box center [698, 758] width 92 height 31
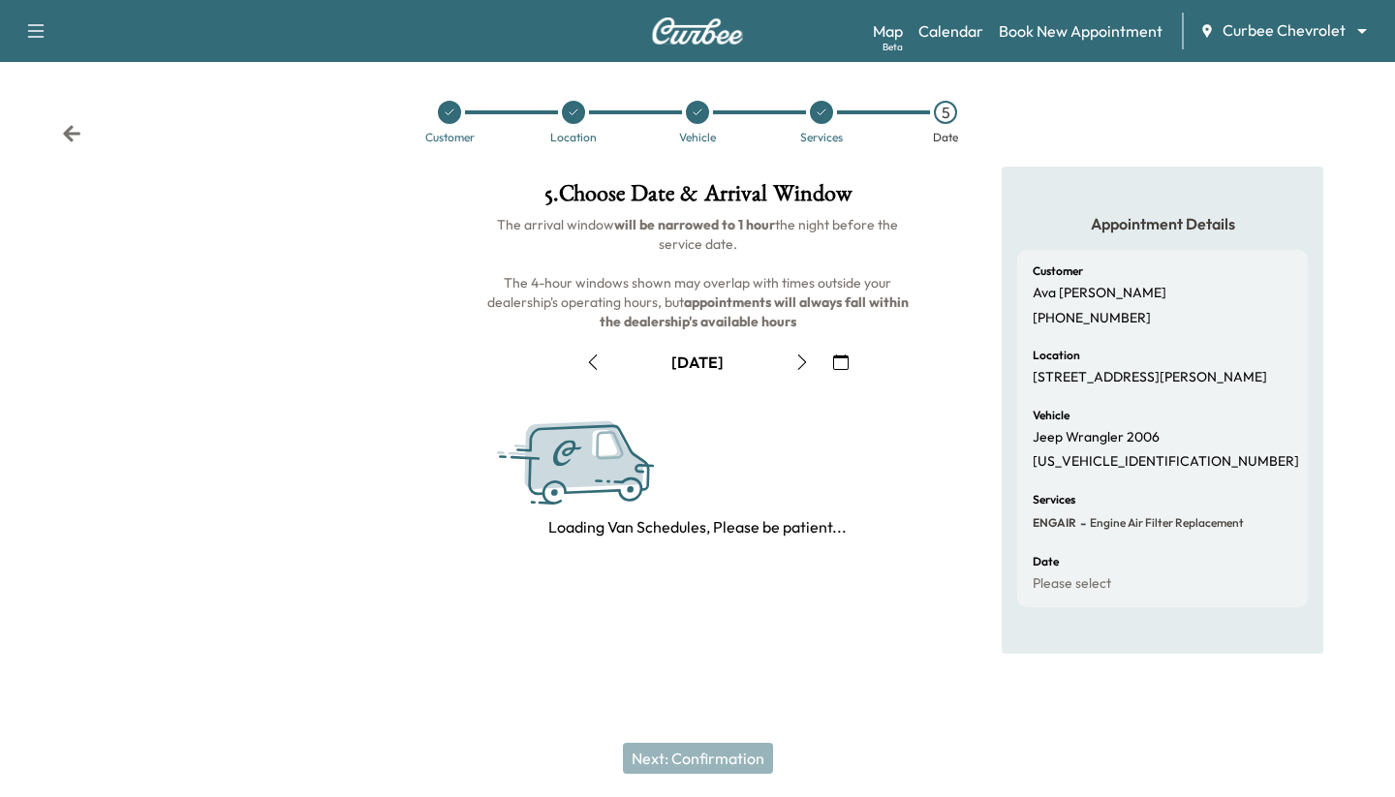
click at [534, 356] on icon "button" at bounding box center [802, 363] width 16 height 16
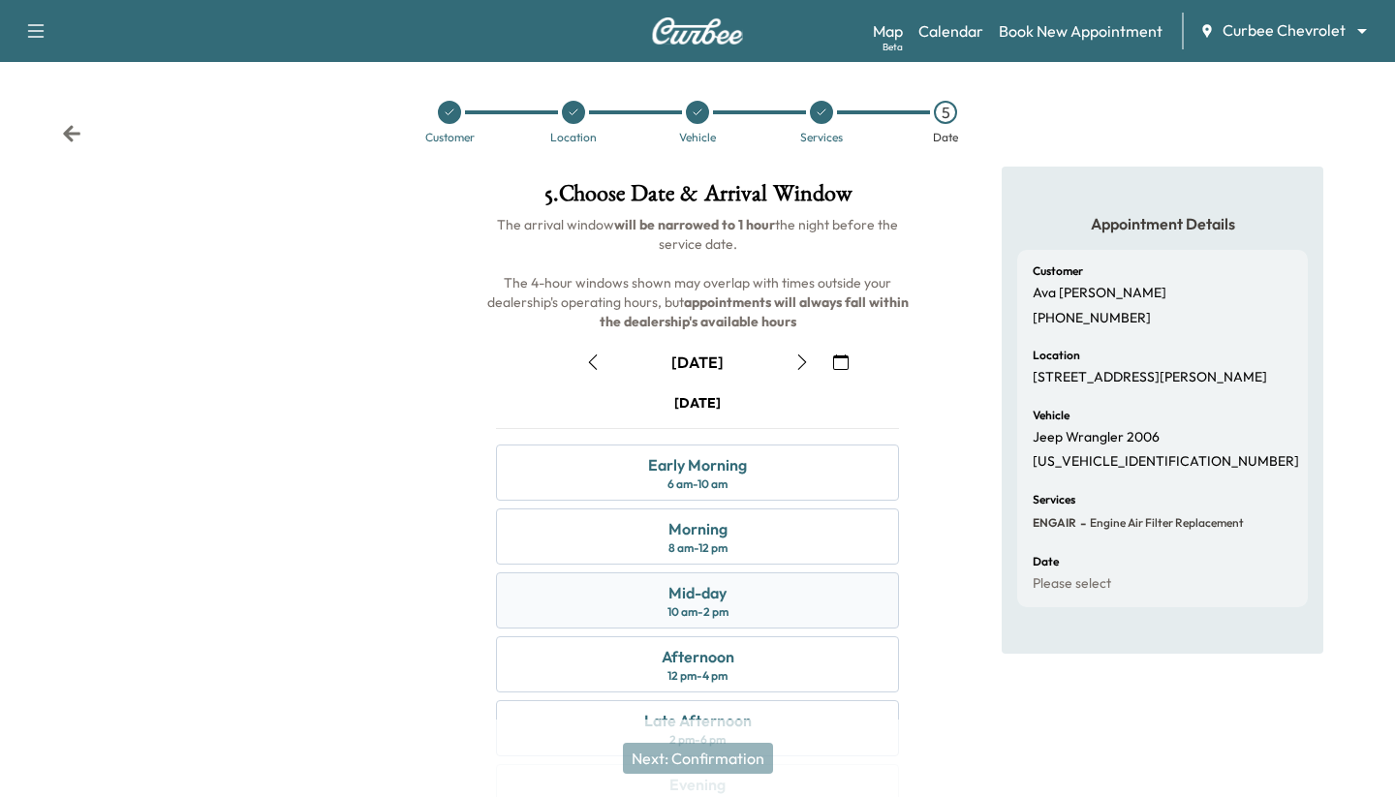
click at [534, 605] on div "10 am - 2 pm" at bounding box center [698, 613] width 61 height 16
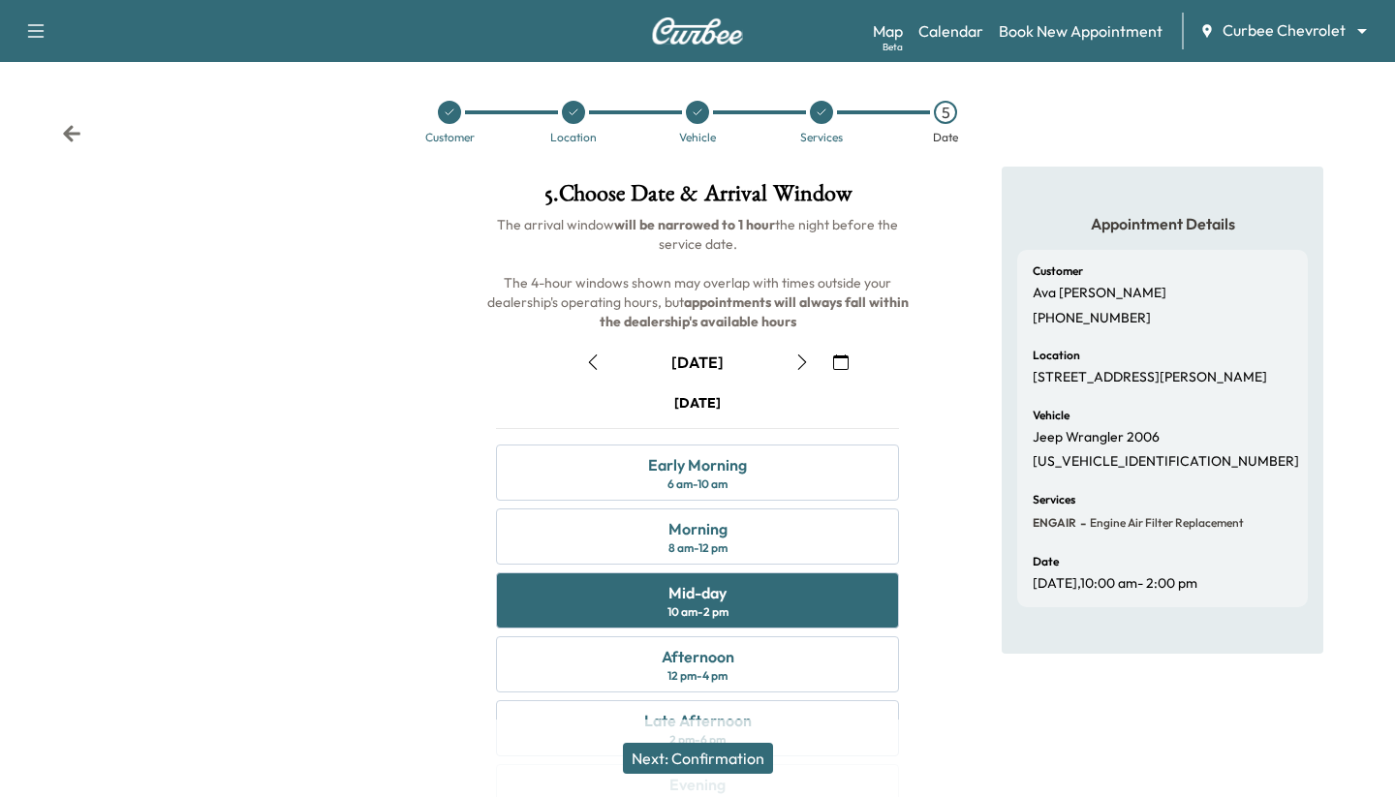
click at [534, 763] on button "Next: Confirmation" at bounding box center [698, 758] width 150 height 31
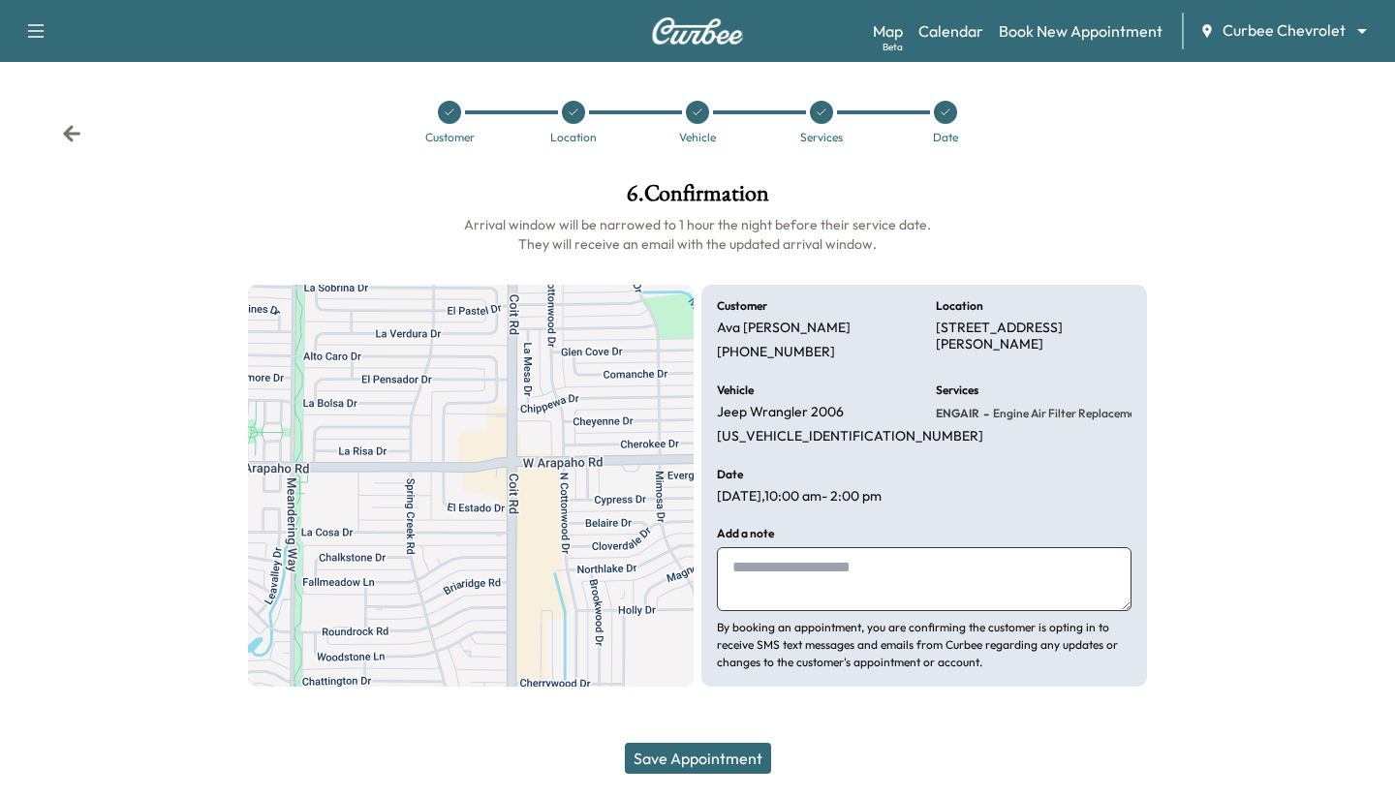
click at [534, 763] on button "Save Appointment" at bounding box center [698, 758] width 146 height 31
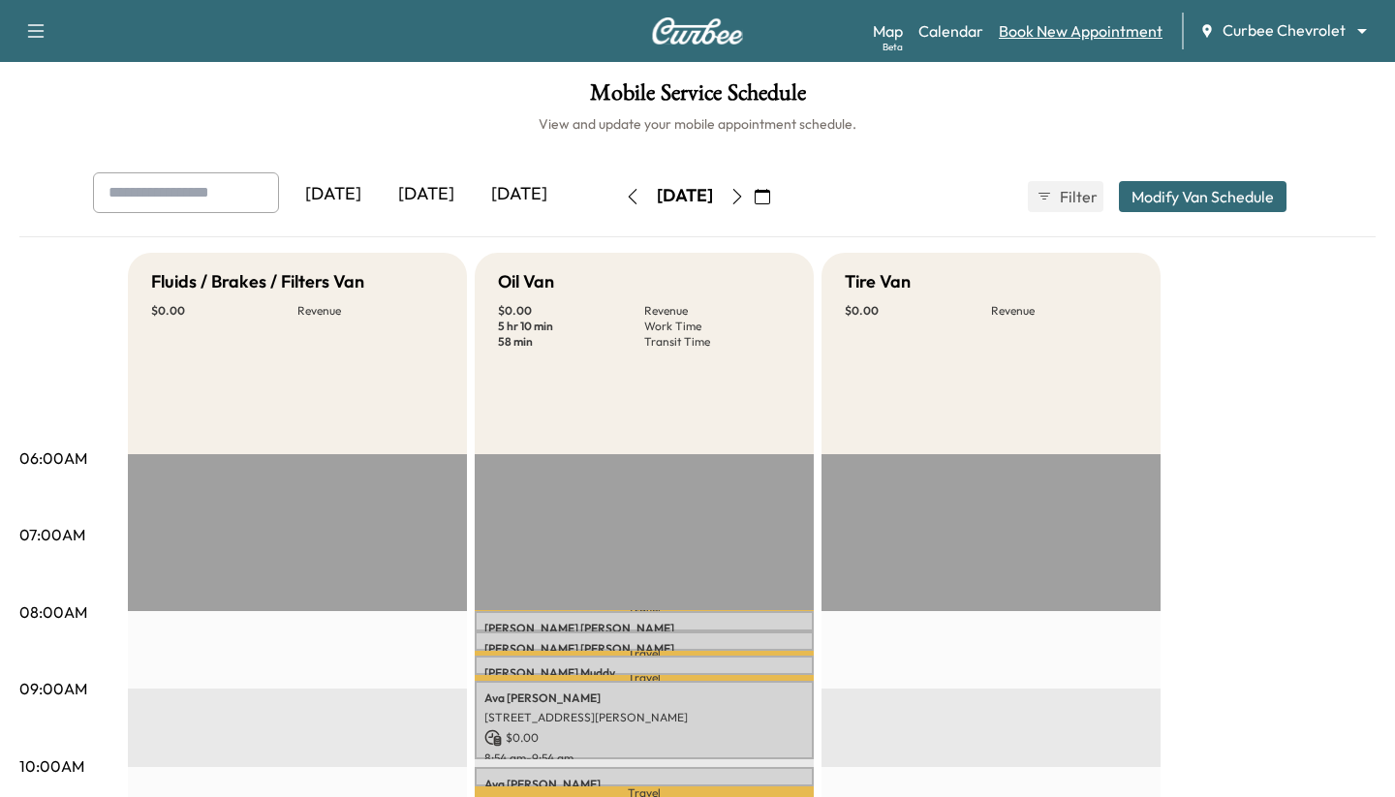
click at [534, 32] on link "Book New Appointment" at bounding box center [1081, 30] width 164 height 23
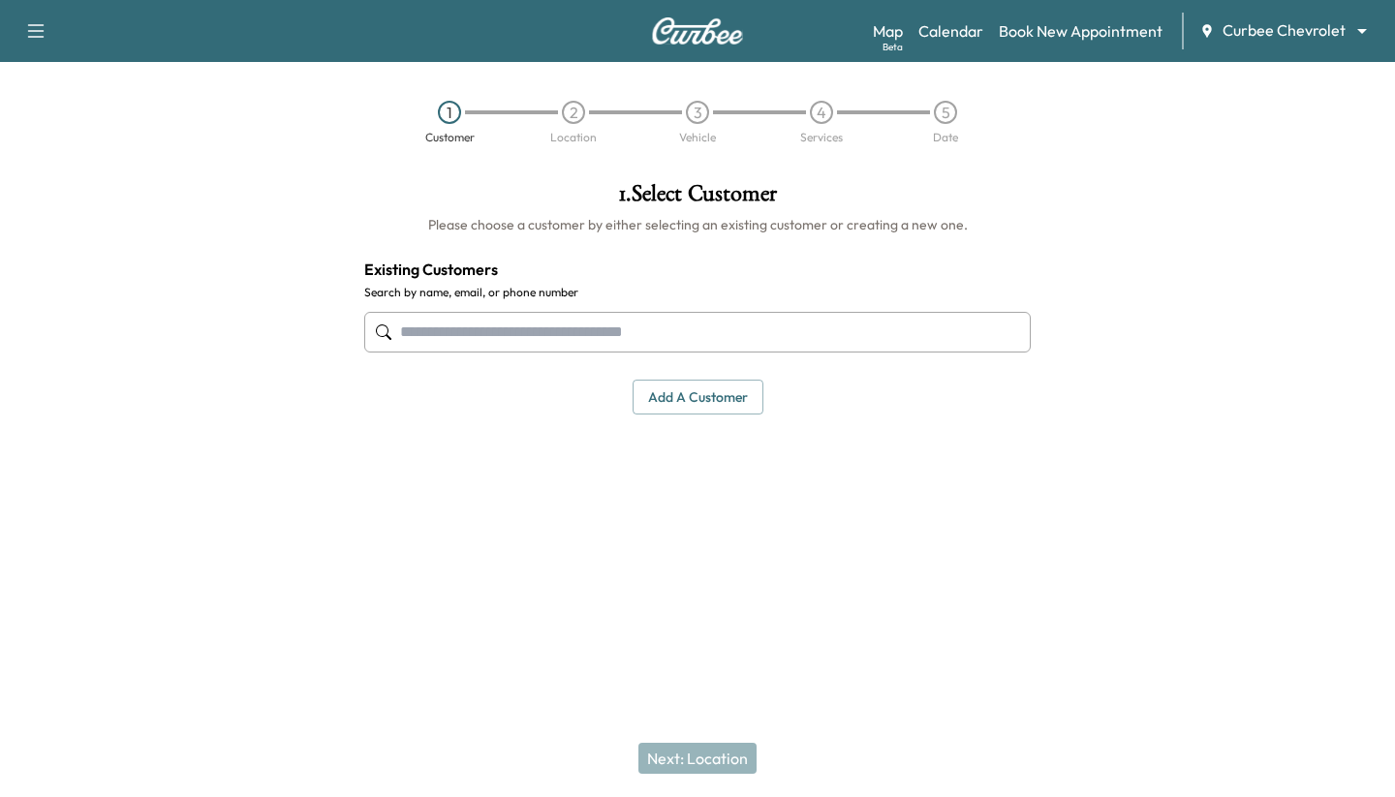
click at [534, 366] on div "1 . Select Customer Please choose a customer by either selecting an existing cu…" at bounding box center [698, 299] width 698 height 264
click at [534, 351] on input "text" at bounding box center [697, 332] width 667 height 41
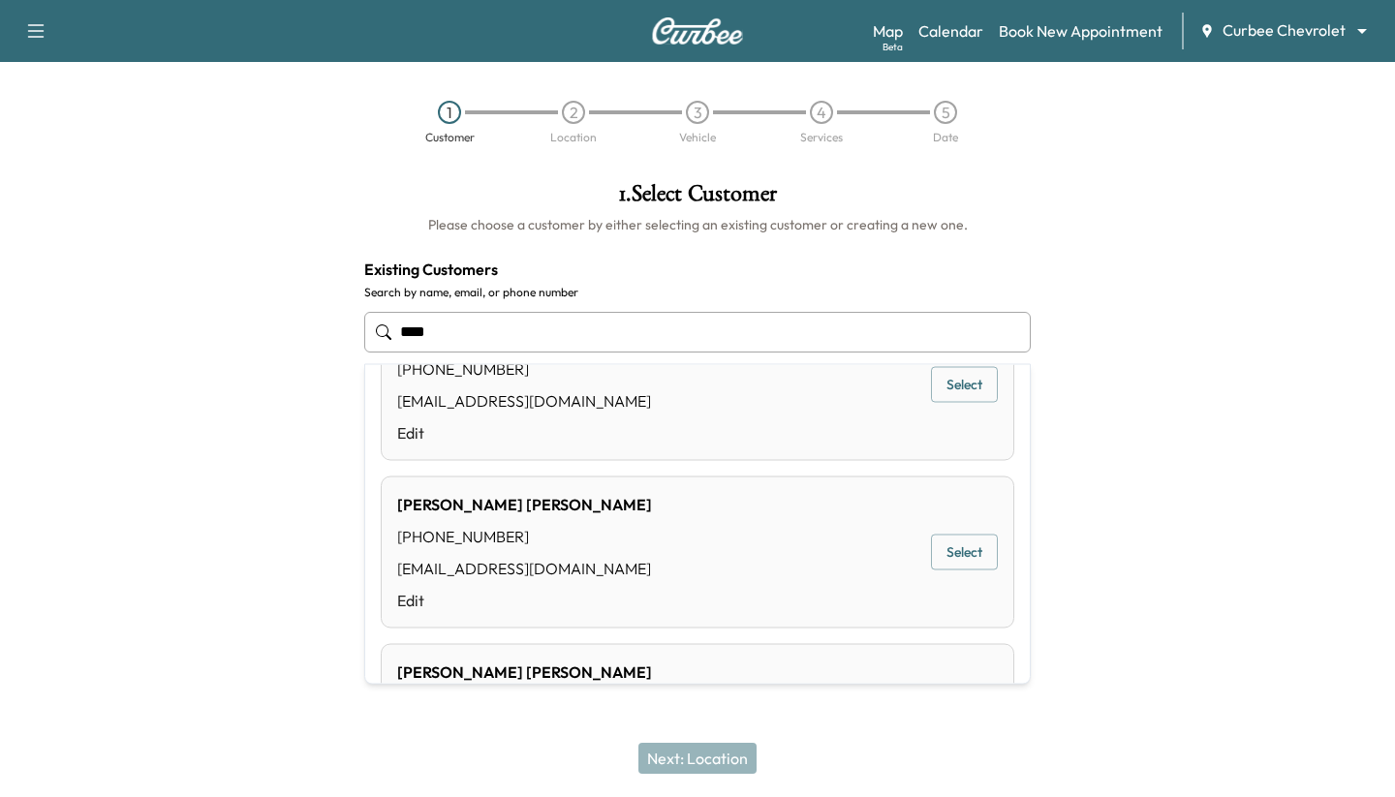
scroll to position [249, 0]
click at [534, 544] on button "Select" at bounding box center [964, 551] width 67 height 36
type input "**********"
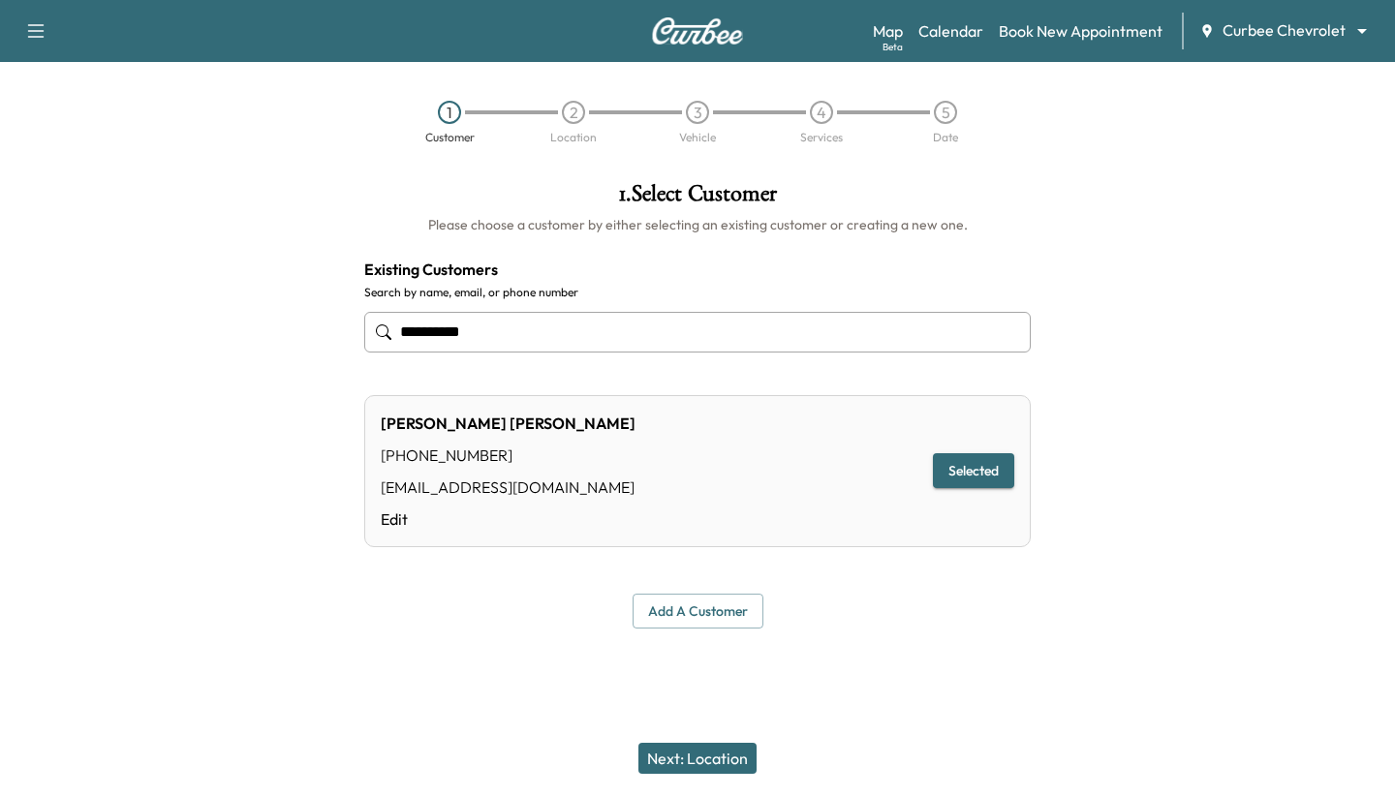
click at [534, 757] on button "Next: Location" at bounding box center [698, 758] width 118 height 31
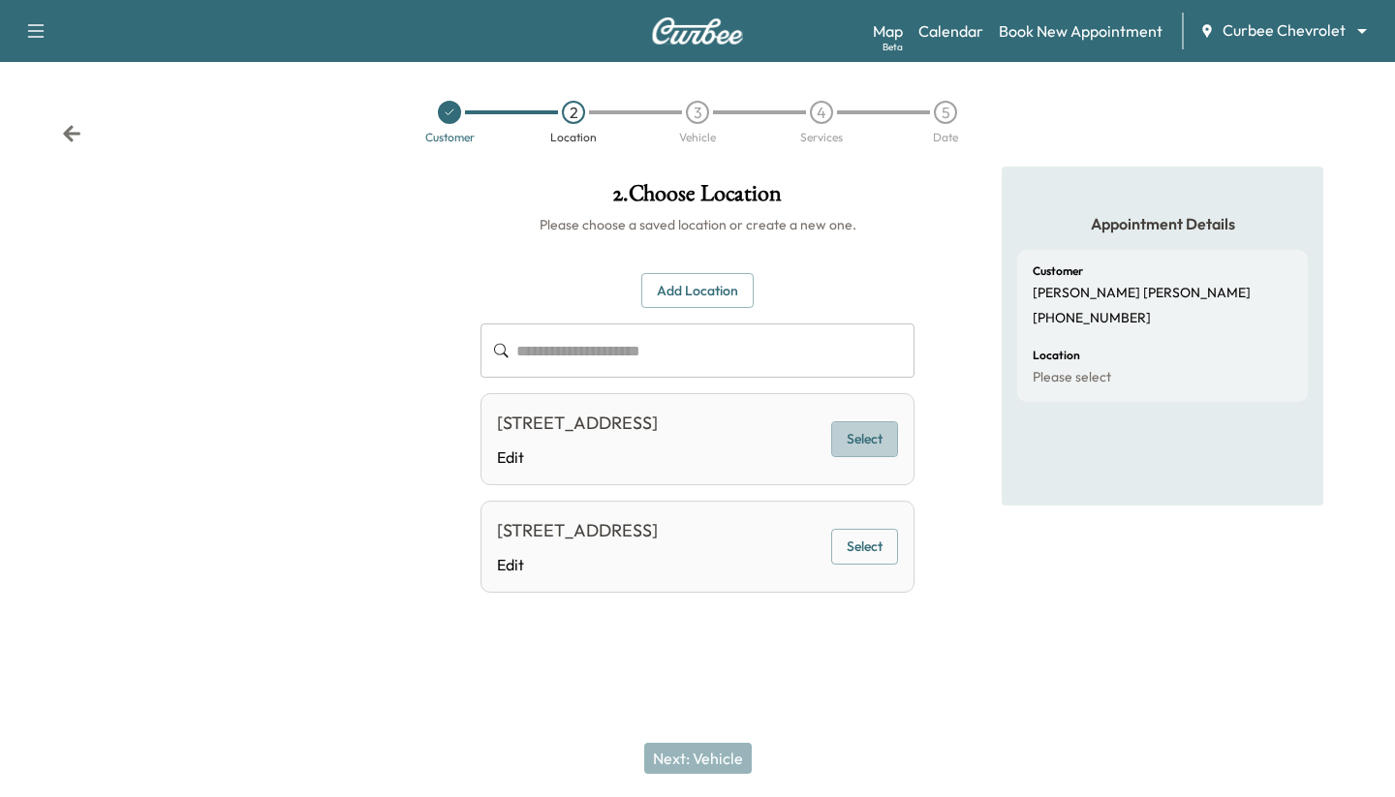
click at [534, 439] on button "Select" at bounding box center [864, 439] width 67 height 36
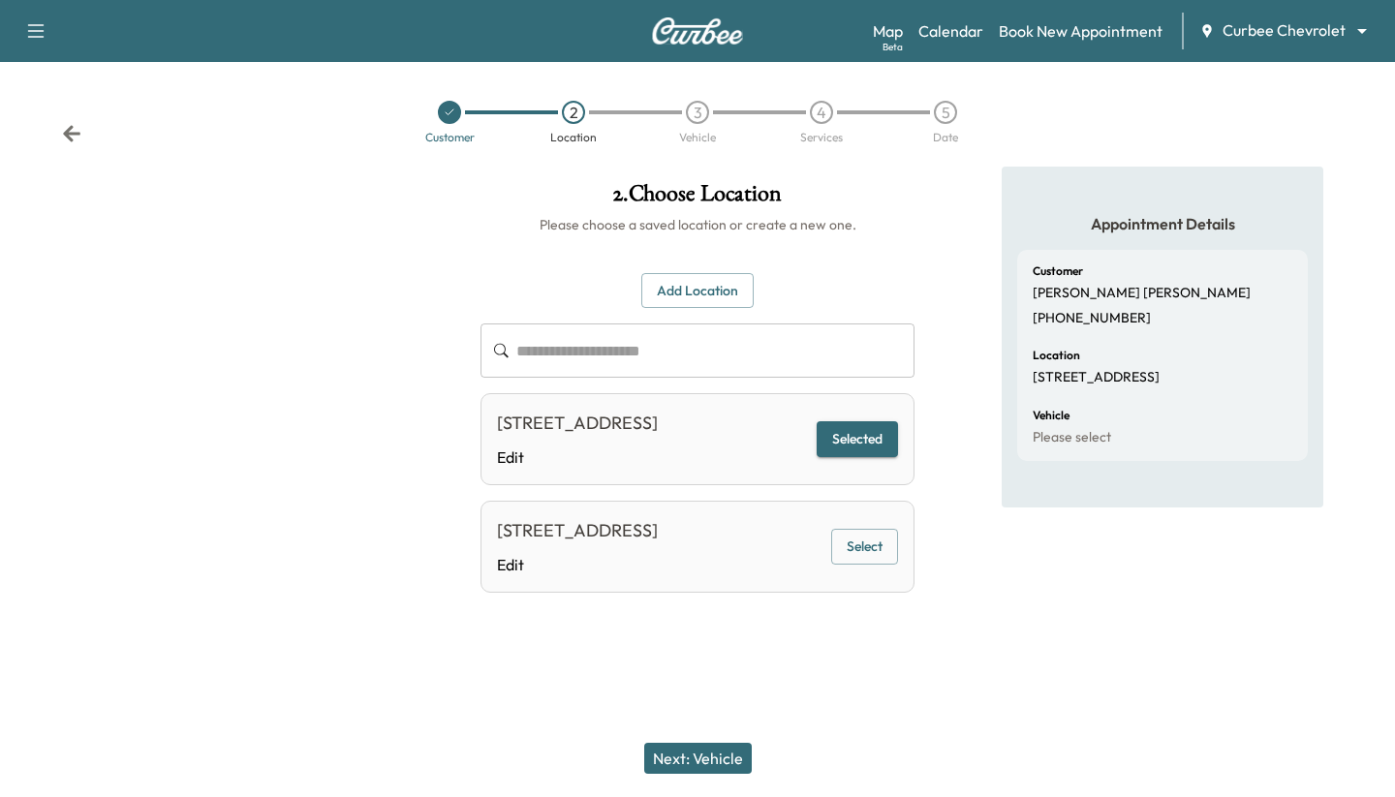
click at [534, 765] on button "Next: Vehicle" at bounding box center [698, 758] width 108 height 31
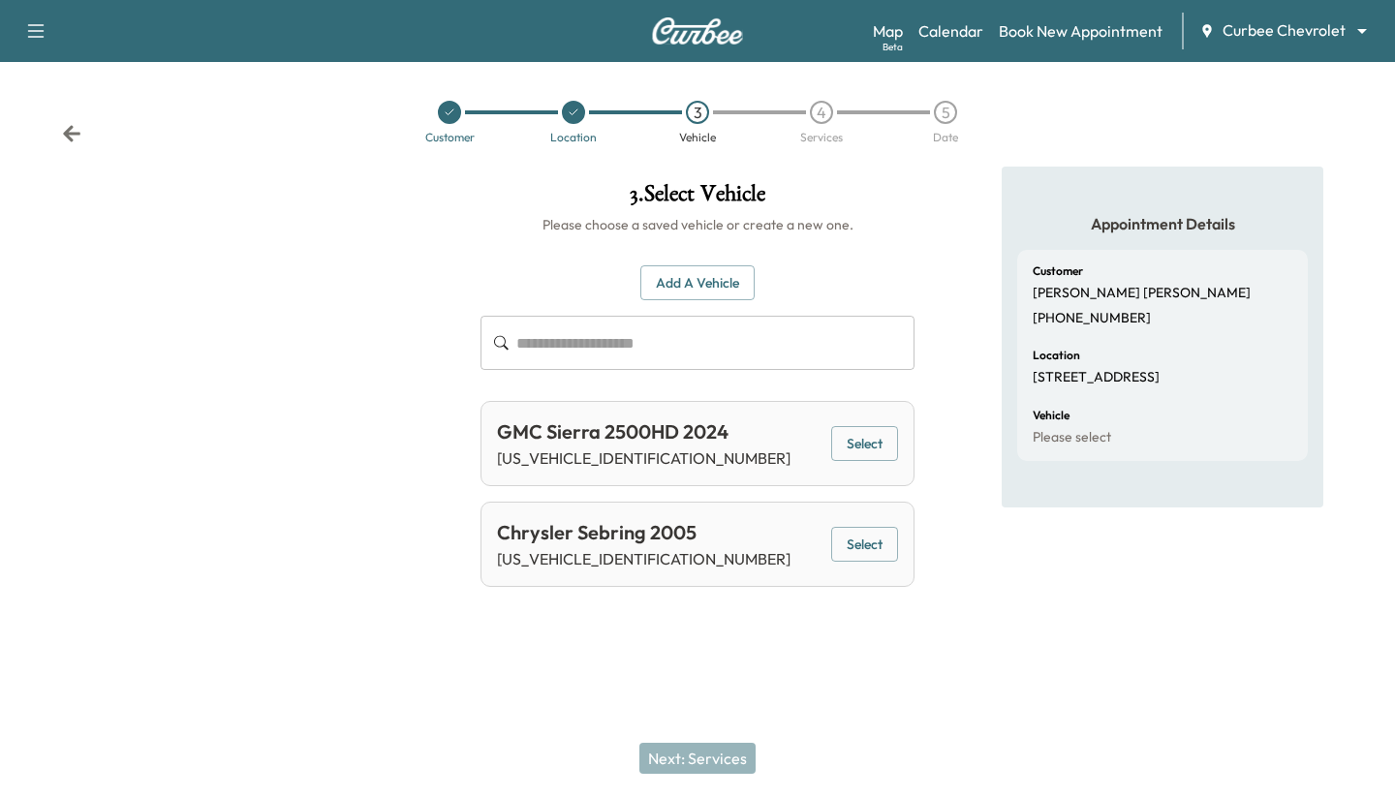
click at [534, 452] on button "Select" at bounding box center [864, 444] width 67 height 36
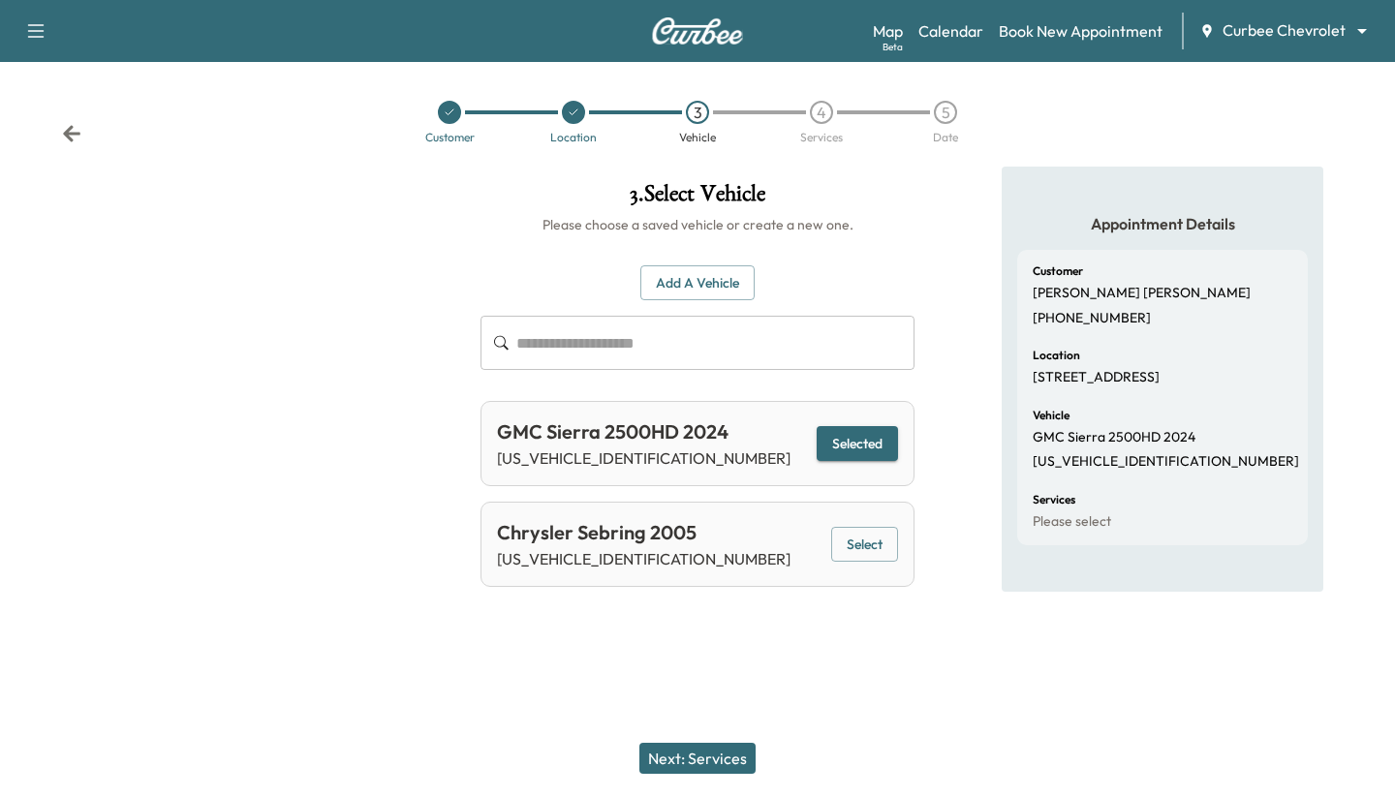
click at [534, 743] on button "Next: Services" at bounding box center [697, 758] width 116 height 31
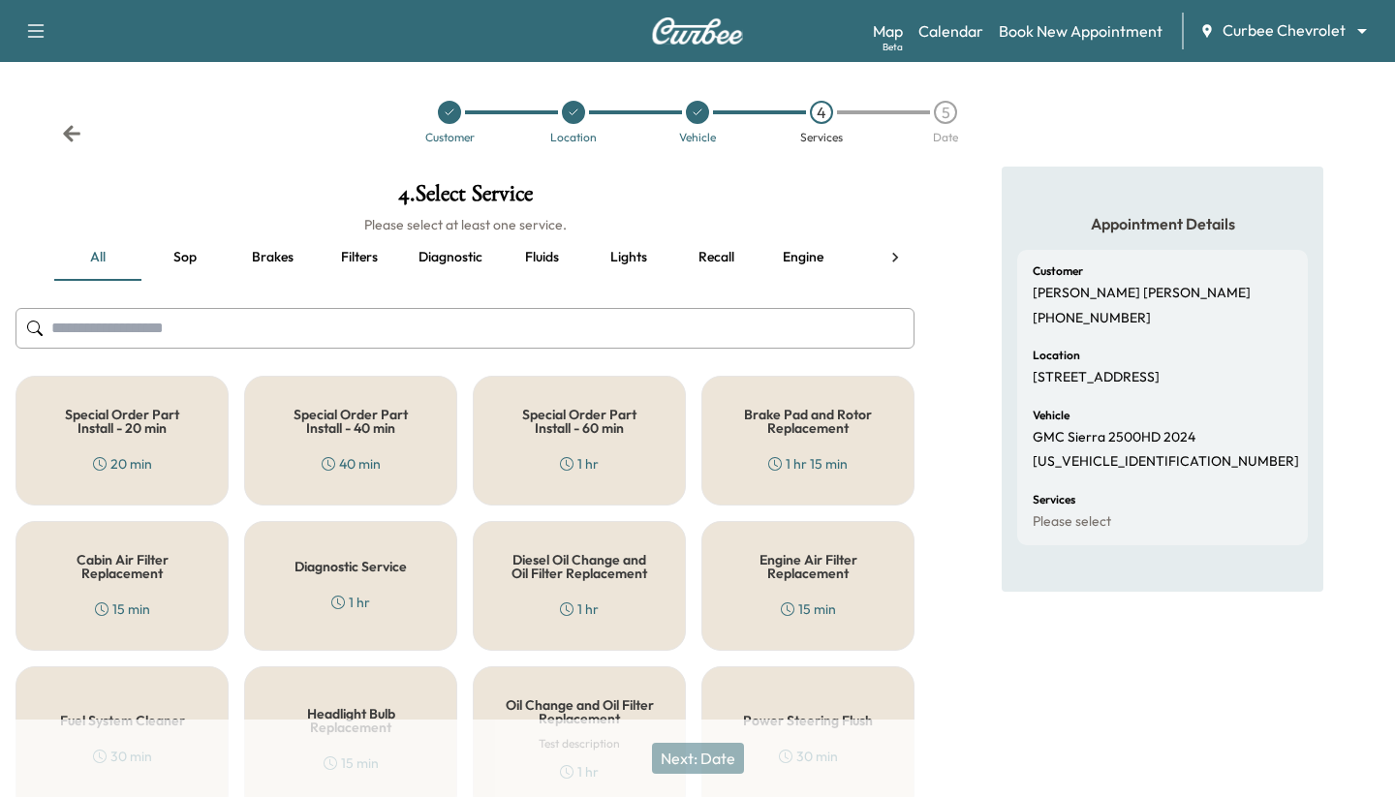
click at [534, 763] on div "Next: Date" at bounding box center [697, 759] width 1395 height 78
click at [534, 597] on div "Engine Air Filter Replacement 15 min" at bounding box center [807, 586] width 213 height 130
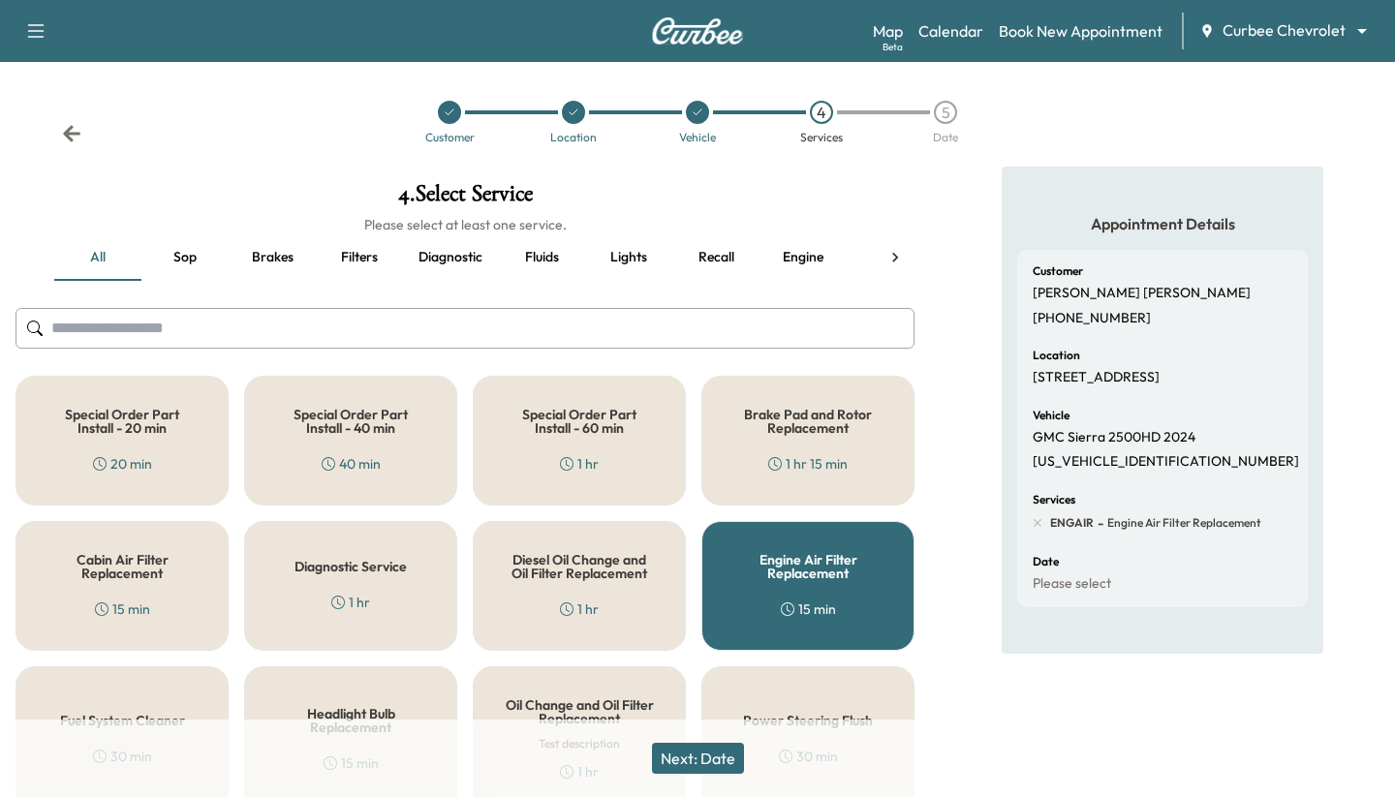
click at [534, 766] on button "Next: Date" at bounding box center [698, 758] width 92 height 31
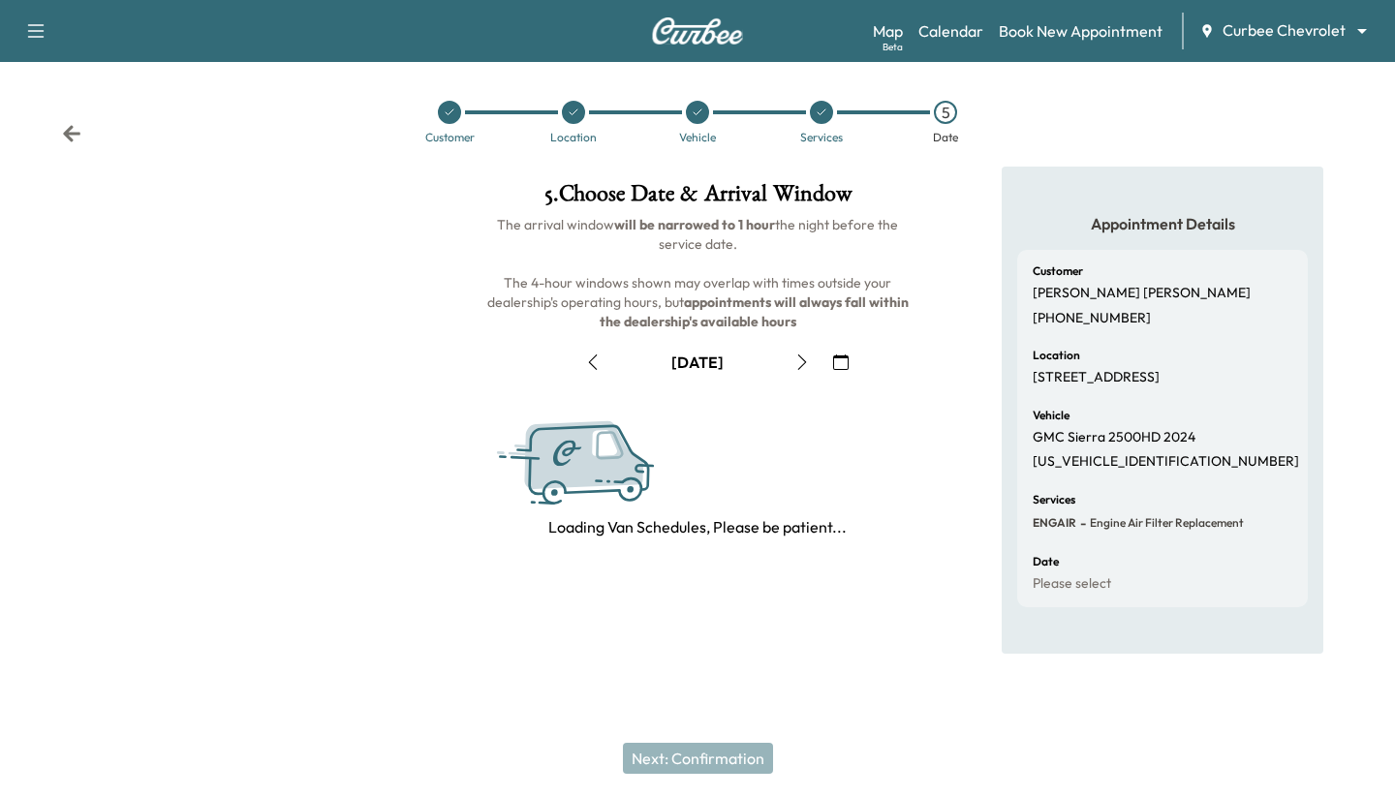
click at [534, 370] on button "button" at bounding box center [802, 362] width 33 height 31
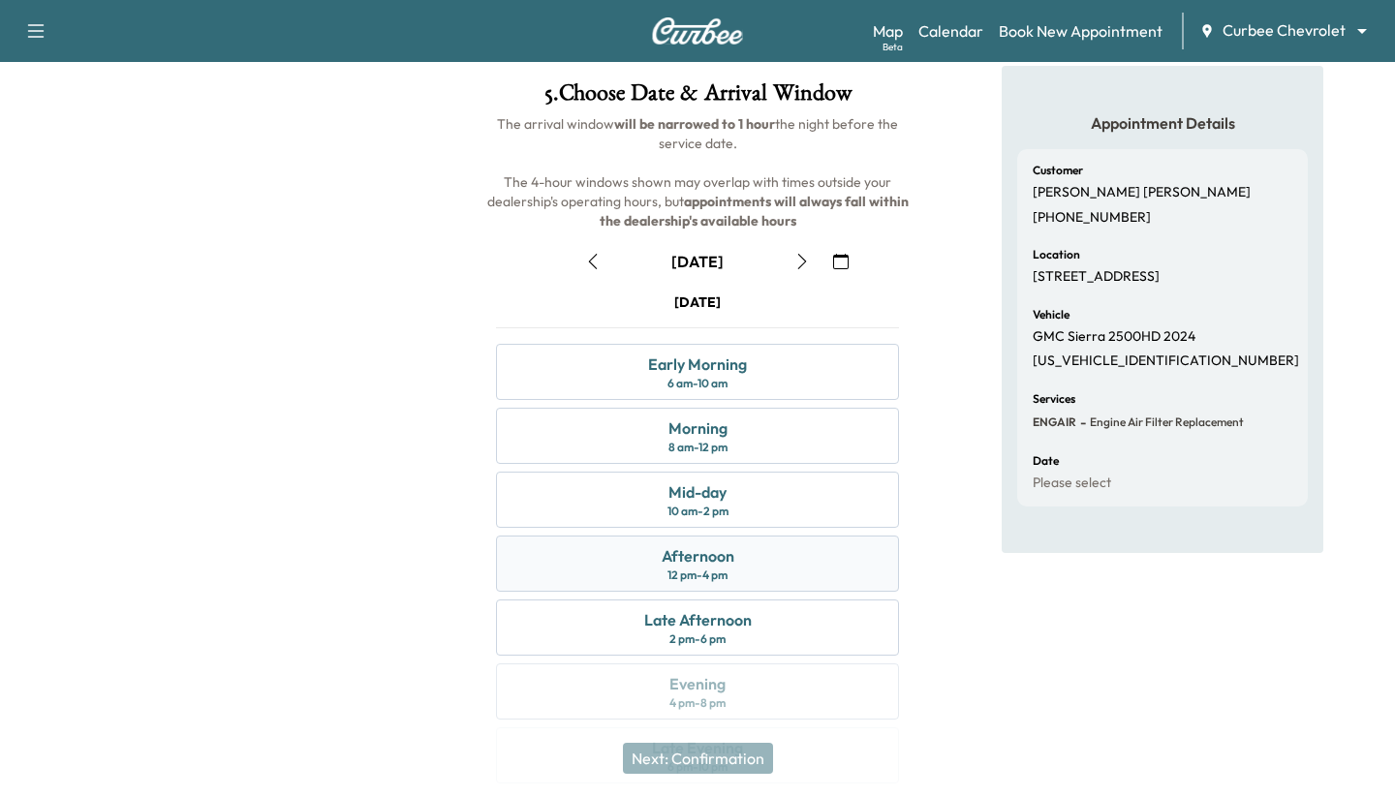
scroll to position [107, 0]
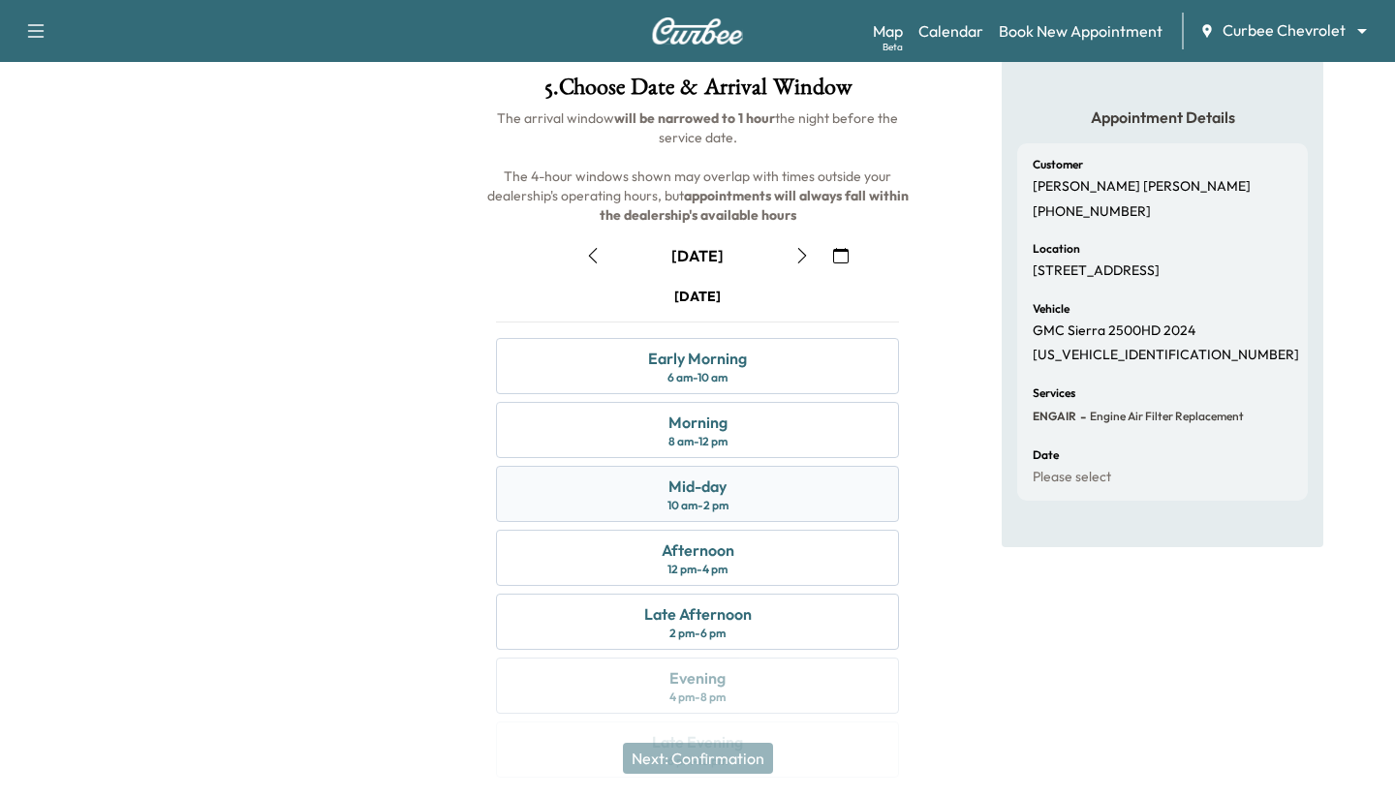
click at [534, 510] on div "Mid-day 10 am - 2 pm" at bounding box center [697, 494] width 403 height 56
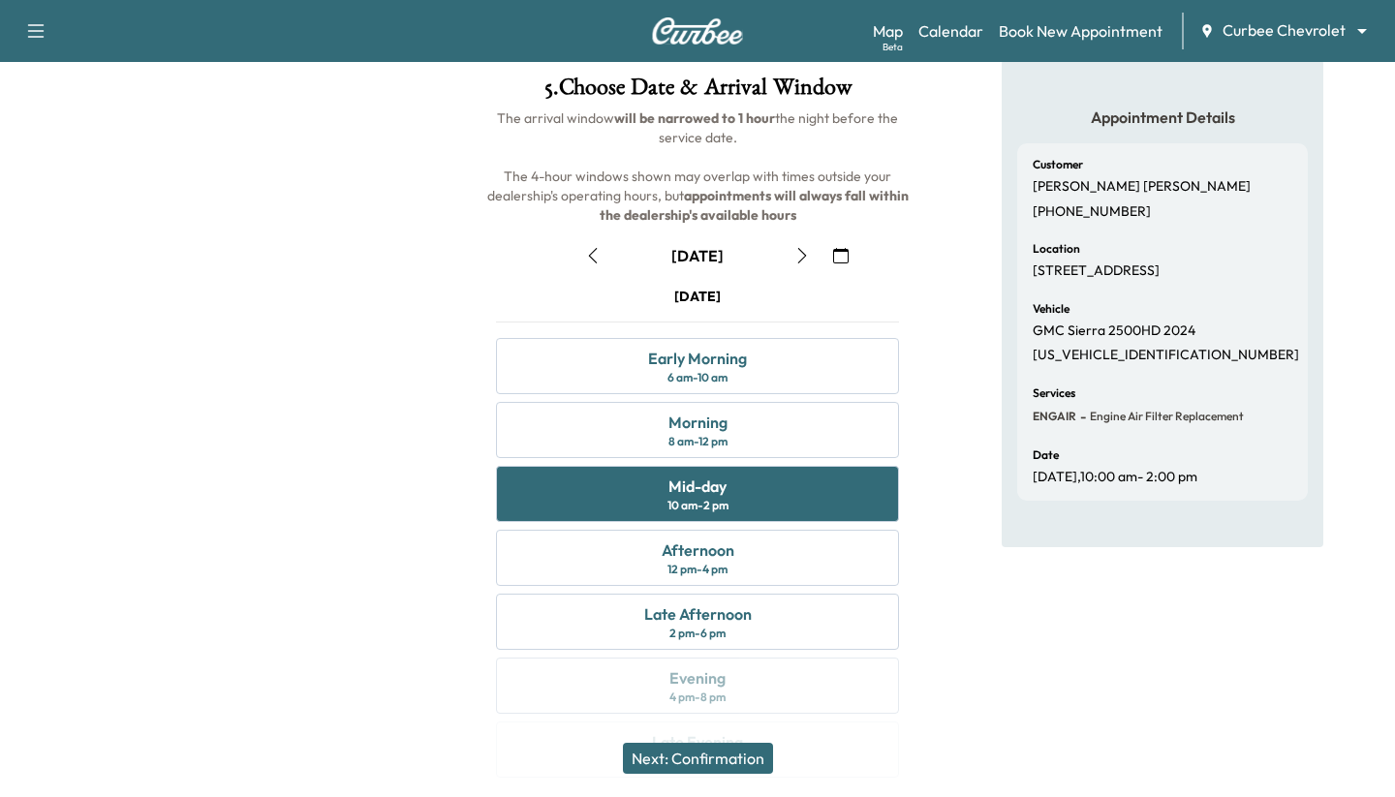
click at [534, 751] on button "Next: Confirmation" at bounding box center [698, 758] width 150 height 31
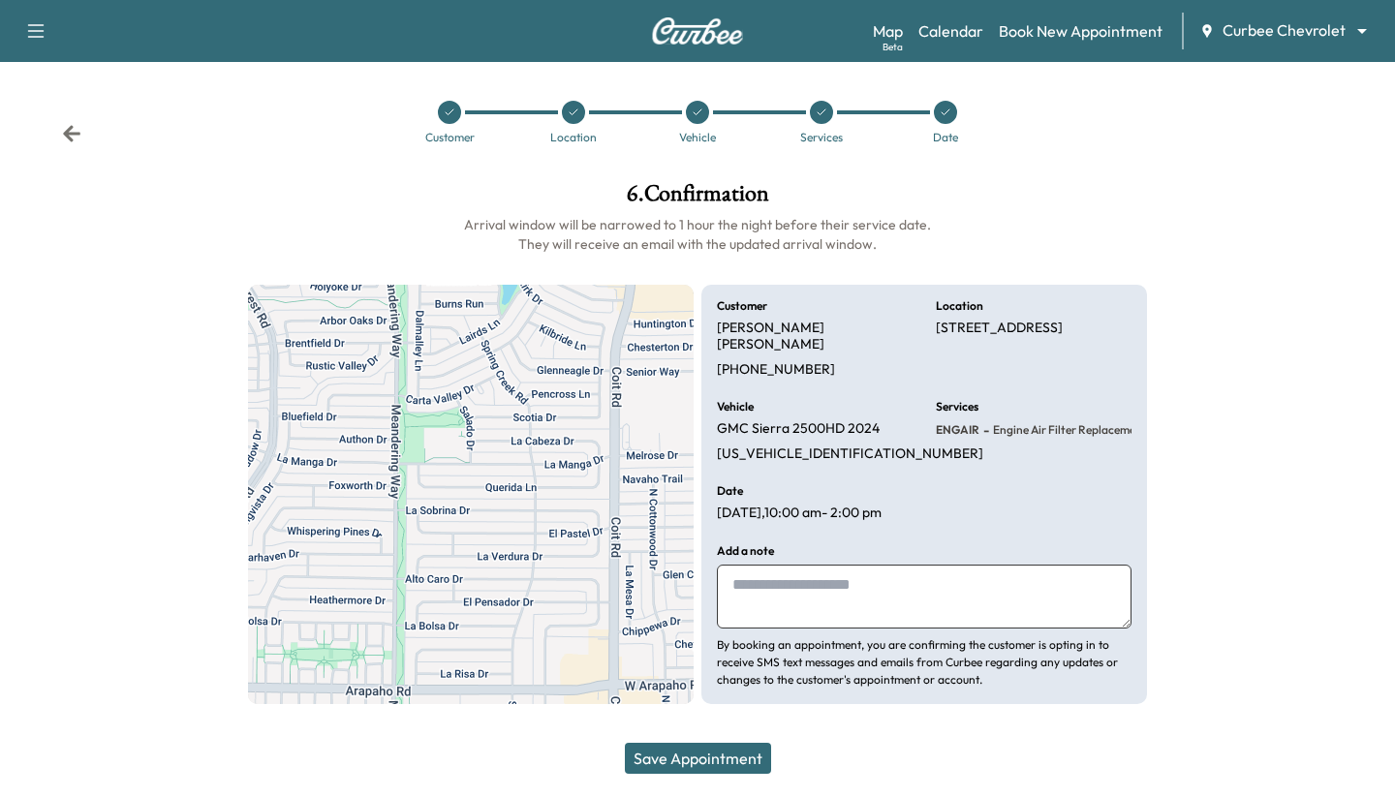
click at [534, 751] on button "Save Appointment" at bounding box center [698, 758] width 146 height 31
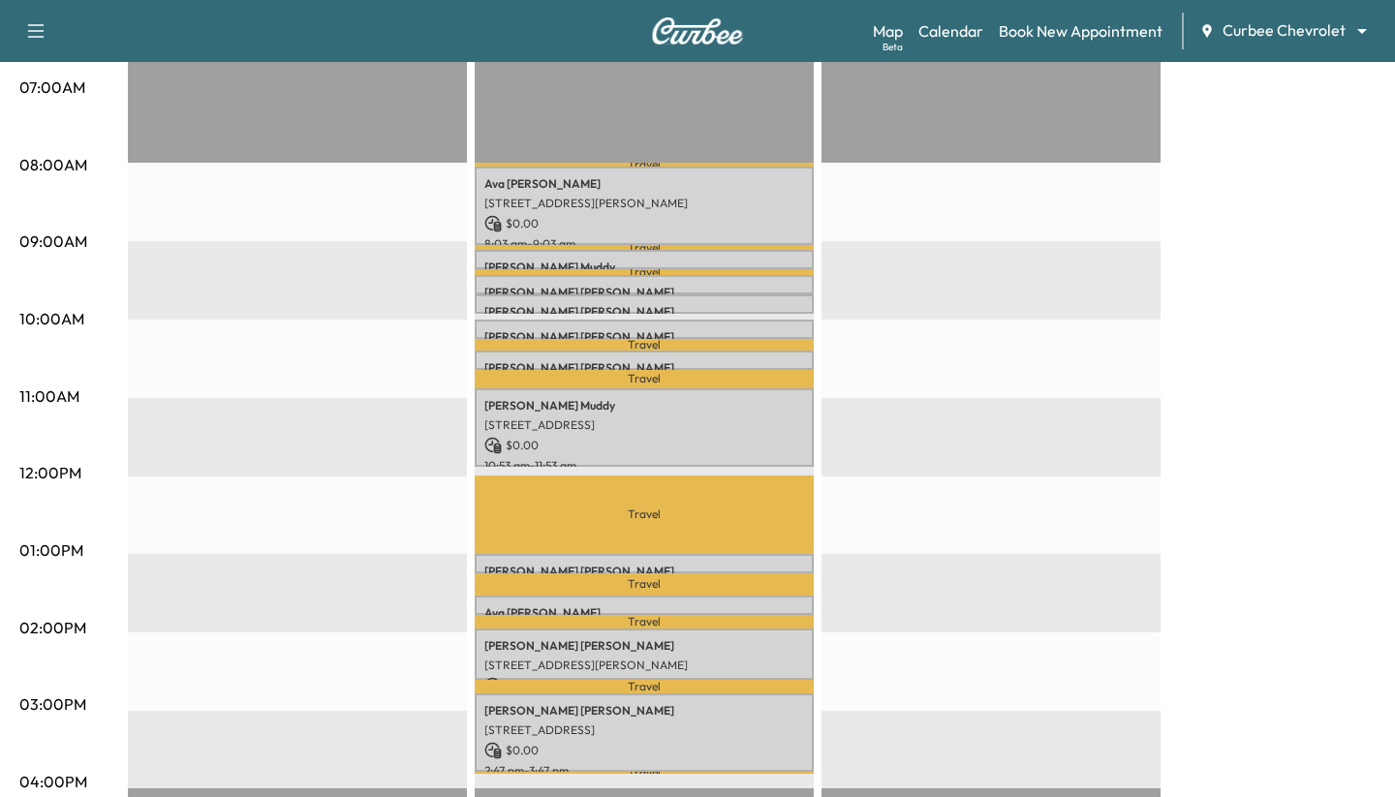
scroll to position [435, 0]
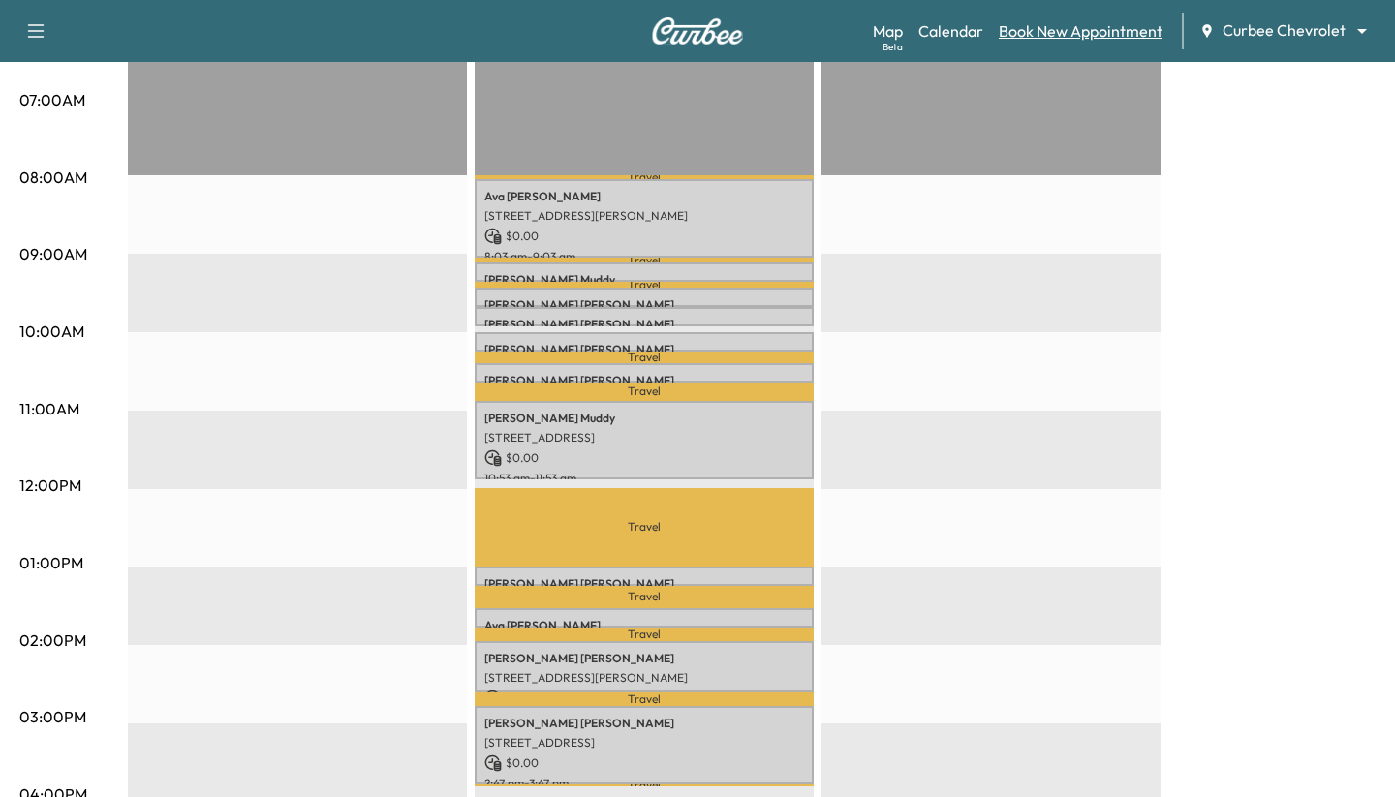
click at [534, 34] on link "Book New Appointment" at bounding box center [1081, 30] width 164 height 23
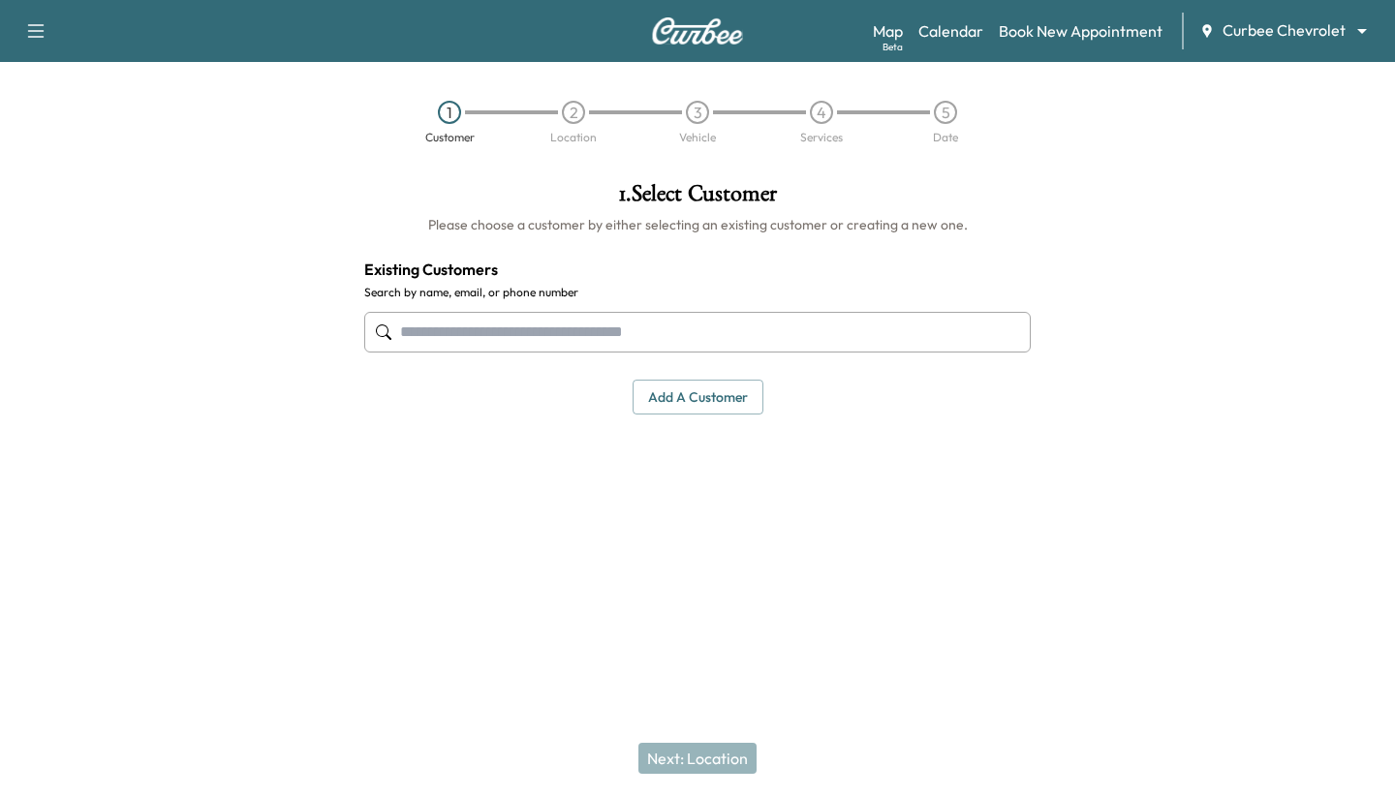
click at [534, 334] on input "text" at bounding box center [697, 332] width 667 height 41
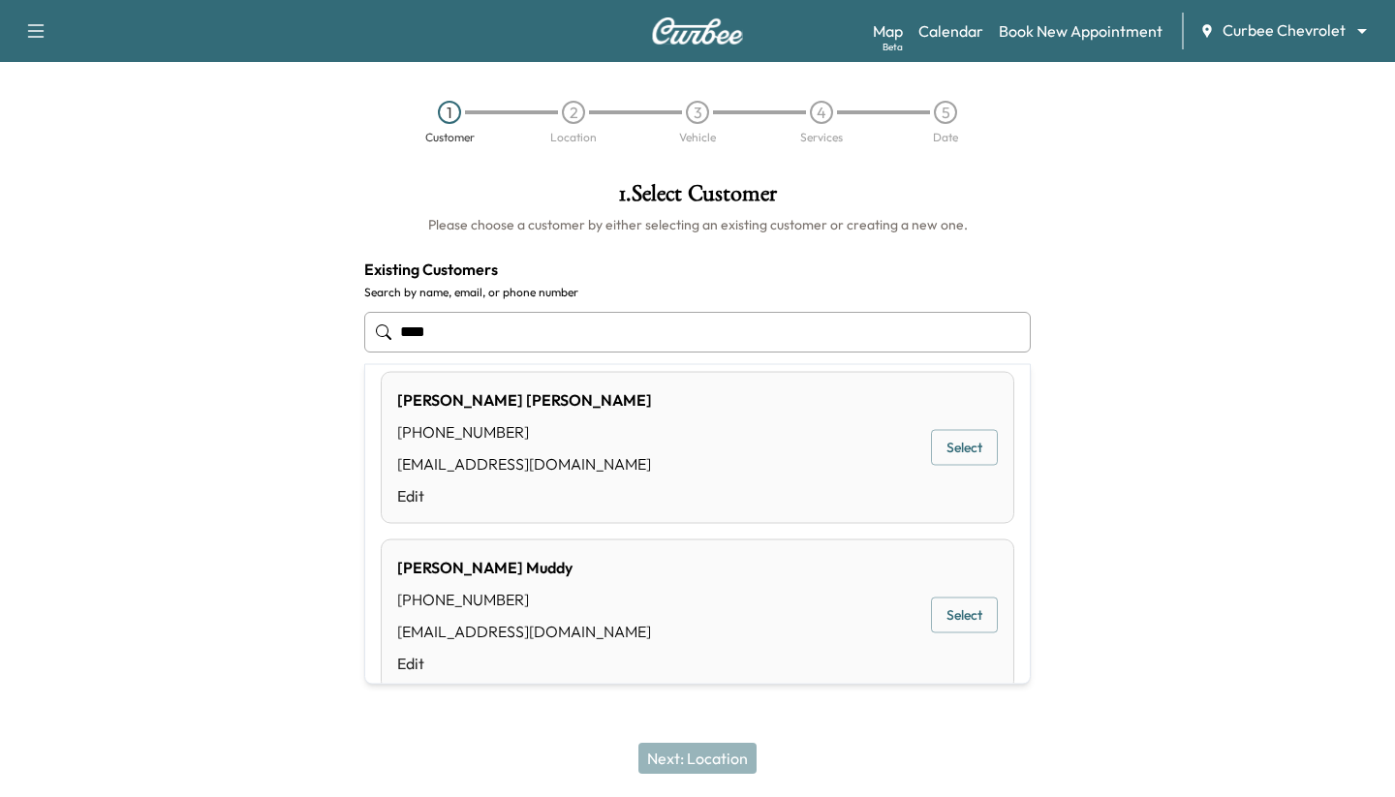
scroll to position [550, 0]
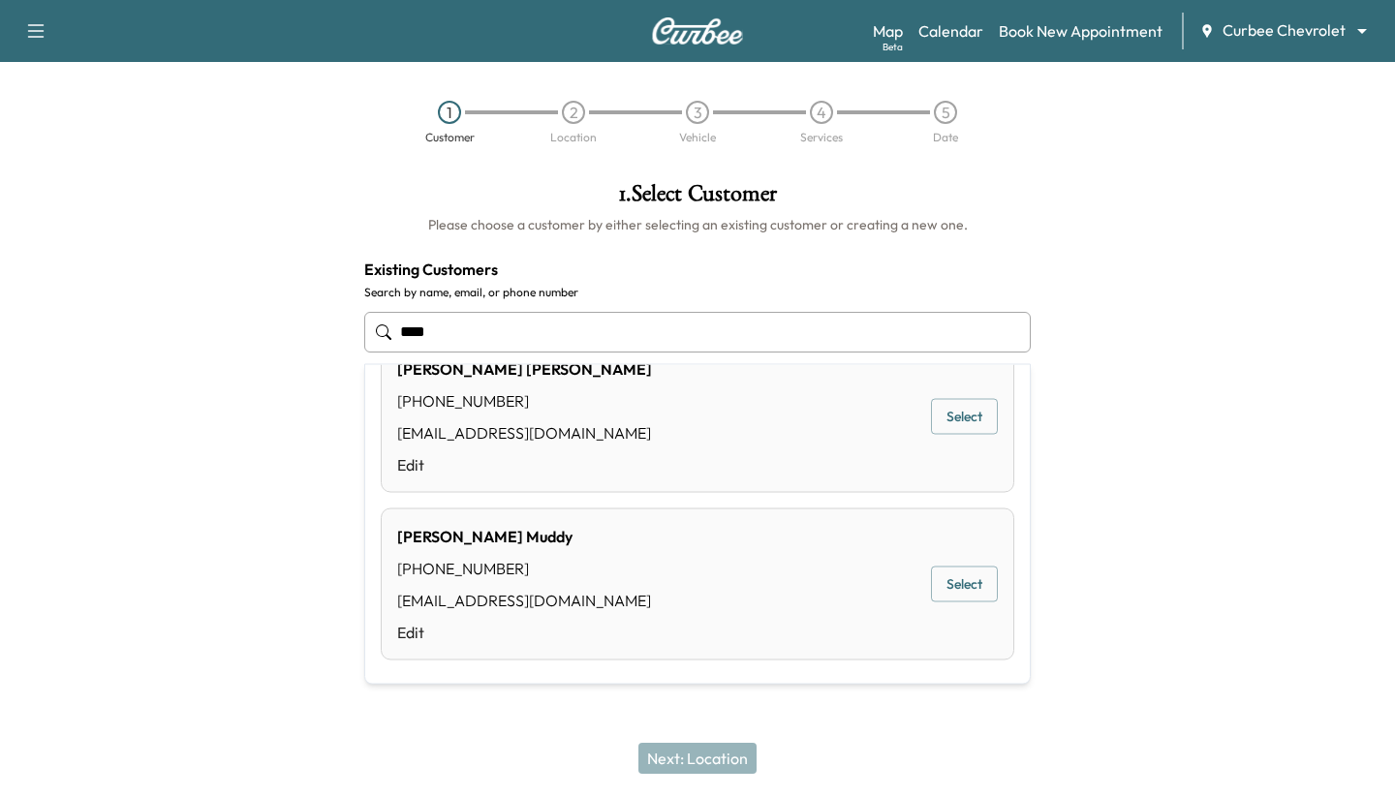
click at [534, 580] on button "Select" at bounding box center [964, 585] width 67 height 36
type input "**********"
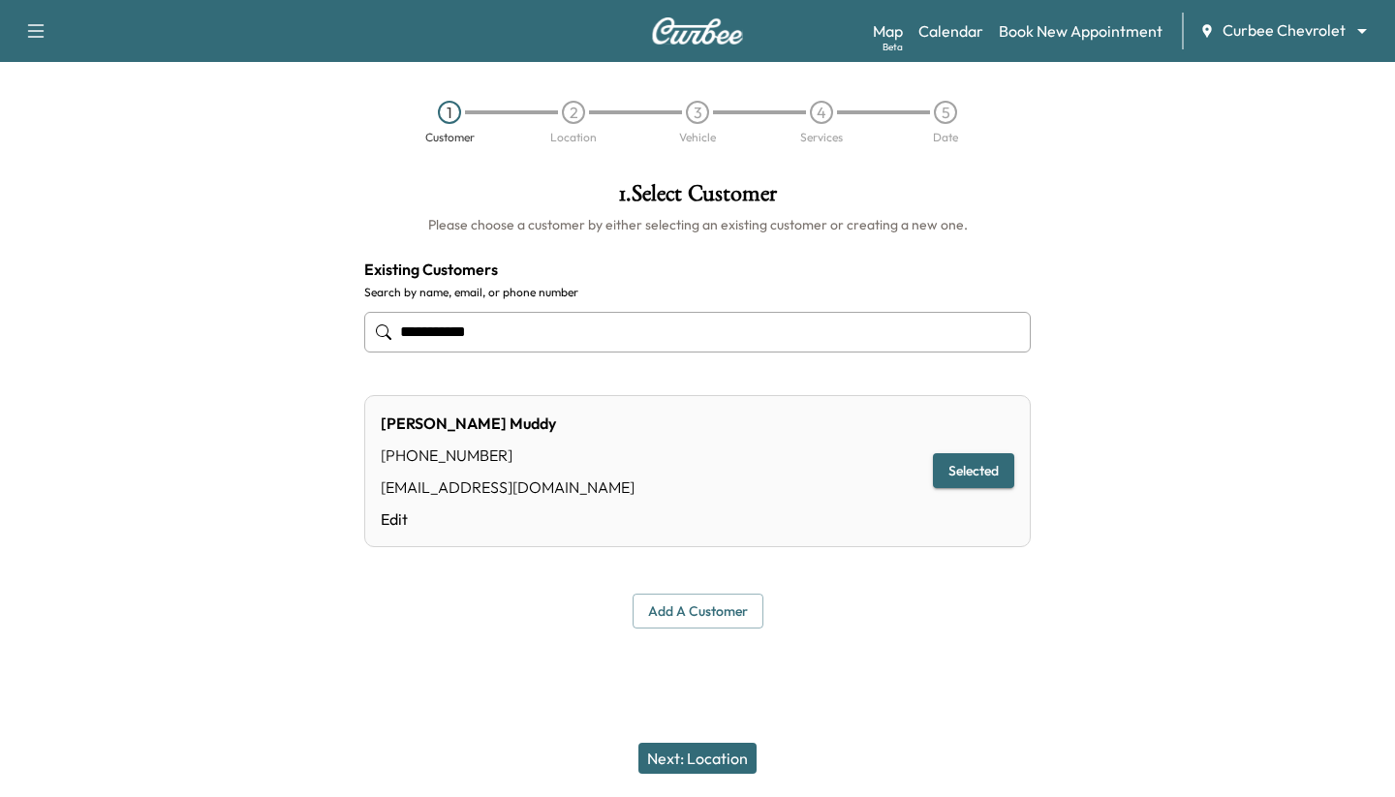
click at [534, 769] on button "Next: Location" at bounding box center [698, 758] width 118 height 31
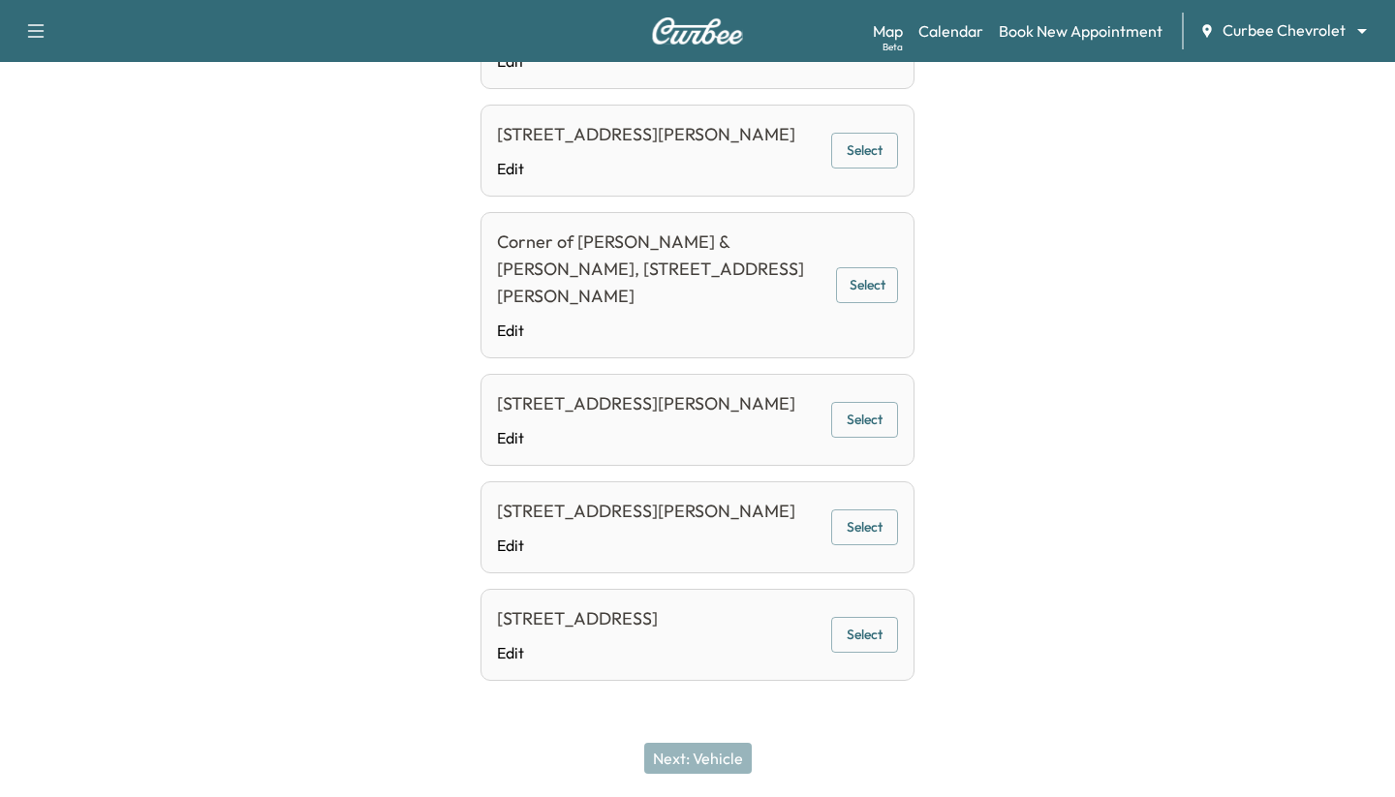
scroll to position [763, 0]
click at [534, 414] on button "Select" at bounding box center [864, 420] width 67 height 36
click at [534, 643] on button "Select" at bounding box center [864, 635] width 67 height 36
click at [534, 760] on button "Next: Vehicle" at bounding box center [698, 758] width 108 height 31
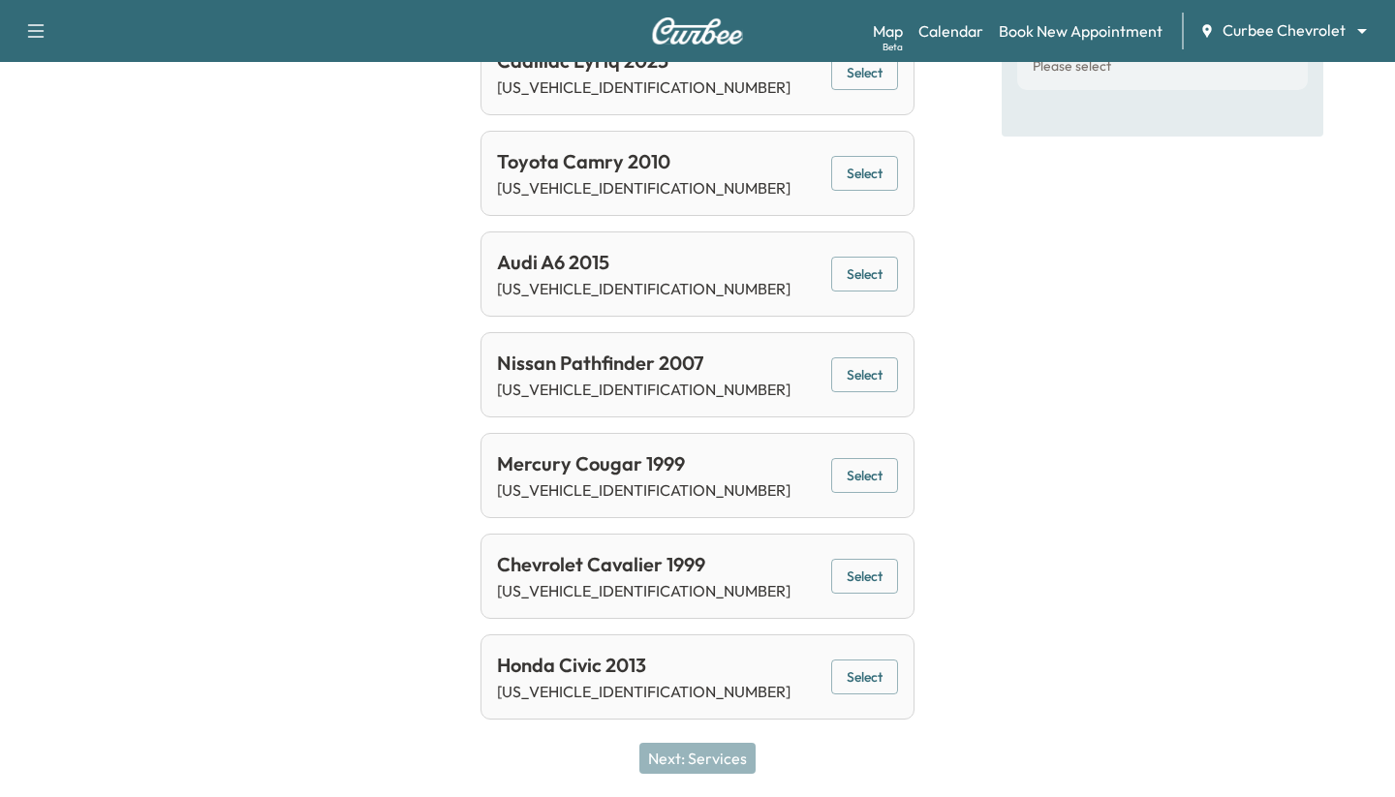
scroll to position [371, 0]
click at [534, 676] on button "Select" at bounding box center [864, 678] width 67 height 36
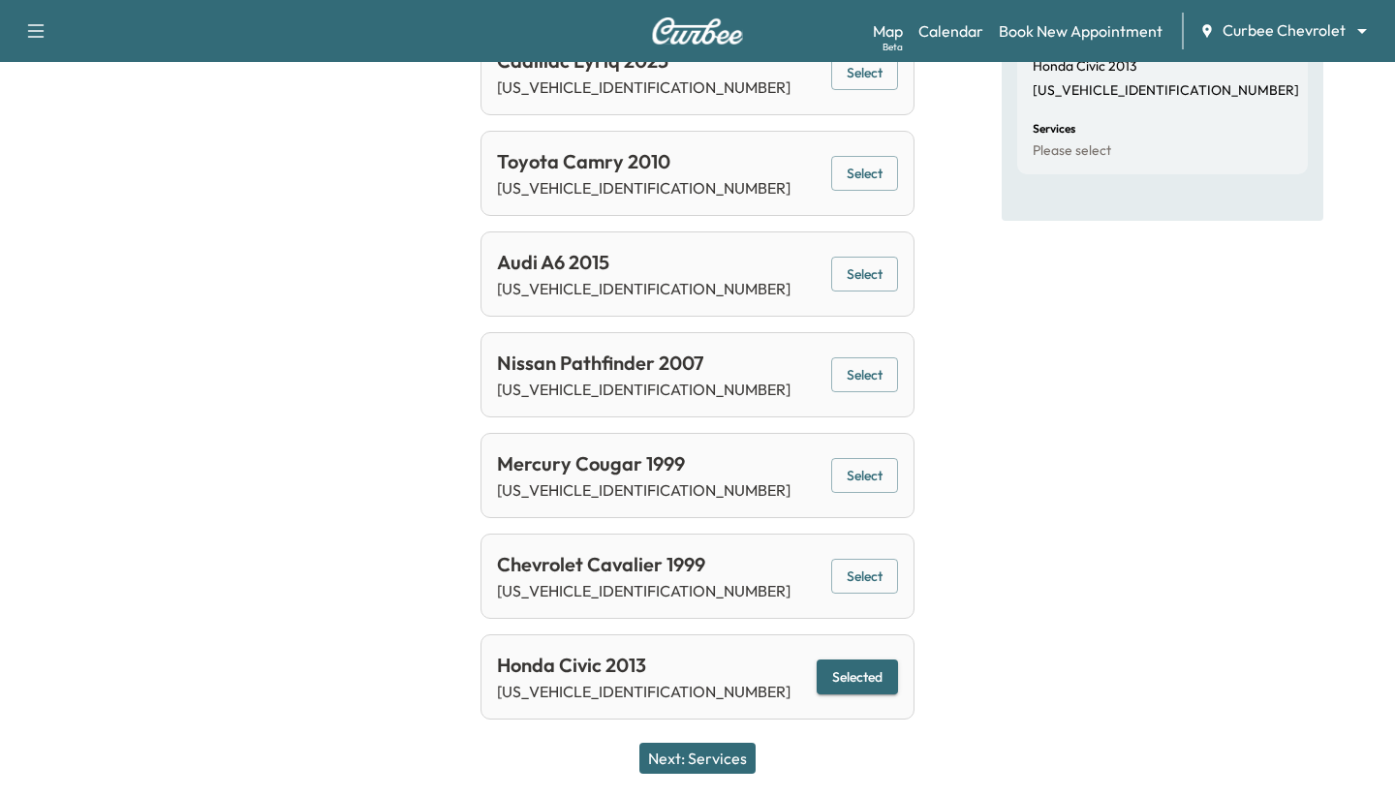
click at [534, 753] on button "Next: Services" at bounding box center [697, 758] width 116 height 31
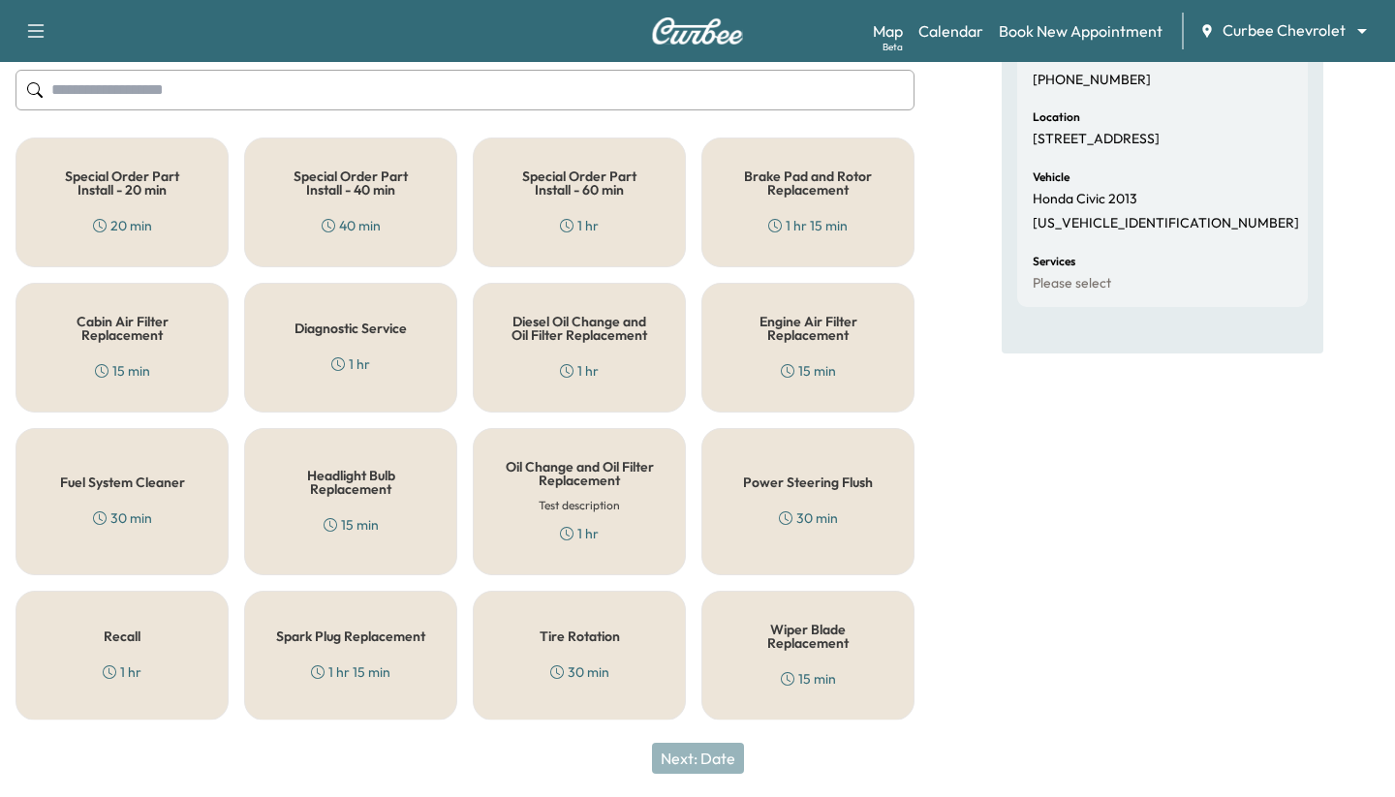
click at [534, 349] on div "Engine Air Filter Replacement 15 min" at bounding box center [807, 348] width 213 height 130
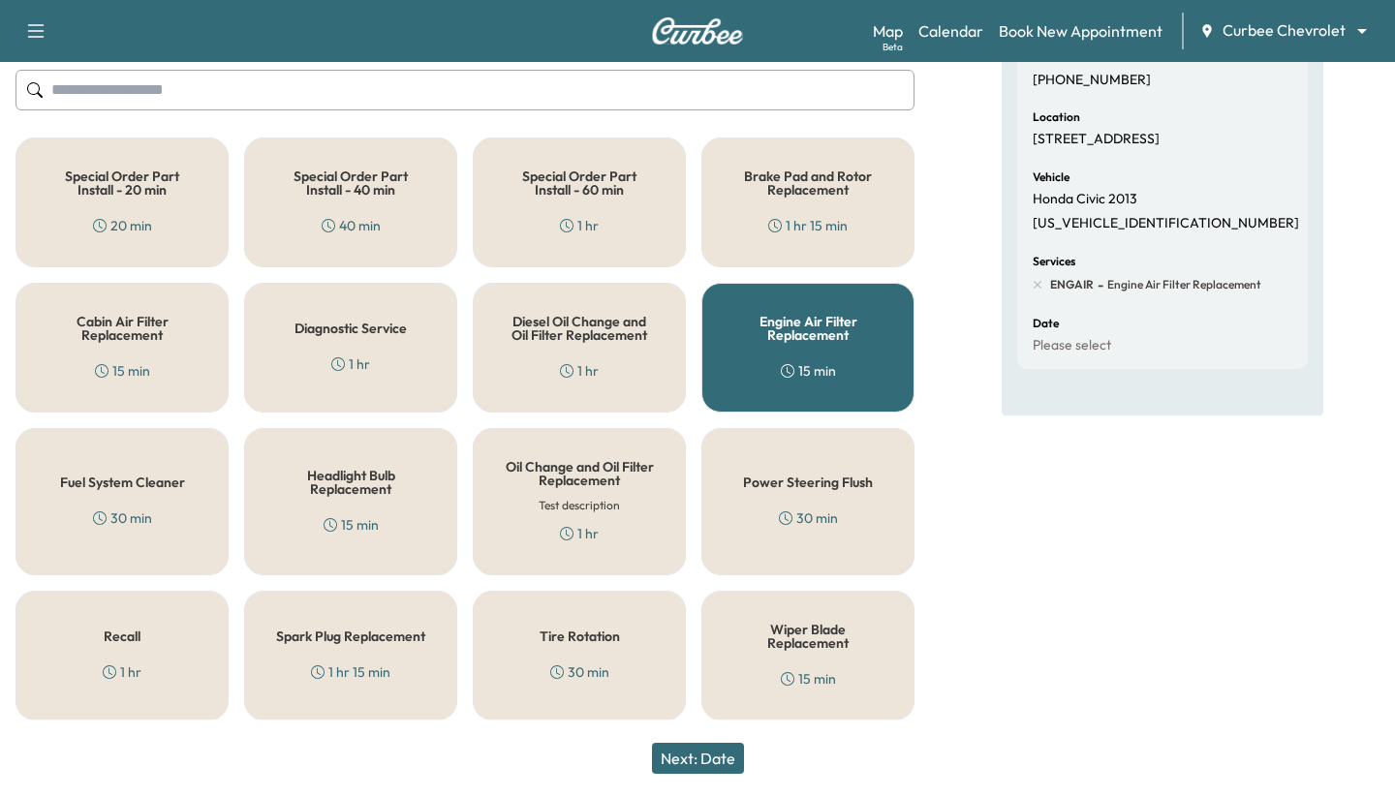
click at [534, 756] on button "Next: Date" at bounding box center [698, 758] width 92 height 31
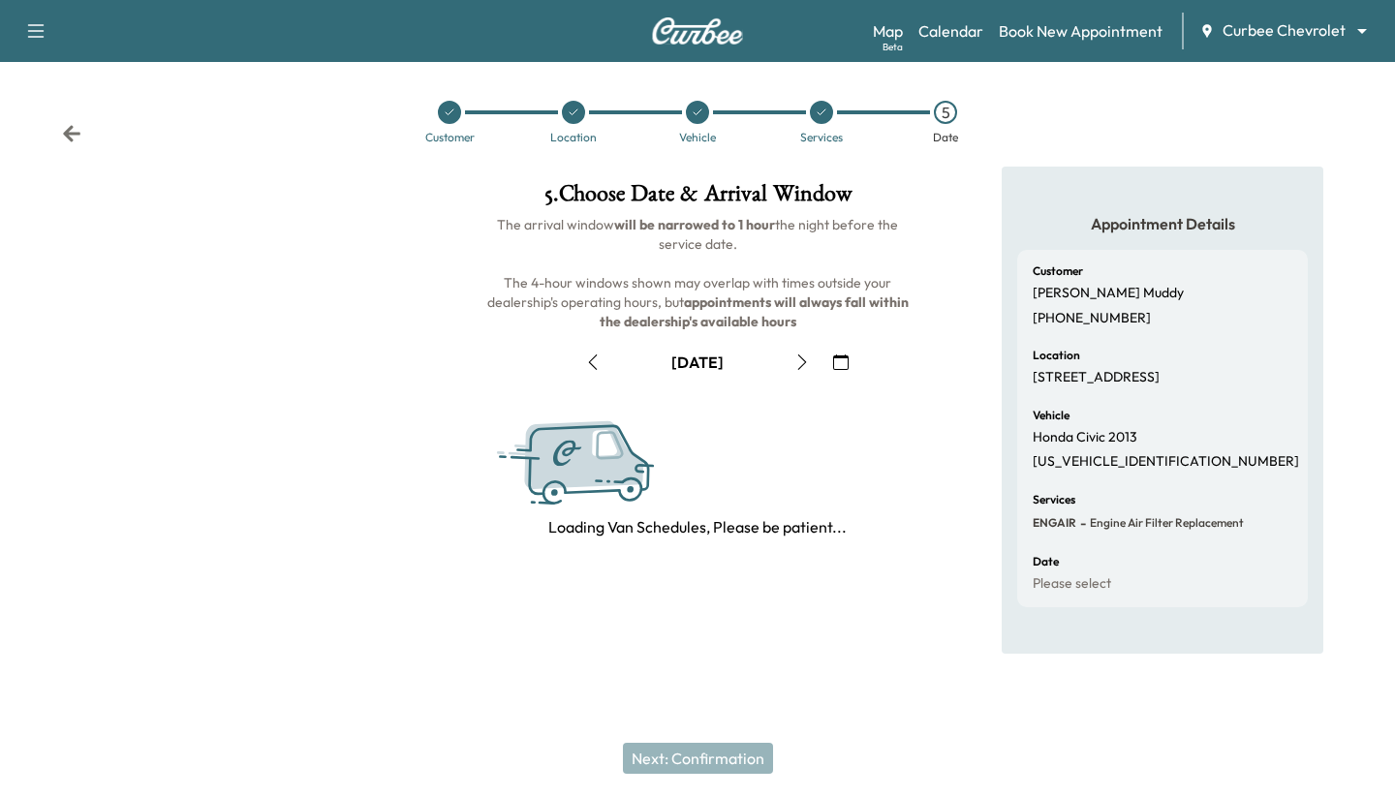
click at [534, 349] on button "button" at bounding box center [802, 362] width 33 height 31
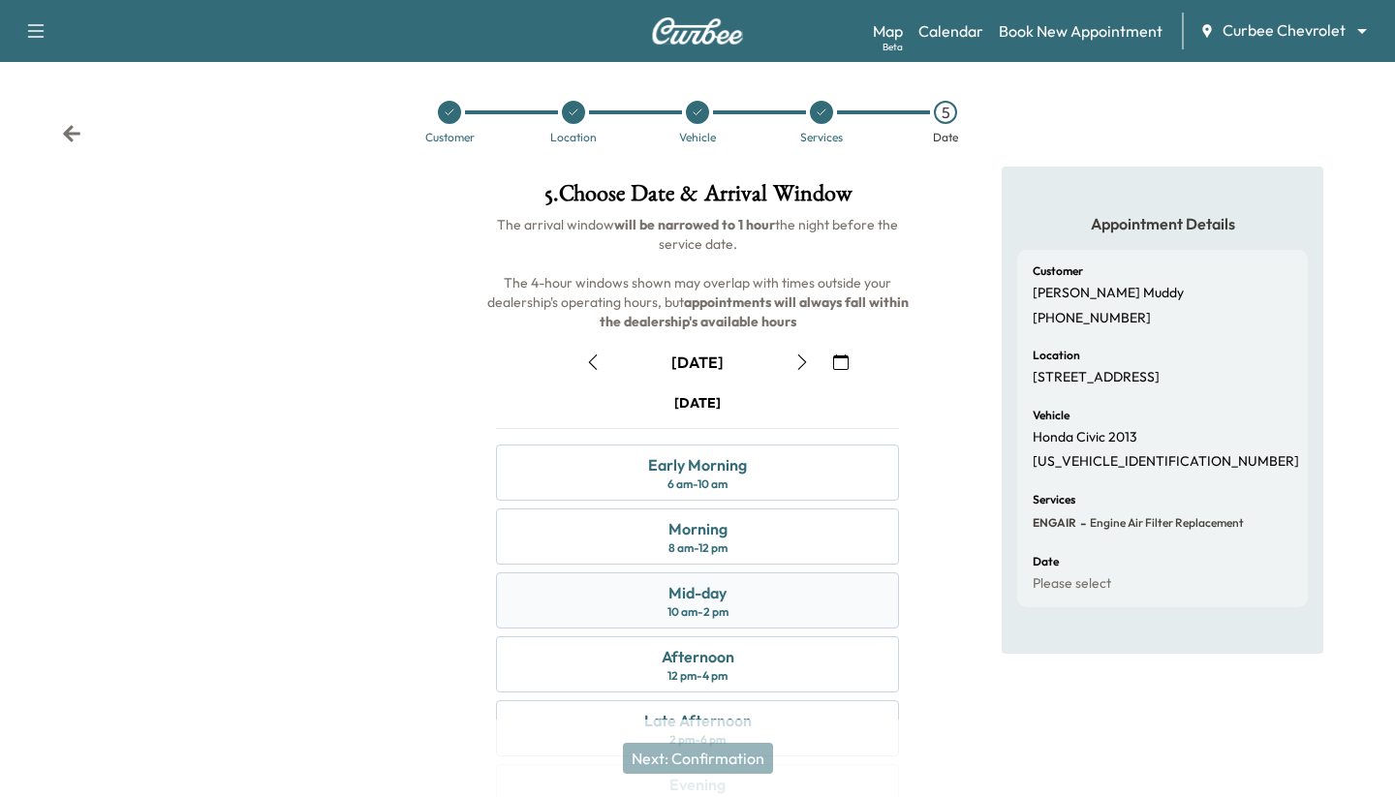
click at [534, 594] on div "Mid-day" at bounding box center [698, 592] width 58 height 23
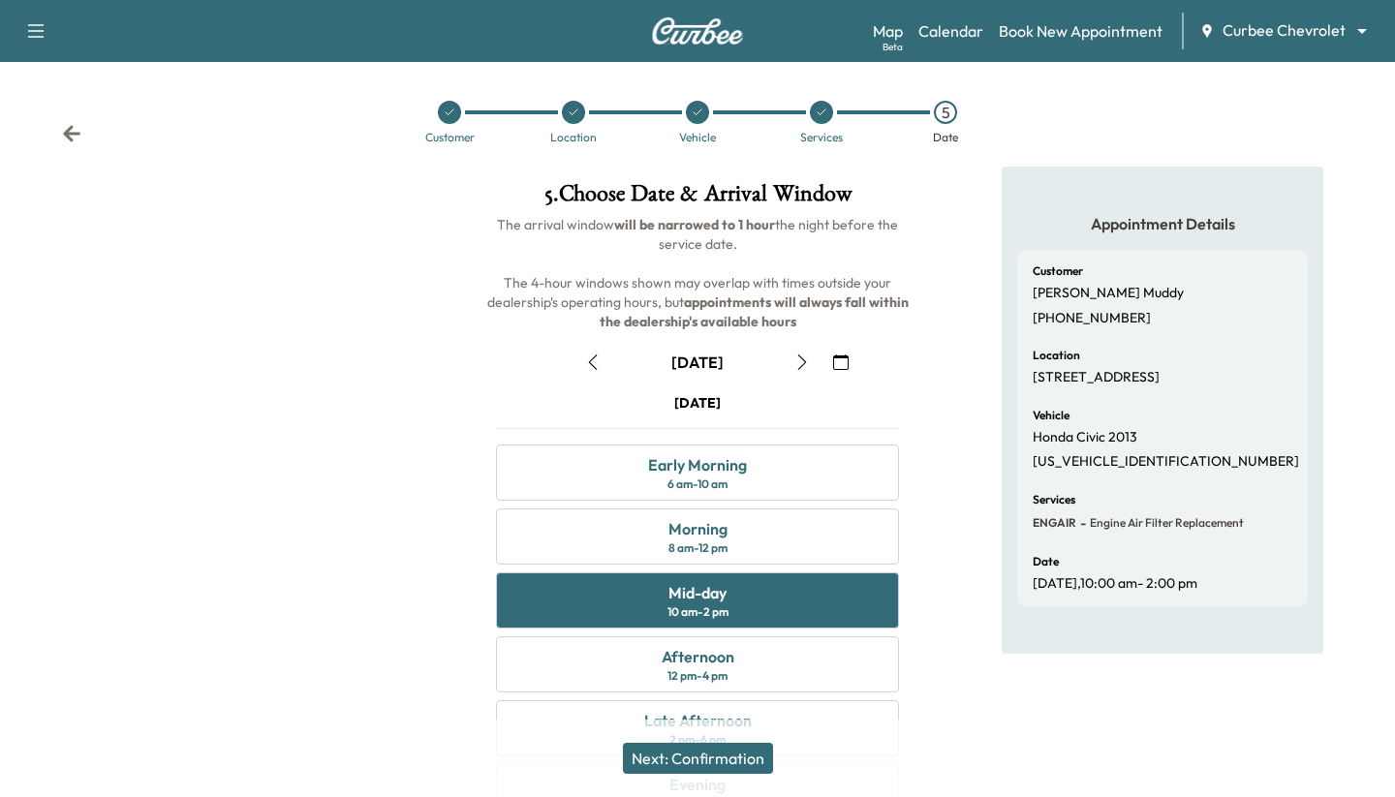
click at [534, 752] on button "Next: Confirmation" at bounding box center [698, 758] width 150 height 31
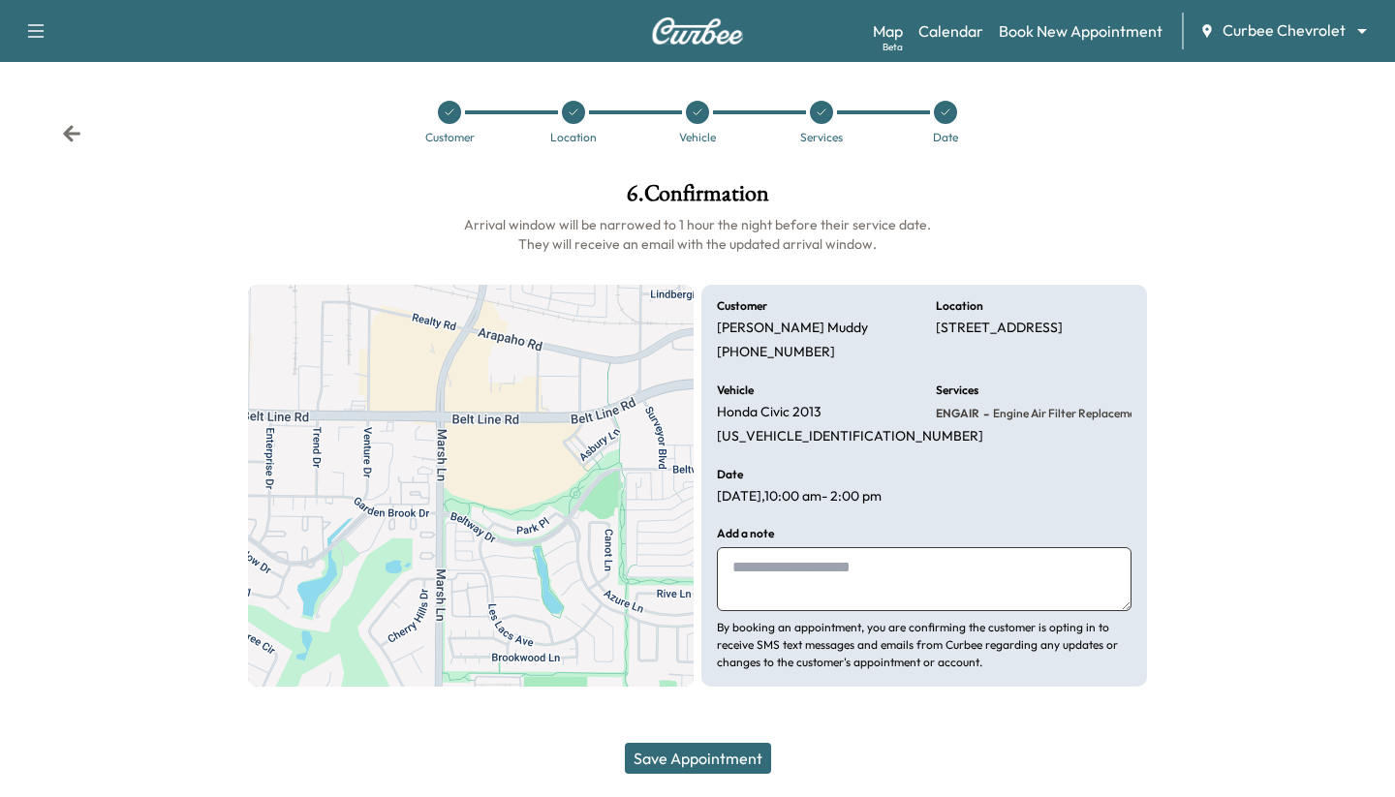
click at [534, 752] on button "Save Appointment" at bounding box center [698, 758] width 146 height 31
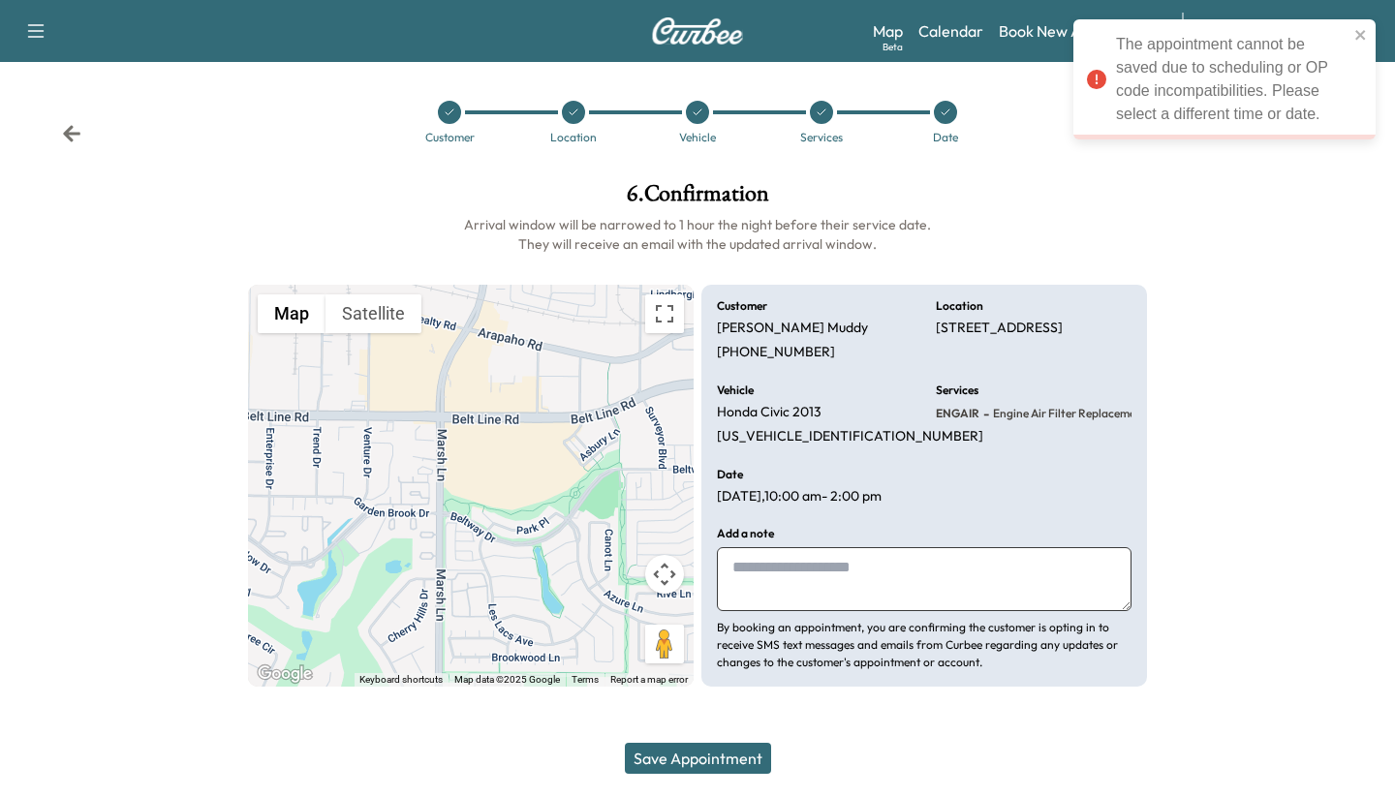
click at [534, 110] on icon at bounding box center [822, 113] width 12 height 12
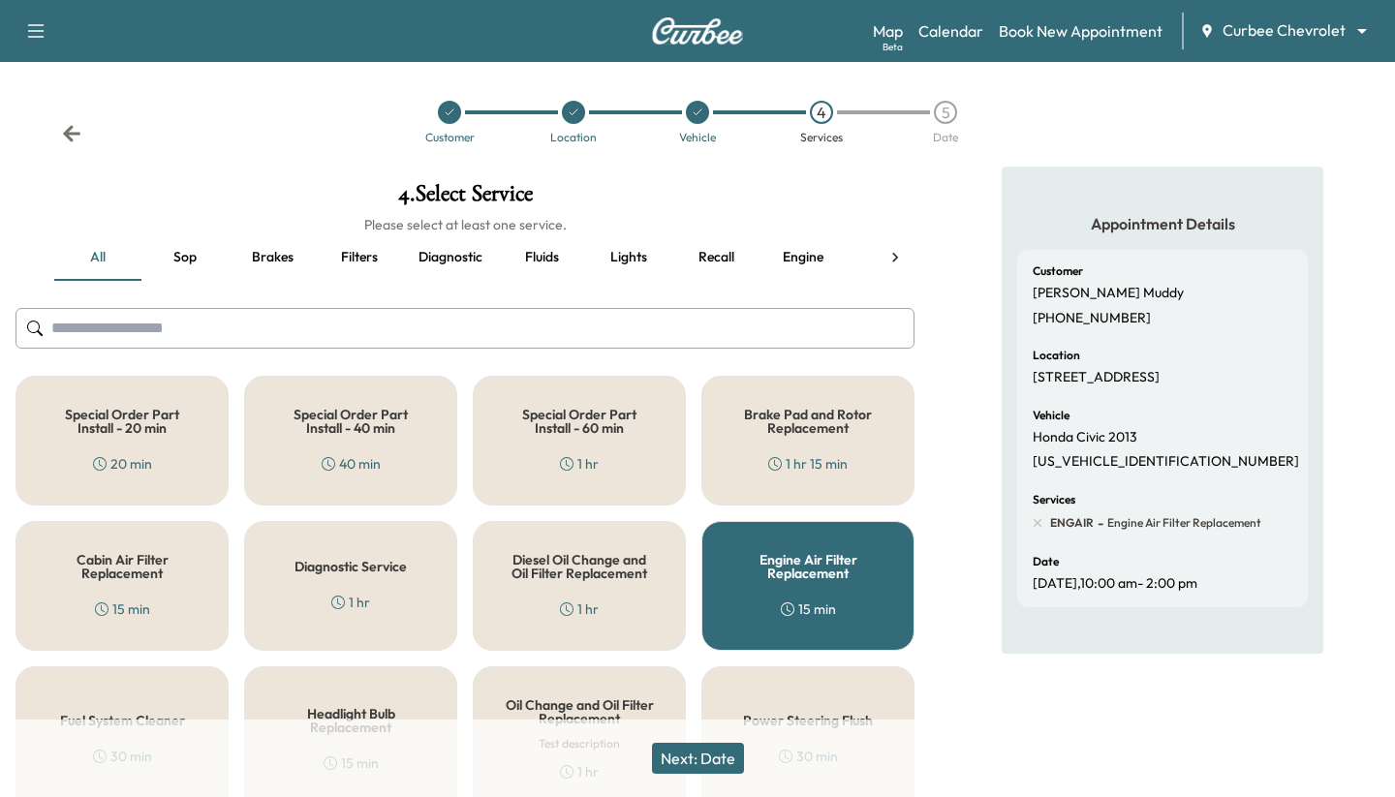
click at [534, 114] on div "5" at bounding box center [945, 112] width 23 height 23
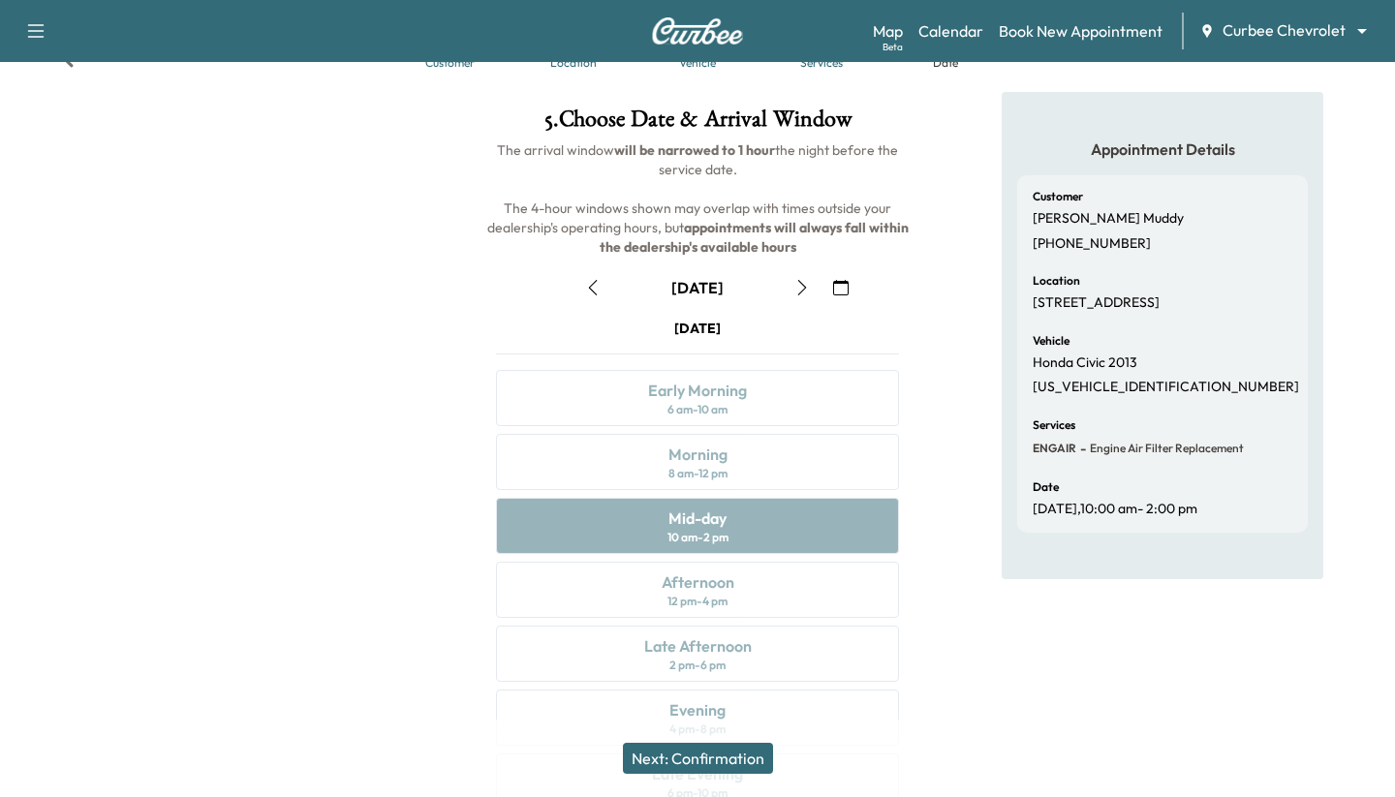
scroll to position [171, 0]
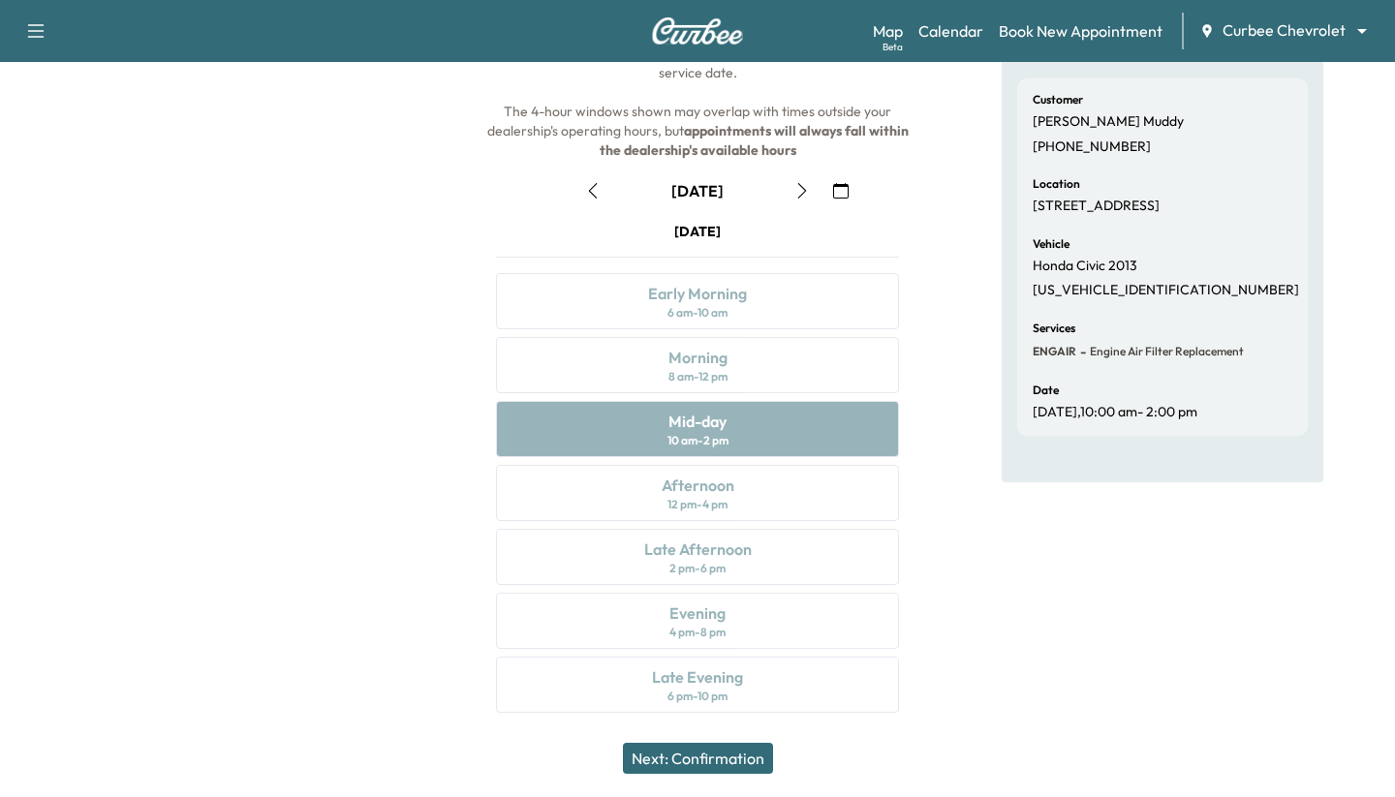
click at [534, 618] on div "Thursday September 11 Early Morning 6 am - 10 am Morning 8 am - 12 pm Mid-day 1…" at bounding box center [698, 471] width 434 height 499
click at [534, 604] on div "Thursday September 11 Early Morning 6 am - 10 am Morning 8 am - 12 pm Mid-day 1…" at bounding box center [698, 471] width 434 height 499
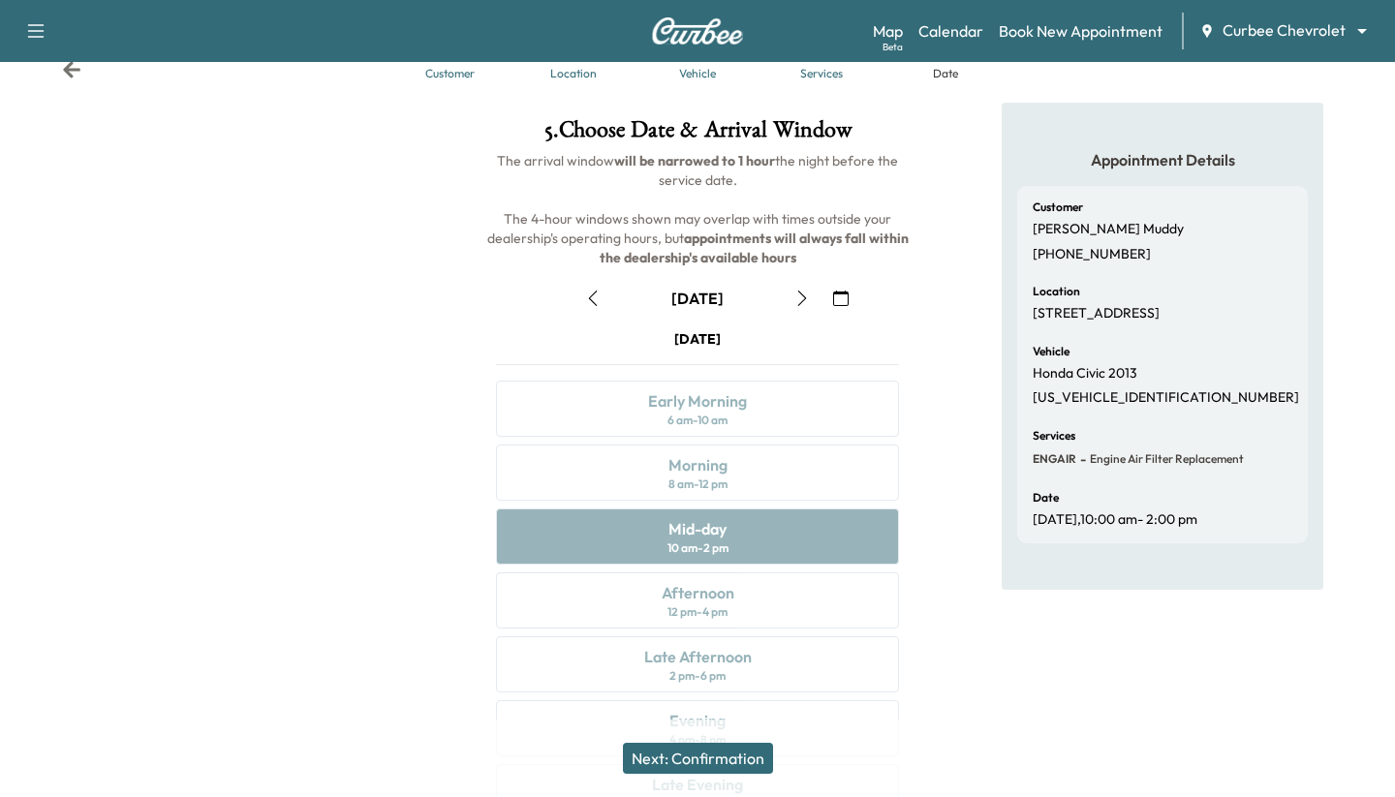
scroll to position [22, 0]
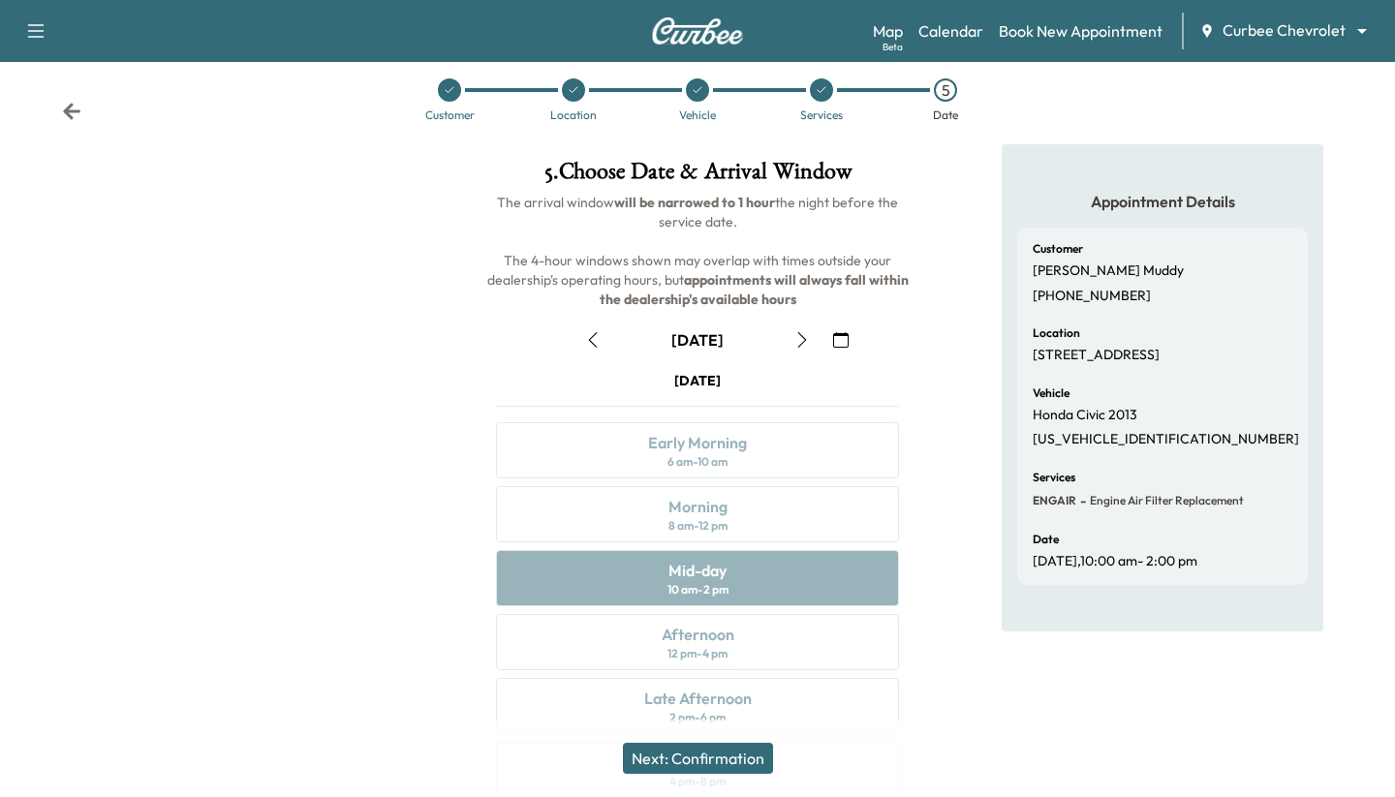
click at [534, 91] on icon at bounding box center [822, 90] width 12 height 12
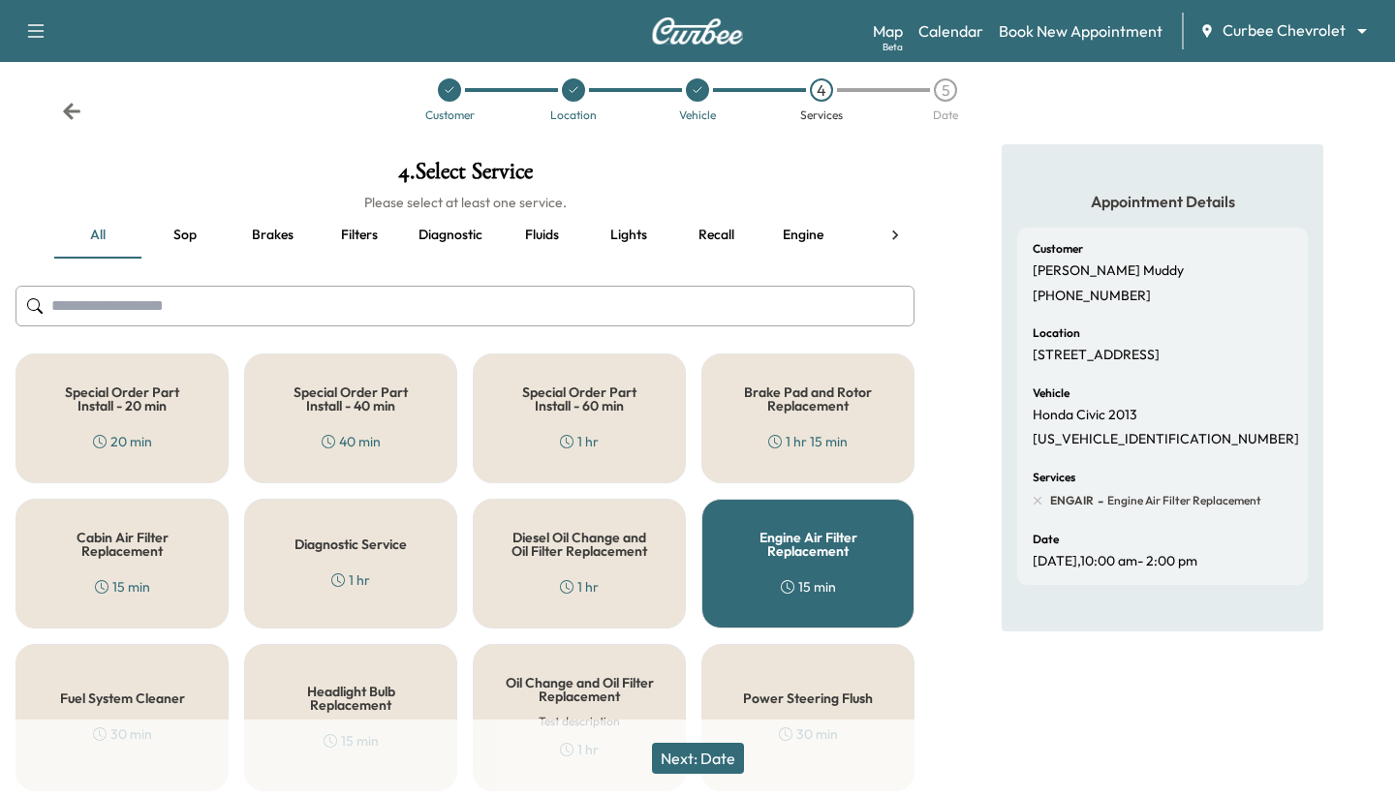
click at [534, 747] on button "Next: Date" at bounding box center [698, 758] width 92 height 31
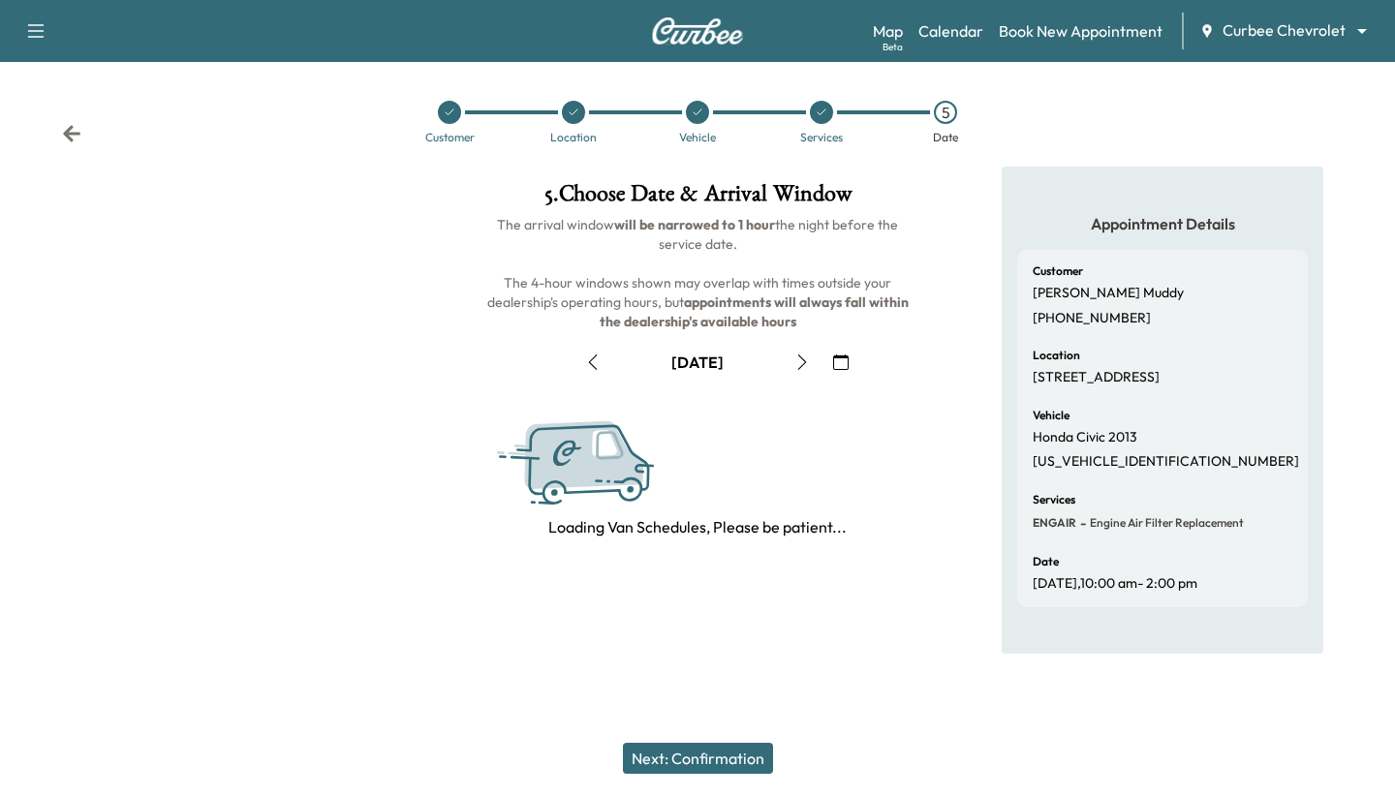
scroll to position [0, 0]
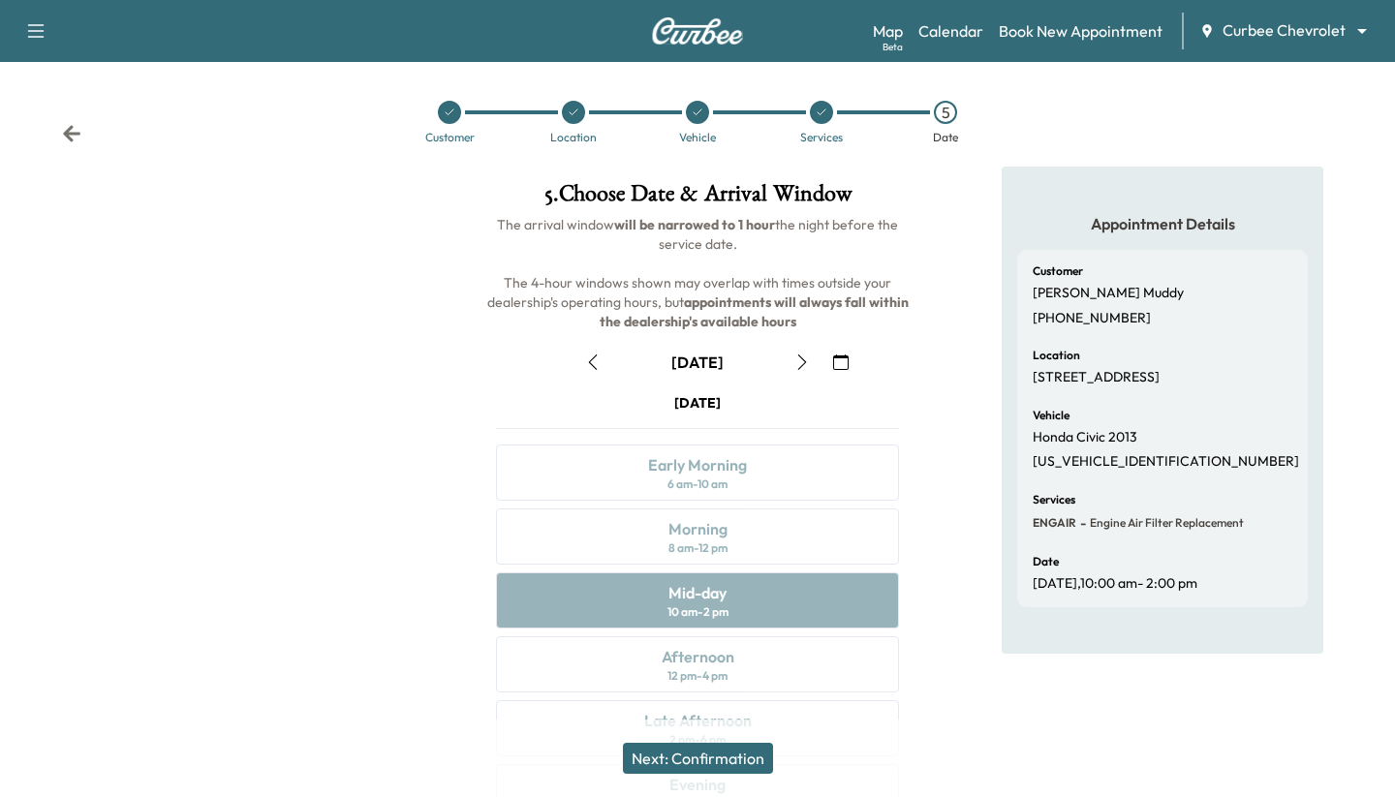
click at [534, 358] on icon "button" at bounding box center [802, 363] width 16 height 16
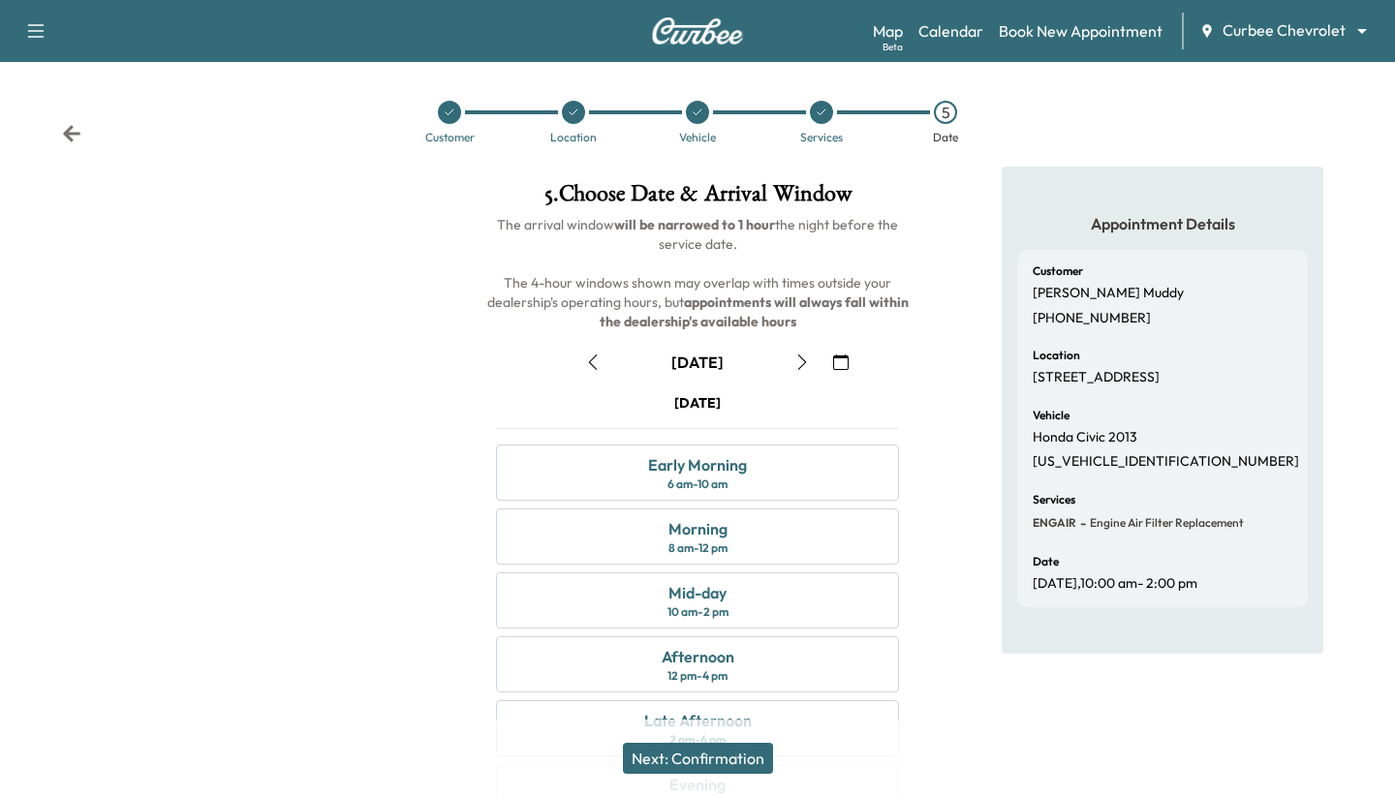
click at [534, 361] on button "button" at bounding box center [592, 362] width 33 height 31
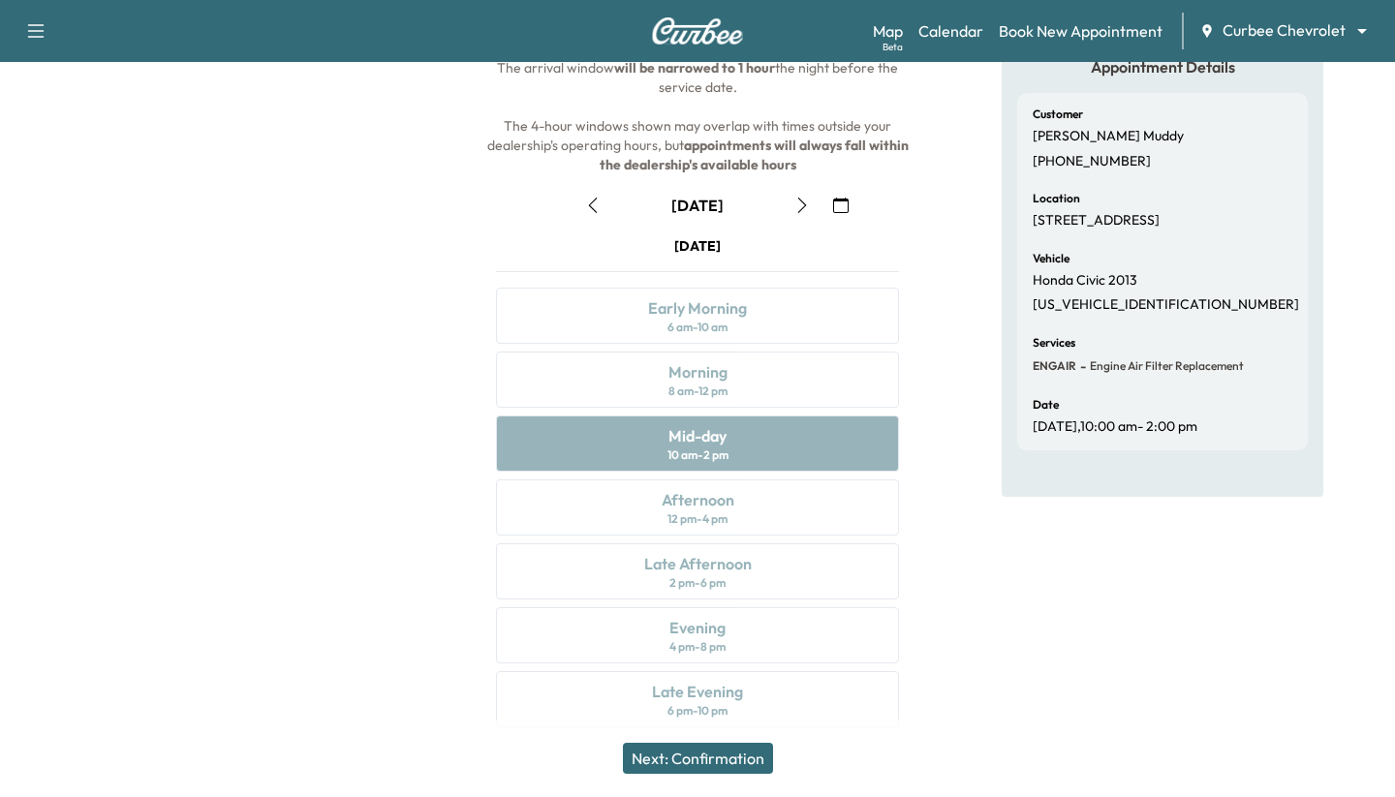
scroll to position [168, 0]
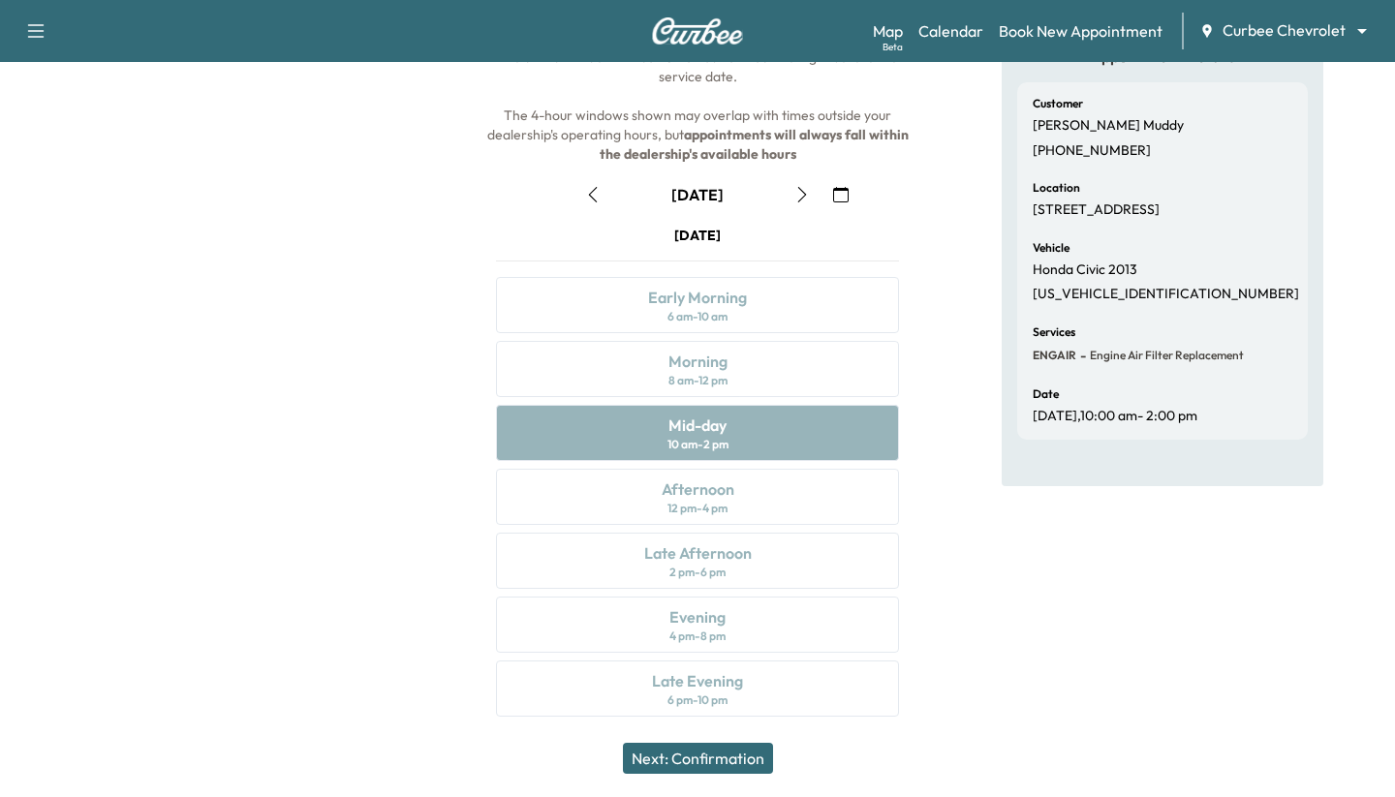
click at [534, 600] on div "Thursday September 11 Early Morning 6 am - 10 am Morning 8 am - 12 pm Mid-day 1…" at bounding box center [698, 475] width 434 height 499
click at [534, 652] on div "Thursday September 11 Early Morning 6 am - 10 am Morning 8 am - 12 pm Mid-day 1…" at bounding box center [698, 475] width 434 height 499
click at [534, 670] on div "Thursday September 11 Early Morning 6 am - 10 am Morning 8 am - 12 pm Mid-day 1…" at bounding box center [698, 475] width 434 height 499
click at [534, 591] on div "Thursday September 11 Early Morning 6 am - 10 am Morning 8 am - 12 pm Mid-day 1…" at bounding box center [698, 475] width 434 height 499
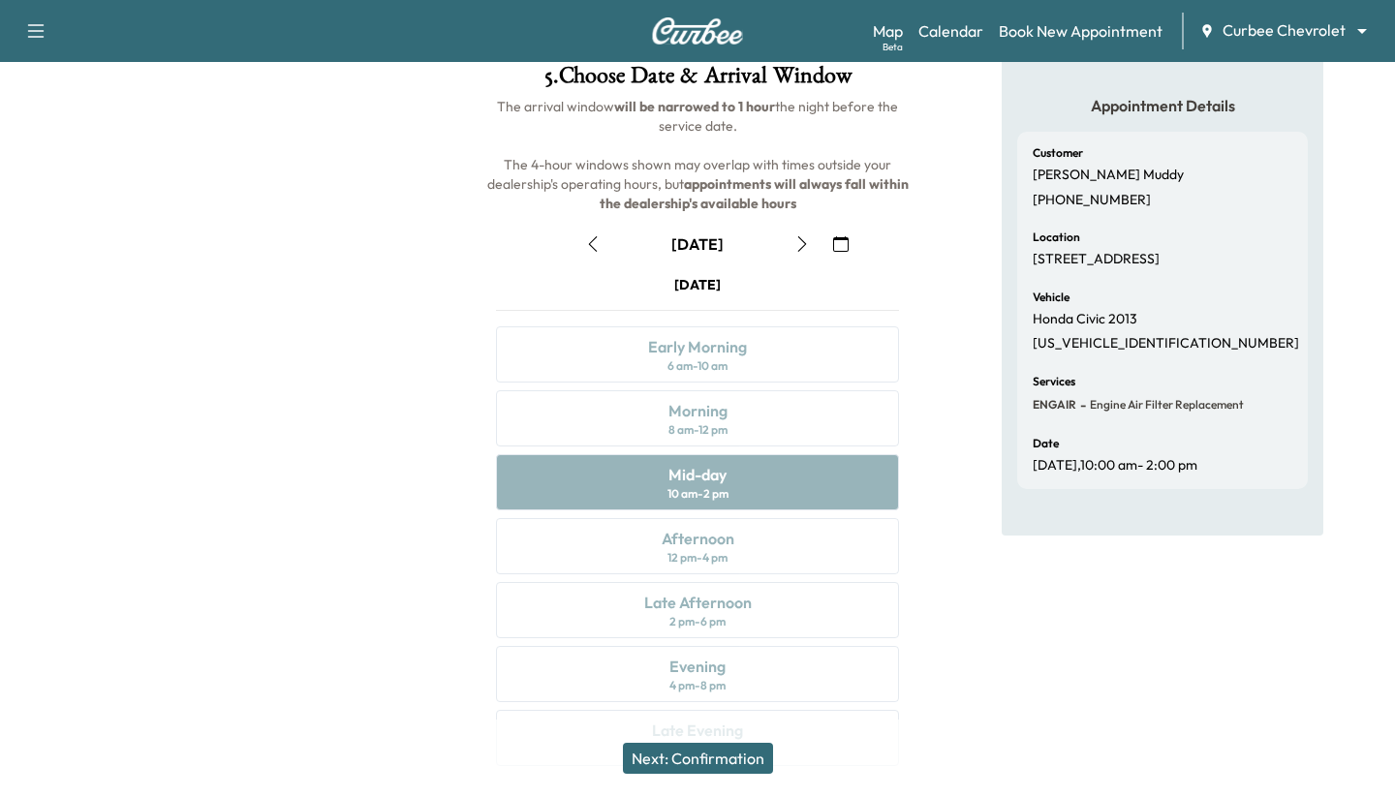
scroll to position [0, 0]
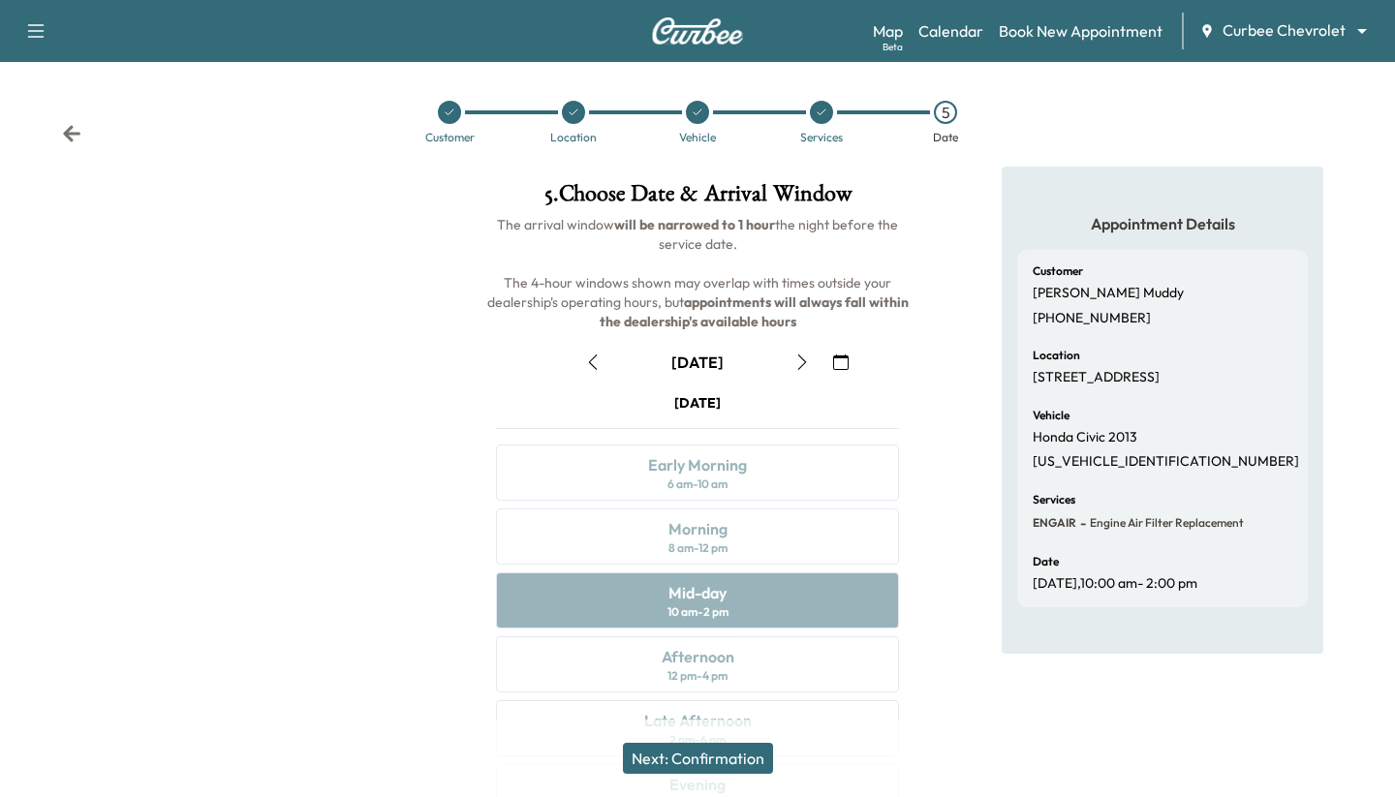
click at [534, 357] on icon "button" at bounding box center [593, 363] width 16 height 16
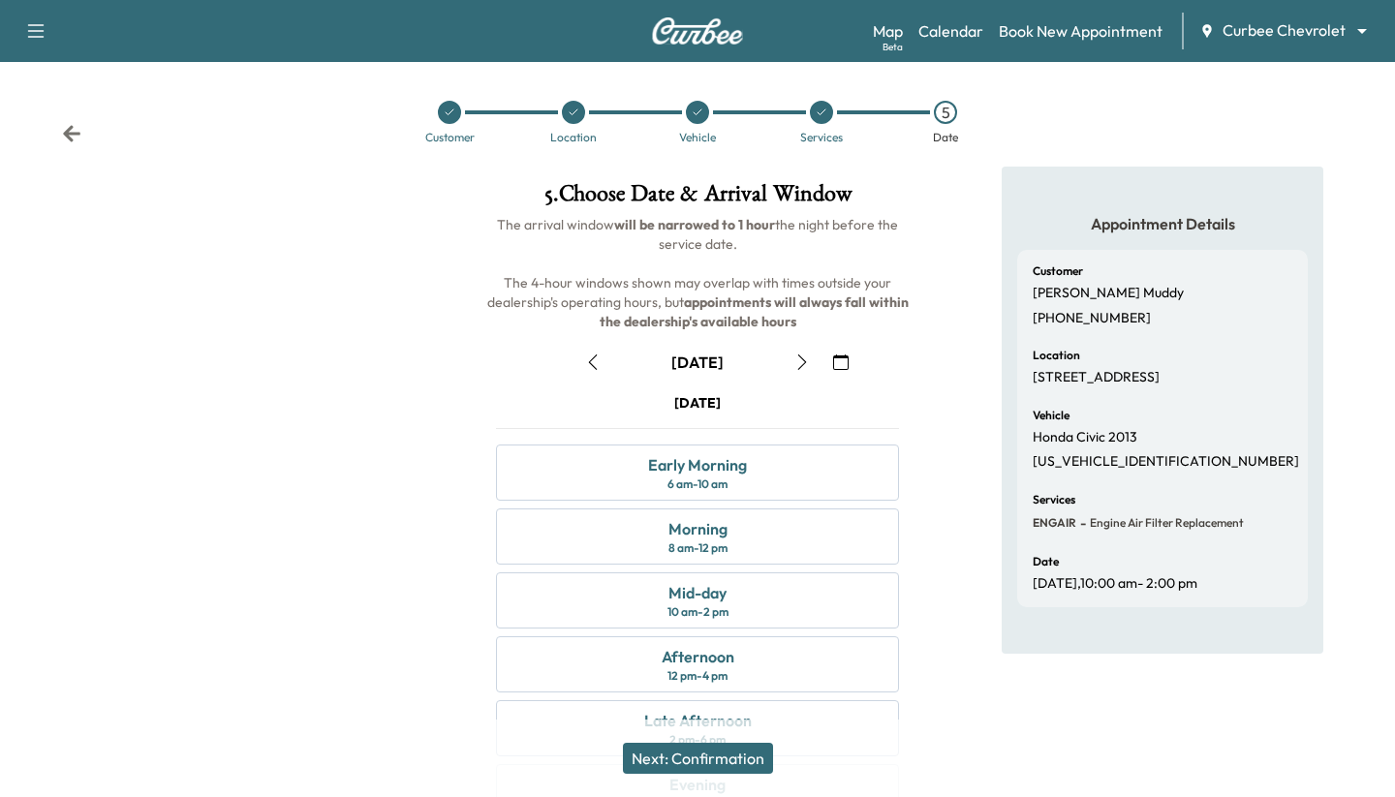
click at [534, 366] on icon "button" at bounding box center [802, 363] width 16 height 16
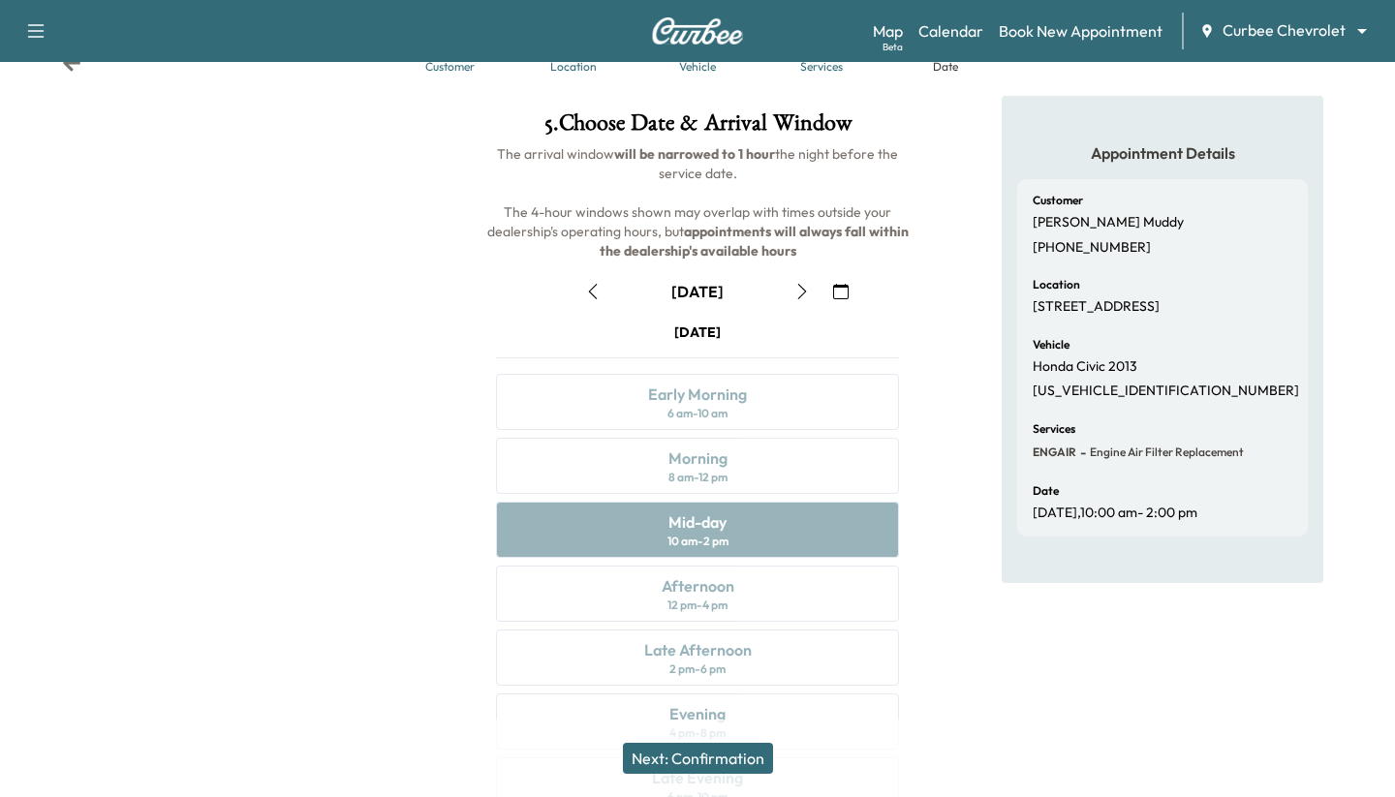
scroll to position [171, 0]
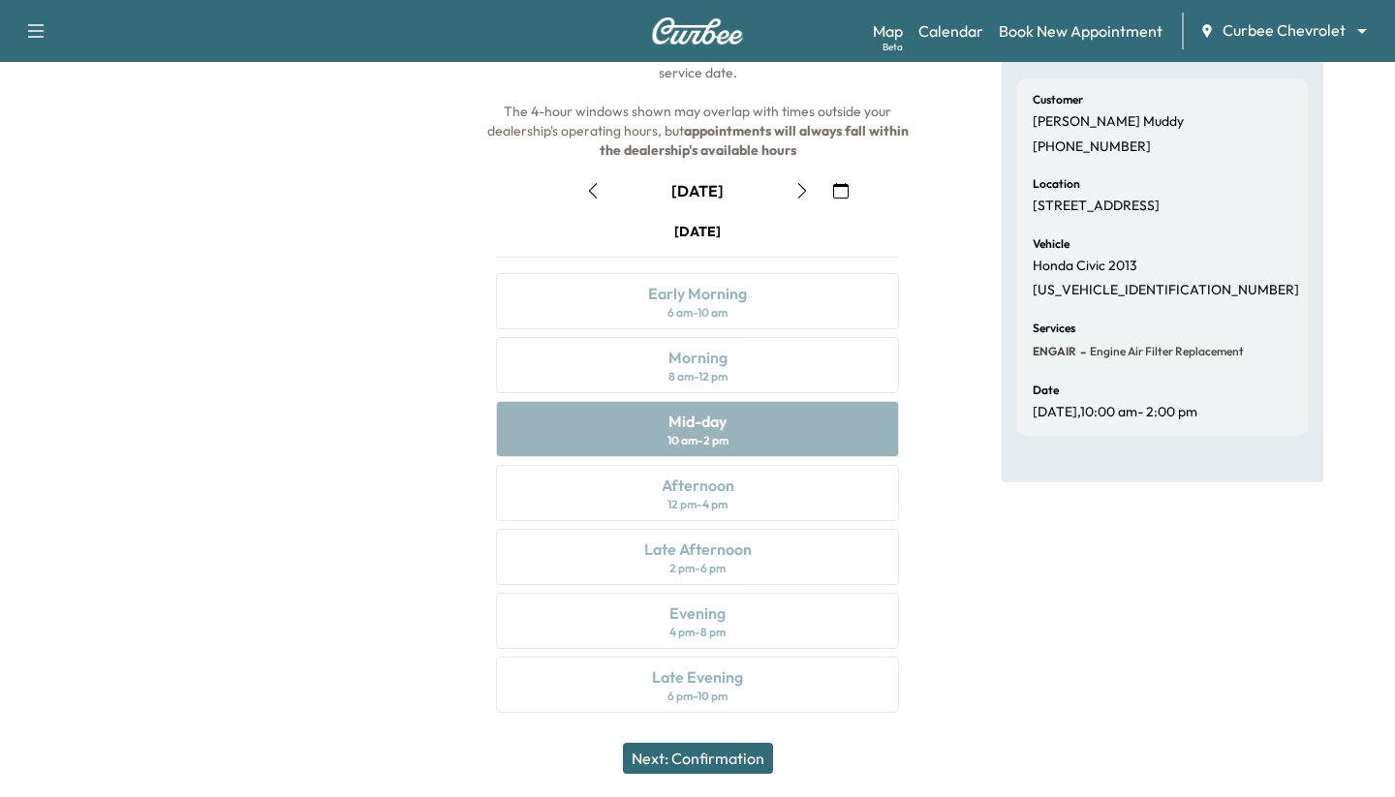
click at [534, 593] on div "Thursday September 11 Early Morning 6 am - 10 am Morning 8 am - 12 pm Mid-day 1…" at bounding box center [698, 471] width 434 height 499
click at [534, 644] on div "Thursday September 11 Early Morning 6 am - 10 am Morning 8 am - 12 pm Mid-day 1…" at bounding box center [698, 471] width 434 height 499
click at [534, 687] on div "Thursday September 11 Early Morning 6 am - 10 am Morning 8 am - 12 pm Mid-day 1…" at bounding box center [698, 471] width 434 height 499
click at [534, 187] on button "button" at bounding box center [592, 190] width 33 height 31
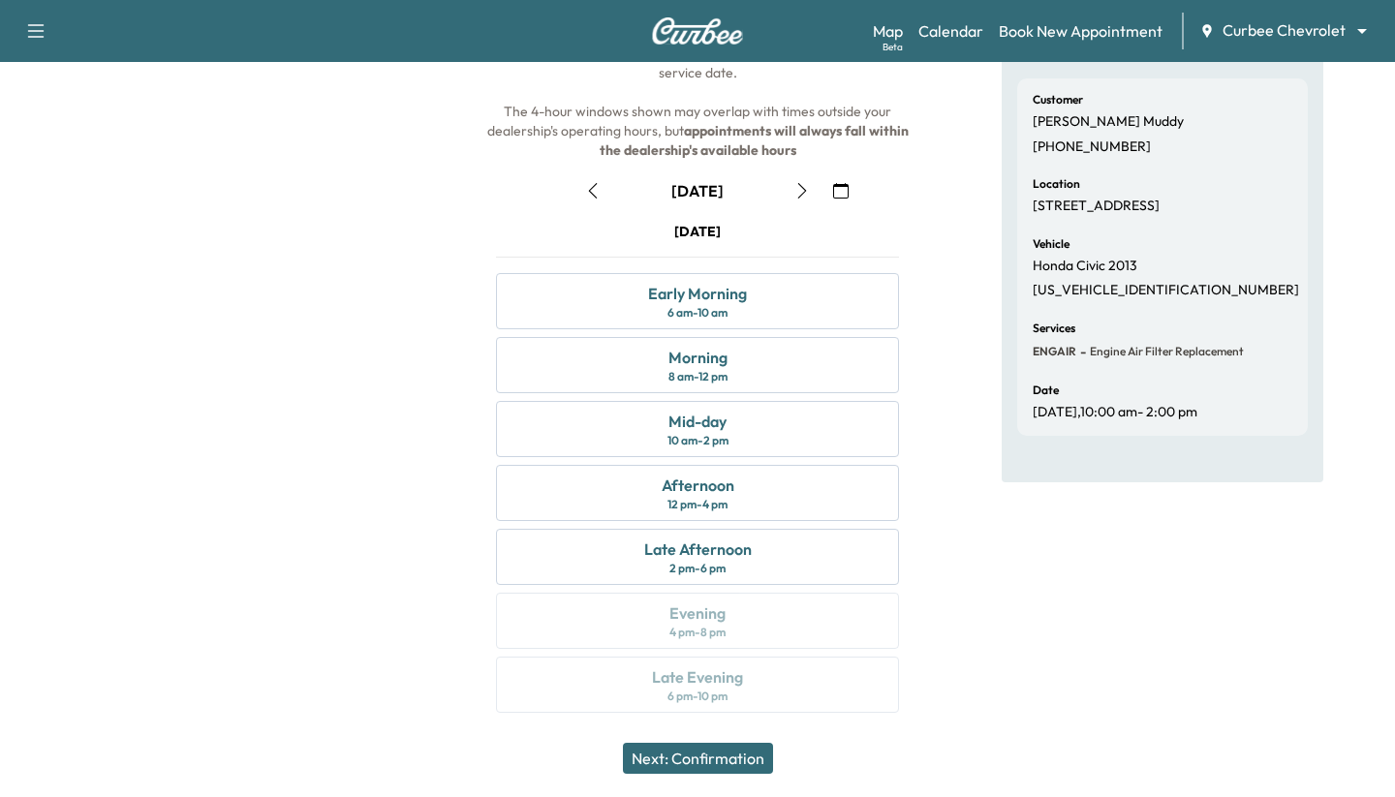
click at [534, 188] on button "button" at bounding box center [802, 190] width 33 height 31
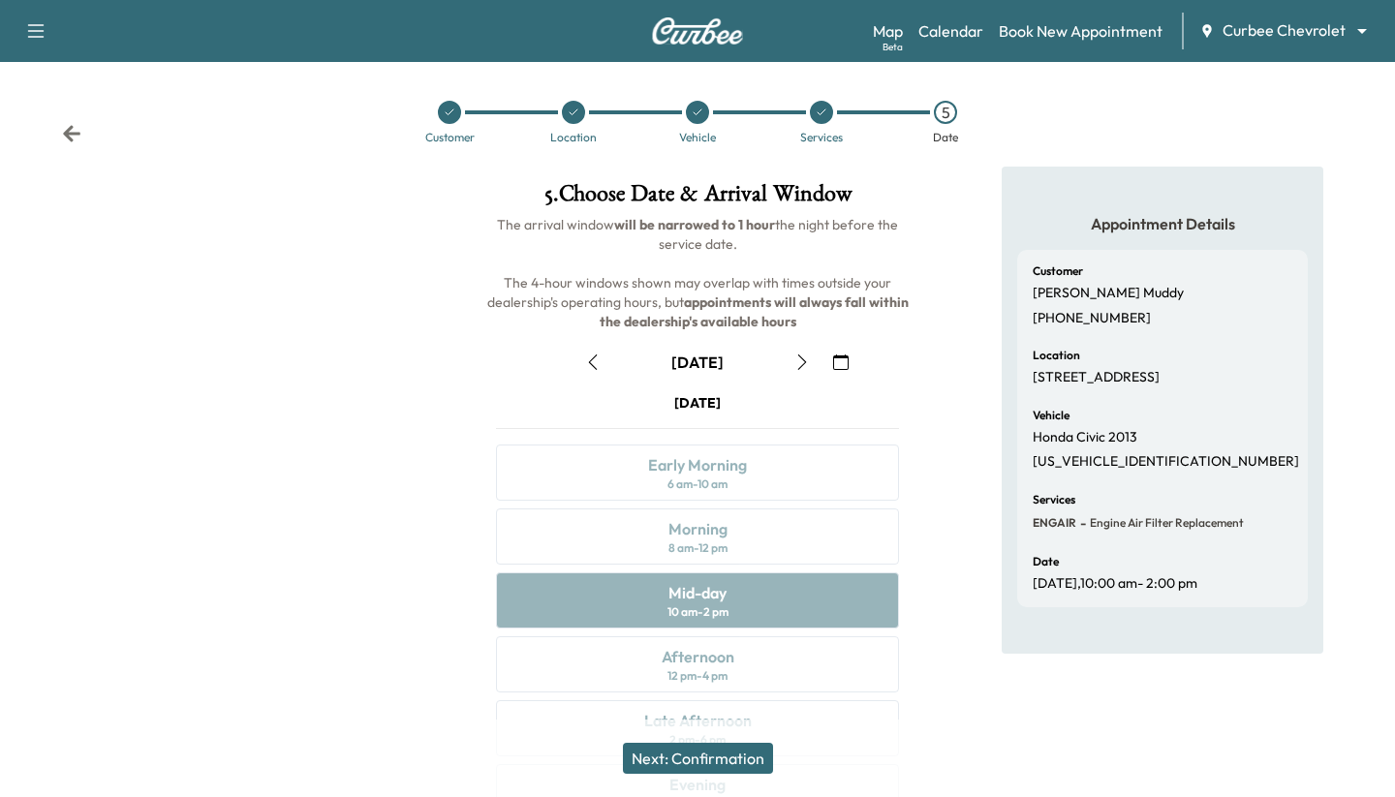
click at [534, 753] on button "Next: Confirmation" at bounding box center [698, 758] width 150 height 31
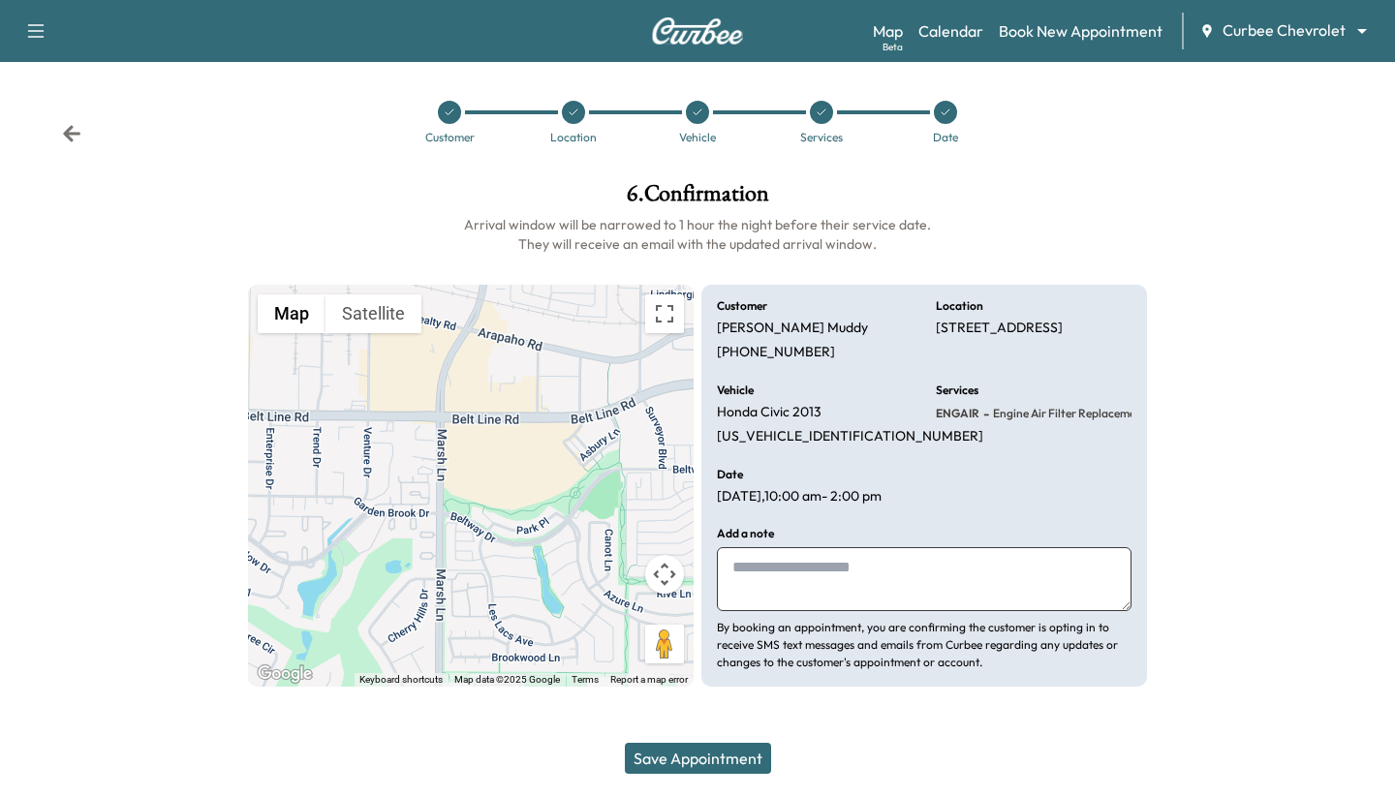
click at [534, 753] on button "Save Appointment" at bounding box center [698, 758] width 146 height 31
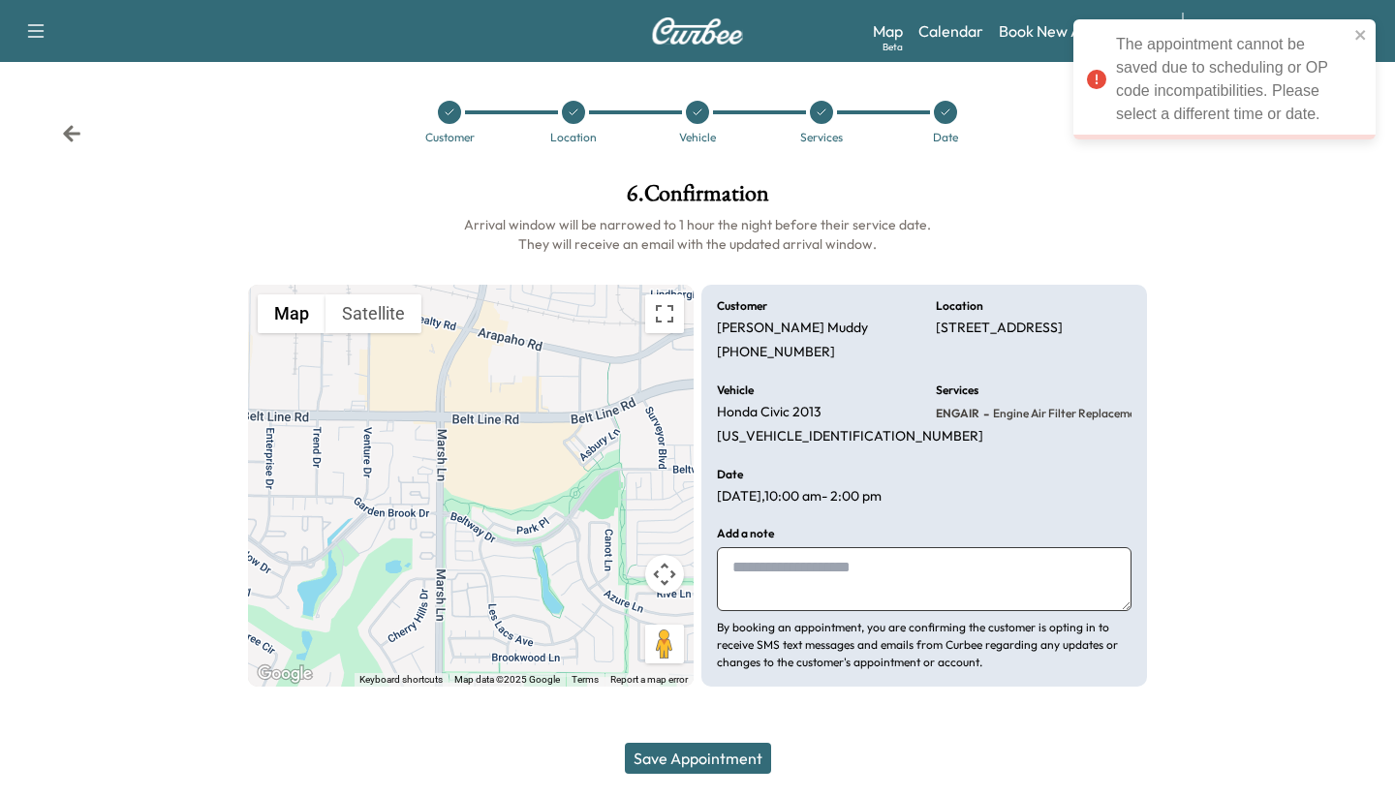
click at [534, 106] on div at bounding box center [946, 112] width 124 height 23
click at [534, 109] on div at bounding box center [945, 112] width 23 height 23
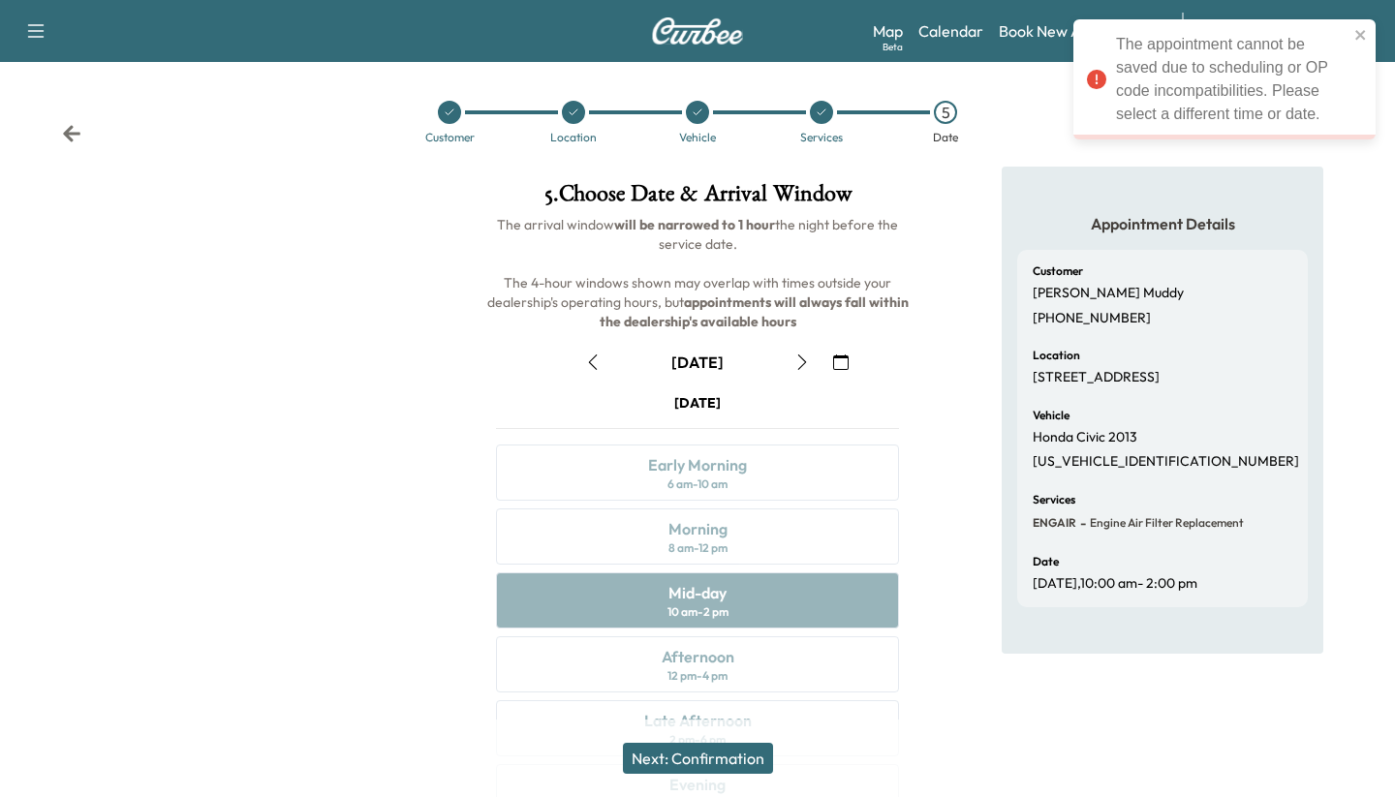
click at [534, 357] on icon "button" at bounding box center [802, 363] width 16 height 16
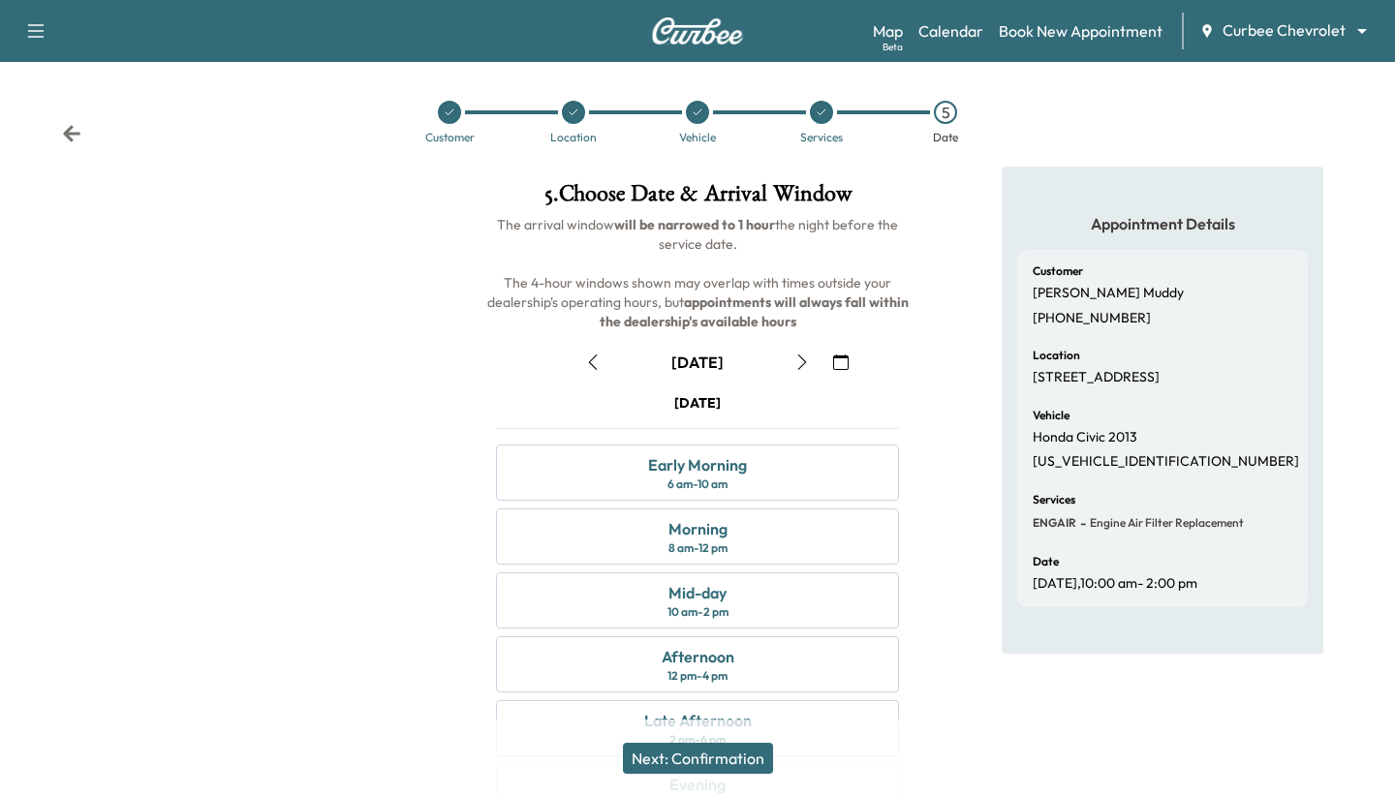
click at [534, 356] on button "button" at bounding box center [592, 362] width 33 height 31
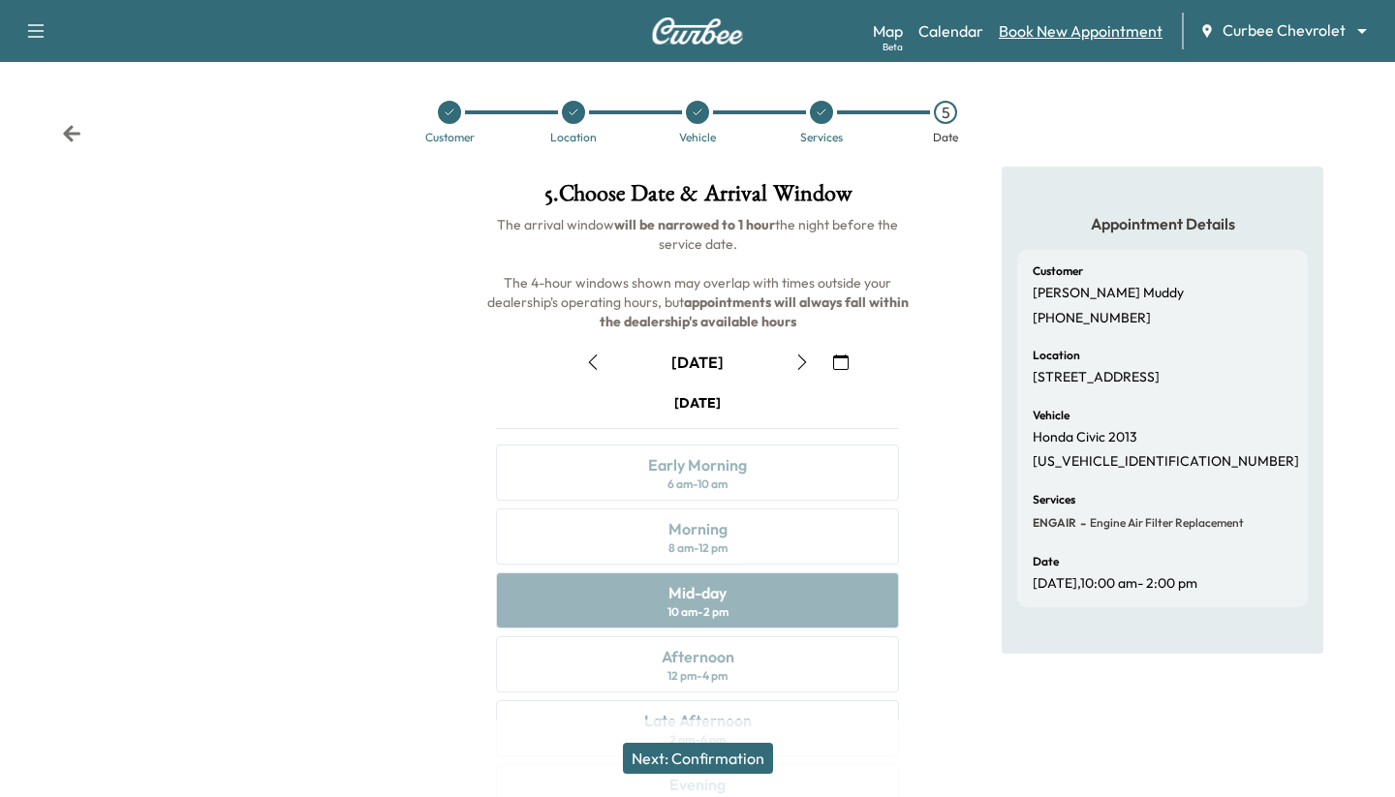
click at [534, 28] on link "Book New Appointment" at bounding box center [1081, 30] width 164 height 23
click at [534, 40] on link "Calendar" at bounding box center [951, 30] width 65 height 23
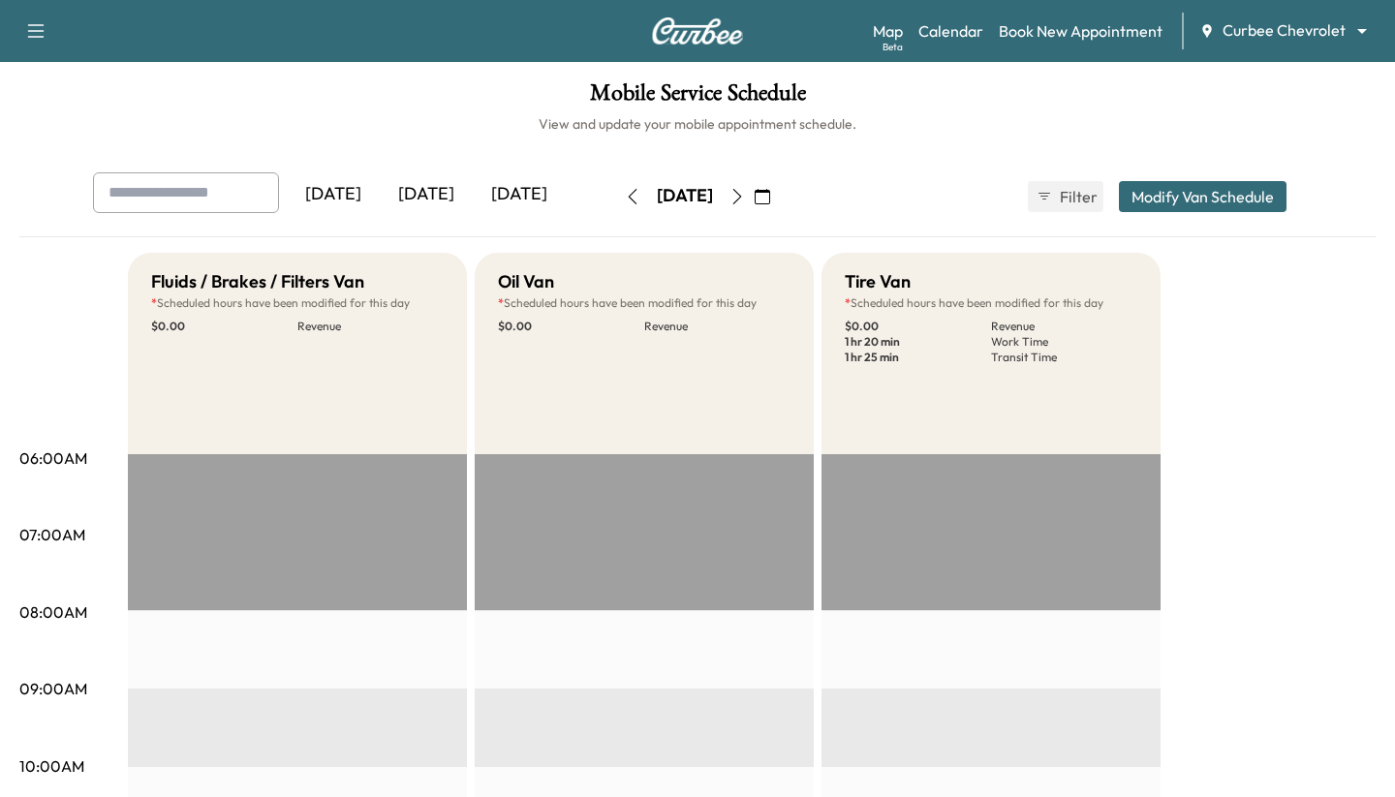
click at [534, 196] on icon "button" at bounding box center [738, 197] width 16 height 16
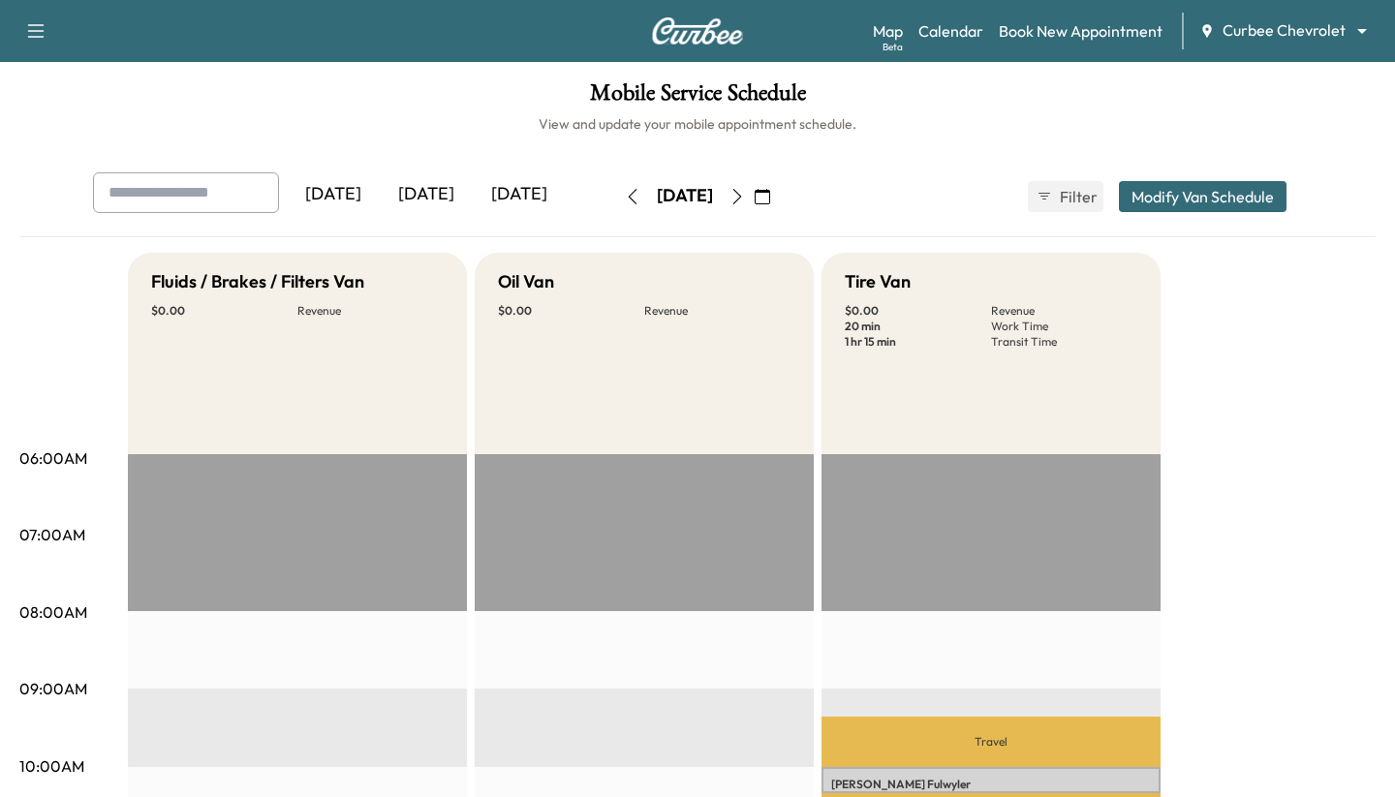
click at [534, 192] on icon "button" at bounding box center [738, 197] width 16 height 16
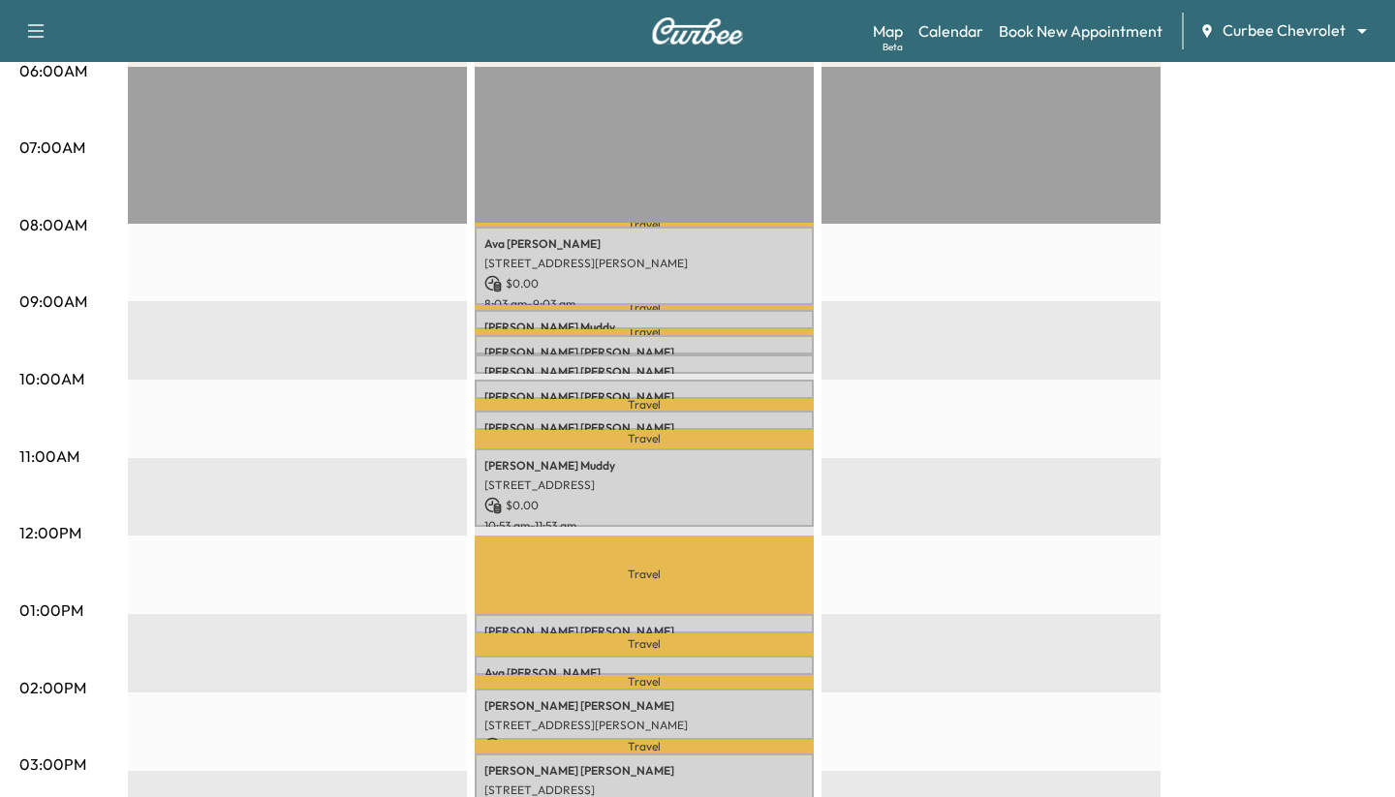
scroll to position [366, 0]
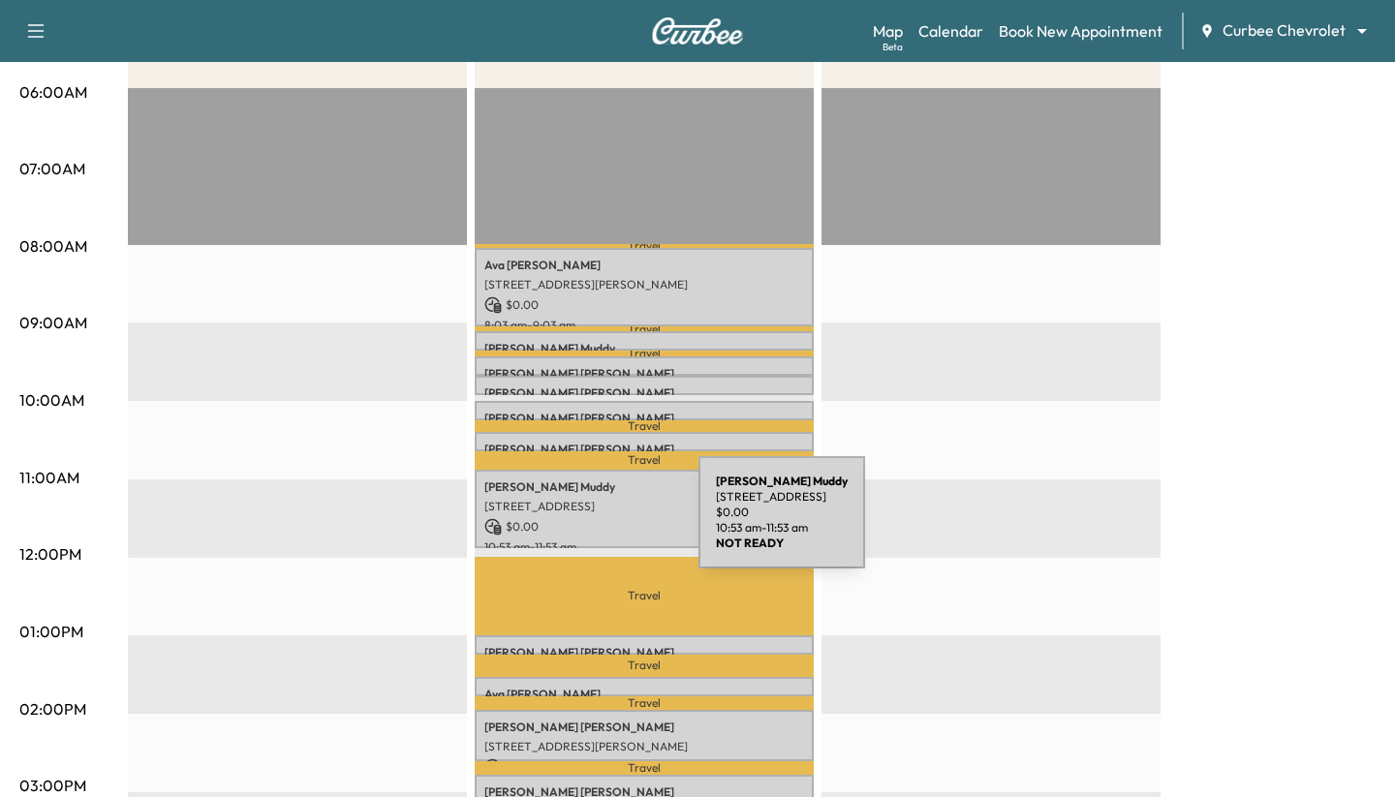
click at [534, 524] on p "$ 0.00" at bounding box center [644, 526] width 320 height 17
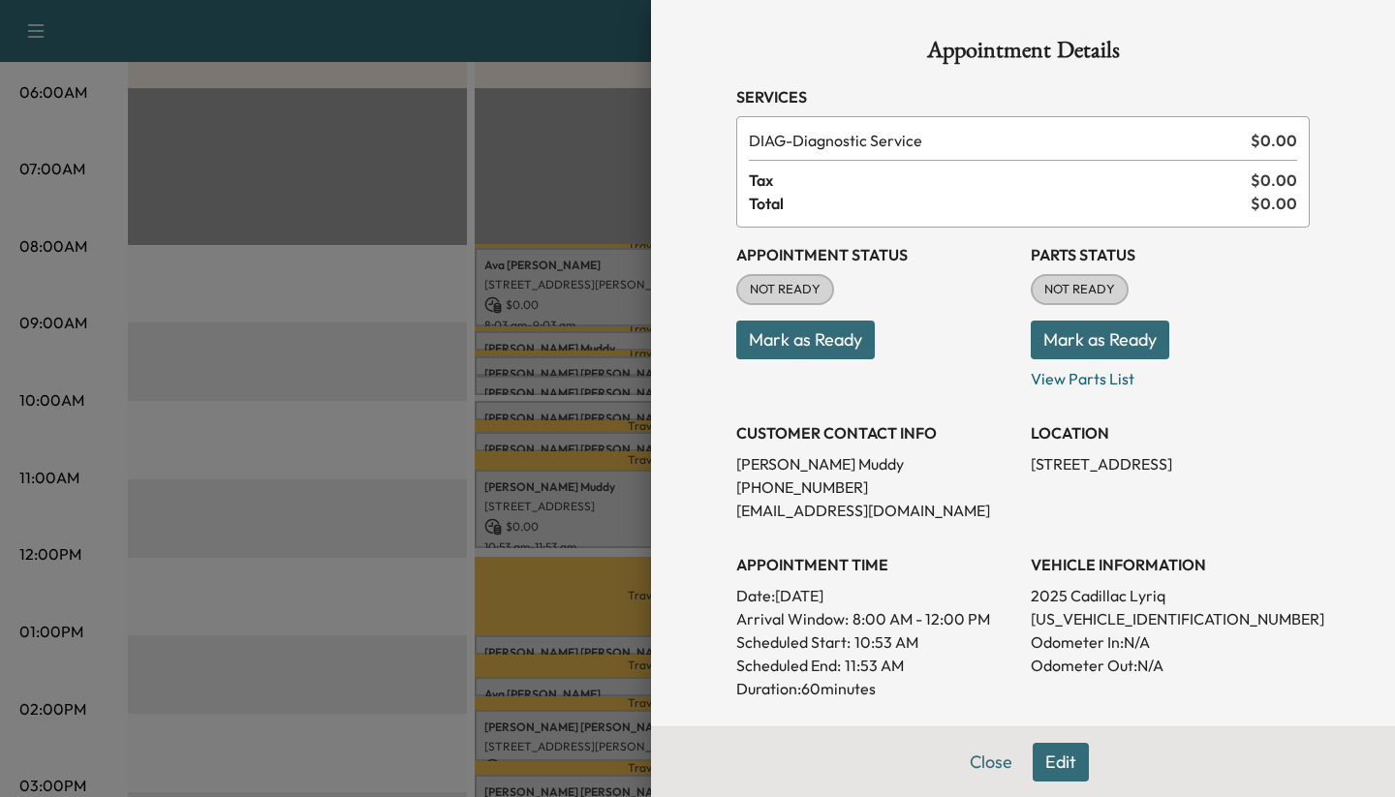
click at [534, 763] on button "Edit" at bounding box center [1061, 762] width 56 height 39
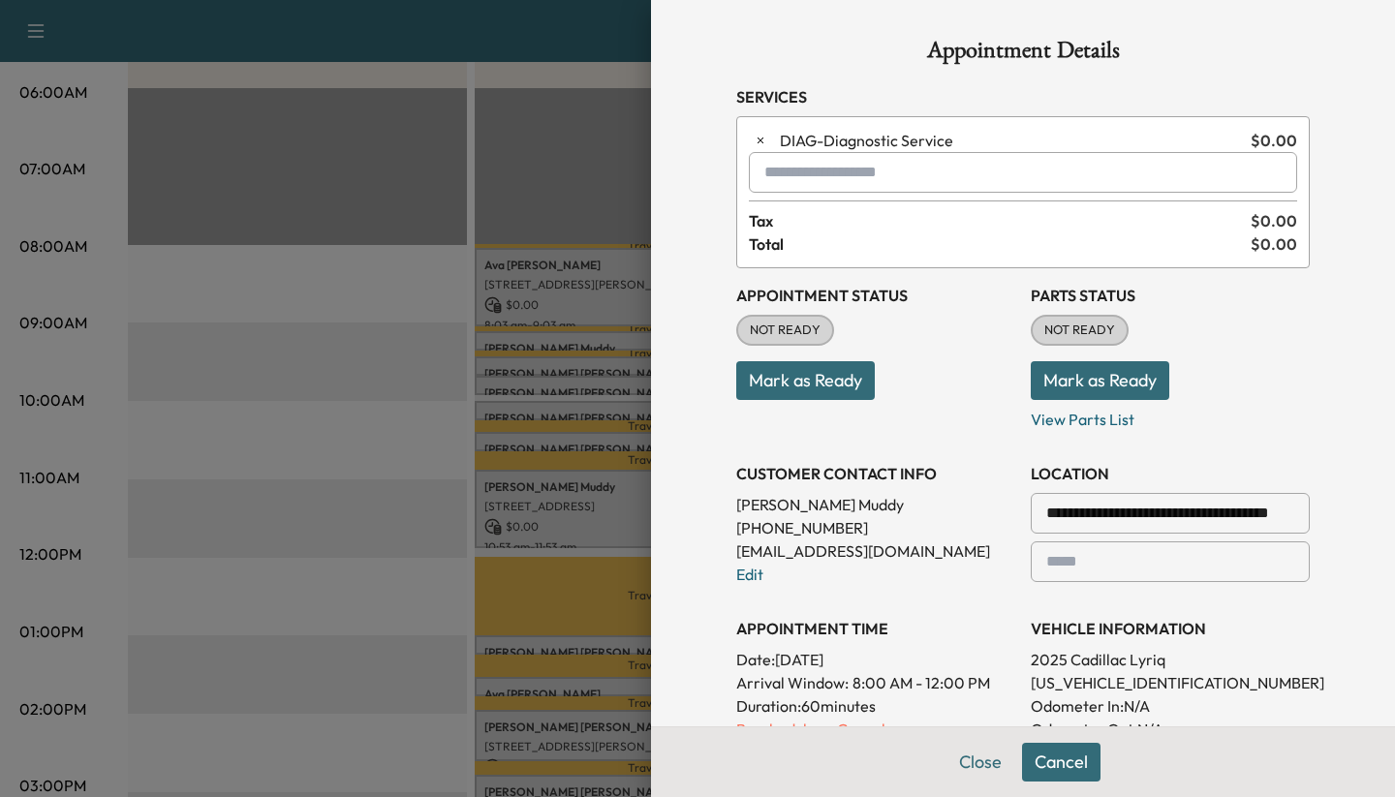
click at [534, 191] on input "text" at bounding box center [1023, 172] width 548 height 41
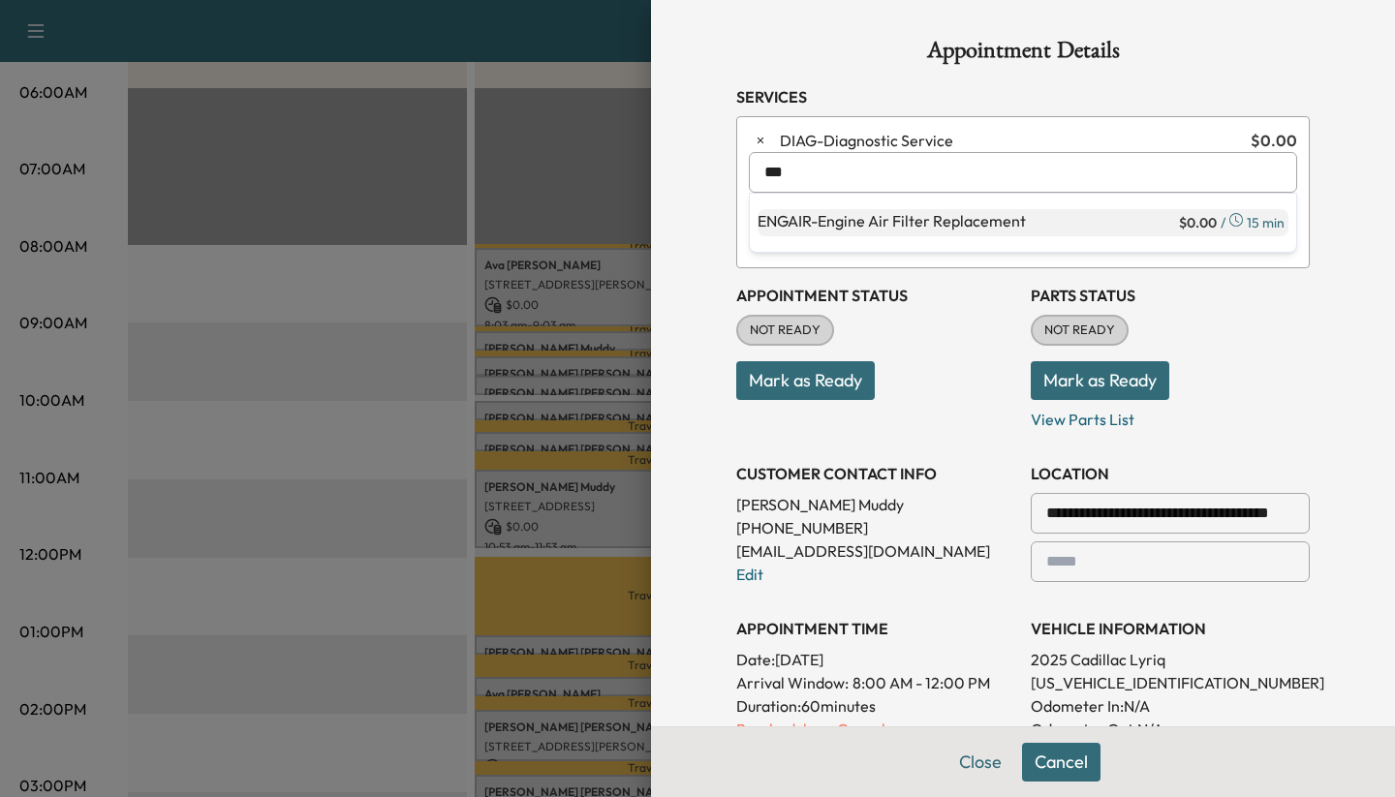
click at [534, 217] on p "ENGAIR - Engine Air Filter Replacement" at bounding box center [967, 222] width 418 height 27
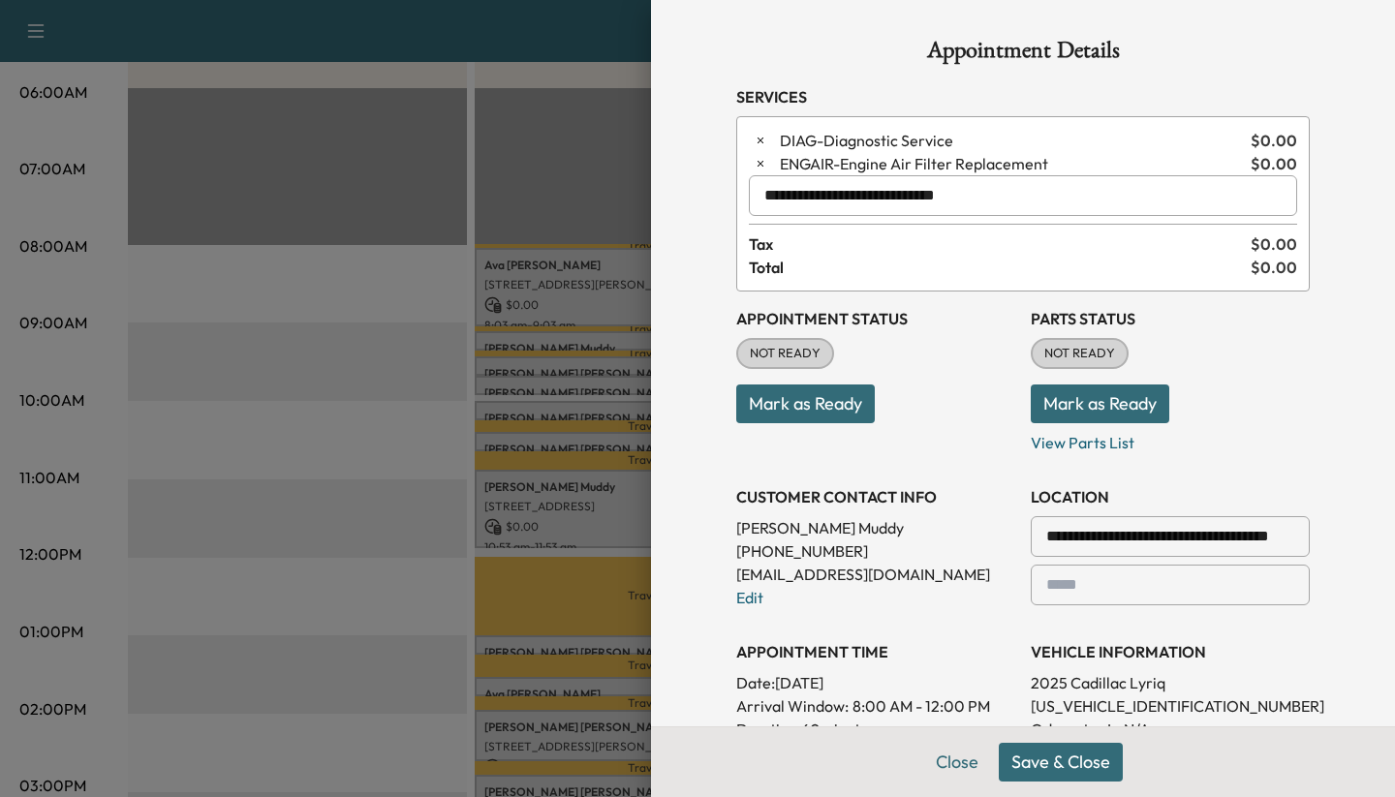
type input "**********"
click at [534, 758] on button "Save & Close" at bounding box center [1061, 762] width 124 height 39
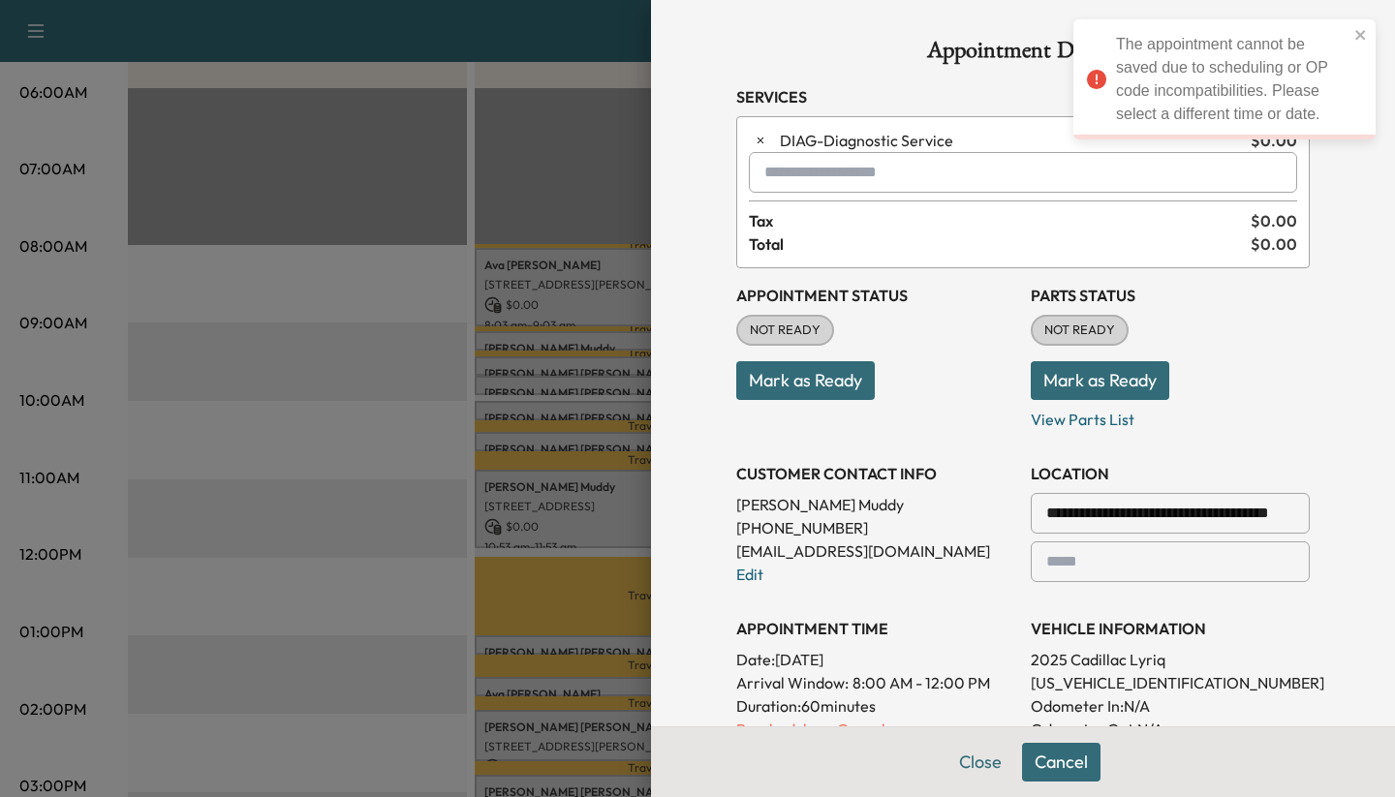
click at [534, 449] on div at bounding box center [697, 398] width 1395 height 797
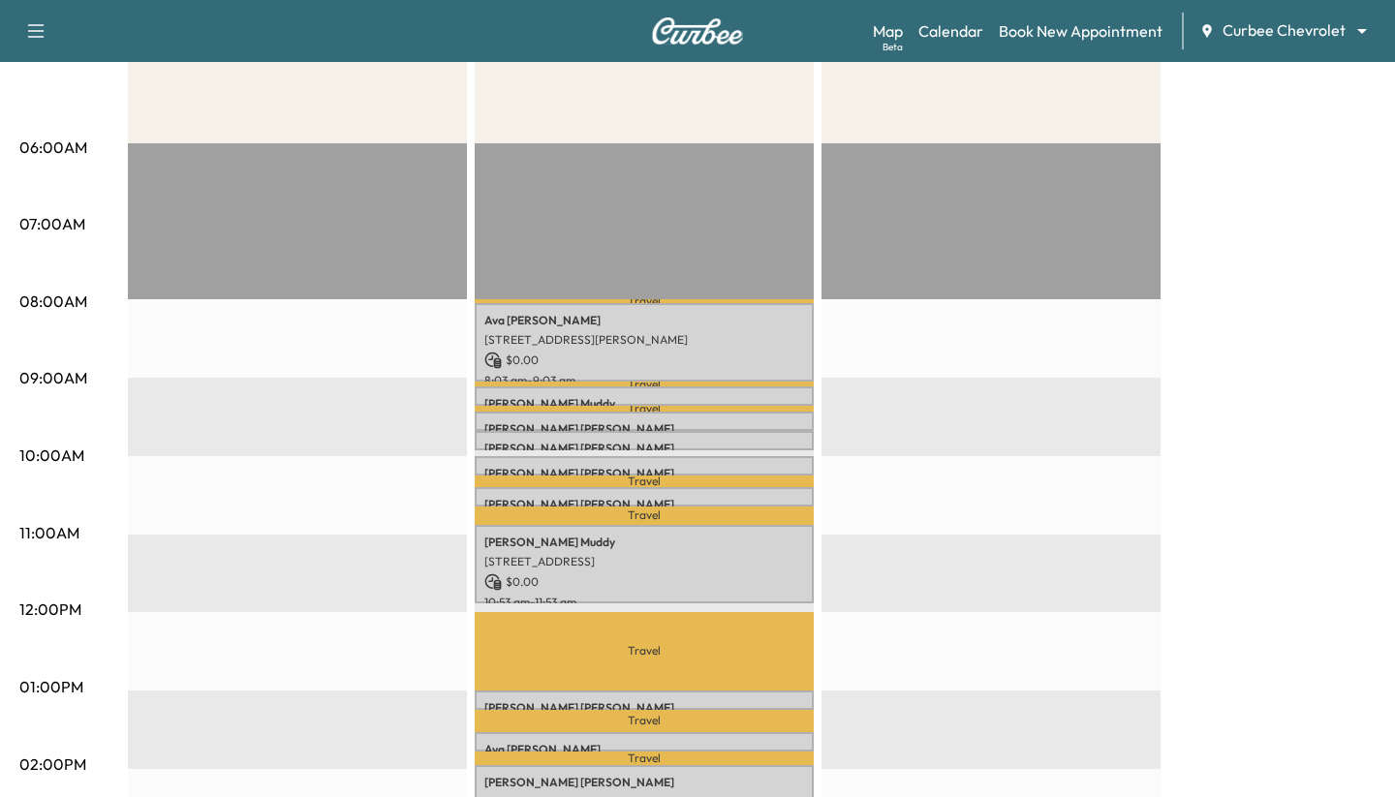
scroll to position [557, 0]
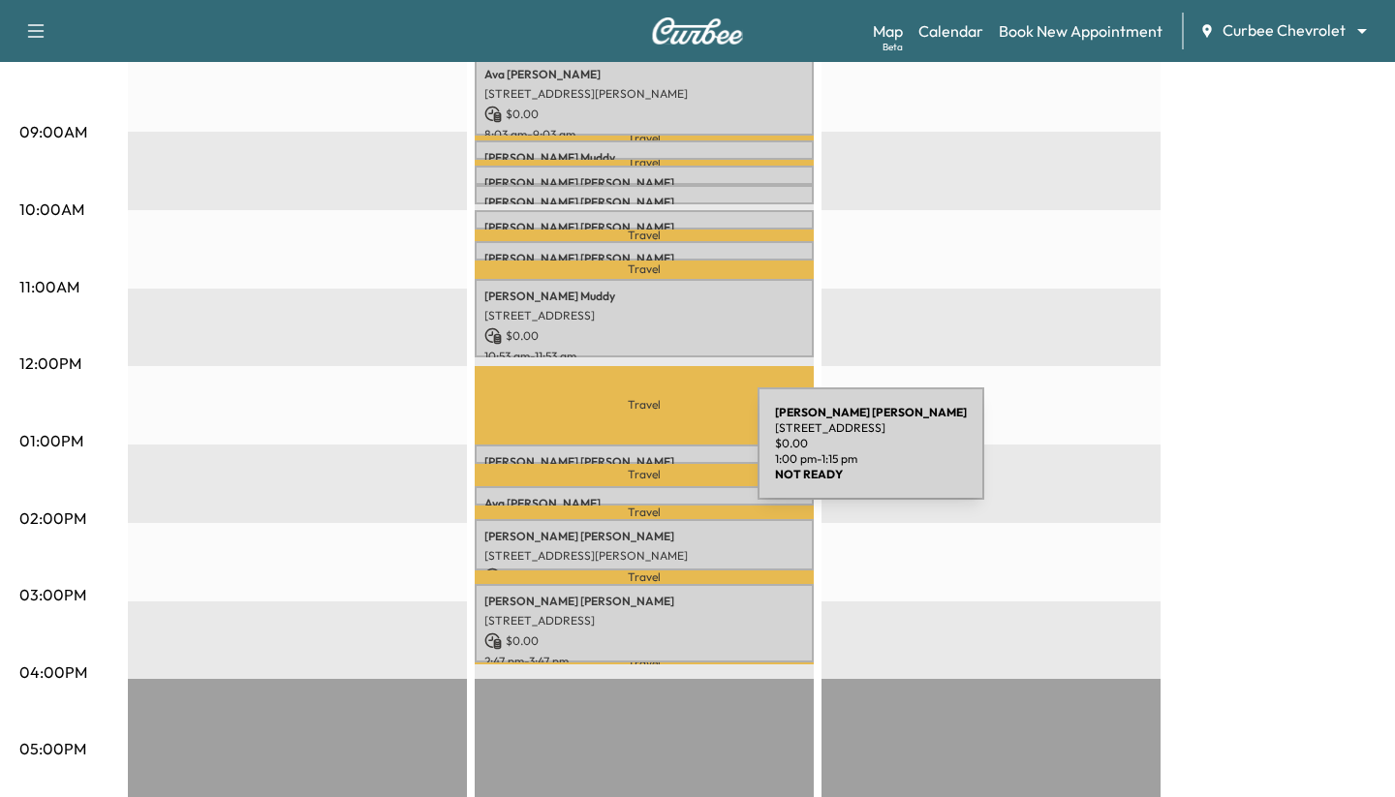
click at [534, 455] on p "Chris Mudd" at bounding box center [644, 462] width 320 height 16
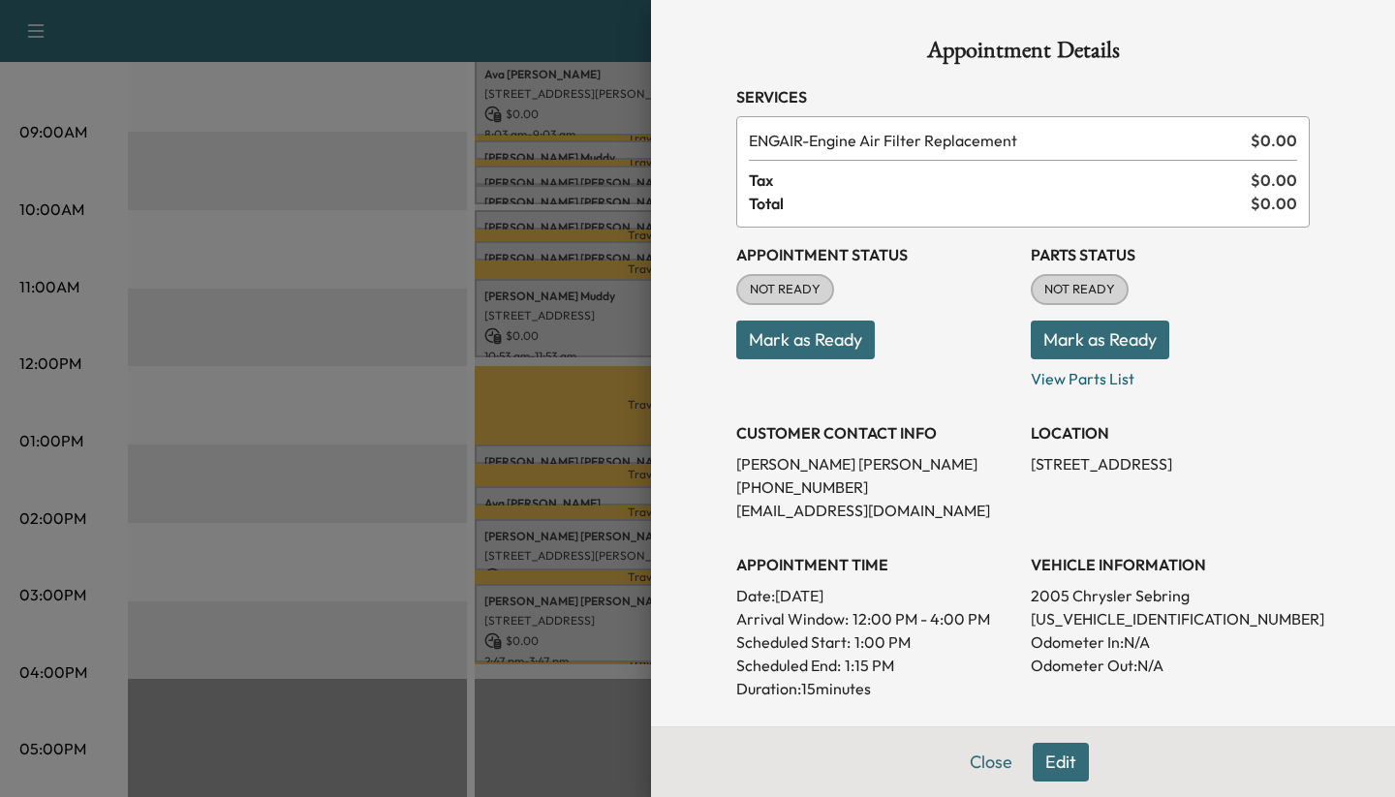
click at [534, 762] on button "Edit" at bounding box center [1061, 762] width 56 height 39
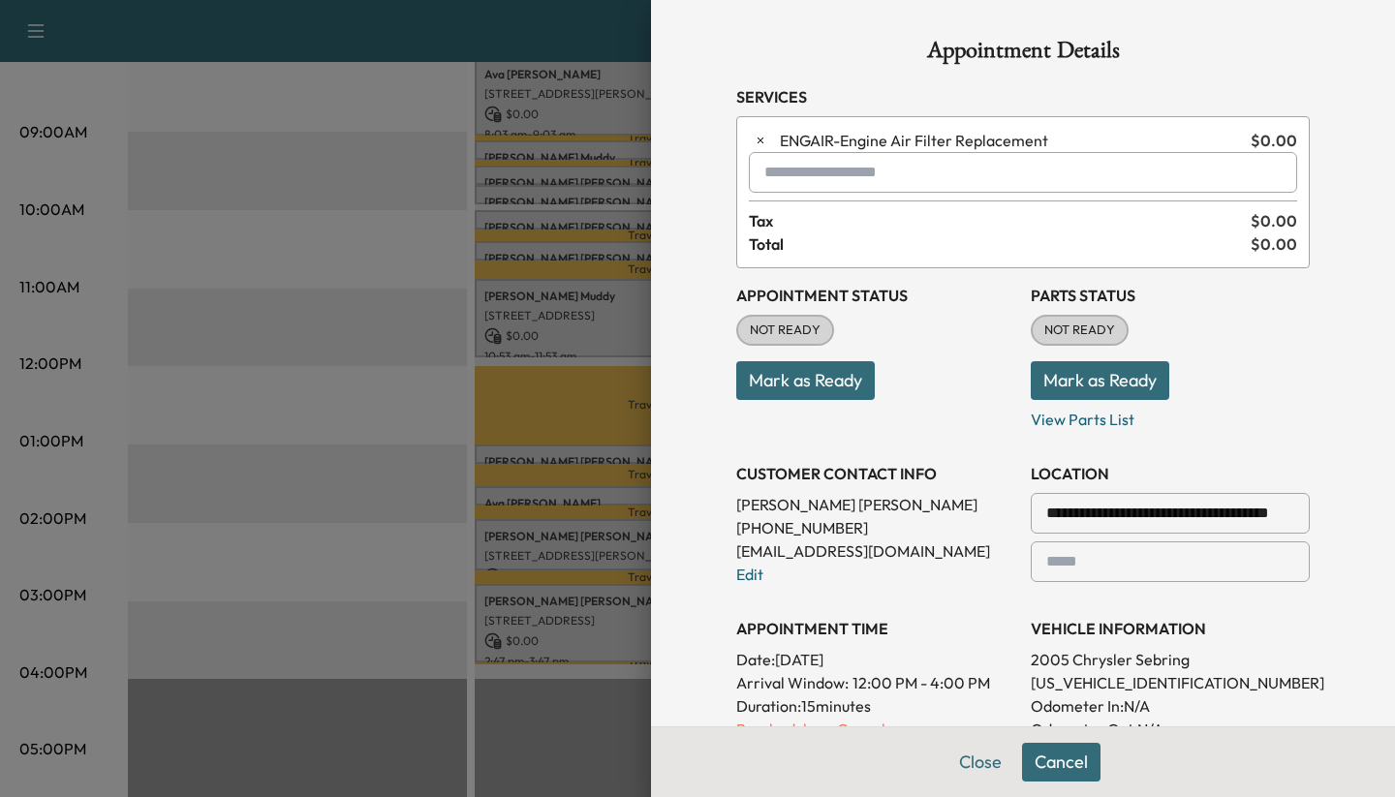
click at [534, 167] on input "text" at bounding box center [1023, 172] width 548 height 41
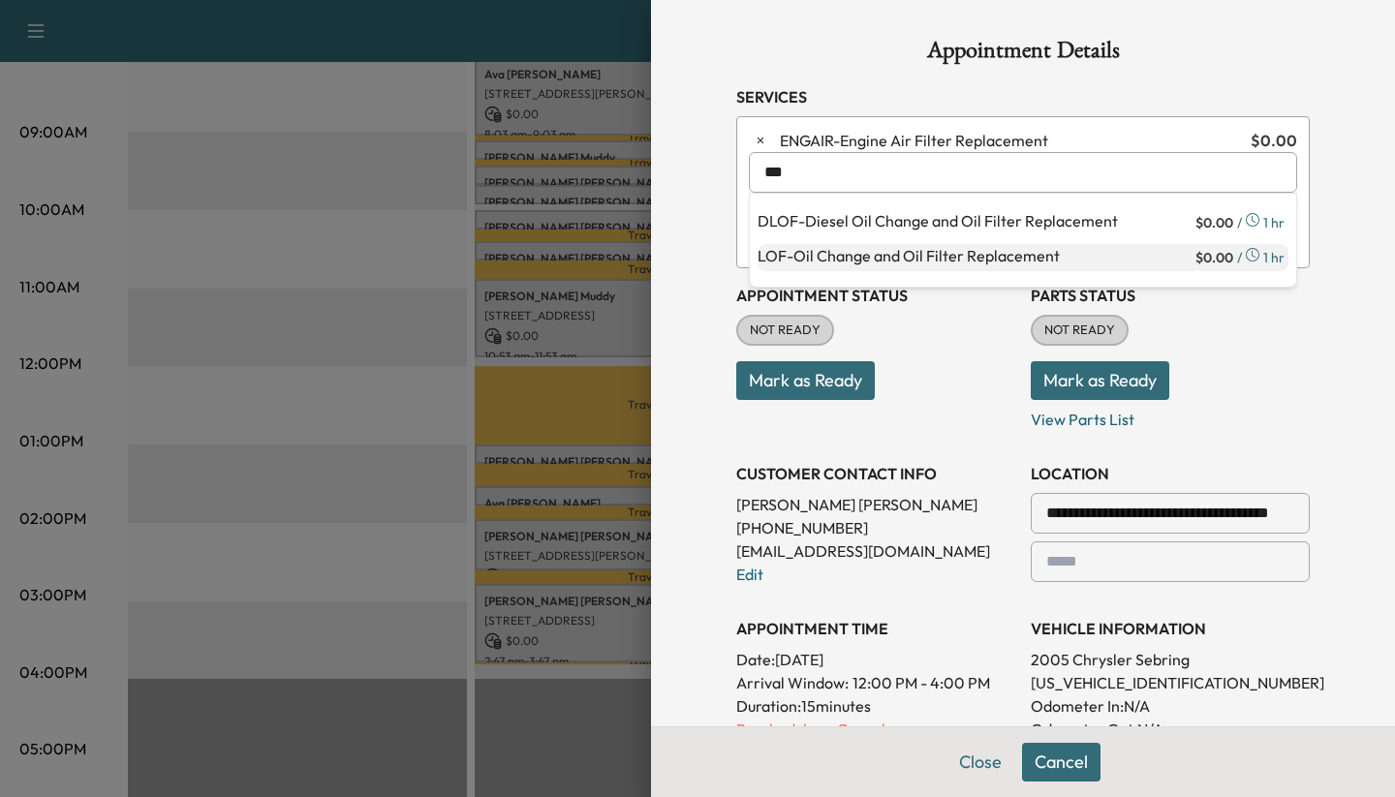
click at [534, 255] on p "LOF - Oil Change and Oil Filter Replacement" at bounding box center [975, 257] width 434 height 27
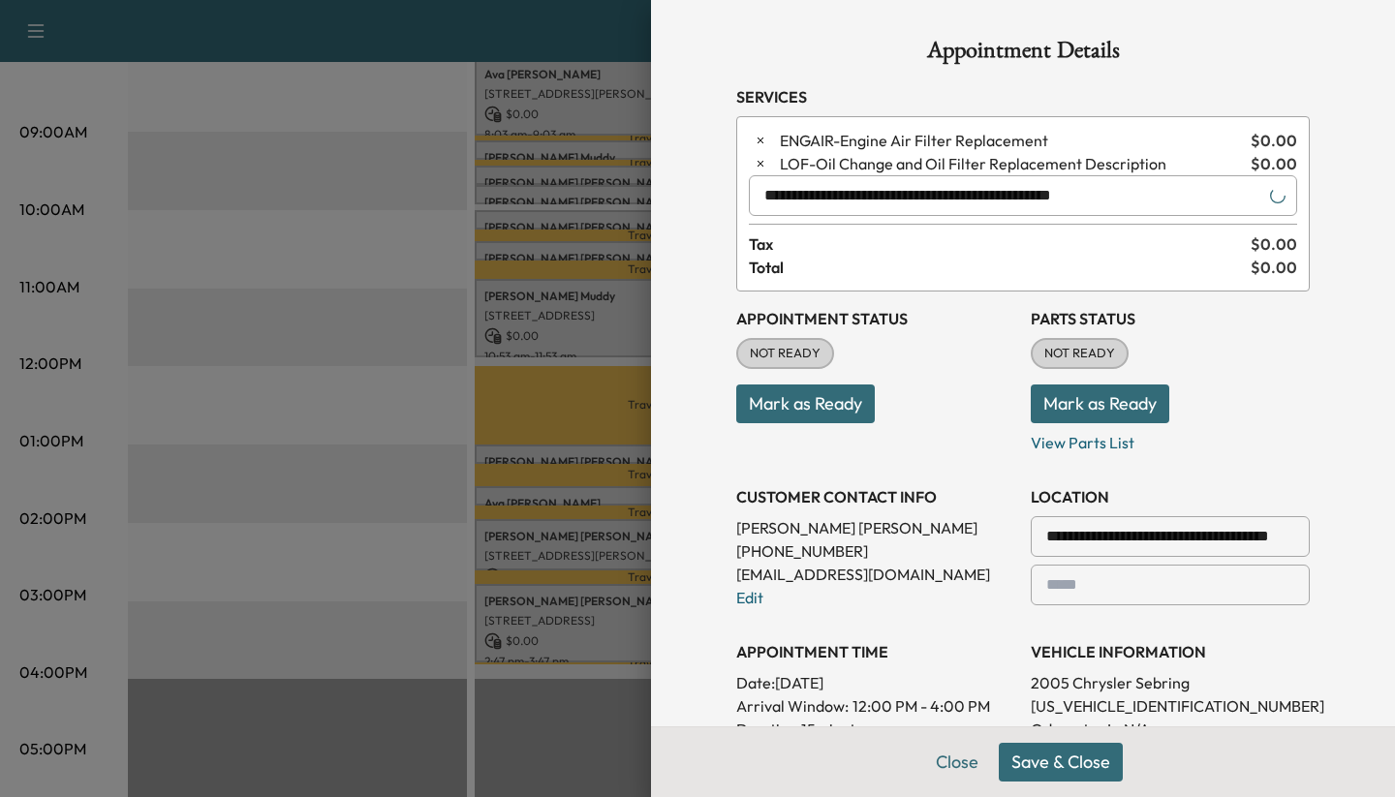
type input "**********"
click at [534, 761] on button "Save & Close" at bounding box center [1061, 762] width 124 height 39
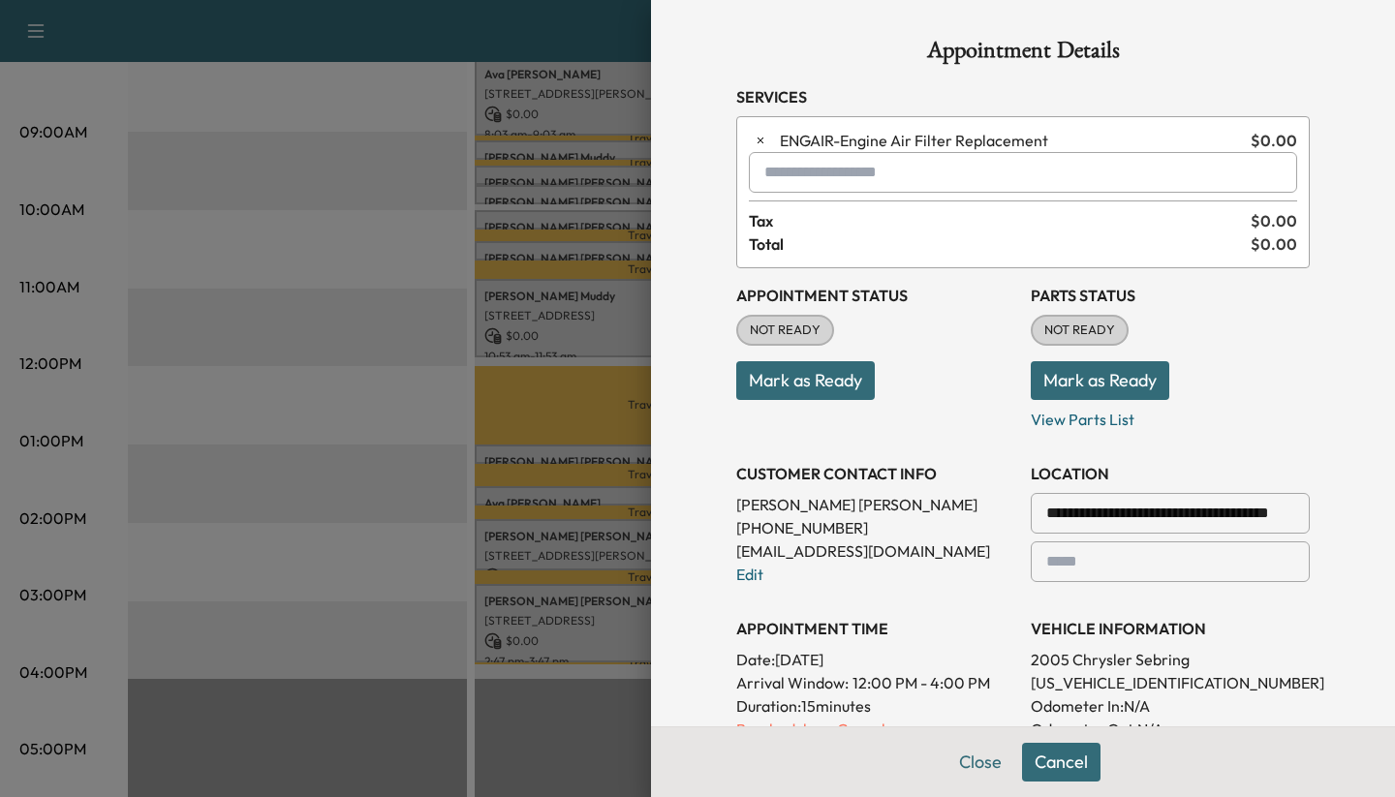
click at [460, 497] on div at bounding box center [697, 398] width 1395 height 797
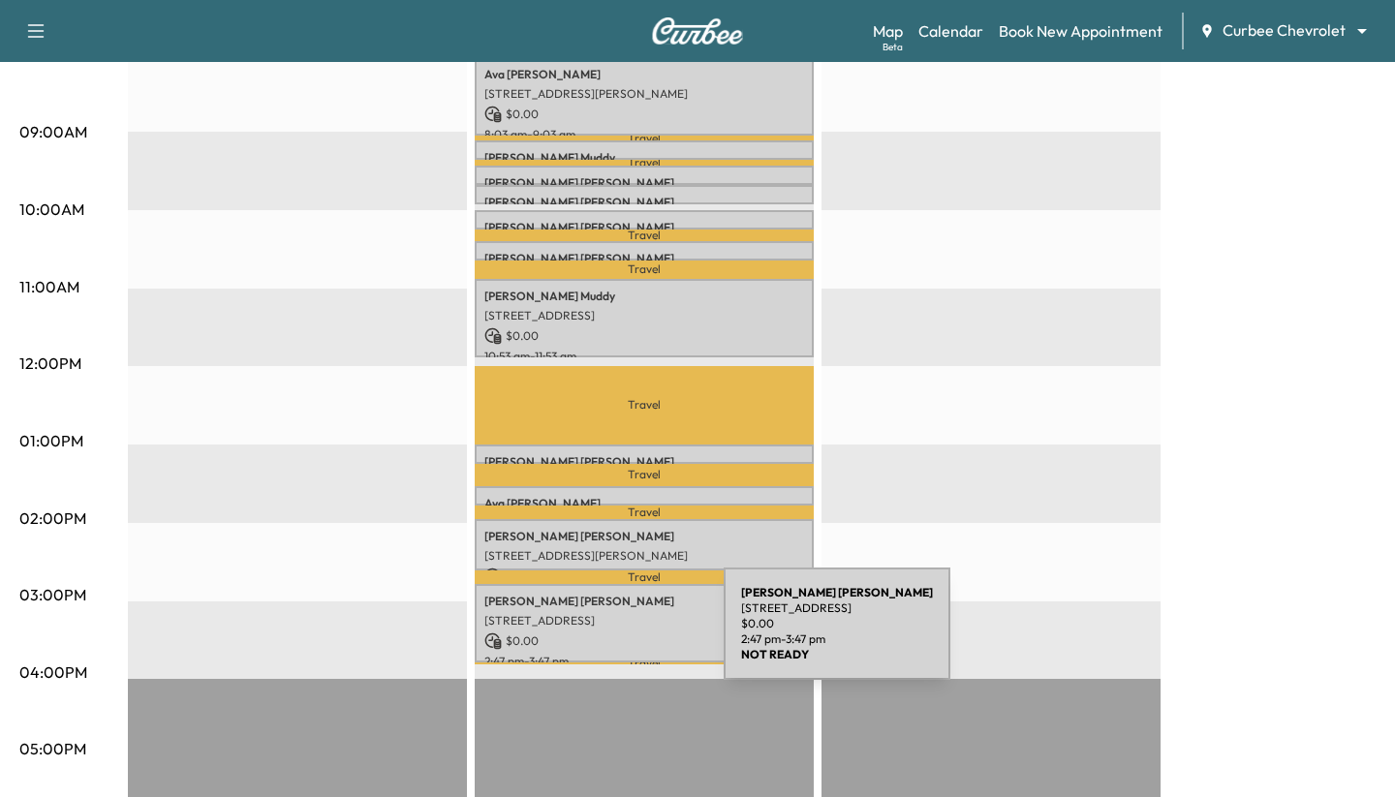
click at [534, 636] on p "$ 0.00" at bounding box center [644, 641] width 320 height 17
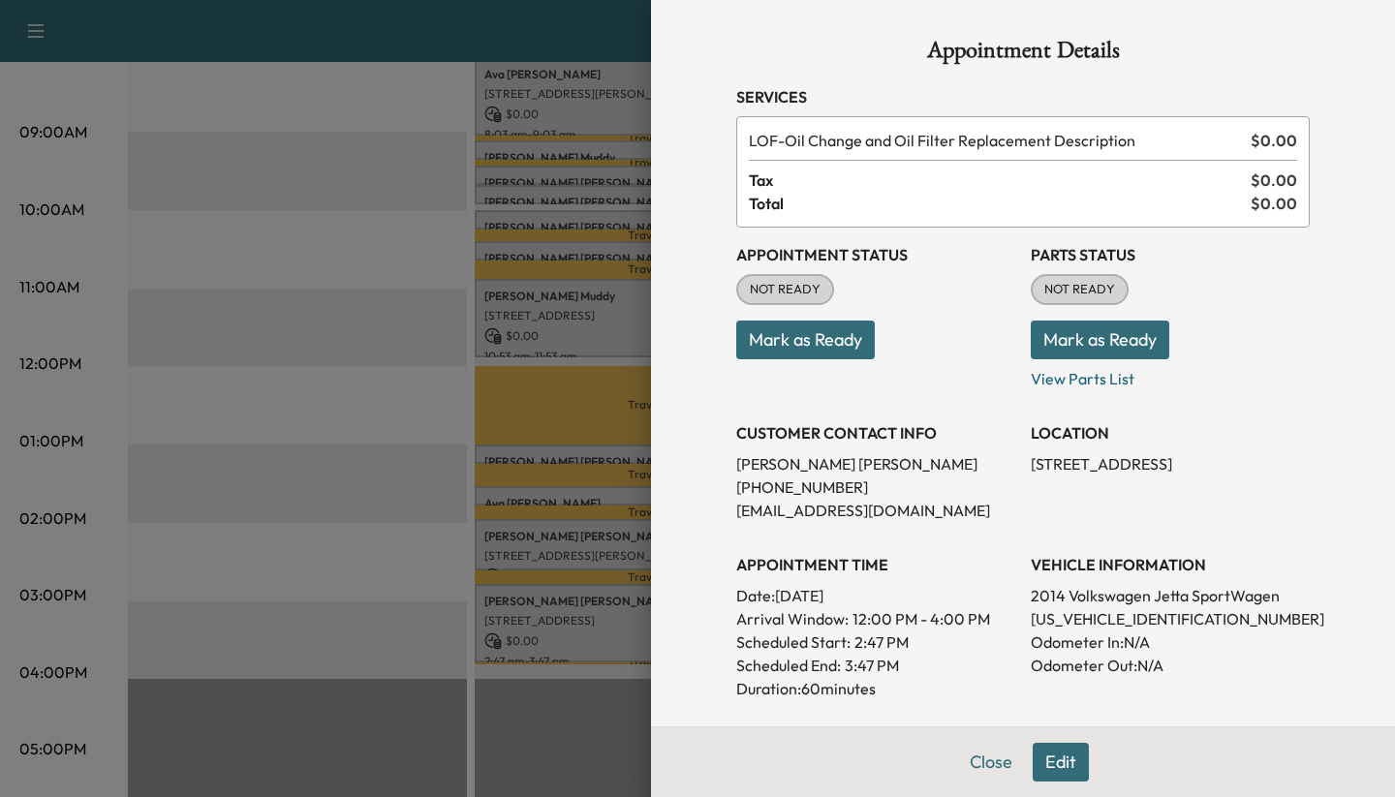
click at [534, 761] on button "Edit" at bounding box center [1061, 762] width 56 height 39
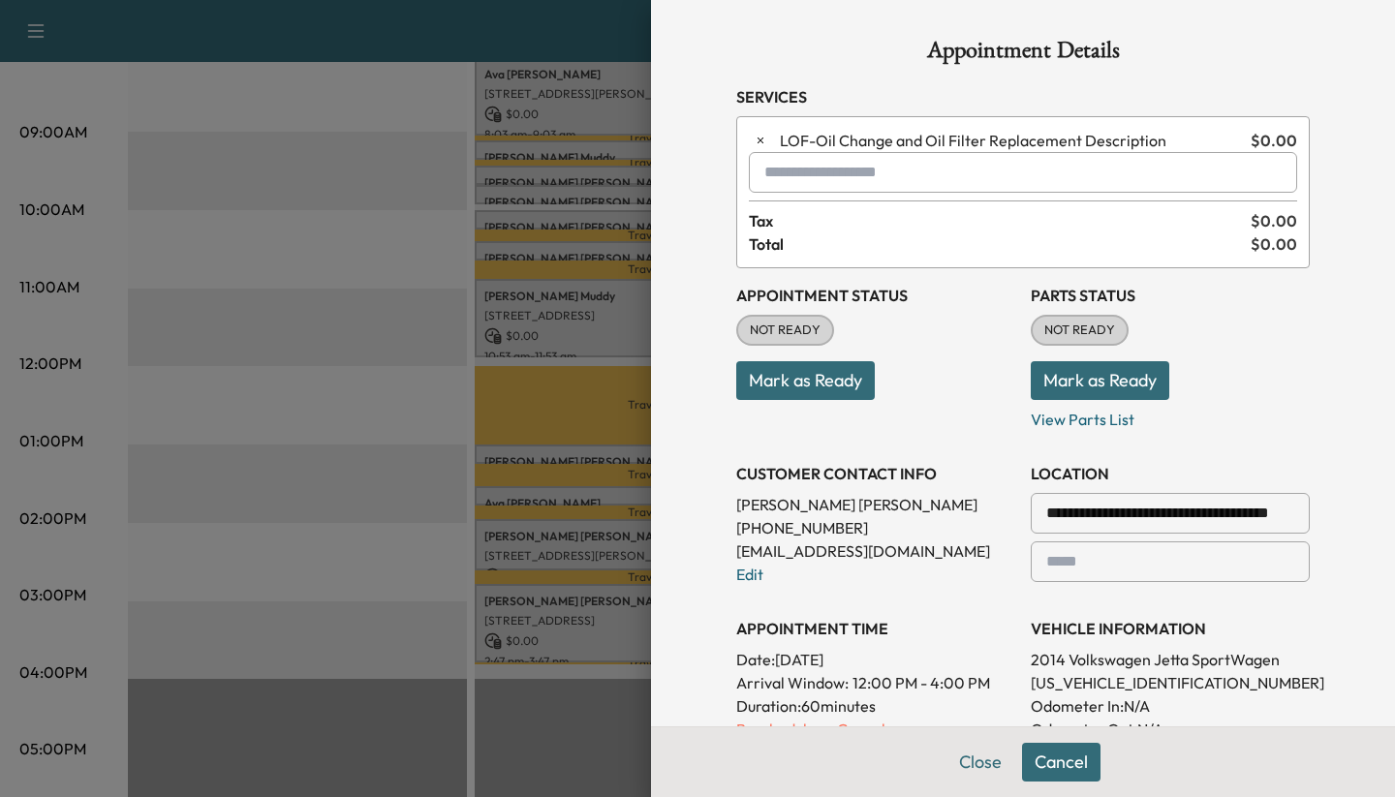
click at [534, 167] on div at bounding box center [768, 172] width 23 height 23
click at [534, 217] on p "ENGAIR - Engine Air Filter Replacement" at bounding box center [967, 222] width 418 height 27
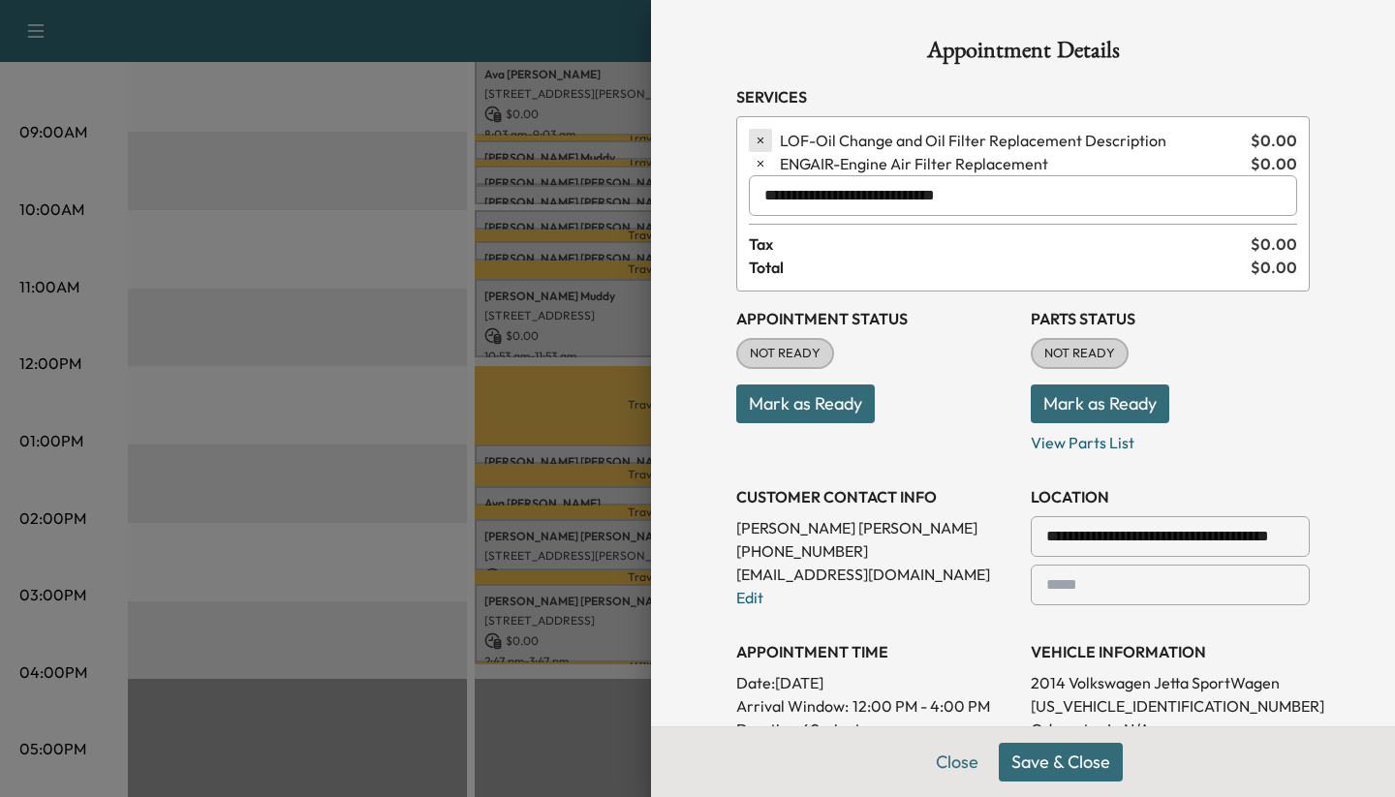
type input "**********"
click at [534, 138] on button "button" at bounding box center [760, 140] width 23 height 23
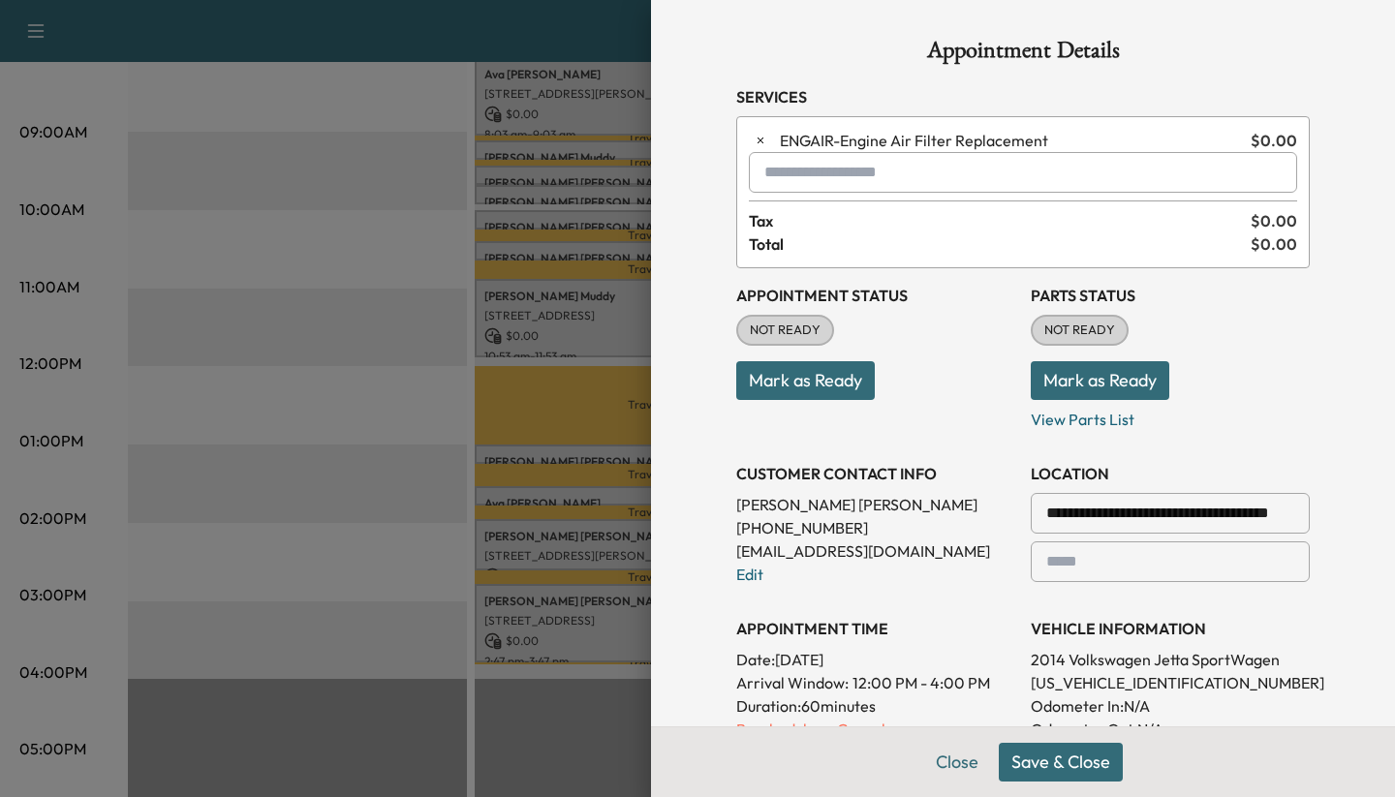
click at [534, 767] on button "Save & Close" at bounding box center [1061, 762] width 124 height 39
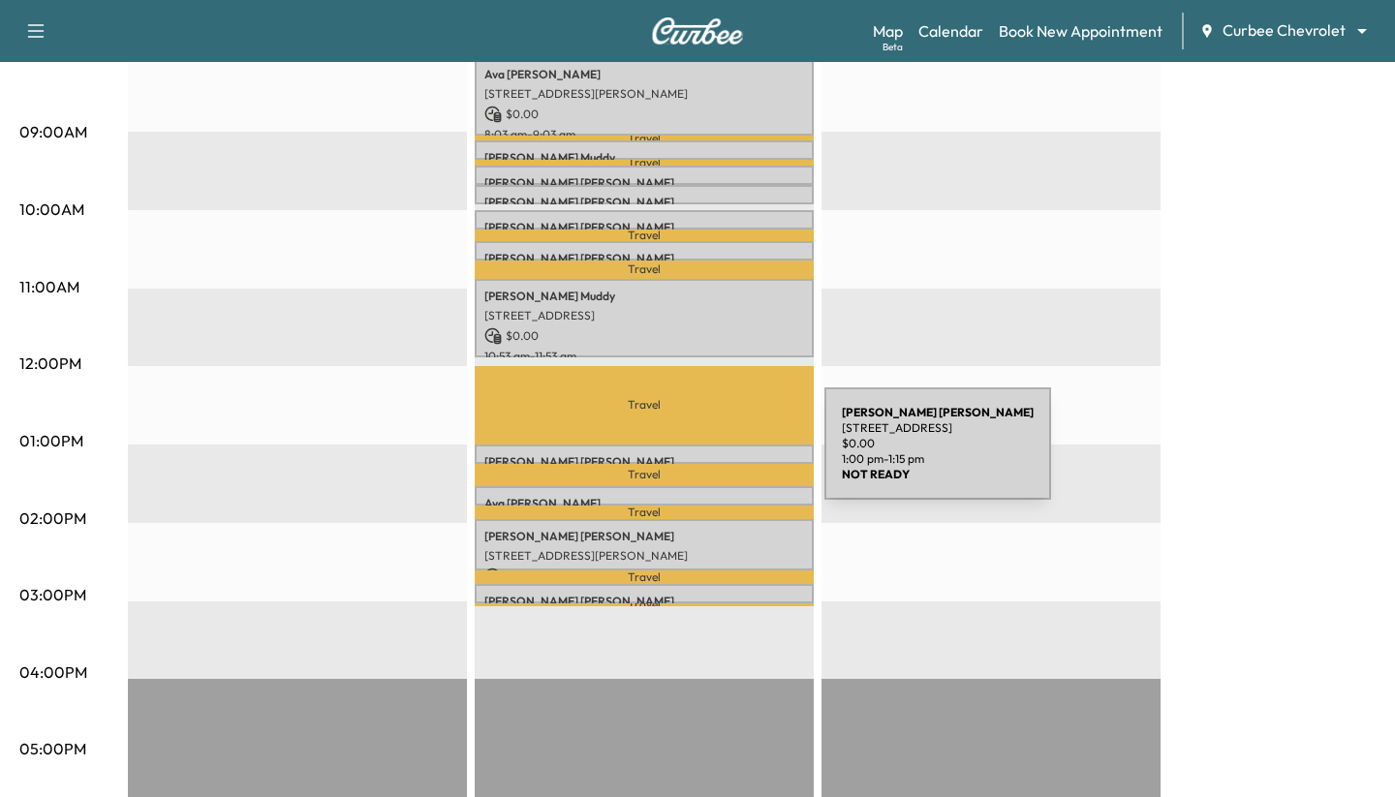
click at [534, 455] on p "Chris Mudd" at bounding box center [644, 462] width 320 height 16
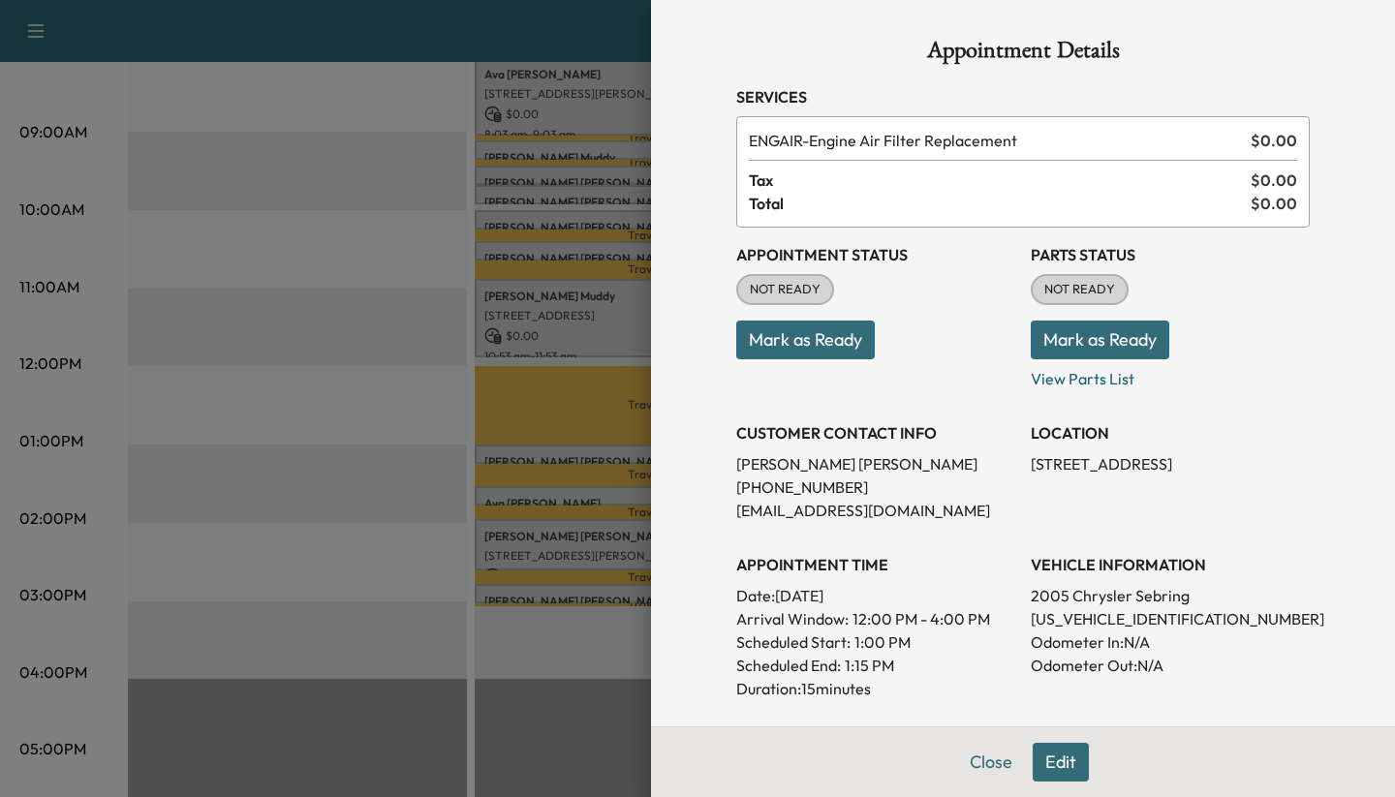
click at [534, 754] on button "Edit" at bounding box center [1061, 762] width 56 height 39
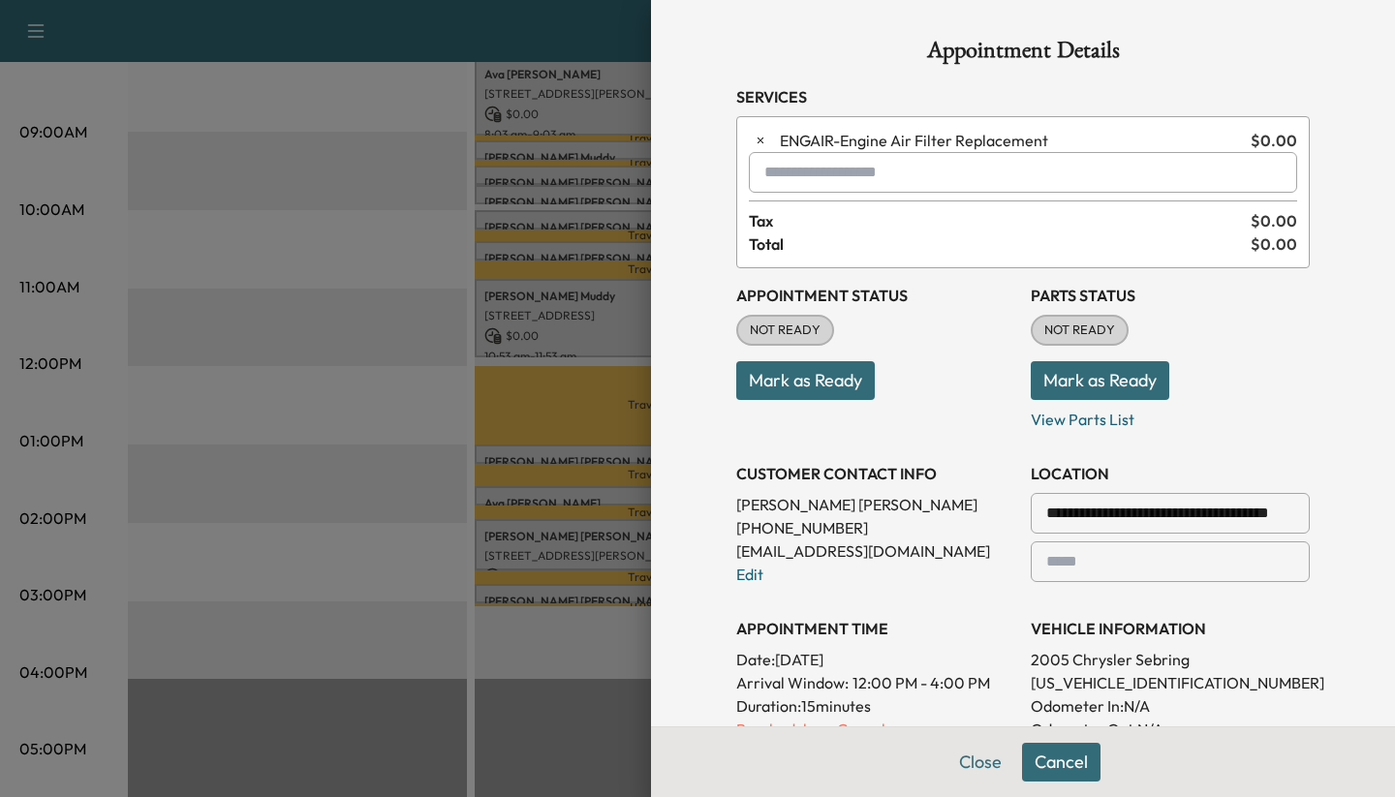
click at [534, 179] on input "text" at bounding box center [1023, 172] width 548 height 41
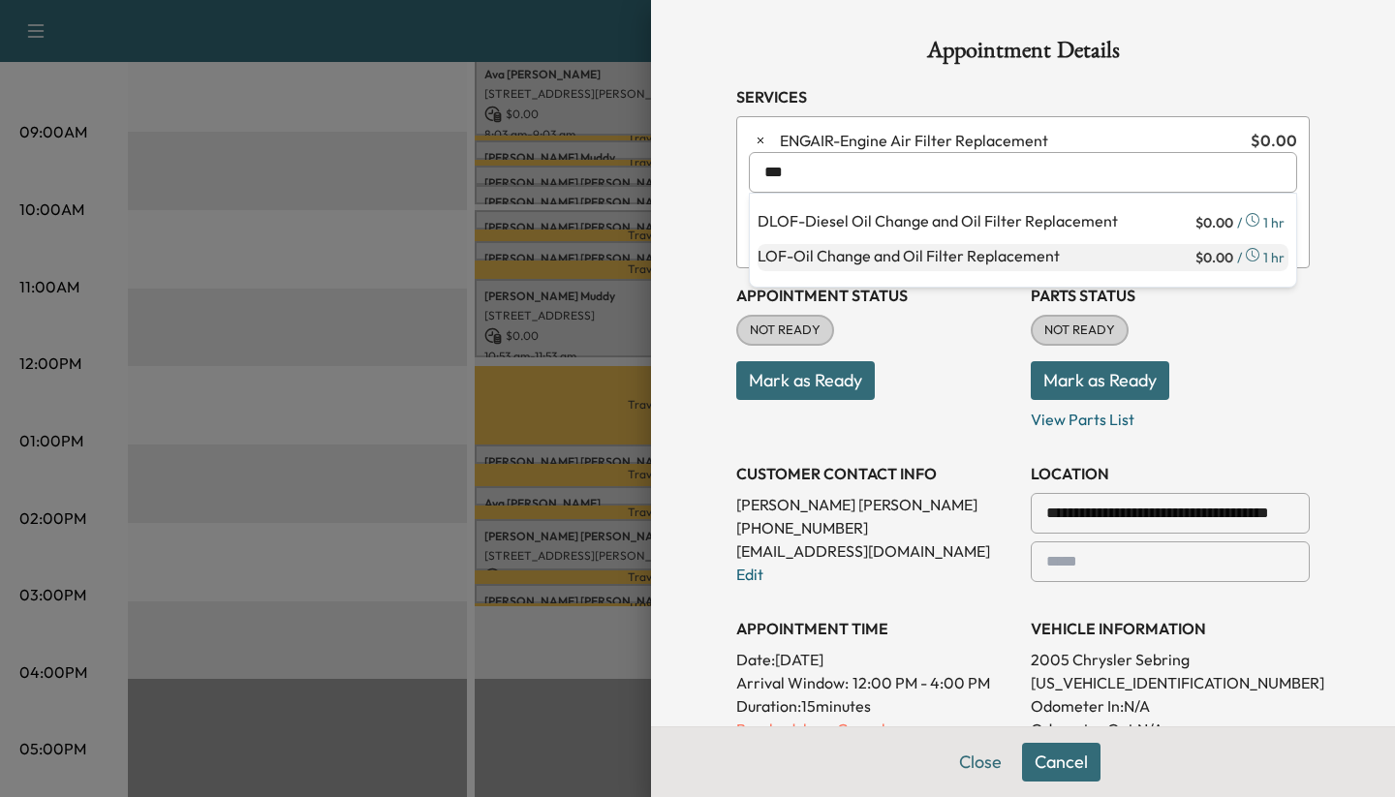
click at [534, 247] on p "LOF - Oil Change and Oil Filter Replacement" at bounding box center [975, 257] width 434 height 27
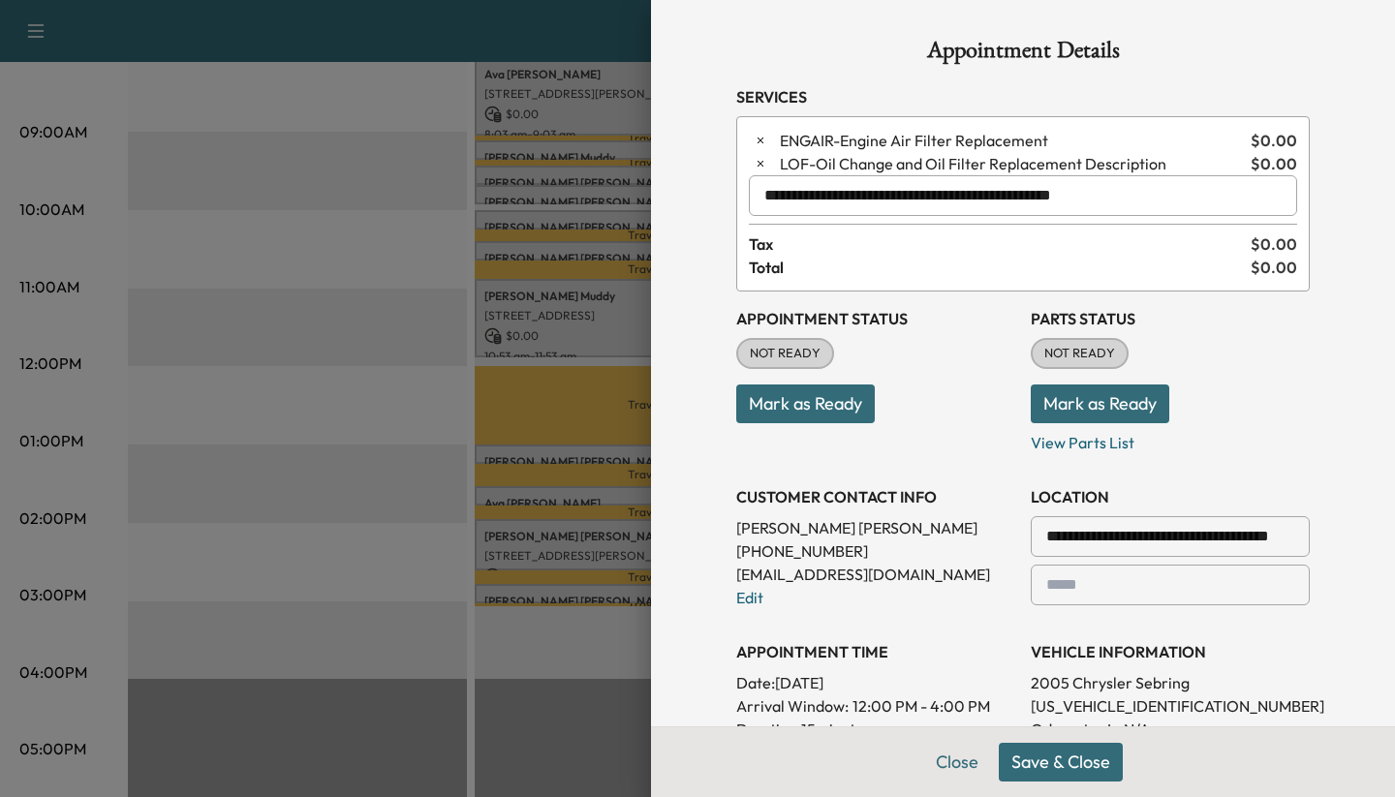
type input "**********"
click at [534, 748] on button "Save & Close" at bounding box center [1061, 762] width 124 height 39
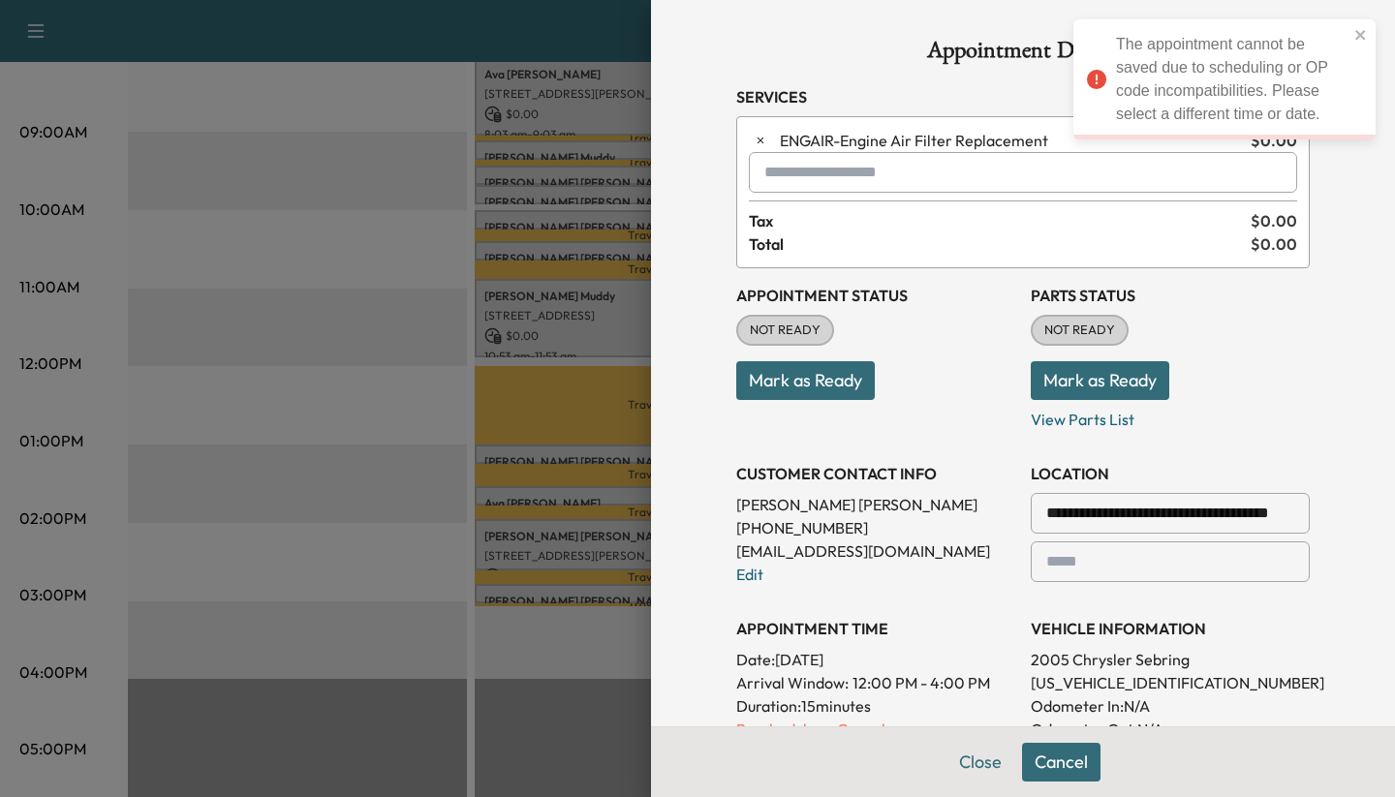
click at [313, 330] on div at bounding box center [697, 398] width 1395 height 797
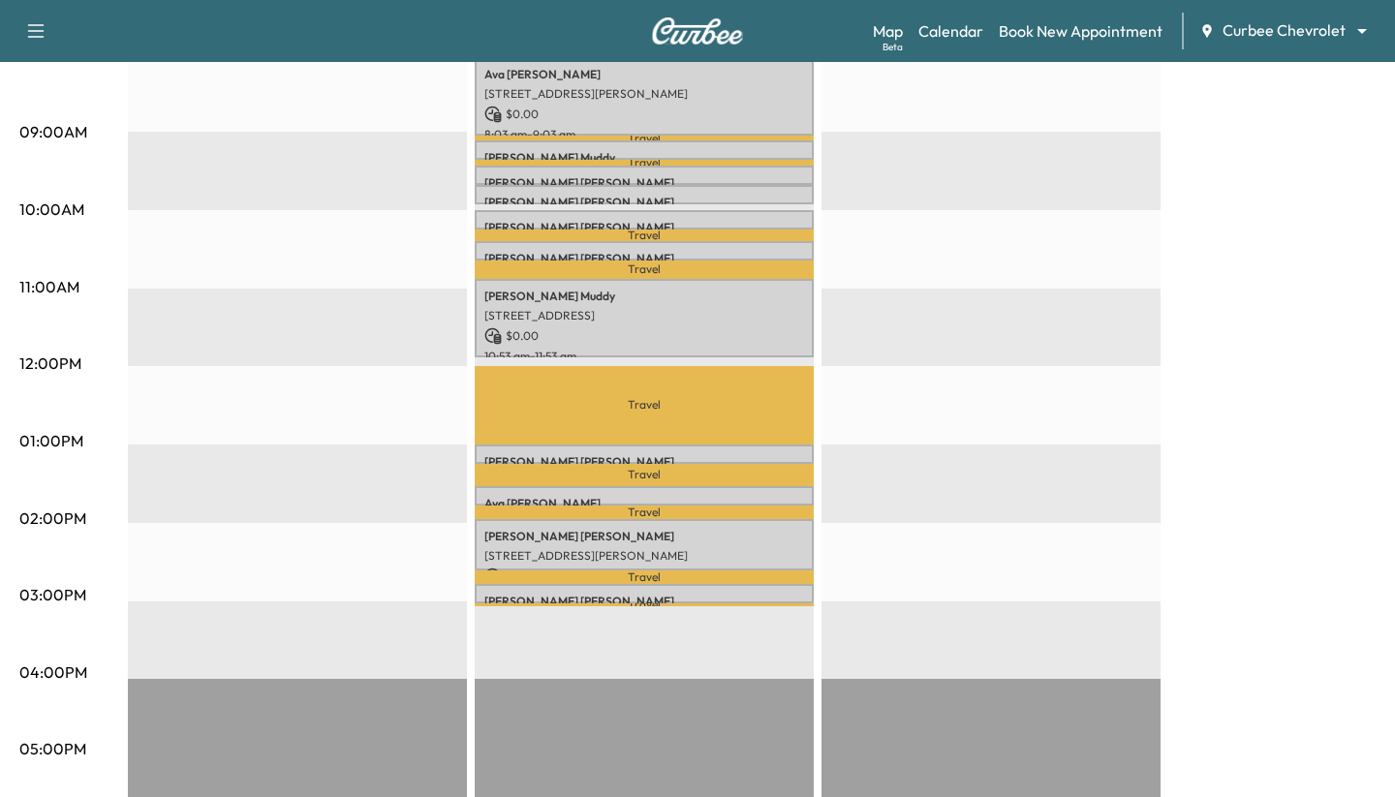
drag, startPoint x: 546, startPoint y: 415, endPoint x: 530, endPoint y: 414, distance: 16.5
click at [534, 416] on p "Travel" at bounding box center [644, 405] width 339 height 78
click at [534, 28] on link "Book New Appointment" at bounding box center [1081, 30] width 164 height 23
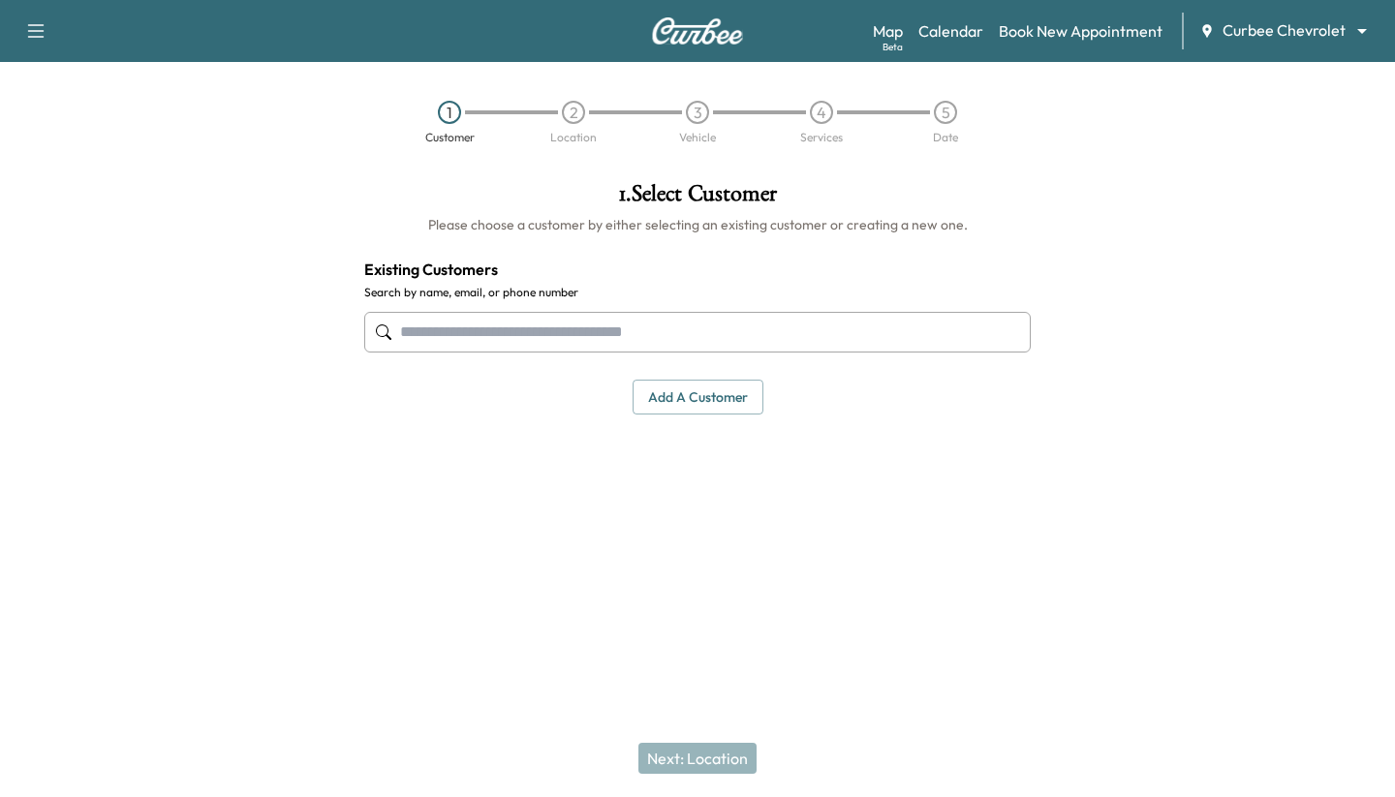
click at [534, 346] on input "text" at bounding box center [697, 332] width 667 height 41
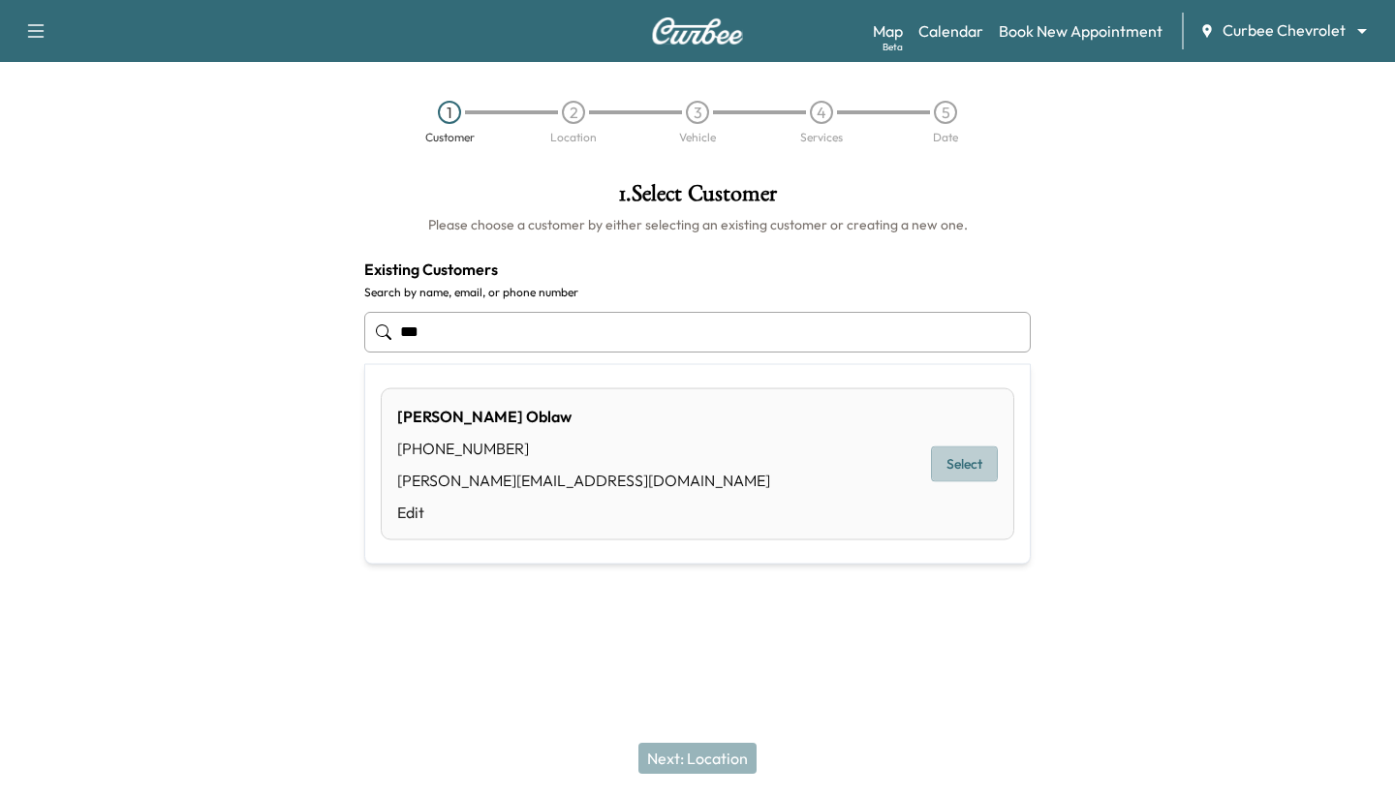
click at [534, 462] on button "Select" at bounding box center [964, 465] width 67 height 36
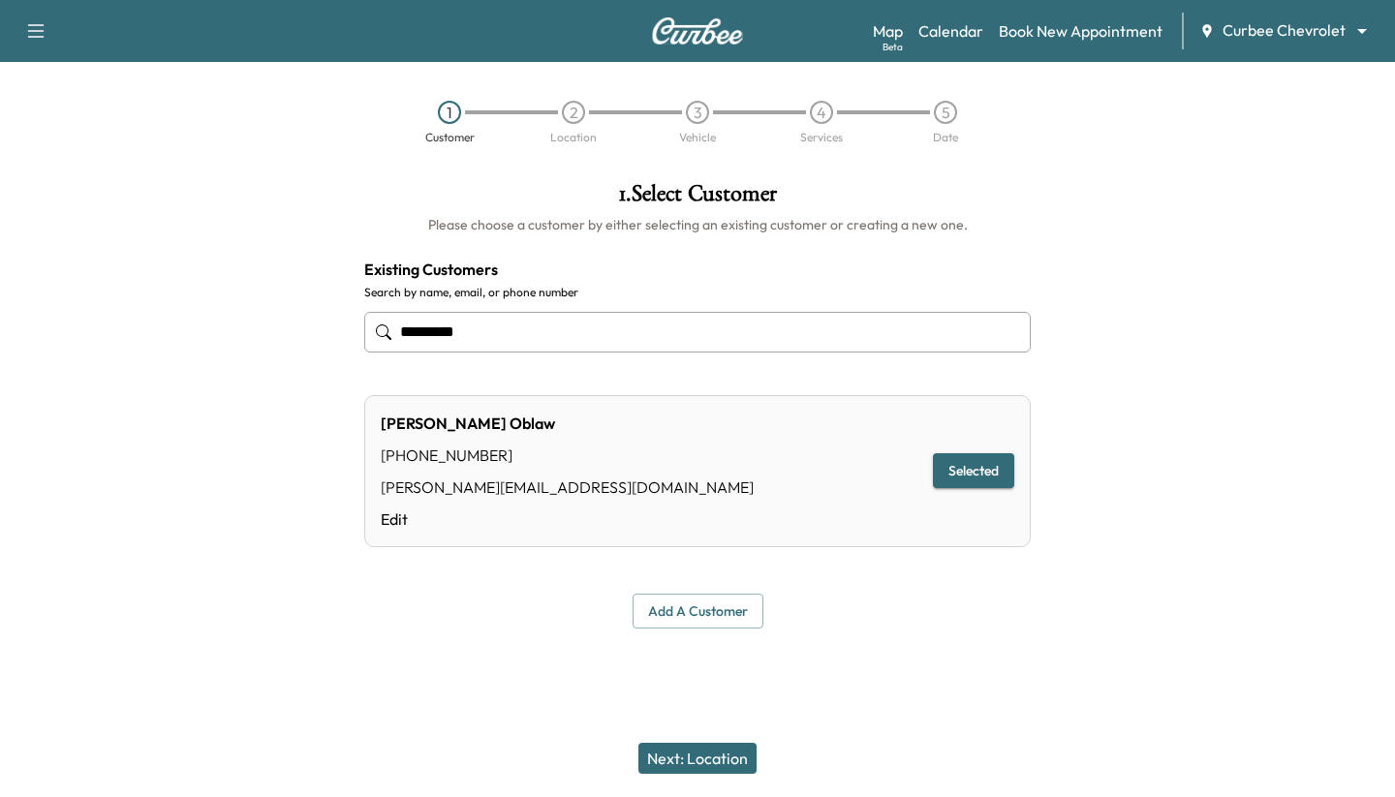
type input "*********"
click at [534, 751] on button "Next: Location" at bounding box center [698, 758] width 118 height 31
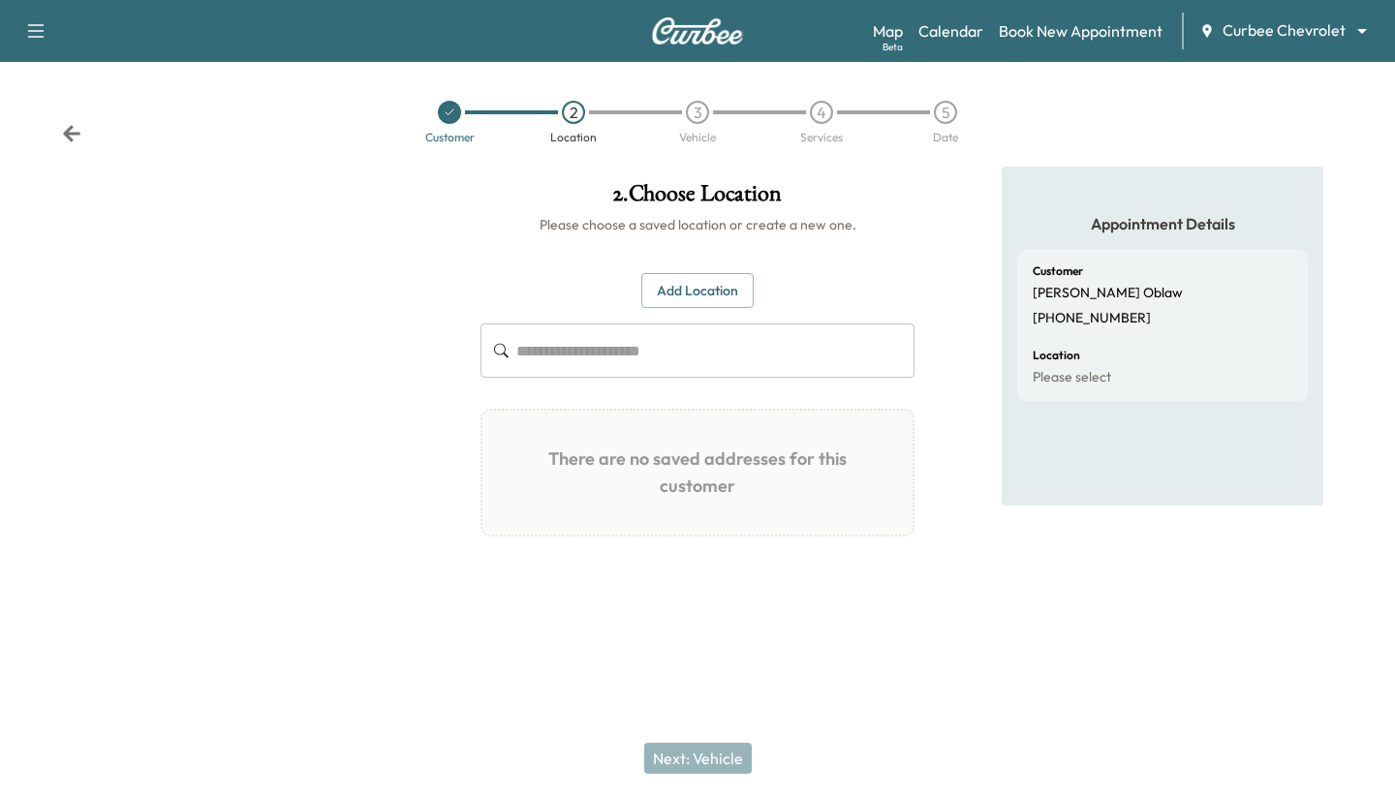
click at [534, 31] on body "Support Log Out Map Beta Calendar Book New Appointment Curbee Chevrolet *******…" at bounding box center [697, 398] width 1395 height 797
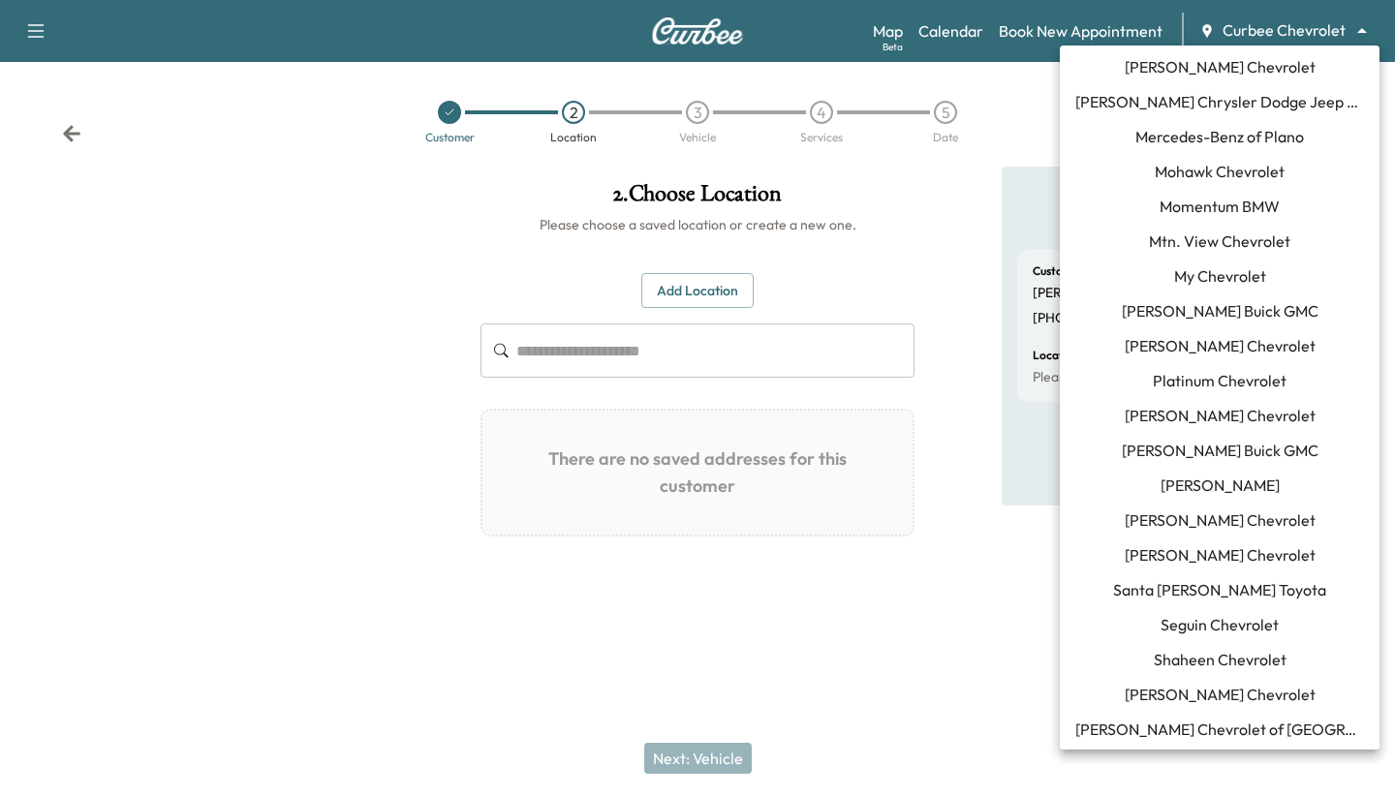
scroll to position [1613, 0]
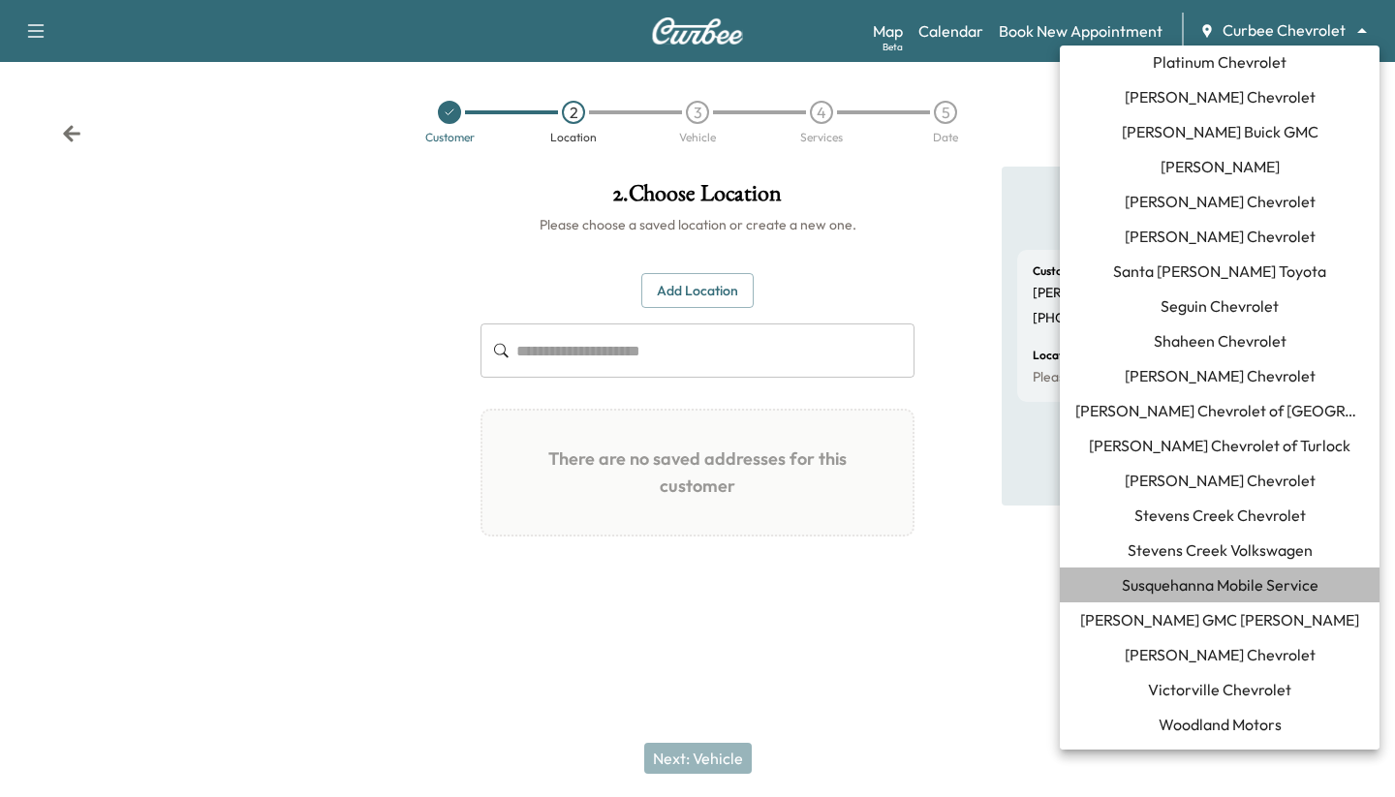
click at [534, 587] on span "Susquehanna Mobile Service" at bounding box center [1220, 585] width 197 height 23
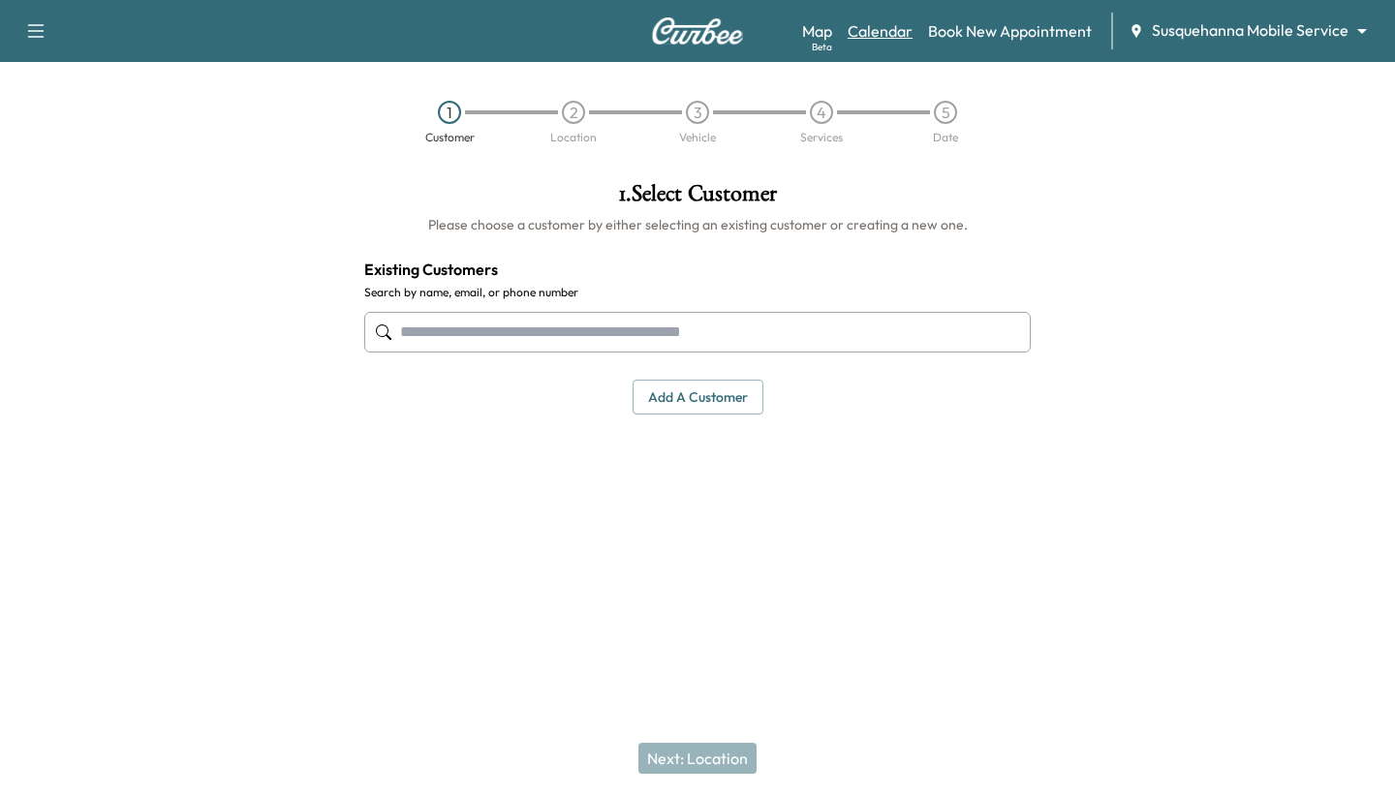
click at [534, 21] on link "Calendar" at bounding box center [880, 30] width 65 height 23
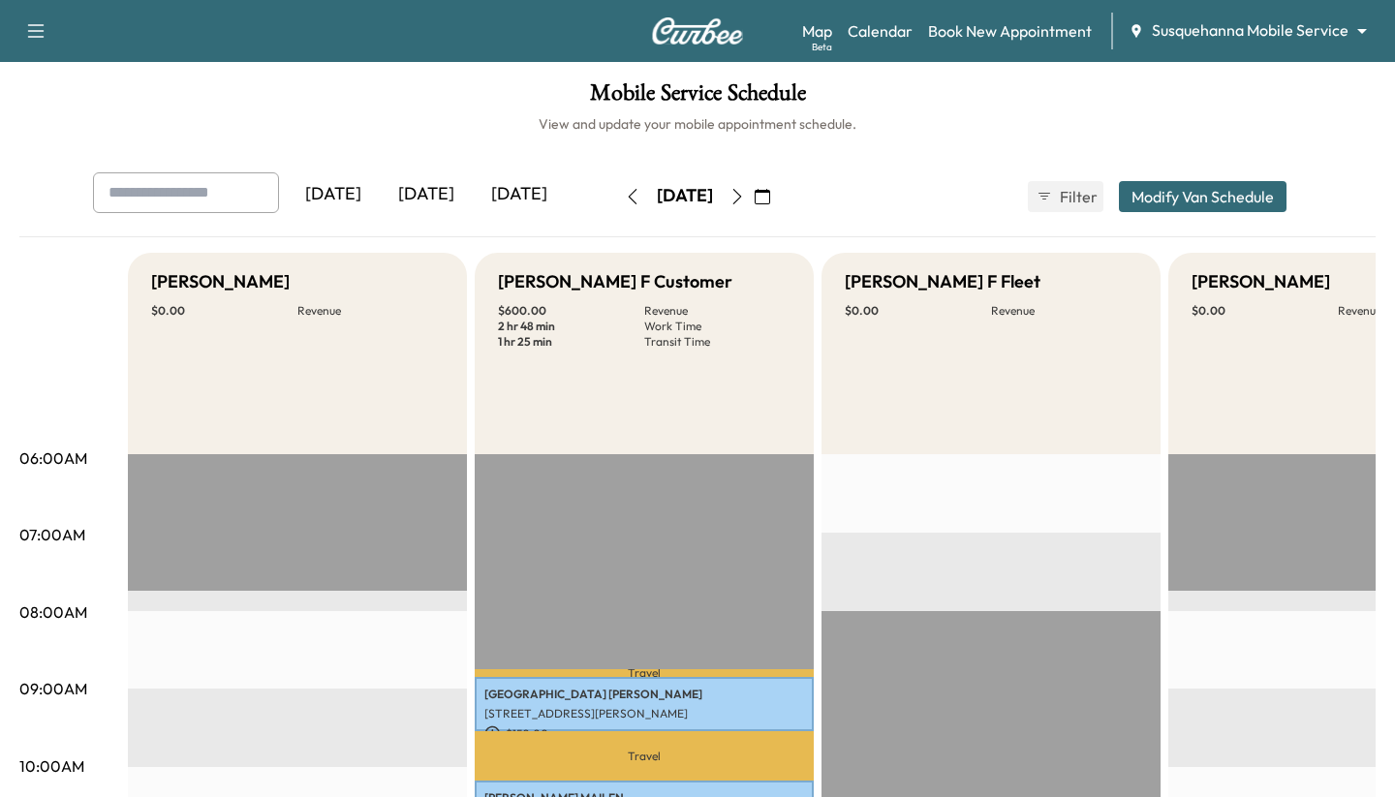
click at [534, 192] on icon "button" at bounding box center [763, 197] width 16 height 16
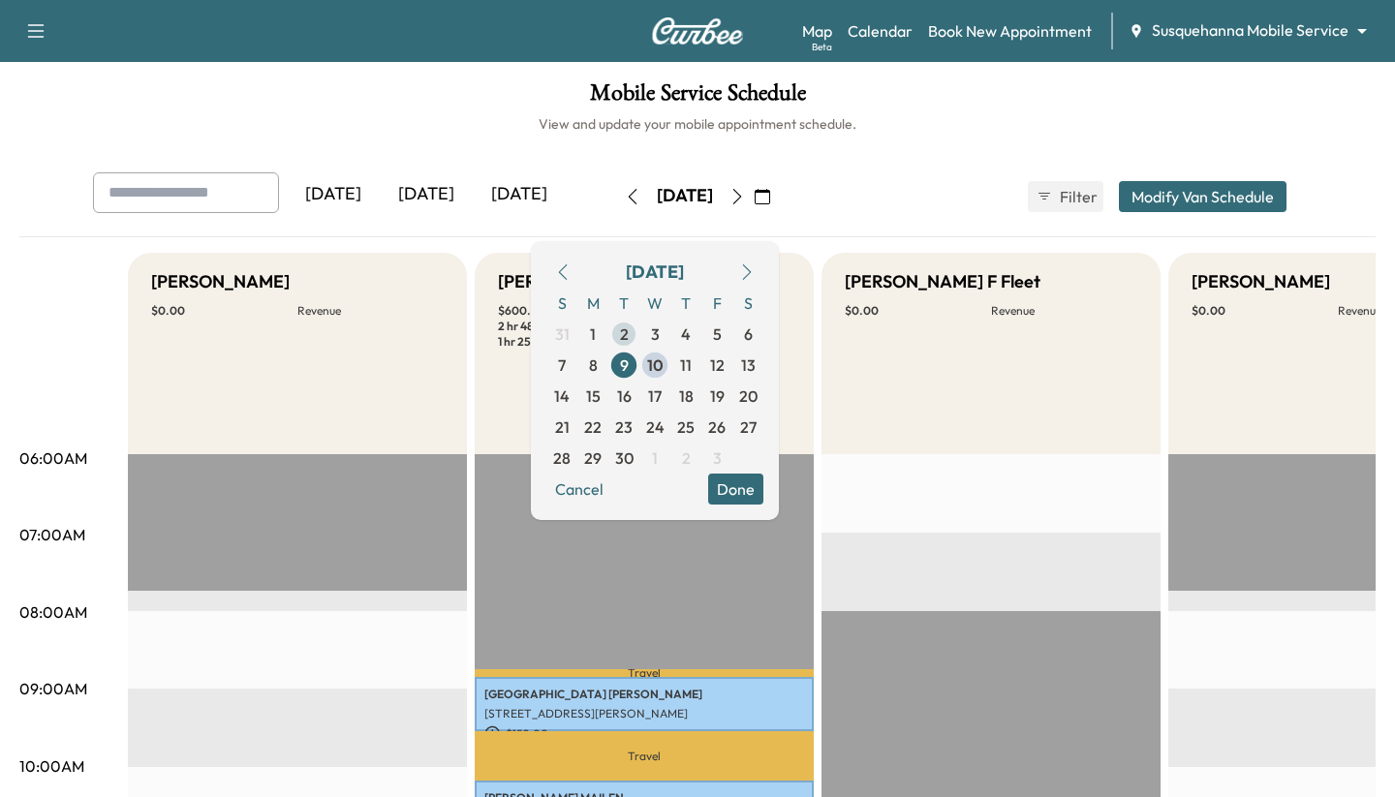
click at [534, 327] on span "2" at bounding box center [624, 334] width 9 height 23
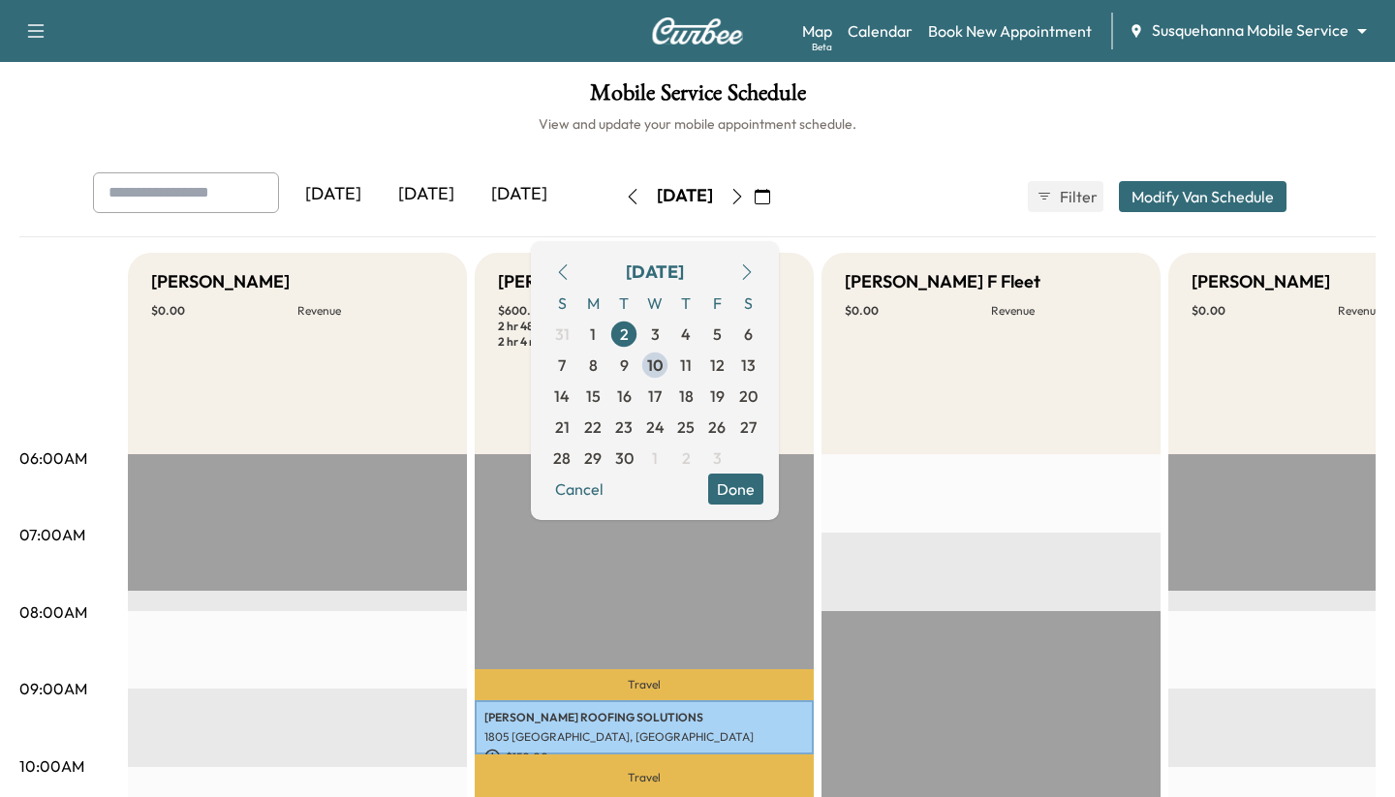
click at [534, 482] on button "Done" at bounding box center [735, 489] width 55 height 31
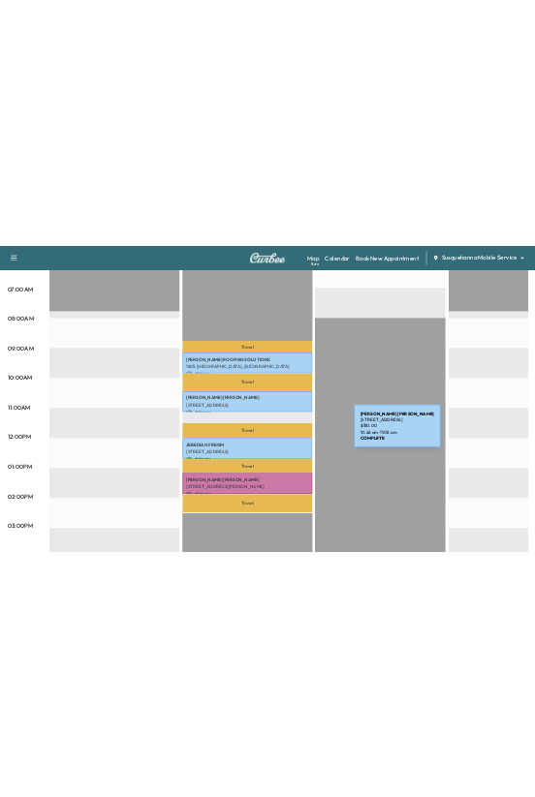
scroll to position [443, 0]
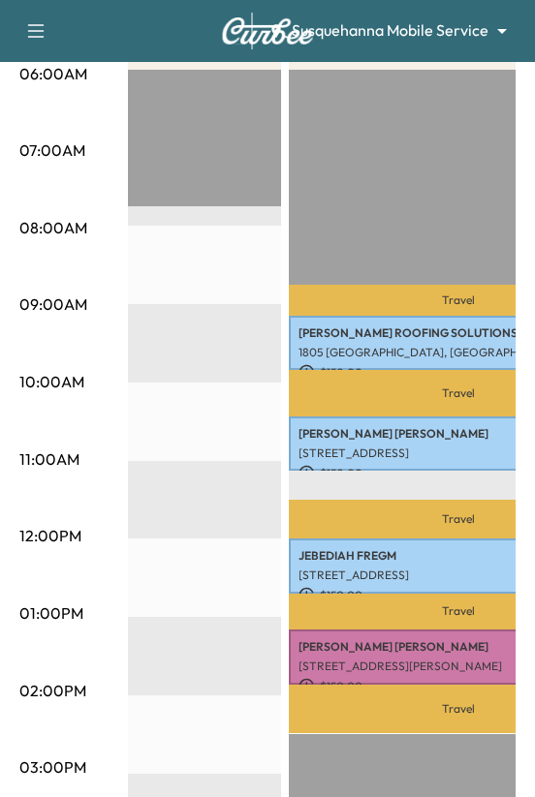
scroll to position [475, 0]
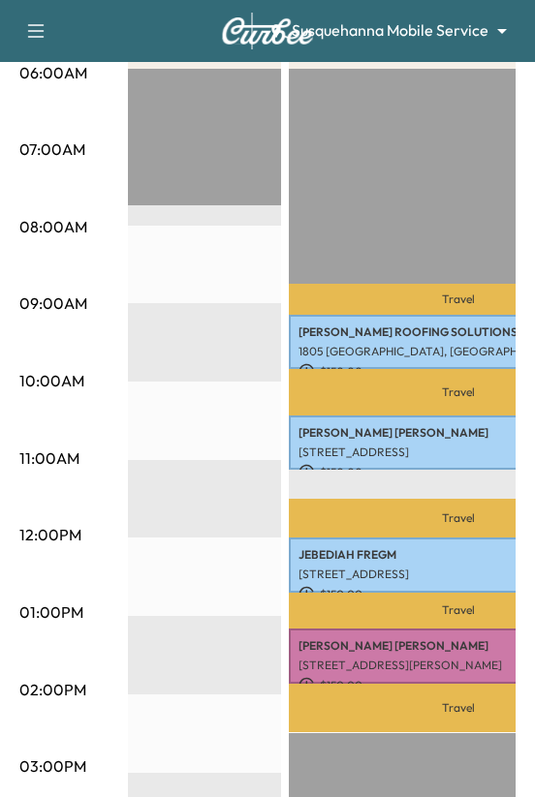
click at [257, 479] on div "EST Start" at bounding box center [111, 695] width 339 height 1252
click at [263, 492] on div "EST Start" at bounding box center [111, 695] width 339 height 1252
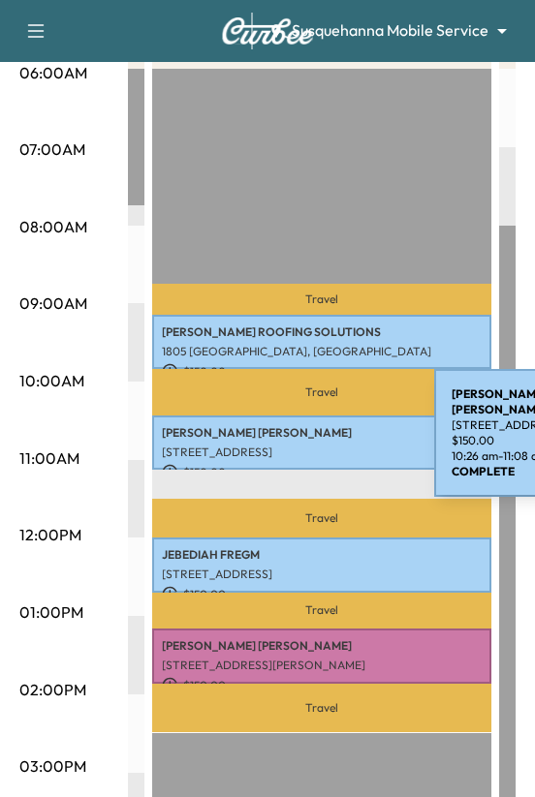
scroll to position [0, 316]
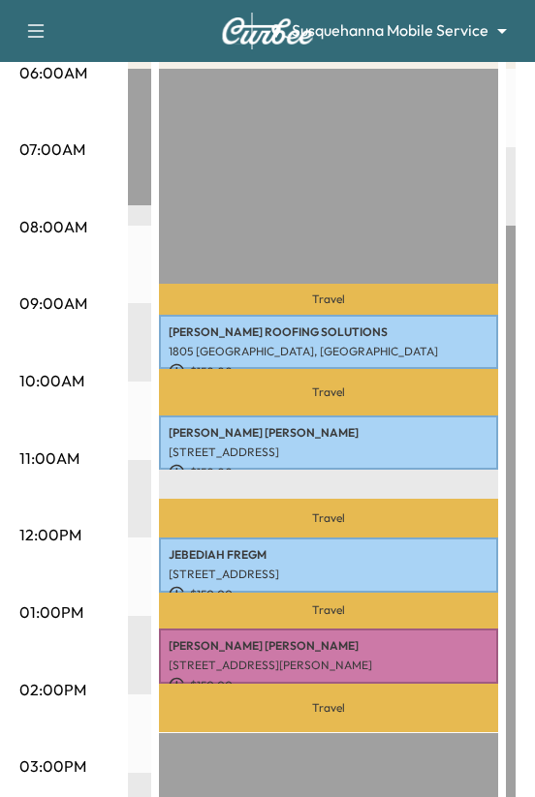
click at [213, 513] on p "Travel" at bounding box center [328, 518] width 339 height 39
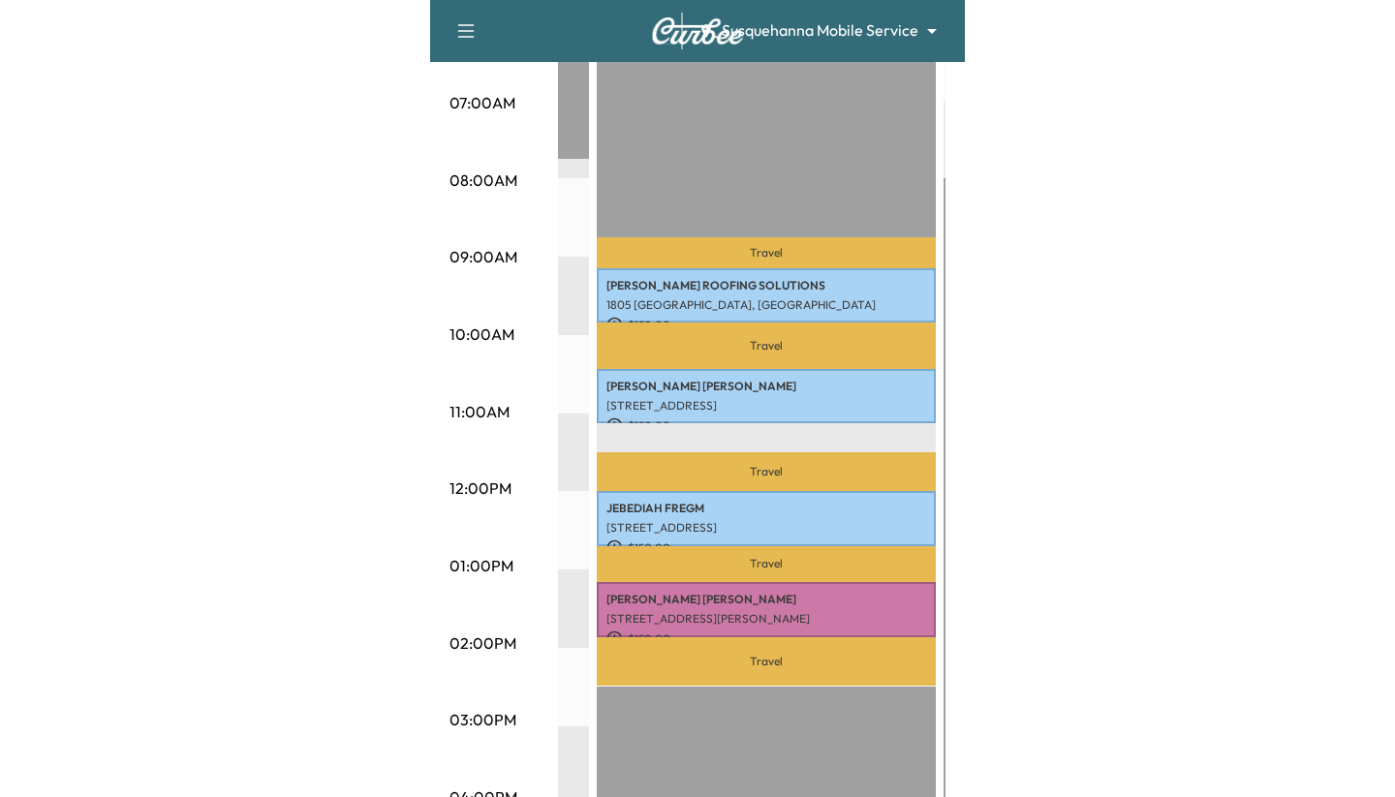
scroll to position [546, 0]
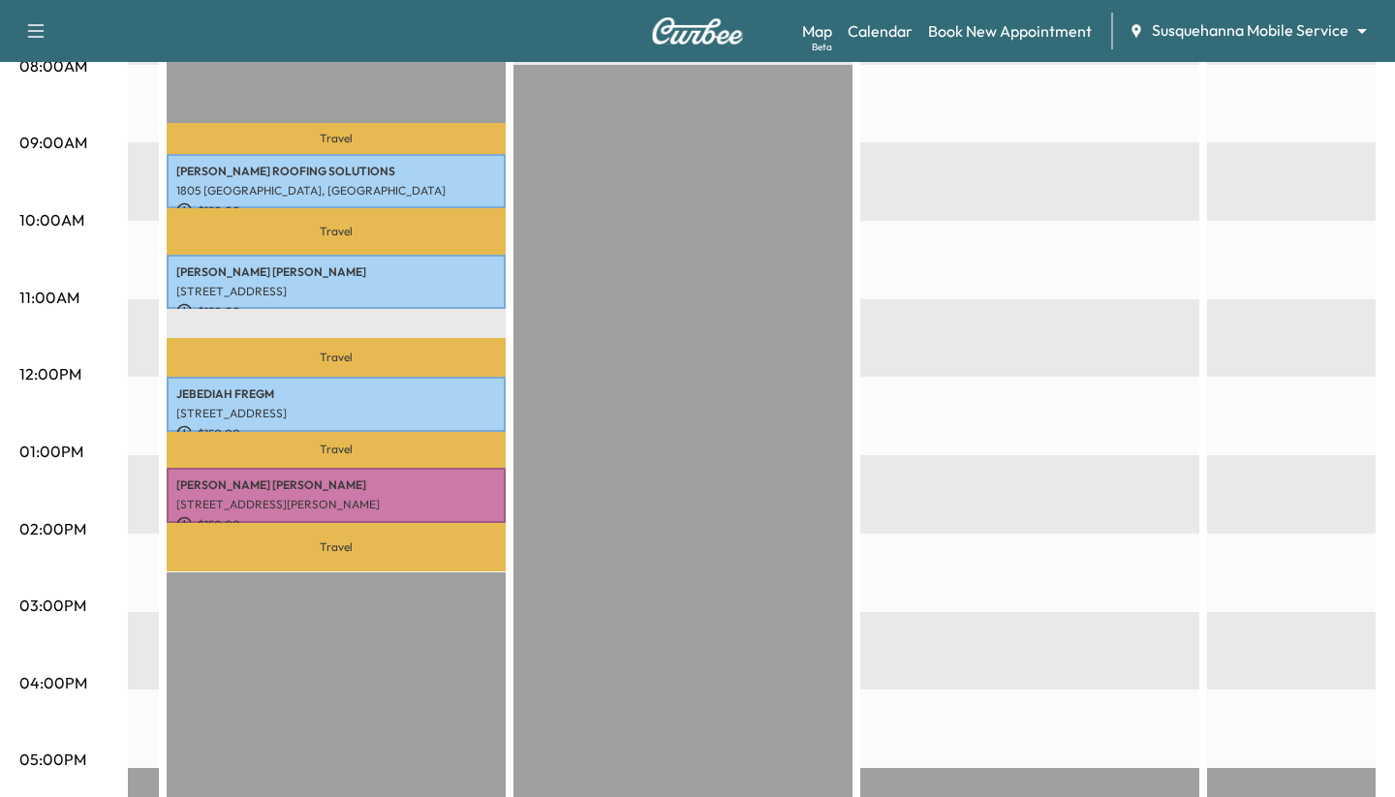
click at [534, 20] on div "Support Log Out Map Beta Calendar Book New Appointment Susquehanna Mobile Servi…" at bounding box center [697, 31] width 1395 height 62
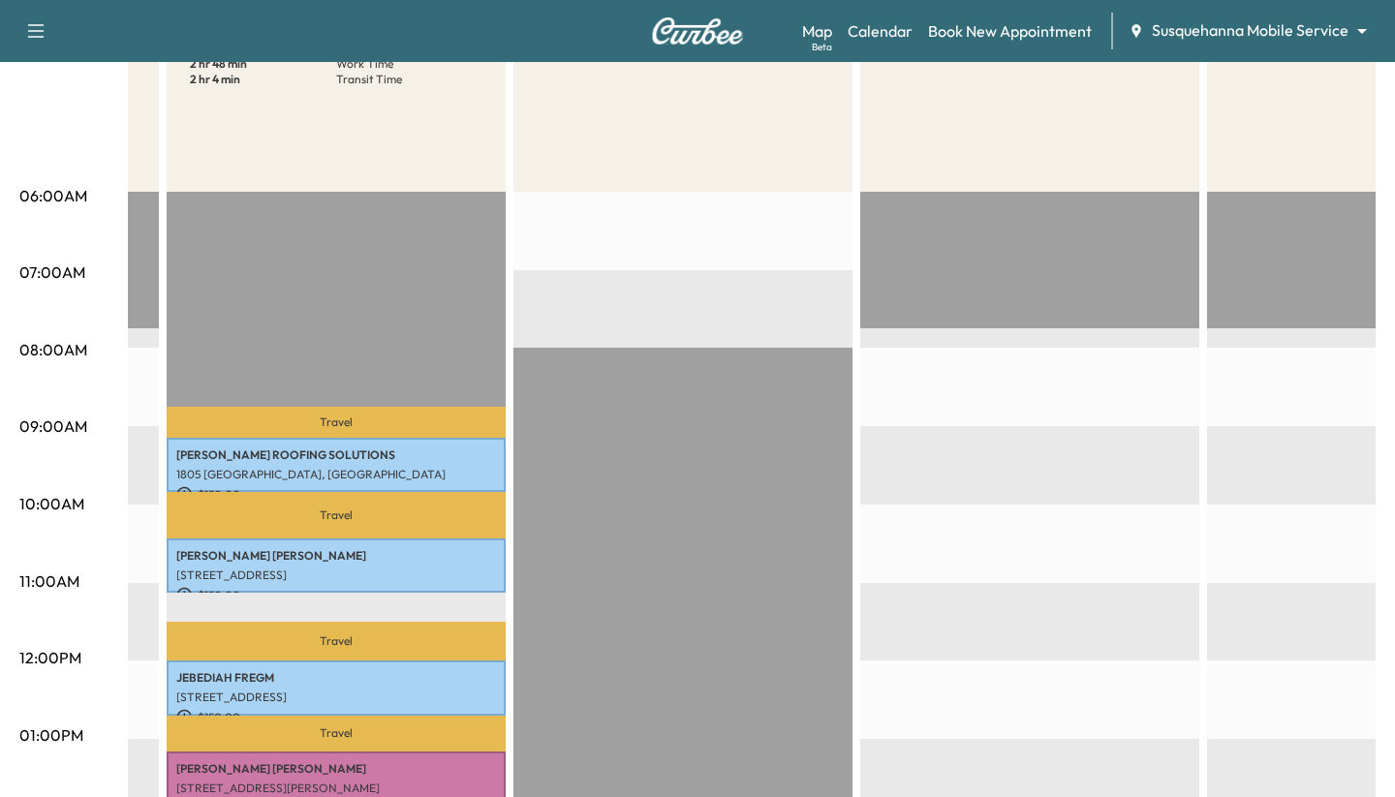
scroll to position [0, 0]
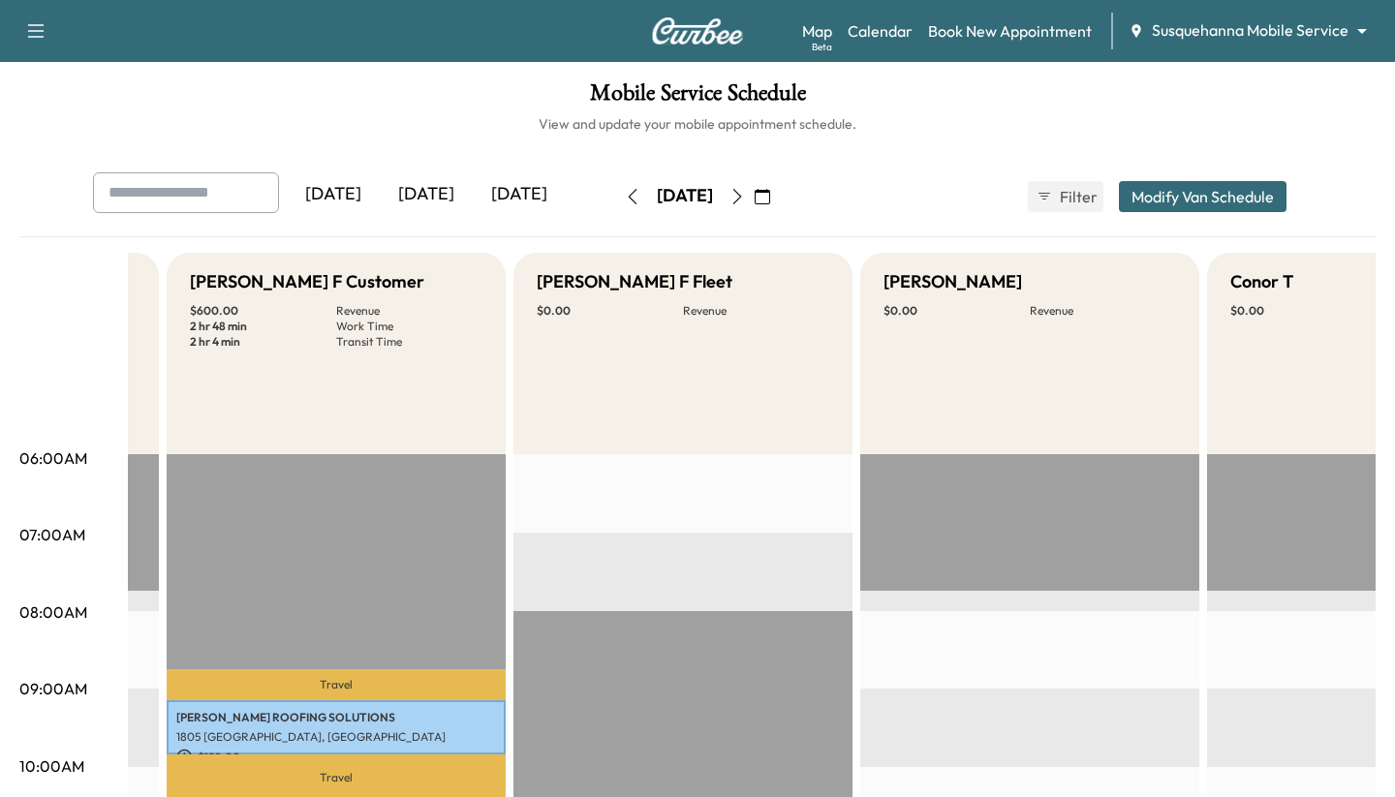
click at [534, 194] on icon "button" at bounding box center [738, 197] width 16 height 16
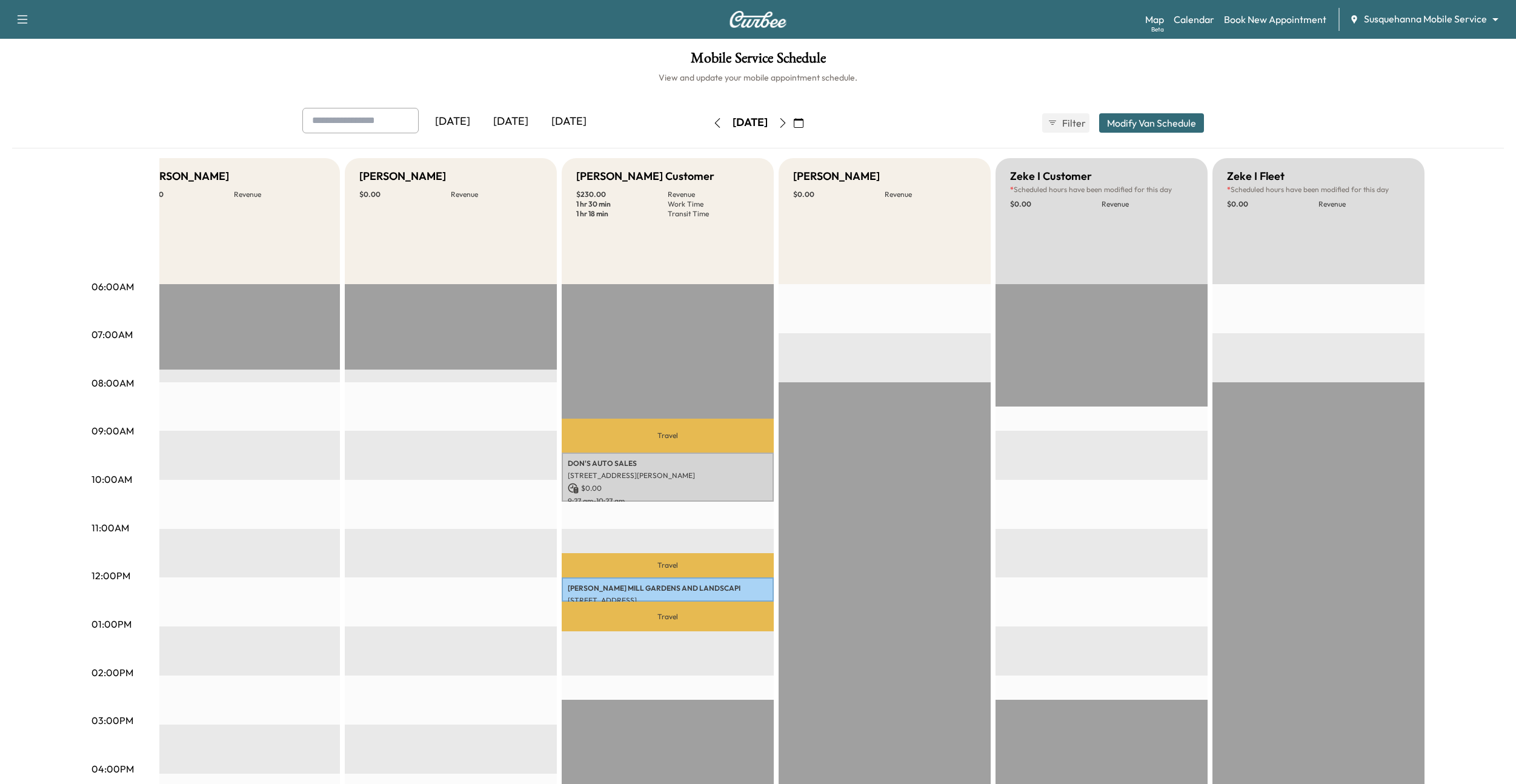
click at [334, 124] on icon "button" at bounding box center [717, 123] width 10 height 10
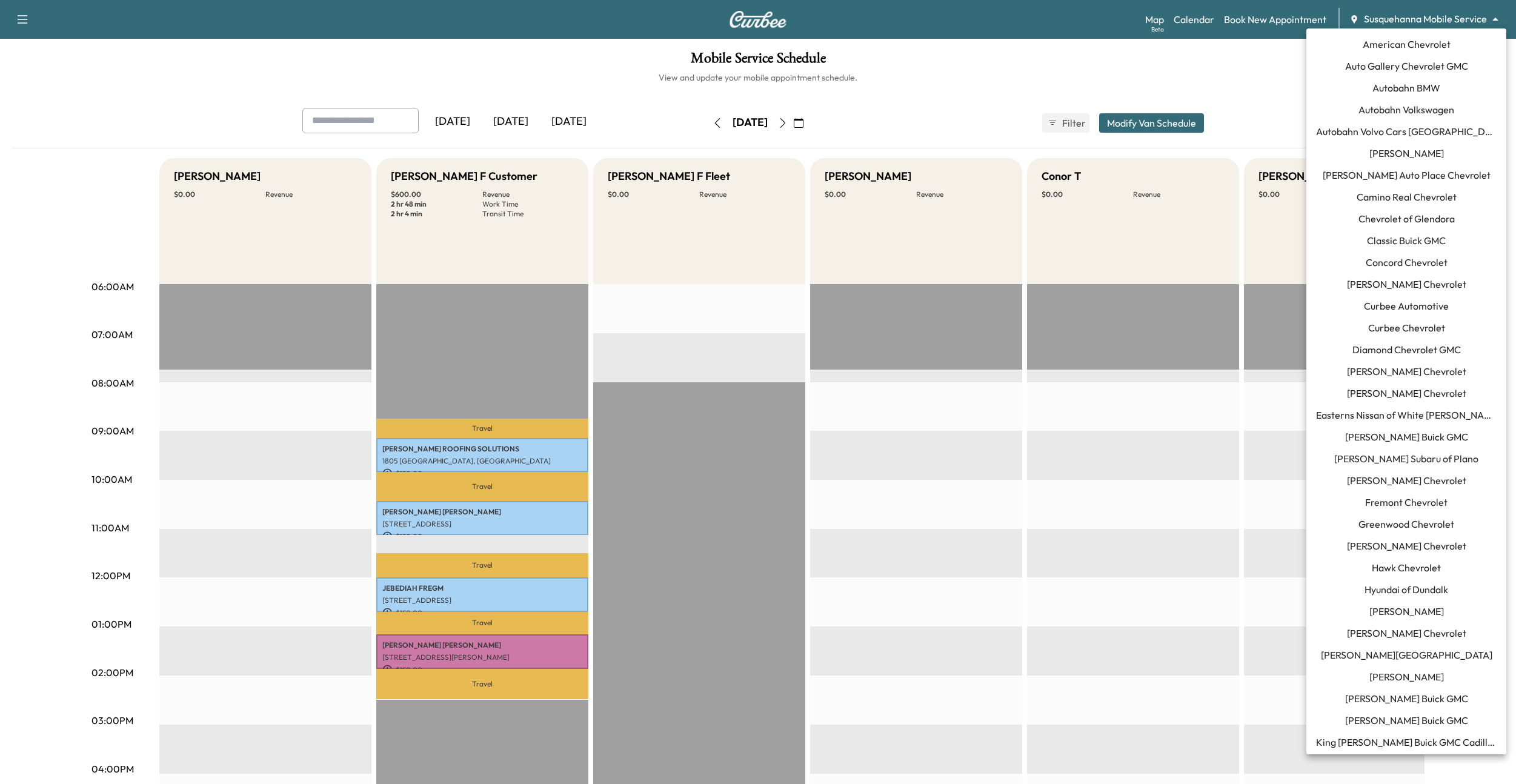
click at [978, 15] on body "Support Log Out Map Beta Calendar Book New Appointment Susquehanna Mobile Servi…" at bounding box center [758, 392] width 1516 height 784
click at [978, 385] on li "[PERSON_NAME] Chevrolet" at bounding box center [1407, 393] width 200 height 22
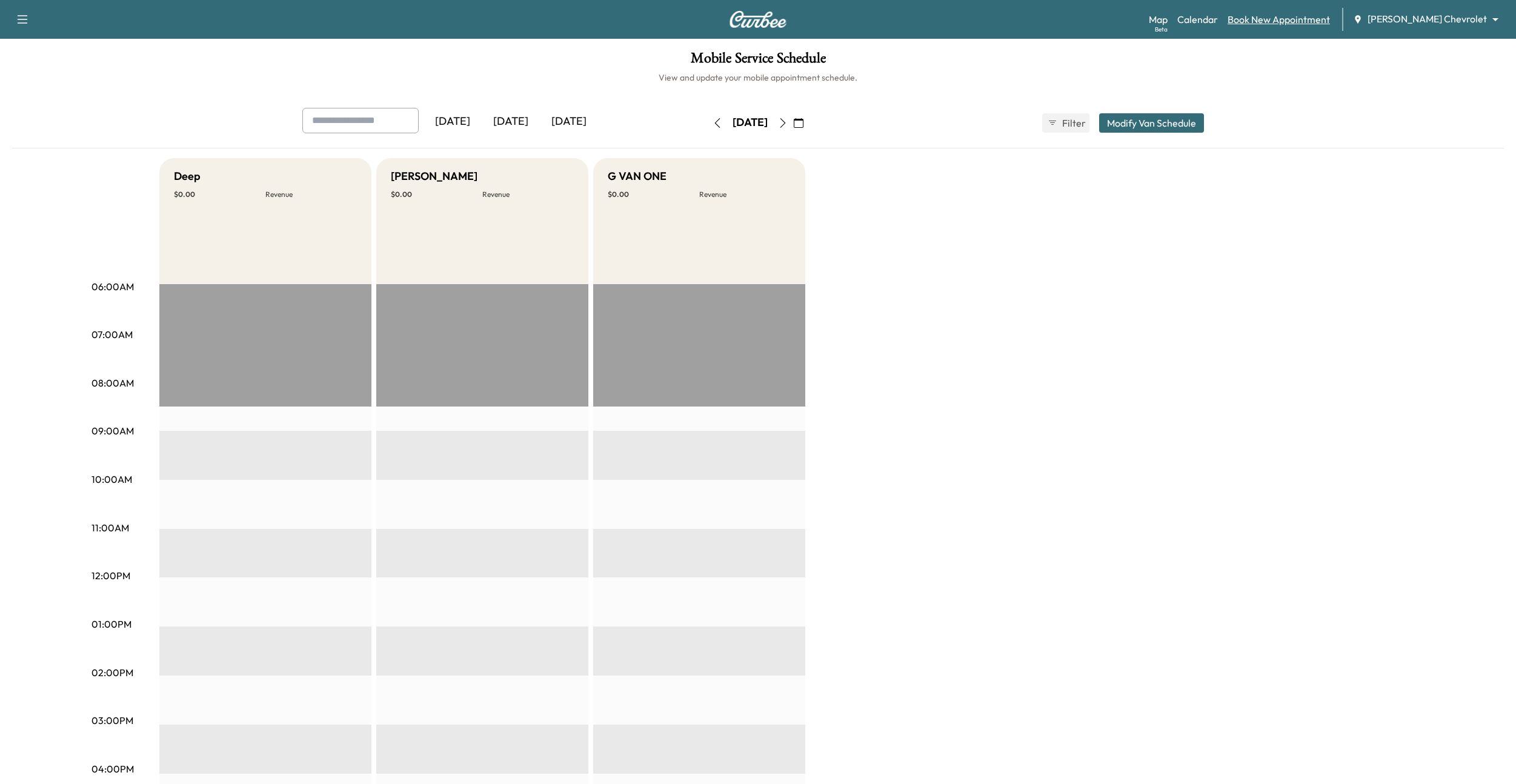
click at [978, 19] on link "Book New Appointment" at bounding box center [1279, 19] width 103 height 14
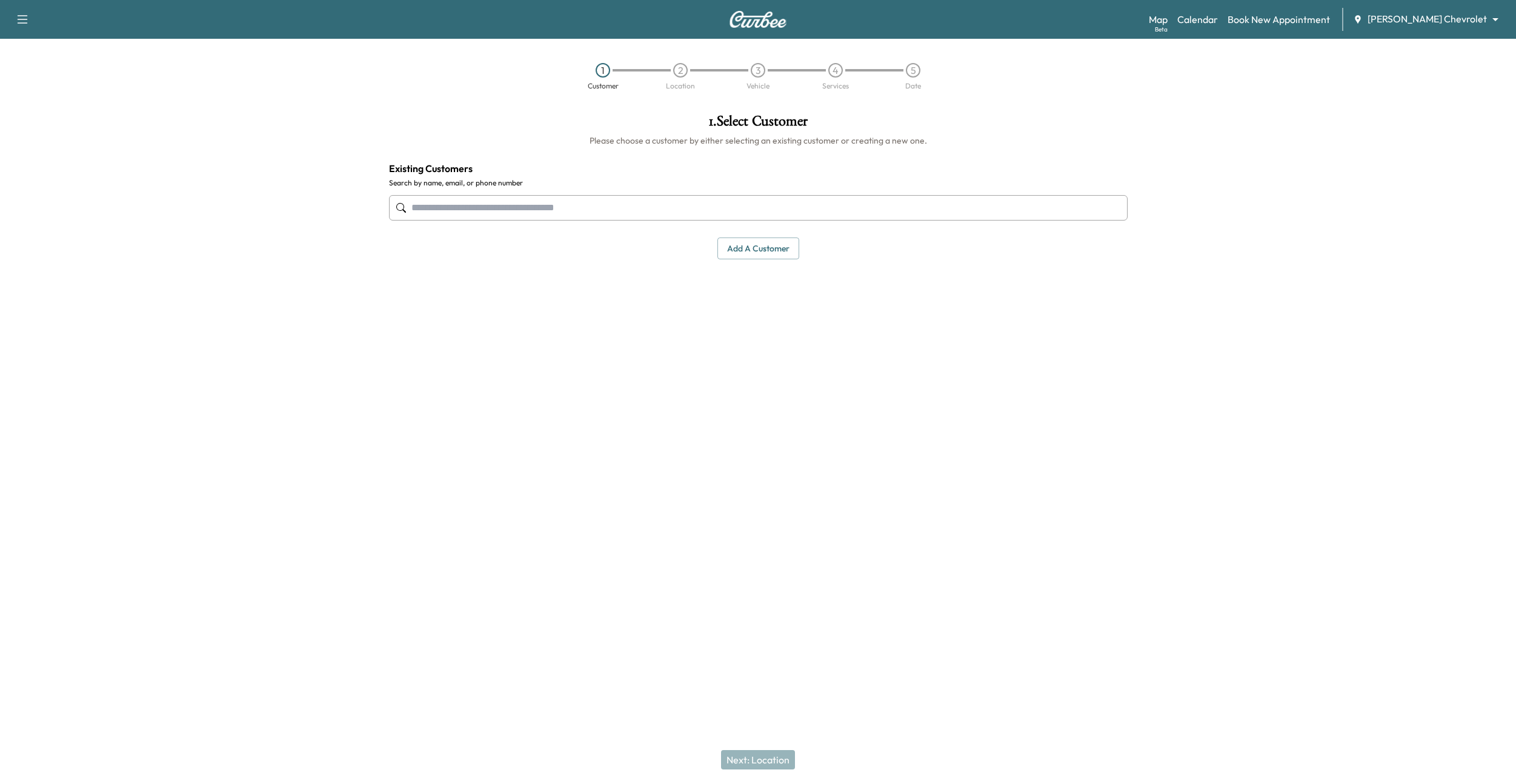
click at [722, 208] on input "text" at bounding box center [758, 208] width 739 height 26
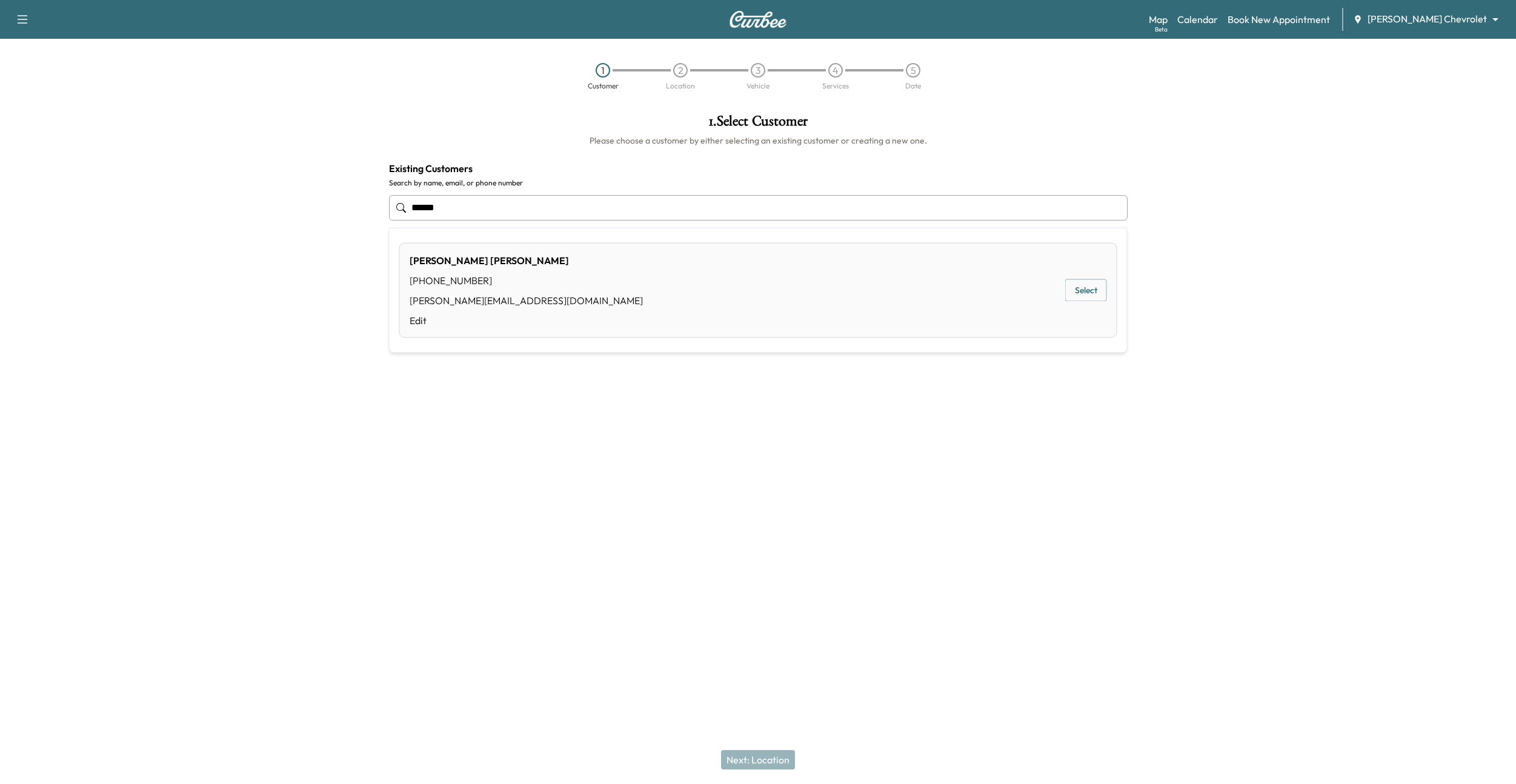
click at [978, 289] on button "Select" at bounding box center [1086, 291] width 42 height 23
type input "**********"
click at [766, 752] on button "Next: Location" at bounding box center [758, 759] width 74 height 19
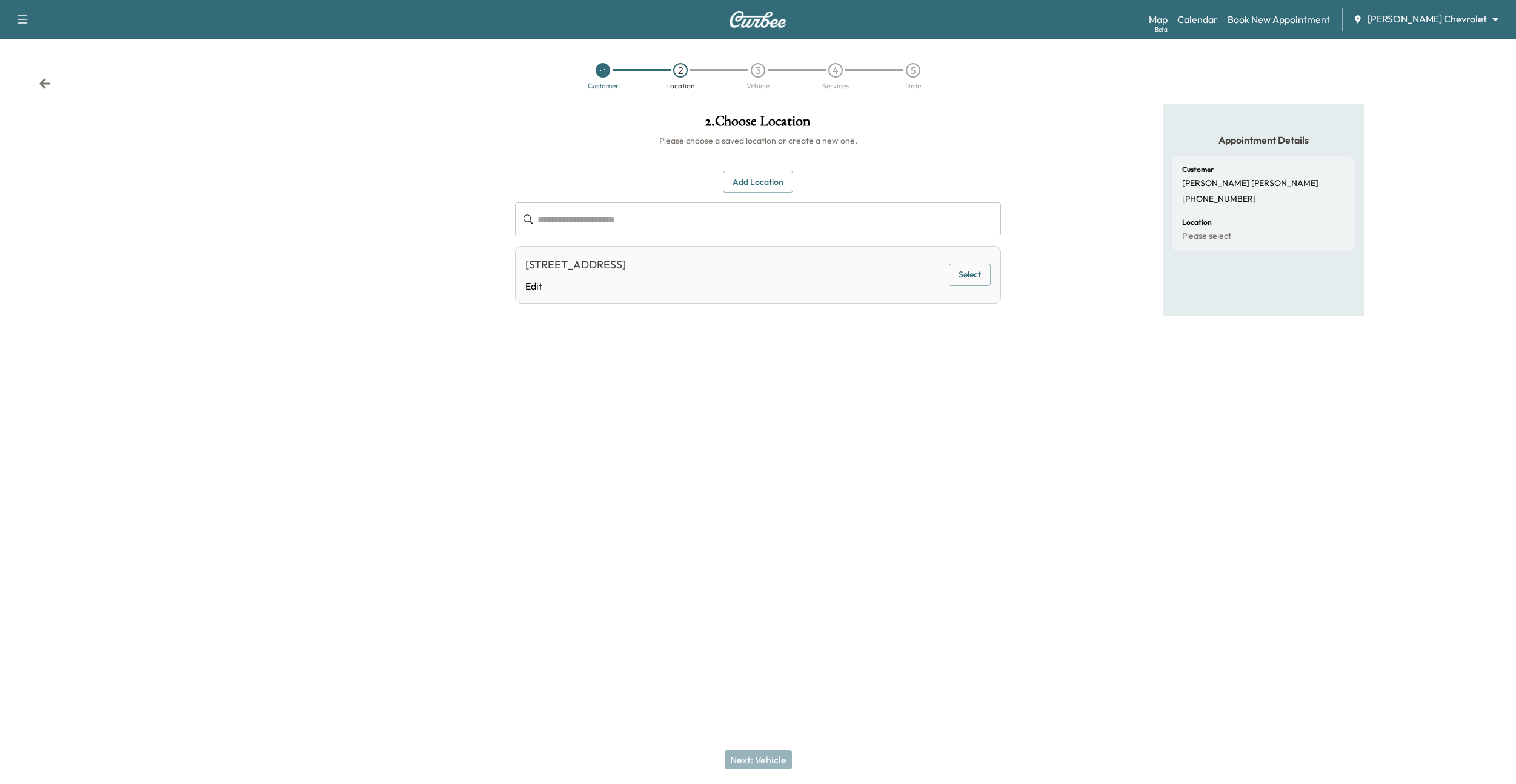
click at [777, 188] on button "Add Location" at bounding box center [758, 182] width 70 height 23
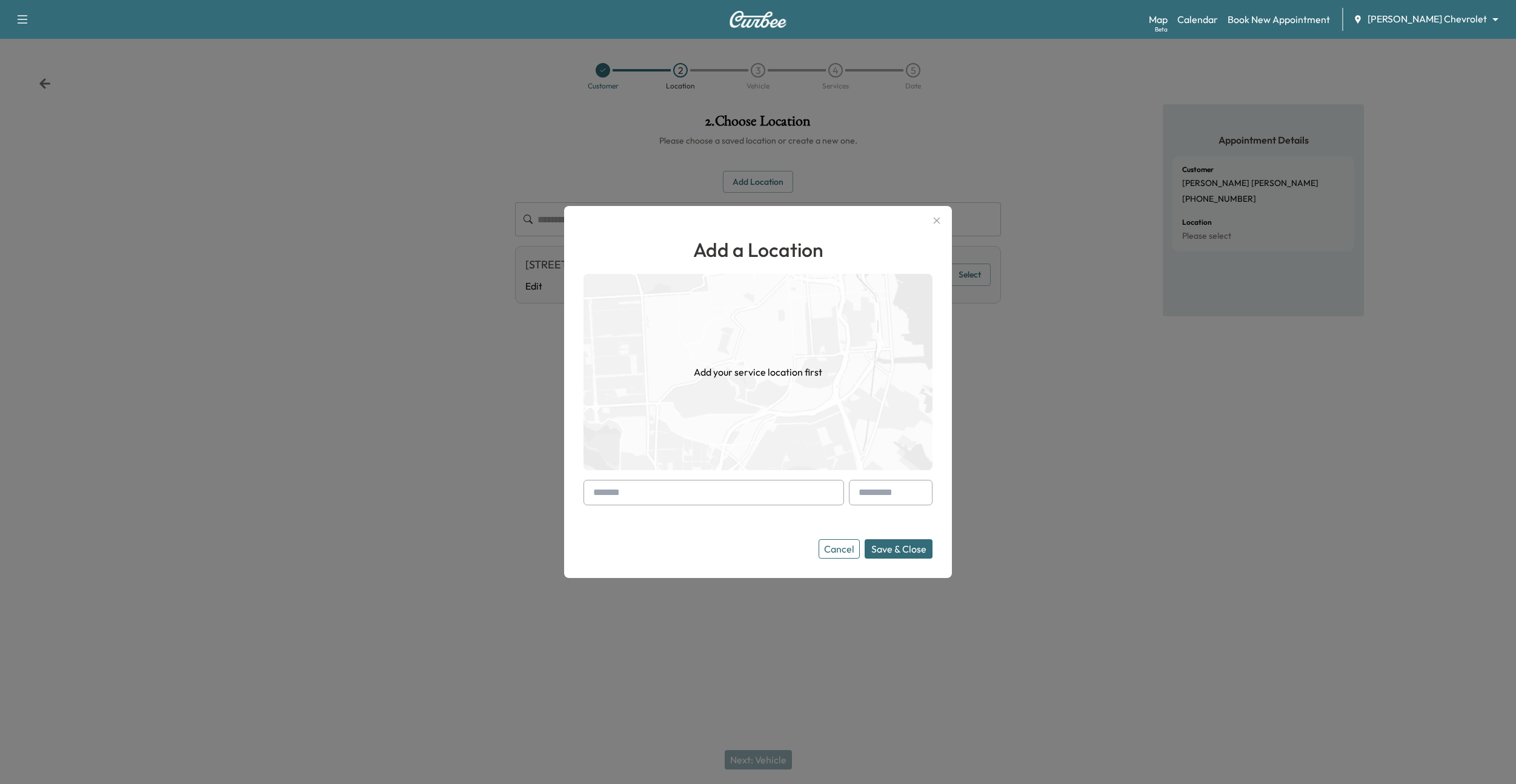
click at [665, 490] on input "text" at bounding box center [714, 492] width 261 height 26
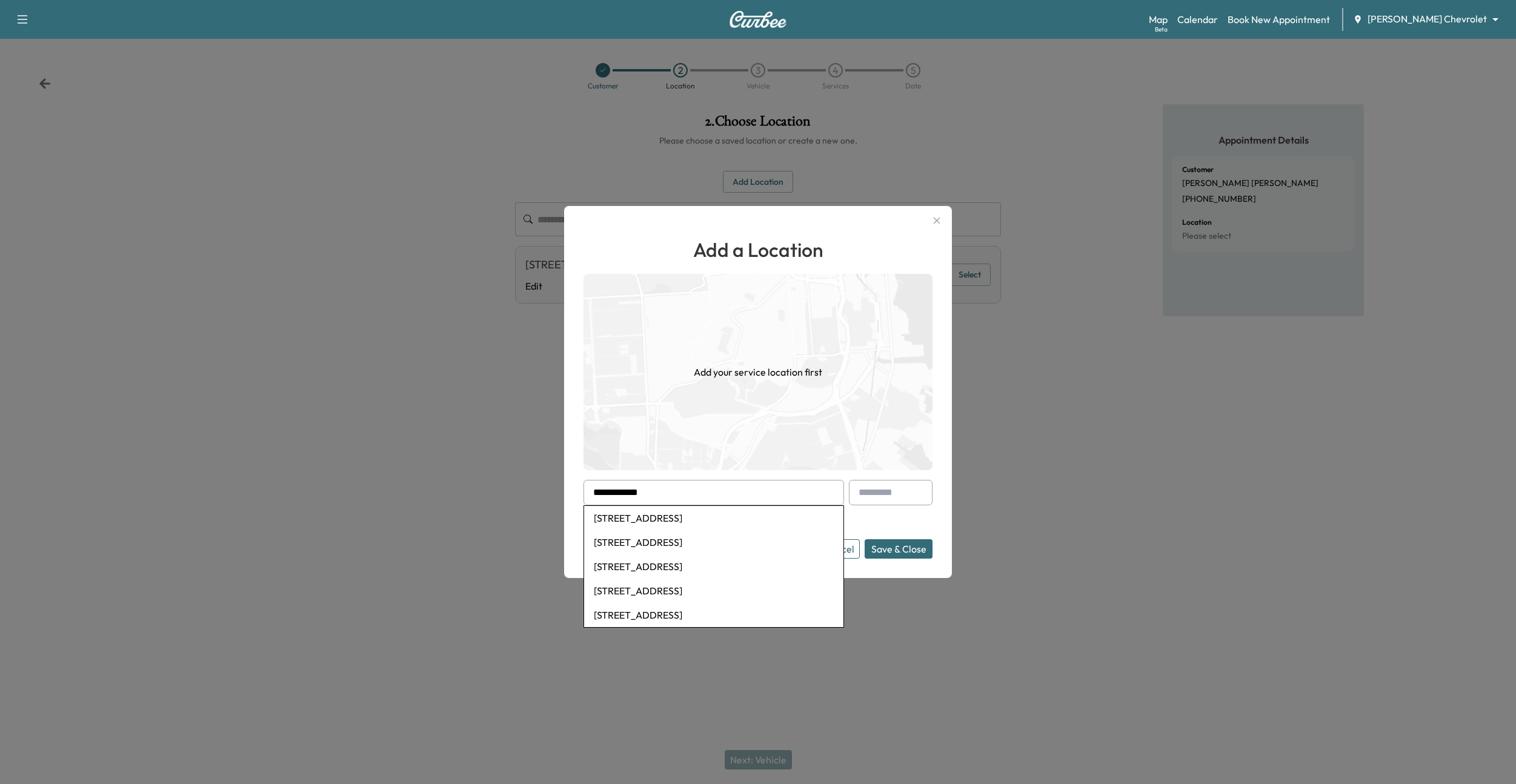
click at [682, 538] on li "304 Shadow Parkway, Chattanooga, TN, USA" at bounding box center [714, 542] width 260 height 24
type input "**********"
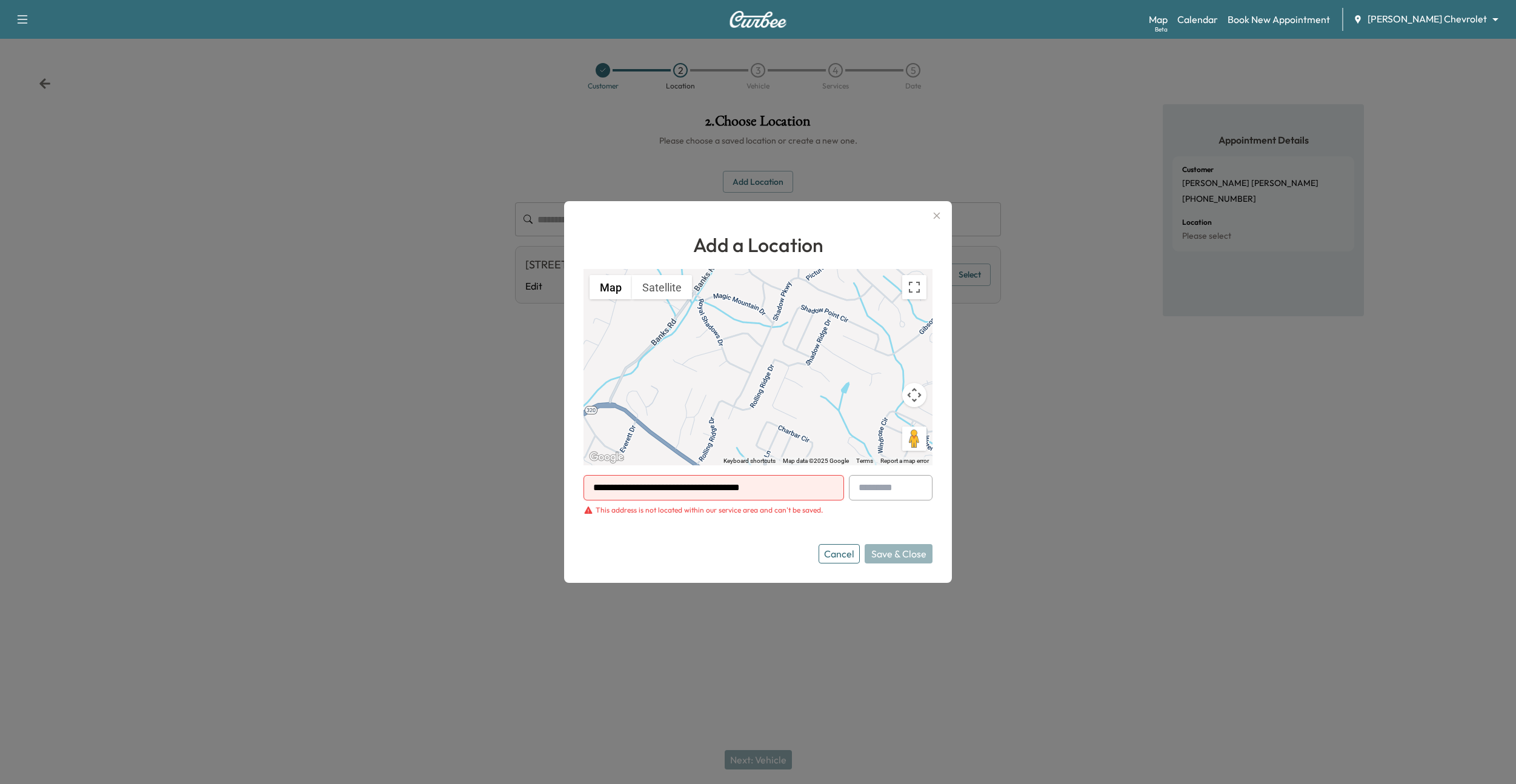
click at [702, 493] on input "**********" at bounding box center [714, 488] width 261 height 26
click at [837, 562] on button "Cancel" at bounding box center [839, 553] width 41 height 19
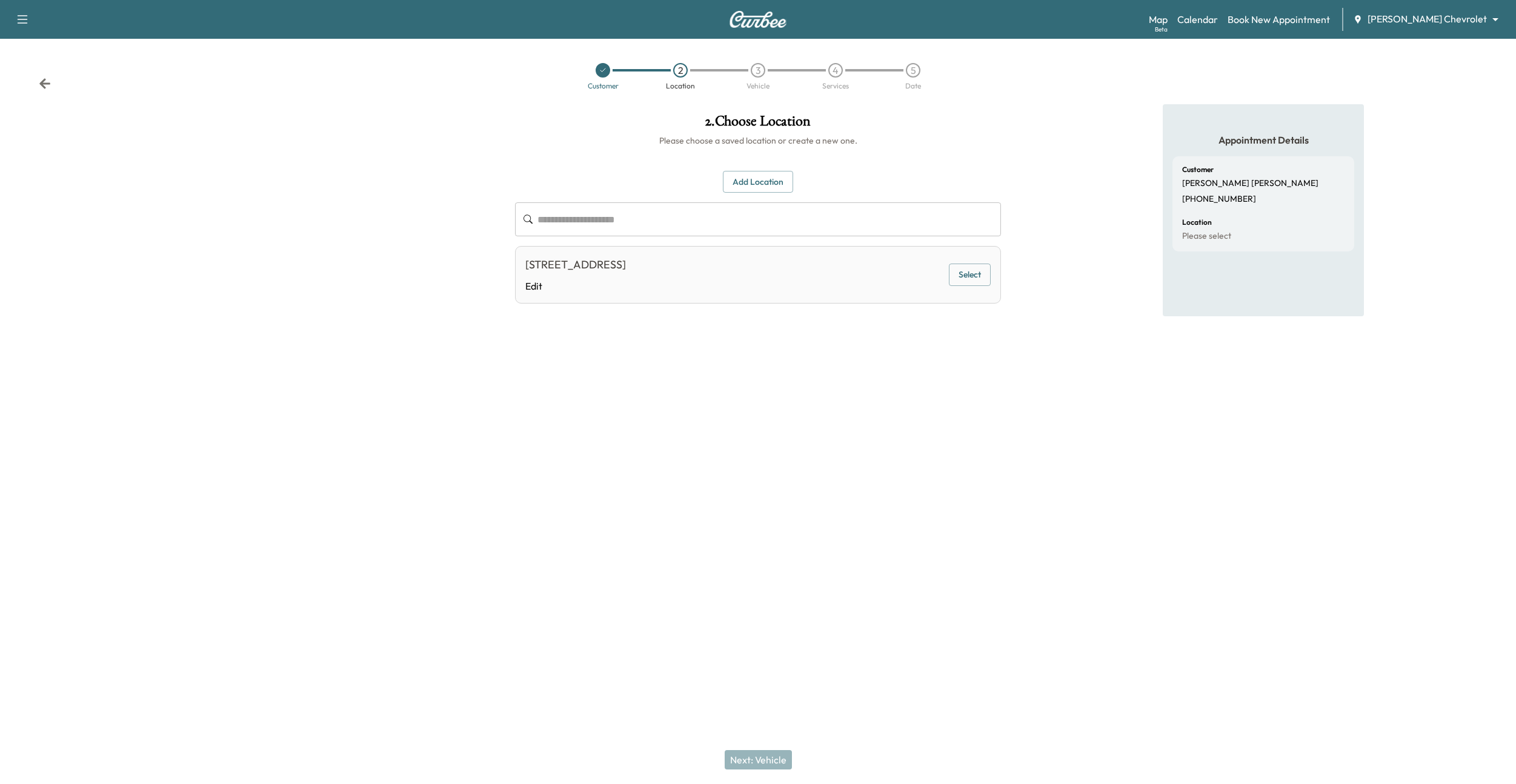
click at [974, 271] on button "Select" at bounding box center [969, 274] width 42 height 23
click at [747, 748] on div "Next: Vehicle" at bounding box center [758, 760] width 1516 height 49
click at [747, 758] on button "Next: Vehicle" at bounding box center [759, 759] width 68 height 19
click at [961, 290] on div "Chevrolet Tahoe 2011 1GNSKCE07BR137245 Select" at bounding box center [758, 277] width 486 height 53
click at [961, 281] on button "Select" at bounding box center [969, 278] width 42 height 23
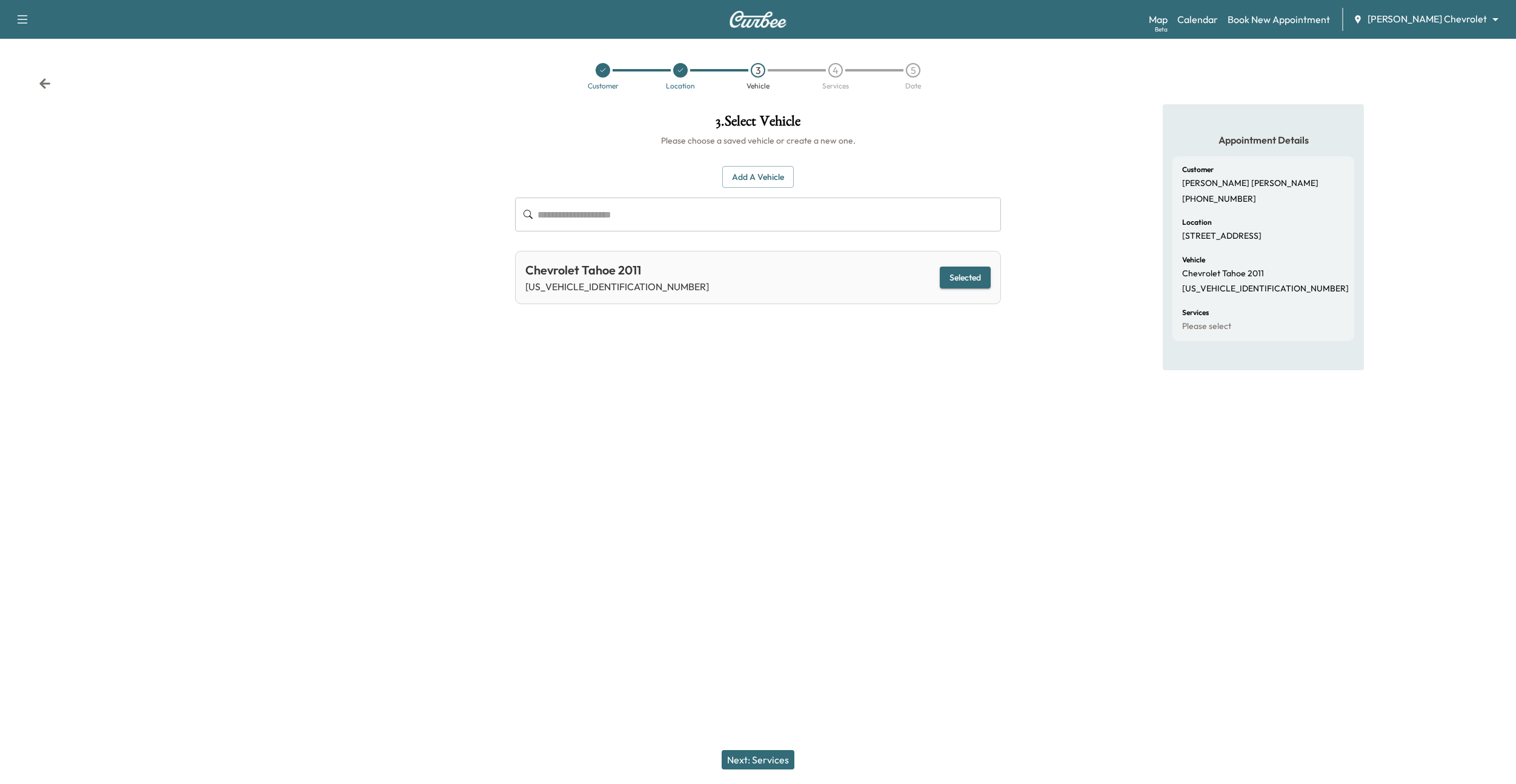
click at [745, 768] on button "Next: Services" at bounding box center [758, 759] width 73 height 19
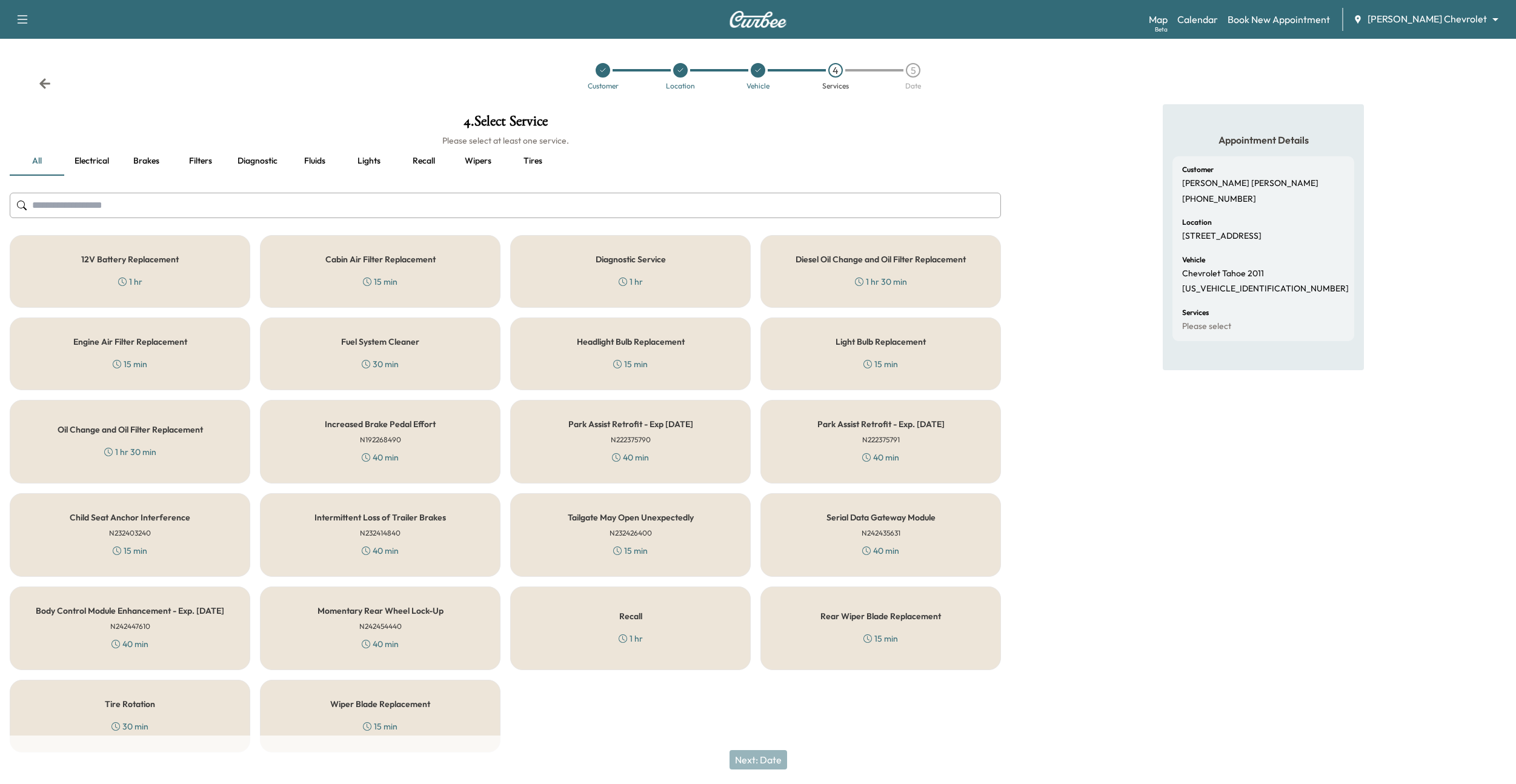
click at [644, 294] on div "Diagnostic Service 1 hr" at bounding box center [630, 271] width 241 height 73
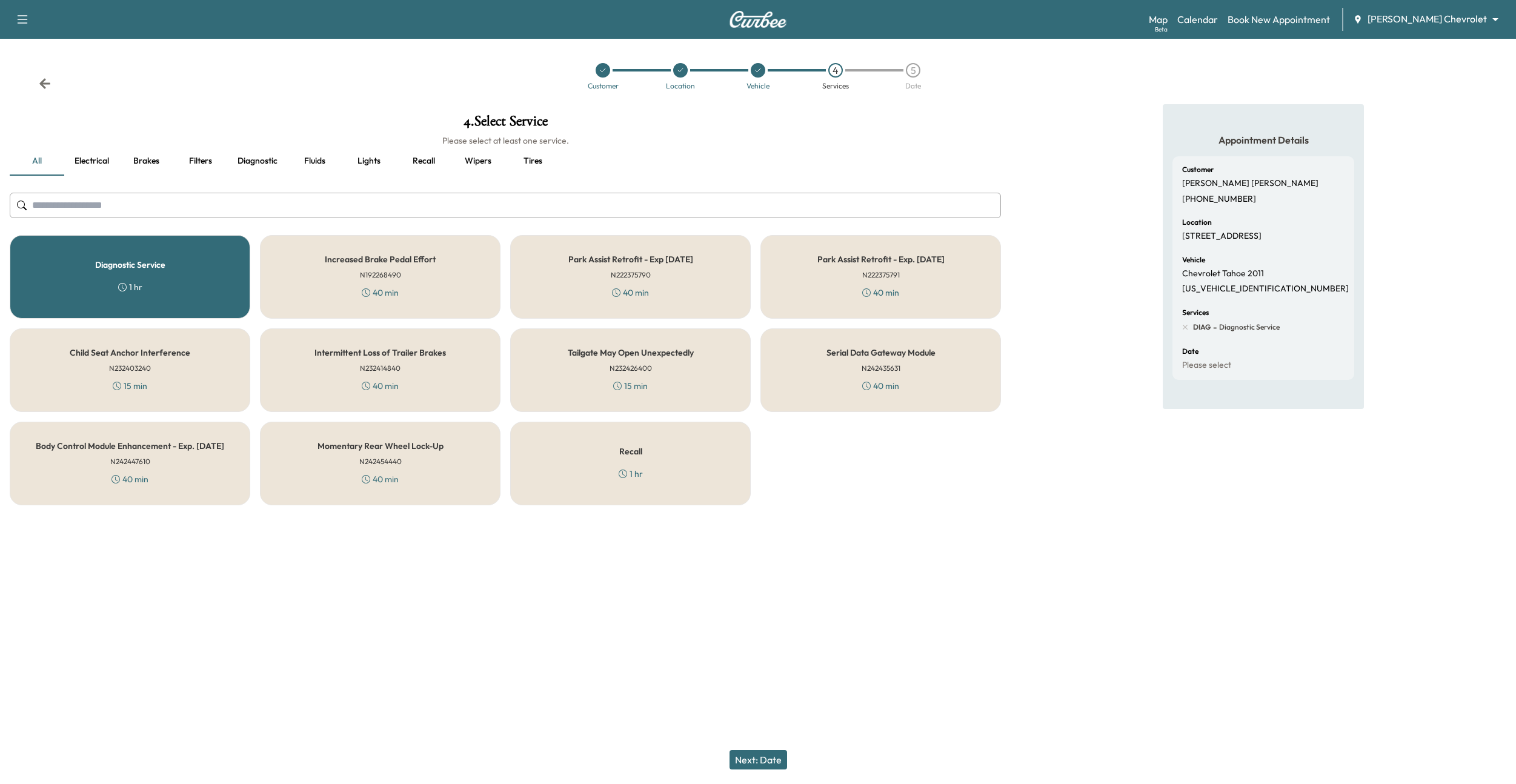
click at [761, 758] on button "Next: Date" at bounding box center [759, 759] width 58 height 19
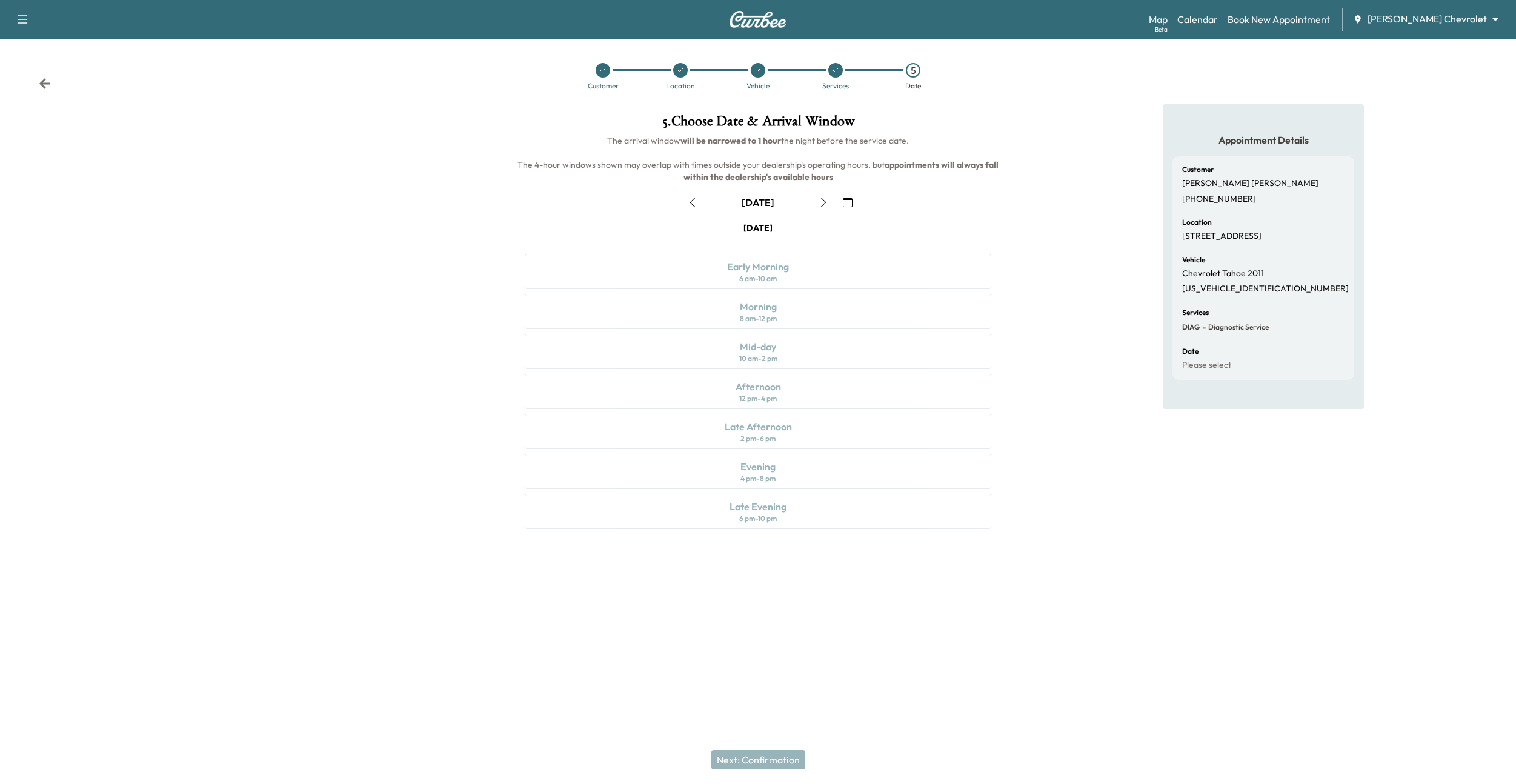
click at [822, 201] on icon "button" at bounding box center [824, 203] width 10 height 10
click at [689, 201] on icon "button" at bounding box center [693, 203] width 10 height 10
drag, startPoint x: 1182, startPoint y: 236, endPoint x: 1285, endPoint y: 236, distance: 103.0
click at [978, 236] on p "427 6th Ave, Tuscaloosa, AL 35487, USA" at bounding box center [1221, 236] width 79 height 11
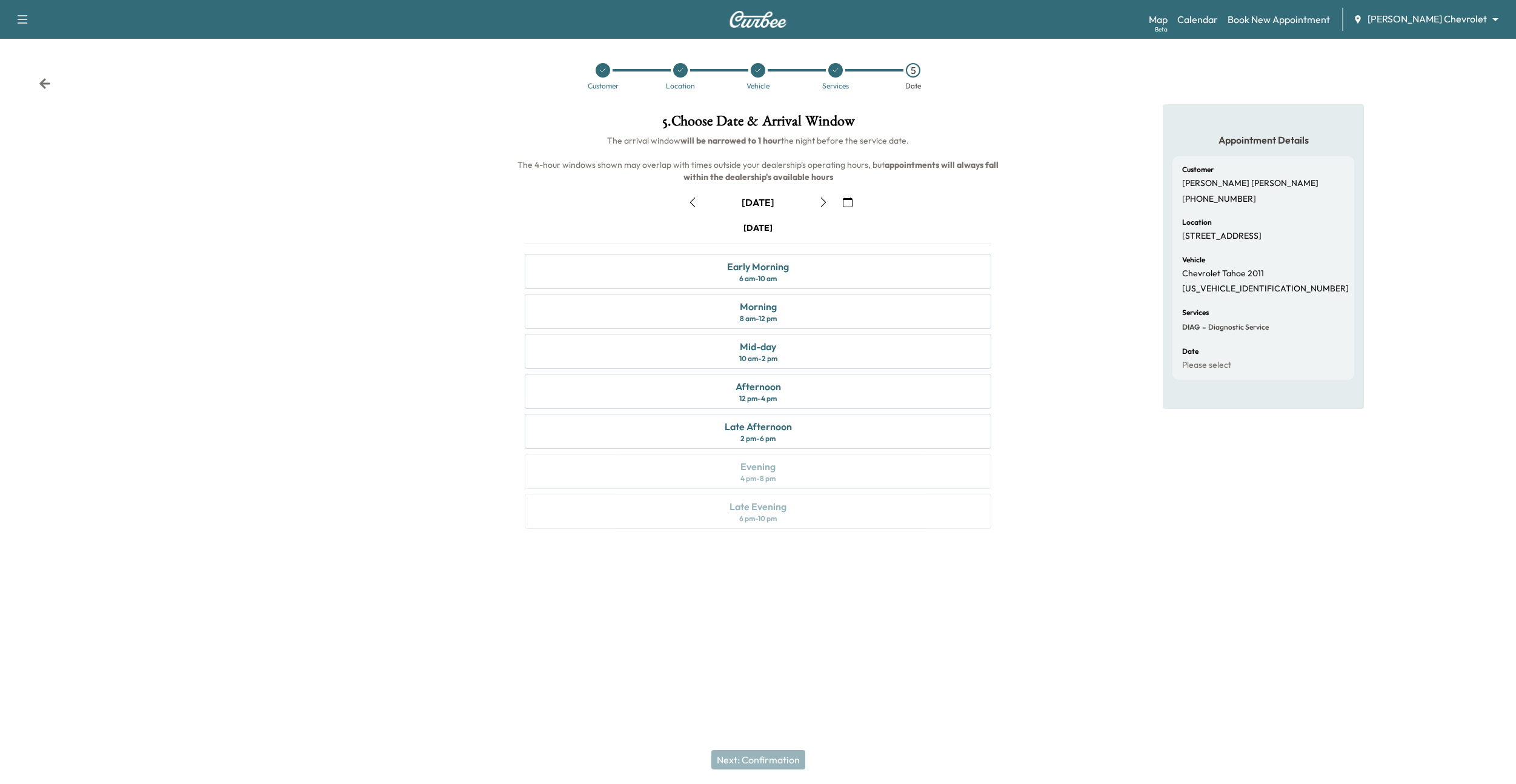
copy p "427 6th Ave, Tuscaloosa, AL"
click at [675, 70] on div at bounding box center [680, 70] width 14 height 14
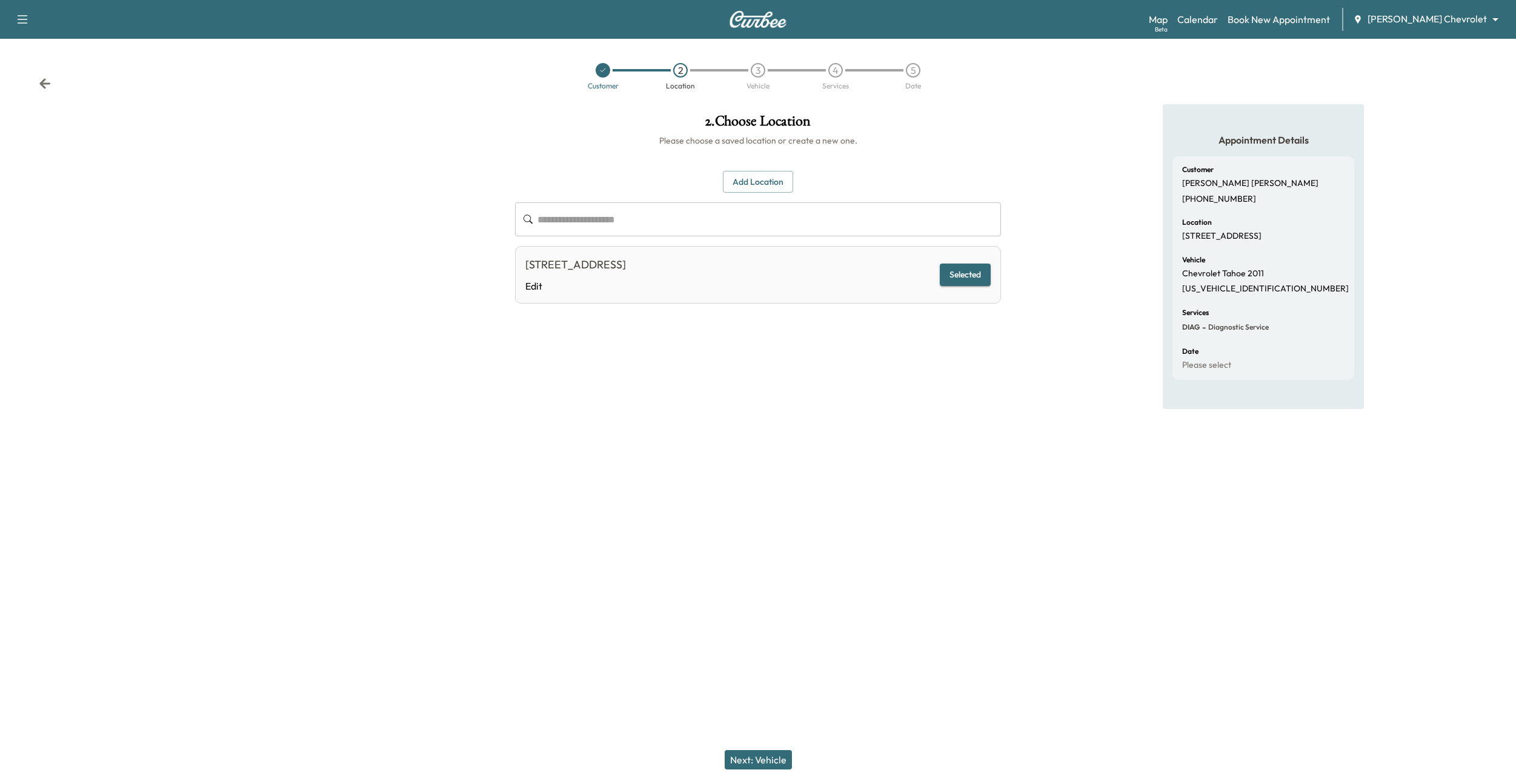
click at [742, 178] on button "Add Location" at bounding box center [758, 182] width 70 height 23
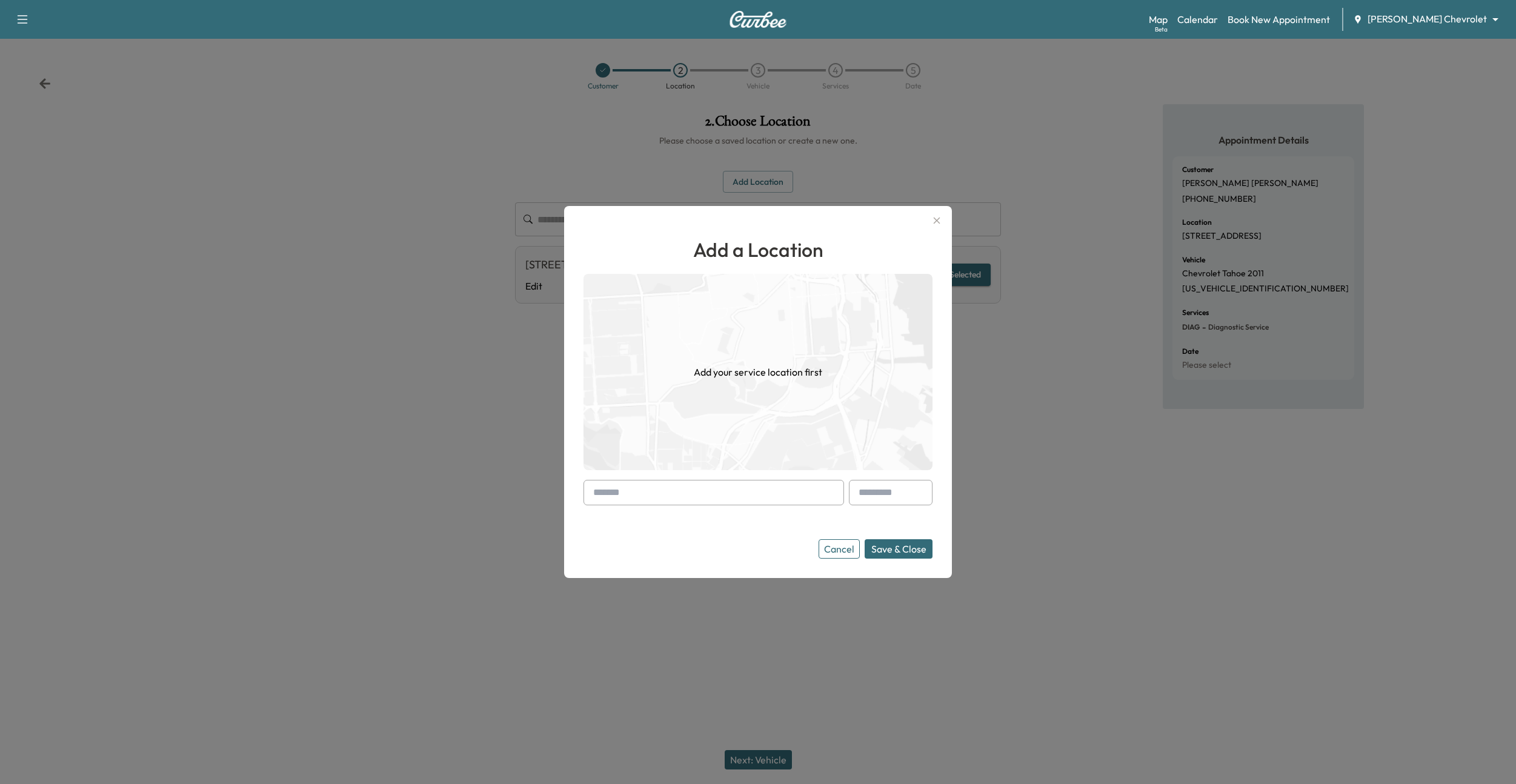
click at [690, 496] on input "text" at bounding box center [714, 492] width 261 height 26
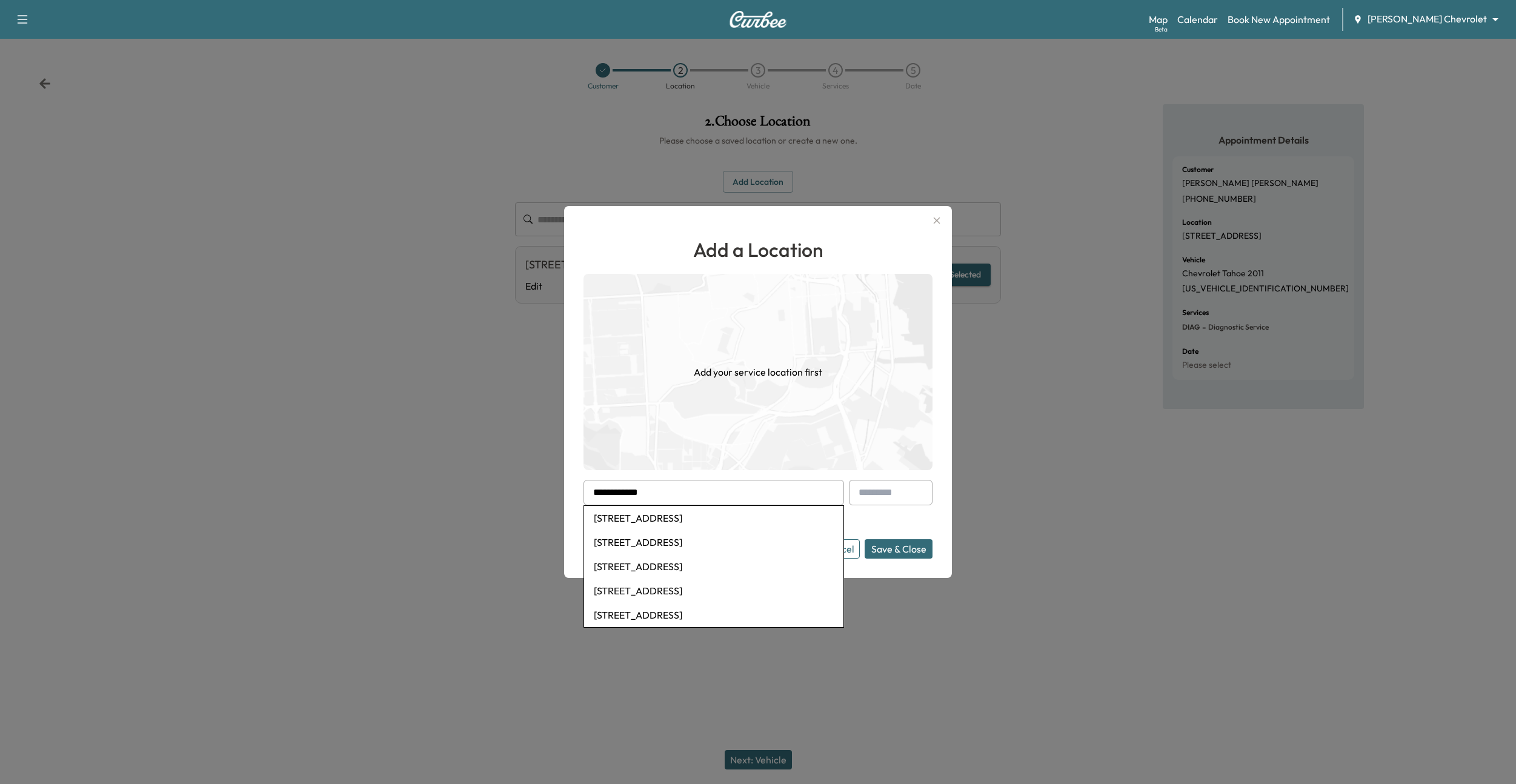
click at [757, 541] on li "304 Shadow Parkway, Chattanooga, TN, USA" at bounding box center [714, 542] width 260 height 24
type input "**********"
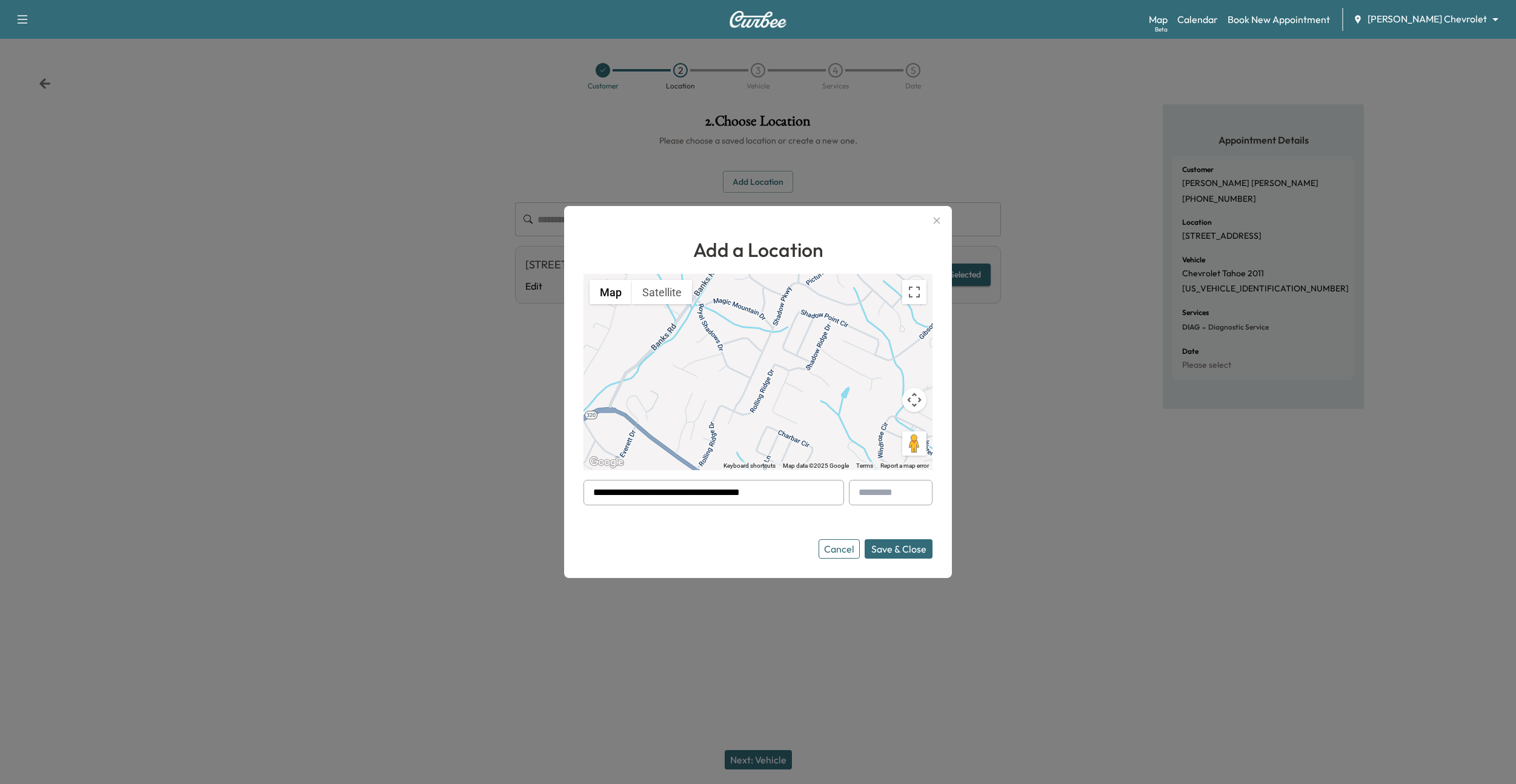
click at [907, 549] on button "Save & Close" at bounding box center [899, 548] width 68 height 19
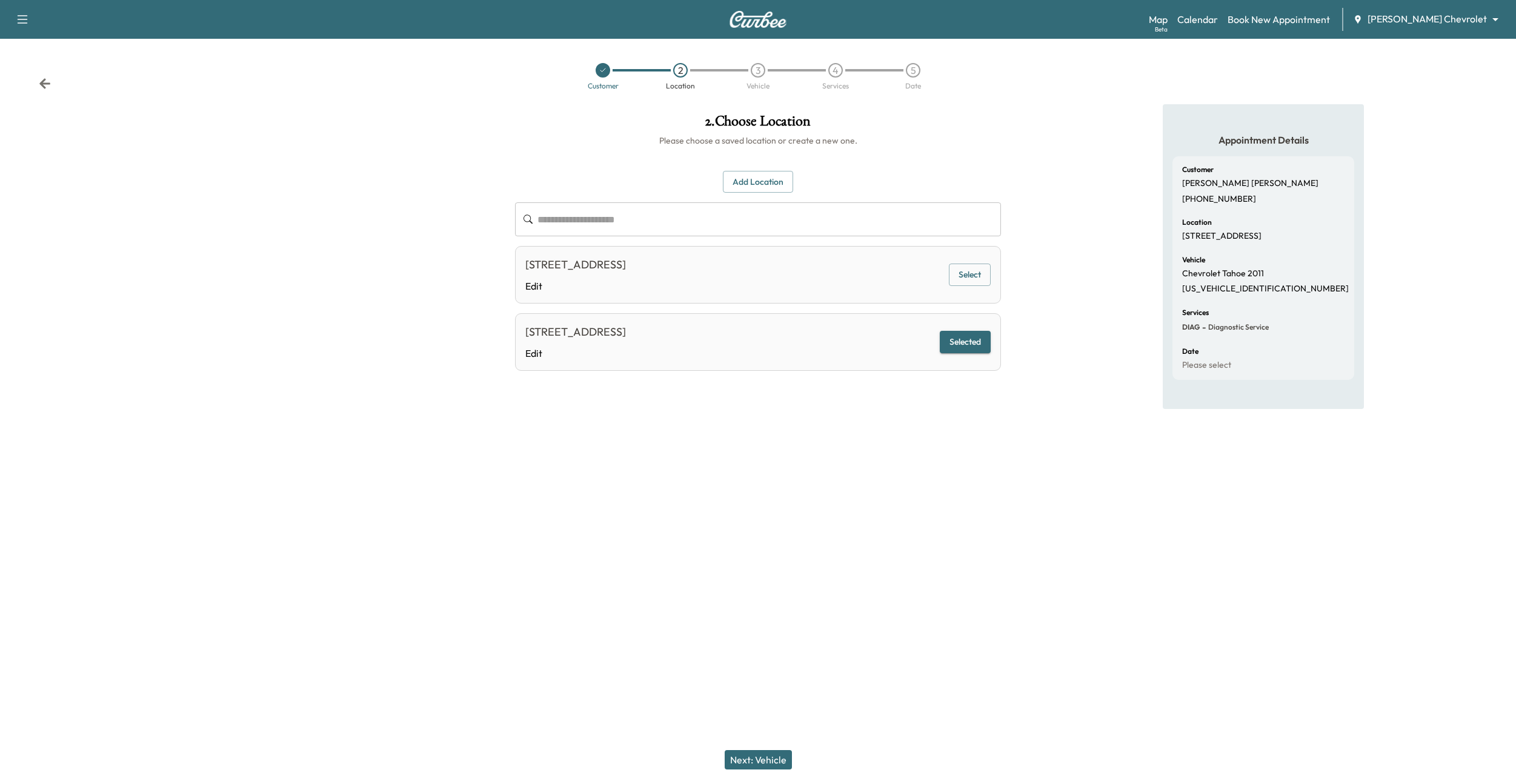
click at [752, 757] on button "Next: Vehicle" at bounding box center [759, 759] width 68 height 19
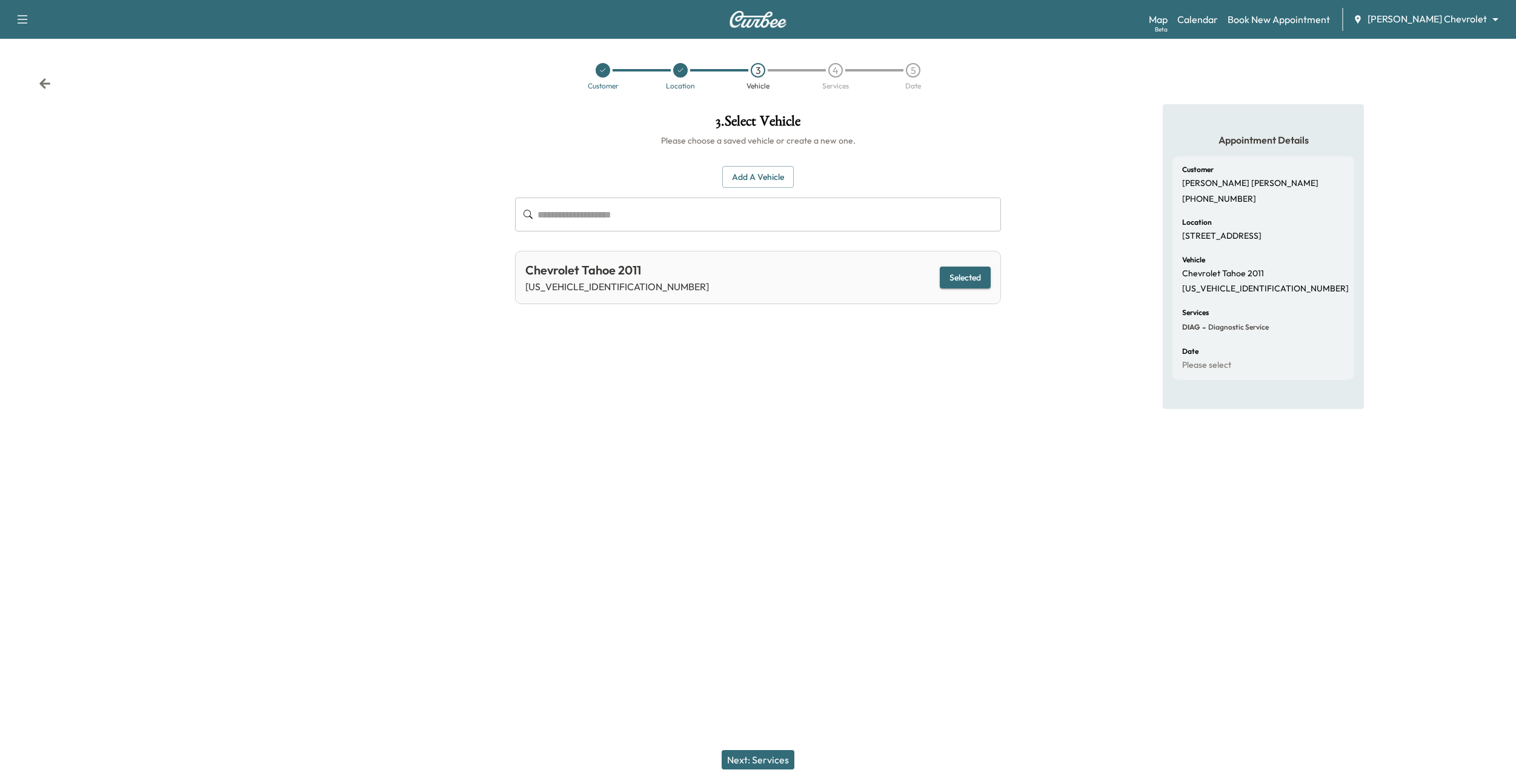
click at [961, 272] on button "Selected" at bounding box center [965, 278] width 51 height 23
click at [737, 768] on button "Next: Services" at bounding box center [758, 759] width 73 height 19
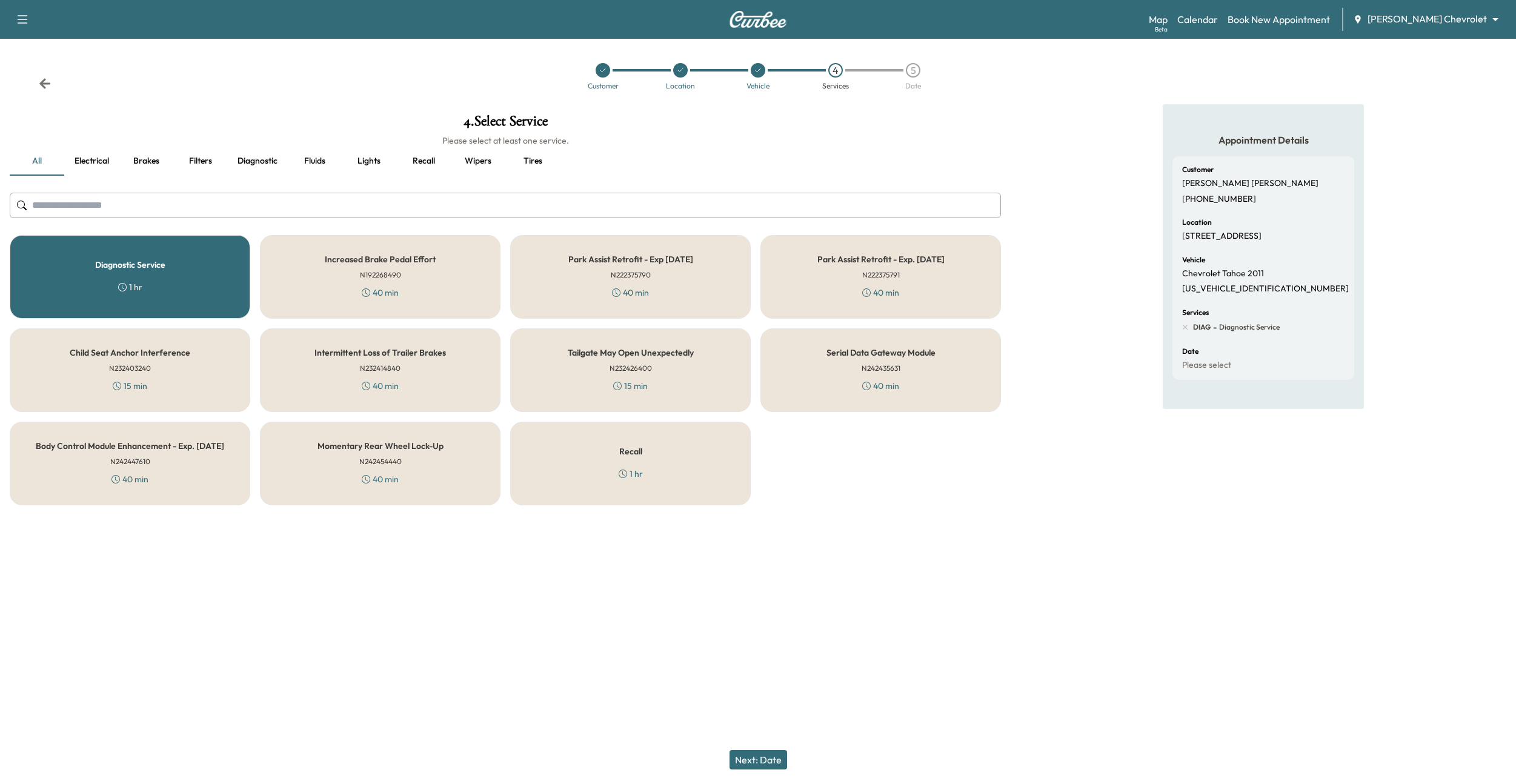
click at [745, 765] on button "Next: Date" at bounding box center [759, 759] width 58 height 19
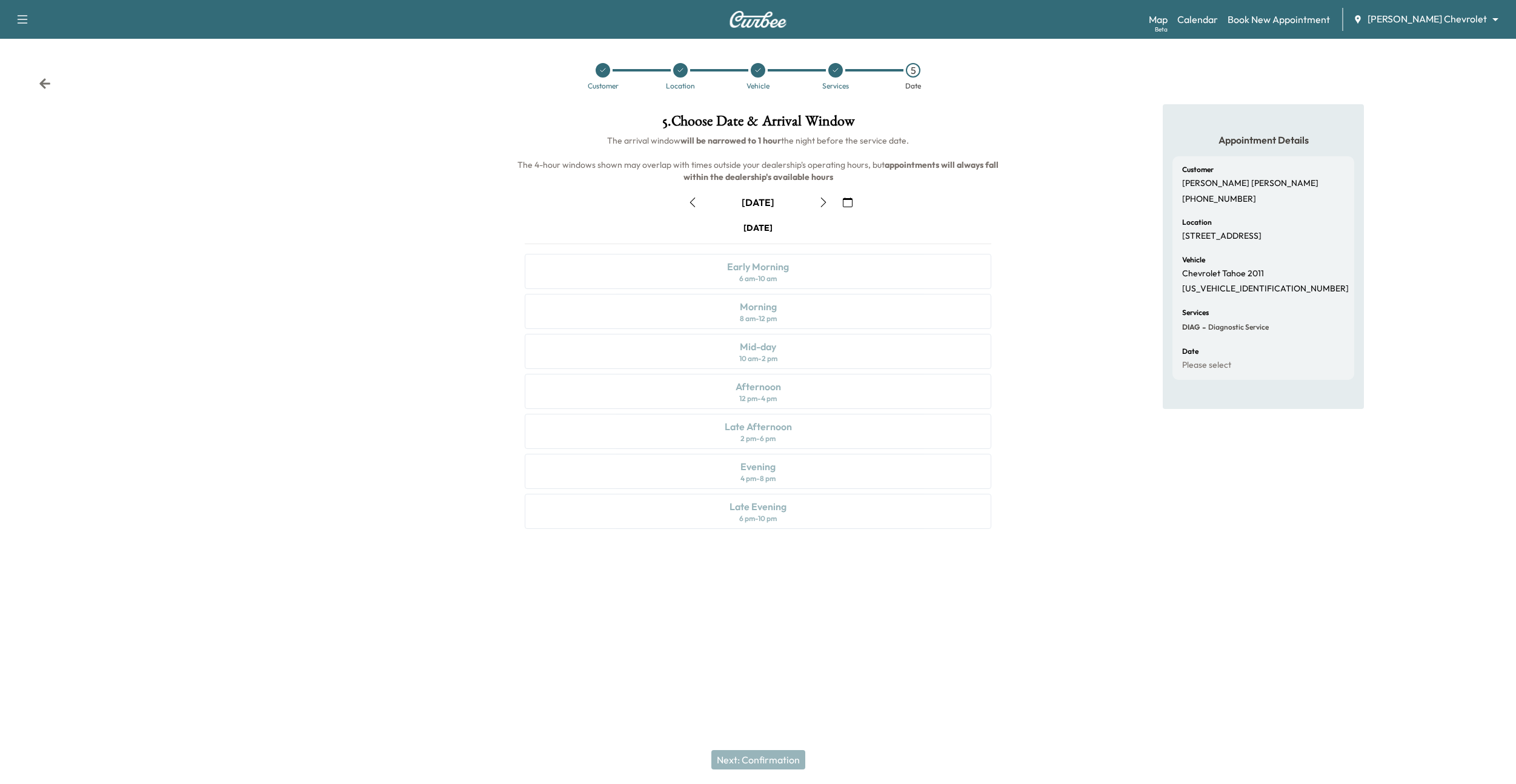
click at [825, 204] on icon "button" at bounding box center [824, 203] width 10 height 10
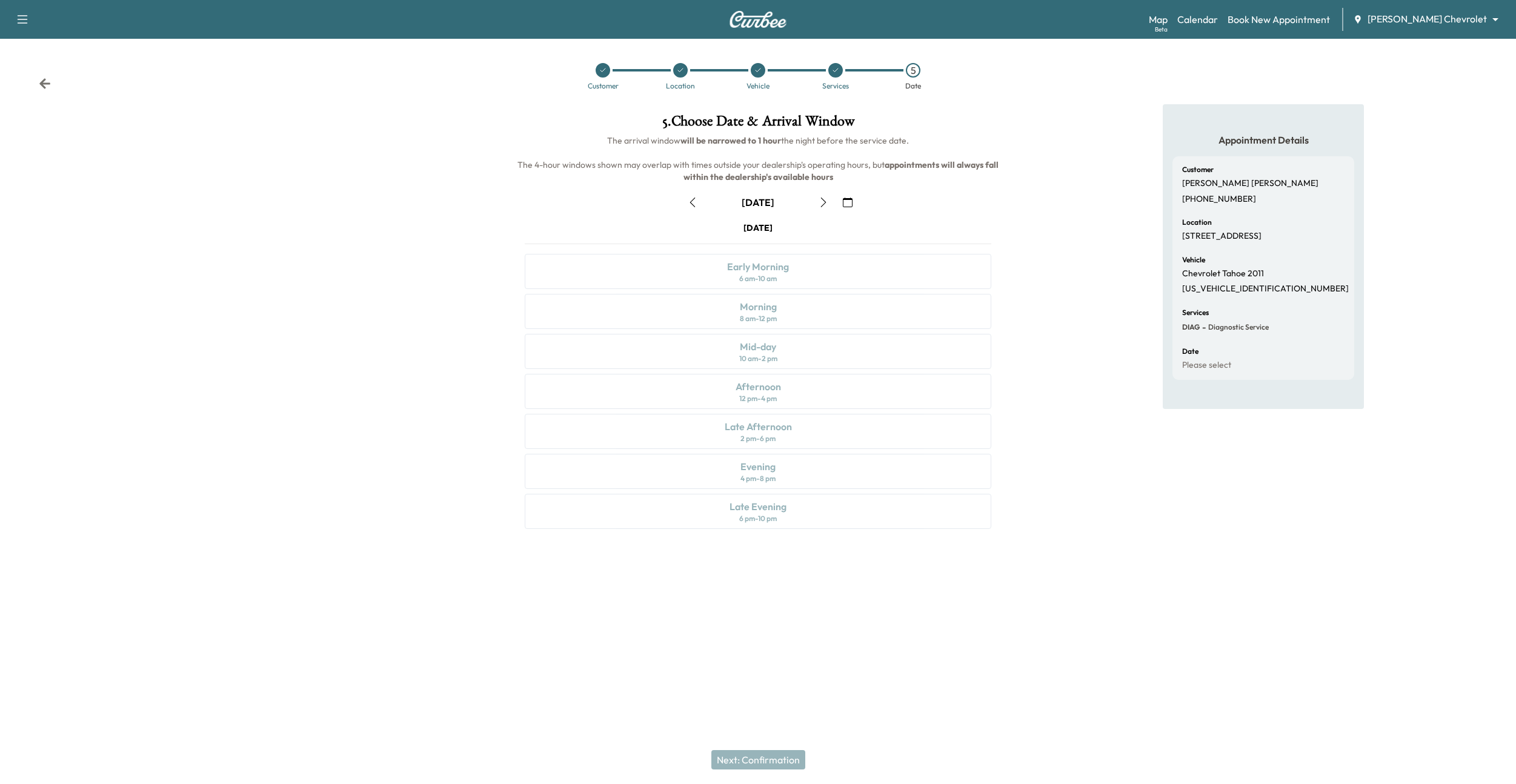
click at [825, 204] on icon "button" at bounding box center [824, 203] width 10 height 10
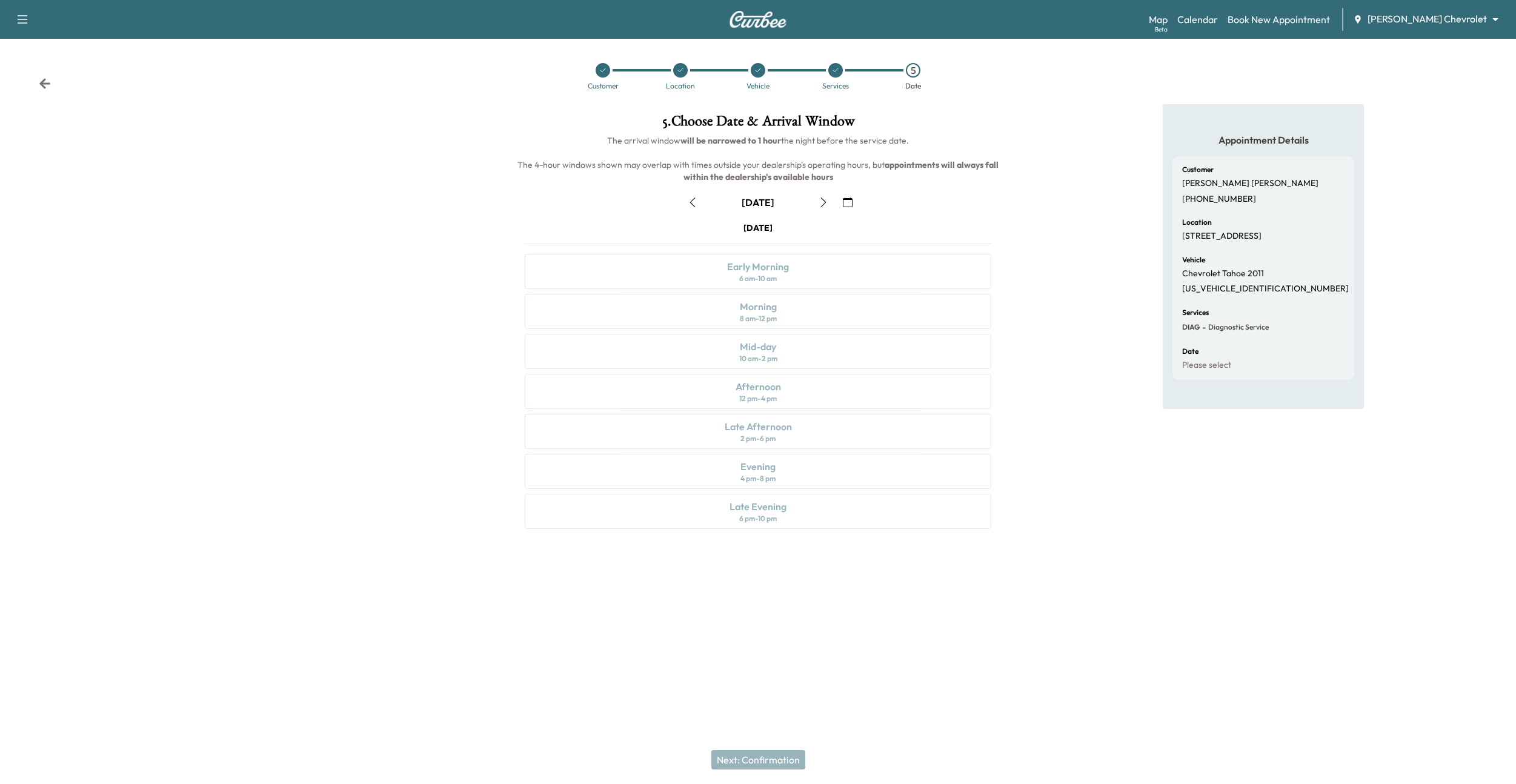
click at [825, 204] on icon "button" at bounding box center [824, 203] width 10 height 10
click at [827, 201] on icon "button" at bounding box center [824, 203] width 10 height 10
click at [831, 71] on div at bounding box center [835, 70] width 14 height 14
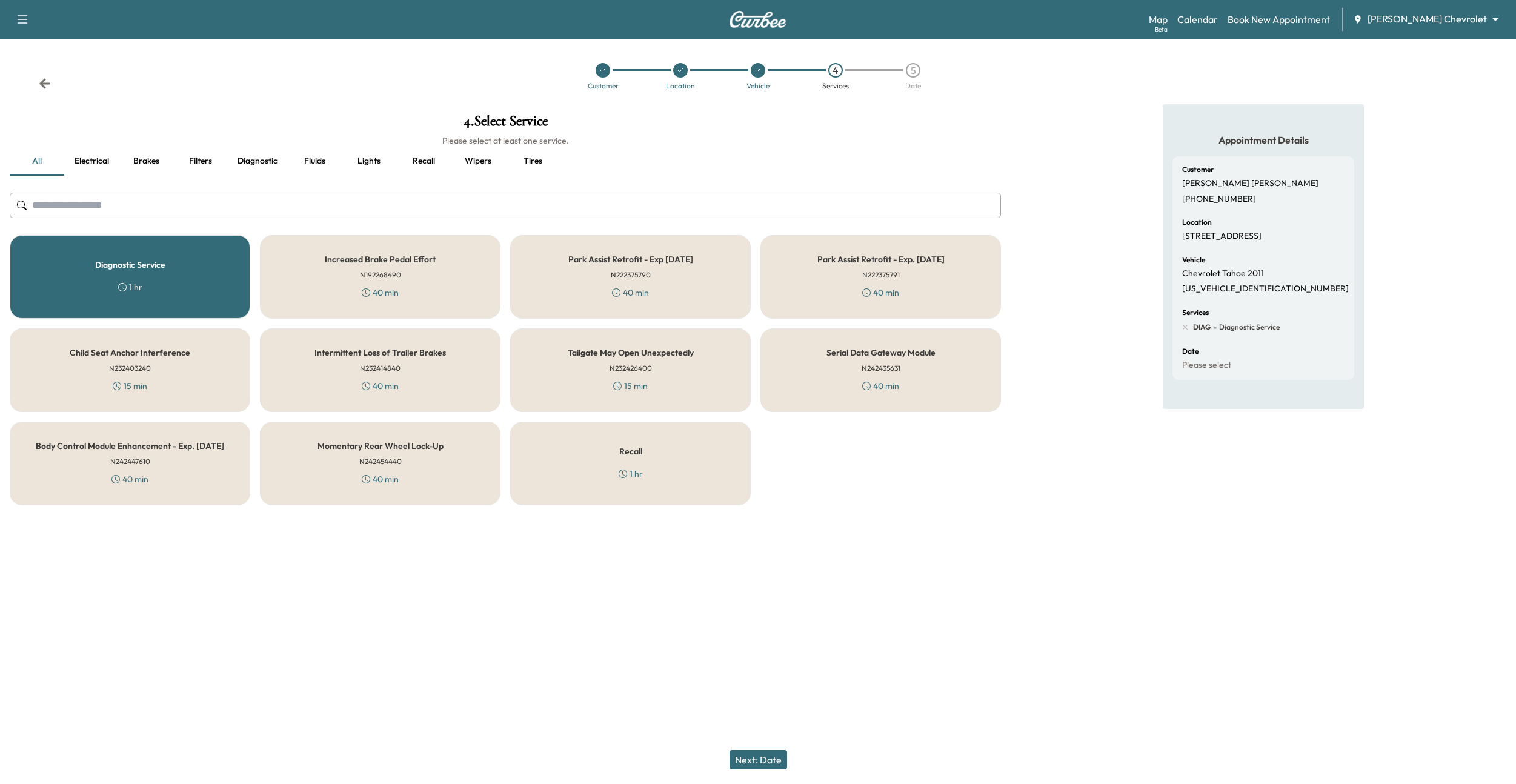
click at [238, 258] on div "Diagnostic Service 1 hr" at bounding box center [130, 277] width 241 height 84
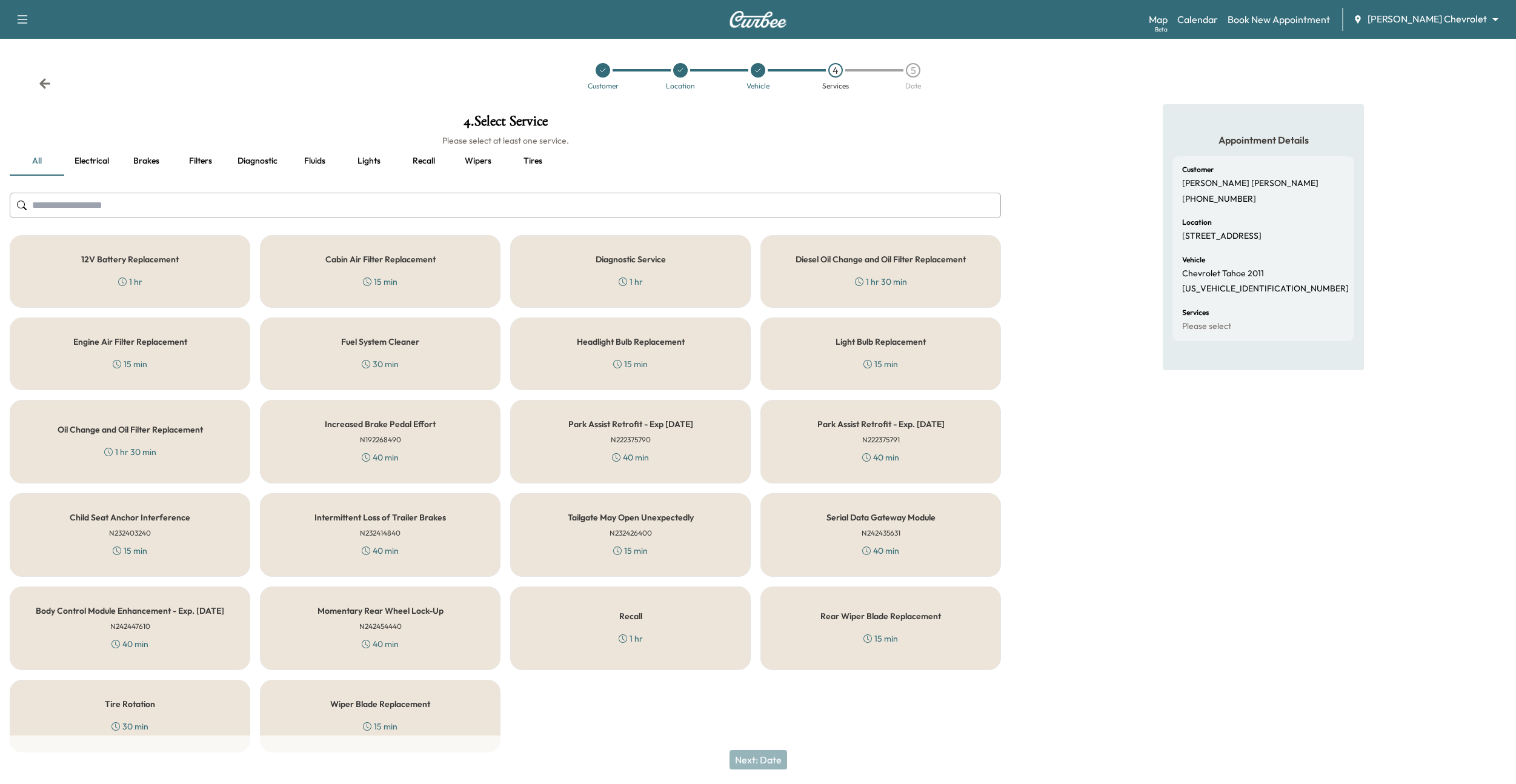
click at [316, 272] on div "Cabin Air Filter Replacement 15 min" at bounding box center [380, 271] width 241 height 73
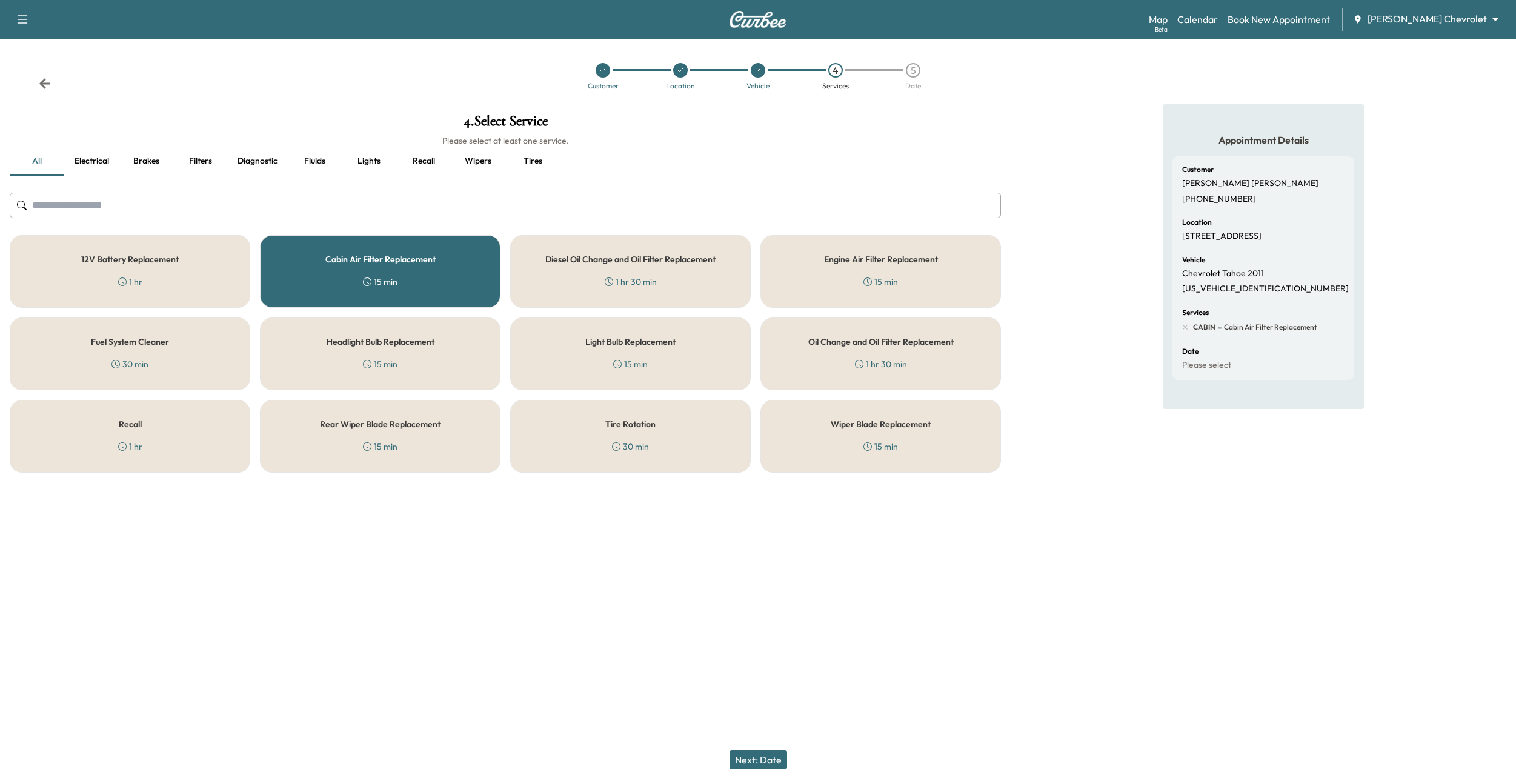
click at [765, 761] on button "Next: Date" at bounding box center [759, 759] width 58 height 19
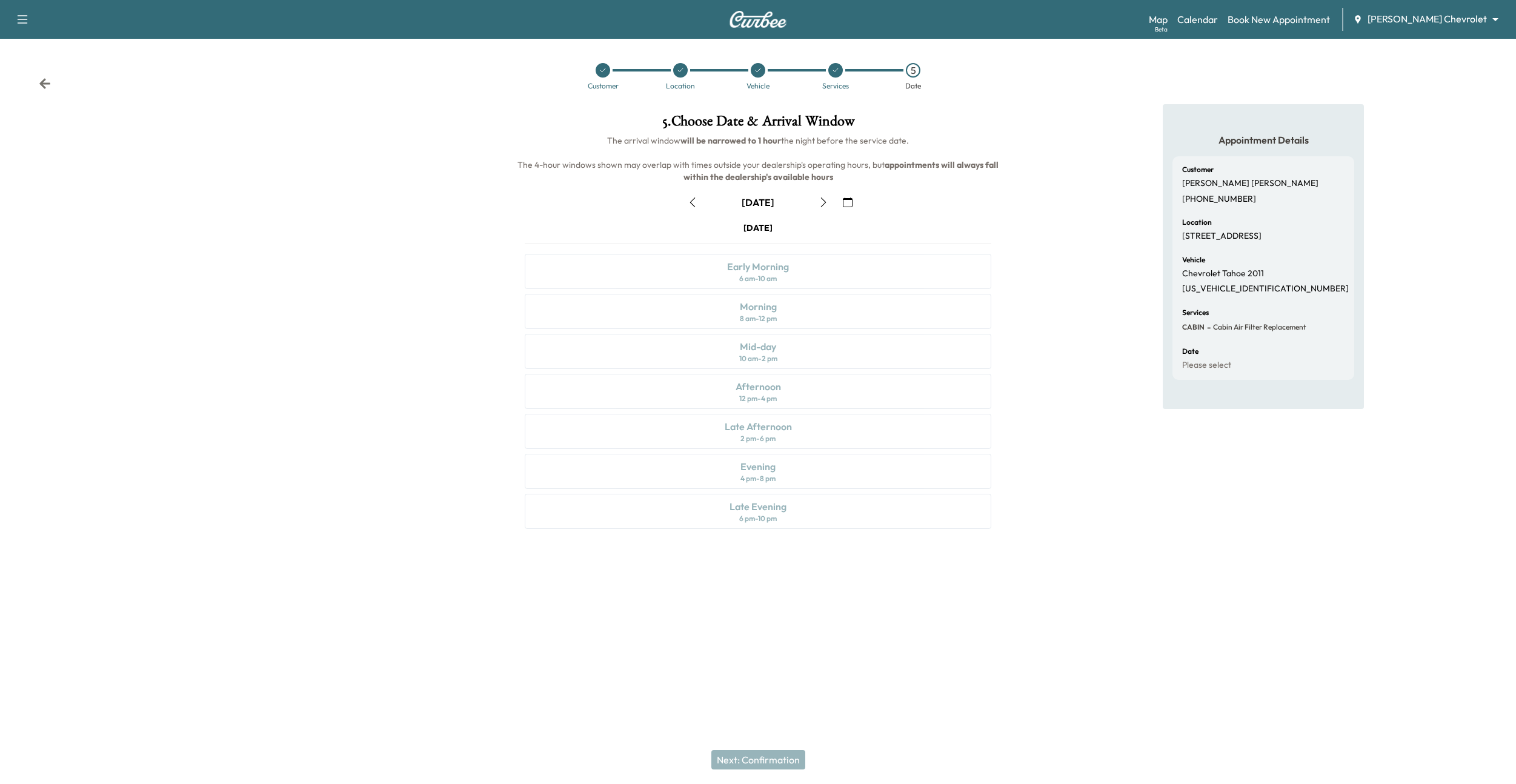
click at [821, 196] on button "button" at bounding box center [823, 202] width 21 height 19
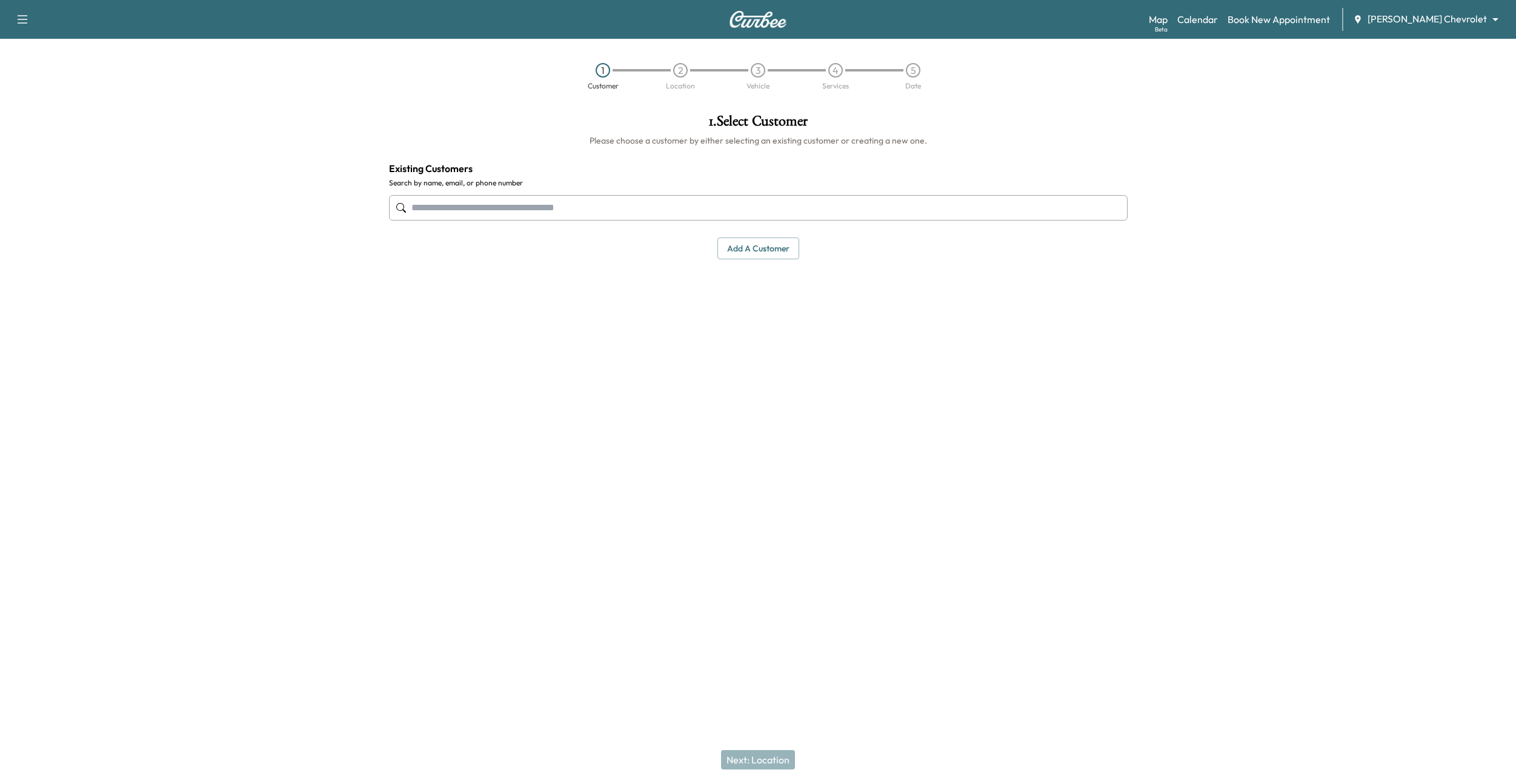
click at [1434, 7] on div "Support Log Out Map Beta Calendar Book New Appointment [PERSON_NAME] Chevrolet …" at bounding box center [758, 19] width 1516 height 39
click at [1424, 22] on body "Support Log Out Map Beta Calendar Book New Appointment [PERSON_NAME] Chevrolet …" at bounding box center [758, 392] width 1516 height 784
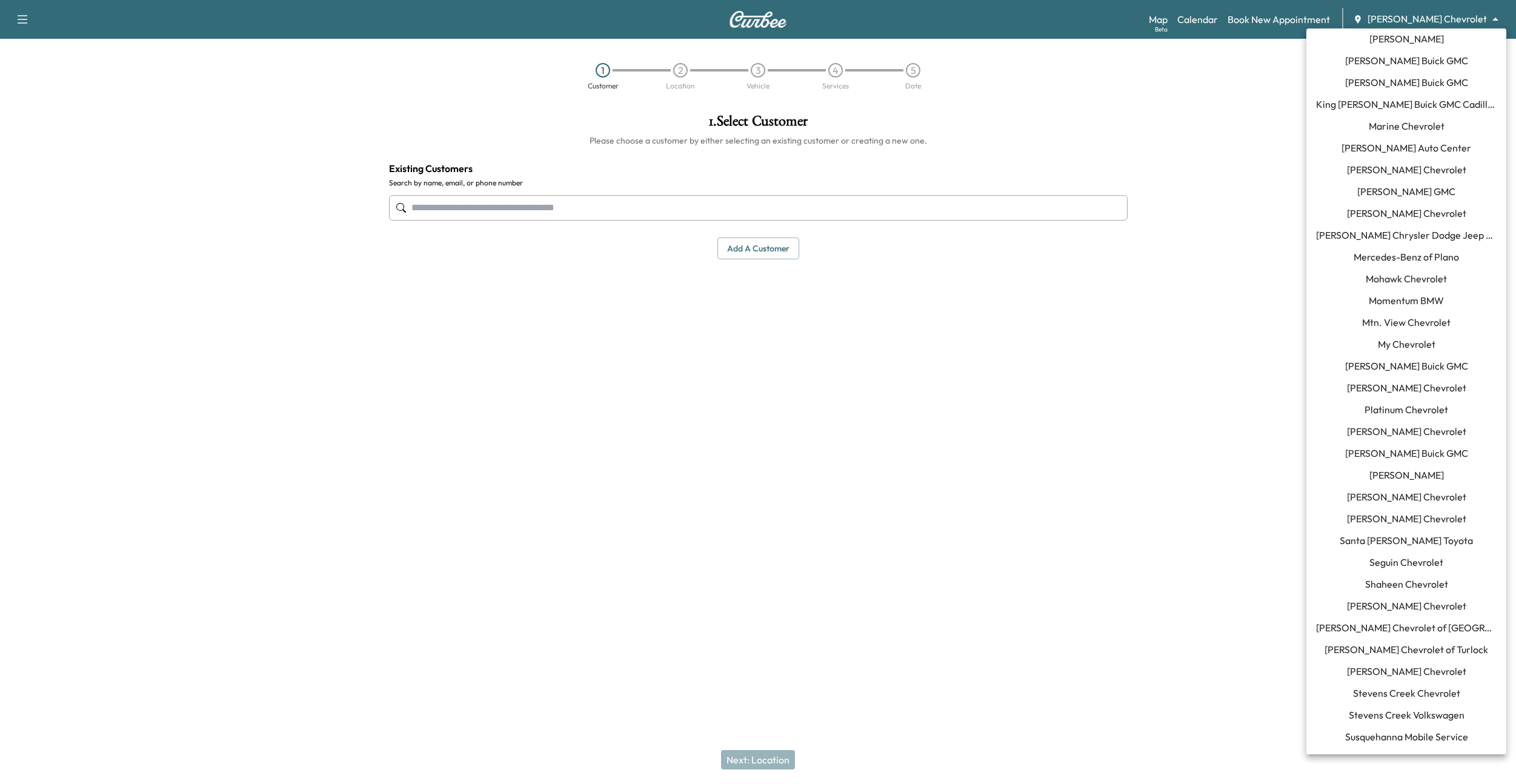
scroll to position [723, 0]
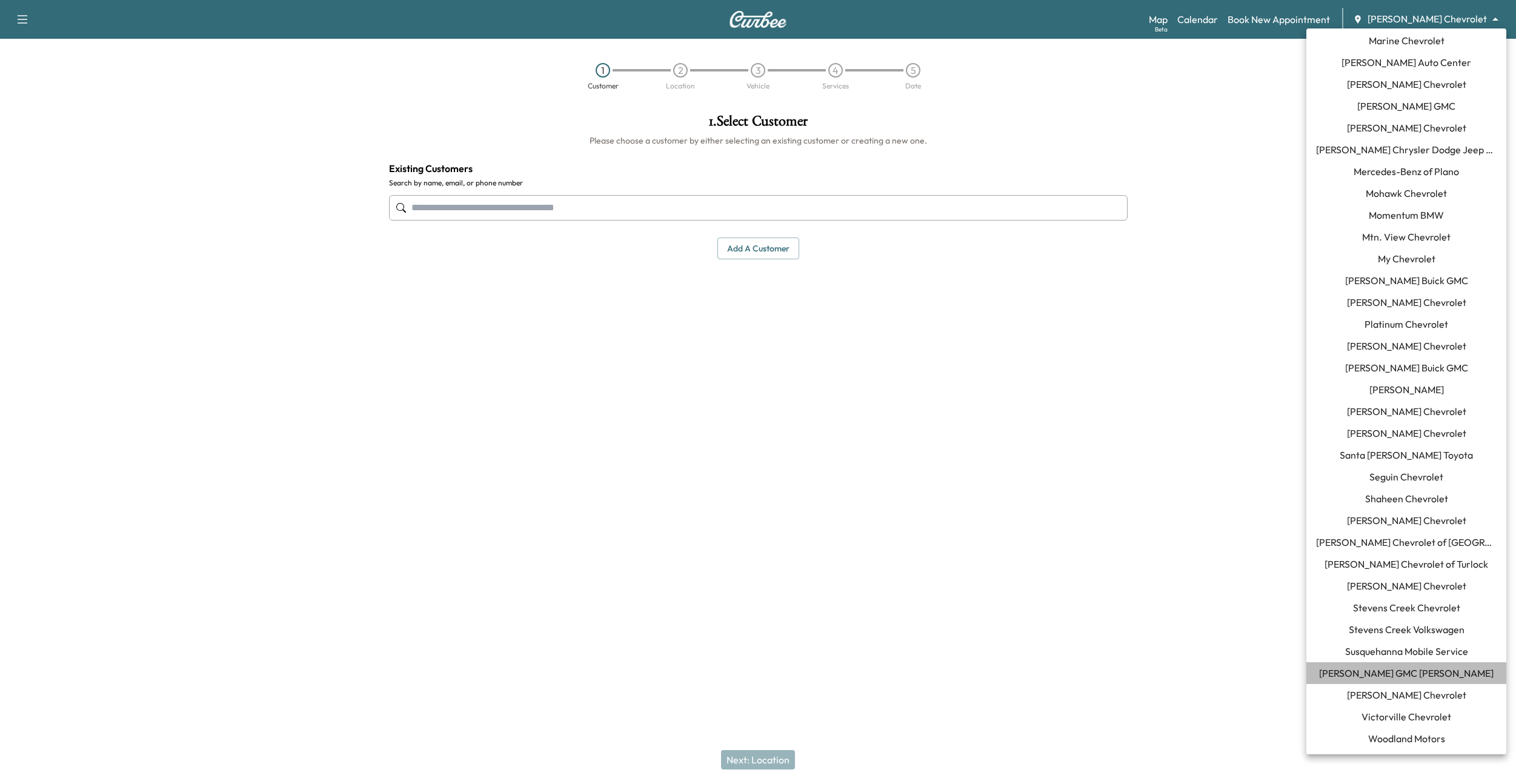
click at [1385, 668] on span "[PERSON_NAME] GMC [PERSON_NAME]" at bounding box center [1406, 673] width 174 height 14
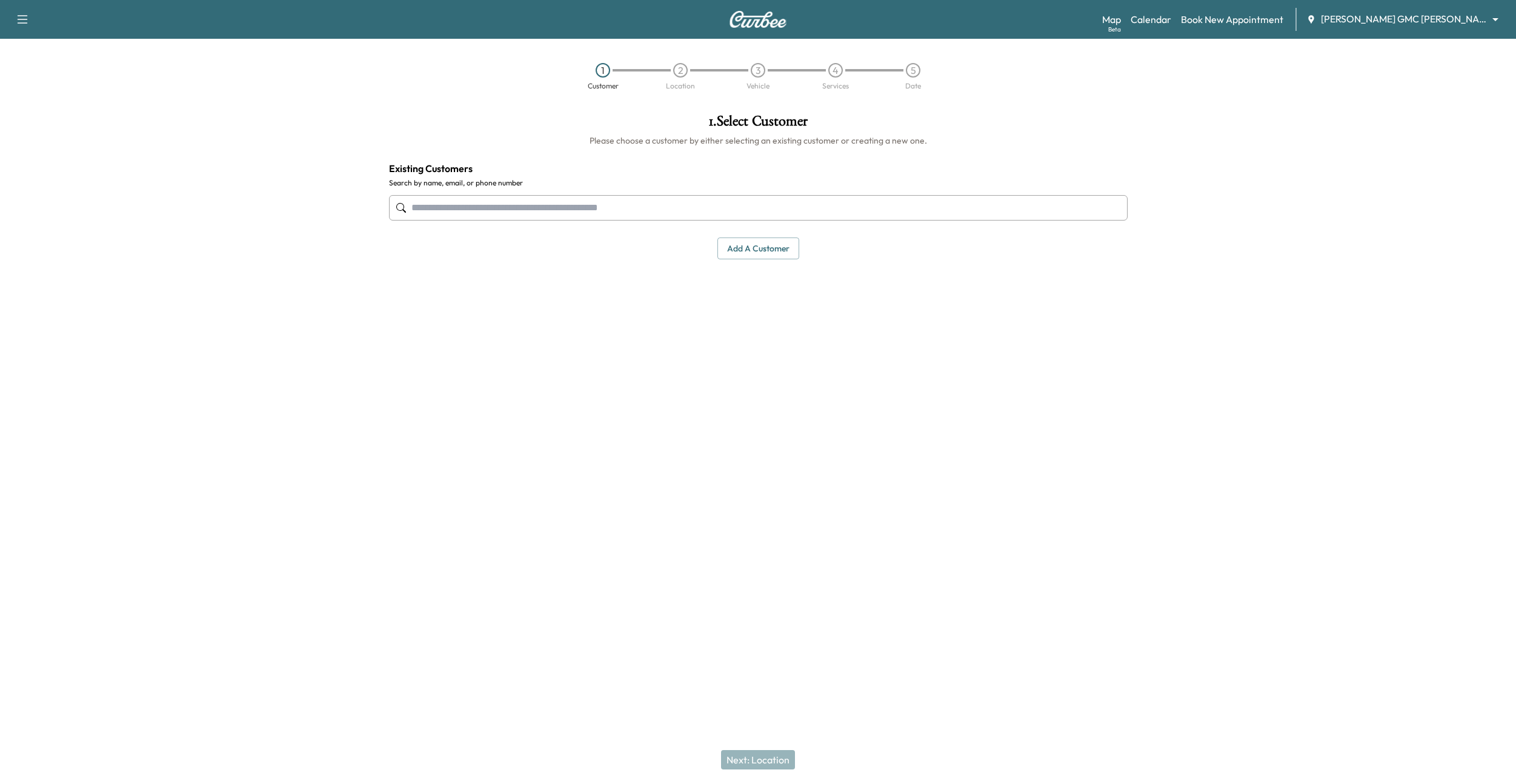
click at [619, 204] on input "text" at bounding box center [758, 208] width 739 height 26
type input "****"
click at [834, 421] on div "1 . Select Customer Please choose a customer by either selecting an existing cu…" at bounding box center [759, 300] width 758 height 392
